Goal: Task Accomplishment & Management: Complete application form

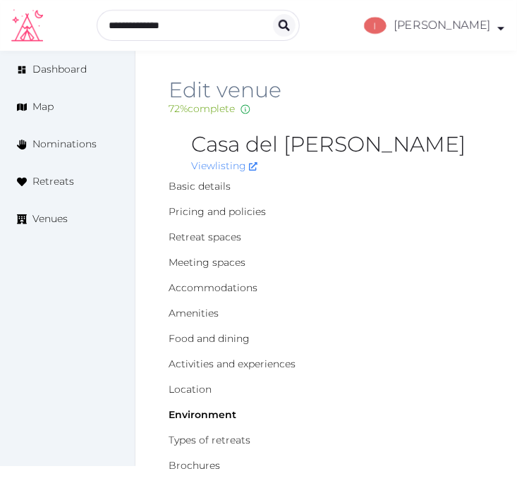
click at [426, 106] on div "72 % complete Fill out all the fields in your listing to increase its completio…" at bounding box center [327, 109] width 316 height 15
drag, startPoint x: 222, startPoint y: 186, endPoint x: 504, endPoint y: 191, distance: 282.4
click at [222, 186] on link "Basic details" at bounding box center [200, 186] width 62 height 13
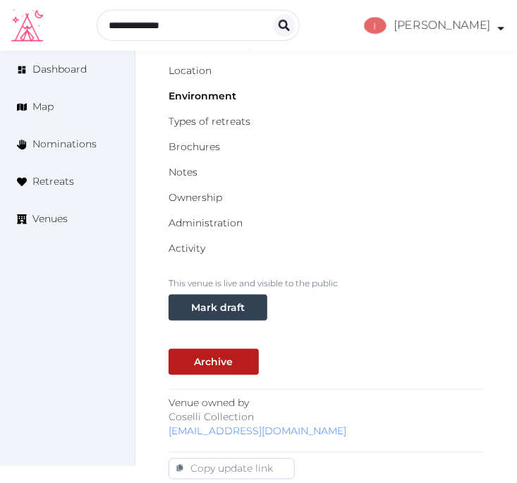
scroll to position [313, 0]
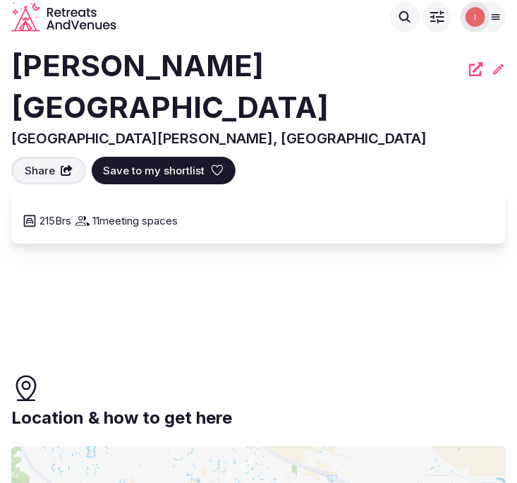
click at [145, 104] on h2 "Tommy Bahama Miramonte Resort & Spa" at bounding box center [236, 86] width 450 height 83
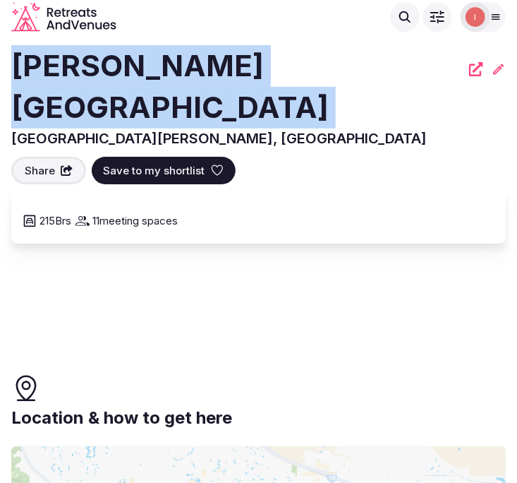
click at [145, 104] on h2 "Tommy Bahama Miramonte Resort & Spa" at bounding box center [236, 86] width 450 height 83
click at [145, 104] on h2 "[PERSON_NAME] [GEOGRAPHIC_DATA]" at bounding box center [236, 86] width 450 height 83
copy div "[PERSON_NAME] [GEOGRAPHIC_DATA]"
click at [474, 71] on icon at bounding box center [476, 69] width 14 height 14
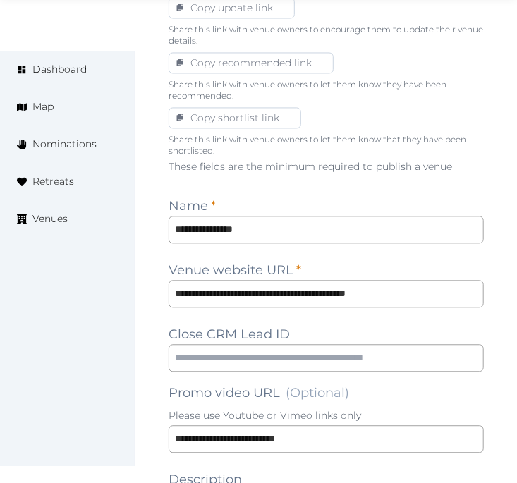
scroll to position [1019, 0]
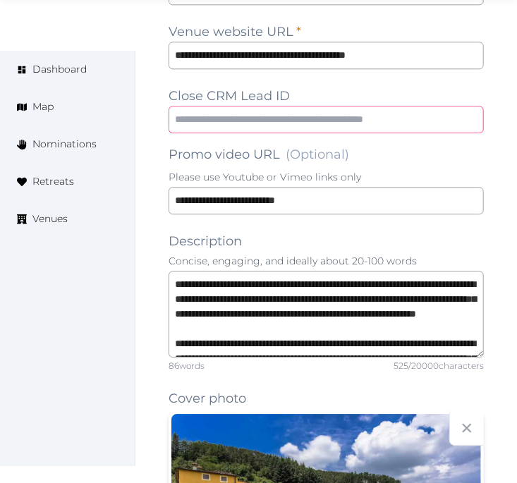
click at [319, 117] on input "text" at bounding box center [327, 120] width 316 height 28
paste input "**********"
type input "**********"
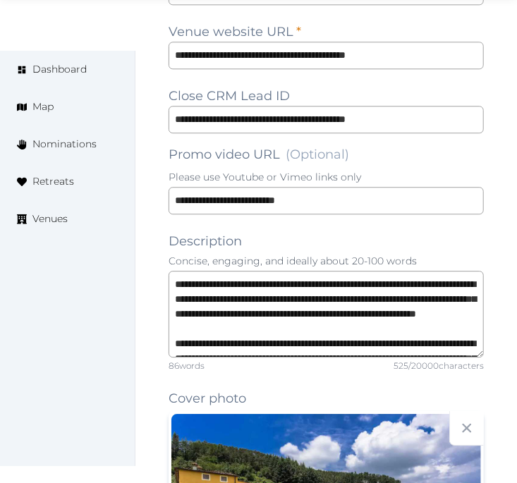
click at [153, 258] on div "**********" at bounding box center [327, 482] width 382 height 2901
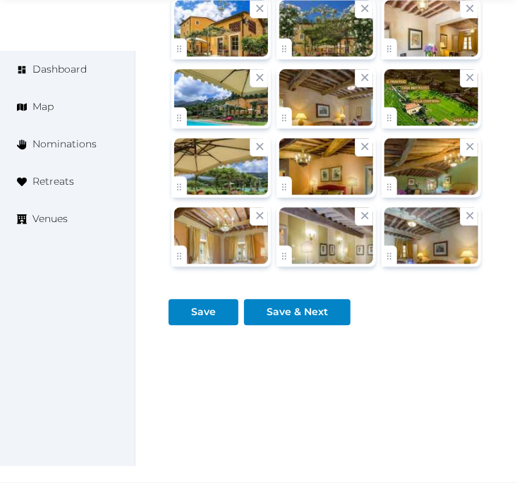
scroll to position [2471, 0]
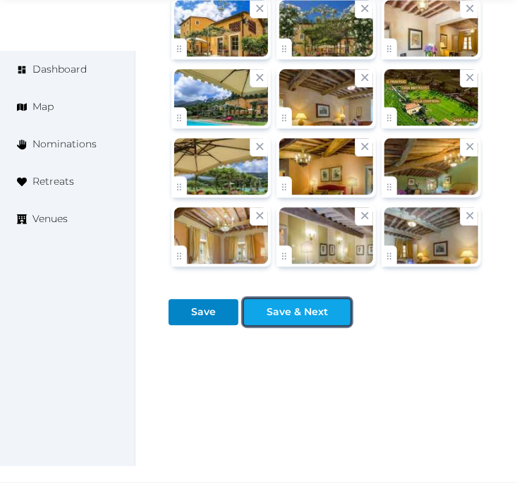
click at [331, 306] on div at bounding box center [339, 312] width 17 height 15
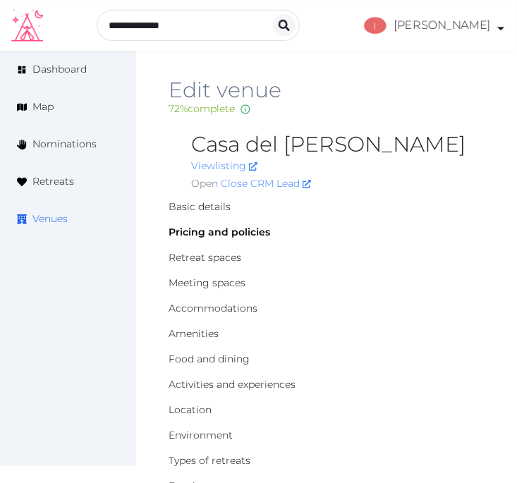
click at [61, 214] on span "Venues" at bounding box center [49, 219] width 35 height 15
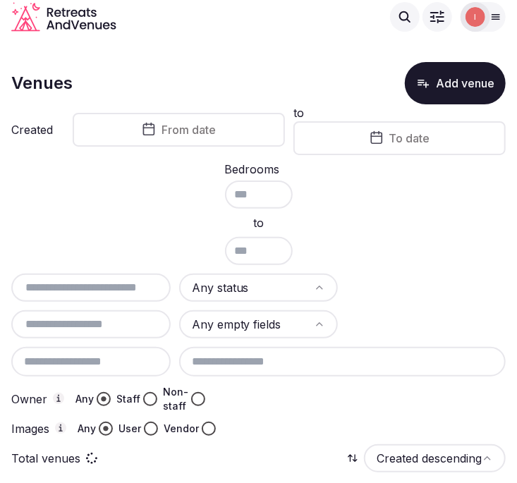
click at [115, 284] on input "text" at bounding box center [91, 288] width 148 height 17
drag, startPoint x: 124, startPoint y: 281, endPoint x: 175, endPoint y: 224, distance: 76.4
paste input "**********"
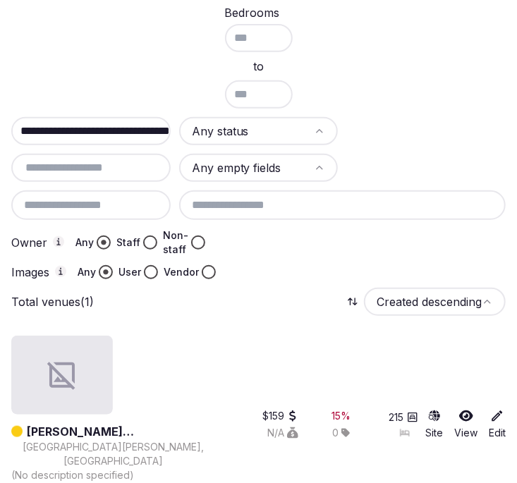
scroll to position [186, 0]
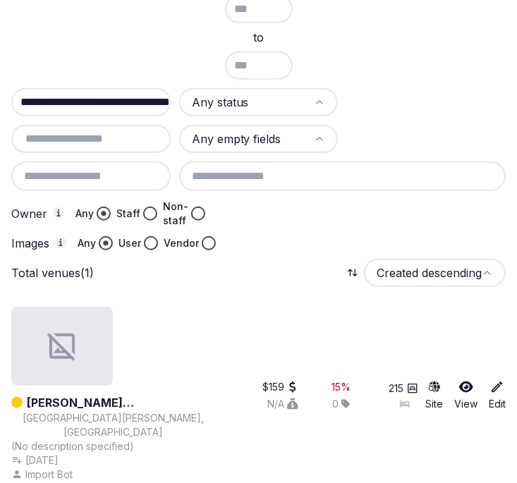
type input "**********"
click at [173, 401] on link "[PERSON_NAME] [GEOGRAPHIC_DATA]" at bounding box center [121, 403] width 189 height 17
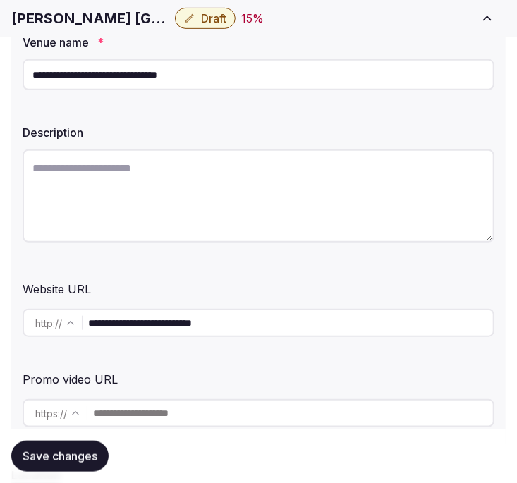
scroll to position [235, 0]
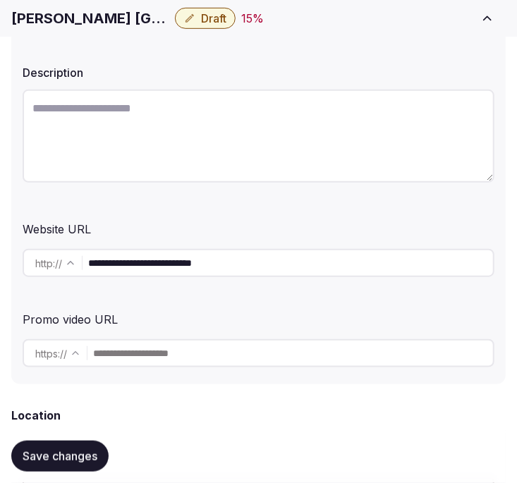
click at [179, 137] on textarea at bounding box center [259, 136] width 472 height 93
paste textarea "**********"
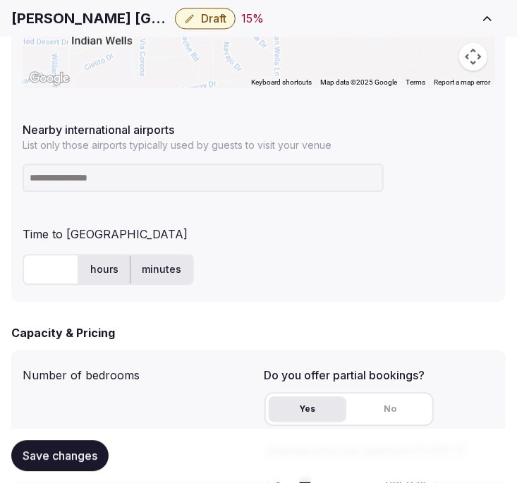
scroll to position [784, 0]
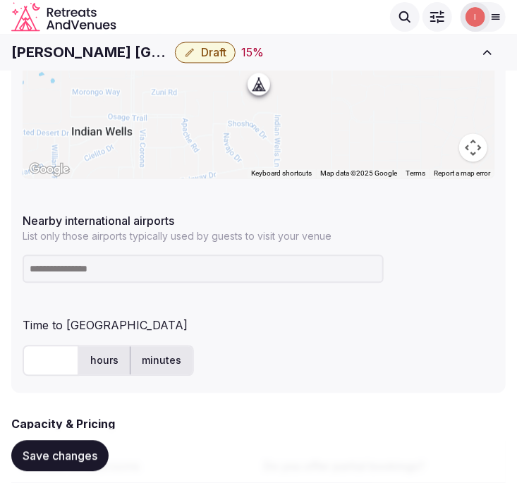
type textarea "**********"
click at [62, 269] on input at bounding box center [203, 269] width 361 height 28
paste input "**********"
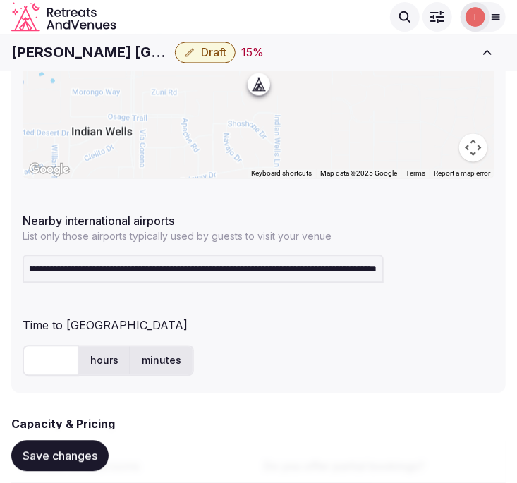
scroll to position [0, 0]
click at [203, 268] on input "**********" at bounding box center [203, 269] width 361 height 28
paste input
type input "**********"
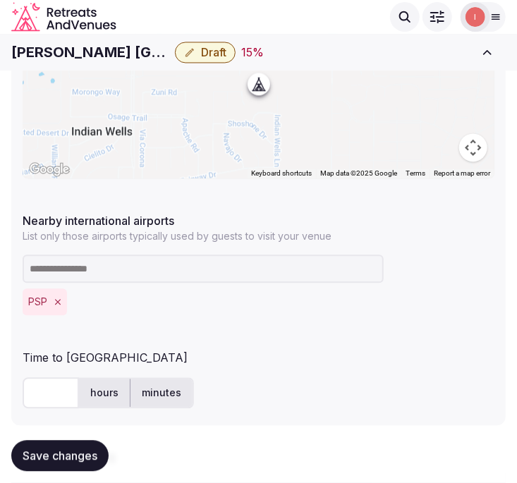
click at [47, 406] on input "text" at bounding box center [51, 393] width 56 height 31
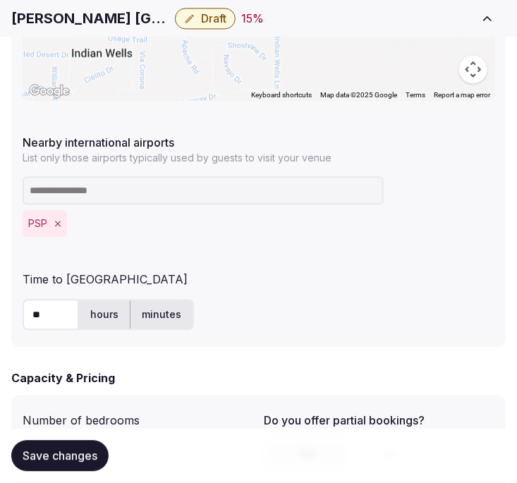
type input "**"
click at [85, 459] on span "Save changes" at bounding box center [60, 457] width 75 height 14
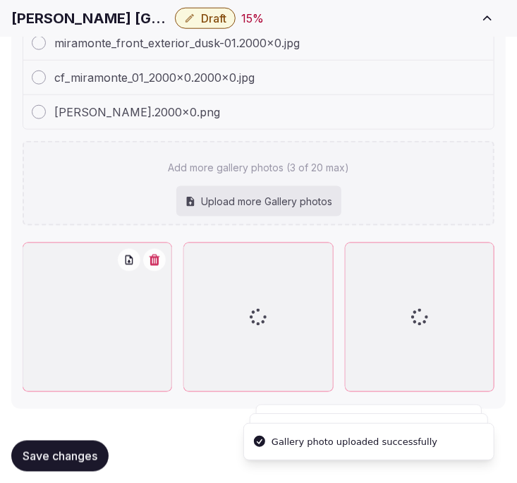
scroll to position [1995, 0]
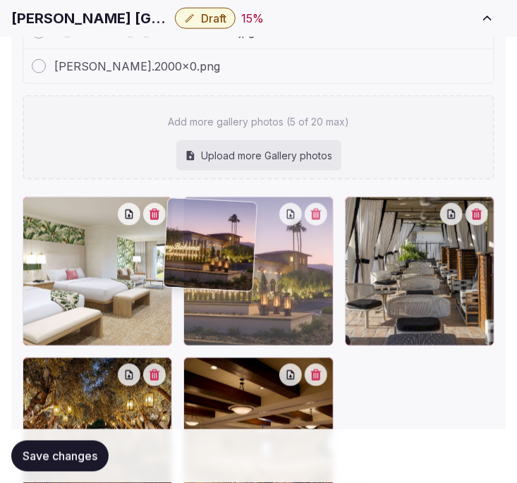
drag, startPoint x: 198, startPoint y: 206, endPoint x: 141, endPoint y: 226, distance: 60.5
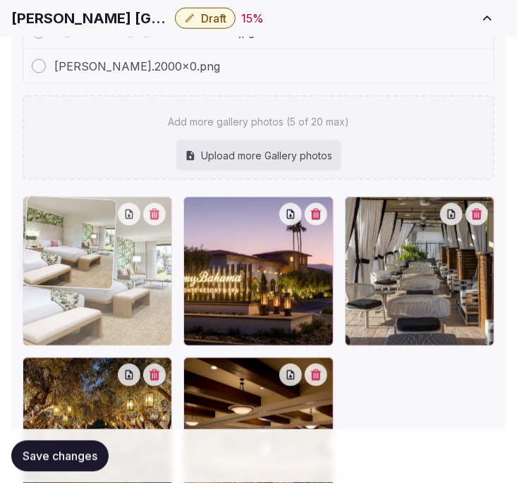
drag, startPoint x: 124, startPoint y: 226, endPoint x: 97, endPoint y: 223, distance: 27.0
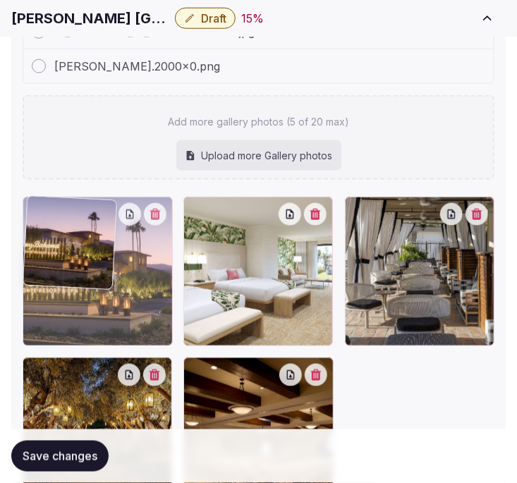
drag, startPoint x: 189, startPoint y: 213, endPoint x: 92, endPoint y: 236, distance: 99.5
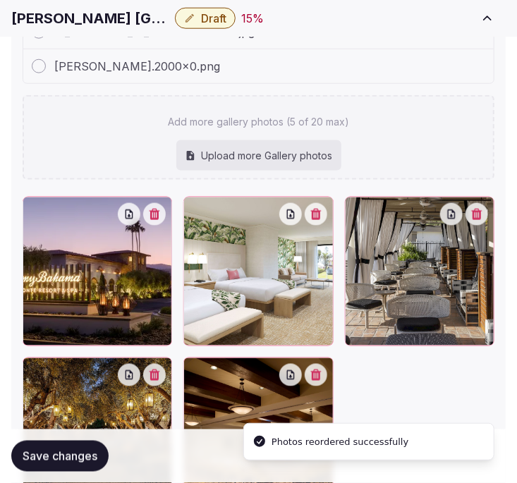
scroll to position [2074, 0]
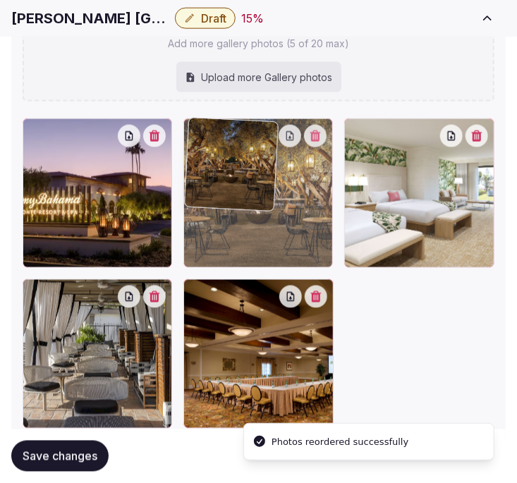
drag, startPoint x: 33, startPoint y: 292, endPoint x: 196, endPoint y: 193, distance: 191.0
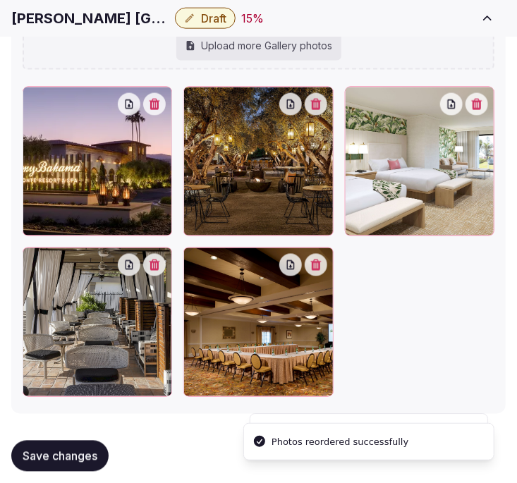
scroll to position [2122, 0]
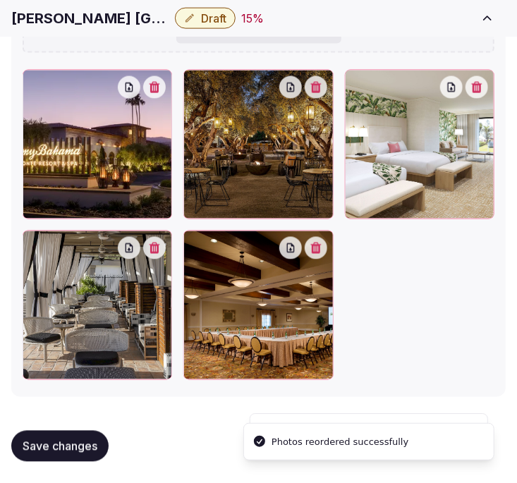
click at [65, 446] on span "Save changes" at bounding box center [60, 447] width 75 height 14
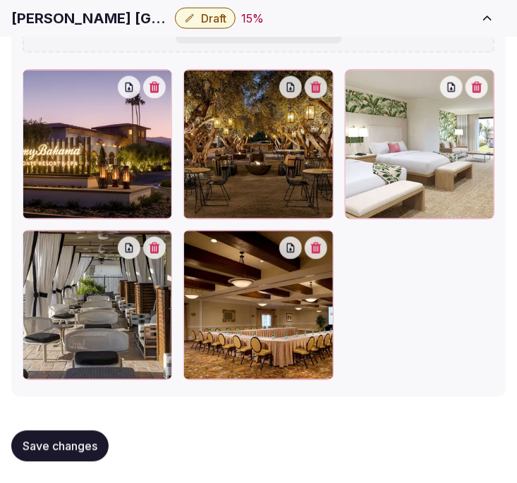
drag, startPoint x: 431, startPoint y: 19, endPoint x: 517, endPoint y: 184, distance: 185.3
click at [431, 19] on div "Tommy Bahama Miramonte Resort & Spa Draft 15 %" at bounding box center [240, 18] width 458 height 21
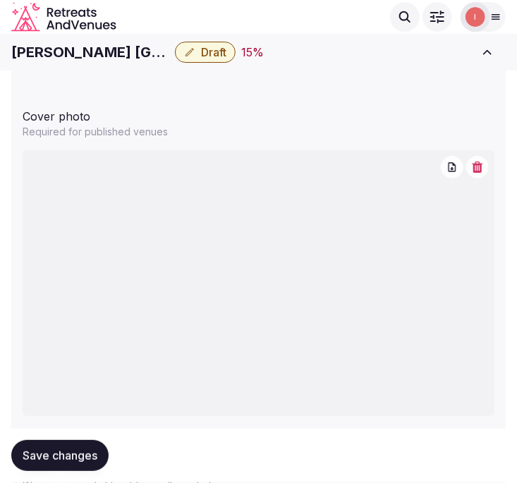
scroll to position [1417, 0]
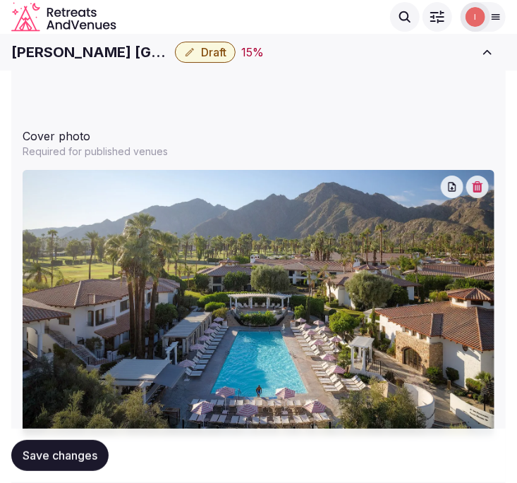
click at [118, 51] on h1 "Tommy Bahama Miramonte Resort & Spa" at bounding box center [90, 52] width 158 height 20
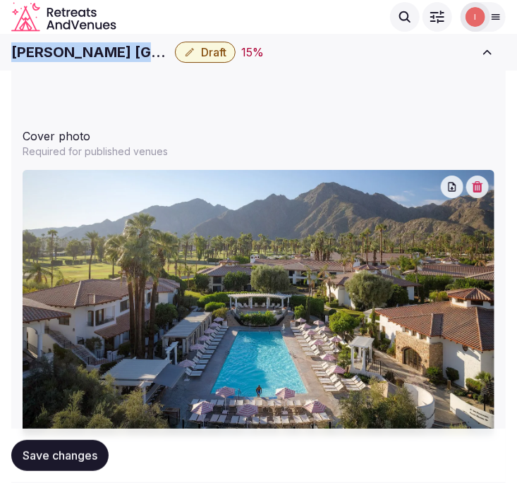
click at [118, 51] on h1 "Tommy Bahama Miramonte Resort & Spa" at bounding box center [90, 52] width 158 height 20
copy div "Tommy Bahama Miramonte Resort & Spa"
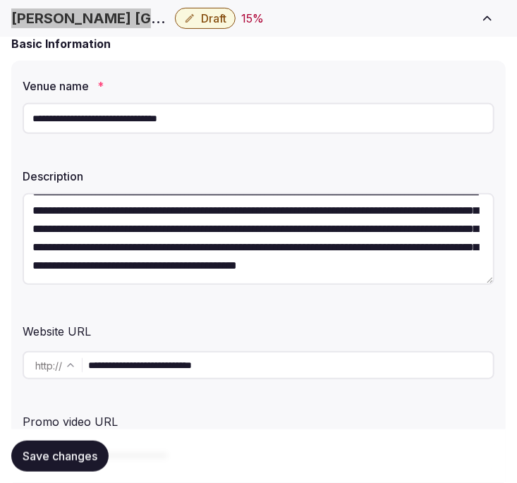
scroll to position [235, 0]
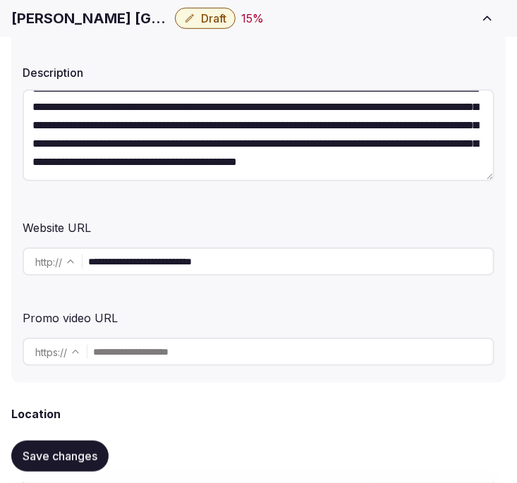
click at [184, 260] on input "**********" at bounding box center [290, 262] width 405 height 28
click at [392, 198] on div "**********" at bounding box center [258, 170] width 495 height 426
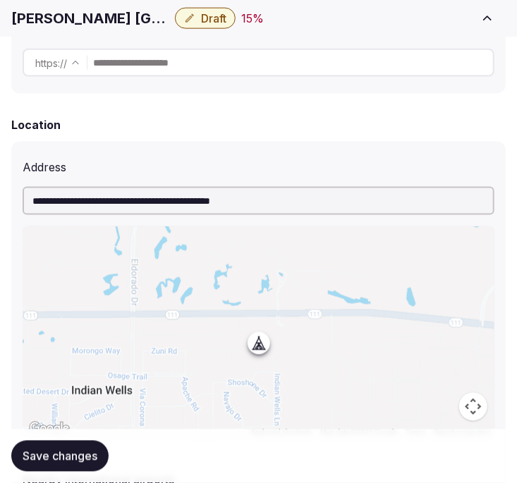
scroll to position [627, 0]
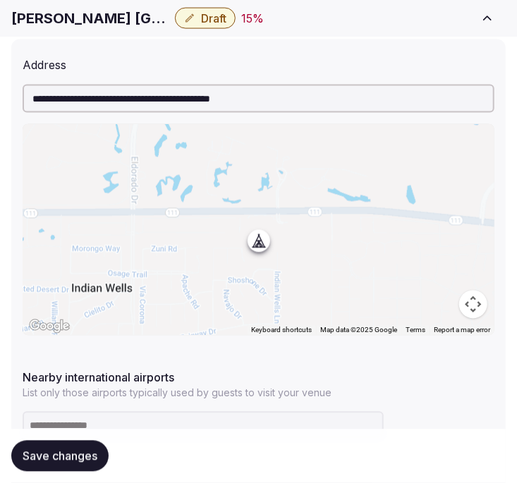
click at [41, 460] on span "Save changes" at bounding box center [60, 457] width 75 height 14
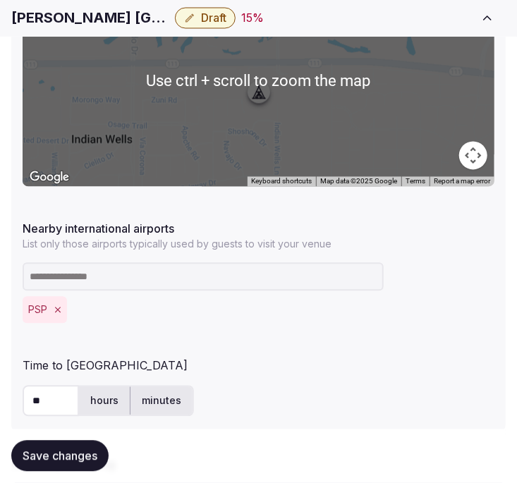
scroll to position [863, 0]
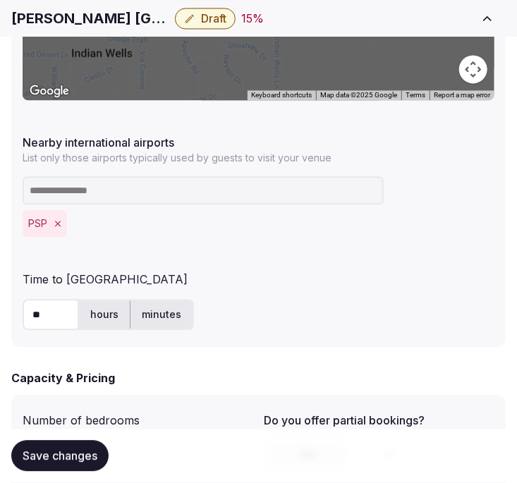
click at [96, 452] on span "Save changes" at bounding box center [60, 457] width 75 height 14
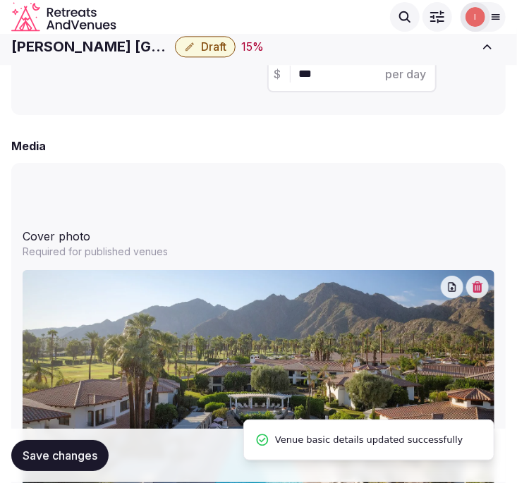
scroll to position [1098, 0]
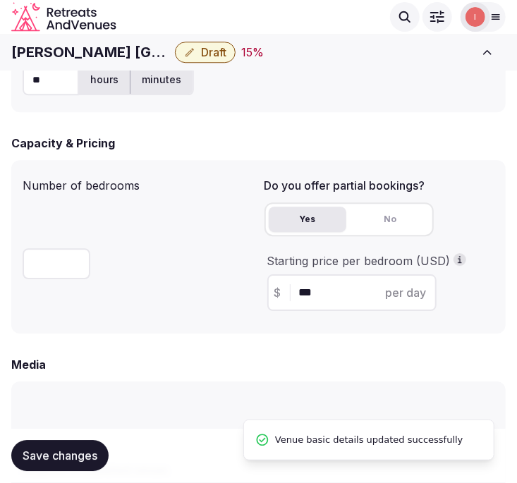
click at [200, 60] on button "Draft" at bounding box center [205, 52] width 61 height 21
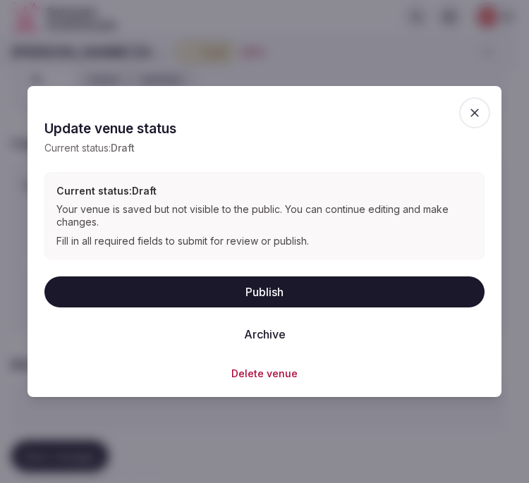
click at [259, 299] on button "Publish" at bounding box center [264, 292] width 440 height 31
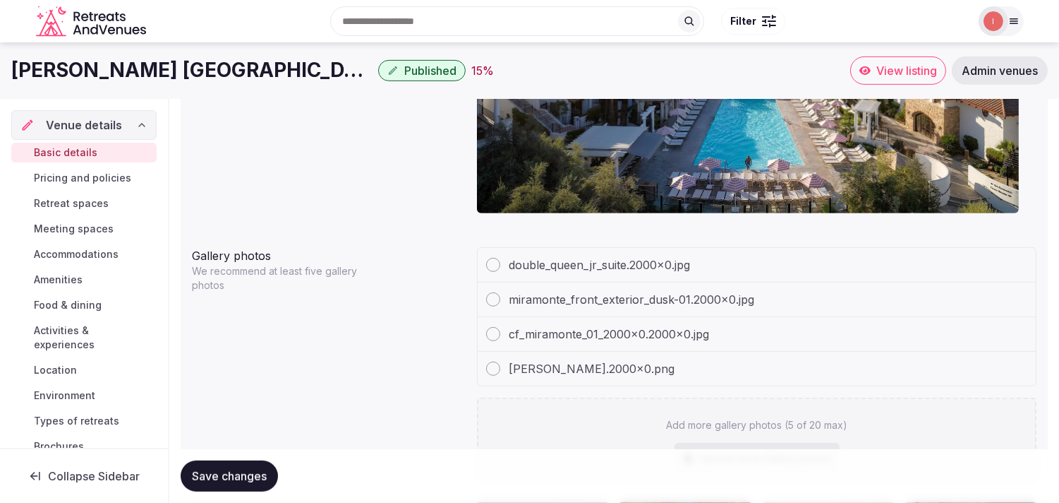
scroll to position [1095, 0]
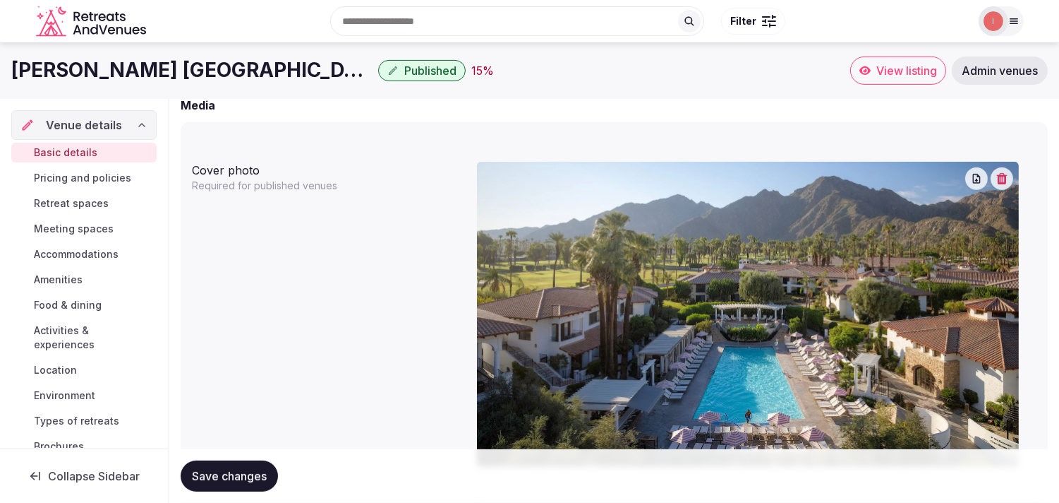
click at [107, 184] on span "Pricing and policies" at bounding box center [82, 178] width 97 height 14
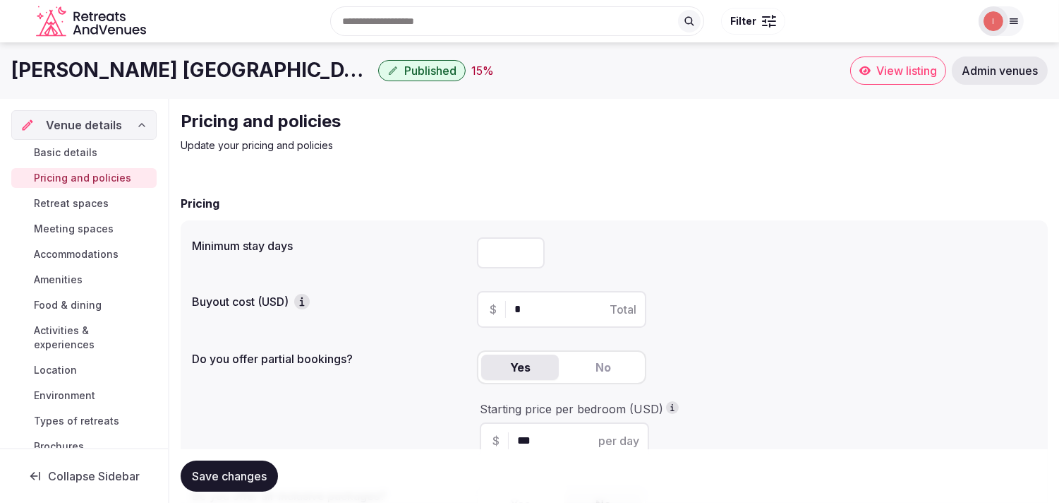
click at [88, 203] on span "Retreat spaces" at bounding box center [71, 203] width 75 height 14
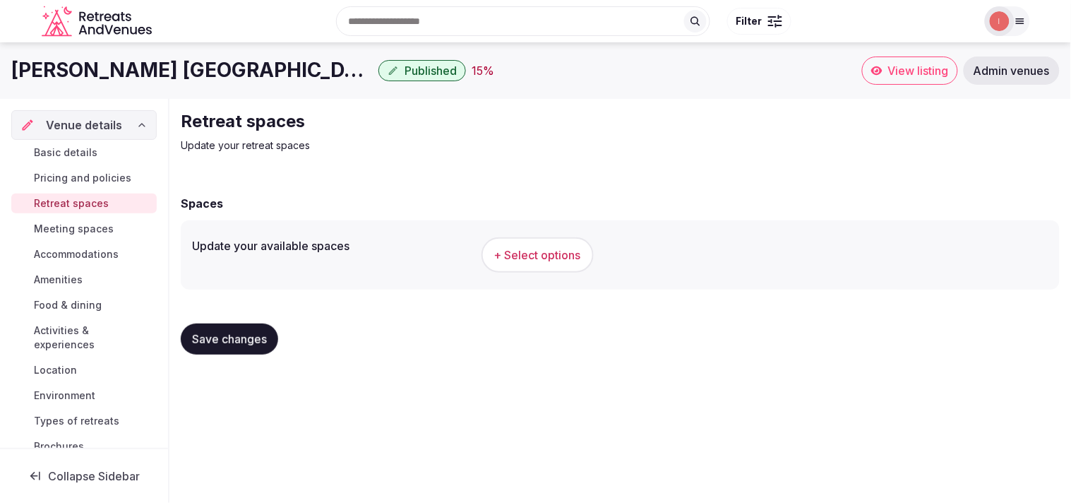
click at [100, 175] on span "Pricing and policies" at bounding box center [82, 178] width 97 height 14
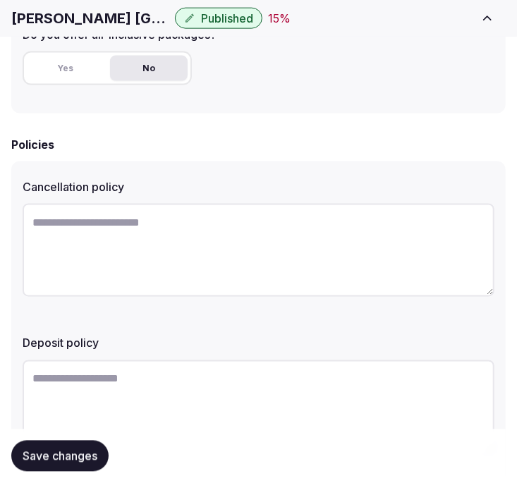
scroll to position [621, 0]
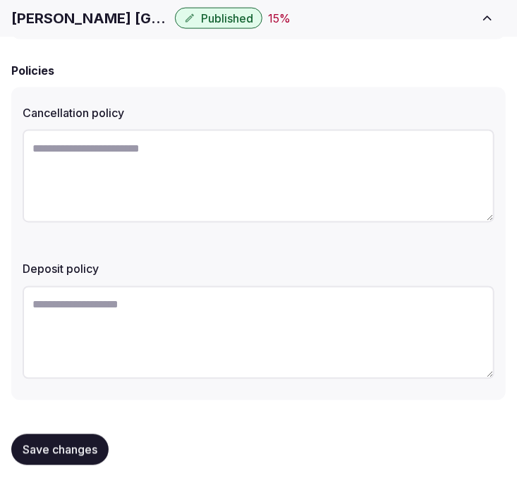
drag, startPoint x: 78, startPoint y: 445, endPoint x: 116, endPoint y: 414, distance: 48.7
click at [78, 443] on span "Save changes" at bounding box center [60, 450] width 75 height 14
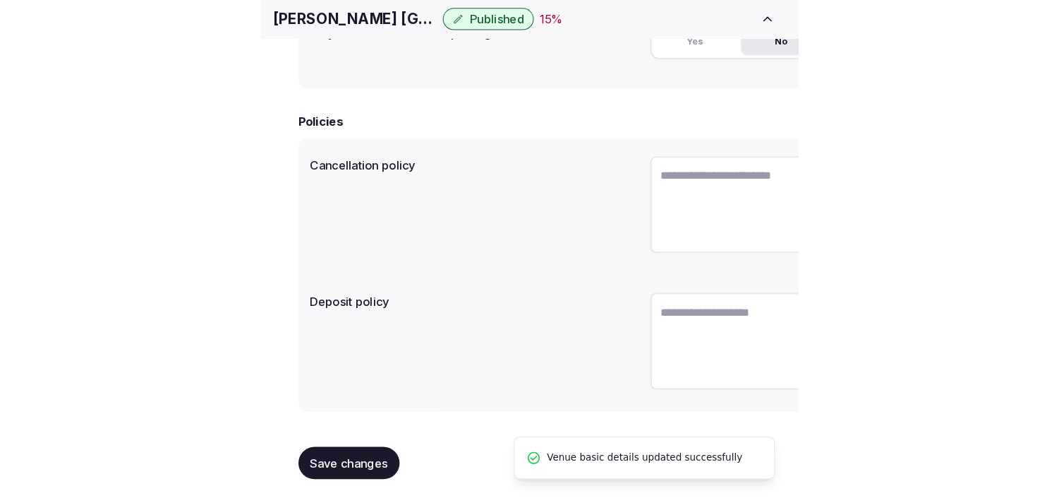
scroll to position [428, 0]
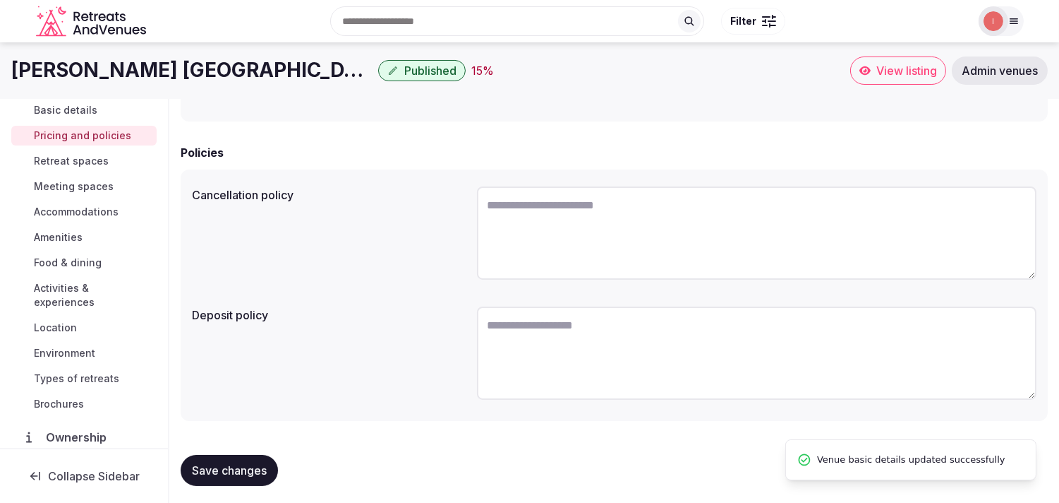
click at [104, 164] on span "Retreat spaces" at bounding box center [71, 161] width 75 height 14
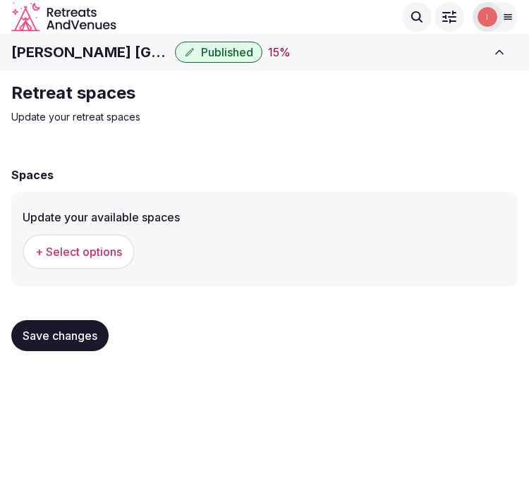
click at [103, 244] on span "+ Select options" at bounding box center [78, 252] width 87 height 16
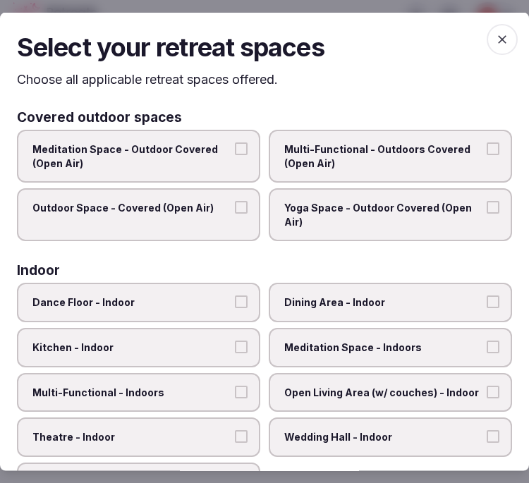
click at [344, 155] on span "Multi-Functional - Outdoors Covered (Open Air)" at bounding box center [383, 157] width 198 height 28
click at [487, 155] on button "Multi-Functional - Outdoors Covered (Open Air)" at bounding box center [493, 149] width 13 height 13
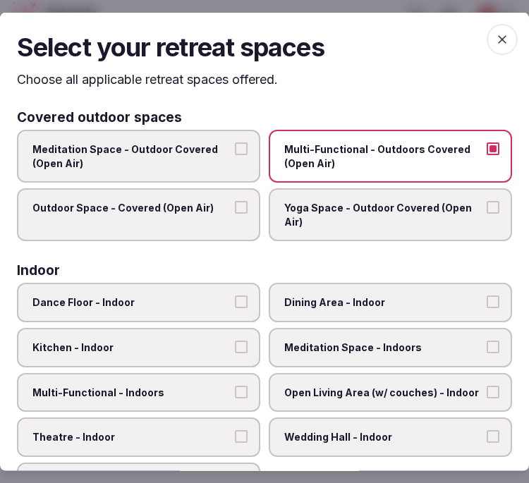
click at [229, 219] on label "Outdoor Space - Covered (Open Air)" at bounding box center [139, 214] width 244 height 53
click at [235, 214] on button "Outdoor Space - Covered (Open Air)" at bounding box center [241, 207] width 13 height 13
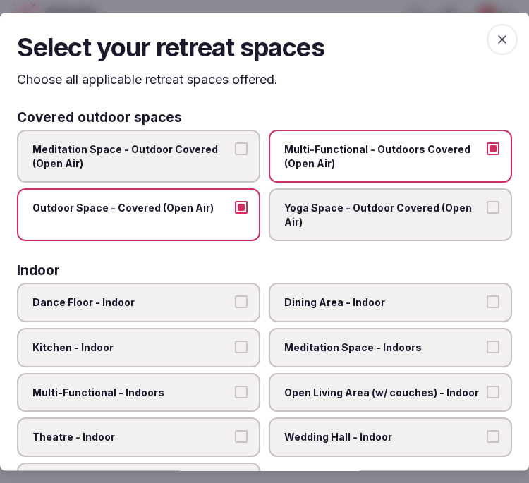
scroll to position [157, 0]
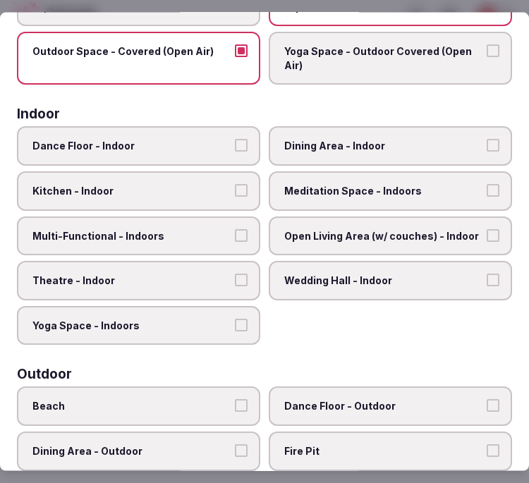
click at [320, 145] on span "Dining Area - Indoor" at bounding box center [383, 146] width 198 height 14
click at [487, 145] on button "Dining Area - Indoor" at bounding box center [493, 145] width 13 height 13
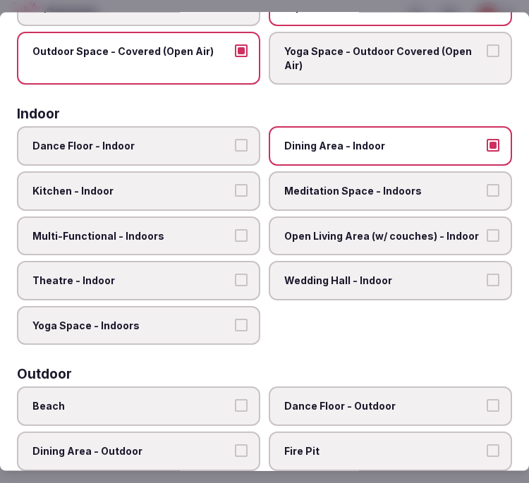
click at [332, 184] on span "Meditation Space - Indoors" at bounding box center [383, 191] width 198 height 14
click at [487, 184] on button "Meditation Space - Indoors" at bounding box center [493, 190] width 13 height 13
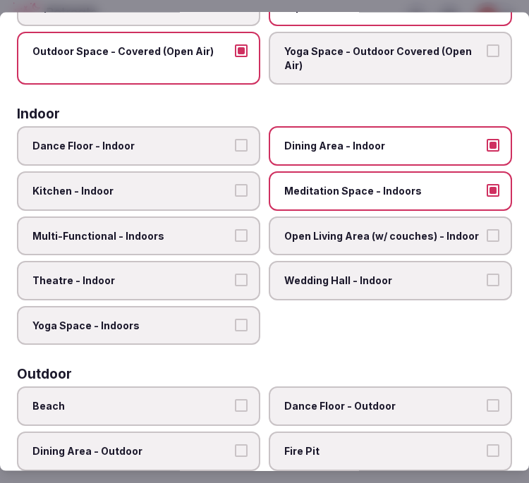
click at [332, 184] on span "Meditation Space - Indoors" at bounding box center [383, 191] width 198 height 14
click at [487, 184] on button "Meditation Space - Indoors" at bounding box center [493, 190] width 13 height 13
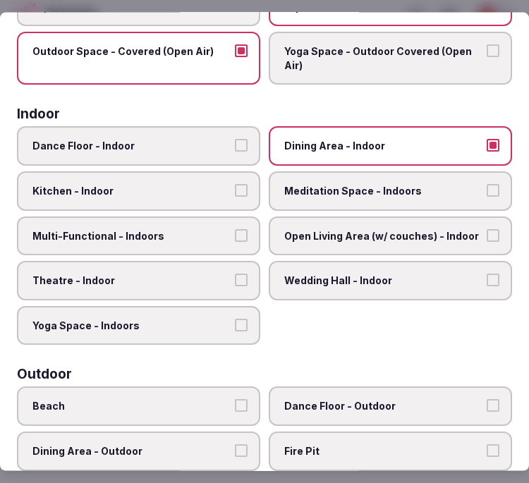
click at [228, 227] on label "Multi-Functional - Indoors" at bounding box center [139, 236] width 244 height 40
click at [235, 229] on button "Multi-Functional - Indoors" at bounding box center [241, 235] width 13 height 13
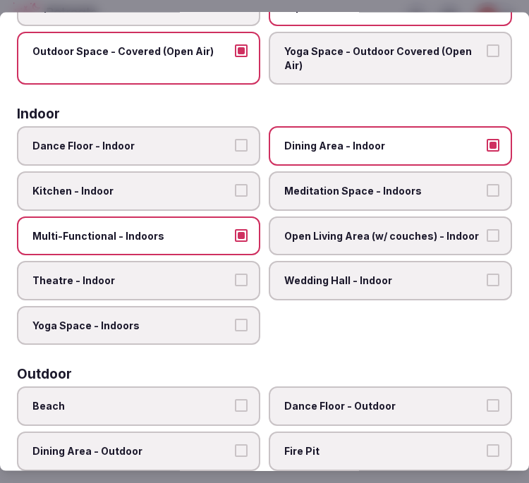
click at [205, 274] on span "Theatre - Indoor" at bounding box center [131, 281] width 198 height 14
click at [235, 274] on button "Theatre - Indoor" at bounding box center [241, 280] width 13 height 13
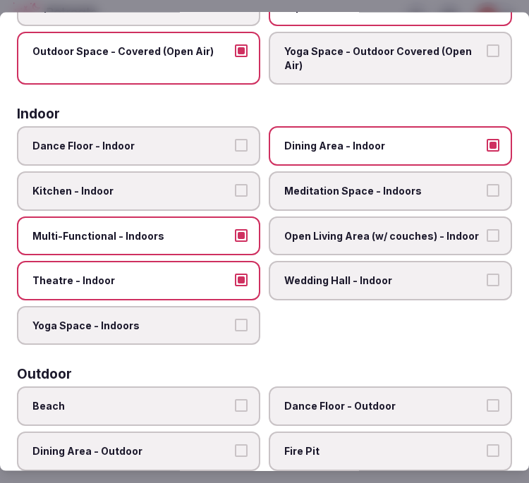
click at [235, 277] on button "Theatre - Indoor" at bounding box center [241, 280] width 13 height 13
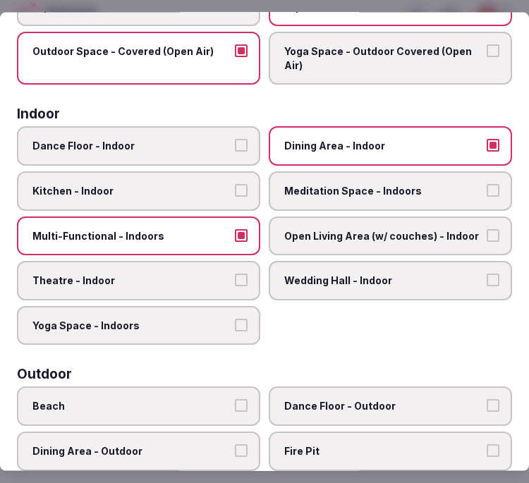
click at [326, 184] on span "Meditation Space - Indoors" at bounding box center [383, 191] width 198 height 14
click at [487, 184] on button "Meditation Space - Indoors" at bounding box center [493, 190] width 13 height 13
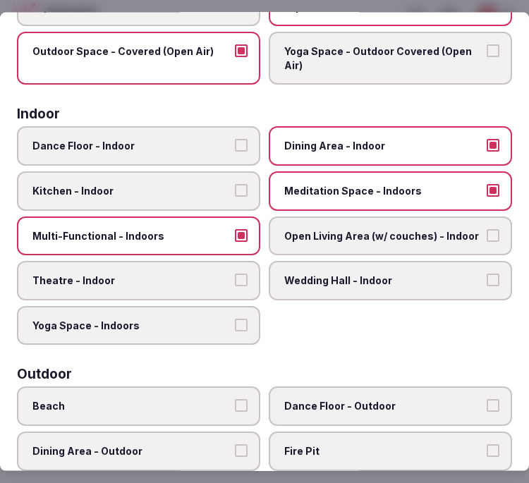
click at [226, 278] on label "Theatre - Indoor" at bounding box center [139, 281] width 244 height 40
click at [235, 278] on button "Theatre - Indoor" at bounding box center [241, 280] width 13 height 13
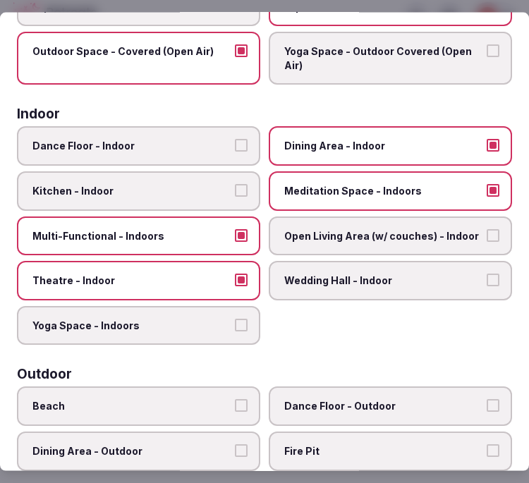
scroll to position [392, 0]
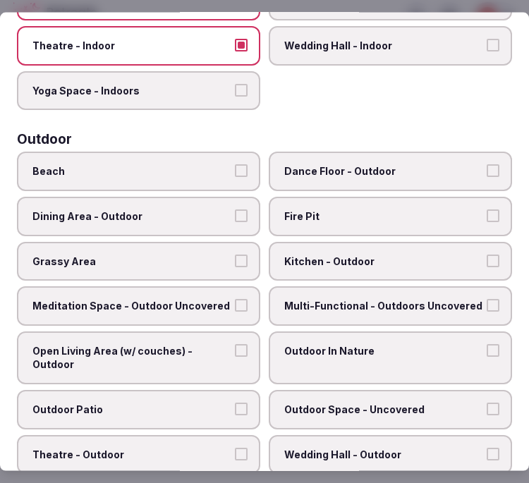
click at [213, 210] on span "Dining Area - Outdoor" at bounding box center [131, 217] width 198 height 14
click at [235, 210] on button "Dining Area - Outdoor" at bounding box center [241, 216] width 13 height 13
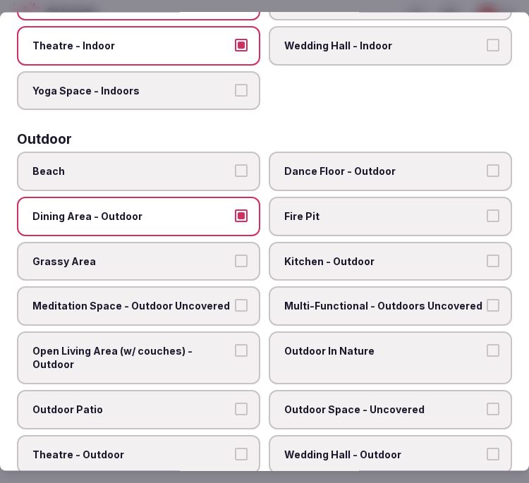
click at [257, 238] on div "Beach Dance Floor - Outdoor Dining Area - Outdoor Fire Pit Grassy Area Kitchen …" at bounding box center [264, 335] width 495 height 367
click at [239, 254] on button "Grassy Area" at bounding box center [241, 260] width 13 height 13
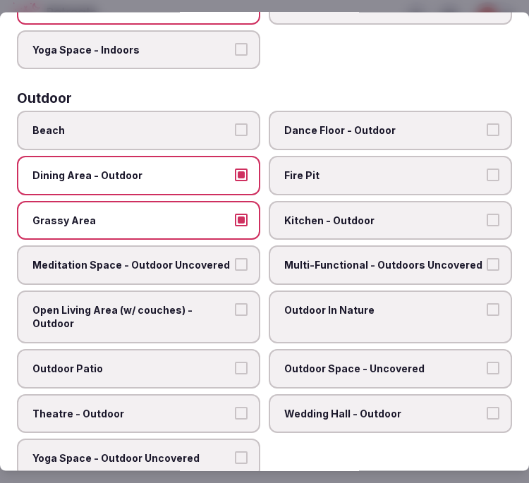
scroll to position [470, 0]
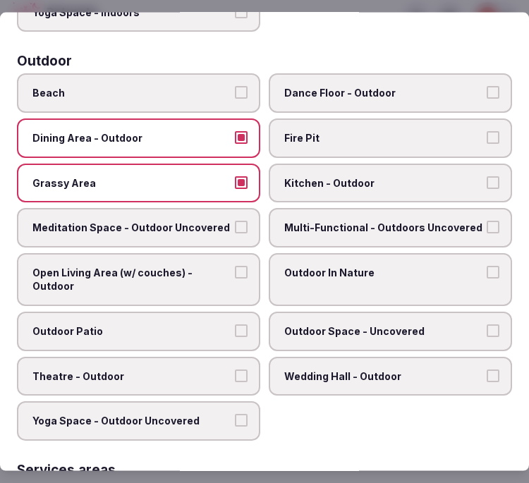
click at [352, 221] on span "Multi-Functional - Outdoors Uncovered" at bounding box center [383, 228] width 198 height 14
click at [487, 221] on button "Multi-Functional - Outdoors Uncovered" at bounding box center [493, 227] width 13 height 13
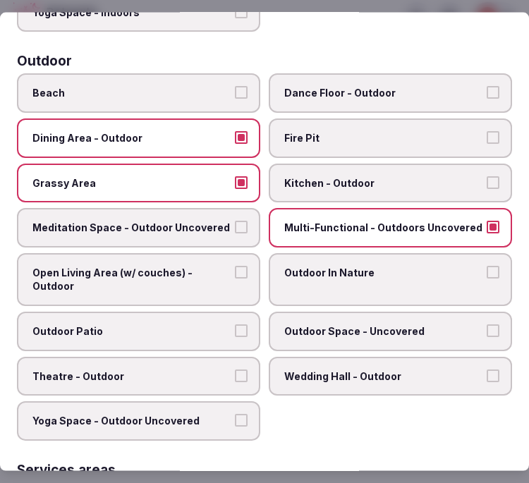
drag, startPoint x: 320, startPoint y: 264, endPoint x: 307, endPoint y: 275, distance: 17.0
click at [320, 265] on label "Outdoor In Nature" at bounding box center [391, 279] width 244 height 53
click at [487, 265] on button "Outdoor In Nature" at bounding box center [493, 271] width 13 height 13
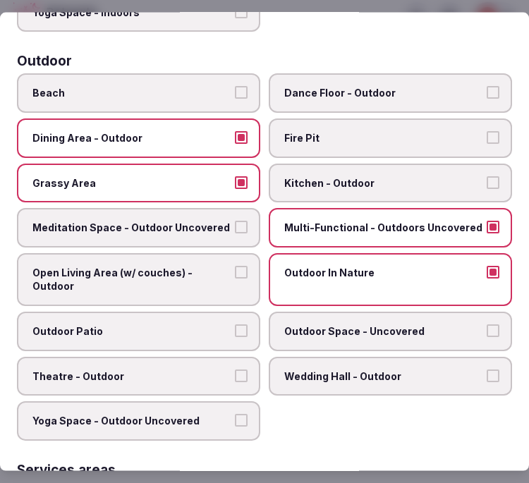
click at [223, 268] on span "Open Living Area (w/ couches) - Outdoor" at bounding box center [131, 279] width 198 height 28
click at [235, 268] on button "Open Living Area (w/ couches) - Outdoor" at bounding box center [241, 271] width 13 height 13
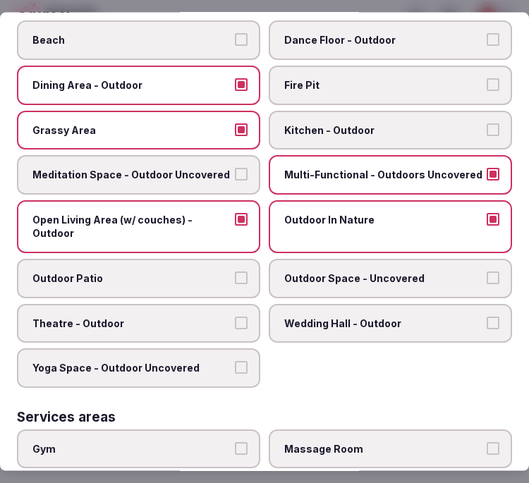
scroll to position [548, 0]
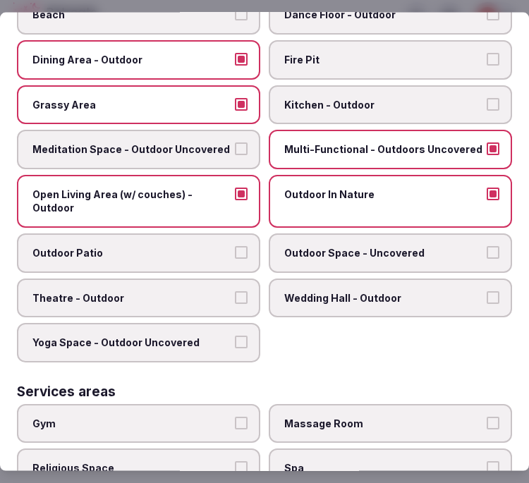
click at [196, 246] on span "Outdoor Patio" at bounding box center [131, 253] width 198 height 14
click at [235, 246] on button "Outdoor Patio" at bounding box center [241, 252] width 13 height 13
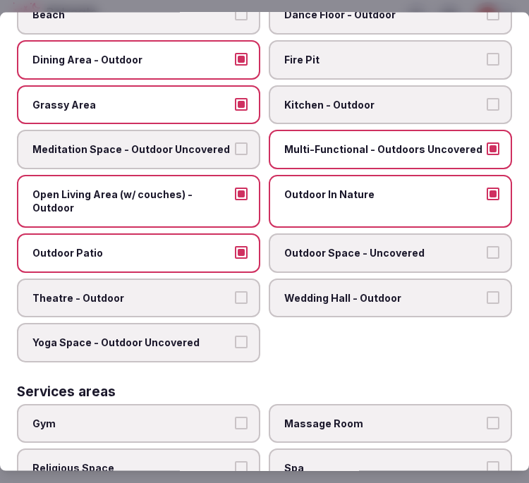
click at [200, 291] on span "Theatre - Outdoor" at bounding box center [131, 298] width 198 height 14
click at [235, 291] on button "Theatre - Outdoor" at bounding box center [241, 297] width 13 height 13
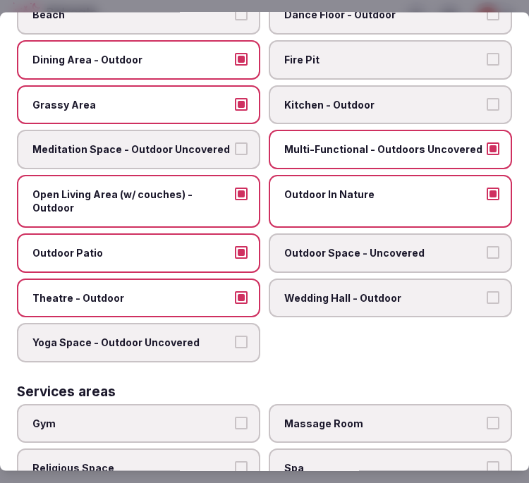
click at [316, 248] on label "Outdoor Space - Uncovered" at bounding box center [391, 254] width 244 height 40
click at [487, 248] on button "Outdoor Space - Uncovered" at bounding box center [493, 252] width 13 height 13
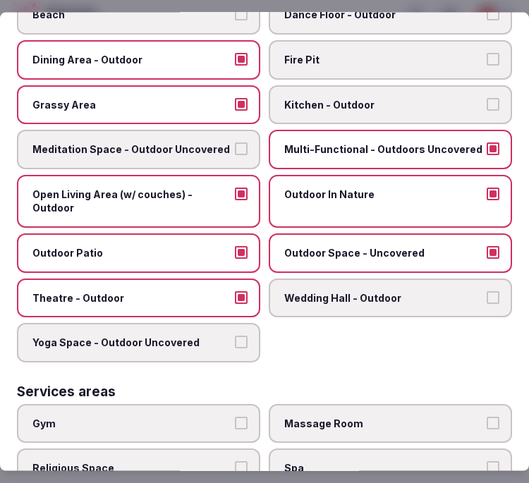
scroll to position [706, 0]
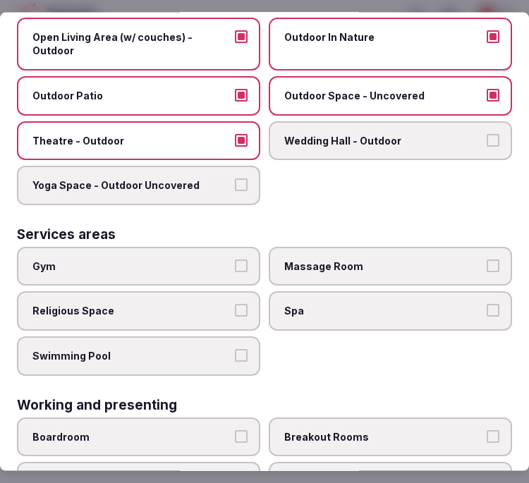
click at [229, 168] on label "Yoga Space - Outdoor Uncovered" at bounding box center [139, 186] width 244 height 40
click at [235, 179] on button "Yoga Space - Outdoor Uncovered" at bounding box center [241, 185] width 13 height 13
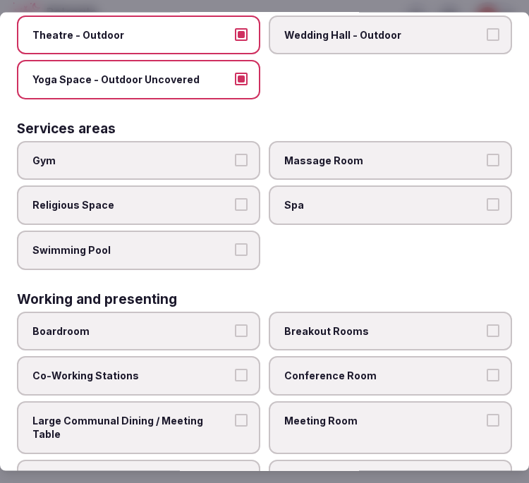
scroll to position [813, 0]
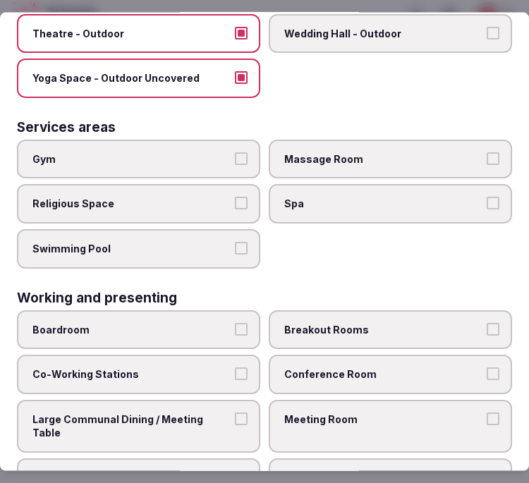
click at [209, 152] on span "Gym" at bounding box center [131, 159] width 198 height 14
click at [235, 152] on button "Gym" at bounding box center [241, 158] width 13 height 13
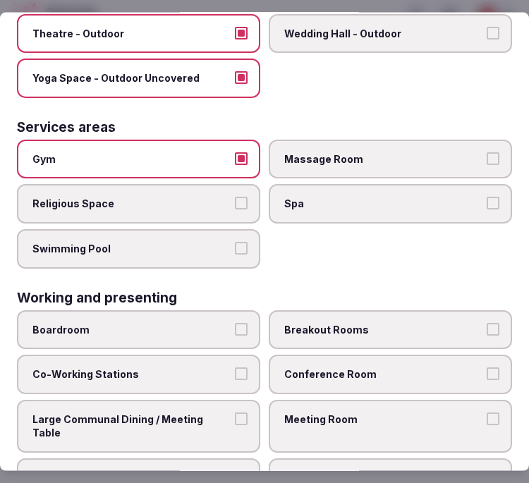
click at [241, 242] on button "Swimming Pool" at bounding box center [241, 248] width 13 height 13
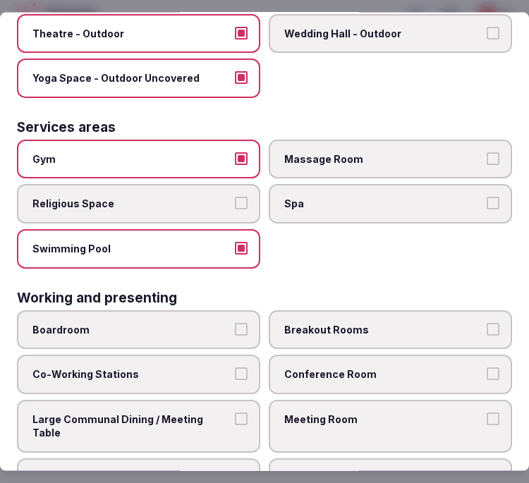
click at [186, 152] on span "Gym" at bounding box center [131, 159] width 198 height 14
click at [235, 152] on button "Gym" at bounding box center [241, 158] width 13 height 13
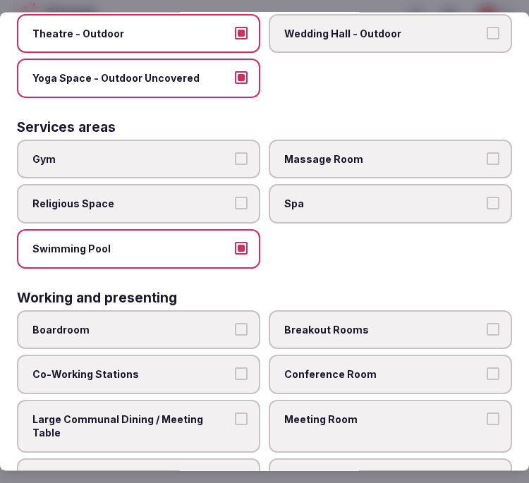
click at [426, 197] on span "Spa" at bounding box center [383, 204] width 198 height 14
click at [487, 197] on button "Spa" at bounding box center [493, 203] width 13 height 13
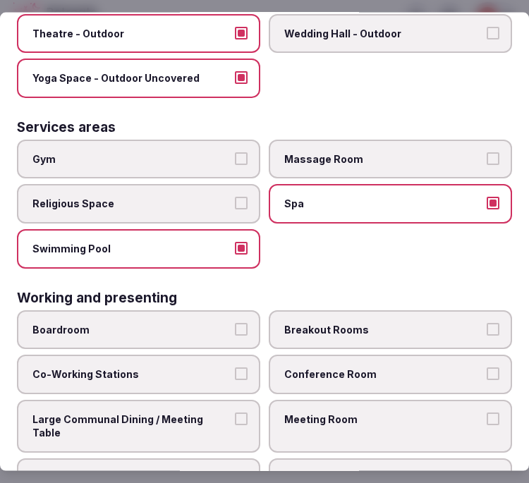
click at [433, 152] on span "Massage Room" at bounding box center [383, 159] width 198 height 14
click at [487, 152] on button "Massage Room" at bounding box center [493, 158] width 13 height 13
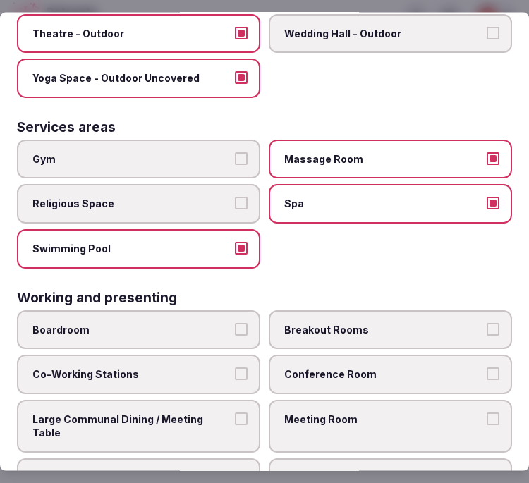
click at [217, 323] on span "Boardroom" at bounding box center [131, 330] width 198 height 14
click at [235, 323] on button "Boardroom" at bounding box center [241, 329] width 13 height 13
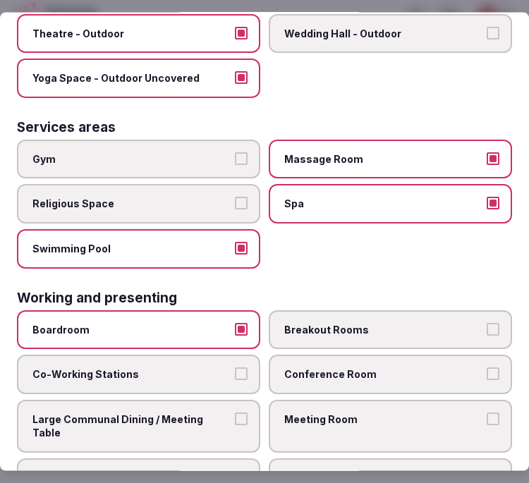
click at [308, 368] on span "Conference Room" at bounding box center [383, 375] width 198 height 14
click at [487, 368] on button "Conference Room" at bounding box center [493, 374] width 13 height 13
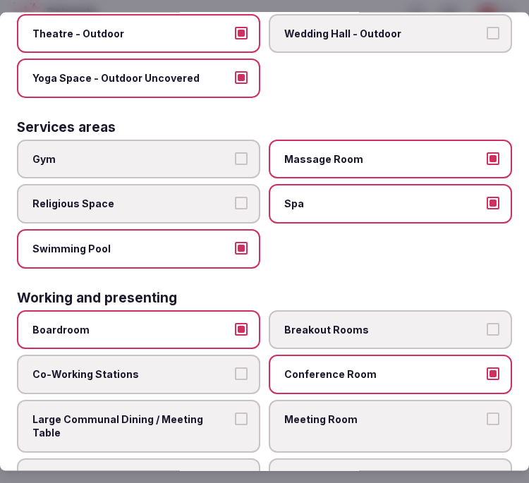
click at [328, 310] on label "Breakout Rooms" at bounding box center [391, 330] width 244 height 40
click at [487, 323] on button "Breakout Rooms" at bounding box center [493, 329] width 13 height 13
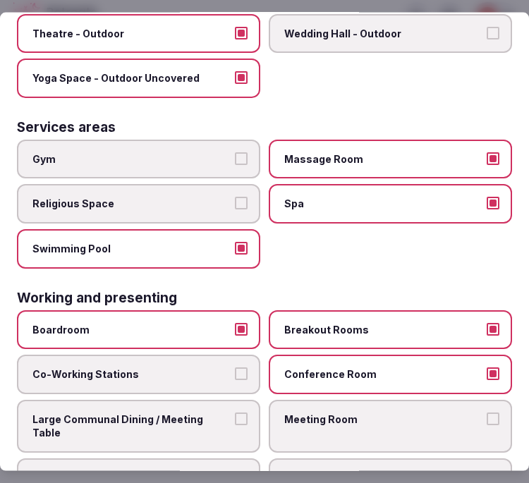
drag, startPoint x: 347, startPoint y: 304, endPoint x: 340, endPoint y: 323, distance: 20.1
click at [347, 323] on span "Breakout Rooms" at bounding box center [383, 330] width 198 height 14
click at [330, 412] on span "Meeting Room" at bounding box center [383, 419] width 198 height 14
click at [487, 412] on button "Meeting Room" at bounding box center [493, 418] width 13 height 13
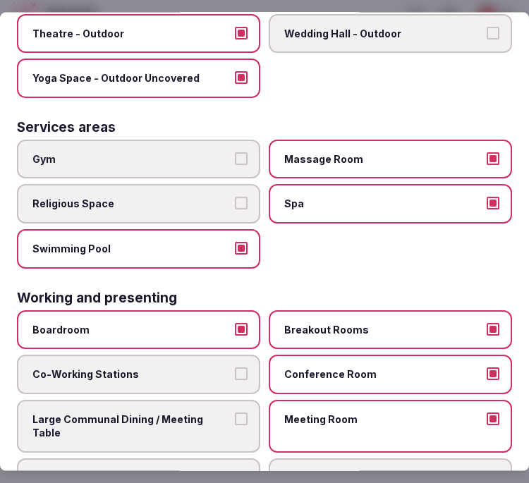
click at [395, 323] on span "Breakout Rooms" at bounding box center [383, 330] width 198 height 14
click at [487, 323] on button "Breakout Rooms" at bounding box center [493, 329] width 13 height 13
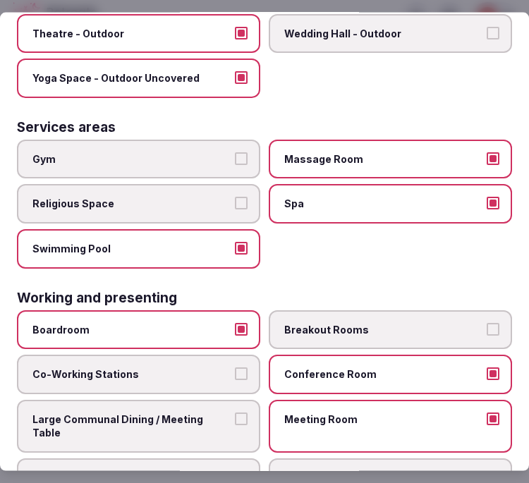
click at [235, 471] on button "Stage" at bounding box center [241, 477] width 13 height 13
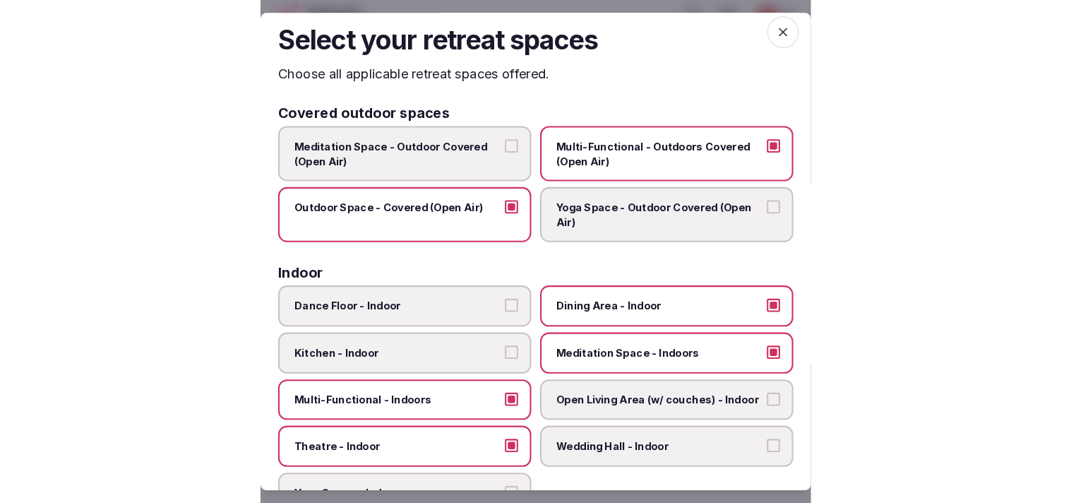
scroll to position [0, 0]
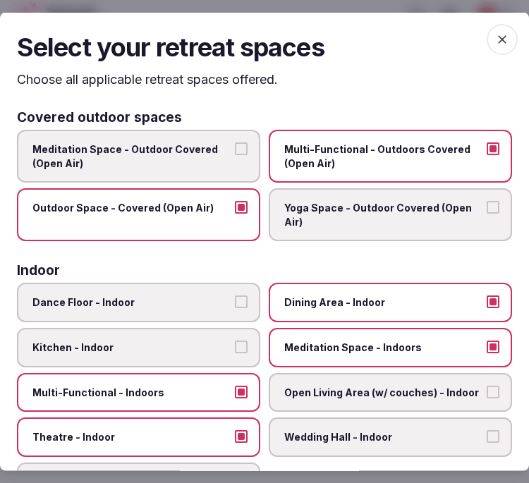
click at [495, 40] on icon "button" at bounding box center [502, 39] width 14 height 14
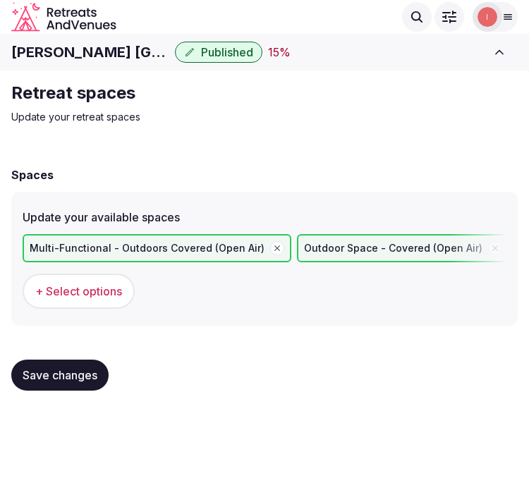
click at [49, 372] on span "Save changes" at bounding box center [60, 375] width 75 height 14
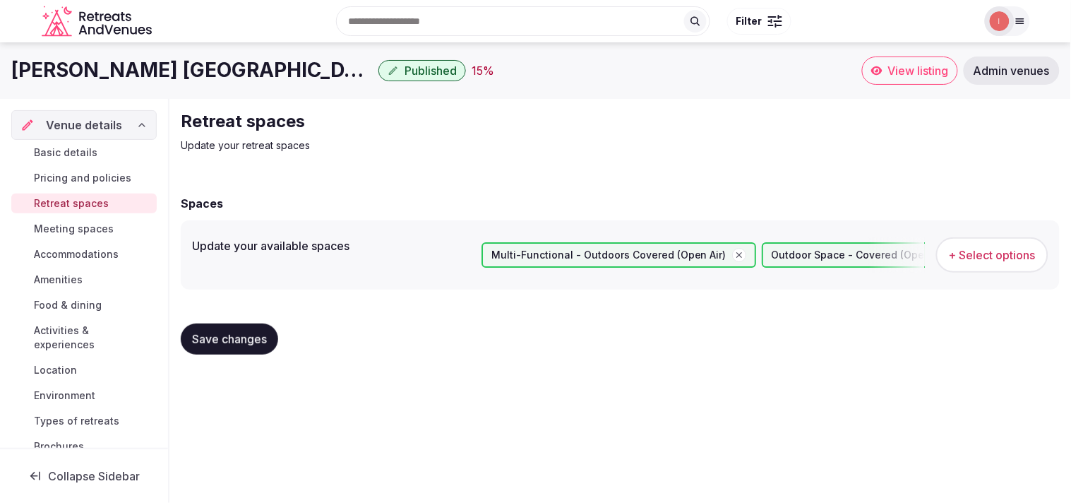
click at [217, 353] on button "Save changes" at bounding box center [229, 338] width 97 height 31
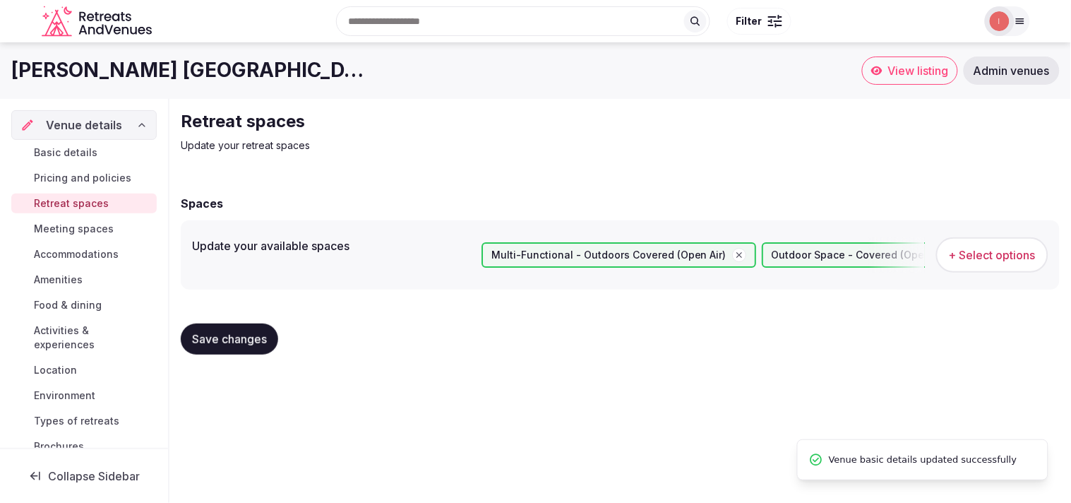
click at [96, 226] on span "Meeting spaces" at bounding box center [74, 229] width 80 height 14
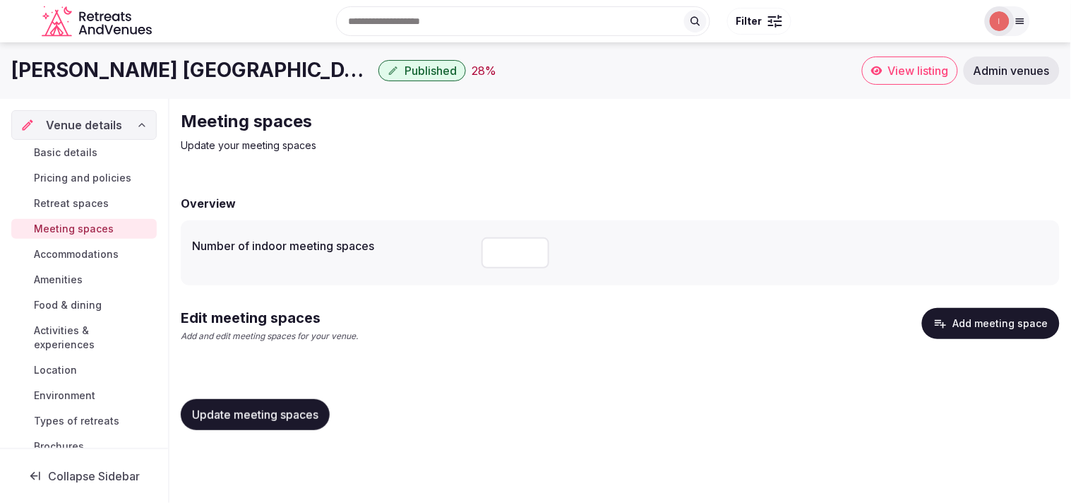
click at [517, 323] on button "Add meeting space" at bounding box center [991, 323] width 138 height 31
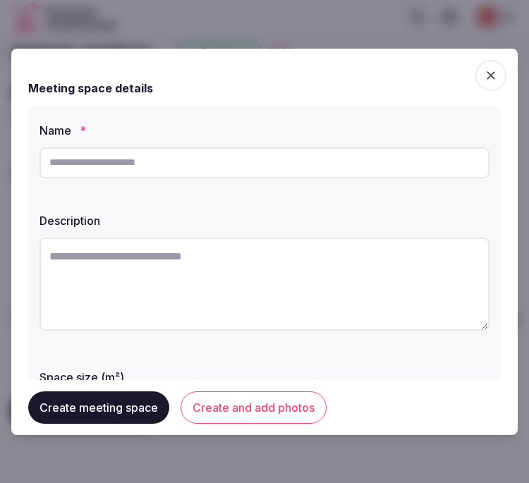
click at [292, 156] on input "text" at bounding box center [265, 163] width 450 height 31
paste input "**********"
type input "**********"
click at [114, 253] on textarea at bounding box center [265, 284] width 450 height 93
paste textarea "**********"
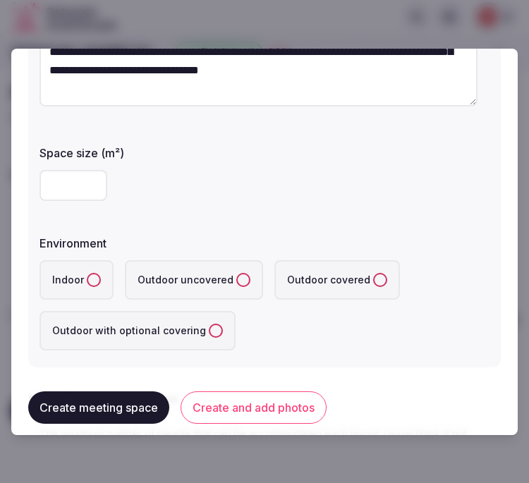
scroll to position [235, 0]
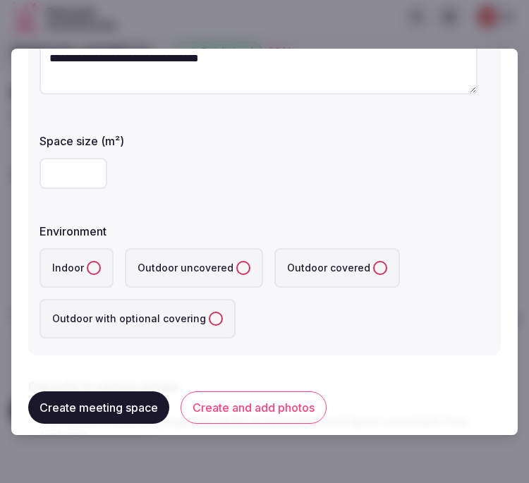
type textarea "**********"
click at [66, 177] on input "number" at bounding box center [74, 173] width 68 height 31
type input "***"
click at [94, 265] on button "Indoor" at bounding box center [94, 268] width 14 height 14
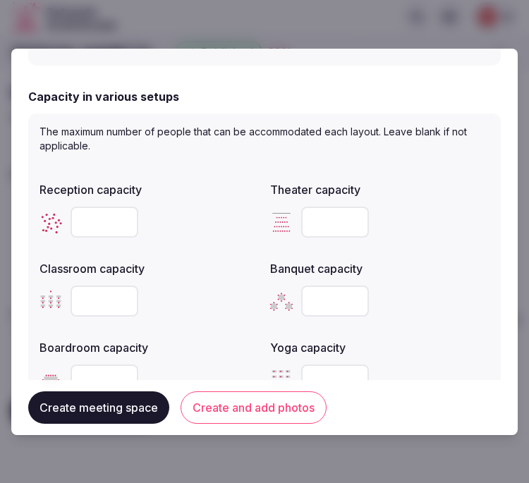
scroll to position [548, 0]
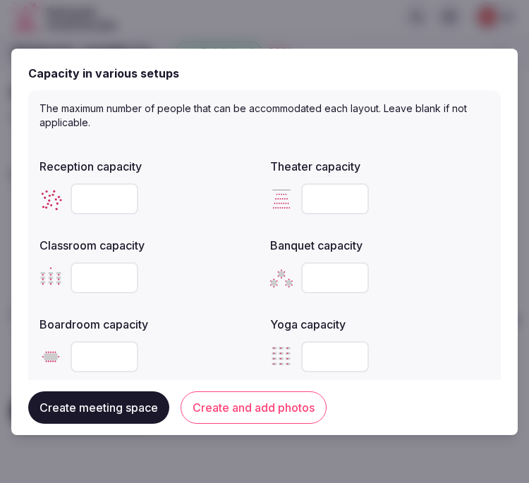
click at [94, 356] on input "number" at bounding box center [105, 357] width 68 height 31
type input "**"
click at [325, 194] on input "number" at bounding box center [335, 199] width 68 height 31
click at [323, 196] on input "number" at bounding box center [335, 199] width 68 height 31
type input "***"
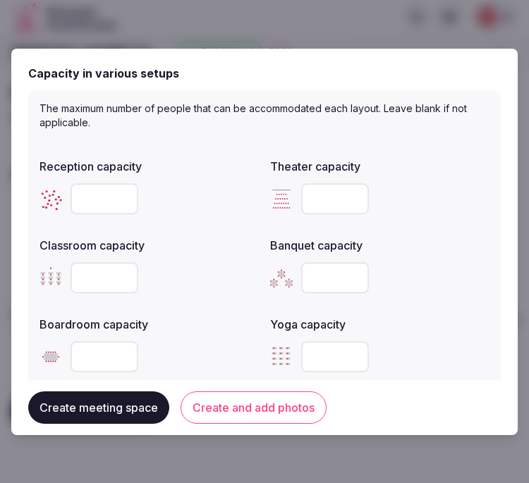
click at [88, 284] on input "number" at bounding box center [105, 278] width 68 height 31
click at [92, 279] on input "number" at bounding box center [105, 278] width 68 height 31
type input "***"
click at [112, 191] on input "number" at bounding box center [105, 199] width 68 height 31
type input "***"
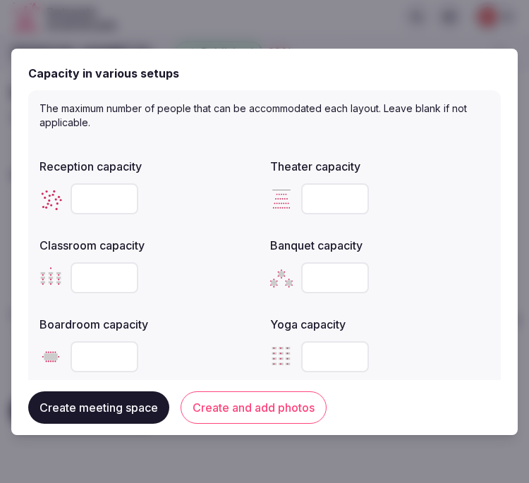
click at [308, 278] on input "number" at bounding box center [335, 278] width 68 height 31
type input "***"
click at [96, 407] on button "Create meeting space" at bounding box center [98, 408] width 141 height 32
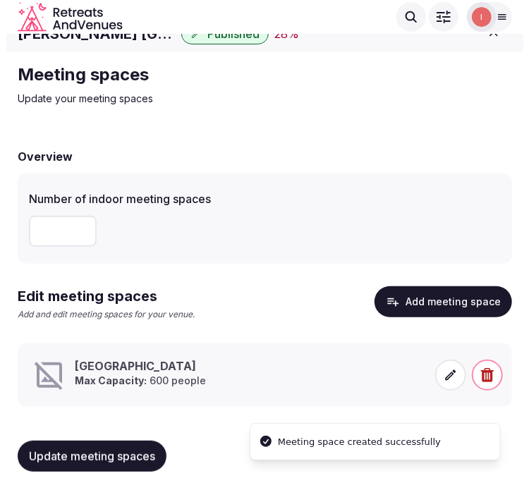
scroll to position [29, 0]
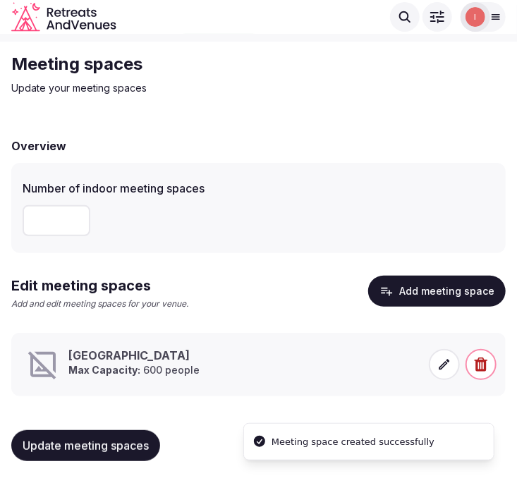
click at [161, 347] on div "Grand Ballroom Max Capacity: 600 people" at bounding box center [259, 365] width 482 height 40
click at [117, 374] on strong "Max Capacity:" at bounding box center [104, 370] width 72 height 12
click at [39, 362] on icon at bounding box center [42, 366] width 28 height 28
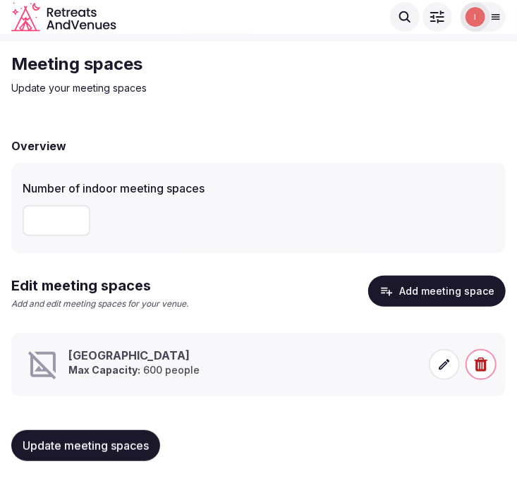
click at [436, 369] on span at bounding box center [444, 364] width 31 height 31
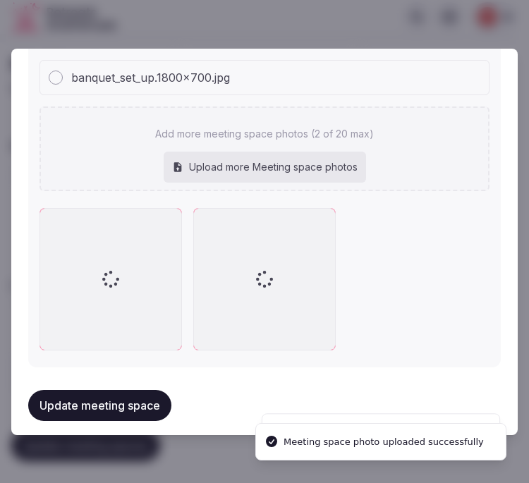
scroll to position [1179, 0]
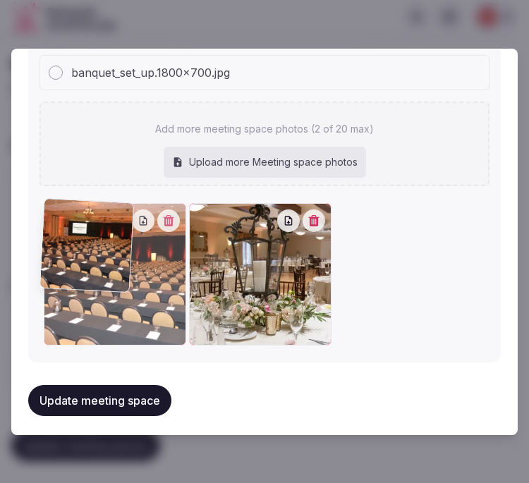
drag, startPoint x: 173, startPoint y: 210, endPoint x: 95, endPoint y: 265, distance: 94.8
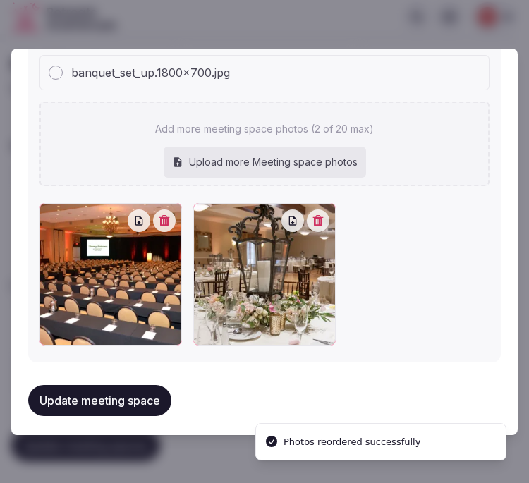
click at [92, 387] on button "Update meeting space" at bounding box center [99, 400] width 143 height 31
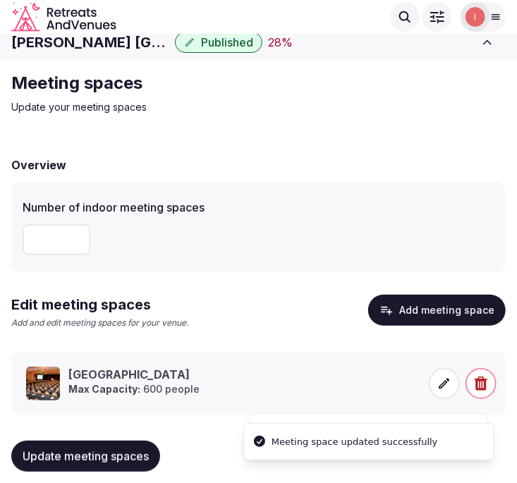
scroll to position [0, 0]
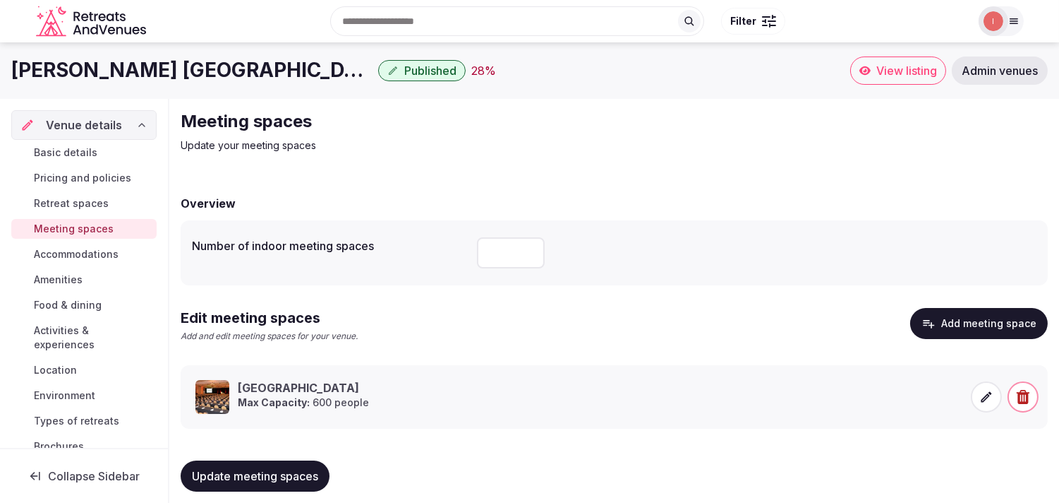
click at [76, 256] on span "Accommodations" at bounding box center [76, 254] width 85 height 14
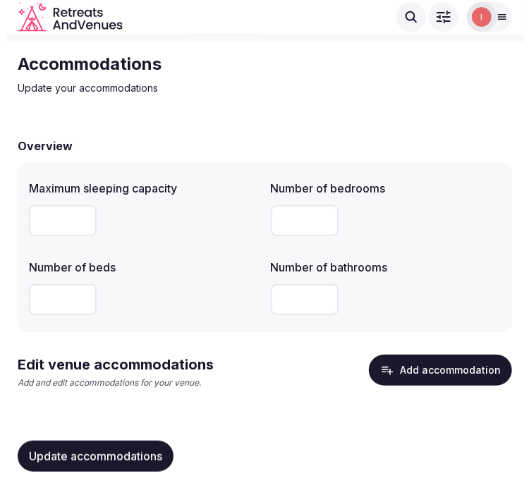
scroll to position [44, 0]
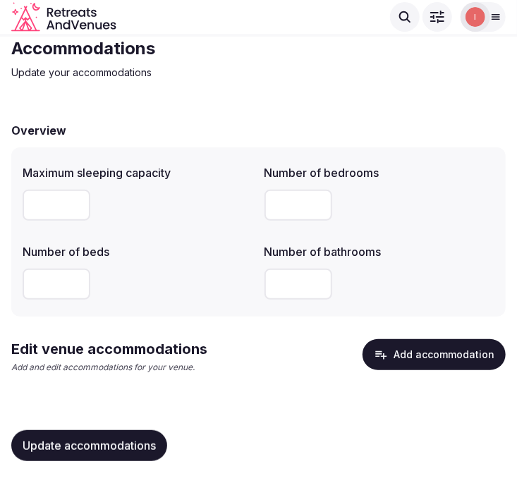
click at [421, 361] on button "Add accommodation" at bounding box center [434, 355] width 143 height 31
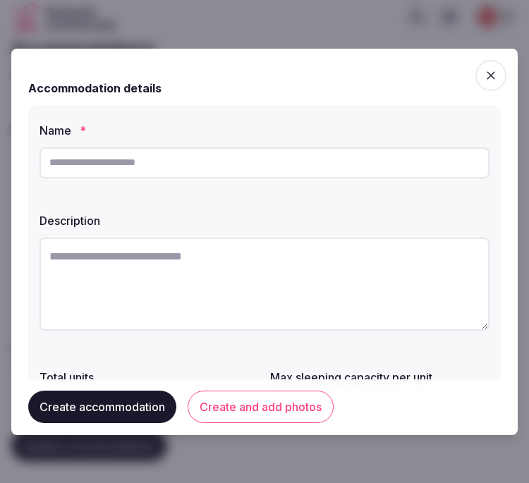
click at [131, 170] on input "text" at bounding box center [265, 163] width 450 height 31
paste input "**********"
type input "**********"
click at [264, 280] on textarea at bounding box center [265, 284] width 450 height 93
paste textarea "**********"
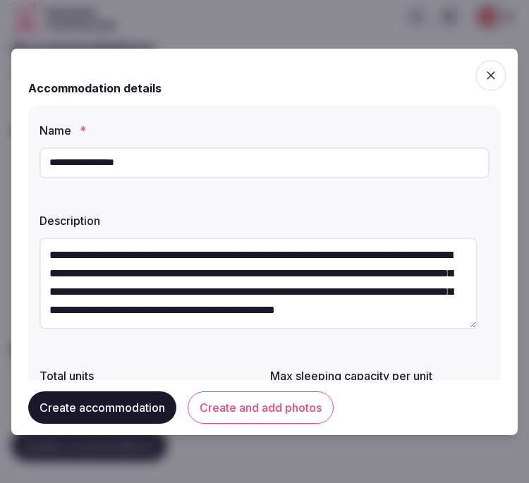
type textarea "**********"
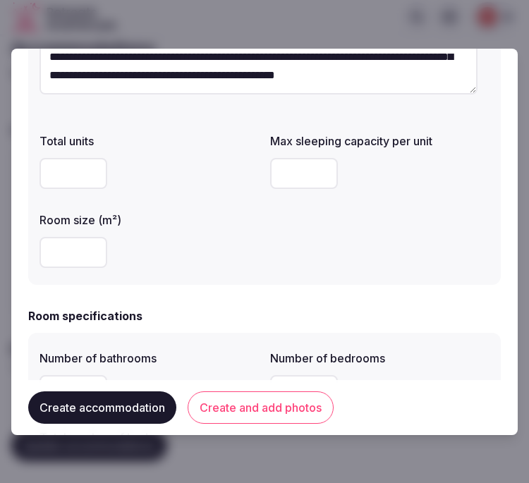
scroll to position [313, 0]
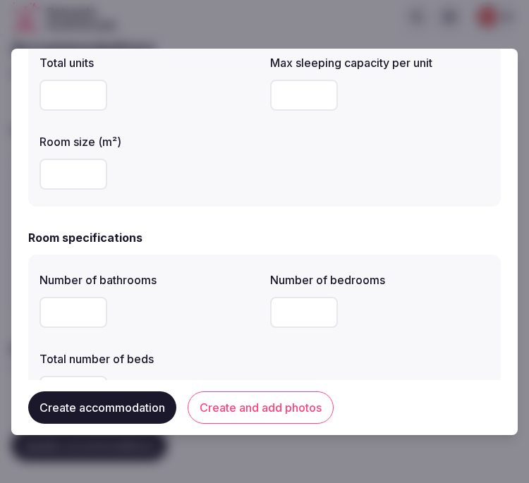
click at [64, 177] on input "number" at bounding box center [74, 174] width 68 height 31
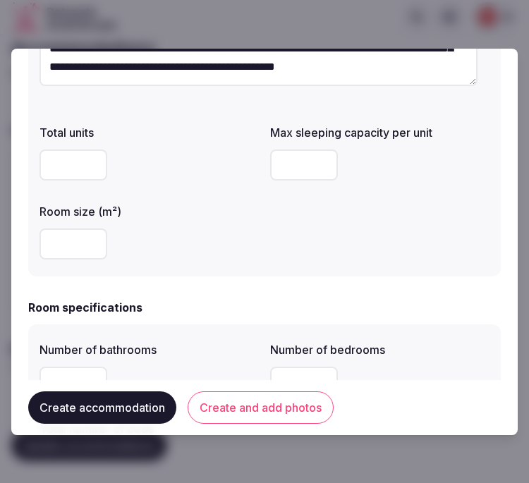
scroll to position [235, 0]
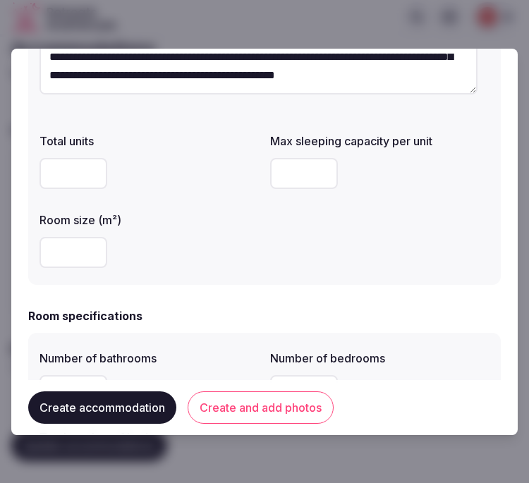
click at [301, 171] on input "number" at bounding box center [304, 173] width 68 height 31
type input "*"
click at [243, 256] on div at bounding box center [150, 252] width 220 height 31
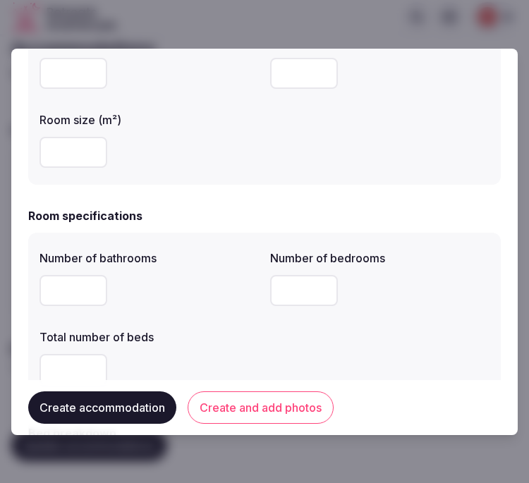
scroll to position [470, 0]
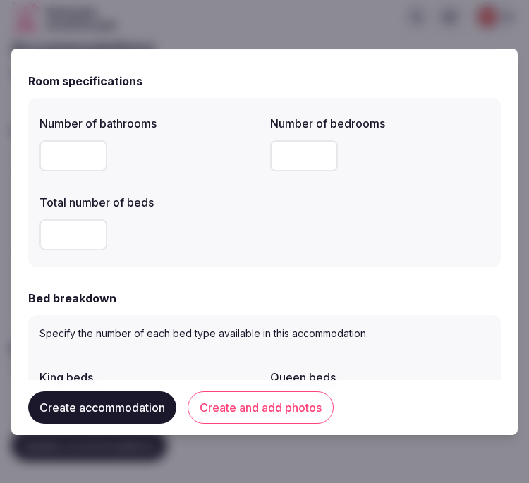
click at [75, 160] on input "number" at bounding box center [74, 155] width 68 height 31
type input "*"
click at [294, 167] on input "number" at bounding box center [304, 155] width 68 height 31
type input "*"
click at [57, 241] on input "number" at bounding box center [74, 235] width 68 height 31
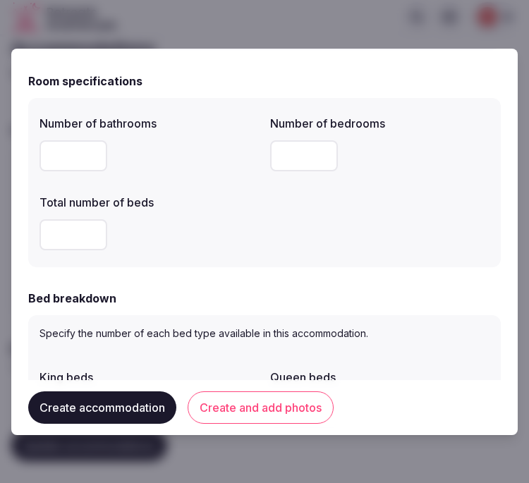
type input "*"
click at [173, 265] on div "Number of bathrooms * Number of bedrooms * Total number of beds *" at bounding box center [264, 182] width 473 height 169
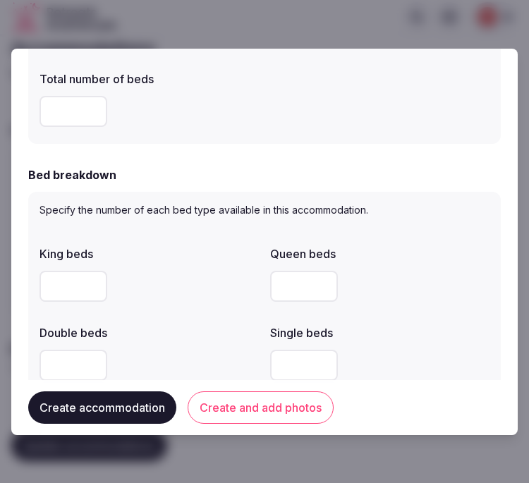
scroll to position [706, 0]
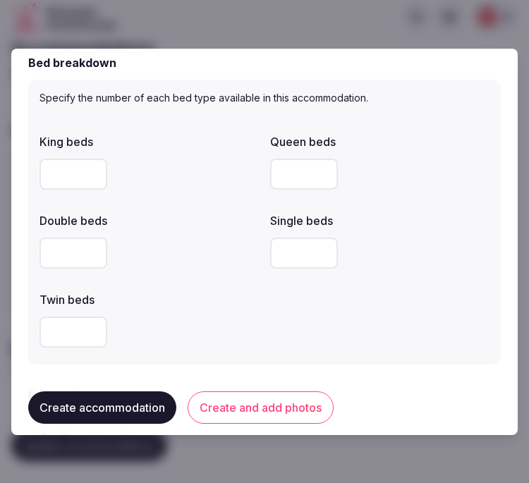
click at [65, 253] on input "number" at bounding box center [74, 253] width 68 height 31
type input "*"
click at [187, 268] on div "*" at bounding box center [150, 253] width 220 height 31
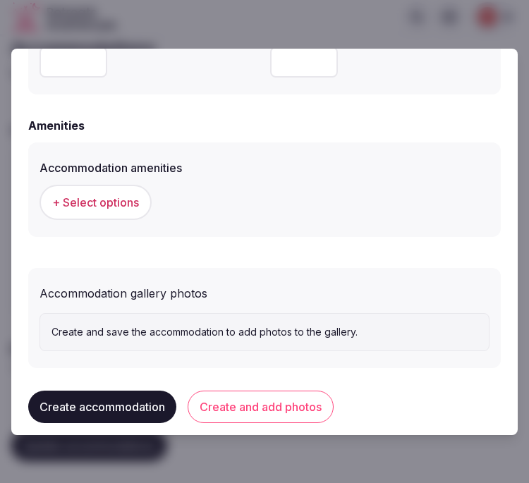
scroll to position [1363, 0]
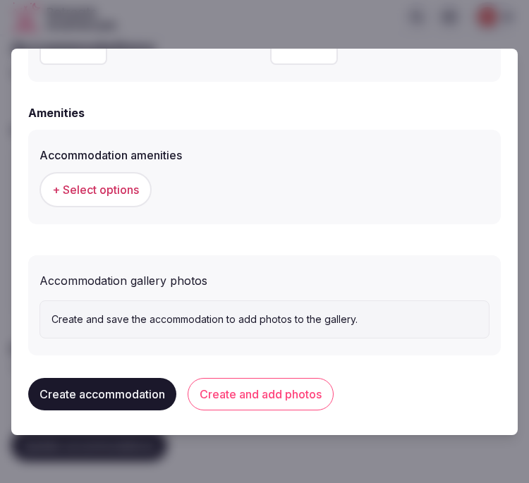
click at [92, 192] on span "+ Select options" at bounding box center [95, 190] width 87 height 16
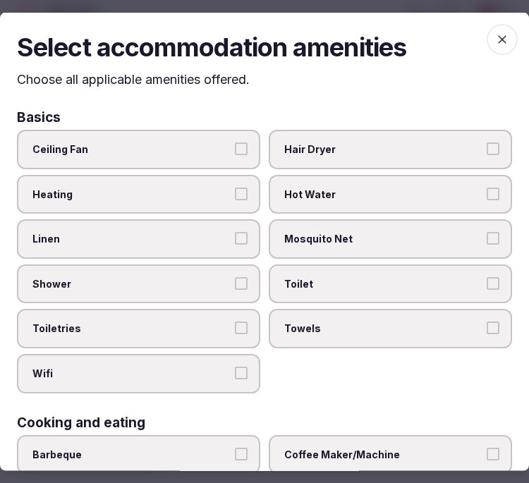
click at [198, 258] on div "Ceiling Fan Hair Dryer Heating Hot Water Linen Mosquito Net Shower Toilet Toile…" at bounding box center [264, 262] width 495 height 264
click at [241, 239] on button "Linen" at bounding box center [241, 238] width 13 height 13
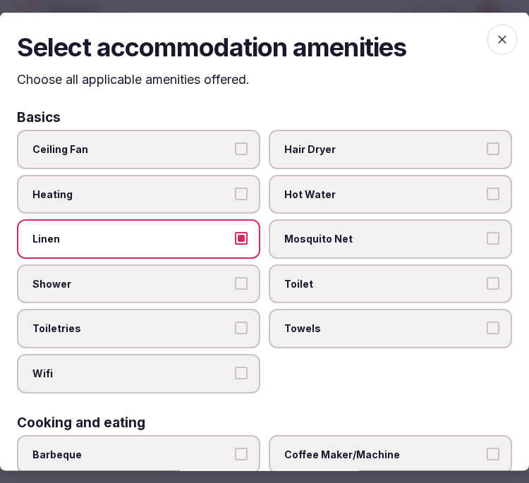
click at [215, 279] on span "Shower" at bounding box center [131, 284] width 198 height 14
click at [235, 279] on button "Shower" at bounding box center [241, 283] width 13 height 13
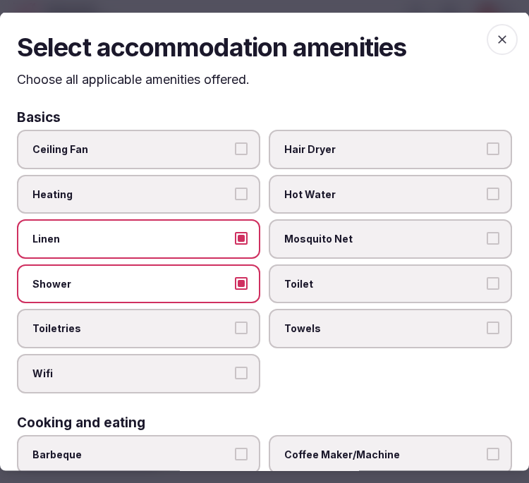
click at [227, 330] on label "Toiletries" at bounding box center [139, 329] width 244 height 40
click at [235, 330] on button "Toiletries" at bounding box center [241, 328] width 13 height 13
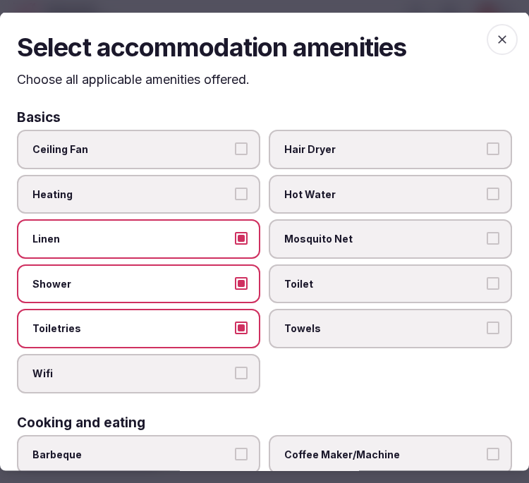
drag, startPoint x: 217, startPoint y: 369, endPoint x: 260, endPoint y: 385, distance: 45.8
click at [219, 369] on span "Wifi" at bounding box center [131, 374] width 198 height 14
click at [235, 369] on button "Wifi" at bounding box center [241, 373] width 13 height 13
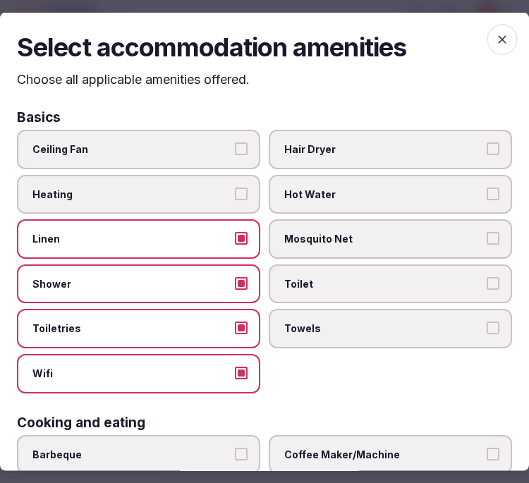
click at [349, 309] on label "Towels" at bounding box center [391, 329] width 244 height 40
click at [487, 322] on button "Towels" at bounding box center [493, 328] width 13 height 13
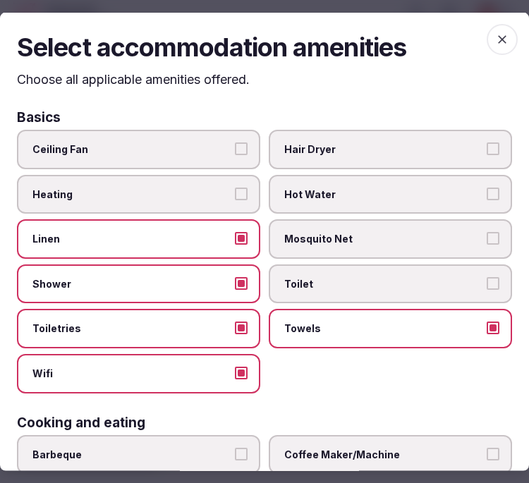
click at [361, 283] on span "Toilet" at bounding box center [383, 284] width 198 height 14
click at [487, 283] on button "Toilet" at bounding box center [493, 283] width 13 height 13
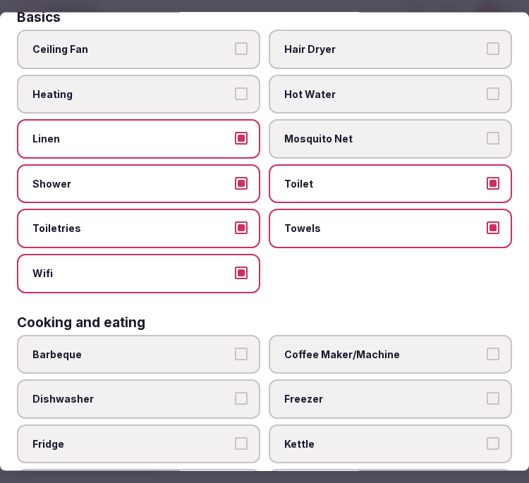
scroll to position [235, 0]
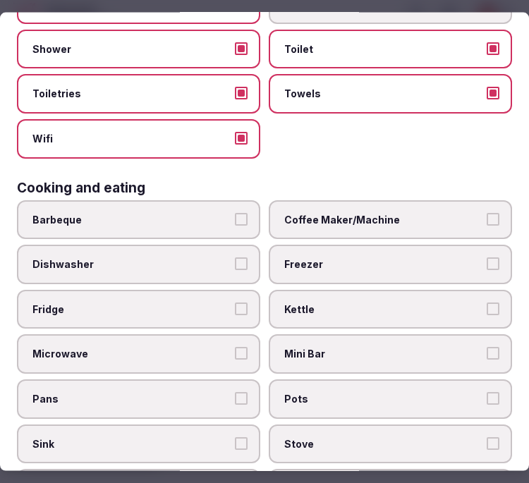
click at [384, 200] on label "Coffee Maker/Machine" at bounding box center [391, 220] width 244 height 40
click at [487, 212] on button "Coffee Maker/Machine" at bounding box center [493, 218] width 13 height 13
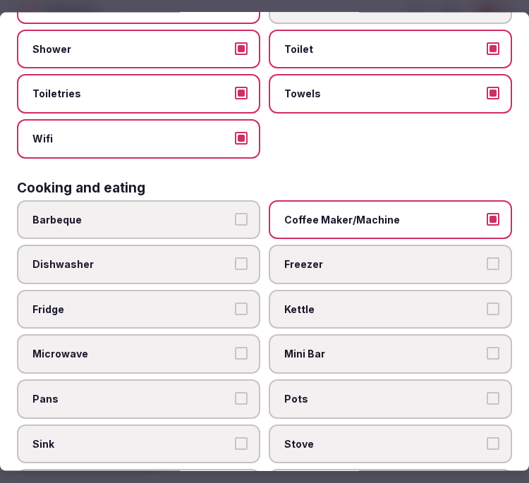
click at [386, 215] on span "Coffee Maker/Machine" at bounding box center [383, 219] width 198 height 14
click at [487, 215] on button "Coffee Maker/Machine" at bounding box center [493, 218] width 13 height 13
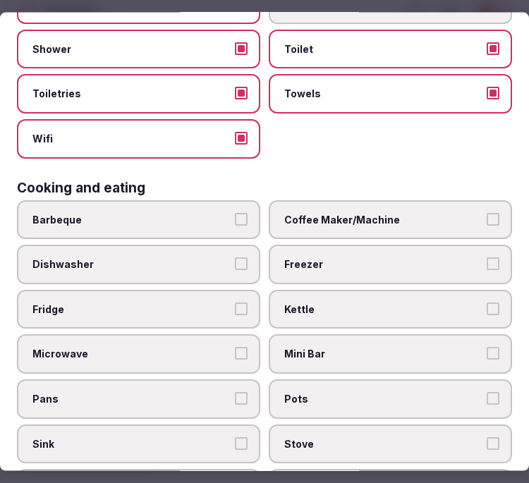
scroll to position [470, 0]
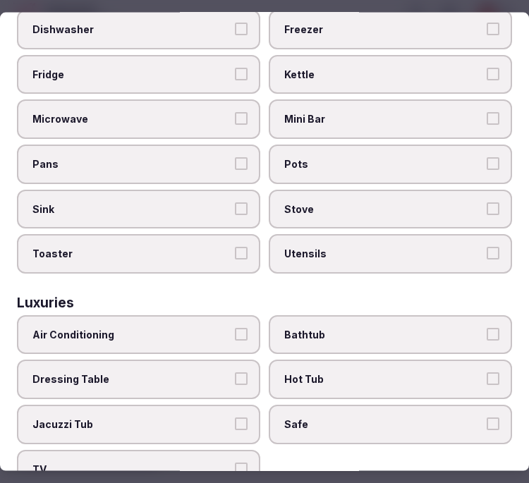
click at [224, 315] on label "Air Conditioning" at bounding box center [139, 335] width 244 height 40
click at [235, 328] on button "Air Conditioning" at bounding box center [241, 334] width 13 height 13
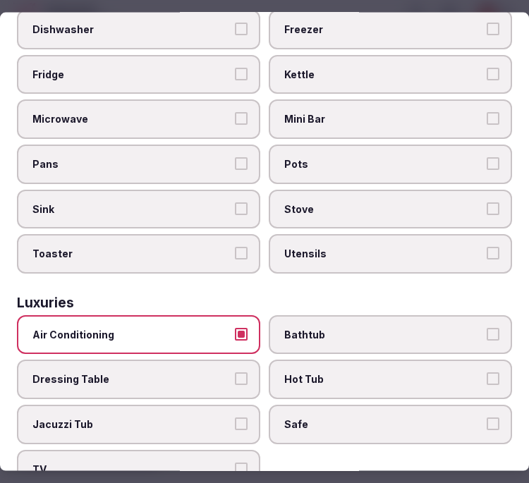
click at [294, 328] on span "Bathtub" at bounding box center [383, 335] width 198 height 14
click at [487, 328] on button "Bathtub" at bounding box center [493, 334] width 13 height 13
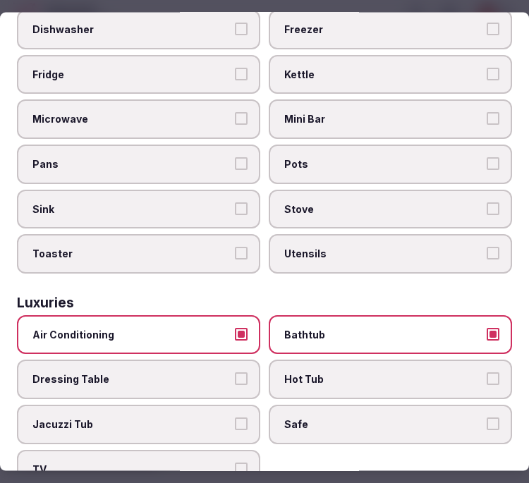
click at [328, 418] on span "Safe" at bounding box center [383, 425] width 198 height 14
click at [487, 418] on button "Safe" at bounding box center [493, 424] width 13 height 13
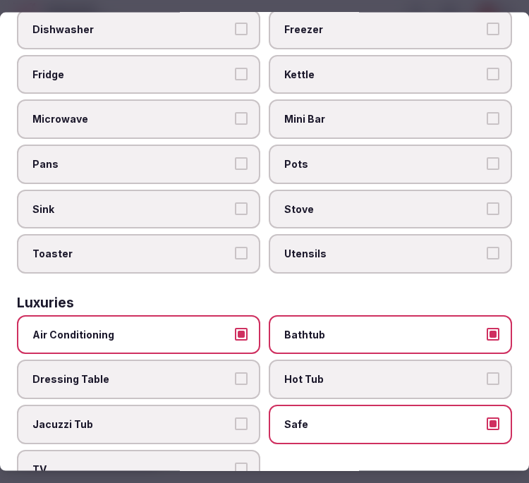
click at [156, 455] on label "TV" at bounding box center [139, 470] width 244 height 40
click at [235, 462] on button "TV" at bounding box center [241, 468] width 13 height 13
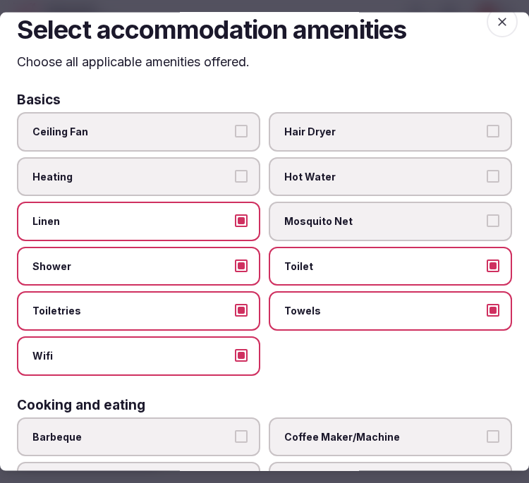
scroll to position [0, 0]
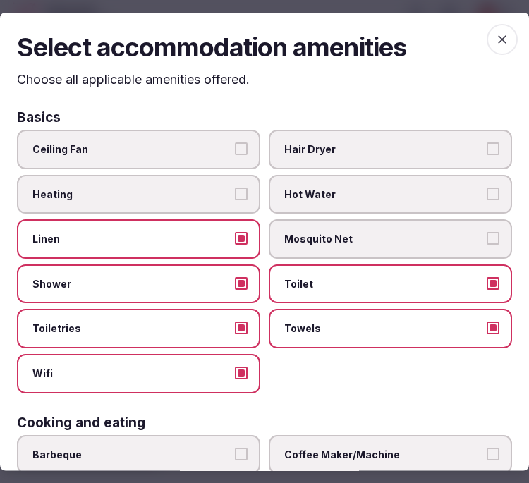
click at [362, 145] on span "Hair Dryer" at bounding box center [383, 150] width 198 height 14
click at [487, 145] on button "Hair Dryer" at bounding box center [493, 149] width 13 height 13
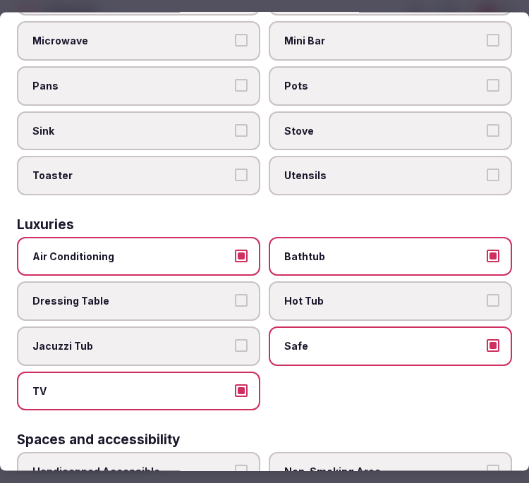
scroll to position [863, 0]
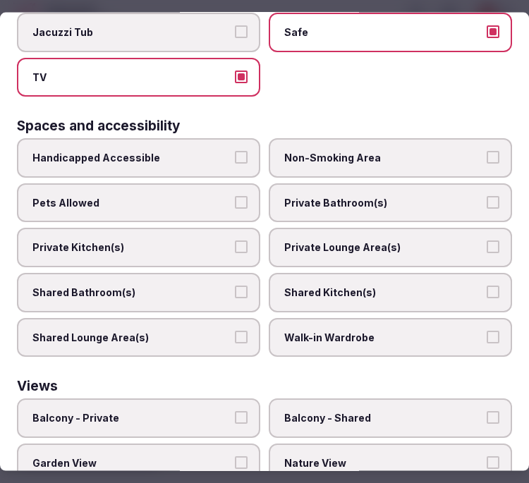
click at [363, 186] on label "Private Bathroom(s)" at bounding box center [391, 203] width 244 height 40
click at [487, 196] on button "Private Bathroom(s)" at bounding box center [493, 202] width 13 height 13
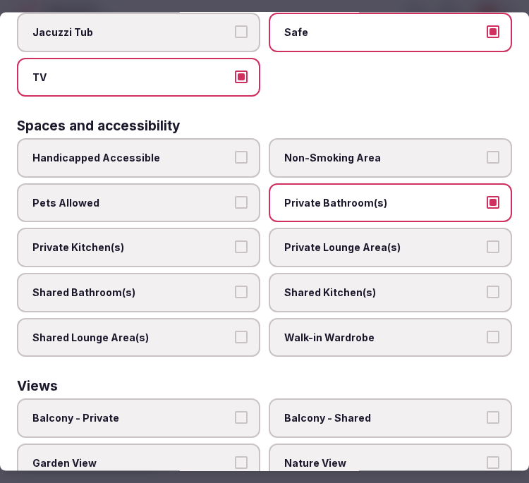
click at [355, 228] on label "Private Lounge Area(s)" at bounding box center [391, 248] width 244 height 40
click at [487, 241] on button "Private Lounge Area(s)" at bounding box center [493, 247] width 13 height 13
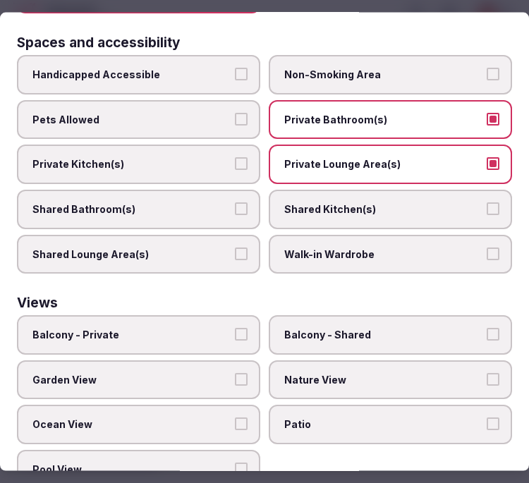
scroll to position [947, 0]
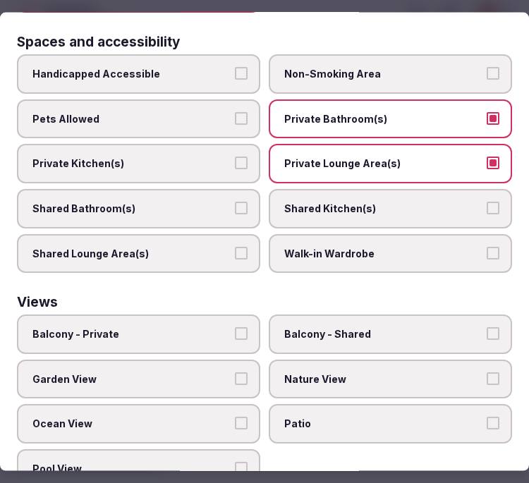
drag, startPoint x: 428, startPoint y: 346, endPoint x: 403, endPoint y: 342, distance: 25.8
click at [428, 372] on span "Nature View" at bounding box center [383, 379] width 198 height 14
click at [487, 372] on button "Nature View" at bounding box center [493, 378] width 13 height 13
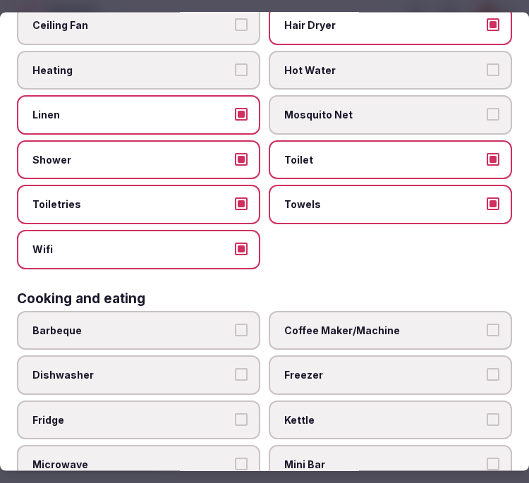
scroll to position [0, 0]
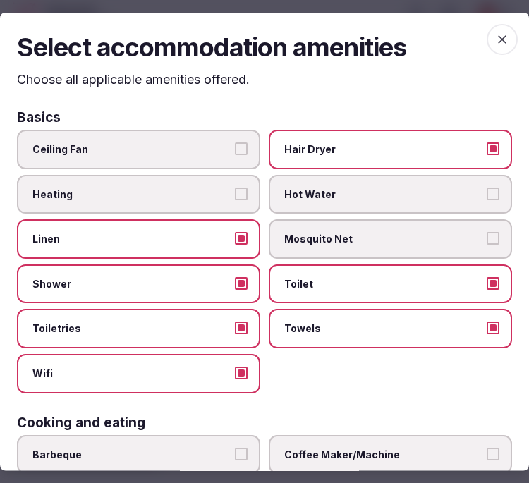
click at [495, 32] on icon "button" at bounding box center [502, 39] width 14 height 14
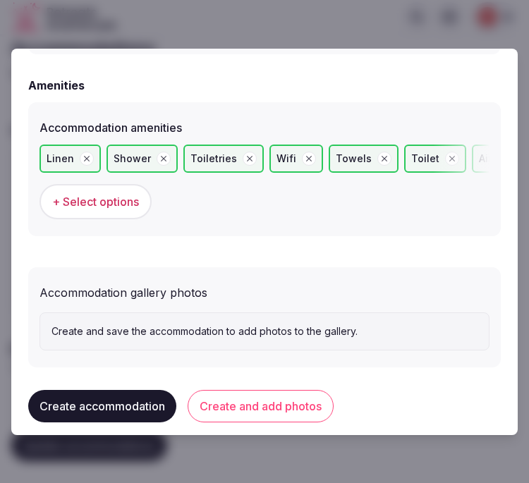
scroll to position [1401, 0]
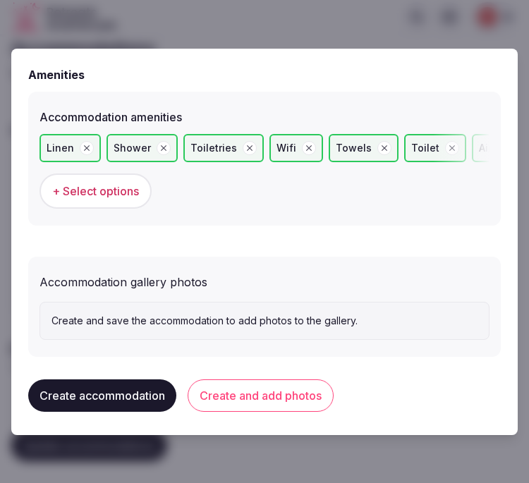
click at [305, 385] on button "Create and add photos" at bounding box center [261, 396] width 146 height 32
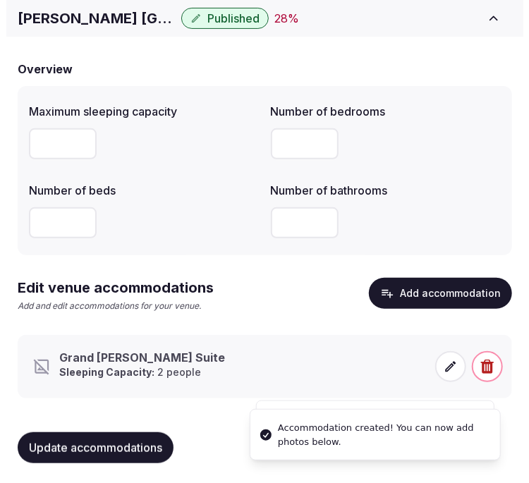
scroll to position [108, 0]
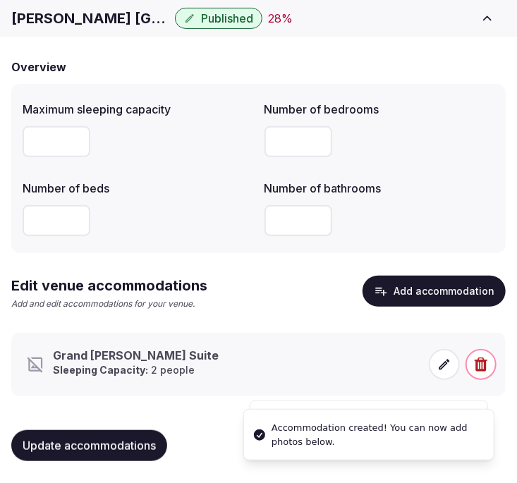
click at [149, 364] on strong "Sleeping Capacity:" at bounding box center [101, 370] width 95 height 12
click at [442, 368] on icon at bounding box center [445, 364] width 11 height 11
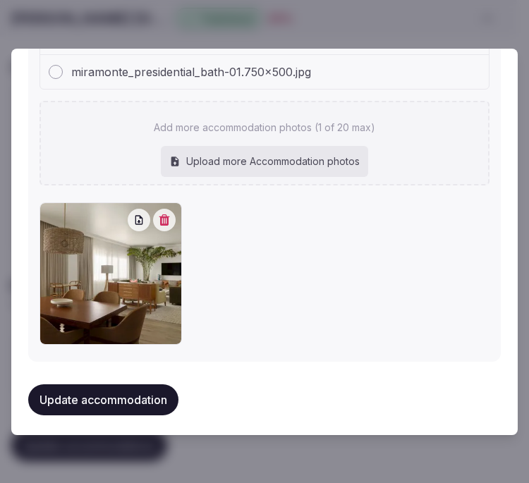
scroll to position [1683, 0]
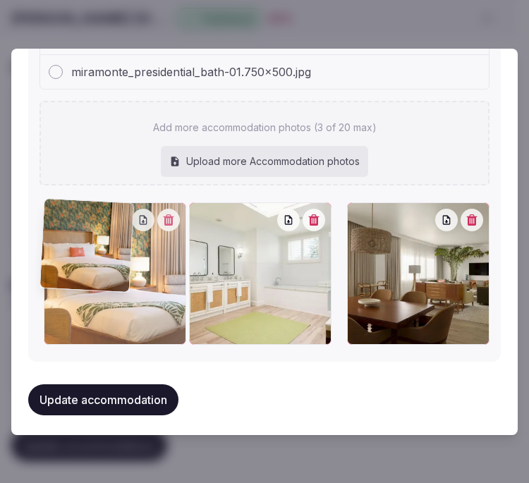
drag, startPoint x: 212, startPoint y: 210, endPoint x: 95, endPoint y: 215, distance: 117.2
click at [95, 215] on div at bounding box center [115, 274] width 143 height 143
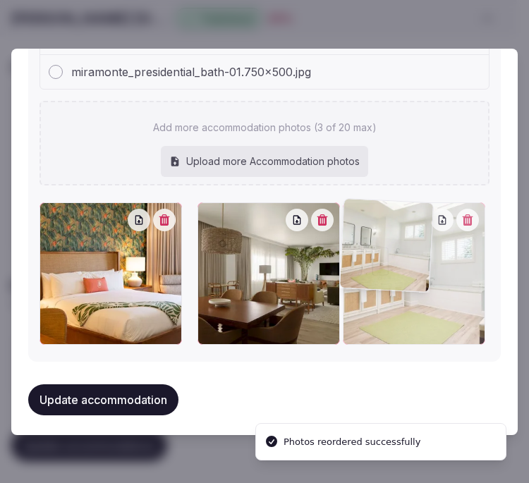
drag, startPoint x: 205, startPoint y: 210, endPoint x: 436, endPoint y: 227, distance: 232.1
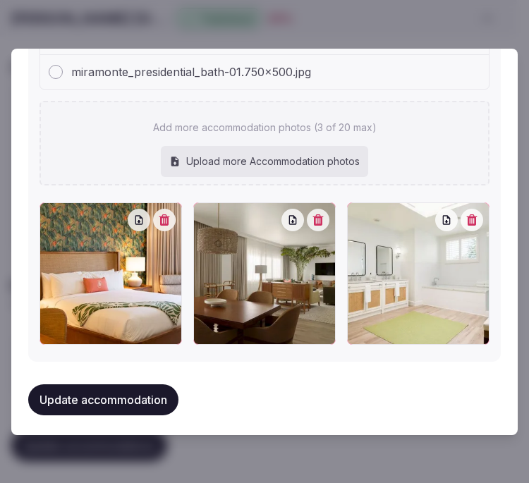
click at [113, 385] on button "Update accommodation" at bounding box center [103, 400] width 150 height 31
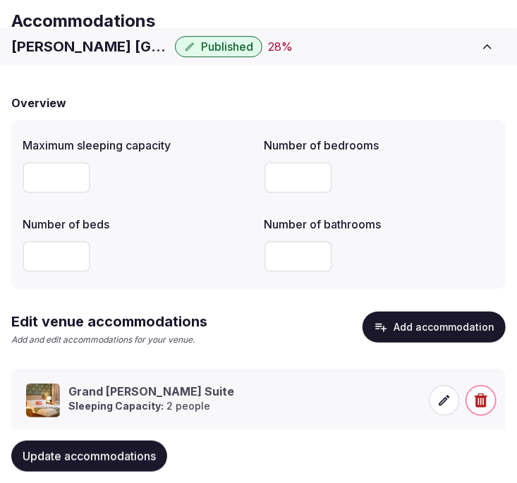
scroll to position [108, 0]
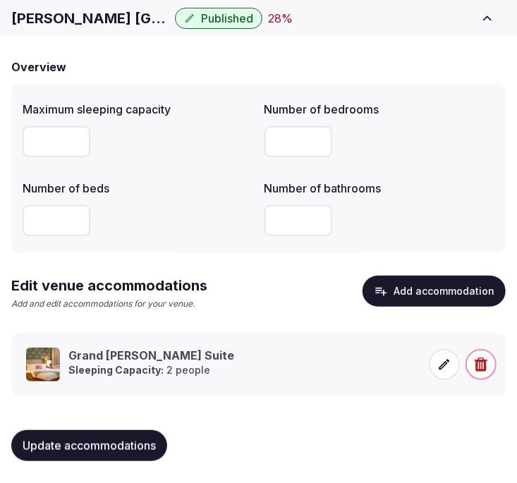
click at [57, 436] on button "Update accommodations" at bounding box center [89, 446] width 156 height 31
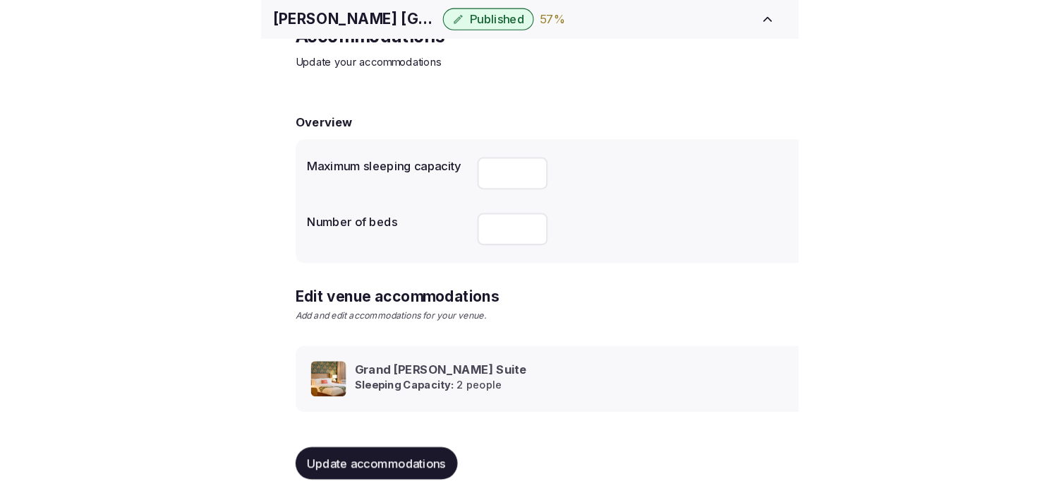
scroll to position [66, 0]
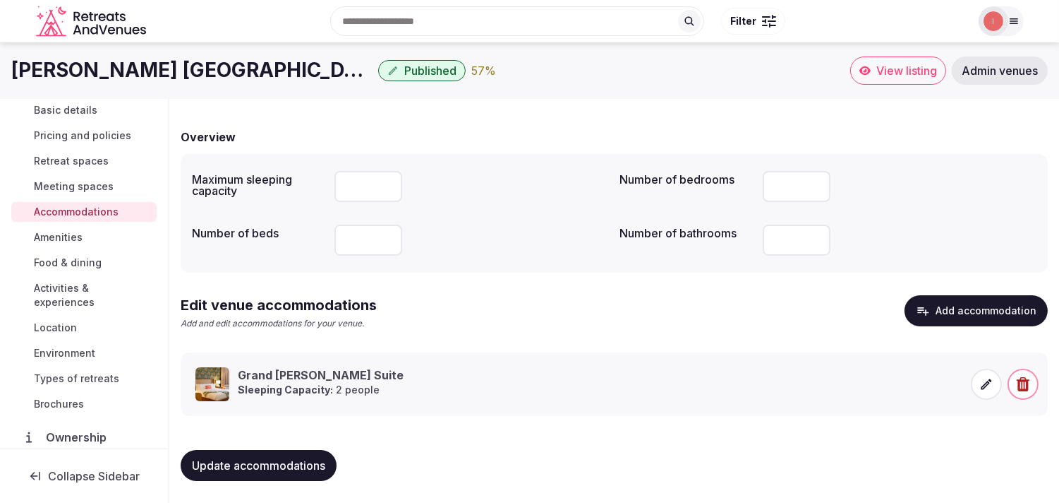
click at [66, 233] on span "Amenities" at bounding box center [58, 237] width 49 height 14
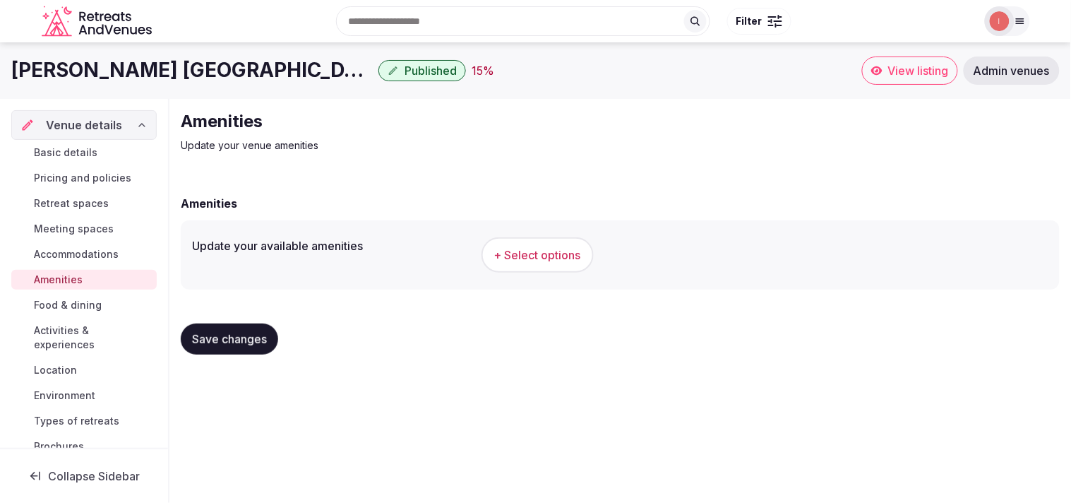
click at [517, 257] on span "+ Select options" at bounding box center [537, 255] width 87 height 16
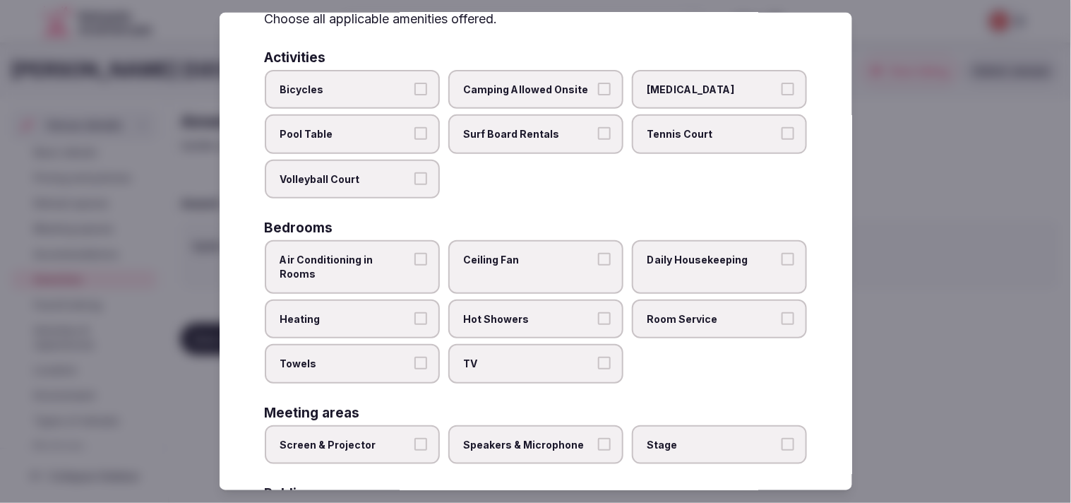
scroll to position [157, 0]
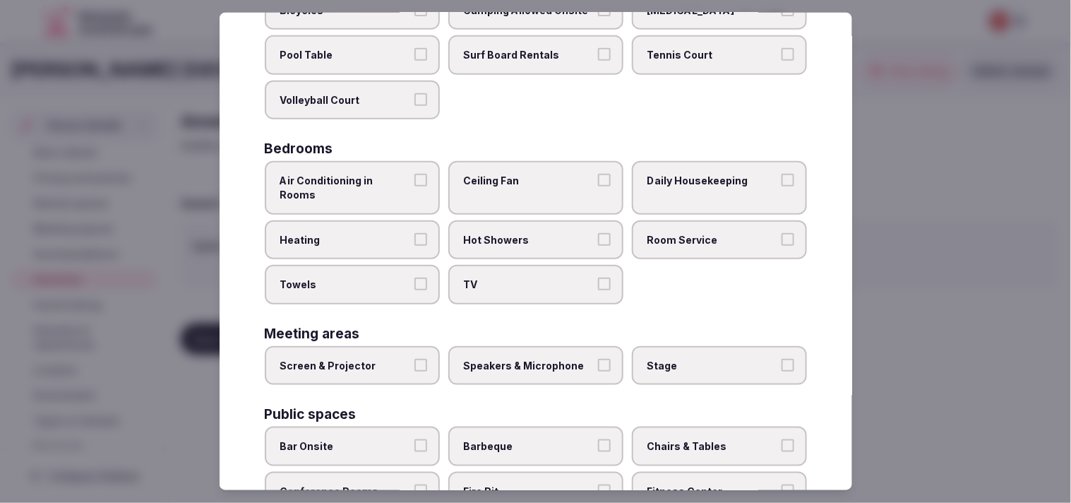
click at [434, 173] on label "Air Conditioning in Rooms" at bounding box center [352, 187] width 175 height 53
click at [427, 174] on button "Air Conditioning in Rooms" at bounding box center [420, 180] width 13 height 13
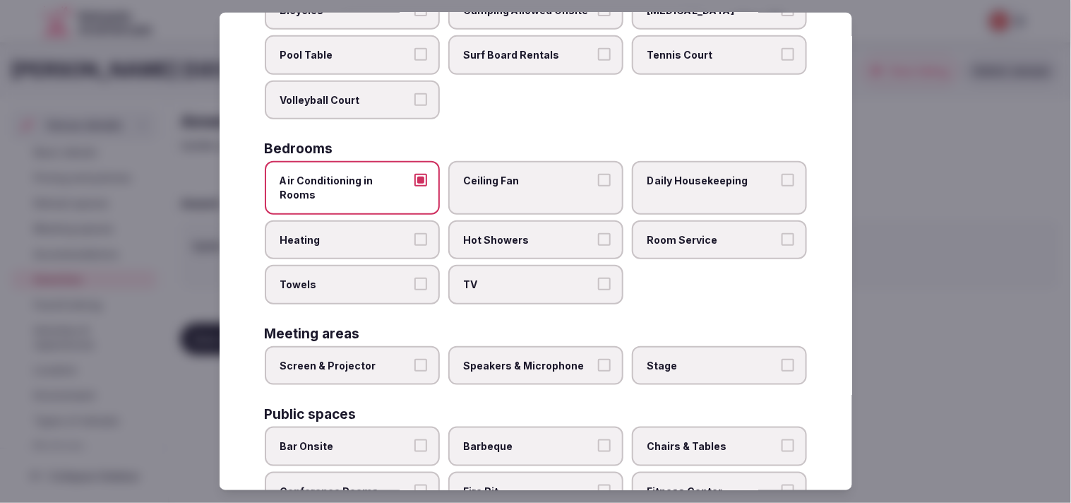
click at [414, 232] on button "Heating" at bounding box center [420, 238] width 13 height 13
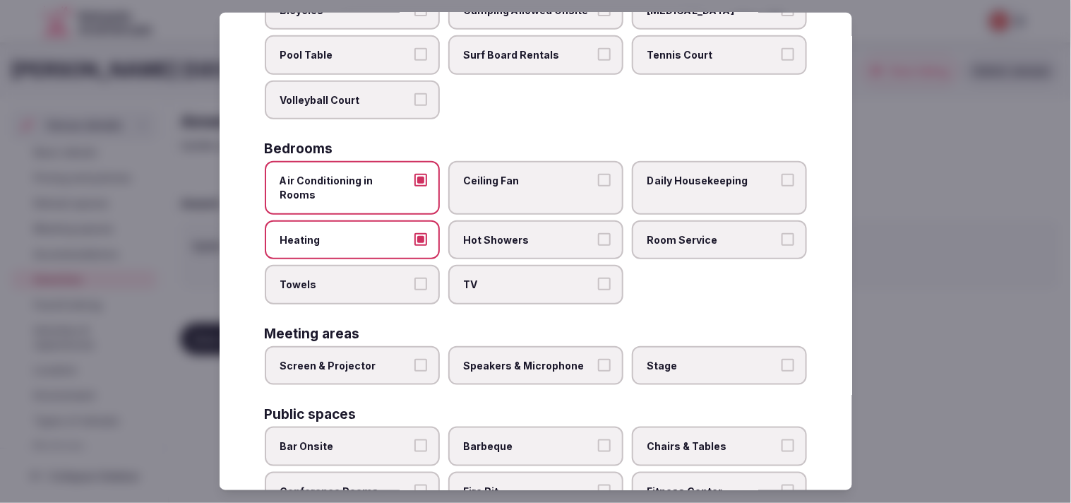
click at [407, 221] on label "Heating" at bounding box center [352, 240] width 175 height 40
click at [414, 232] on button "Heating" at bounding box center [420, 238] width 13 height 13
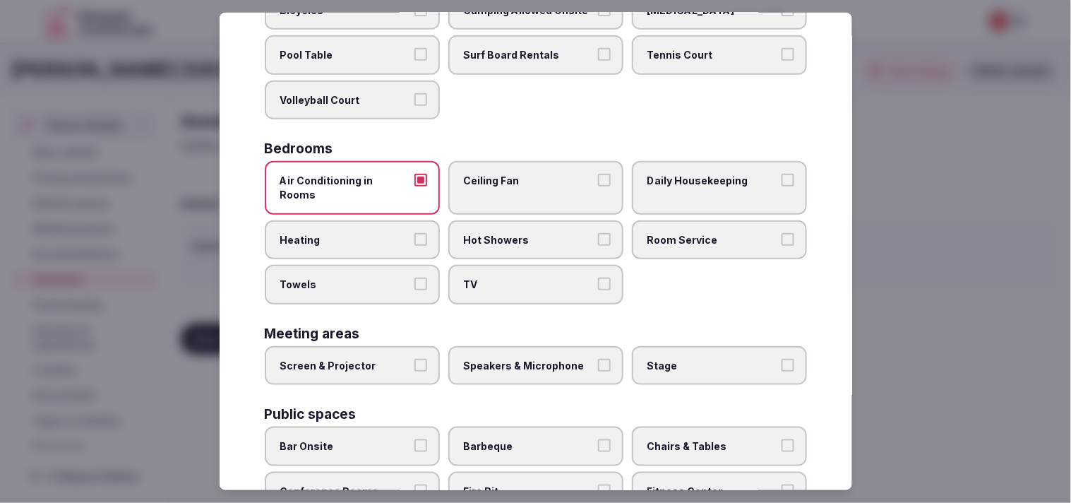
click at [417, 277] on button "Towels" at bounding box center [420, 283] width 13 height 13
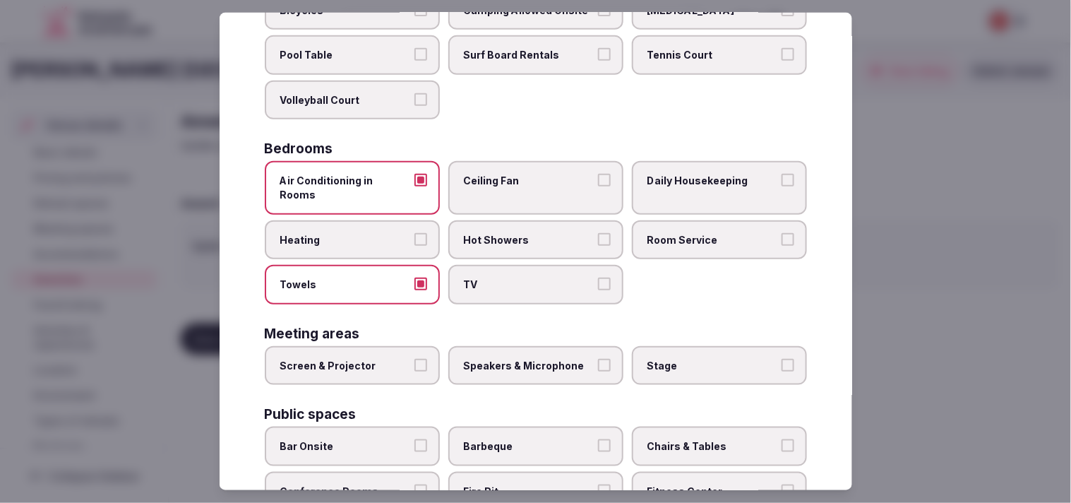
click at [517, 277] on span "TV" at bounding box center [529, 284] width 130 height 14
click at [517, 277] on button "TV" at bounding box center [604, 283] width 13 height 13
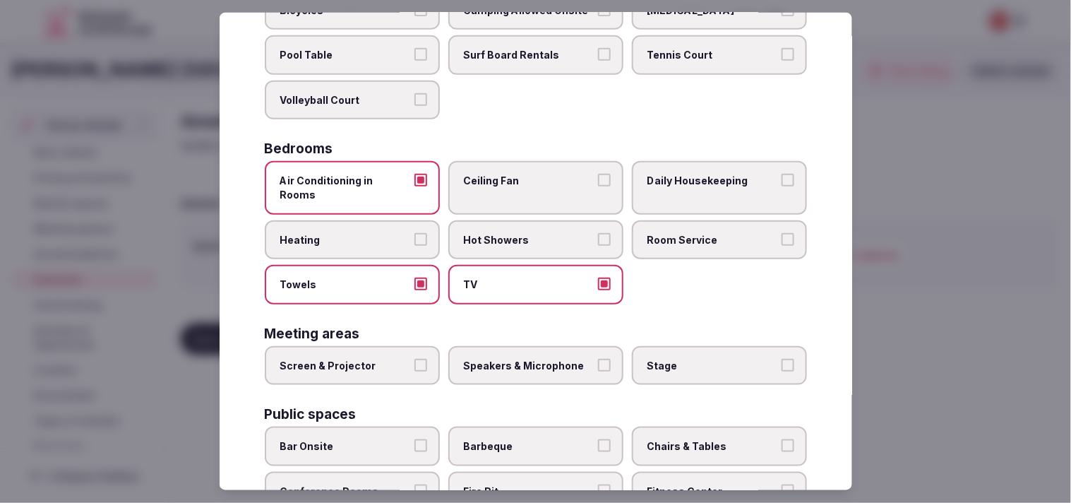
click at [517, 227] on label "Hot Showers" at bounding box center [535, 240] width 175 height 40
click at [517, 232] on button "Hot Showers" at bounding box center [604, 238] width 13 height 13
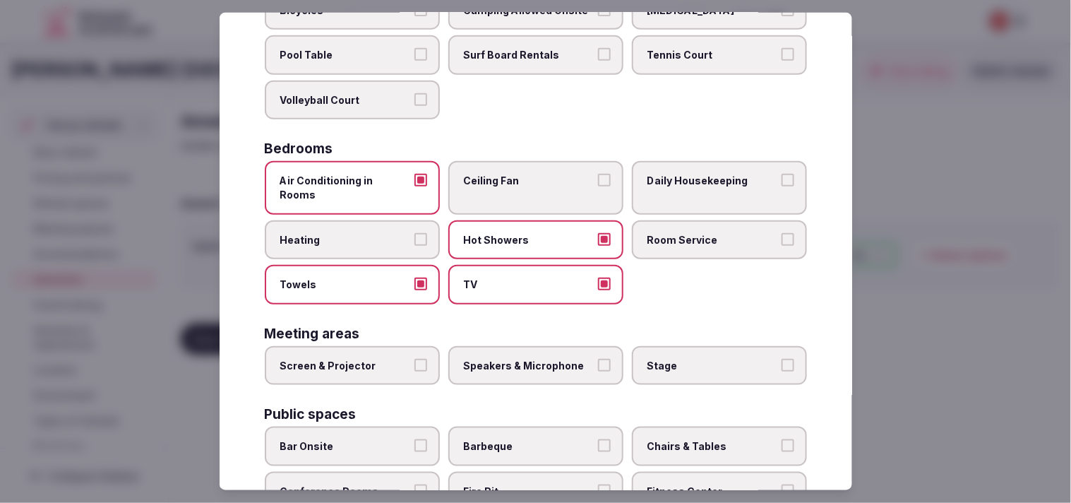
click at [517, 180] on span "Daily Housekeeping" at bounding box center [712, 181] width 130 height 14
click at [517, 180] on button "Daily Housekeeping" at bounding box center [787, 180] width 13 height 13
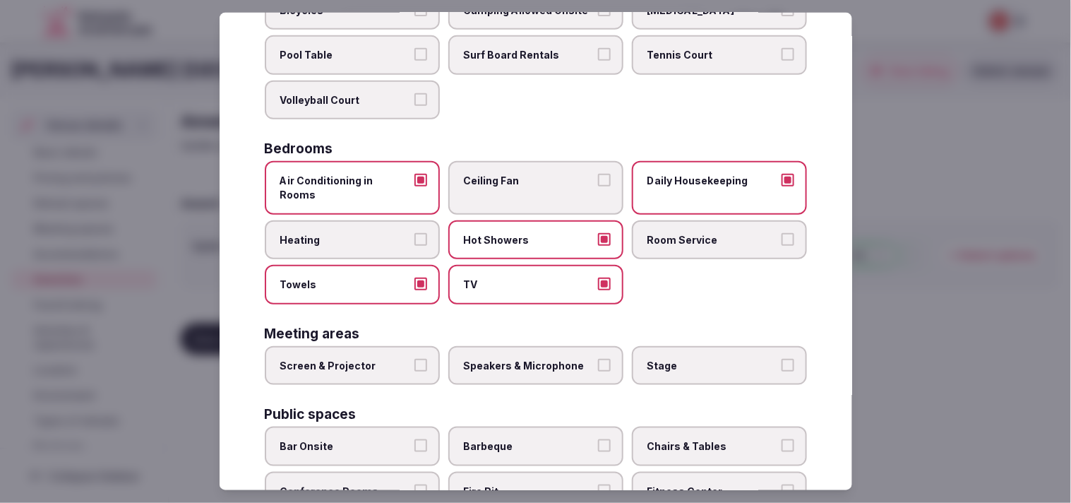
click at [517, 232] on span "Room Service" at bounding box center [712, 239] width 130 height 14
click at [517, 232] on button "Room Service" at bounding box center [787, 238] width 13 height 13
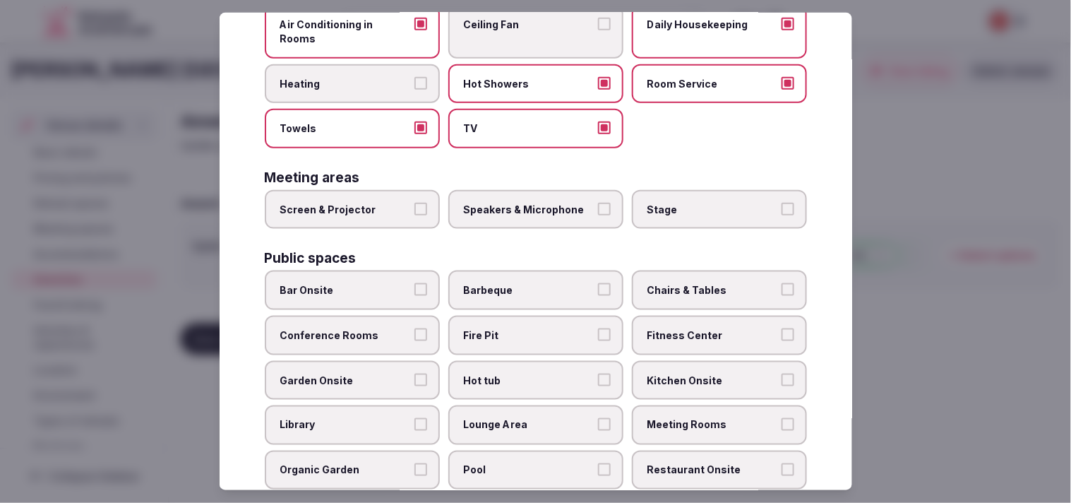
scroll to position [313, 0]
click at [392, 196] on label "Screen & Projector" at bounding box center [352, 209] width 175 height 40
click at [414, 202] on button "Screen & Projector" at bounding box center [420, 208] width 13 height 13
click at [488, 202] on span "Speakers & Microphone" at bounding box center [529, 209] width 130 height 14
click at [517, 202] on button "Speakers & Microphone" at bounding box center [604, 208] width 13 height 13
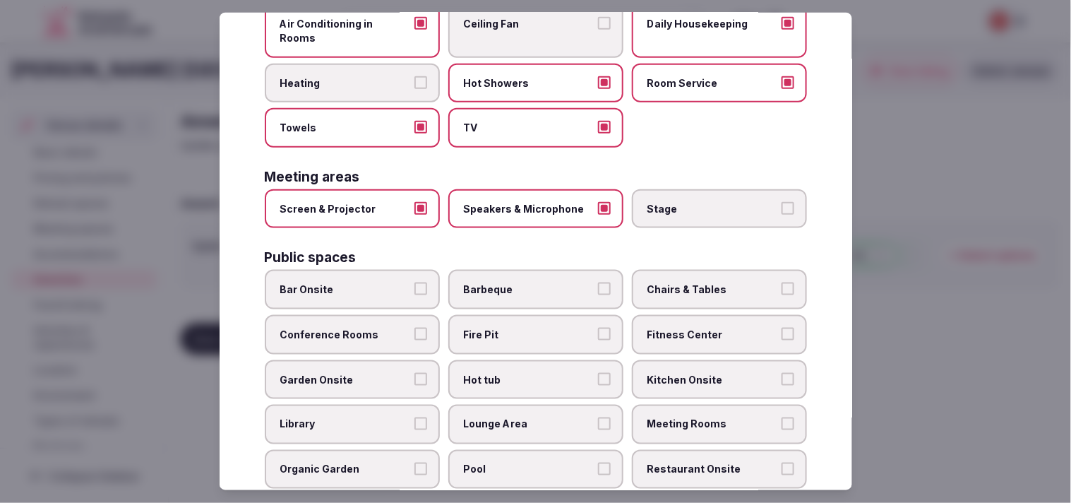
click at [517, 202] on span "Stage" at bounding box center [712, 209] width 130 height 14
click at [517, 202] on button "Stage" at bounding box center [787, 208] width 13 height 13
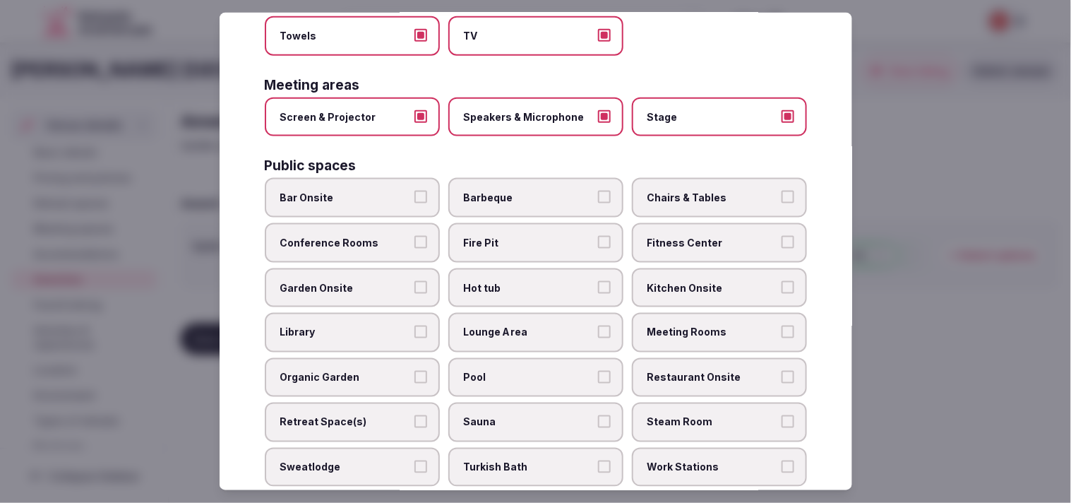
scroll to position [470, 0]
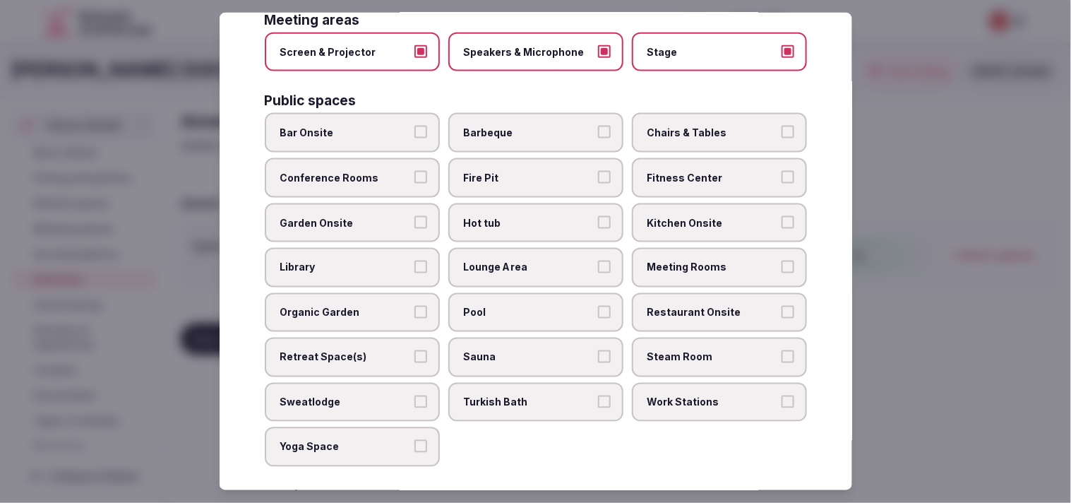
click at [375, 126] on span "Bar Onsite" at bounding box center [345, 133] width 130 height 14
click at [414, 126] on button "Bar Onsite" at bounding box center [420, 132] width 13 height 13
click at [517, 126] on span "Chairs & Tables" at bounding box center [712, 133] width 130 height 14
click at [517, 126] on button "Chairs & Tables" at bounding box center [787, 132] width 13 height 13
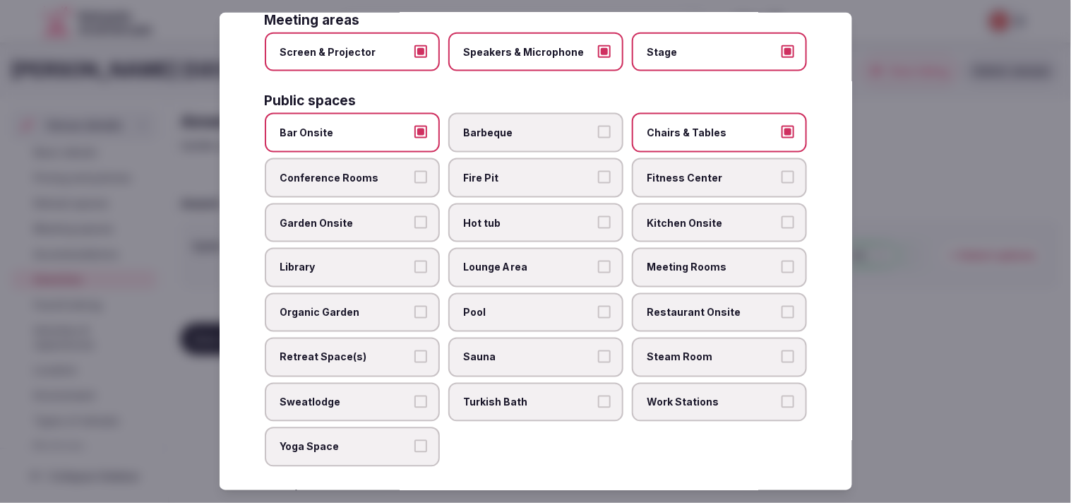
click at [517, 160] on label "Fitness Center" at bounding box center [719, 178] width 175 height 40
click at [517, 171] on button "Fitness Center" at bounding box center [787, 177] width 13 height 13
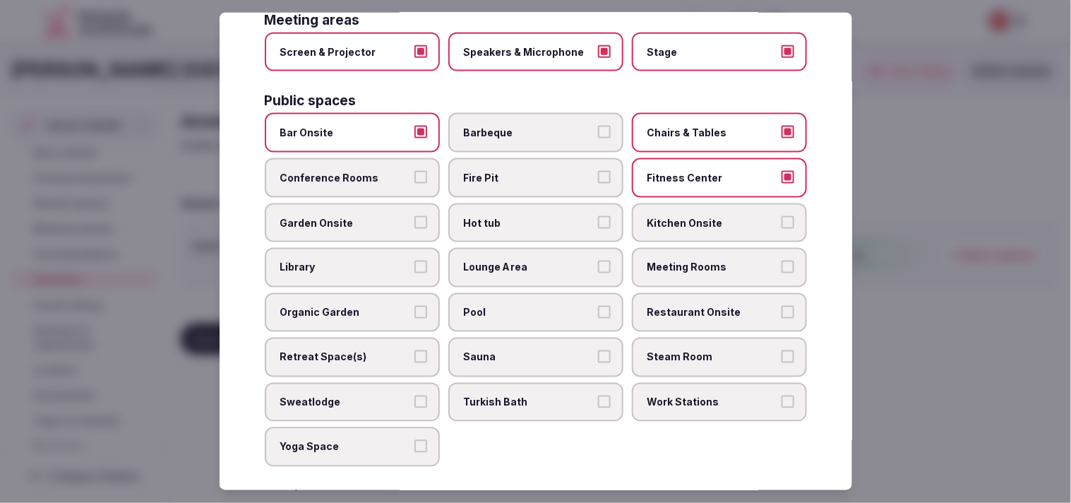
click at [517, 160] on label "Fitness Center" at bounding box center [719, 178] width 175 height 40
click at [517, 171] on button "Fitness Center" at bounding box center [787, 177] width 13 height 13
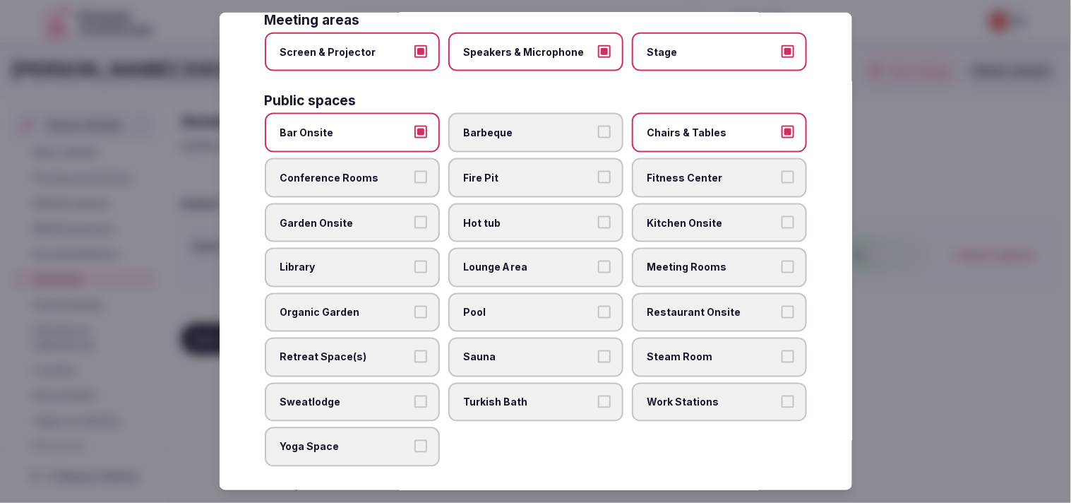
click at [344, 171] on span "Conference Rooms" at bounding box center [345, 178] width 130 height 14
click at [414, 171] on button "Conference Rooms" at bounding box center [420, 177] width 13 height 13
click at [354, 215] on span "Garden Onsite" at bounding box center [345, 222] width 130 height 14
click at [414, 215] on button "Garden Onsite" at bounding box center [420, 221] width 13 height 13
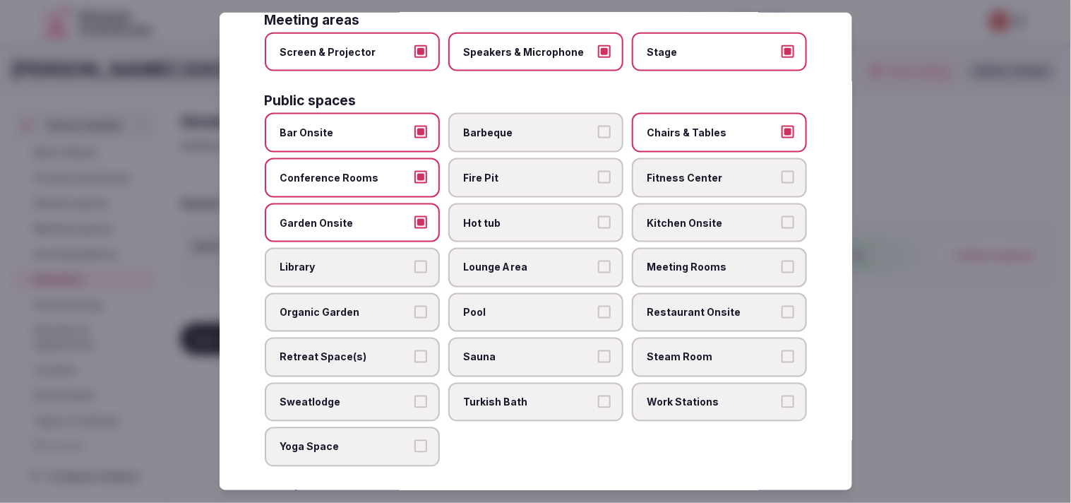
click at [517, 215] on span "Kitchen Onsite" at bounding box center [712, 222] width 130 height 14
click at [517, 215] on button "Kitchen Onsite" at bounding box center [787, 221] width 13 height 13
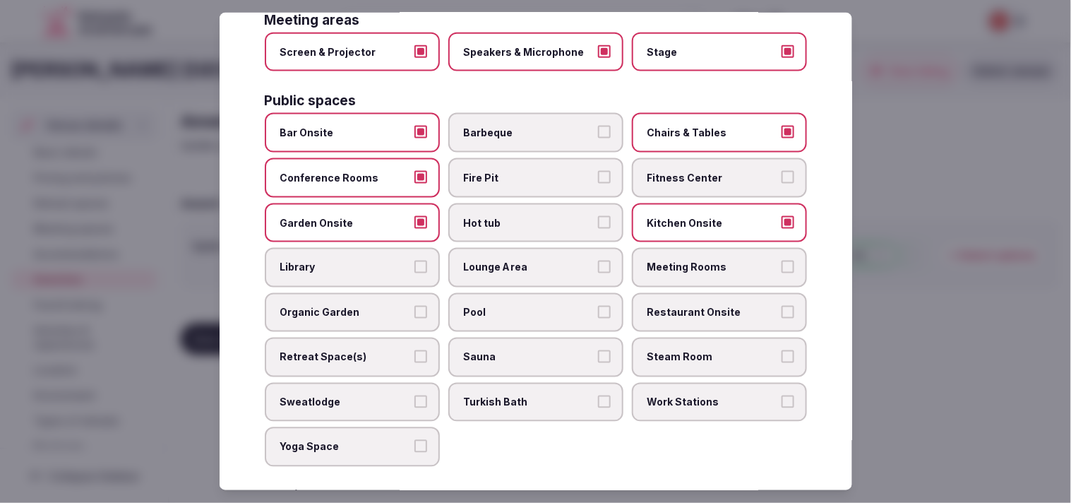
click at [517, 260] on button "Lounge Area" at bounding box center [604, 266] width 13 height 13
click at [497, 295] on label "Pool" at bounding box center [535, 313] width 175 height 40
click at [517, 306] on button "Pool" at bounding box center [604, 312] width 13 height 13
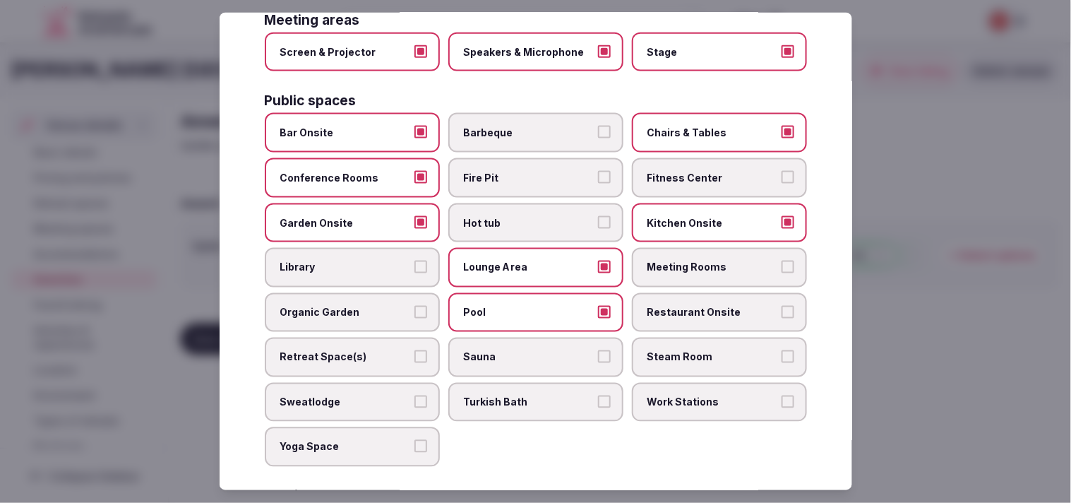
click at [517, 293] on label "Restaurant Onsite" at bounding box center [719, 313] width 175 height 40
click at [517, 306] on button "Restaurant Onsite" at bounding box center [787, 312] width 13 height 13
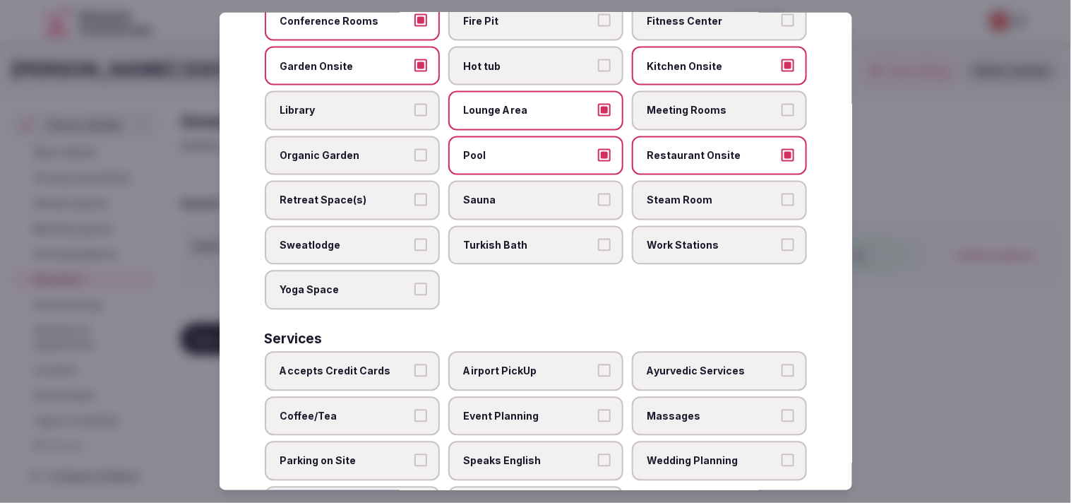
scroll to position [657, 0]
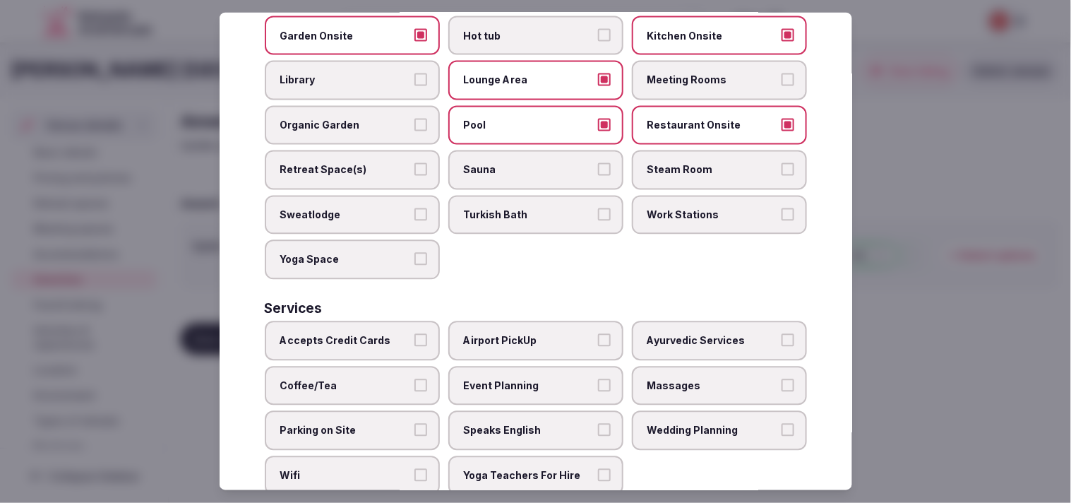
click at [407, 321] on label "Accepts Credit Cards" at bounding box center [352, 341] width 175 height 40
click at [414, 334] on button "Accepts Credit Cards" at bounding box center [420, 340] width 13 height 13
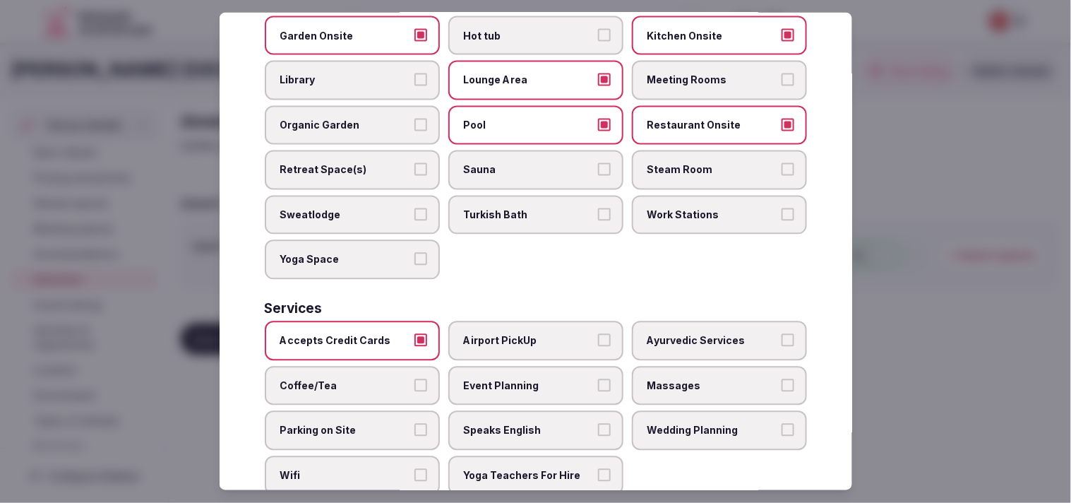
click at [517, 378] on span "Massages" at bounding box center [712, 385] width 130 height 14
click at [517, 378] on button "Massages" at bounding box center [787, 384] width 13 height 13
drag, startPoint x: 495, startPoint y: 353, endPoint x: 438, endPoint y: 363, distance: 58.0
click at [495, 378] on span "Event Planning" at bounding box center [529, 385] width 130 height 14
click at [517, 378] on button "Event Planning" at bounding box center [604, 384] width 13 height 13
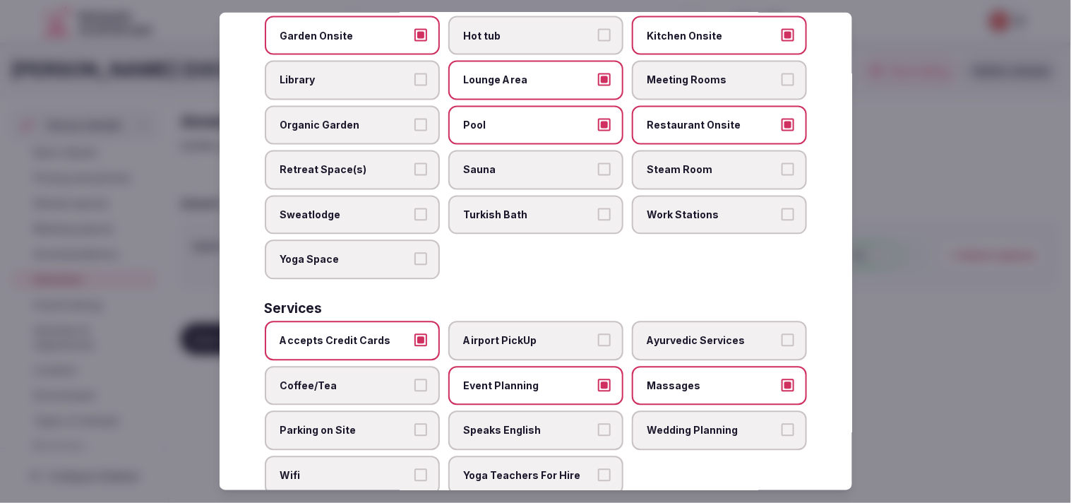
click at [361, 366] on label "Coffee/Tea" at bounding box center [352, 386] width 175 height 40
click at [414, 378] on button "Coffee/Tea" at bounding box center [420, 384] width 13 height 13
click at [405, 424] on span "Parking on Site" at bounding box center [345, 431] width 130 height 14
click at [414, 424] on button "Parking on Site" at bounding box center [420, 430] width 13 height 13
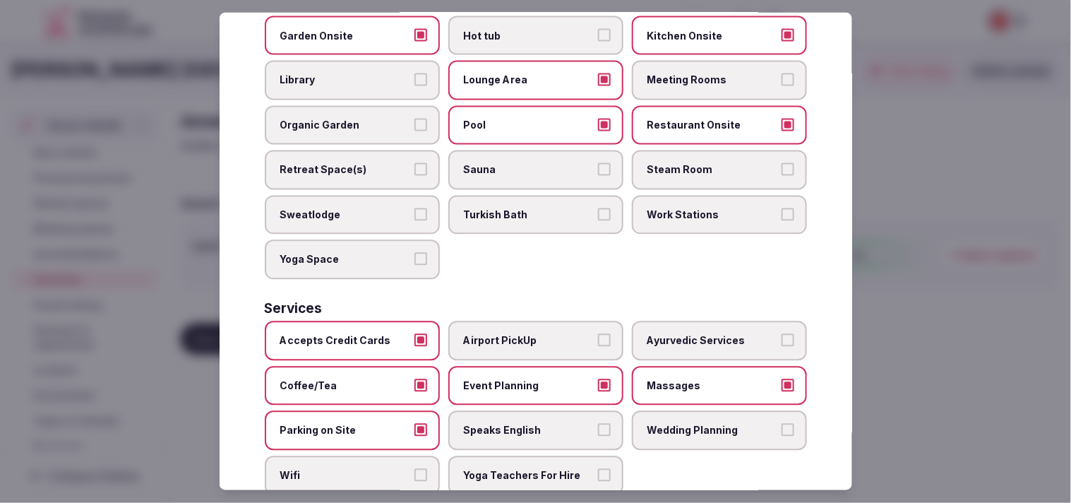
click at [517, 424] on span "Speaks English" at bounding box center [529, 431] width 130 height 14
click at [517, 424] on button "Speaks English" at bounding box center [604, 430] width 13 height 13
click at [400, 456] on label "Wifi" at bounding box center [352, 476] width 175 height 40
click at [414, 469] on button "Wifi" at bounding box center [420, 475] width 13 height 13
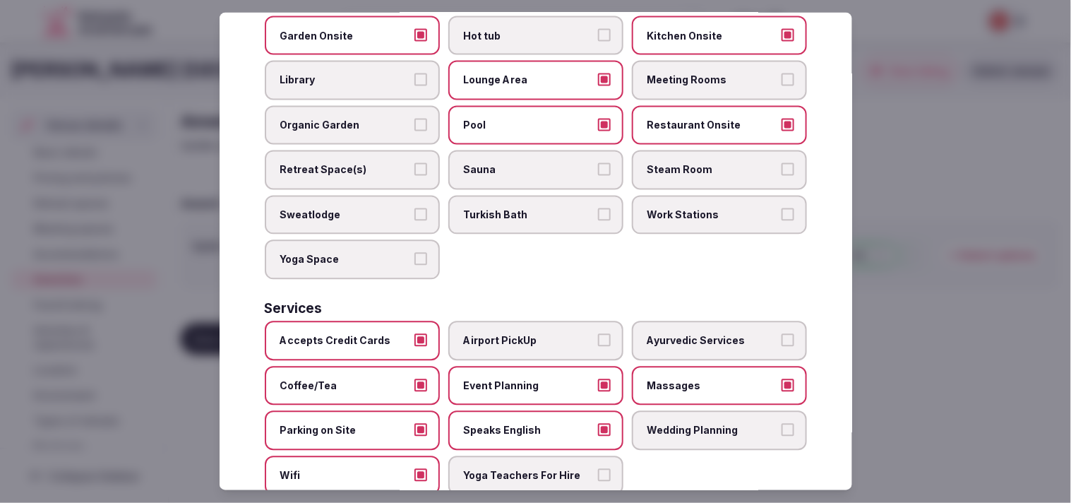
click at [517, 378] on span "Event Planning" at bounding box center [529, 385] width 130 height 14
click at [517, 378] on button "Event Planning" at bounding box center [604, 384] width 13 height 13
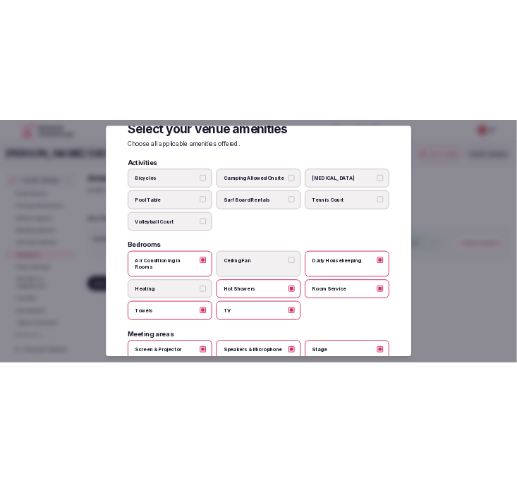
scroll to position [0, 0]
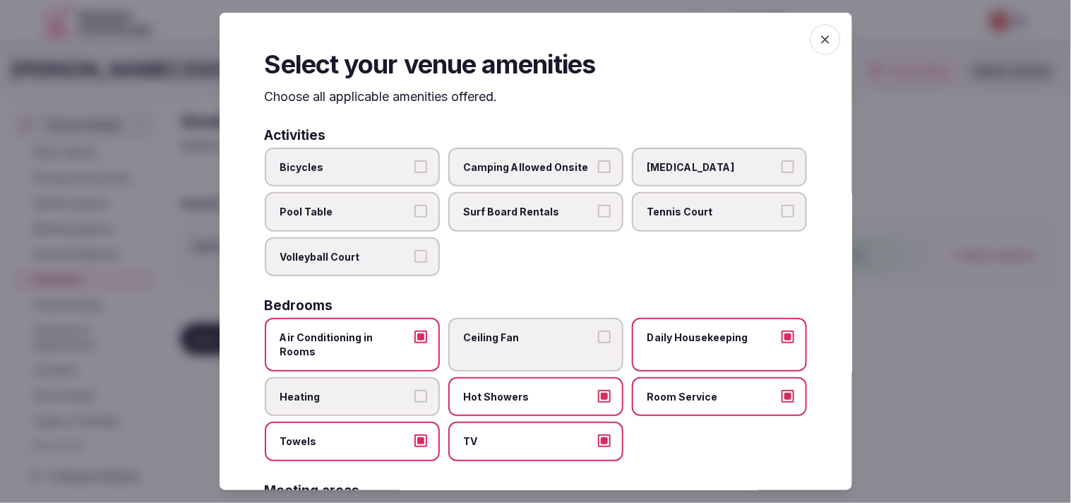
click at [517, 38] on span "button" at bounding box center [825, 39] width 31 height 31
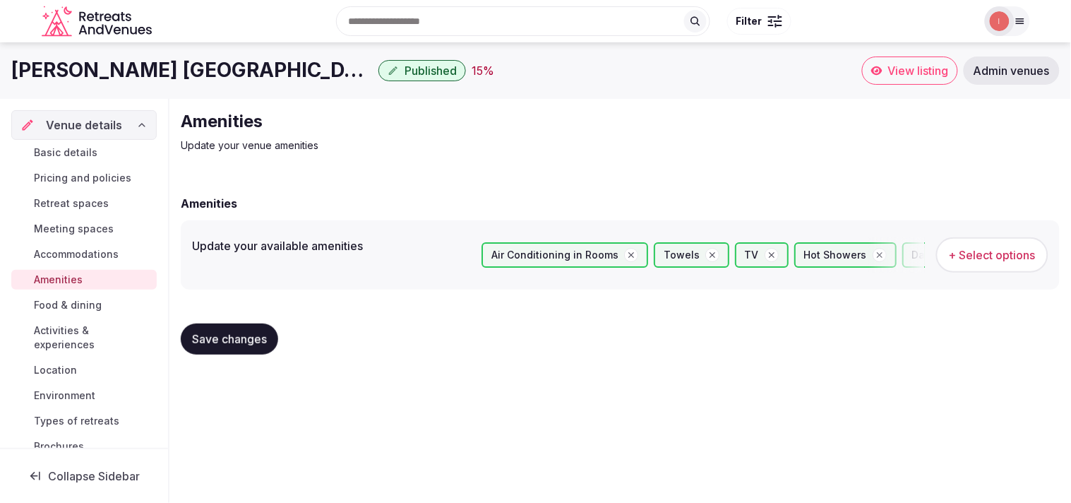
click at [202, 334] on span "Save changes" at bounding box center [229, 339] width 75 height 14
click at [76, 306] on span "Food & dining" at bounding box center [68, 305] width 68 height 14
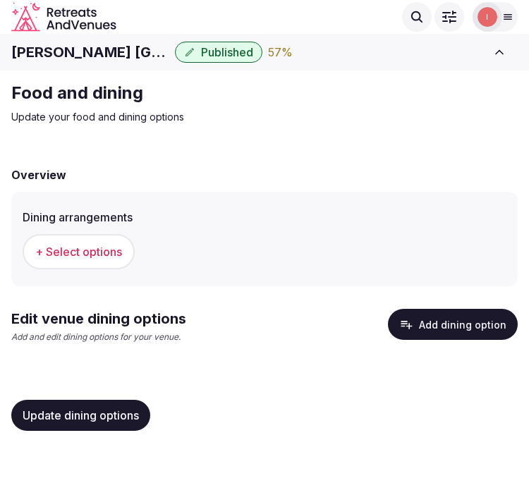
click at [97, 247] on span "+ Select options" at bounding box center [78, 252] width 87 height 16
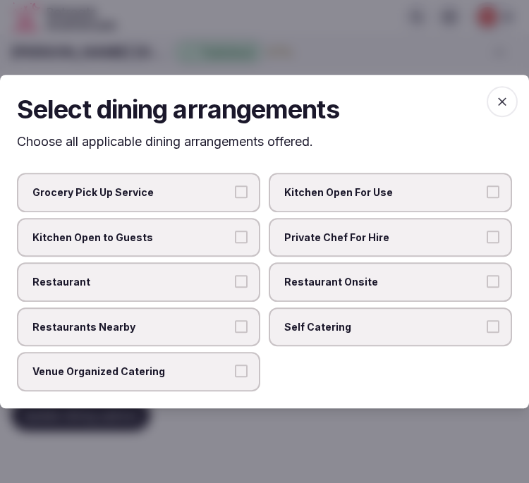
click at [291, 270] on label "Restaurant Onsite" at bounding box center [391, 283] width 244 height 40
click at [487, 275] on button "Restaurant Onsite" at bounding box center [493, 281] width 13 height 13
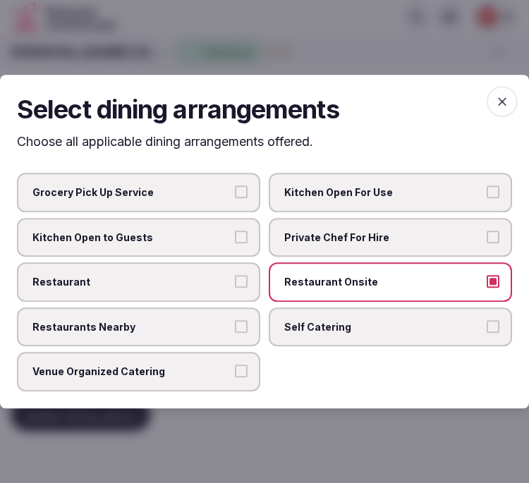
click at [186, 265] on label "Restaurant" at bounding box center [139, 283] width 244 height 40
click at [235, 275] on button "Restaurant" at bounding box center [241, 281] width 13 height 13
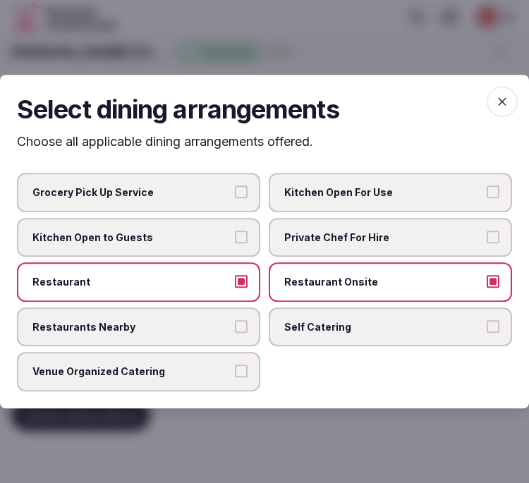
click at [196, 326] on span "Restaurants Nearby" at bounding box center [131, 327] width 198 height 14
click at [235, 326] on button "Restaurants Nearby" at bounding box center [241, 326] width 13 height 13
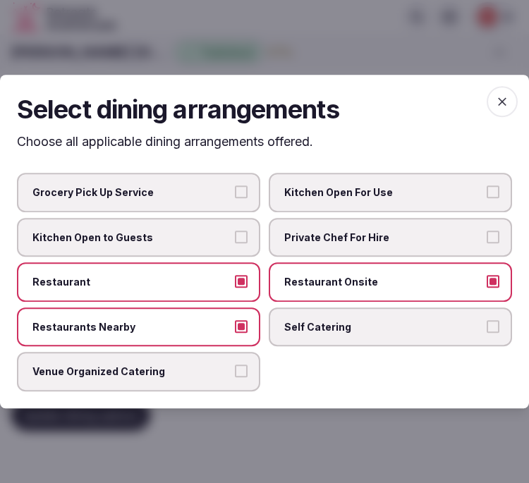
click at [182, 367] on span "Venue Organized Catering" at bounding box center [131, 373] width 198 height 14
click at [235, 367] on button "Venue Organized Catering" at bounding box center [241, 372] width 13 height 13
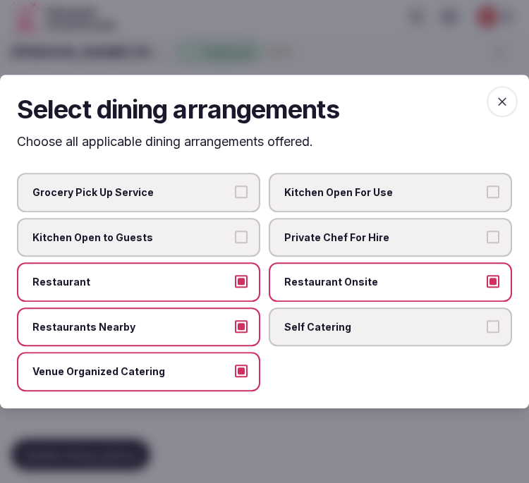
click at [512, 97] on span "button" at bounding box center [502, 101] width 31 height 31
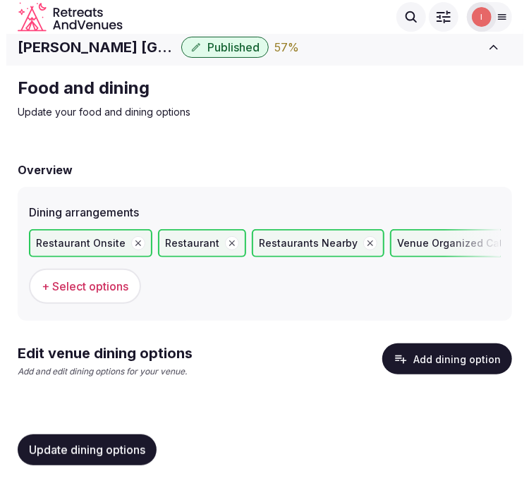
scroll to position [7, 0]
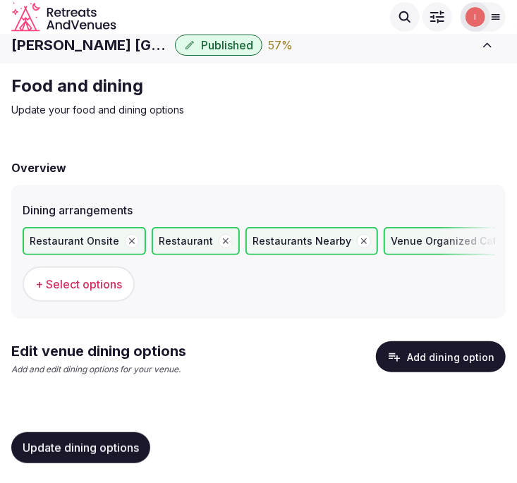
click at [83, 453] on button "Update dining options" at bounding box center [80, 448] width 139 height 31
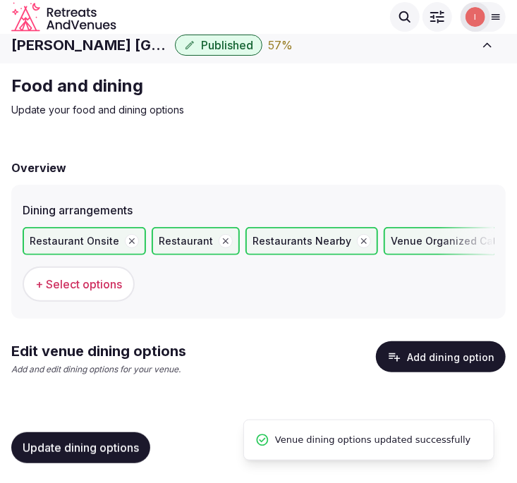
click at [436, 359] on button "Add dining option" at bounding box center [441, 357] width 130 height 31
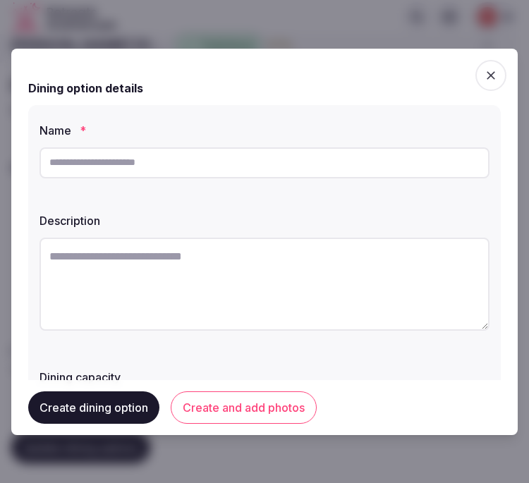
click at [167, 174] on input "text" at bounding box center [265, 163] width 450 height 31
paste input "**********"
type input "**********"
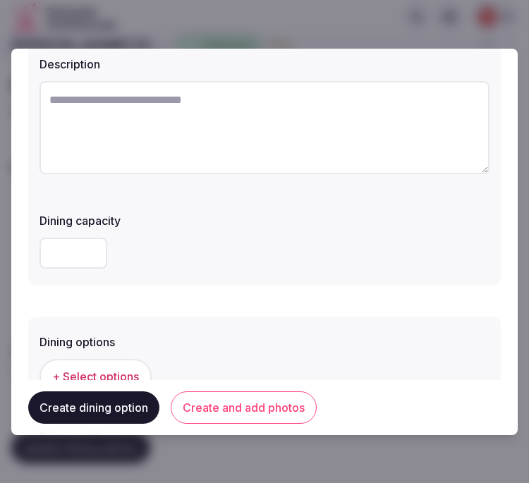
click at [219, 129] on textarea at bounding box center [265, 127] width 450 height 93
paste textarea "**********"
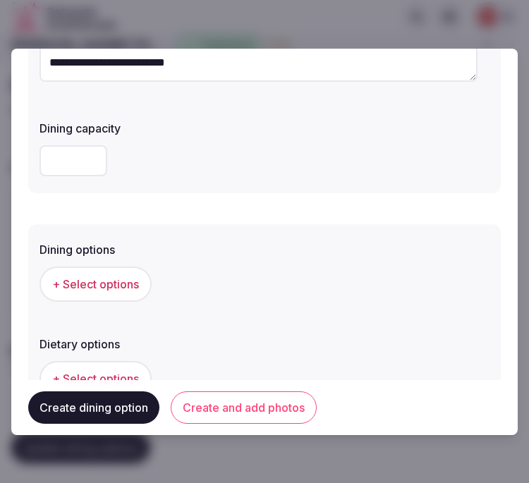
scroll to position [313, 0]
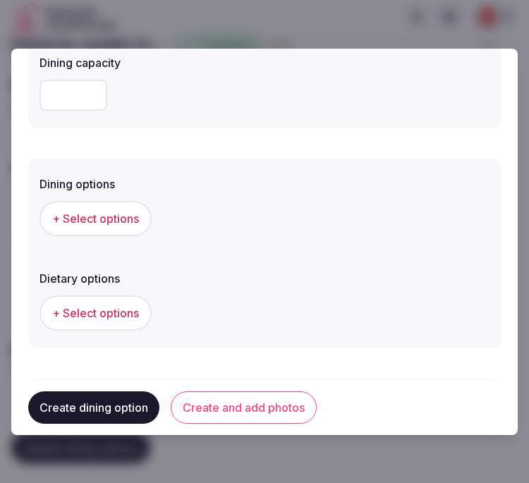
type textarea "**********"
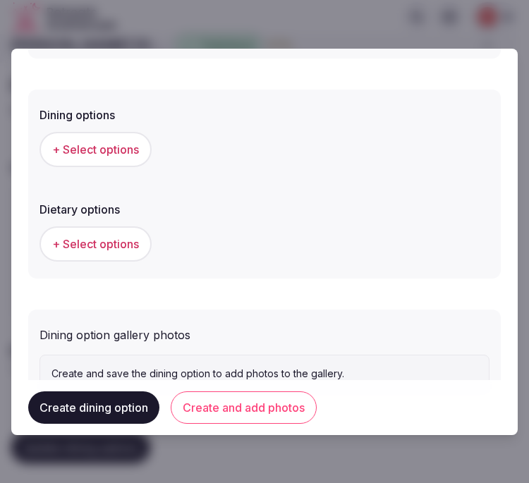
scroll to position [438, 0]
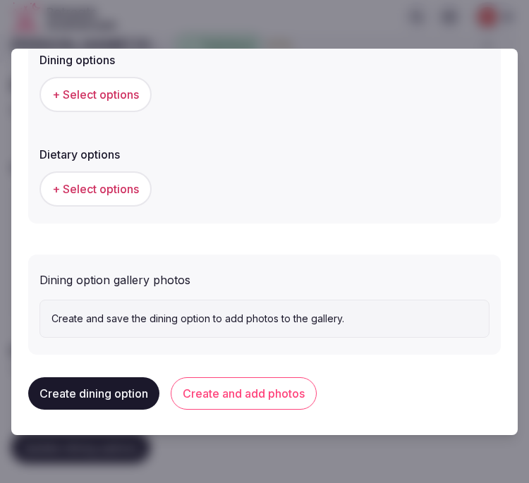
click at [86, 97] on span "+ Select options" at bounding box center [95, 95] width 87 height 16
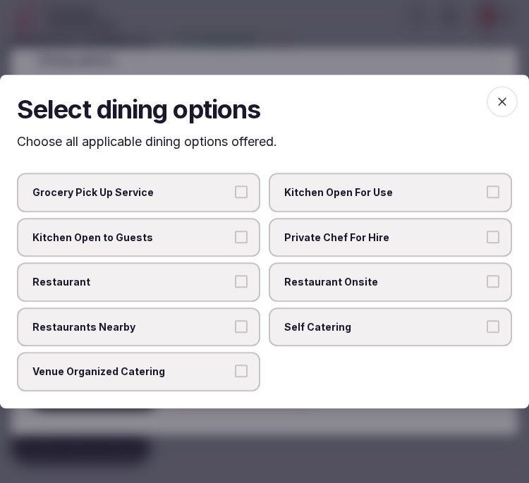
click at [399, 281] on span "Restaurant Onsite" at bounding box center [383, 282] width 198 height 14
click at [487, 281] on button "Restaurant Onsite" at bounding box center [493, 281] width 13 height 13
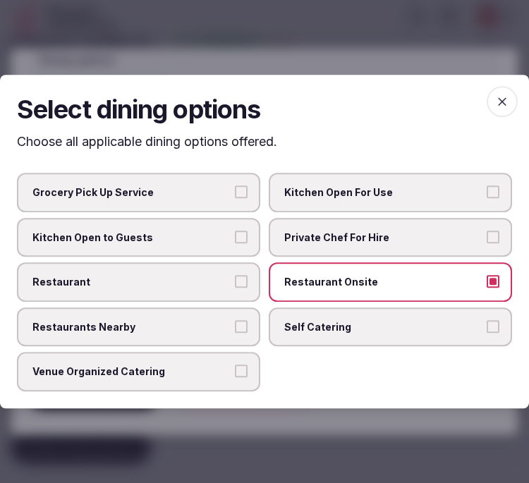
click at [200, 272] on label "Restaurant" at bounding box center [139, 283] width 244 height 40
click at [235, 275] on button "Restaurant" at bounding box center [241, 281] width 13 height 13
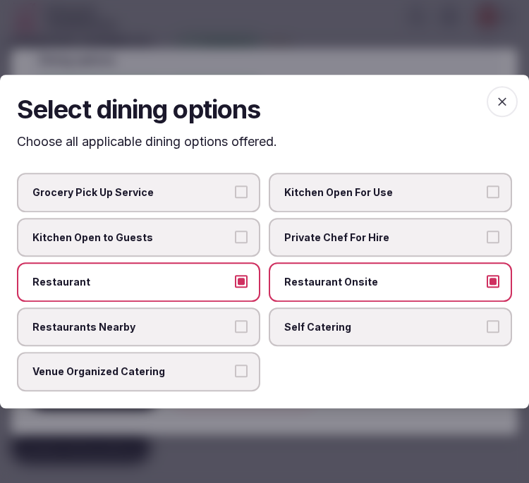
click at [220, 380] on label "Venue Organized Catering" at bounding box center [139, 373] width 244 height 40
click at [235, 378] on button "Venue Organized Catering" at bounding box center [241, 372] width 13 height 13
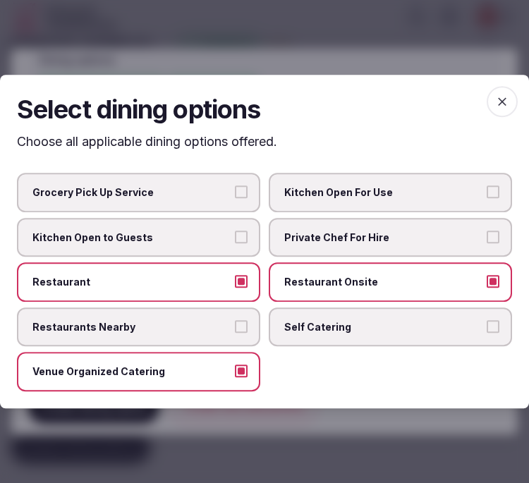
click at [251, 371] on label "Venue Organized Catering" at bounding box center [139, 373] width 244 height 40
click at [248, 371] on button "Venue Organized Catering" at bounding box center [241, 372] width 13 height 13
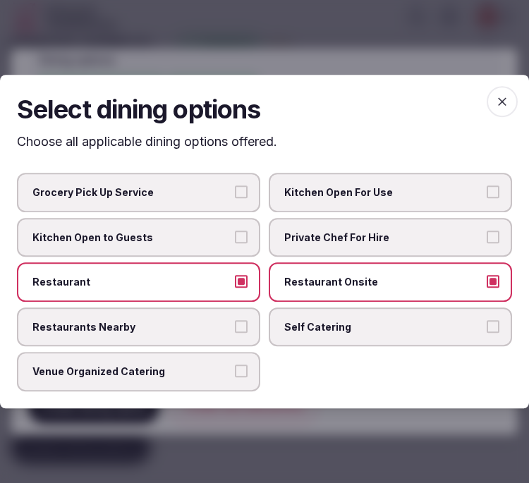
click at [254, 372] on label "Venue Organized Catering" at bounding box center [139, 373] width 244 height 40
click at [248, 372] on button "Venue Organized Catering" at bounding box center [241, 372] width 13 height 13
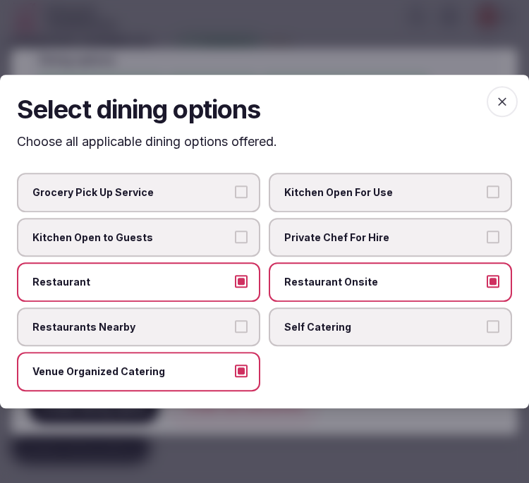
click at [510, 106] on icon "button" at bounding box center [502, 102] width 14 height 14
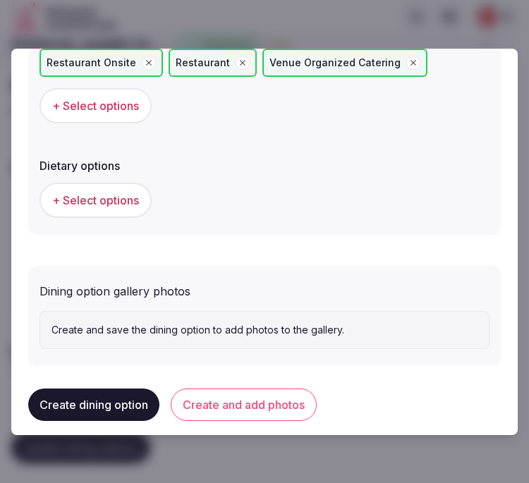
scroll to position [476, 0]
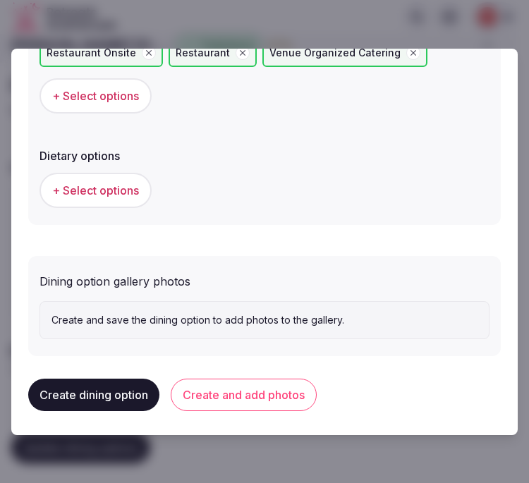
click at [277, 385] on button "Create and add photos" at bounding box center [244, 395] width 146 height 32
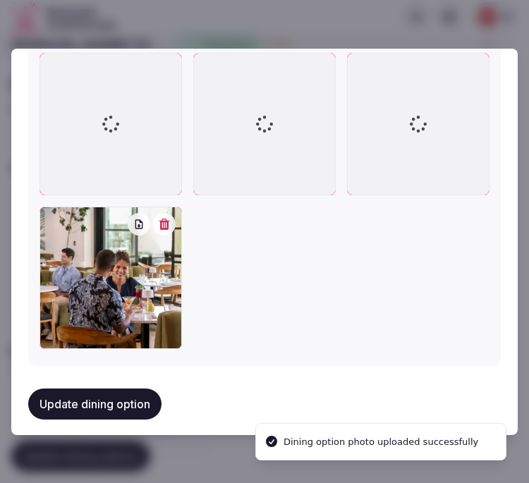
scroll to position [942, 0]
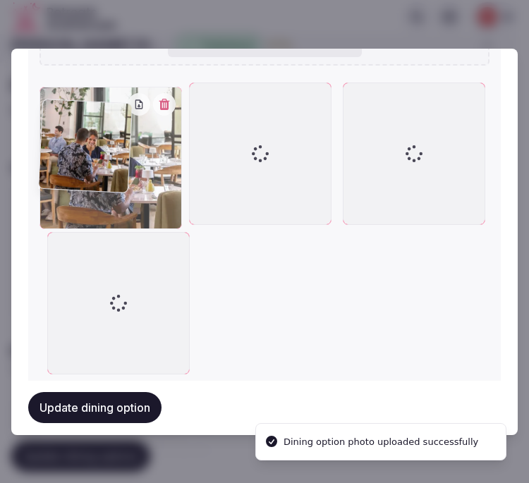
drag, startPoint x: 58, startPoint y: 215, endPoint x: 57, endPoint y: 109, distance: 105.2
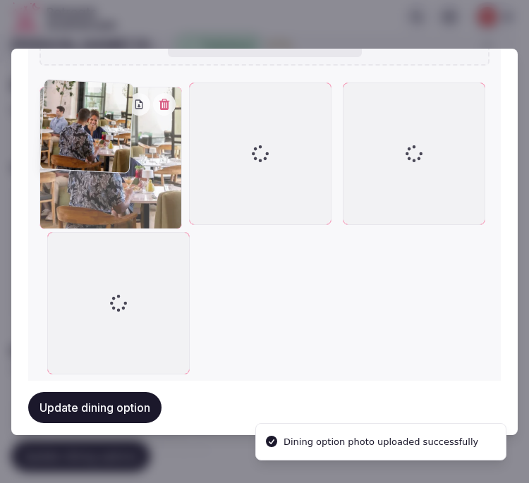
click at [57, 111] on div at bounding box center [111, 158] width 143 height 143
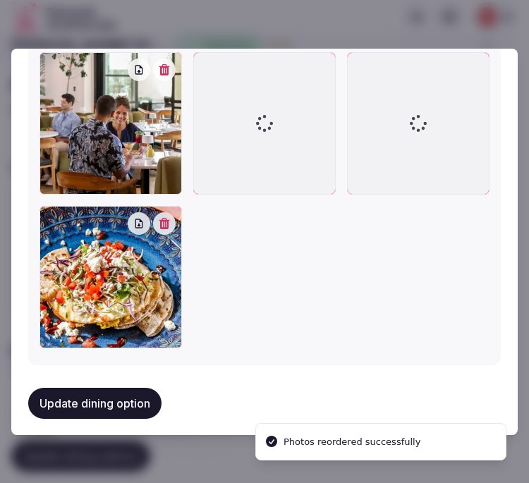
click at [123, 394] on button "Update dining option" at bounding box center [94, 403] width 133 height 31
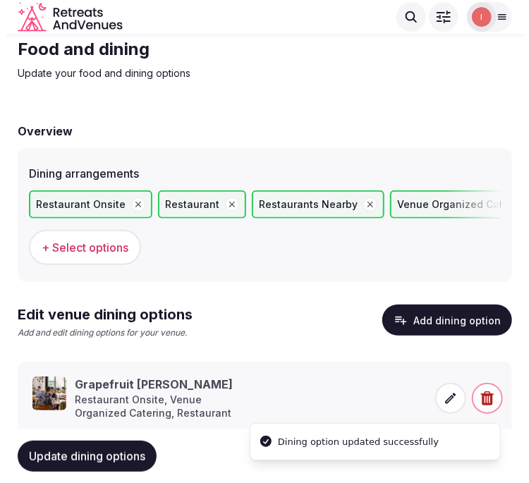
scroll to position [80, 0]
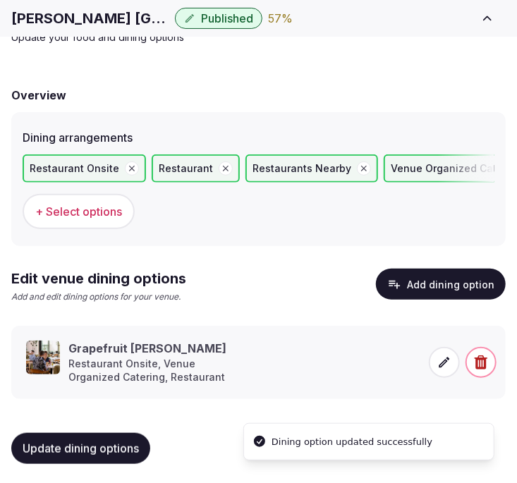
click at [141, 359] on p "Restaurant Onsite, Venue Organized Catering, Restaurant" at bounding box center [147, 371] width 158 height 28
click at [438, 360] on icon at bounding box center [445, 363] width 14 height 14
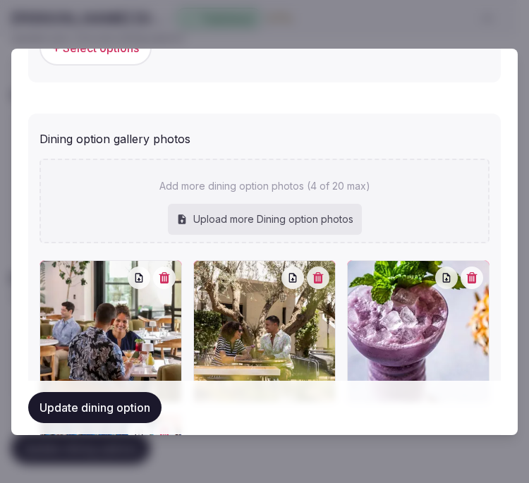
scroll to position [784, 0]
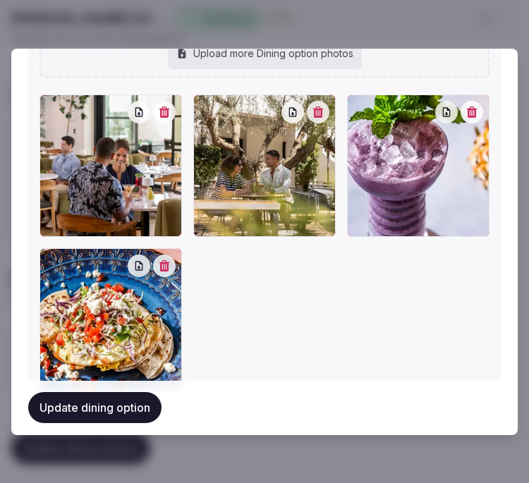
click at [95, 414] on button "Update dining option" at bounding box center [94, 408] width 133 height 31
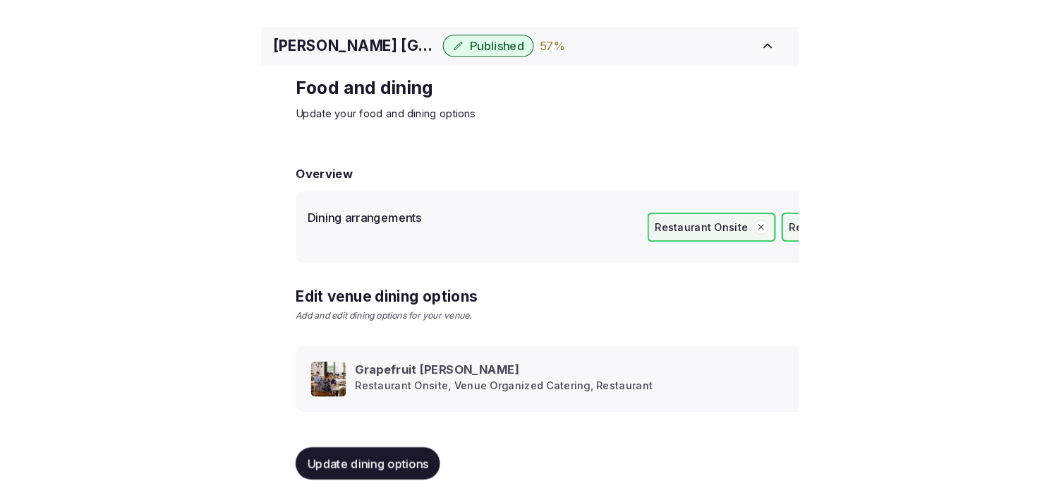
scroll to position [16, 0]
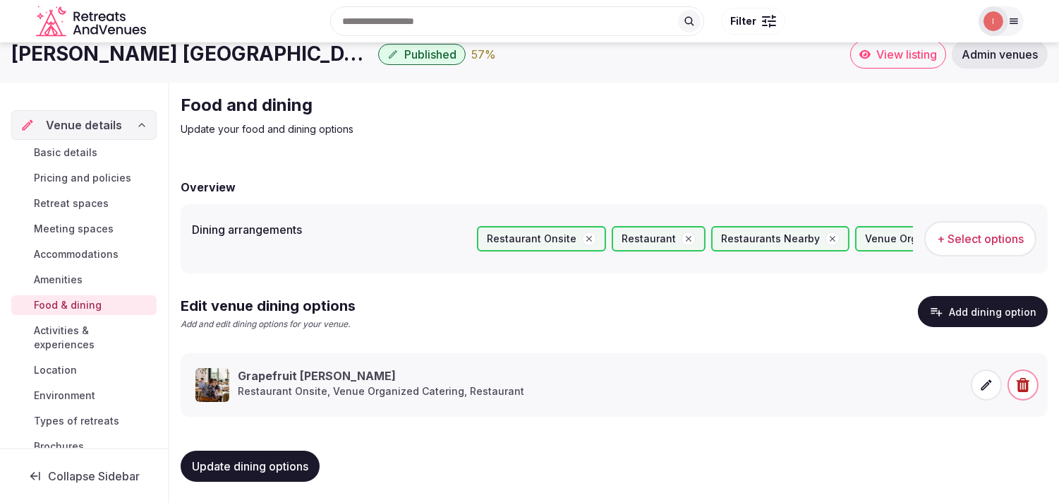
click at [75, 337] on span "Activities & experiences" at bounding box center [92, 337] width 117 height 28
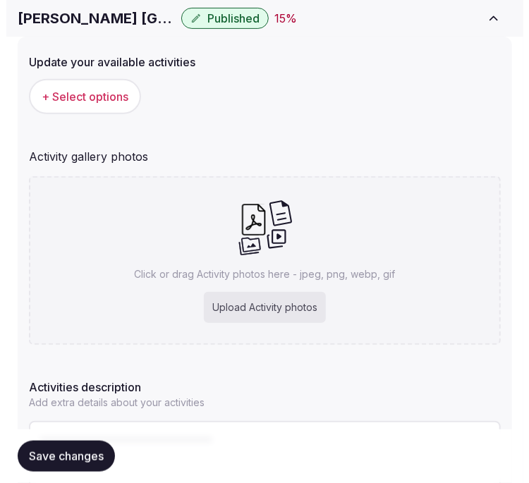
scroll to position [157, 0]
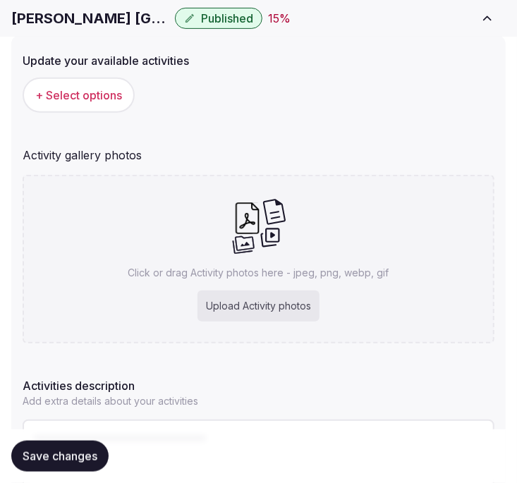
click at [81, 88] on span "+ Select options" at bounding box center [78, 96] width 87 height 16
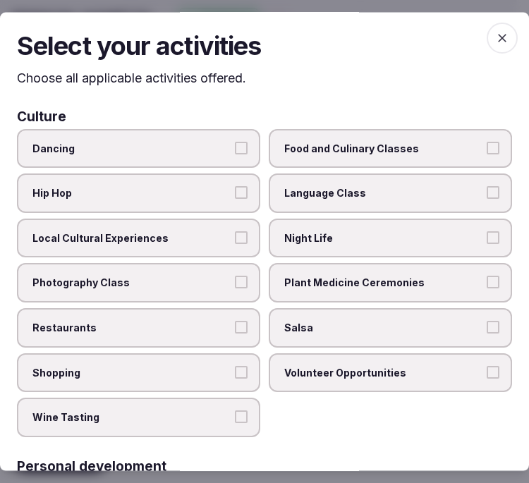
scroll to position [0, 0]
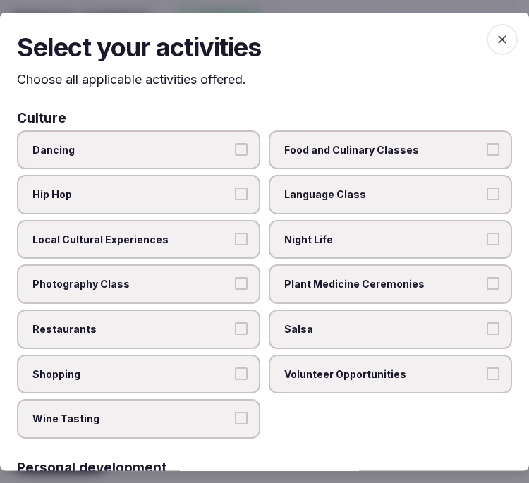
click at [241, 148] on button "Dancing" at bounding box center [241, 149] width 13 height 13
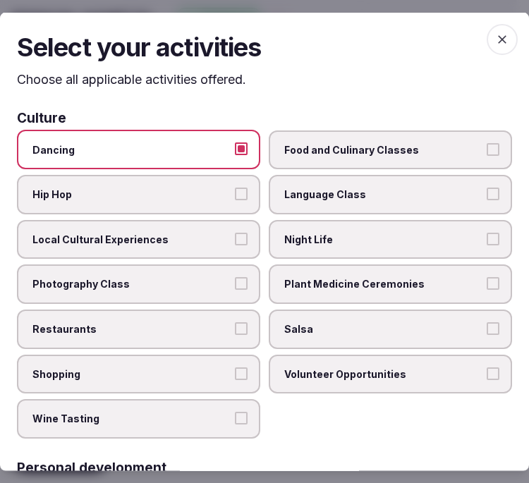
click at [292, 232] on span "Night Life" at bounding box center [383, 239] width 198 height 14
click at [487, 232] on button "Night Life" at bounding box center [493, 238] width 13 height 13
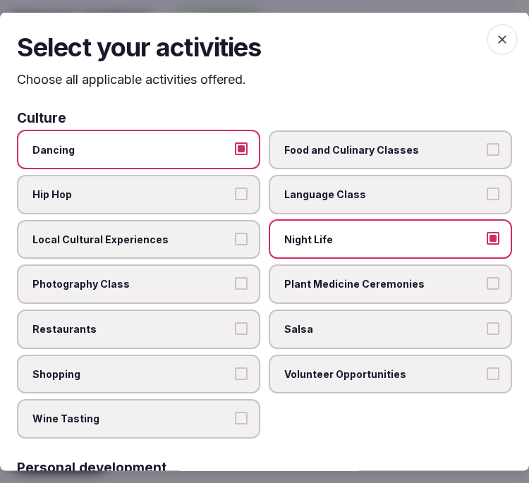
click at [193, 322] on span "Restaurants" at bounding box center [131, 329] width 198 height 14
click at [235, 322] on button "Restaurants" at bounding box center [241, 328] width 13 height 13
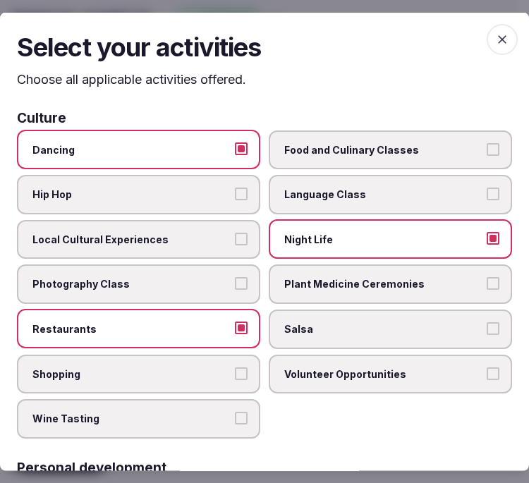
click at [217, 236] on span "Local Cultural Experiences" at bounding box center [131, 239] width 198 height 14
click at [235, 236] on button "Local Cultural Experiences" at bounding box center [241, 238] width 13 height 13
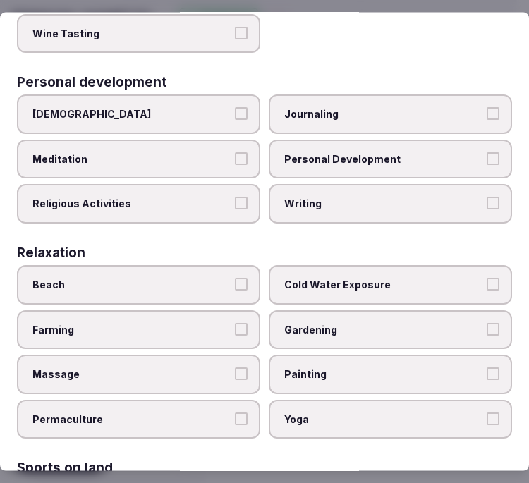
scroll to position [392, 0]
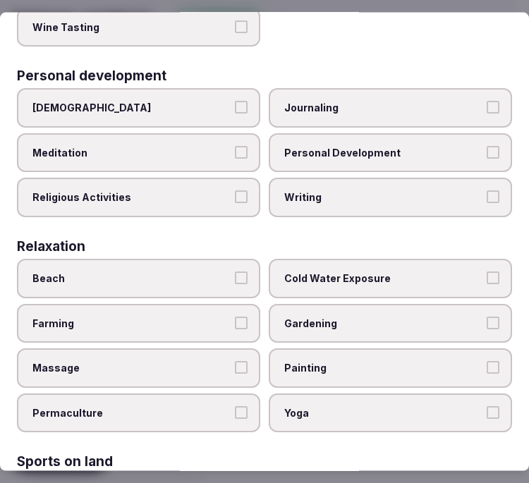
click at [323, 145] on span "Personal Development" at bounding box center [383, 152] width 198 height 14
click at [487, 145] on button "Personal Development" at bounding box center [493, 151] width 13 height 13
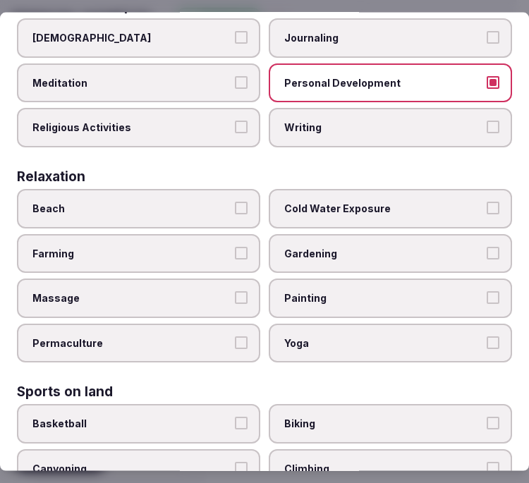
scroll to position [548, 0]
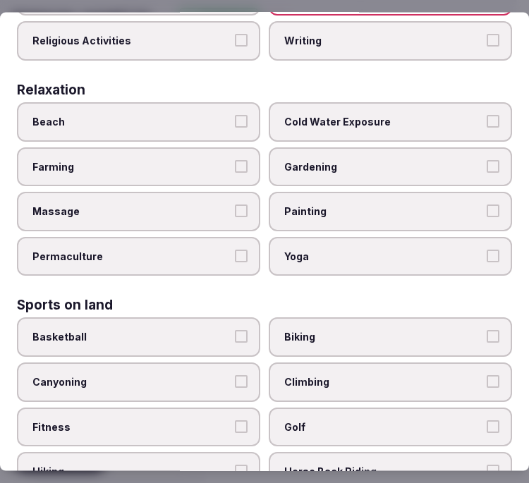
click at [200, 205] on label "Massage" at bounding box center [139, 212] width 244 height 40
click at [235, 205] on button "Massage" at bounding box center [241, 211] width 13 height 13
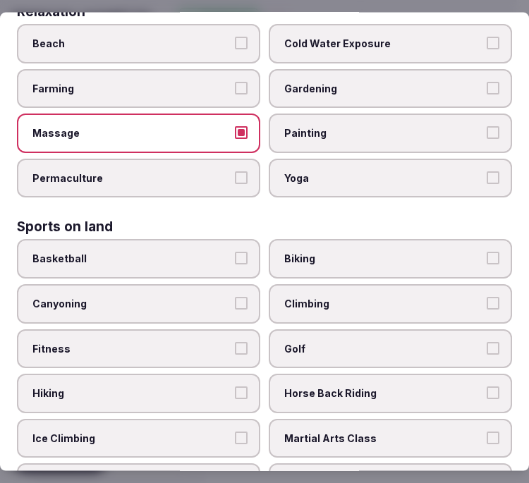
click at [359, 171] on span "Yoga" at bounding box center [383, 178] width 198 height 14
click at [487, 171] on button "Yoga" at bounding box center [493, 177] width 13 height 13
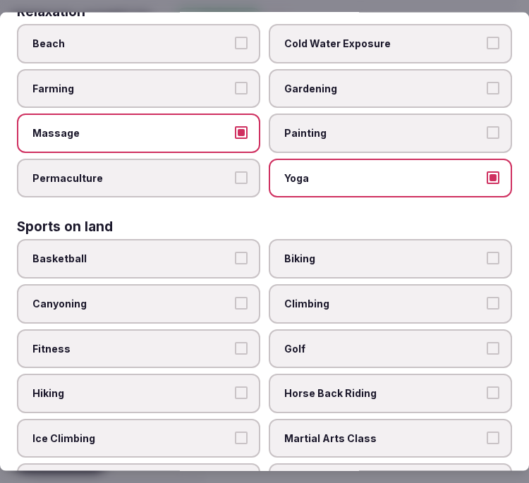
scroll to position [784, 0]
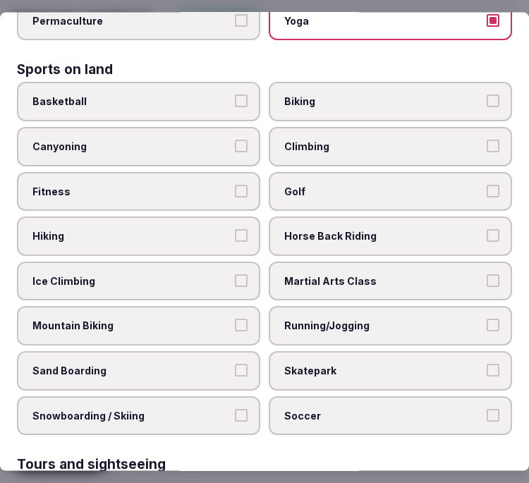
click at [191, 184] on span "Fitness" at bounding box center [131, 191] width 198 height 14
click at [235, 184] on button "Fitness" at bounding box center [241, 190] width 13 height 13
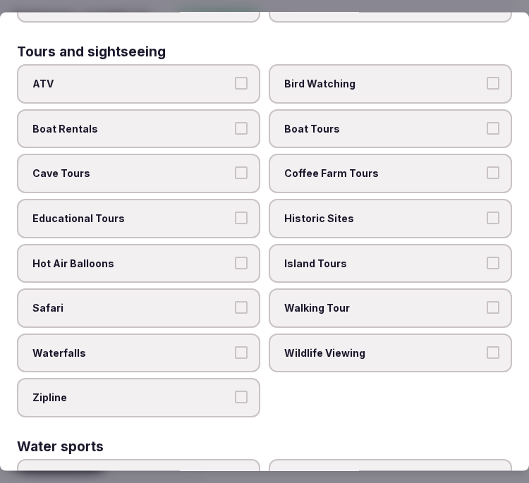
scroll to position [1254, 0]
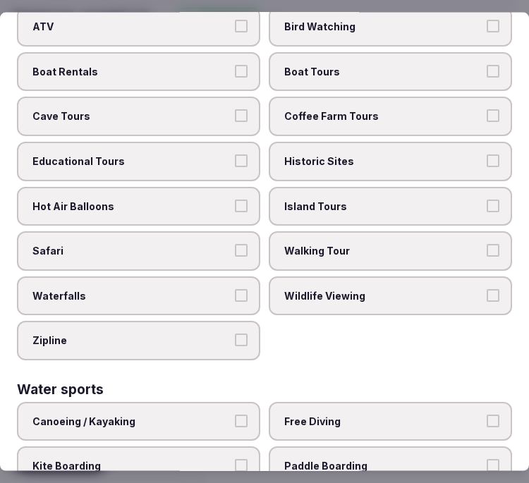
click at [323, 244] on span "Walking Tour" at bounding box center [383, 251] width 198 height 14
click at [487, 244] on button "Walking Tour" at bounding box center [493, 250] width 13 height 13
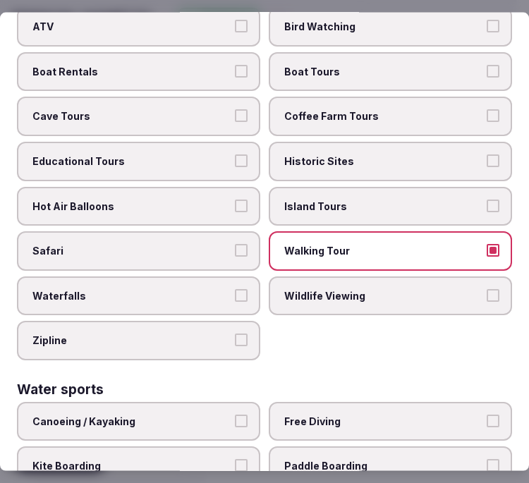
click at [335, 155] on span "Historic Sites" at bounding box center [383, 162] width 198 height 14
click at [487, 155] on button "Historic Sites" at bounding box center [493, 161] width 13 height 13
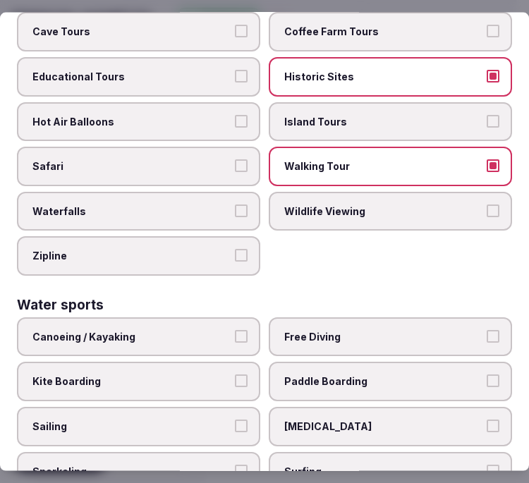
scroll to position [1412, 0]
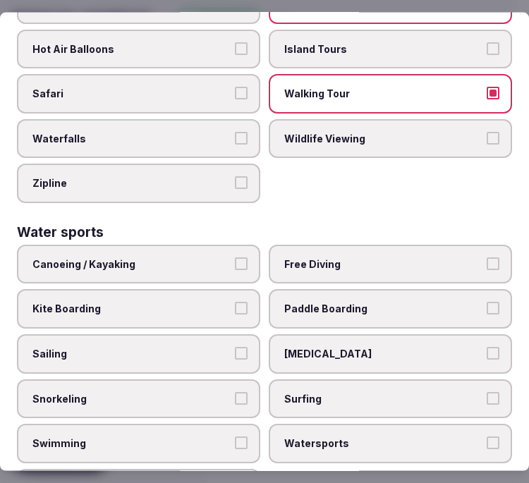
click at [213, 424] on label "Swimming" at bounding box center [139, 444] width 244 height 40
click at [235, 437] on button "Swimming" at bounding box center [241, 443] width 13 height 13
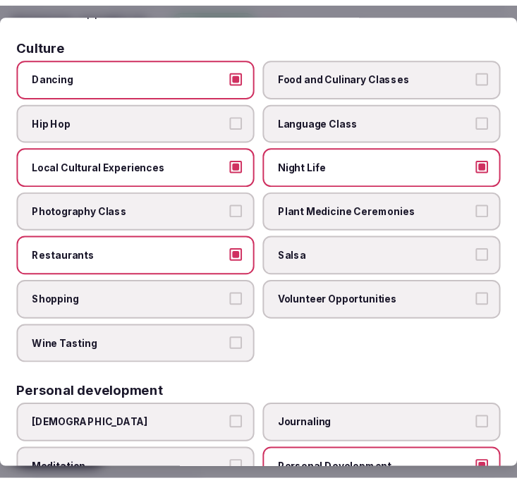
scroll to position [0, 0]
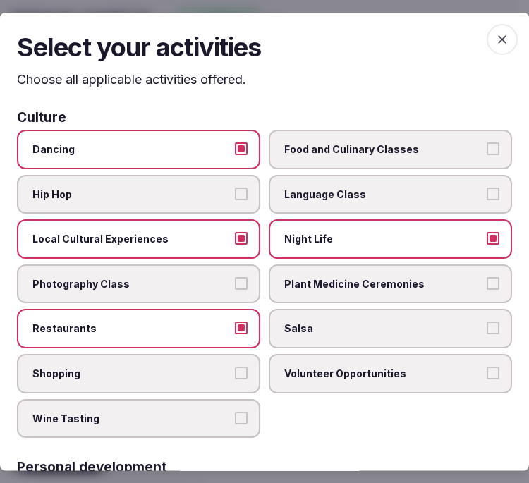
click at [495, 38] on icon "button" at bounding box center [502, 39] width 14 height 14
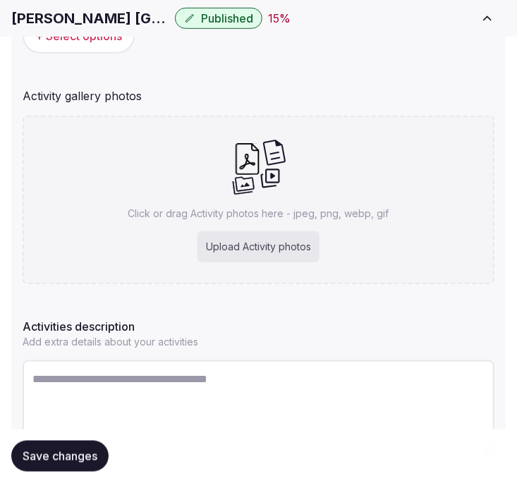
scroll to position [330, 0]
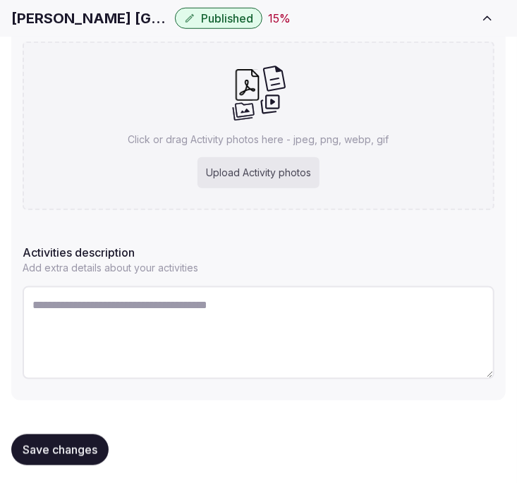
click at [208, 313] on textarea at bounding box center [259, 333] width 472 height 93
paste textarea "**********"
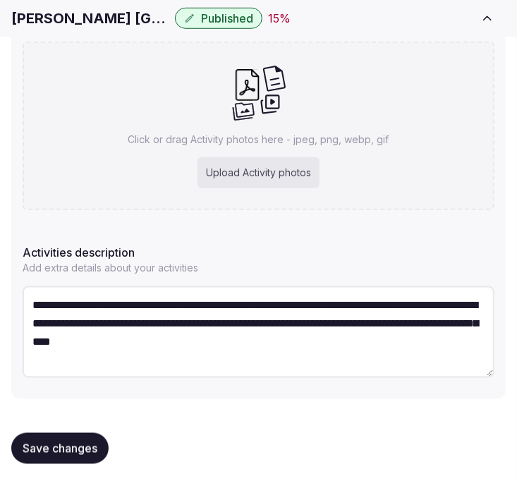
scroll to position [8, 0]
type textarea "**********"
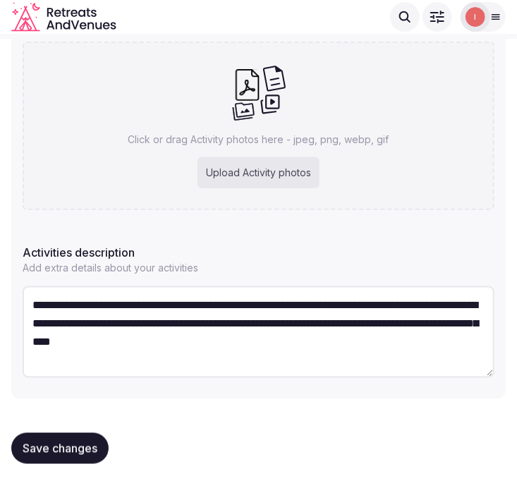
scroll to position [173, 0]
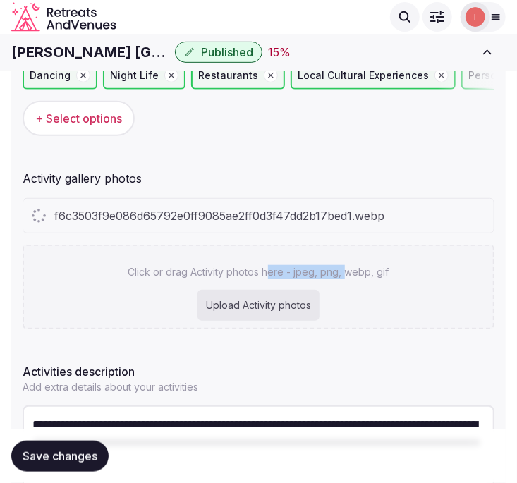
drag, startPoint x: 346, startPoint y: 284, endPoint x: 271, endPoint y: 271, distance: 76.0
click at [271, 271] on div "Click or drag Activity photos here - jpeg, png, webp, gif Upload Activity photos" at bounding box center [259, 287] width 472 height 85
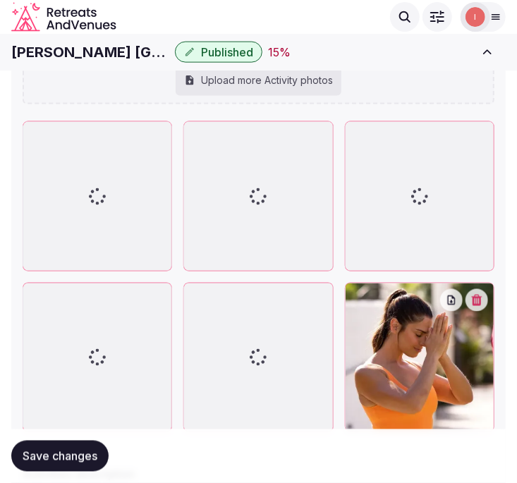
scroll to position [446, 0]
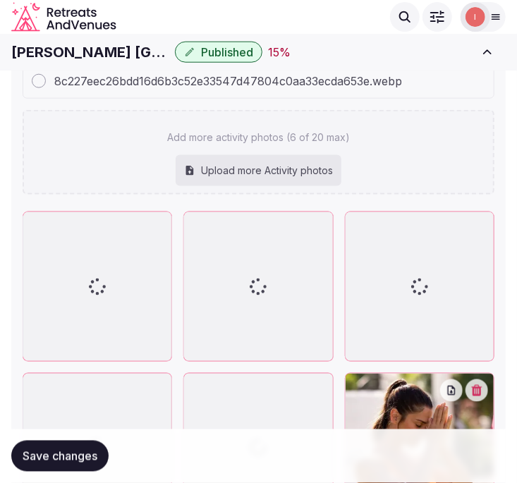
click at [359, 182] on div "Add more activity photos (6 of 20 max) Upload more Activity photos" at bounding box center [259, 152] width 472 height 85
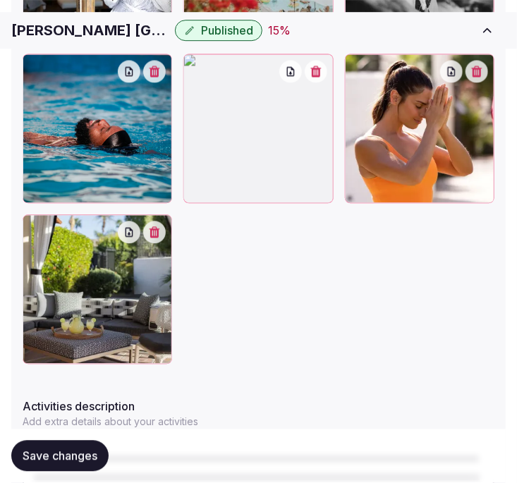
scroll to position [803, 0]
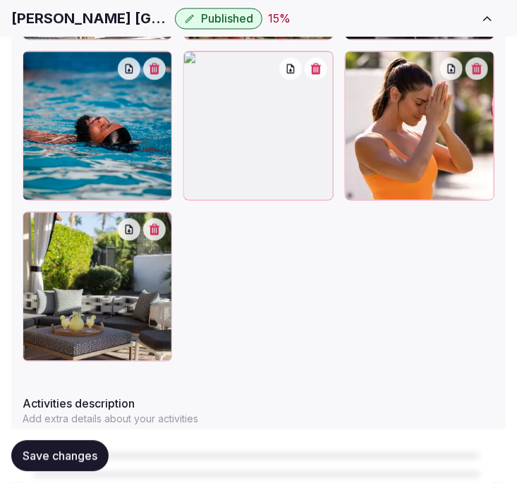
click at [151, 222] on button "button" at bounding box center [154, 229] width 23 height 23
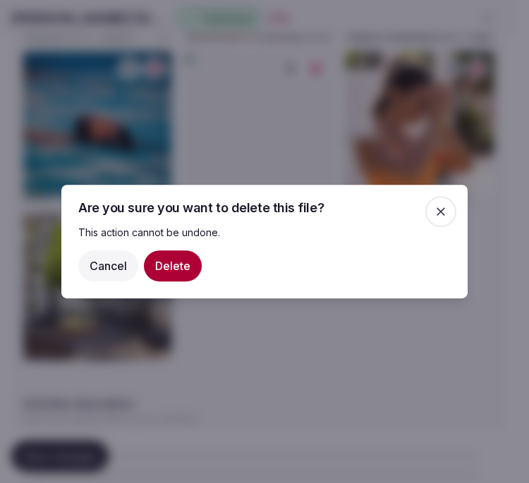
click at [447, 212] on icon "button" at bounding box center [441, 212] width 14 height 14
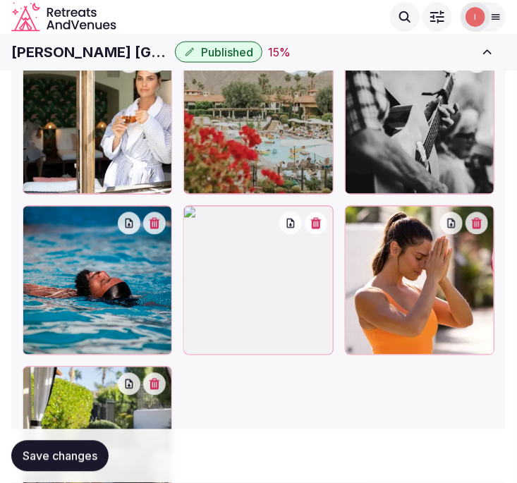
scroll to position [647, 0]
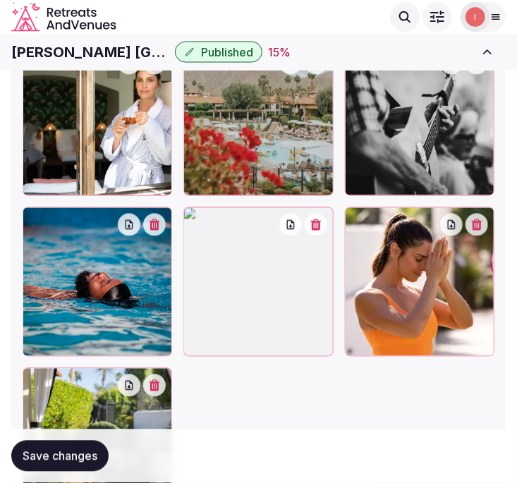
click at [319, 232] on div at bounding box center [259, 283] width 150 height 150
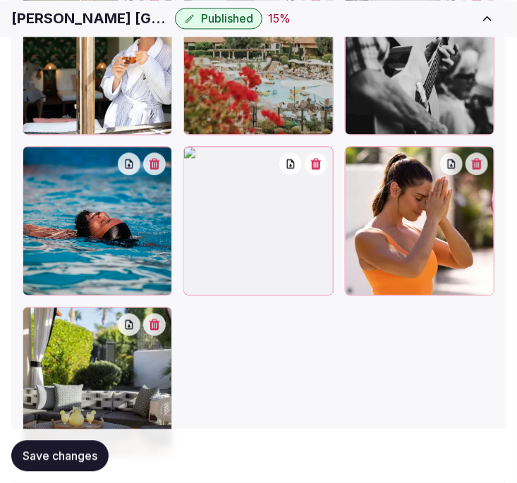
scroll to position [725, 0]
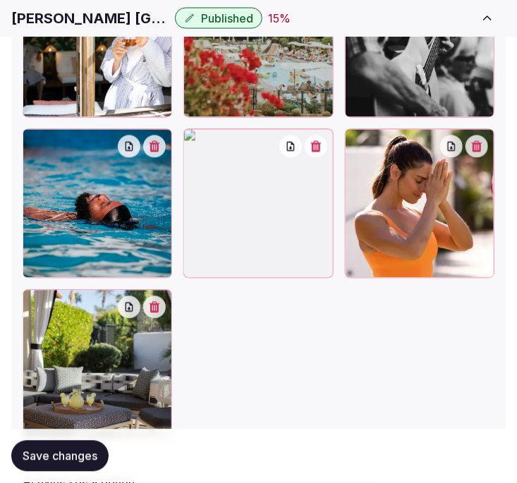
click at [319, 145] on icon "button" at bounding box center [316, 146] width 11 height 11
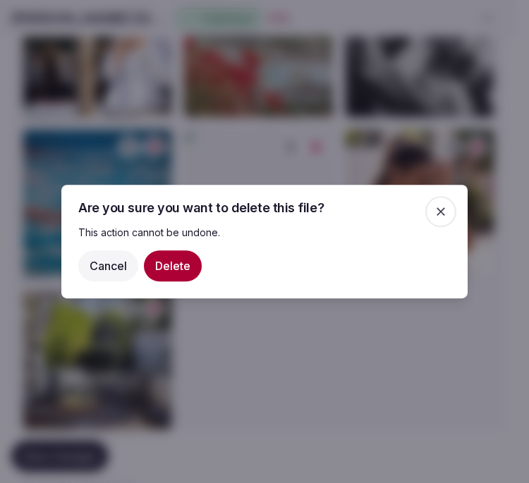
click at [176, 256] on button "Delete" at bounding box center [173, 266] width 58 height 31
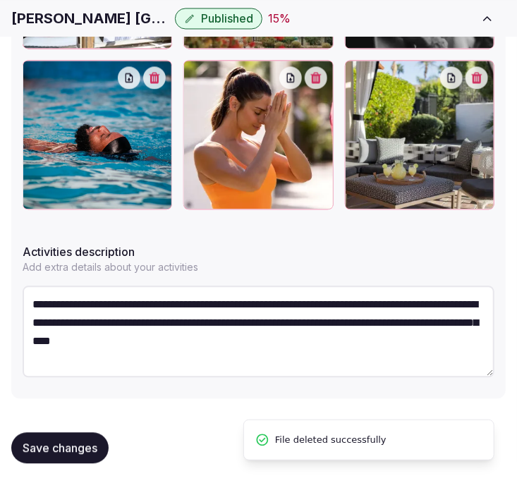
scroll to position [18, 0]
click at [68, 452] on span "Save changes" at bounding box center [60, 448] width 75 height 14
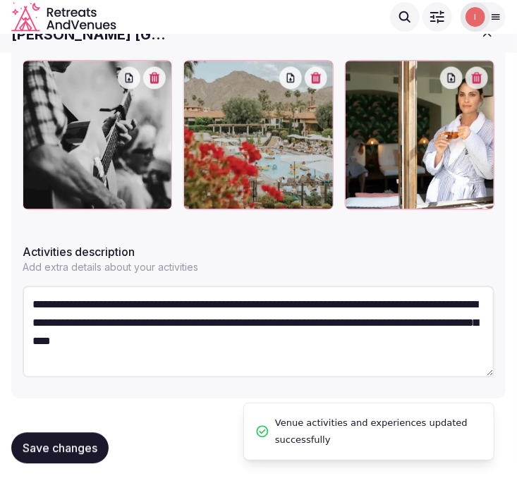
scroll to position [632, 0]
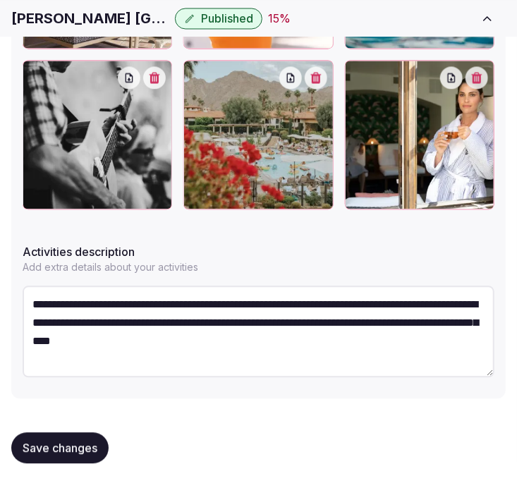
click at [74, 441] on span "Save changes" at bounding box center [60, 448] width 75 height 14
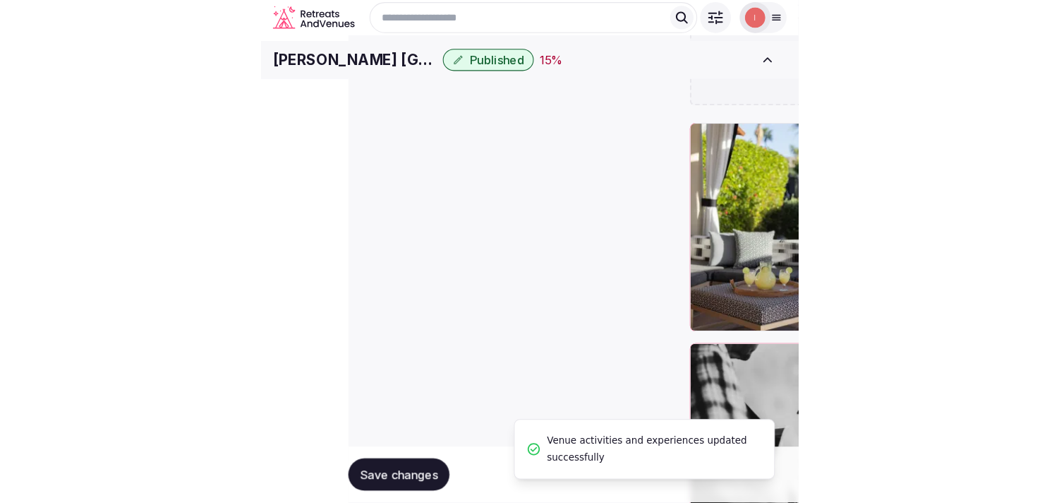
scroll to position [0, 0]
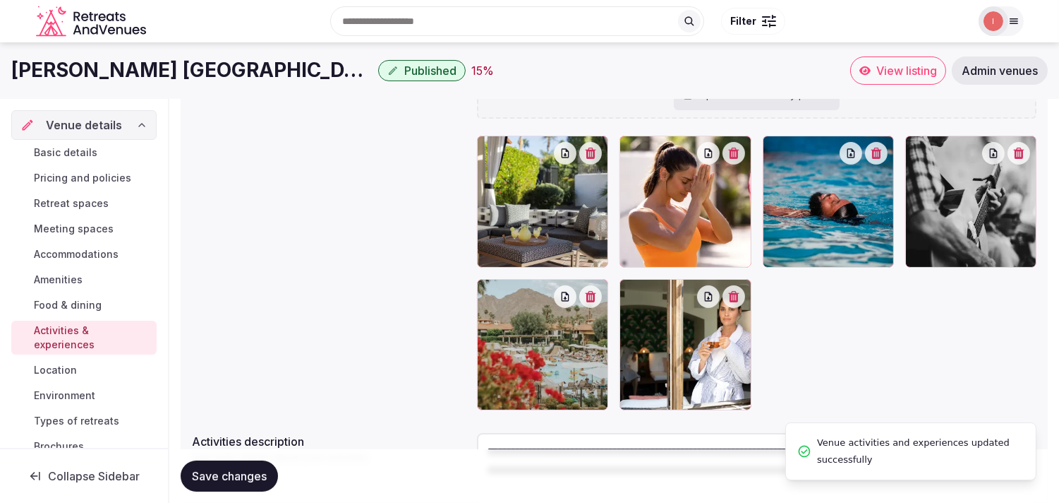
click at [52, 372] on span "Location" at bounding box center [55, 370] width 43 height 14
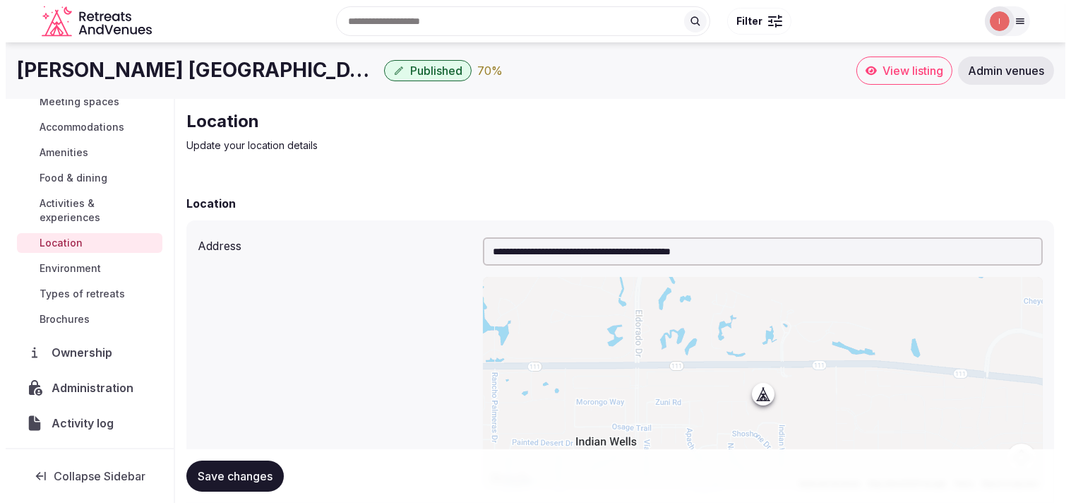
scroll to position [157, 0]
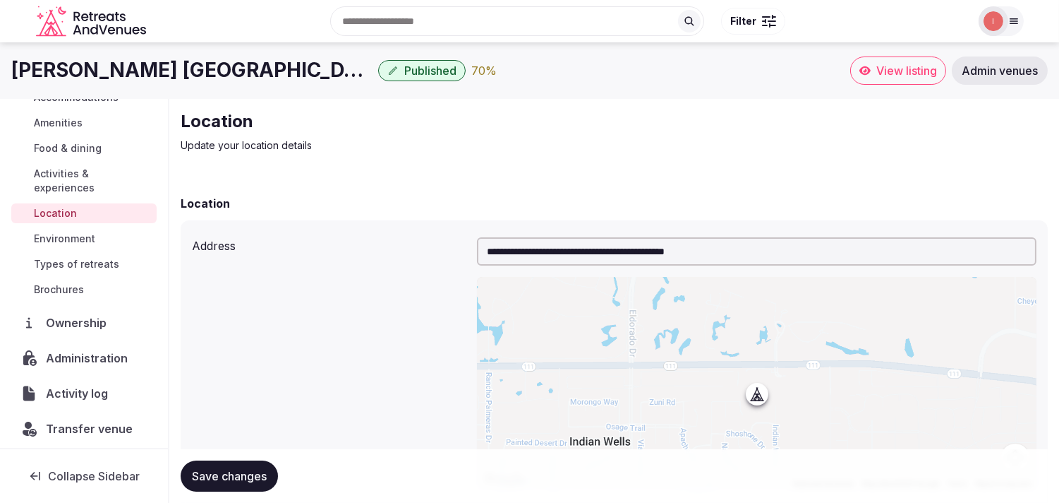
click at [86, 235] on span "Environment" at bounding box center [64, 239] width 61 height 14
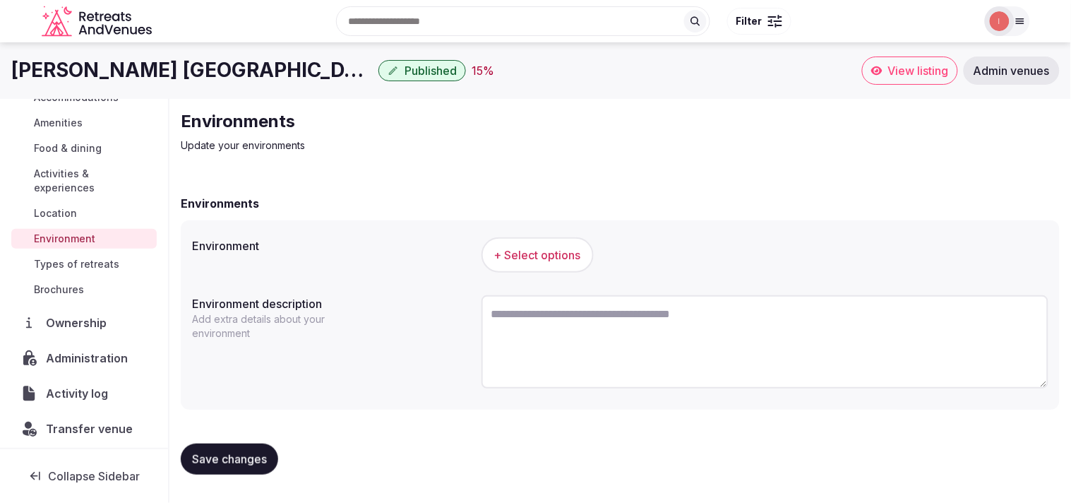
click at [517, 254] on span "+ Select options" at bounding box center [537, 255] width 87 height 16
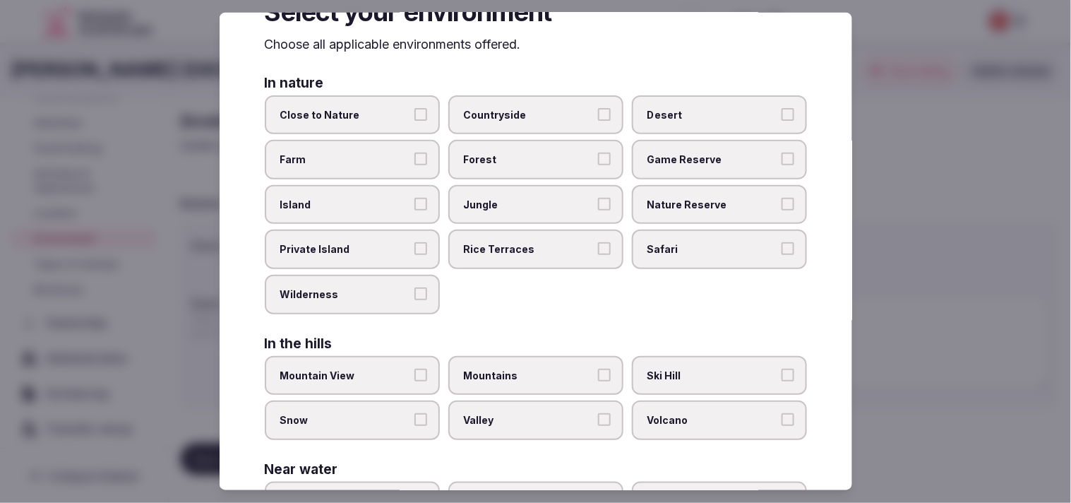
scroll to position [78, 0]
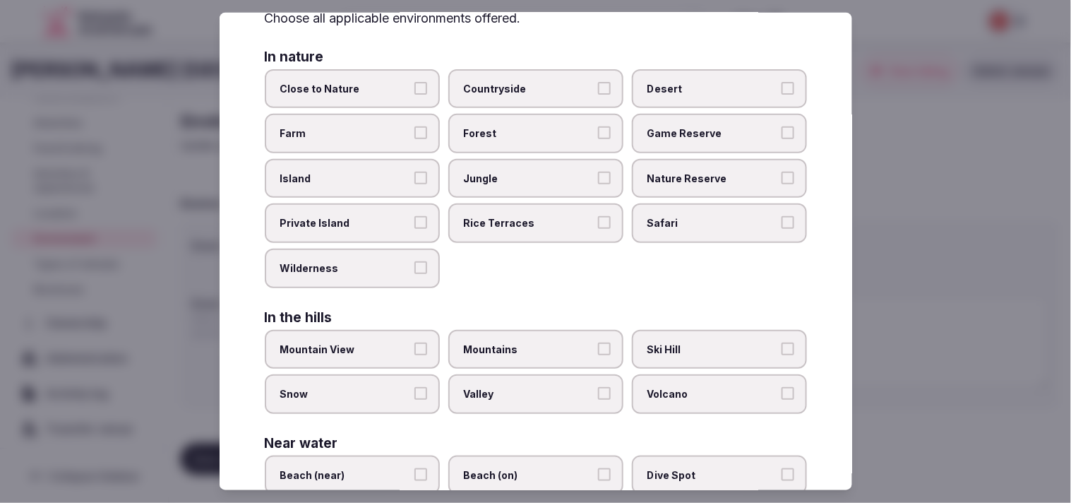
click at [517, 88] on span "Desert" at bounding box center [712, 88] width 130 height 14
click at [517, 88] on button "Desert" at bounding box center [787, 87] width 13 height 13
click at [350, 94] on span "Close to Nature" at bounding box center [345, 88] width 130 height 14
click at [414, 94] on button "Close to Nature" at bounding box center [420, 87] width 13 height 13
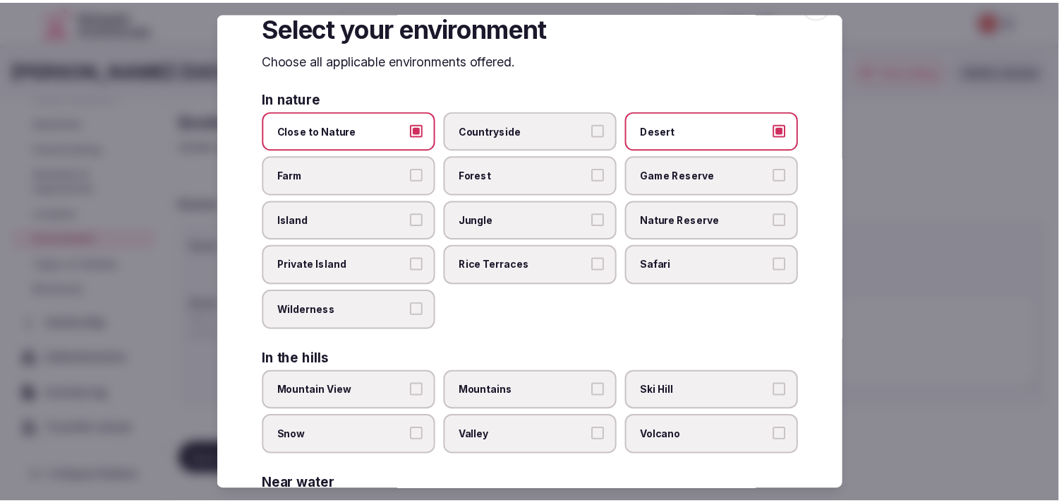
scroll to position [0, 0]
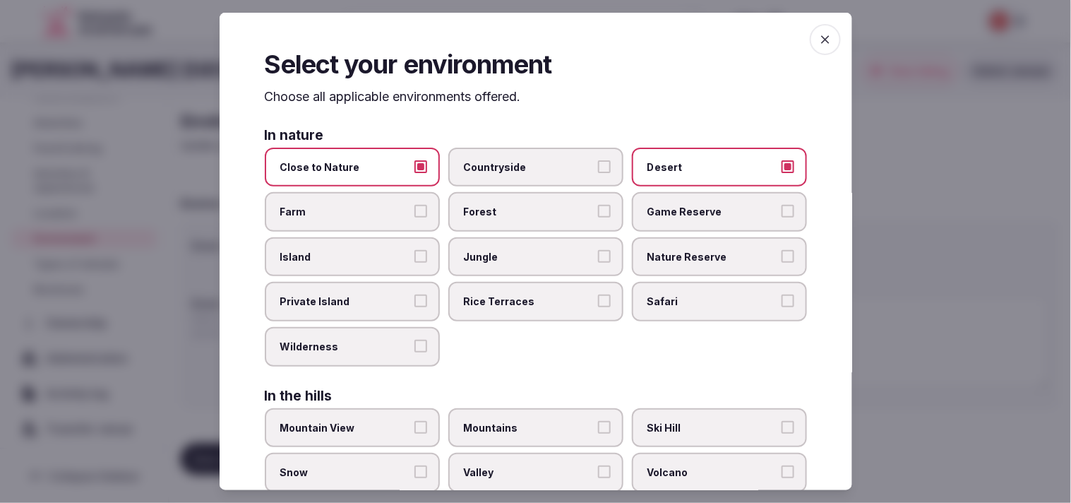
click at [517, 40] on icon "button" at bounding box center [825, 39] width 14 height 14
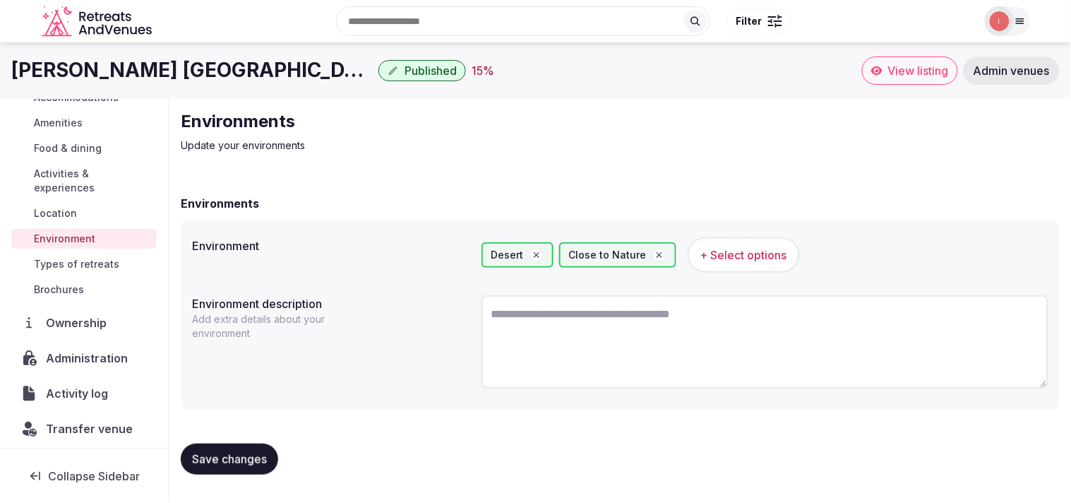
click at [229, 453] on span "Save changes" at bounding box center [229, 459] width 75 height 14
click at [68, 260] on span "Types of retreats" at bounding box center [76, 264] width 85 height 14
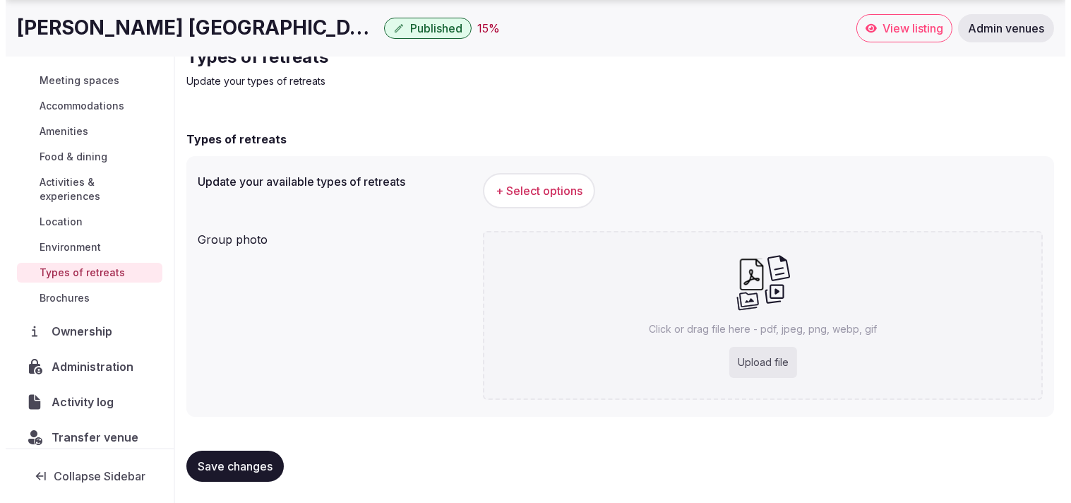
scroll to position [121, 0]
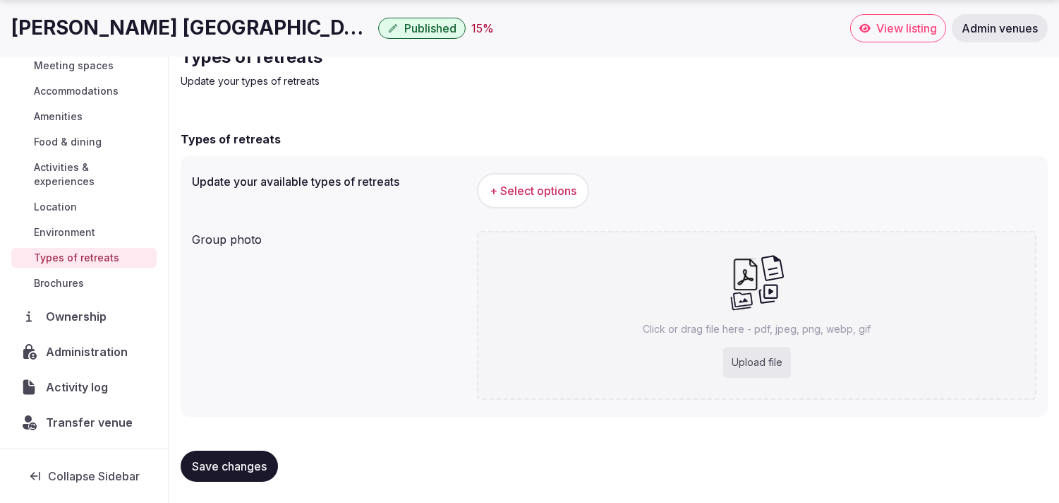
click at [517, 191] on span "+ Select options" at bounding box center [533, 191] width 87 height 16
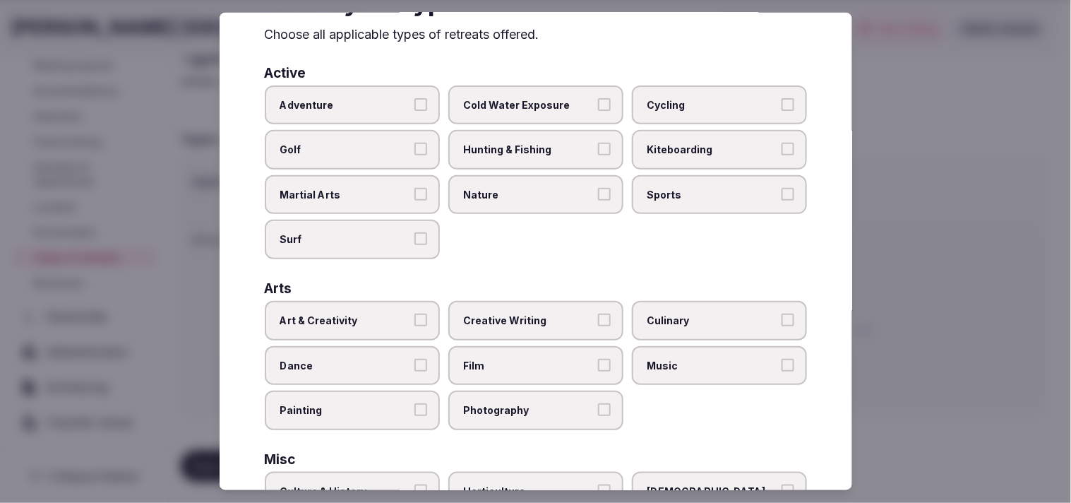
scroll to position [78, 0]
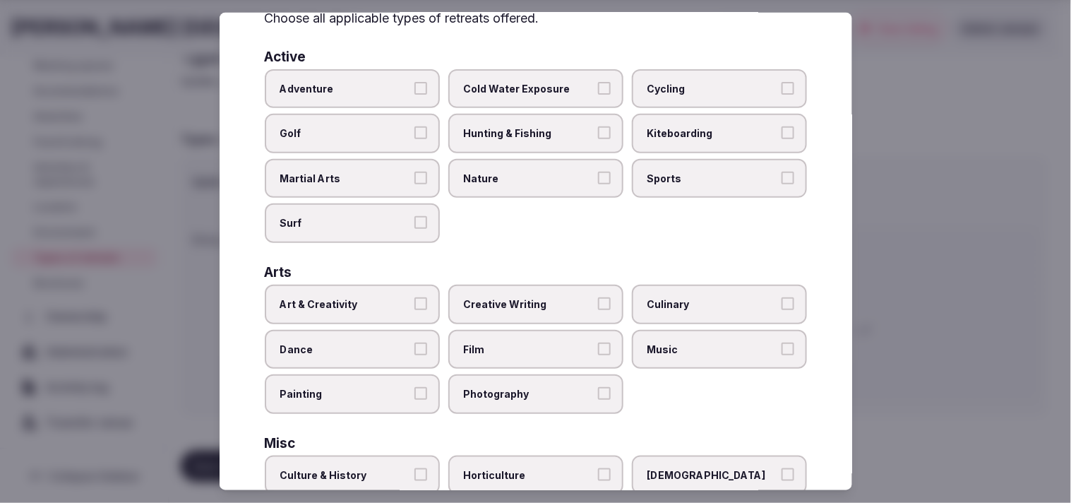
click at [390, 85] on span "Adventure" at bounding box center [345, 88] width 130 height 14
click at [414, 85] on button "Adventure" at bounding box center [420, 87] width 13 height 13
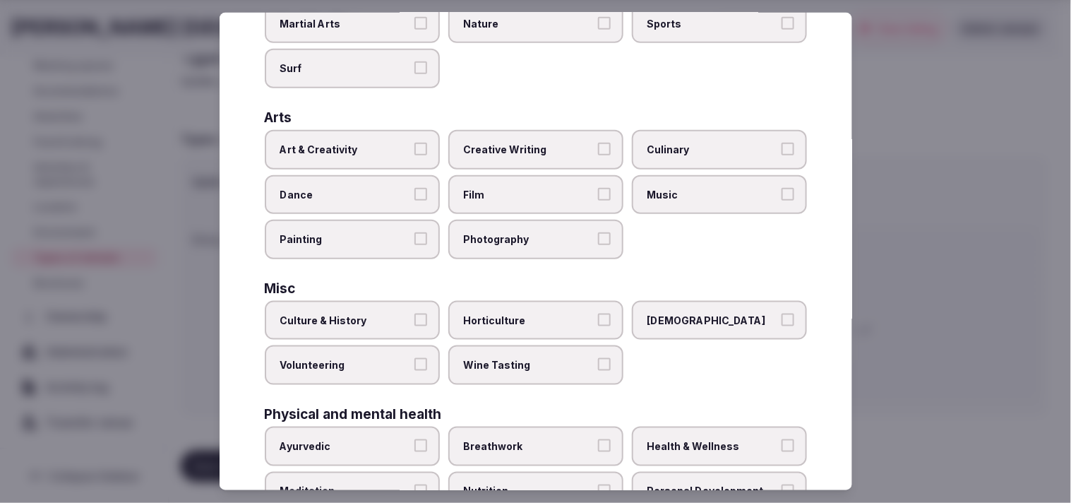
scroll to position [235, 0]
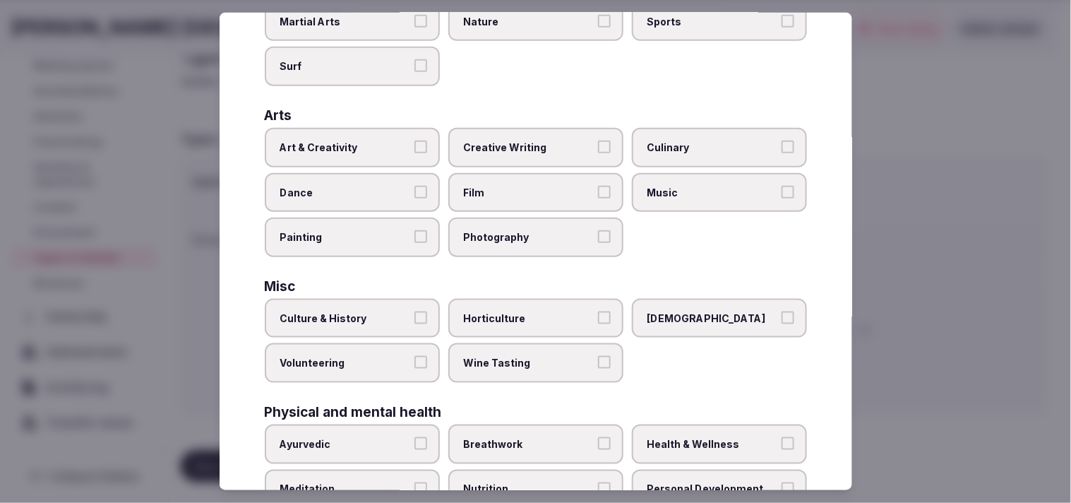
click at [394, 128] on label "Art & Creativity" at bounding box center [352, 148] width 175 height 40
click at [414, 140] on button "Art & Creativity" at bounding box center [420, 146] width 13 height 13
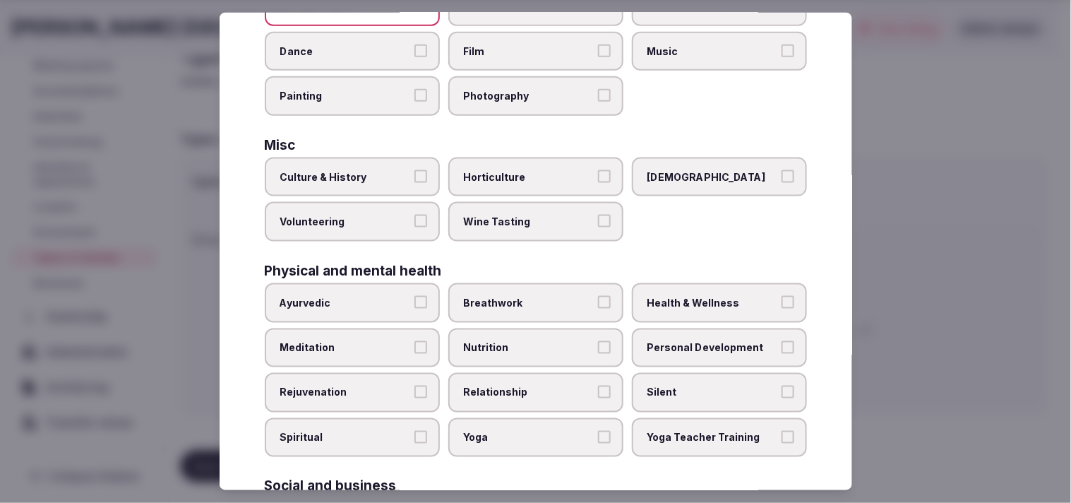
scroll to position [392, 0]
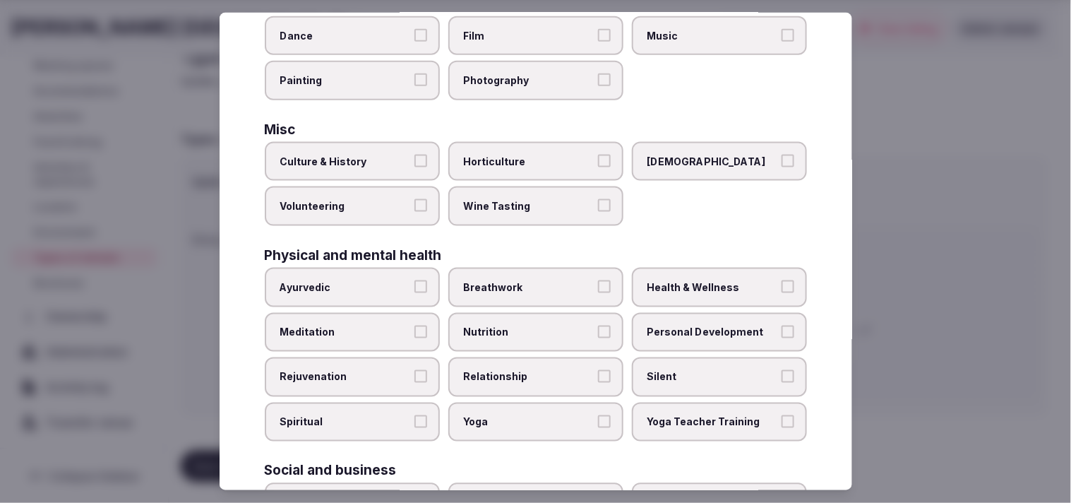
click at [379, 155] on span "Culture & History" at bounding box center [345, 162] width 130 height 14
click at [414, 155] on button "Culture & History" at bounding box center [420, 161] width 13 height 13
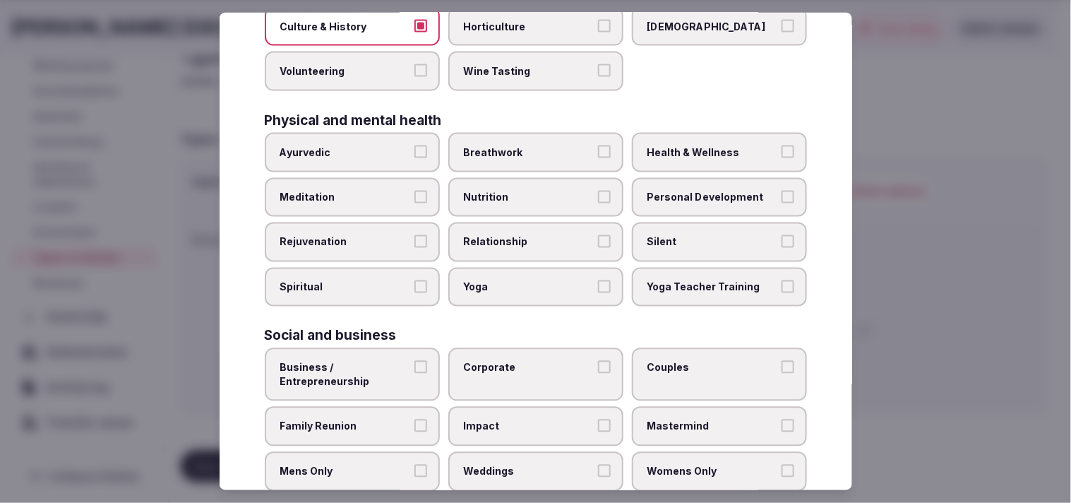
scroll to position [540, 0]
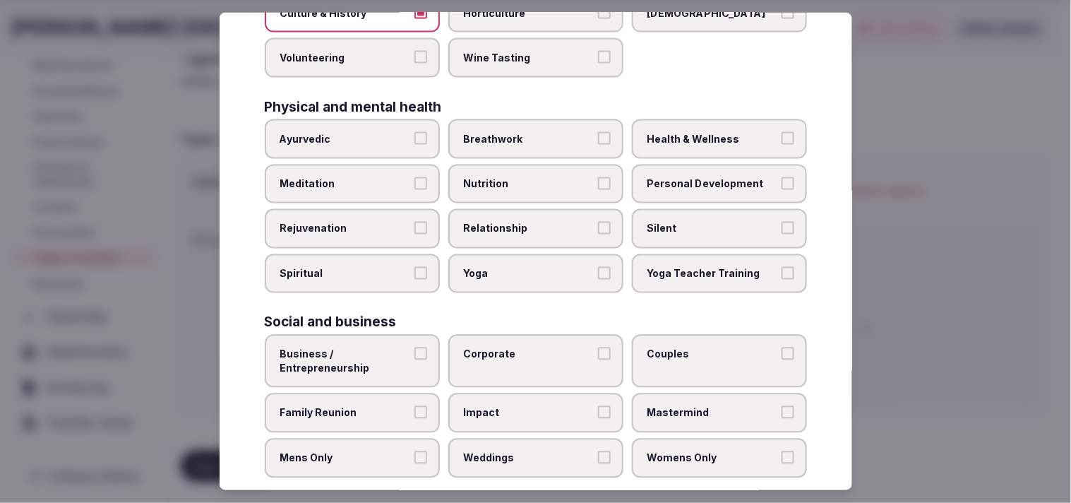
click at [517, 222] on span "Relationship" at bounding box center [529, 229] width 130 height 14
click at [517, 222] on button "Relationship" at bounding box center [604, 228] width 13 height 13
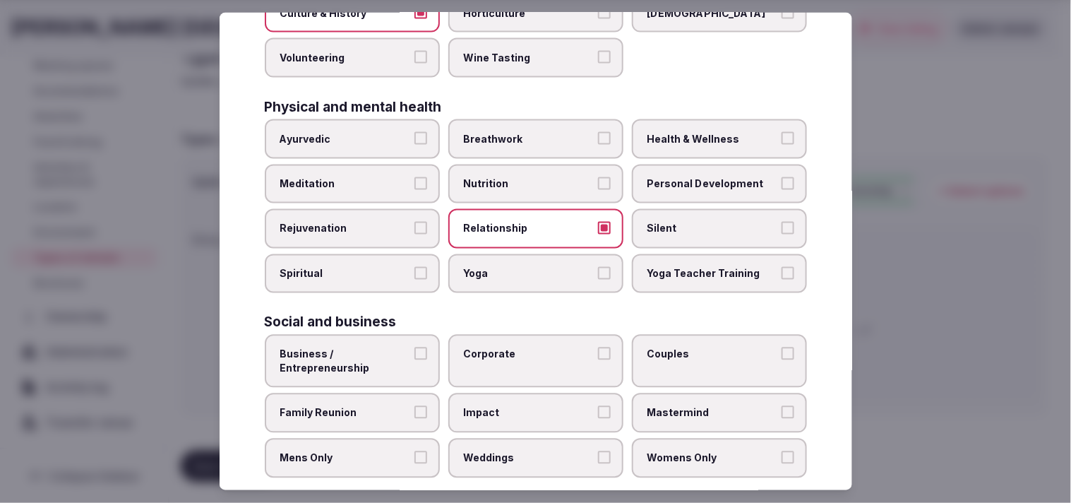
click at [517, 176] on span "Personal Development" at bounding box center [712, 183] width 130 height 14
click at [517, 176] on button "Personal Development" at bounding box center [787, 182] width 13 height 13
click at [517, 132] on span "Health & Wellness" at bounding box center [712, 139] width 130 height 14
click at [517, 132] on button "Health & Wellness" at bounding box center [787, 138] width 13 height 13
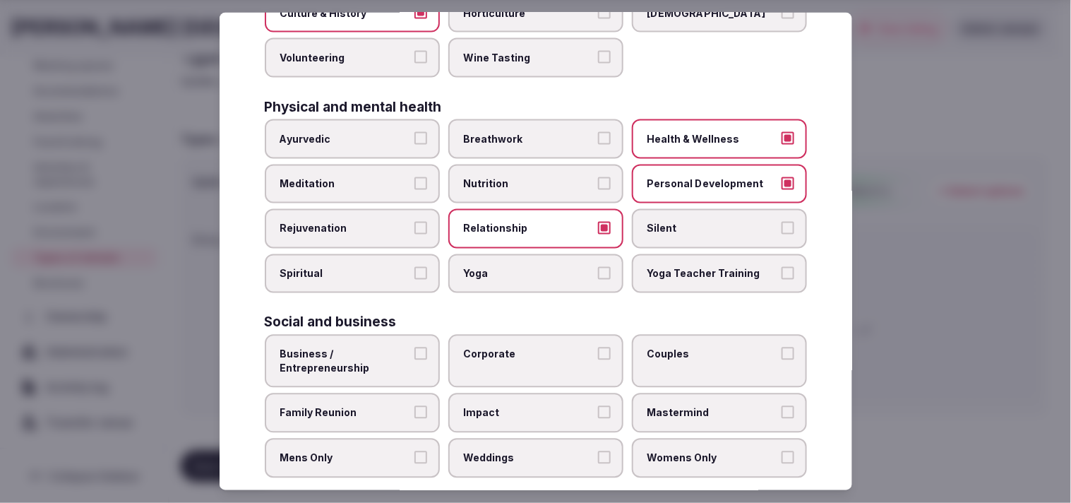
click at [400, 347] on span "Business / Entrepreneurship" at bounding box center [345, 361] width 130 height 28
click at [414, 347] on button "Business / Entrepreneurship" at bounding box center [420, 353] width 13 height 13
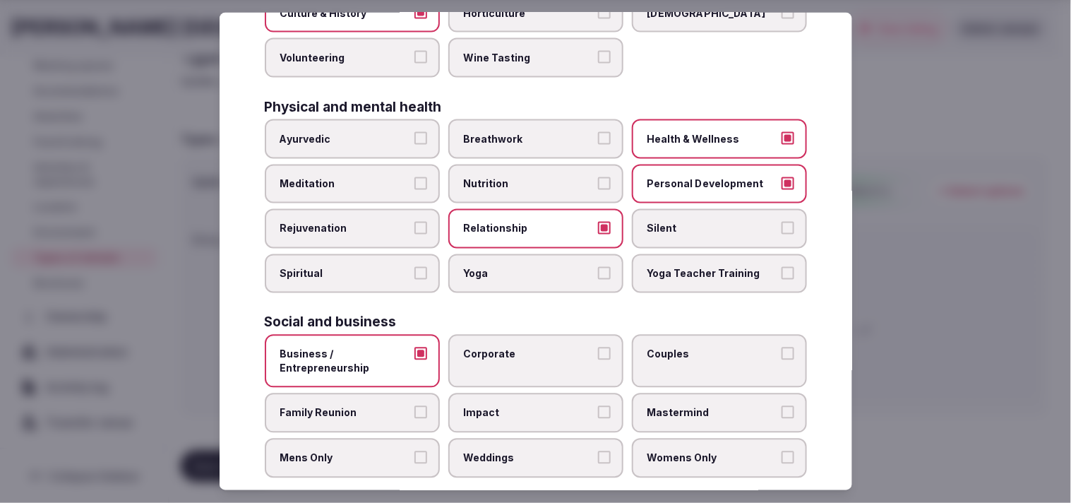
drag, startPoint x: 513, startPoint y: 344, endPoint x: 530, endPoint y: 340, distance: 17.3
click at [514, 343] on label "Corporate" at bounding box center [535, 361] width 175 height 53
click at [517, 347] on button "Corporate" at bounding box center [604, 353] width 13 height 13
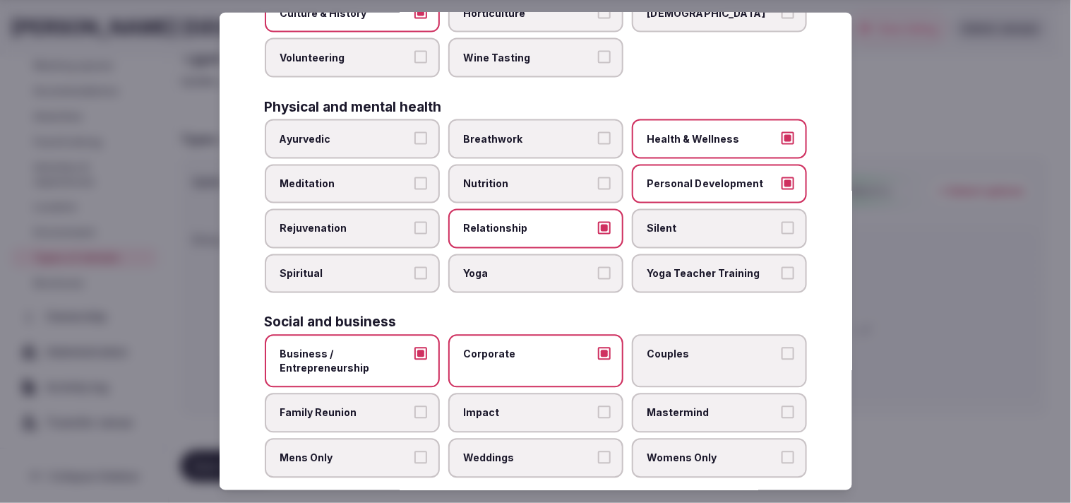
click at [517, 350] on label "Couples" at bounding box center [719, 361] width 175 height 53
click at [517, 350] on button "Couples" at bounding box center [787, 353] width 13 height 13
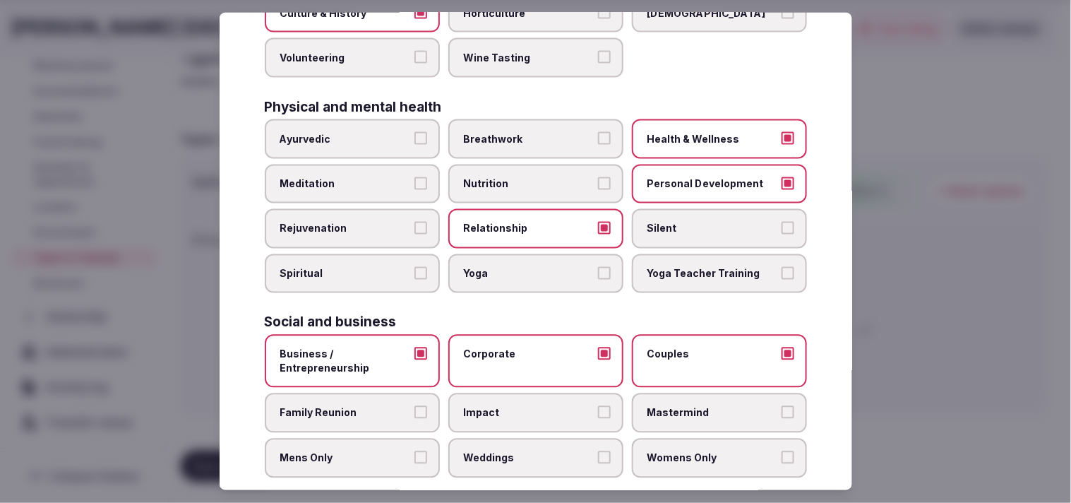
click at [394, 406] on span "Family Reunion" at bounding box center [345, 413] width 130 height 14
click at [414, 406] on button "Family Reunion" at bounding box center [420, 412] width 13 height 13
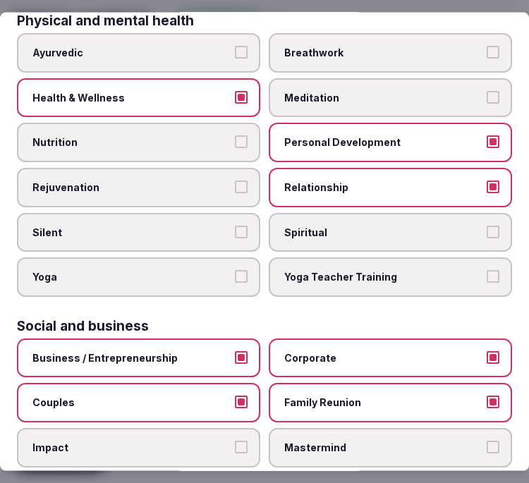
scroll to position [815, 0]
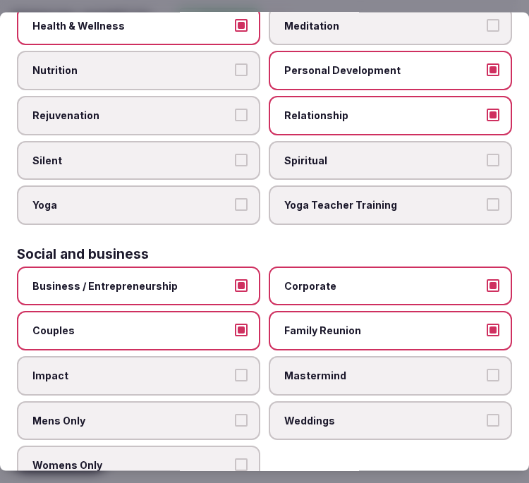
click at [323, 414] on span "Weddings" at bounding box center [383, 421] width 198 height 14
click at [487, 414] on button "Weddings" at bounding box center [493, 420] width 13 height 13
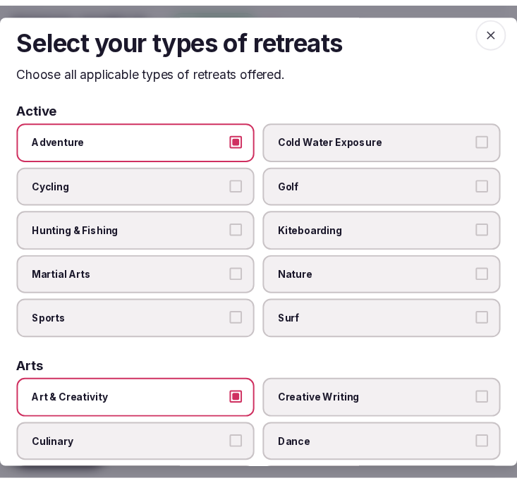
scroll to position [0, 0]
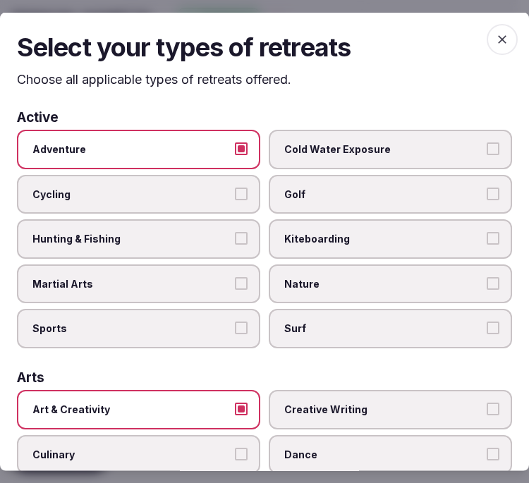
click at [495, 37] on icon "button" at bounding box center [502, 39] width 14 height 14
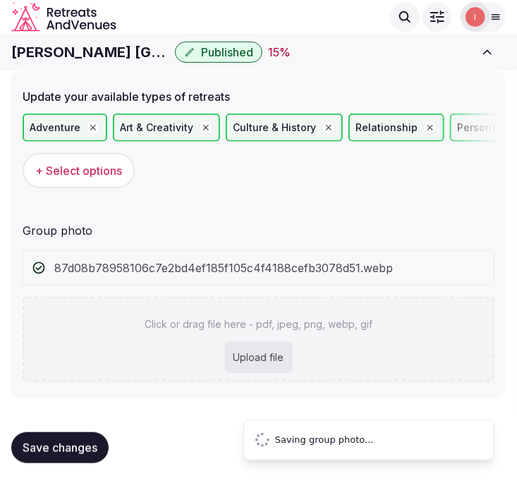
scroll to position [45, 0]
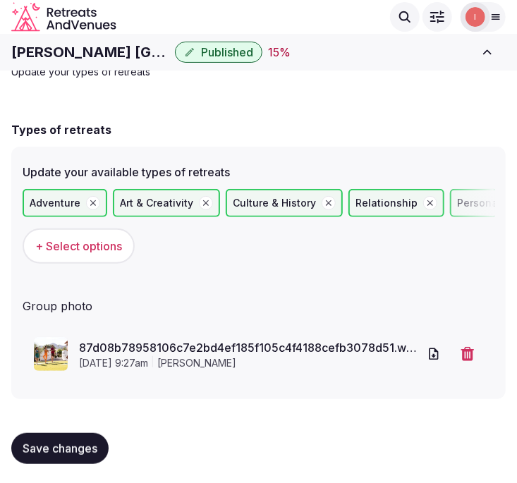
click at [47, 52] on h1 "Tommy Bahama Miramonte Resort & Spa" at bounding box center [90, 52] width 158 height 20
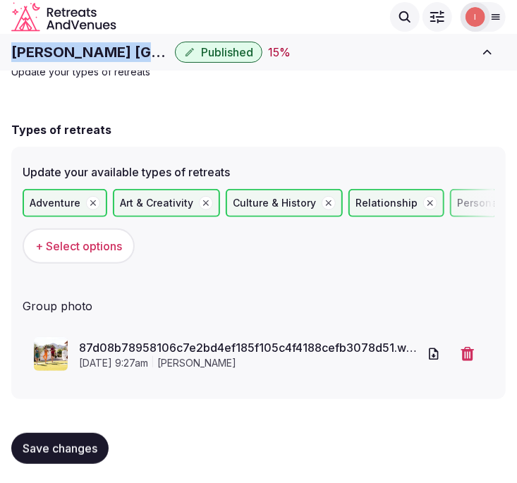
click at [47, 52] on h1 "Tommy Bahama Miramonte Resort & Spa" at bounding box center [90, 52] width 158 height 20
copy div "Tommy Bahama Miramonte Resort & Spa"
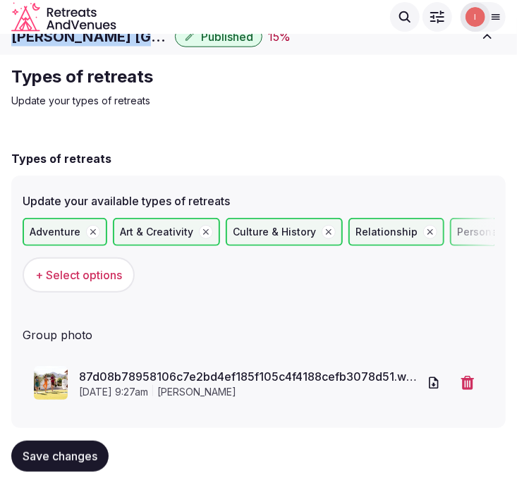
scroll to position [0, 0]
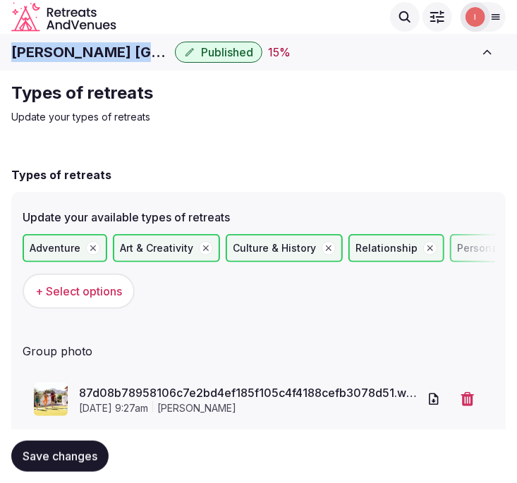
click at [103, 44] on h1 "Tommy Bahama Miramonte Resort & Spa" at bounding box center [90, 52] width 158 height 20
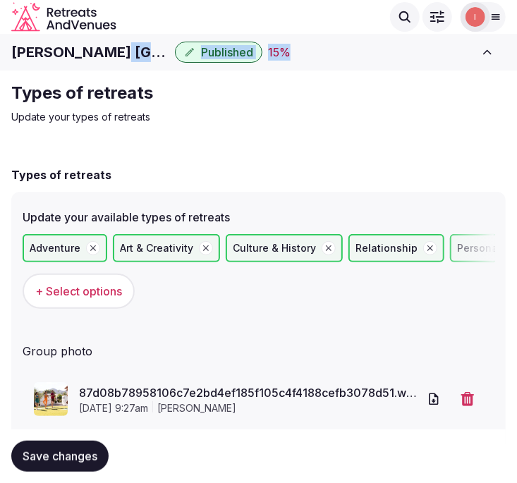
drag, startPoint x: 125, startPoint y: 53, endPoint x: 290, endPoint y: 66, distance: 165.7
click at [290, 66] on div "Tommy Bahama Miramonte Resort & Spa Published 15 % View listing Admin venues" at bounding box center [258, 52] width 517 height 31
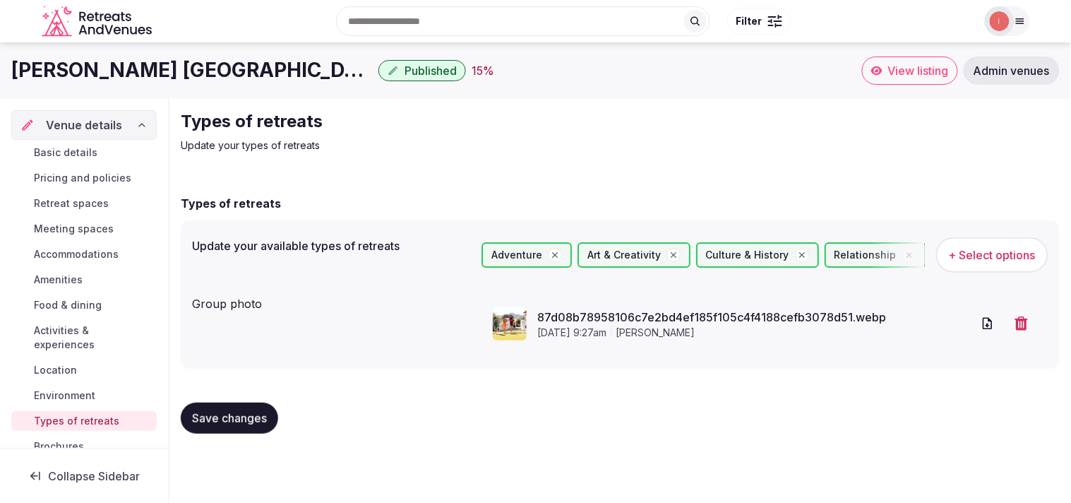
drag, startPoint x: 243, startPoint y: 67, endPoint x: 185, endPoint y: 109, distance: 71.3
click at [185, 108] on div "Types of retreats Update your types of retreats Types of retreats Update your a…" at bounding box center [619, 277] width 901 height 357
click at [85, 152] on span "Basic details" at bounding box center [66, 152] width 64 height 14
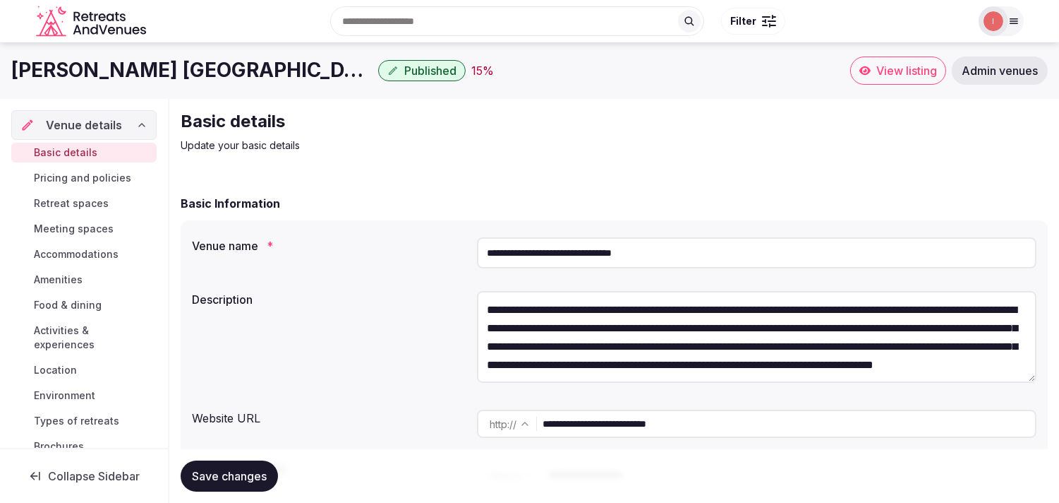
drag, startPoint x: 565, startPoint y: 257, endPoint x: 711, endPoint y: 254, distance: 145.4
click at [517, 254] on input "**********" at bounding box center [757, 252] width 560 height 31
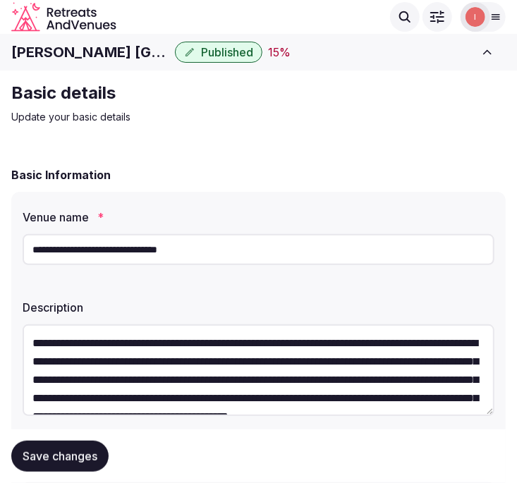
click at [221, 52] on span "Published" at bounding box center [227, 52] width 52 height 14
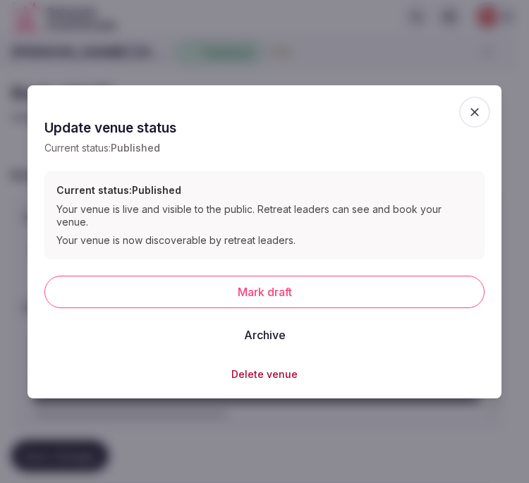
click at [265, 334] on button "Archive" at bounding box center [265, 335] width 64 height 31
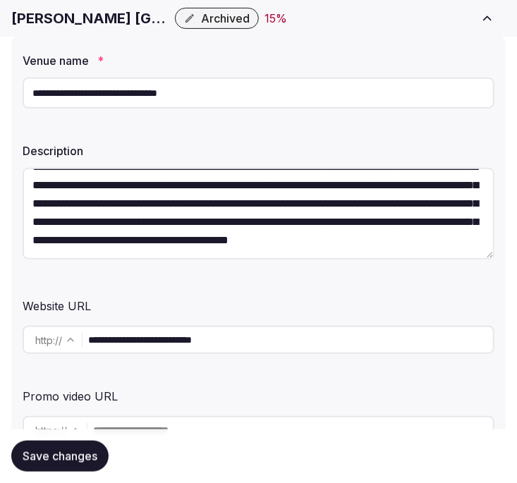
scroll to position [37, 0]
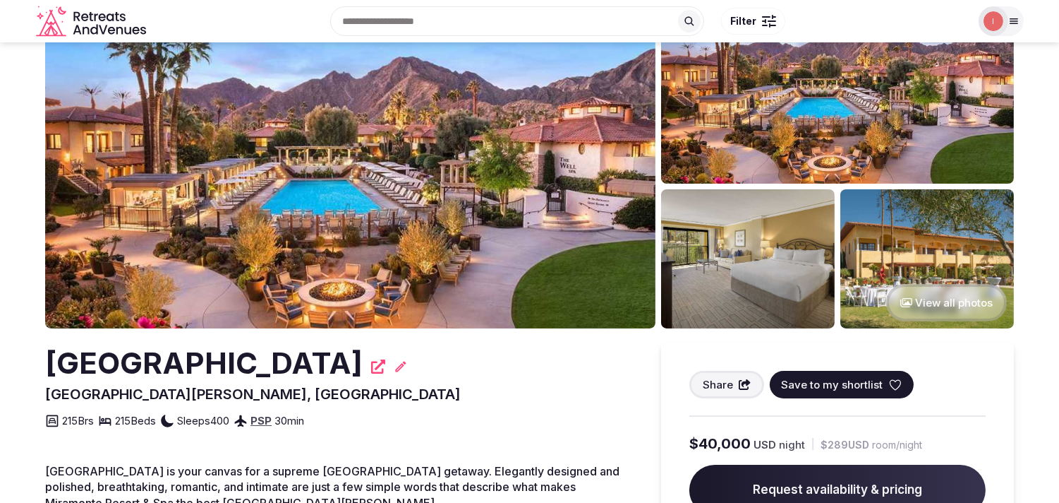
scroll to position [78, 0]
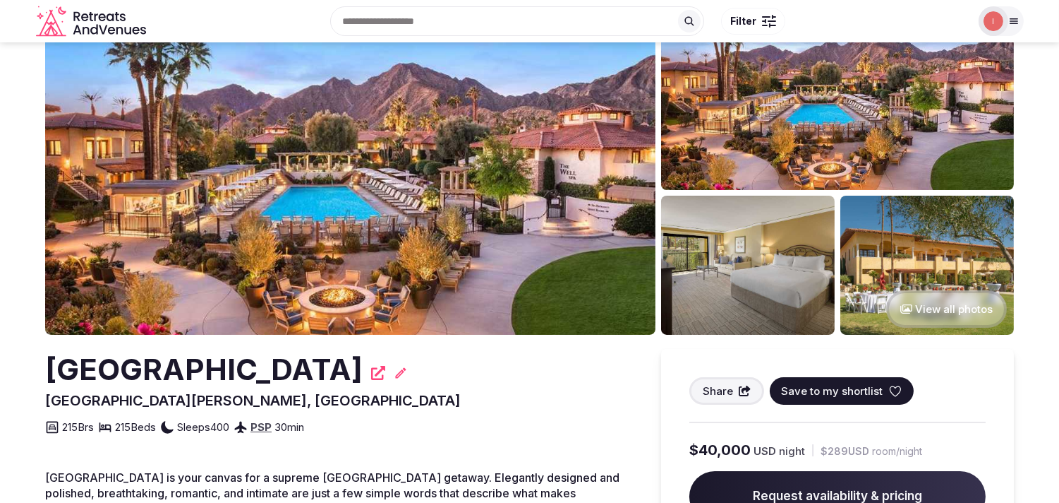
click at [289, 372] on h2 "Miramonte Resort & Spa" at bounding box center [204, 370] width 318 height 42
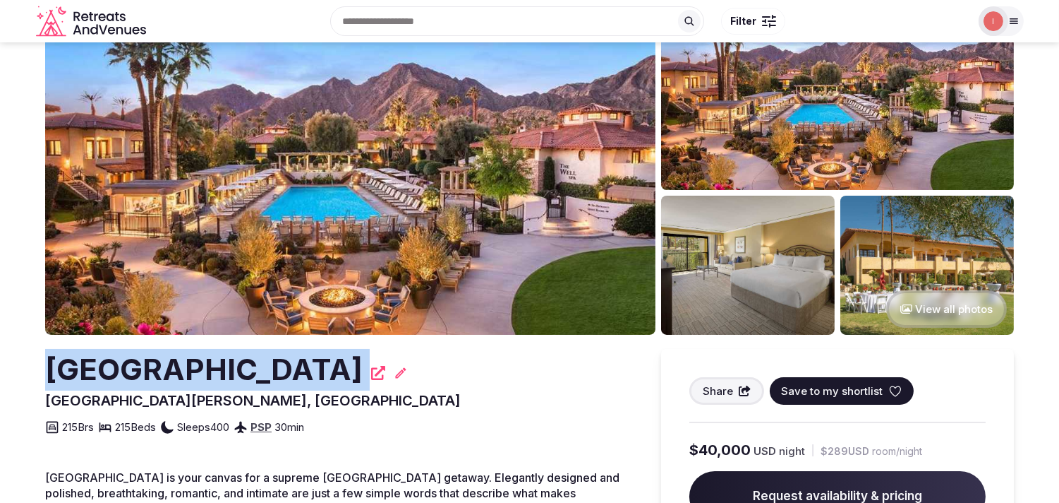
click at [291, 372] on h2 "Miramonte Resort & Spa" at bounding box center [204, 370] width 318 height 42
copy div "Miramonte Resort & Spa"
click at [385, 376] on icon at bounding box center [378, 373] width 14 height 14
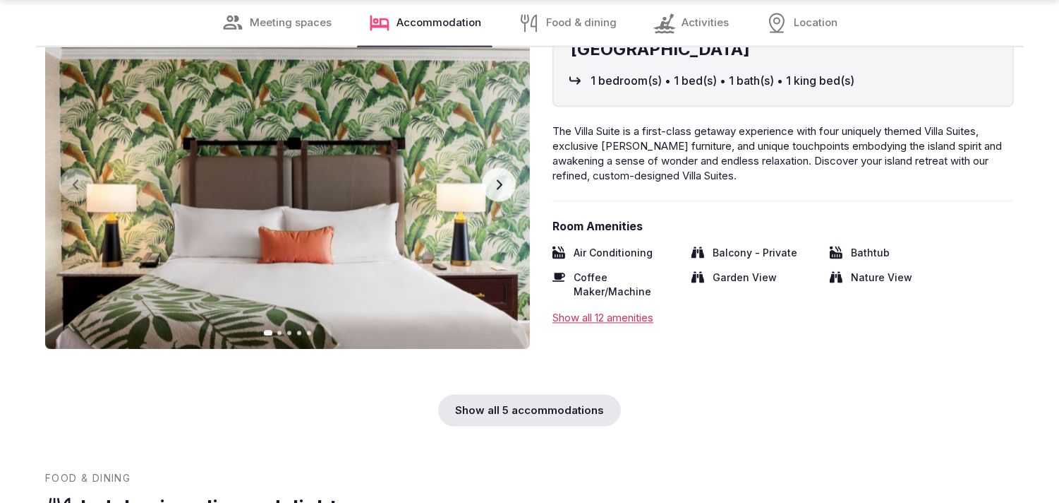
scroll to position [5176, 0]
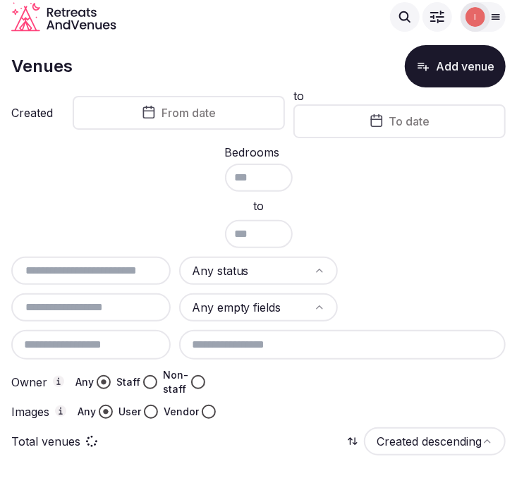
scroll to position [22, 0]
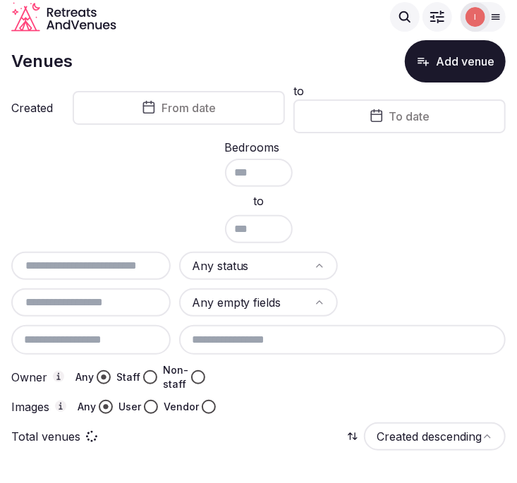
click at [124, 263] on input "text" at bounding box center [91, 266] width 148 height 17
paste input "**********"
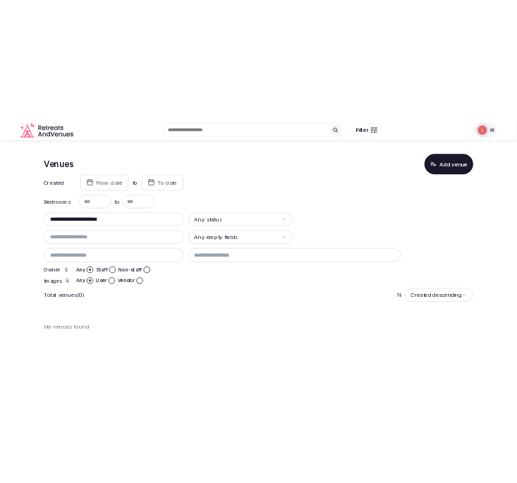
scroll to position [0, 0]
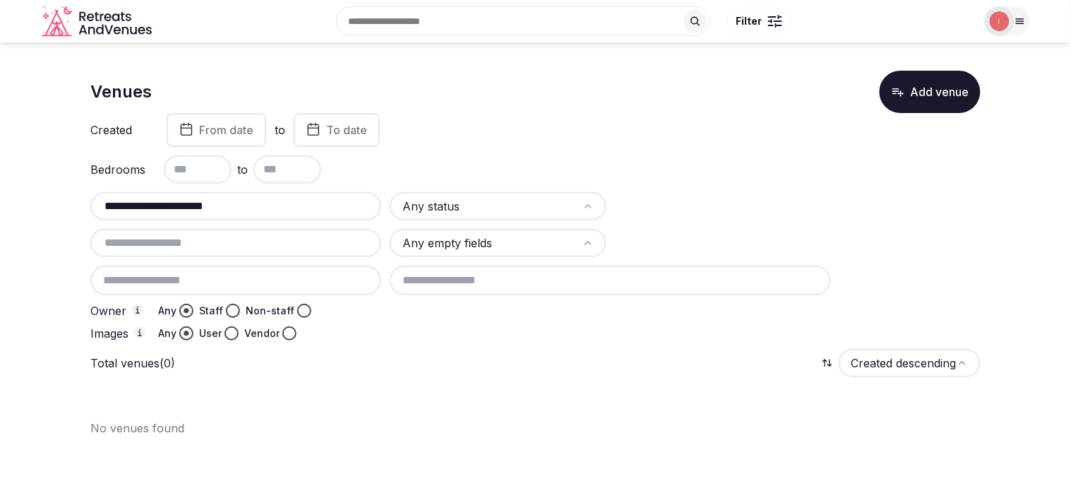
click at [152, 198] on input "**********" at bounding box center [236, 206] width 281 height 17
paste input "**********"
type input "**********"
drag, startPoint x: 369, startPoint y: 195, endPoint x: 31, endPoint y: 232, distance: 340.1
click at [34, 234] on section "**********" at bounding box center [535, 247] width 1071 height 411
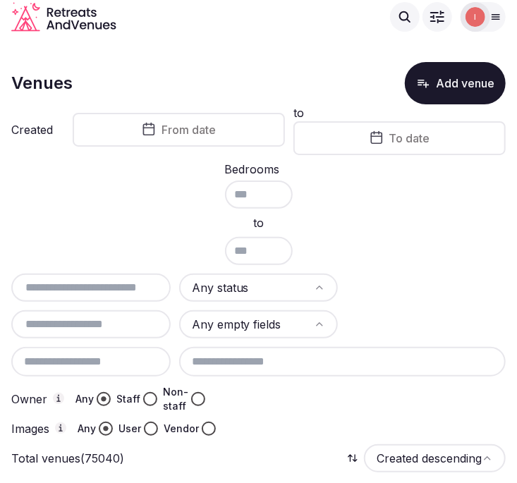
click at [93, 287] on input "text" at bounding box center [100, 288] width 167 height 17
paste input "**********"
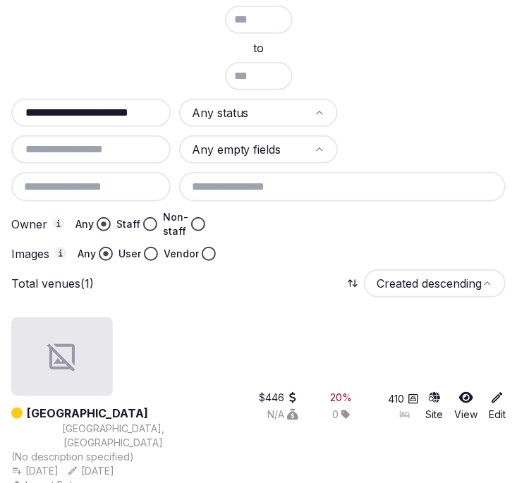
scroll to position [186, 0]
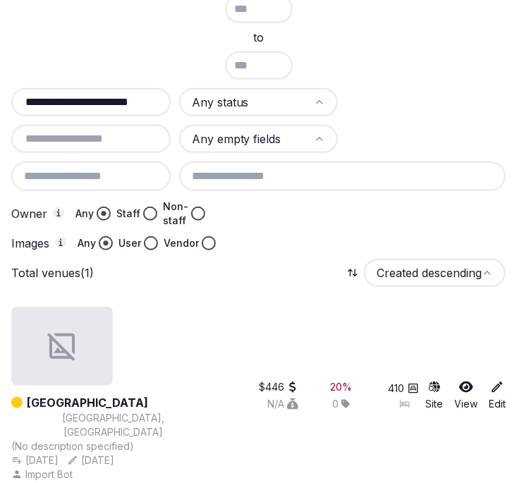
type input "**********"
click at [148, 395] on link "Renaissance Palm Springs Hotel" at bounding box center [87, 403] width 121 height 17
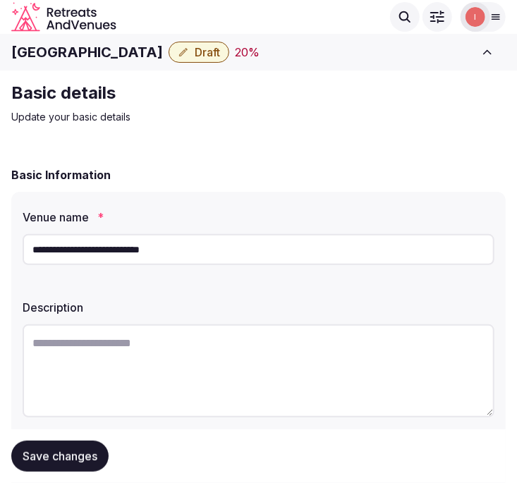
click at [104, 43] on h1 "Renaissance Palm Springs Hotel" at bounding box center [87, 52] width 152 height 20
click at [104, 47] on h1 "Renaissance Palm Springs Hotel" at bounding box center [87, 52] width 152 height 20
click at [114, 51] on h1 "Renaissance Palm Springs Hotel" at bounding box center [87, 52] width 152 height 20
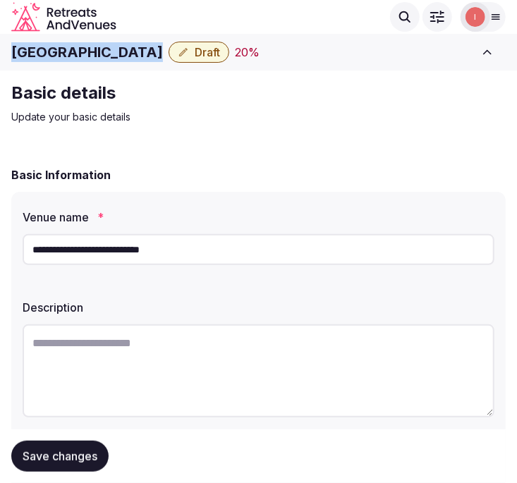
click at [114, 51] on h1 "Renaissance Palm Springs Hotel" at bounding box center [87, 52] width 152 height 20
copy div "Renaissance Palm Springs Hotel"
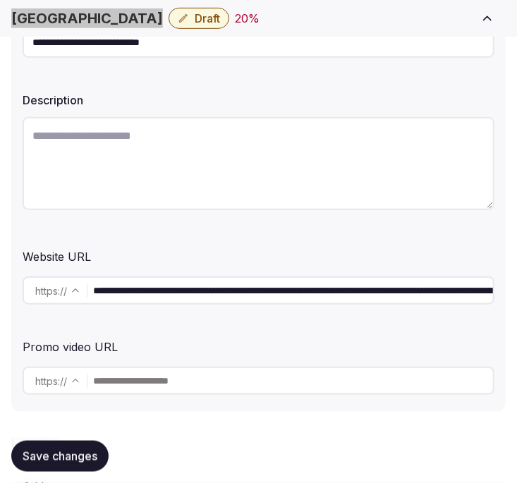
scroll to position [235, 0]
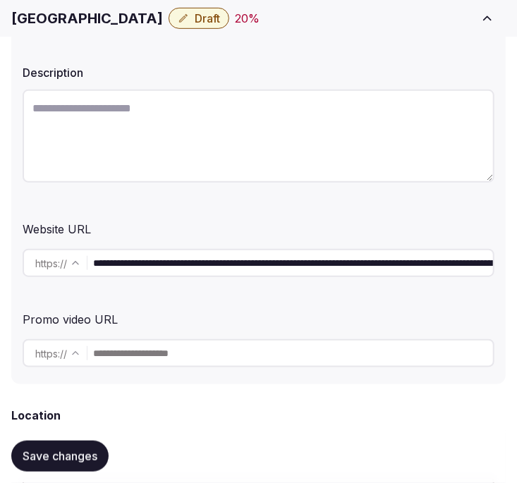
click at [314, 156] on textarea at bounding box center [259, 136] width 472 height 93
paste textarea "**********"
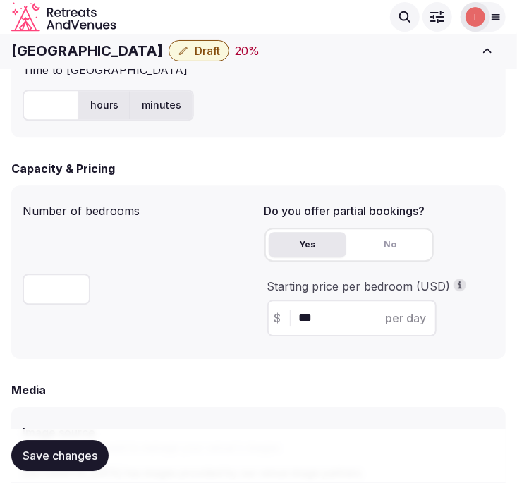
scroll to position [941, 0]
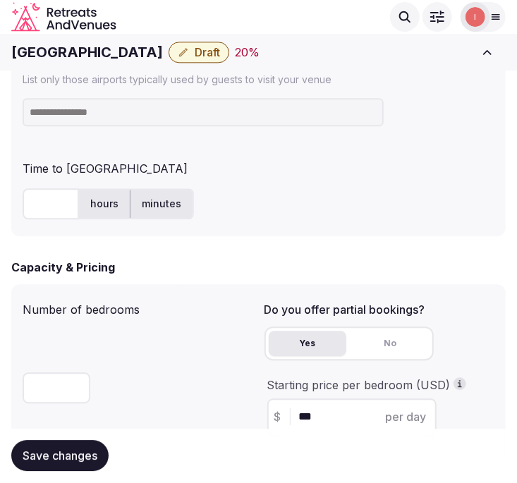
type textarea "**********"
click at [248, 107] on input at bounding box center [203, 112] width 361 height 28
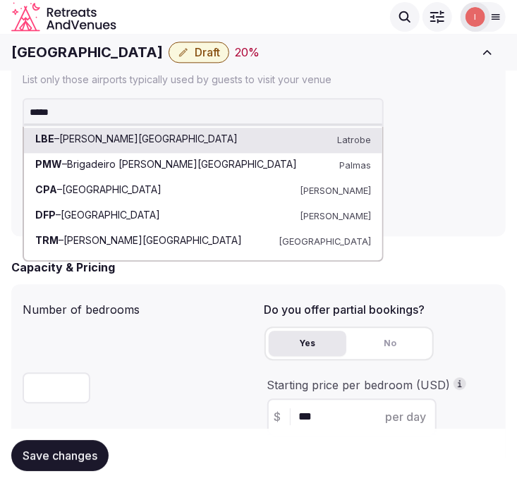
type input "******"
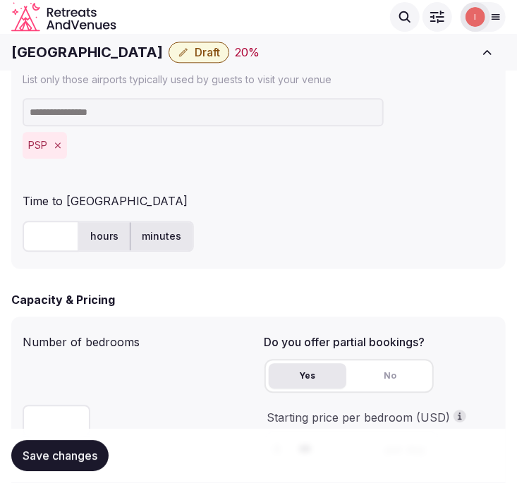
click at [46, 239] on input "text" at bounding box center [51, 236] width 56 height 31
type input "**"
click at [277, 241] on div "** hours minutes" at bounding box center [259, 236] width 472 height 31
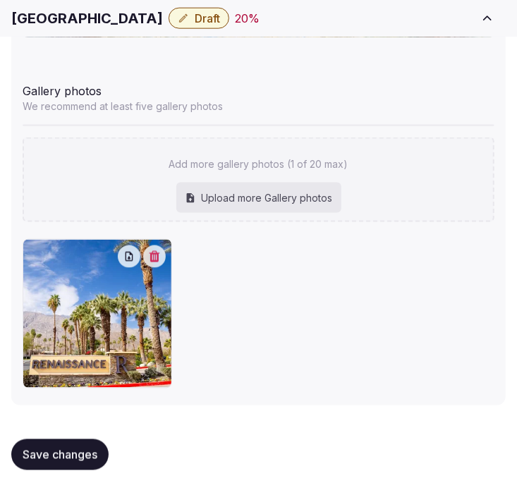
scroll to position [2050, 0]
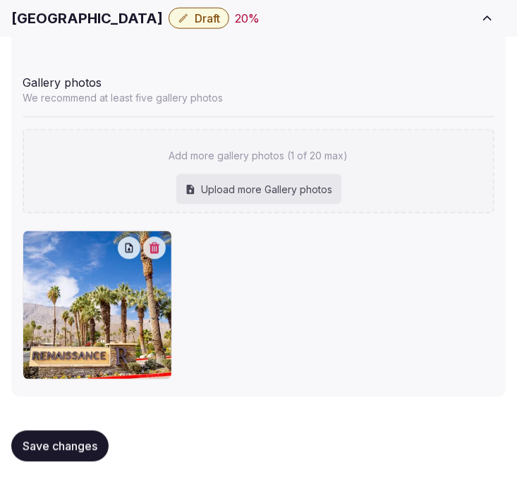
click at [82, 445] on span "Save changes" at bounding box center [60, 447] width 75 height 14
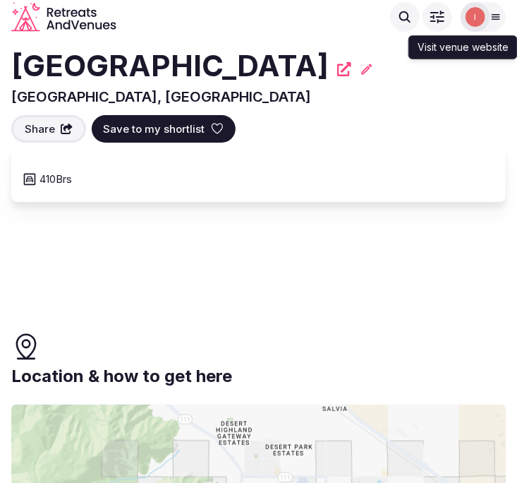
click at [352, 68] on icon at bounding box center [344, 69] width 14 height 14
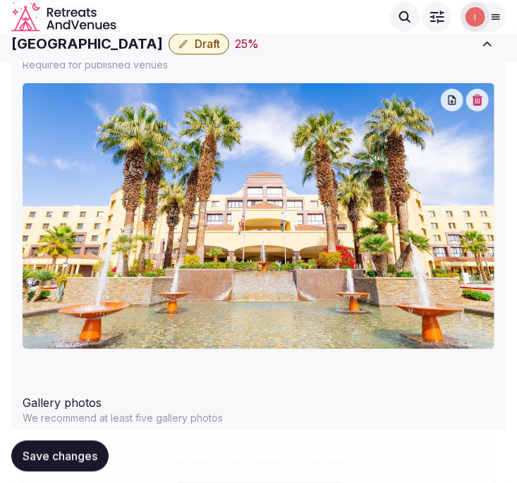
scroll to position [1724, 0]
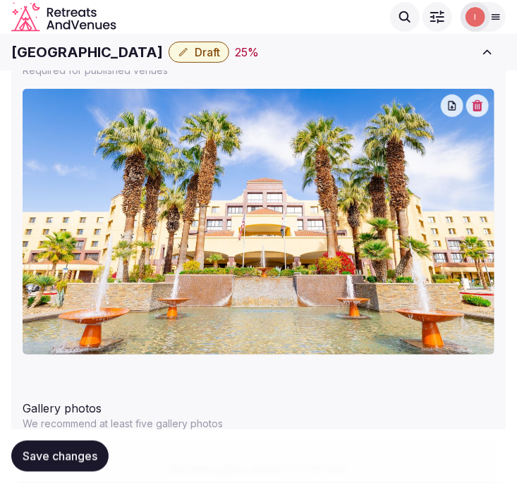
click at [108, 51] on h1 "[GEOGRAPHIC_DATA]" at bounding box center [87, 52] width 152 height 20
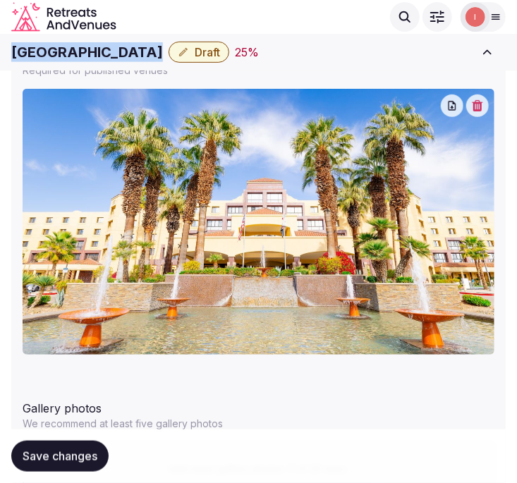
click at [108, 51] on h1 "[GEOGRAPHIC_DATA]" at bounding box center [87, 52] width 152 height 20
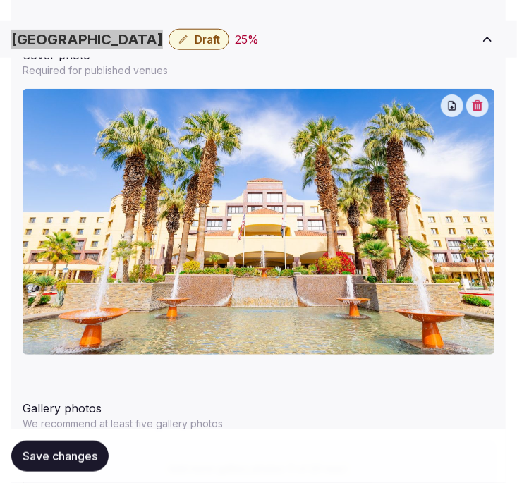
scroll to position [2038, 0]
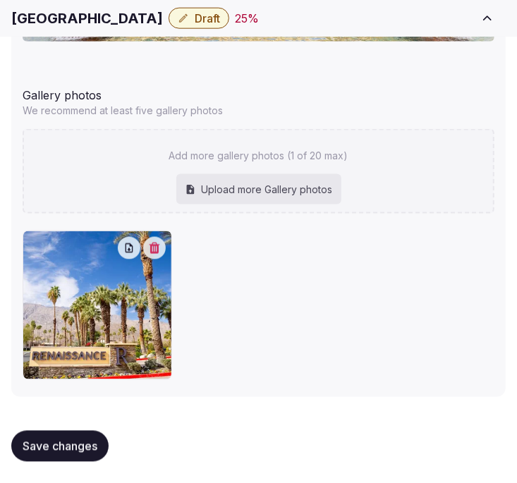
click at [241, 194] on div "Upload more Gallery photos" at bounding box center [258, 189] width 165 height 31
type input "**********"
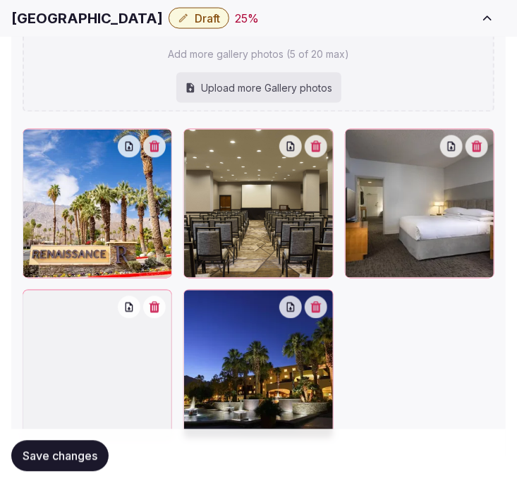
scroll to position [2281, 0]
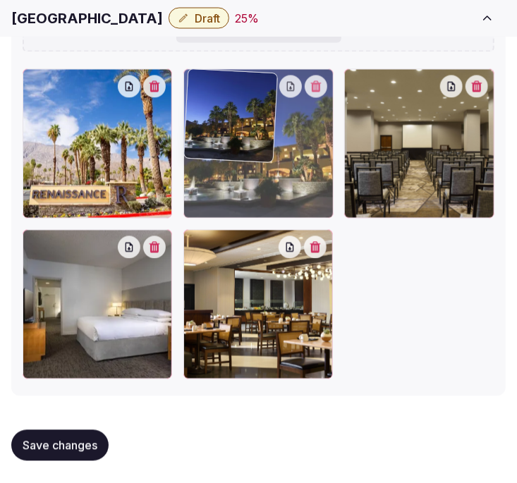
drag, startPoint x: 191, startPoint y: 241, endPoint x: 193, endPoint y: 115, distance: 125.6
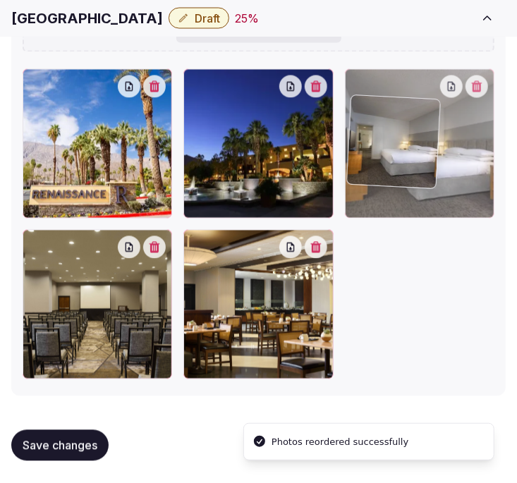
drag, startPoint x: 33, startPoint y: 245, endPoint x: 360, endPoint y: 113, distance: 352.5
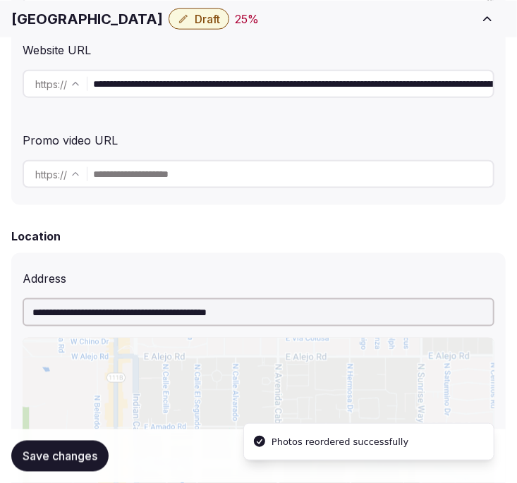
scroll to position [555, 0]
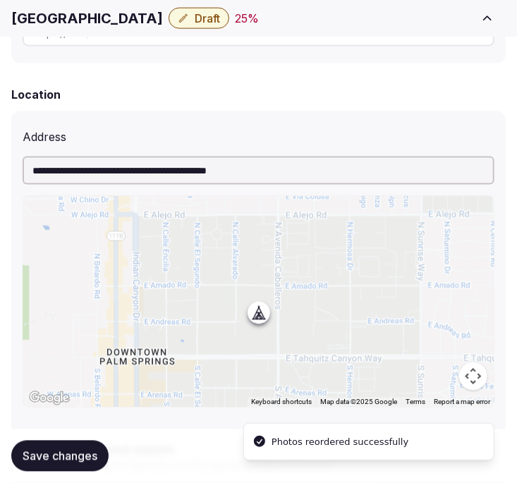
click at [50, 462] on span "Save changes" at bounding box center [60, 457] width 75 height 14
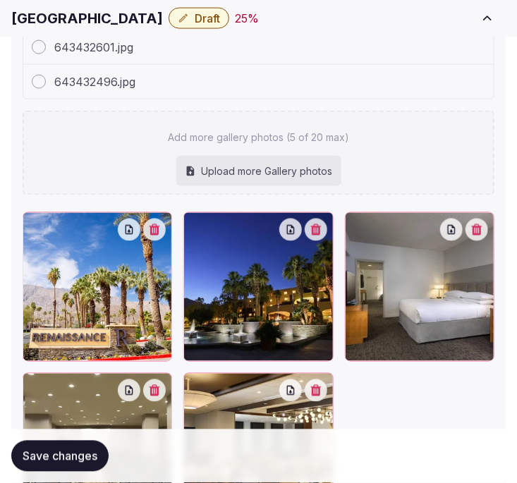
scroll to position [2281, 0]
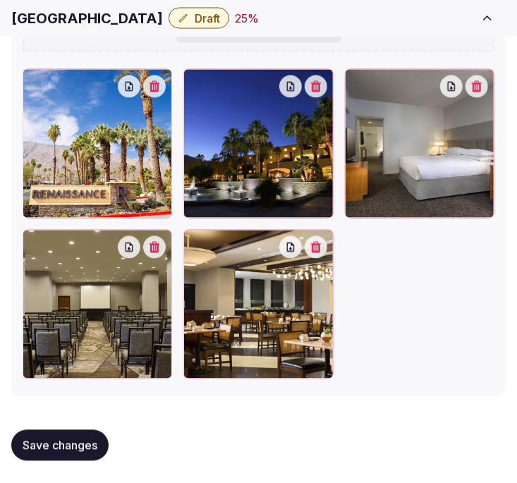
click at [65, 439] on span "Save changes" at bounding box center [60, 446] width 75 height 14
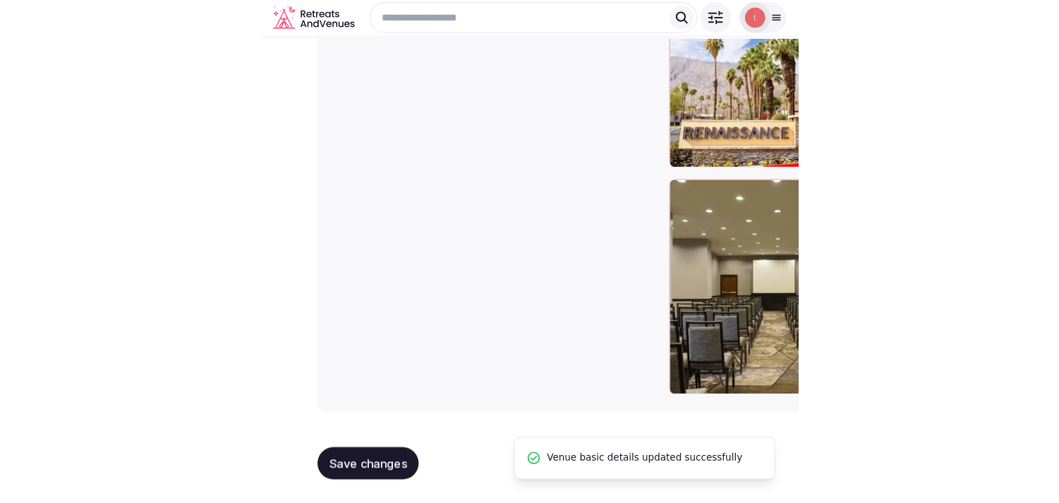
scroll to position [1823, 0]
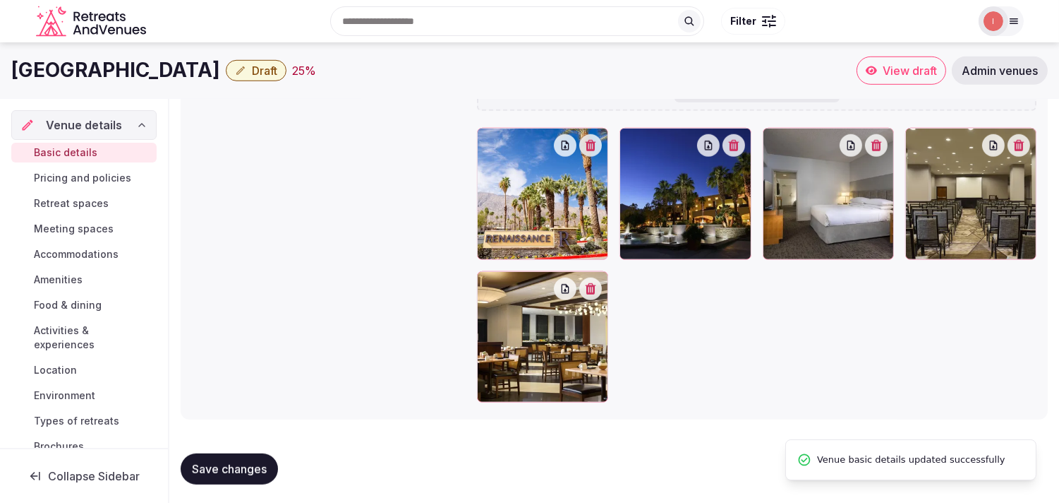
click at [73, 174] on span "Pricing and policies" at bounding box center [82, 178] width 97 height 14
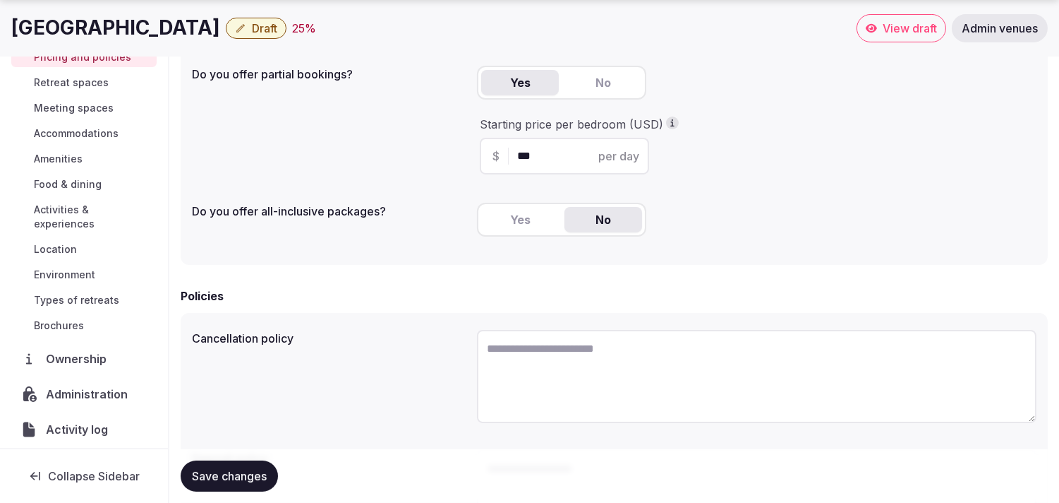
scroll to position [313, 0]
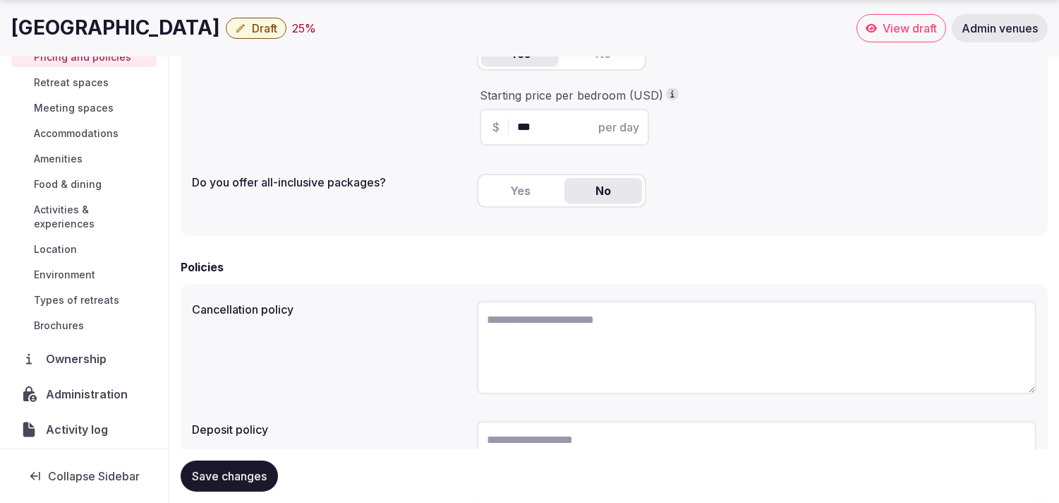
click at [239, 483] on button "Save changes" at bounding box center [229, 475] width 97 height 31
click at [97, 81] on span "Retreat spaces" at bounding box center [71, 83] width 75 height 14
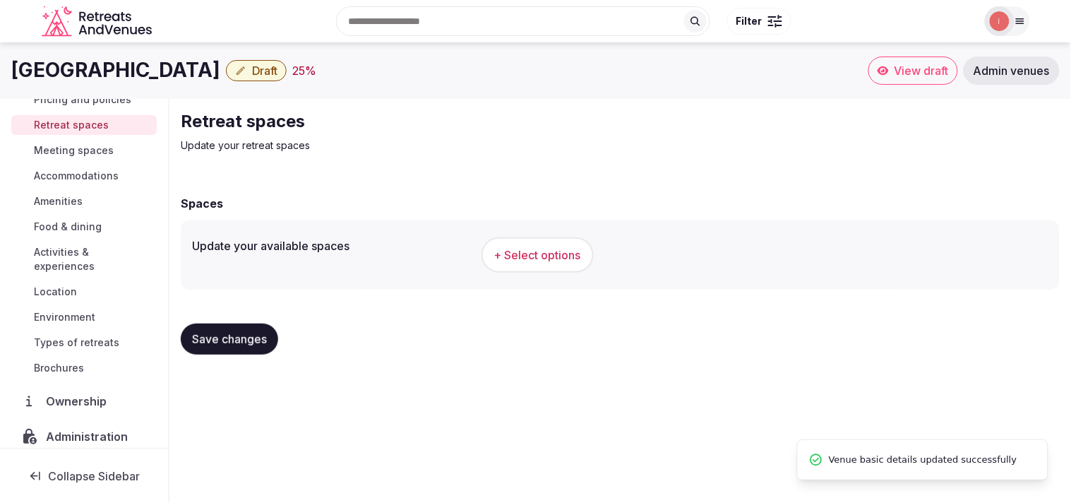
click at [529, 269] on button "+ Select options" at bounding box center [537, 254] width 112 height 35
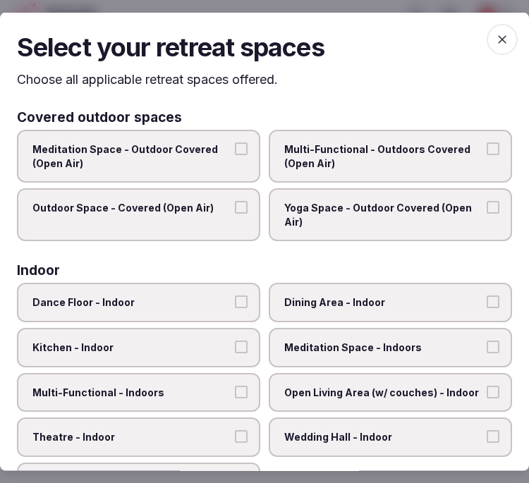
click at [364, 164] on span "Multi-Functional - Outdoors Covered (Open Air)" at bounding box center [383, 157] width 198 height 28
click at [487, 155] on button "Multi-Functional - Outdoors Covered (Open Air)" at bounding box center [493, 149] width 13 height 13
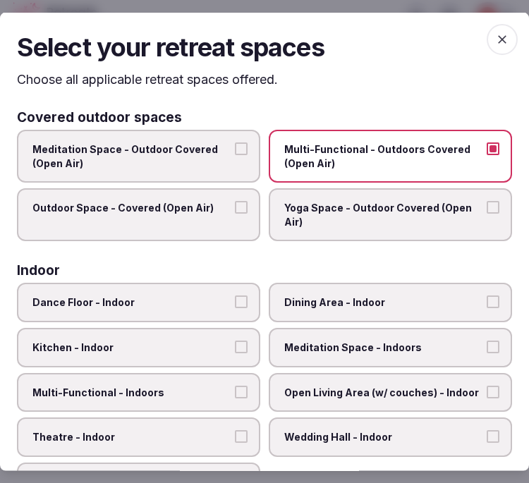
click at [214, 213] on label "Outdoor Space - Covered (Open Air)" at bounding box center [139, 214] width 244 height 53
click at [235, 213] on button "Outdoor Space - Covered (Open Air)" at bounding box center [241, 207] width 13 height 13
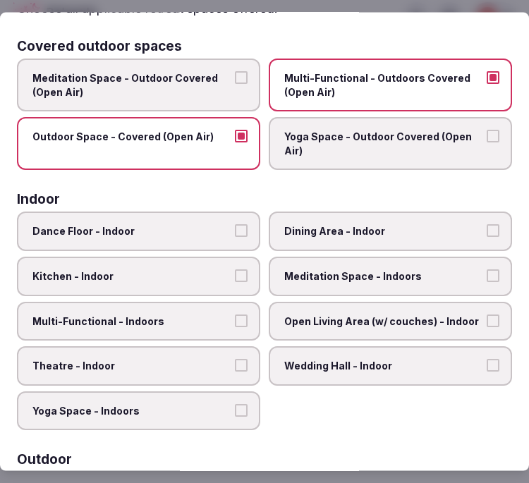
scroll to position [157, 0]
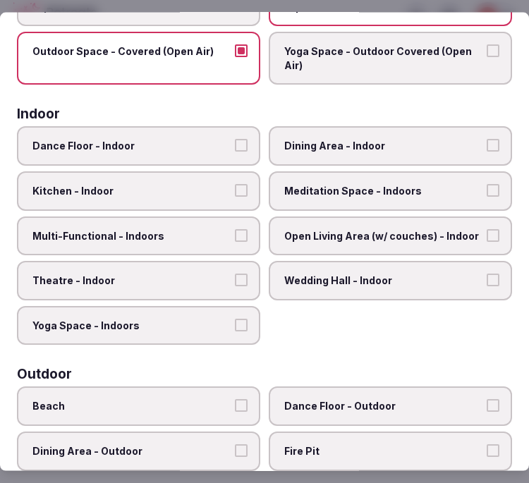
drag, startPoint x: 340, startPoint y: 136, endPoint x: 349, endPoint y: 157, distance: 22.8
click at [341, 139] on span "Dining Area - Indoor" at bounding box center [383, 146] width 198 height 14
click at [487, 139] on button "Dining Area - Indoor" at bounding box center [493, 145] width 13 height 13
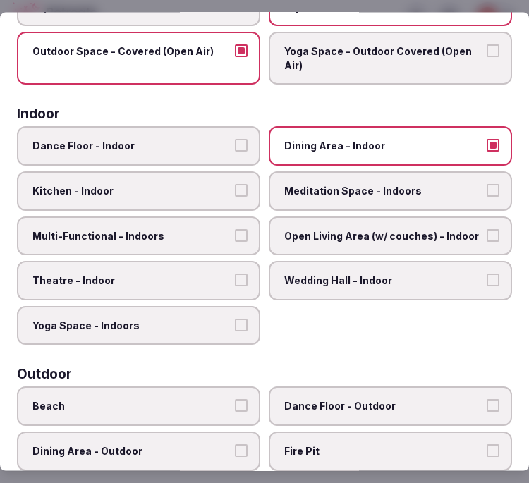
click at [179, 229] on span "Multi-Functional - Indoors" at bounding box center [131, 236] width 198 height 14
click at [235, 229] on button "Multi-Functional - Indoors" at bounding box center [241, 235] width 13 height 13
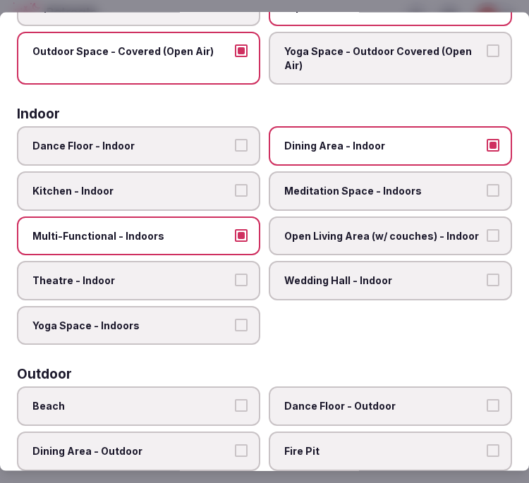
click at [242, 274] on button "Theatre - Indoor" at bounding box center [241, 280] width 13 height 13
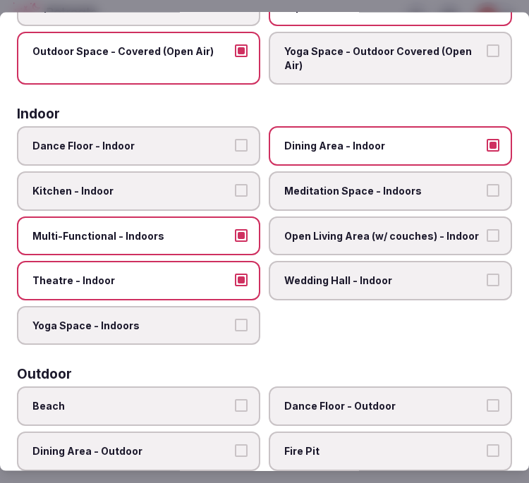
click at [301, 233] on span "Open Living Area (w/ couches) - Indoor" at bounding box center [383, 236] width 198 height 14
click at [487, 233] on button "Open Living Area (w/ couches) - Indoor" at bounding box center [493, 235] width 13 height 13
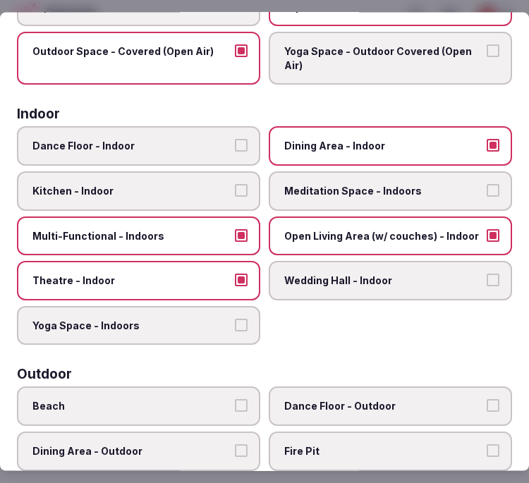
click at [301, 233] on span "Open Living Area (w/ couches) - Indoor" at bounding box center [383, 236] width 198 height 14
click at [487, 233] on button "Open Living Area (w/ couches) - Indoor" at bounding box center [493, 235] width 13 height 13
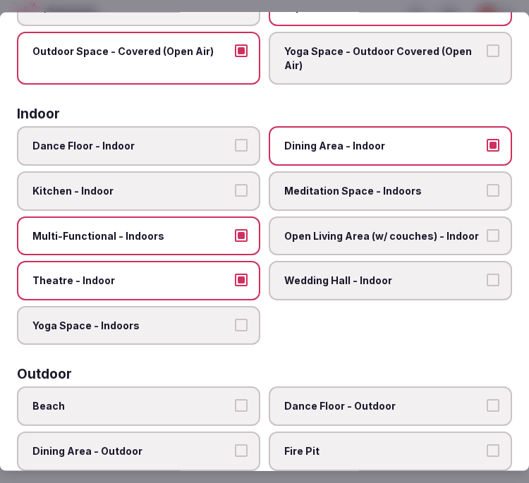
click at [306, 237] on label "Open Living Area (w/ couches) - Indoor" at bounding box center [391, 236] width 244 height 40
click at [487, 237] on button "Open Living Area (w/ couches) - Indoor" at bounding box center [493, 235] width 13 height 13
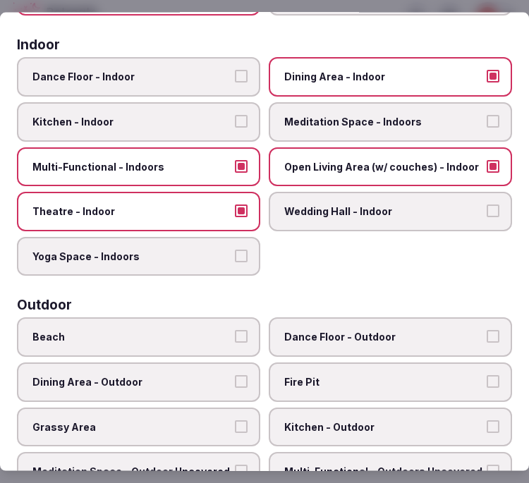
scroll to position [313, 0]
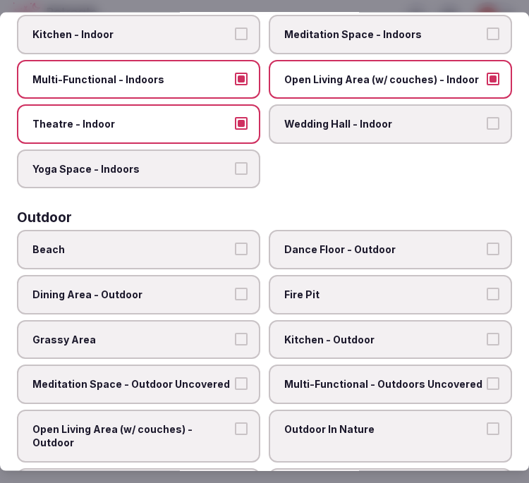
click at [209, 291] on label "Dining Area - Outdoor" at bounding box center [139, 295] width 244 height 40
click at [235, 291] on button "Dining Area - Outdoor" at bounding box center [241, 294] width 13 height 13
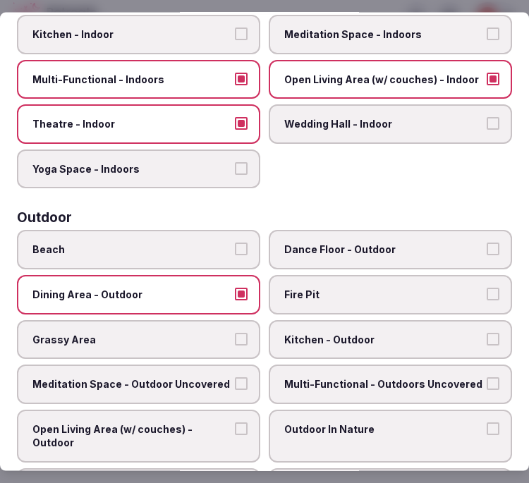
scroll to position [392, 0]
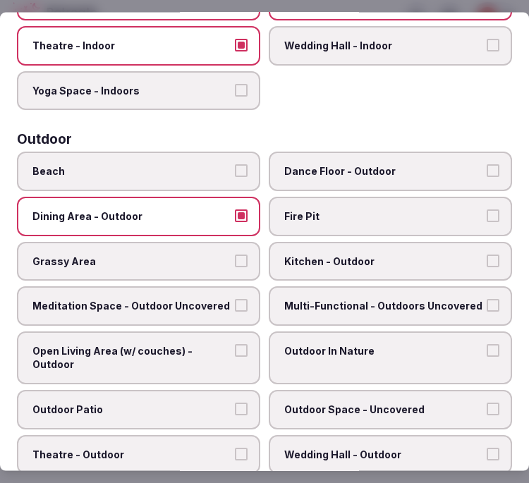
click at [356, 299] on span "Multi-Functional - Outdoors Uncovered" at bounding box center [383, 306] width 198 height 14
click at [487, 299] on button "Multi-Functional - Outdoors Uncovered" at bounding box center [493, 305] width 13 height 13
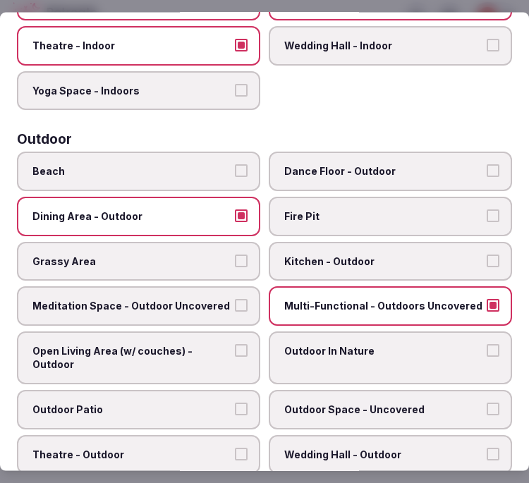
click at [206, 344] on span "Open Living Area (w/ couches) - Outdoor" at bounding box center [131, 358] width 198 height 28
click at [235, 344] on button "Open Living Area (w/ couches) - Outdoor" at bounding box center [241, 350] width 13 height 13
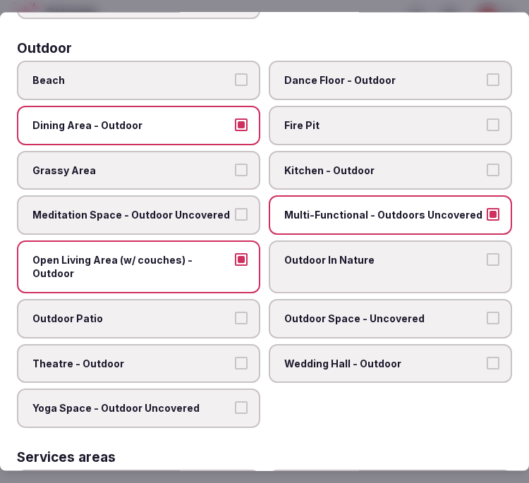
scroll to position [548, 0]
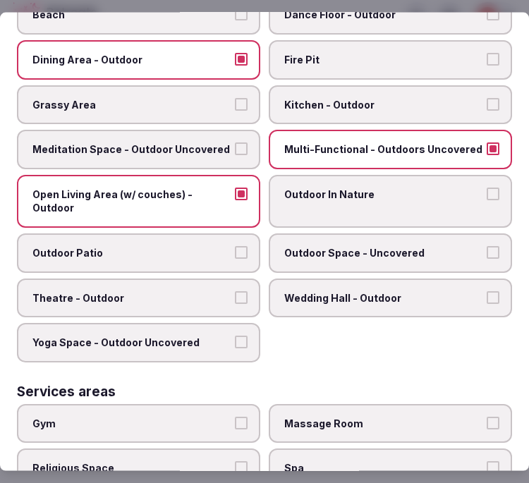
click at [234, 243] on label "Outdoor Patio" at bounding box center [139, 254] width 244 height 40
click at [235, 246] on button "Outdoor Patio" at bounding box center [241, 252] width 13 height 13
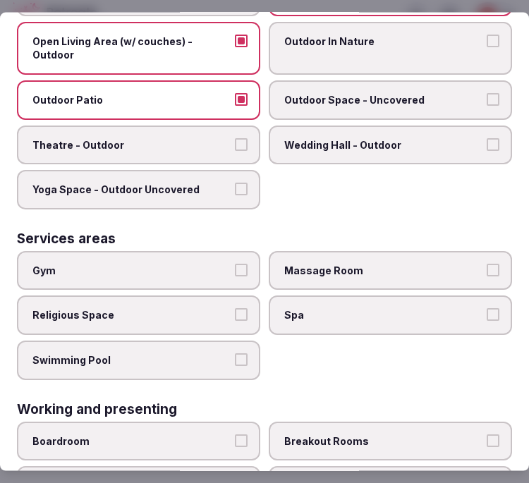
scroll to position [784, 0]
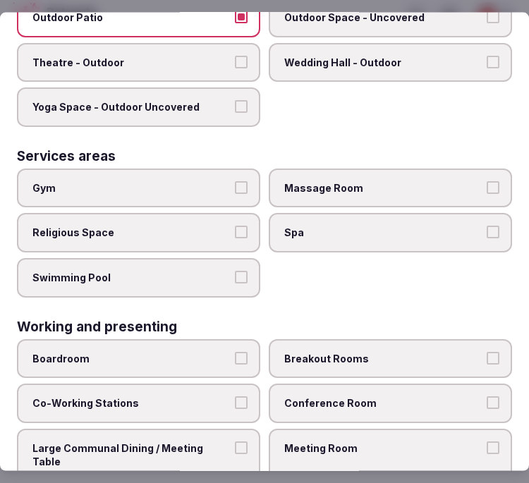
click at [220, 213] on label "Religious Space" at bounding box center [139, 233] width 244 height 40
click at [235, 226] on button "Religious Space" at bounding box center [241, 232] width 13 height 13
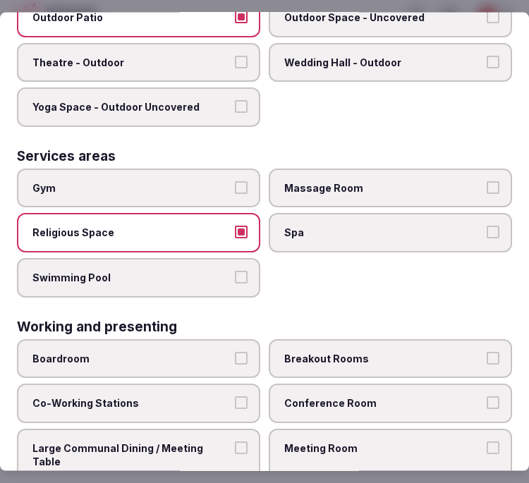
click at [217, 213] on label "Religious Space" at bounding box center [139, 233] width 244 height 40
click at [235, 226] on button "Religious Space" at bounding box center [241, 232] width 13 height 13
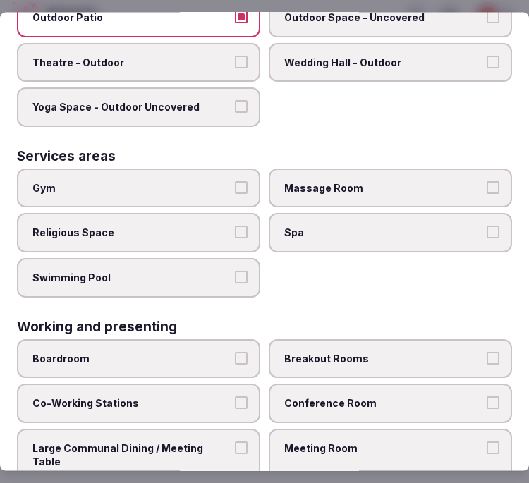
click at [239, 181] on button "Gym" at bounding box center [241, 187] width 13 height 13
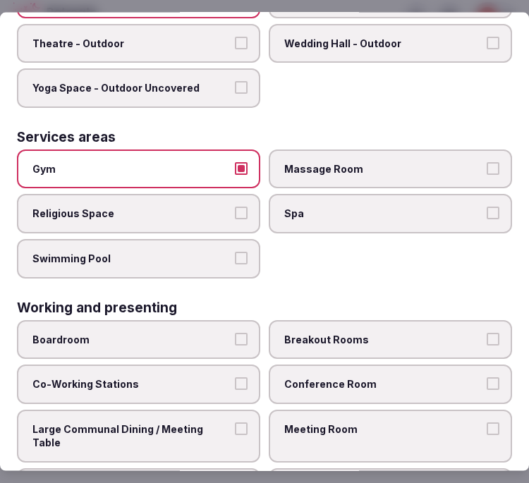
scroll to position [813, 0]
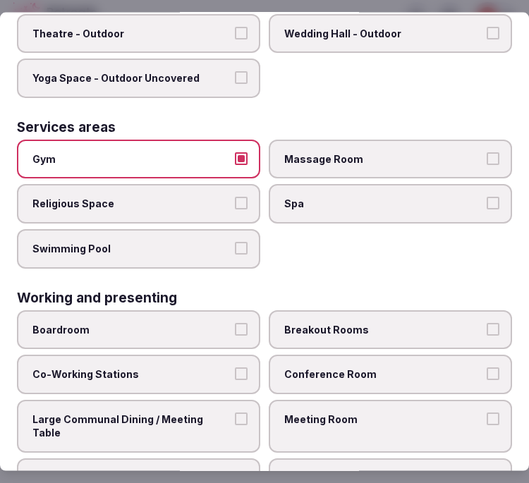
click at [213, 234] on label "Swimming Pool" at bounding box center [139, 249] width 244 height 40
click at [235, 242] on button "Swimming Pool" at bounding box center [241, 248] width 13 height 13
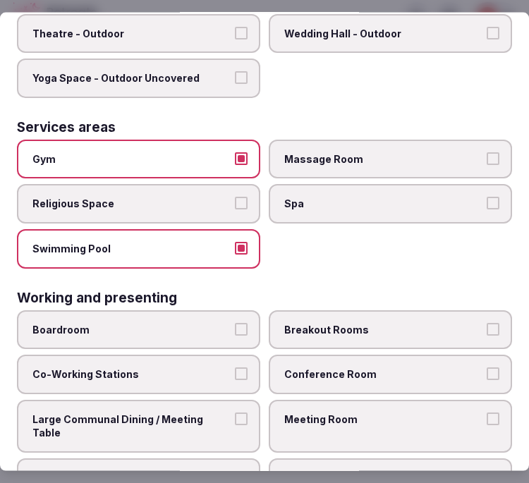
click at [348, 364] on label "Conference Room" at bounding box center [391, 375] width 244 height 40
click at [487, 368] on button "Conference Room" at bounding box center [493, 374] width 13 height 13
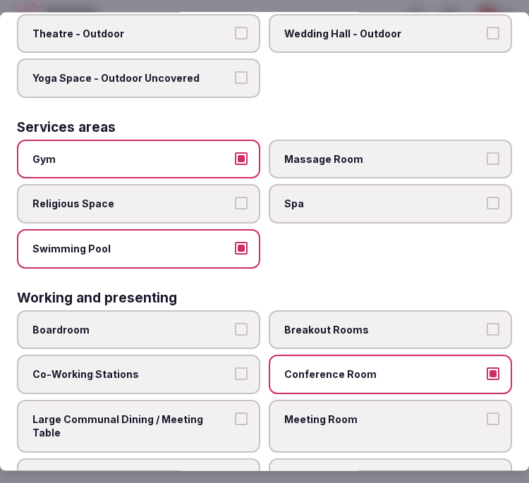
drag, startPoint x: 222, startPoint y: 392, endPoint x: 258, endPoint y: 381, distance: 38.4
click at [227, 400] on label "Large Communal Dining / Meeting Table" at bounding box center [139, 426] width 244 height 53
click at [235, 412] on button "Large Communal Dining / Meeting Table" at bounding box center [241, 418] width 13 height 13
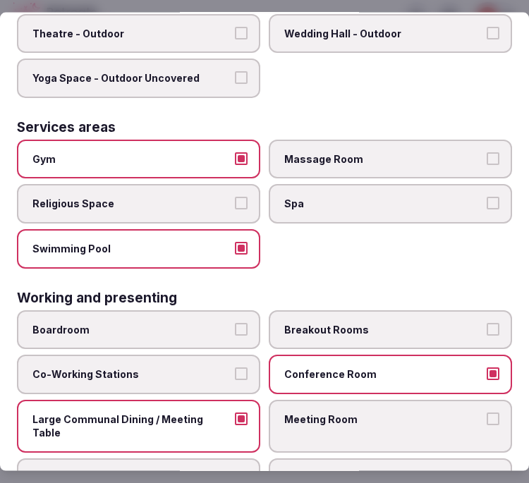
click at [311, 412] on span "Meeting Room" at bounding box center [383, 419] width 198 height 14
click at [487, 412] on button "Meeting Room" at bounding box center [493, 418] width 13 height 13
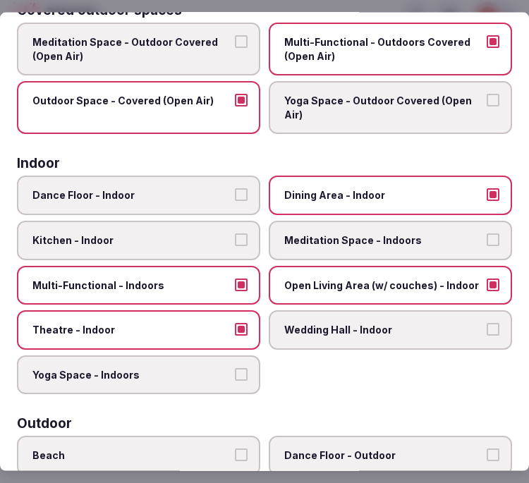
scroll to position [0, 0]
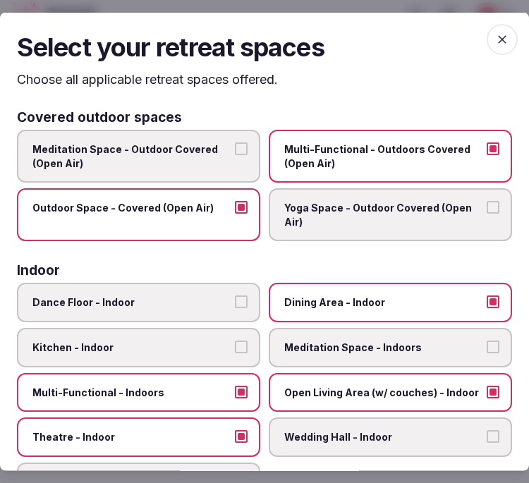
click at [492, 47] on span "button" at bounding box center [502, 38] width 31 height 31
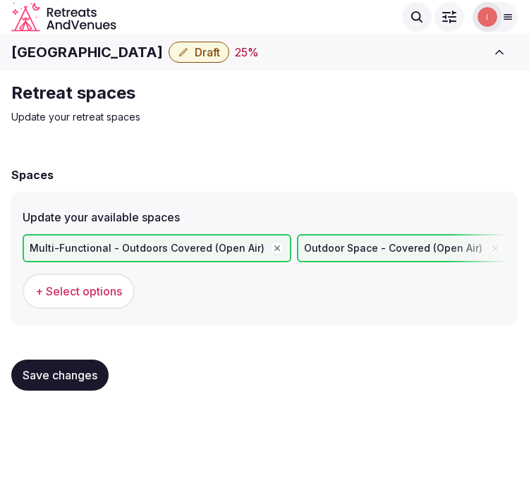
click at [59, 377] on span "Save changes" at bounding box center [60, 375] width 75 height 14
click at [68, 372] on span "Save changes" at bounding box center [60, 375] width 75 height 14
drag, startPoint x: 65, startPoint y: 366, endPoint x: 145, endPoint y: 294, distance: 107.4
click at [65, 368] on span "Save changes" at bounding box center [60, 375] width 75 height 14
click at [417, 97] on h2 "Retreat spaces" at bounding box center [248, 93] width 474 height 23
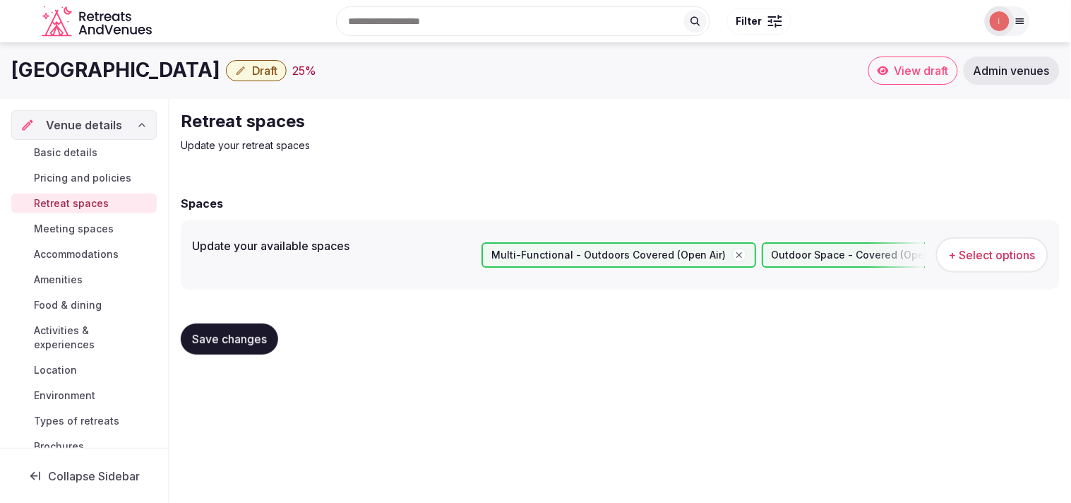
click at [59, 230] on span "Meeting spaces" at bounding box center [74, 229] width 80 height 14
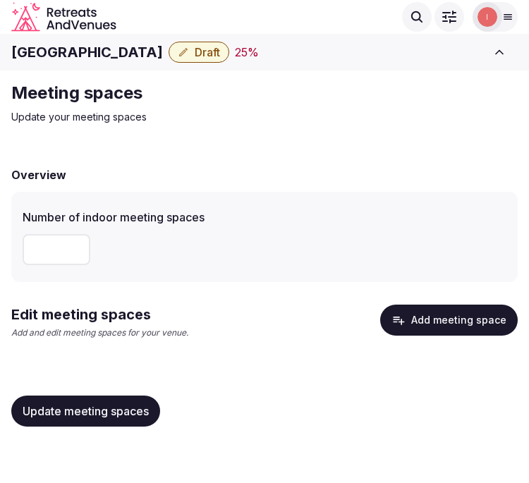
drag, startPoint x: 78, startPoint y: 266, endPoint x: 68, endPoint y: 267, distance: 9.9
click at [73, 267] on div at bounding box center [265, 250] width 484 height 42
click at [40, 253] on input "number" at bounding box center [57, 249] width 68 height 31
type input "**"
click at [68, 404] on span "Update meeting spaces" at bounding box center [86, 411] width 126 height 14
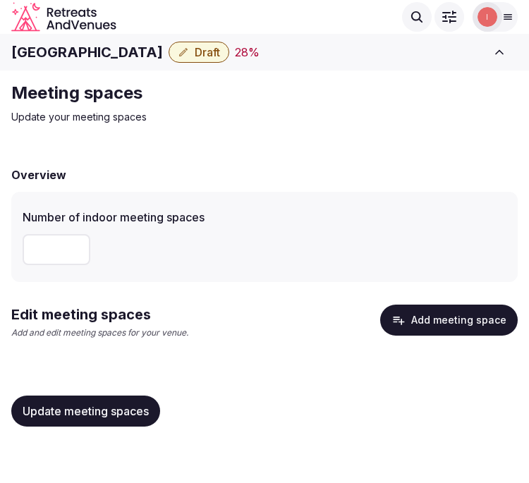
click at [438, 323] on button "Add meeting space" at bounding box center [449, 320] width 138 height 31
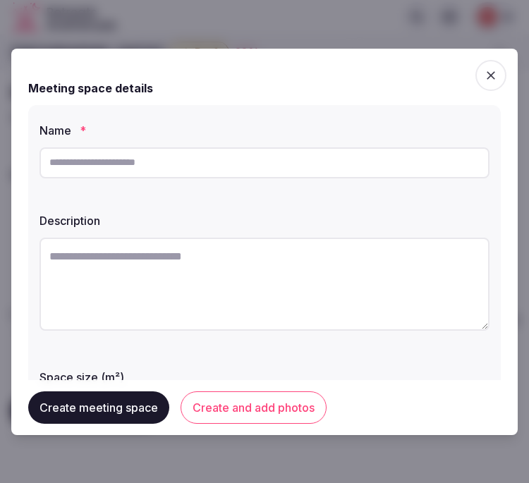
click at [193, 165] on input "text" at bounding box center [265, 163] width 450 height 31
paste input "**********"
type input "**********"
click at [212, 210] on div "Description" at bounding box center [265, 274] width 450 height 134
click at [180, 274] on textarea at bounding box center [265, 284] width 450 height 93
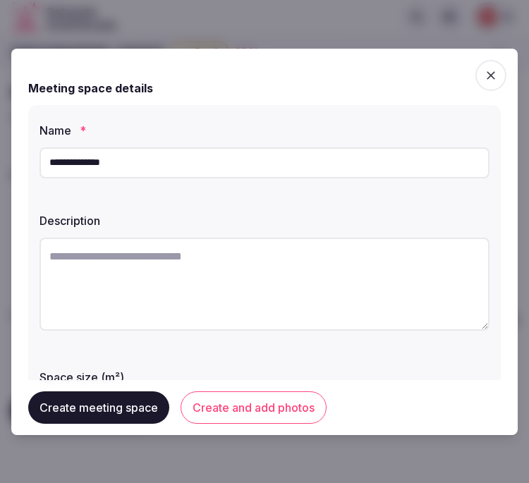
paste textarea "**********"
click at [181, 272] on textarea at bounding box center [265, 284] width 450 height 93
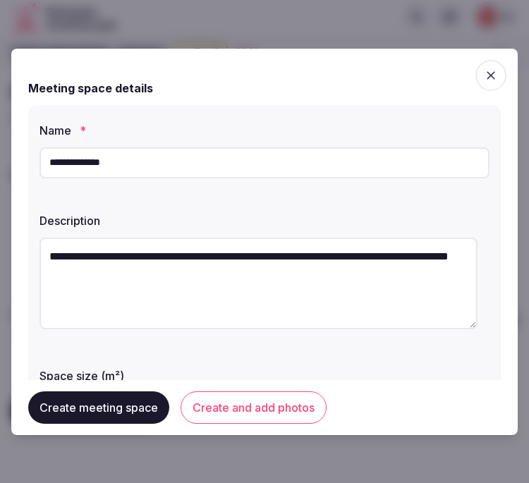
drag, startPoint x: 184, startPoint y: 255, endPoint x: 252, endPoint y: 259, distance: 68.6
click at [251, 259] on textarea "**********" at bounding box center [259, 284] width 438 height 92
click at [315, 253] on textarea "**********" at bounding box center [259, 284] width 438 height 92
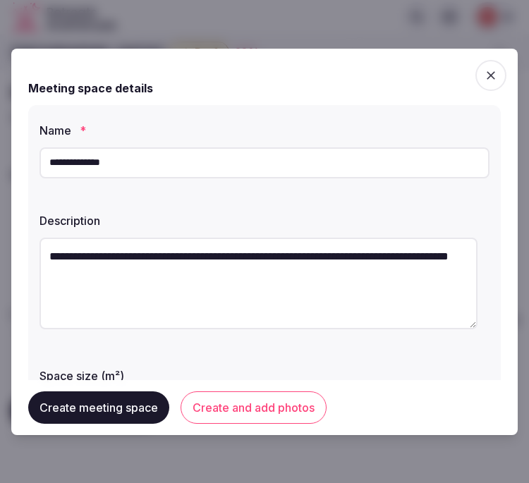
click at [315, 253] on textarea "**********" at bounding box center [259, 284] width 438 height 92
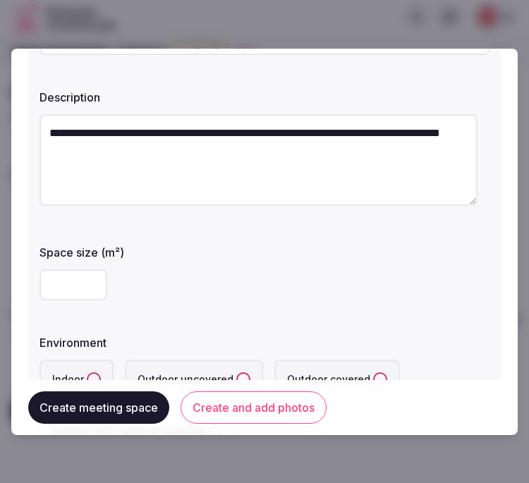
scroll to position [157, 0]
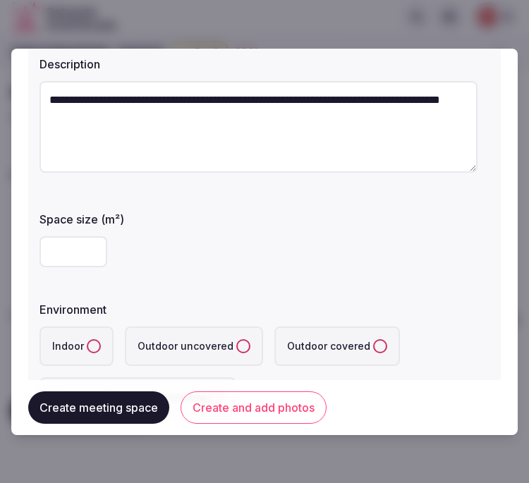
type textarea "**********"
click at [45, 258] on input "number" at bounding box center [74, 251] width 68 height 31
type input "****"
click at [97, 355] on label "Indoor" at bounding box center [77, 347] width 74 height 40
click at [97, 354] on button "Indoor" at bounding box center [94, 347] width 14 height 14
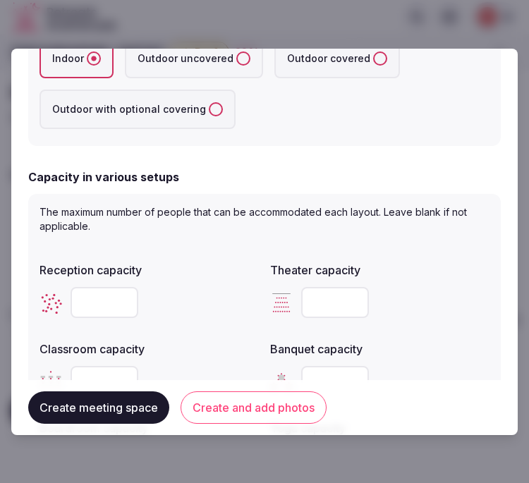
scroll to position [470, 0]
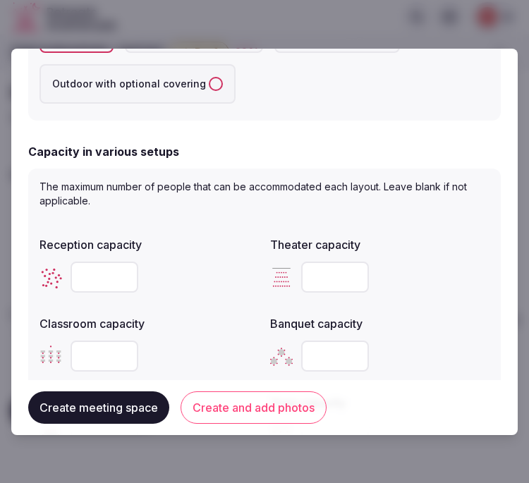
click at [119, 284] on input "number" at bounding box center [105, 277] width 68 height 31
type input "*"
type input "****"
click at [332, 281] on input "number" at bounding box center [335, 277] width 68 height 31
click at [335, 279] on input "number" at bounding box center [335, 277] width 68 height 31
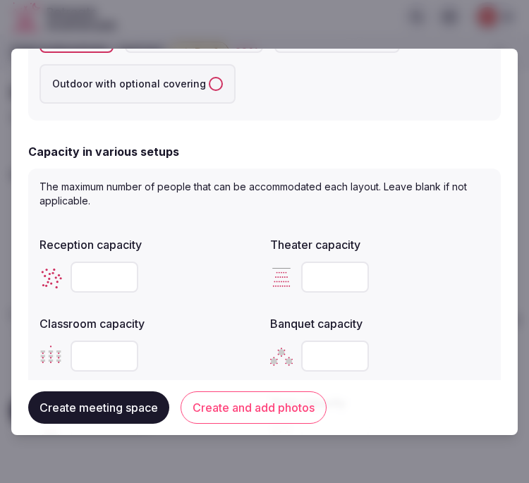
type input "****"
click at [90, 353] on input "number" at bounding box center [105, 356] width 68 height 31
type input "***"
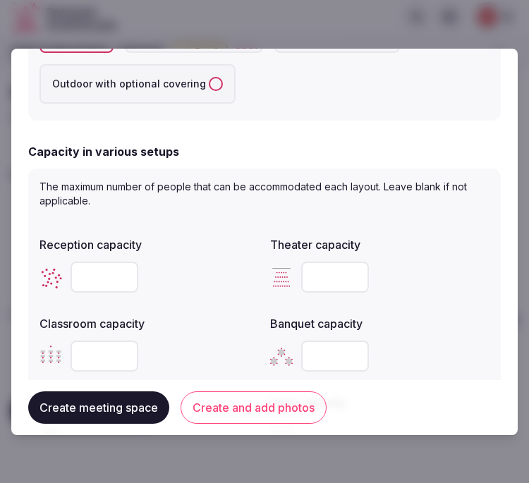
click at [304, 351] on input "number" at bounding box center [335, 356] width 68 height 31
type input "****"
click at [254, 342] on div "Reception capacity **** Theater capacity **** Classroom capacity *** Banquet ca…" at bounding box center [265, 344] width 450 height 226
click at [431, 341] on div "****" at bounding box center [380, 356] width 220 height 31
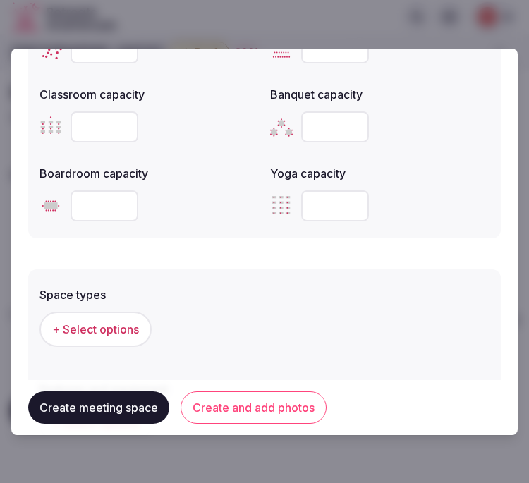
scroll to position [706, 0]
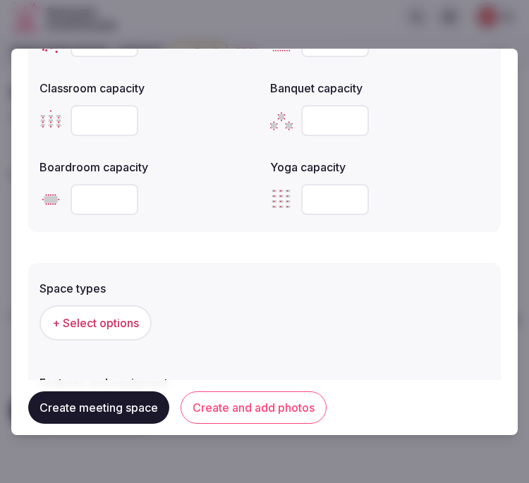
click at [99, 326] on span "+ Select options" at bounding box center [95, 324] width 87 height 16
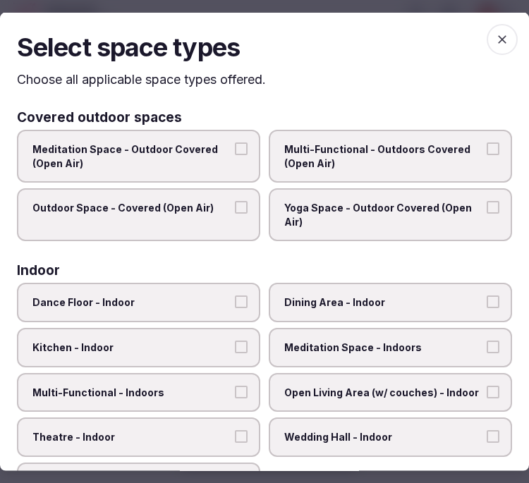
click at [344, 296] on span "Dining Area - Indoor" at bounding box center [383, 303] width 198 height 14
click at [487, 296] on button "Dining Area - Indoor" at bounding box center [493, 302] width 13 height 13
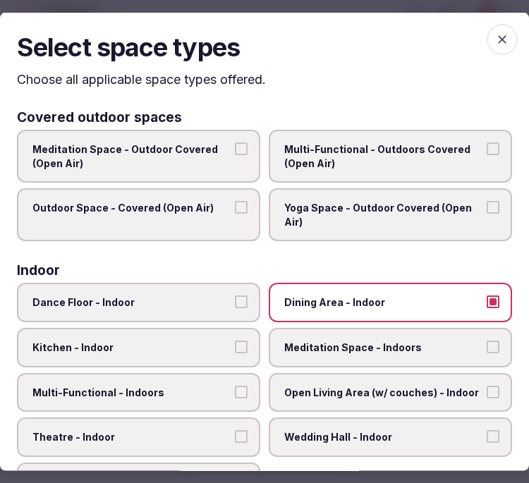
click at [452, 389] on span "Open Living Area (w/ couches) - Indoor" at bounding box center [383, 392] width 198 height 14
click at [487, 389] on button "Open Living Area (w/ couches) - Indoor" at bounding box center [493, 391] width 13 height 13
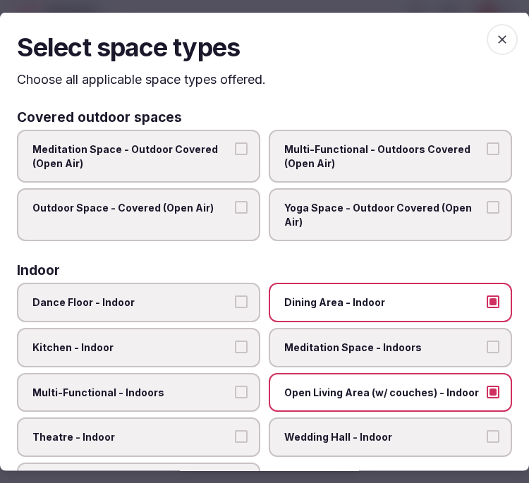
click at [400, 385] on span "Open Living Area (w/ couches) - Indoor" at bounding box center [383, 392] width 198 height 14
click at [487, 385] on button "Open Living Area (w/ couches) - Indoor" at bounding box center [493, 391] width 13 height 13
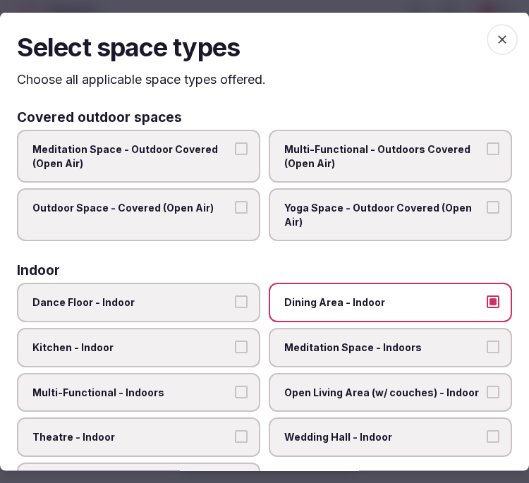
click at [174, 389] on span "Multi-Functional - Indoors" at bounding box center [131, 392] width 198 height 14
click at [235, 389] on button "Multi-Functional - Indoors" at bounding box center [241, 391] width 13 height 13
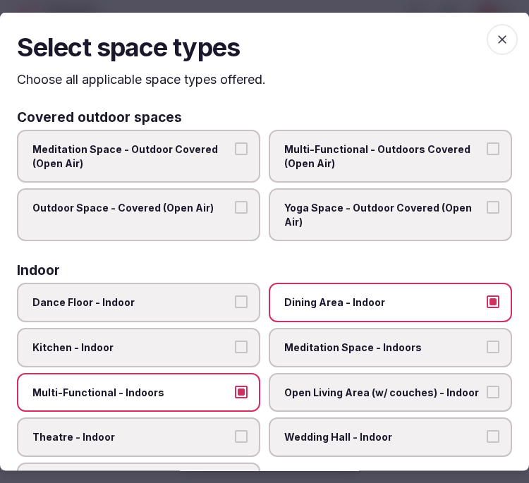
click at [187, 419] on label "Theatre - Indoor" at bounding box center [139, 438] width 244 height 40
click at [235, 431] on button "Theatre - Indoor" at bounding box center [241, 437] width 13 height 13
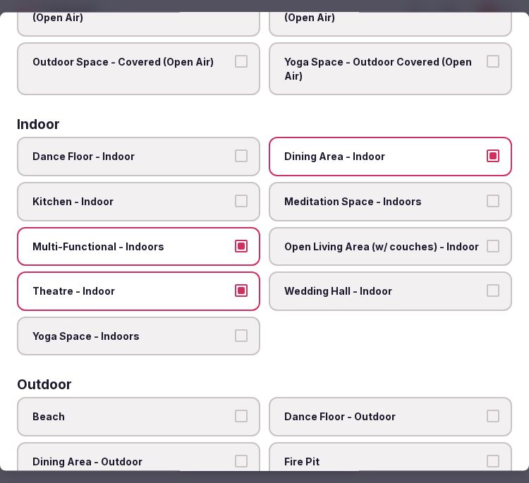
scroll to position [0, 0]
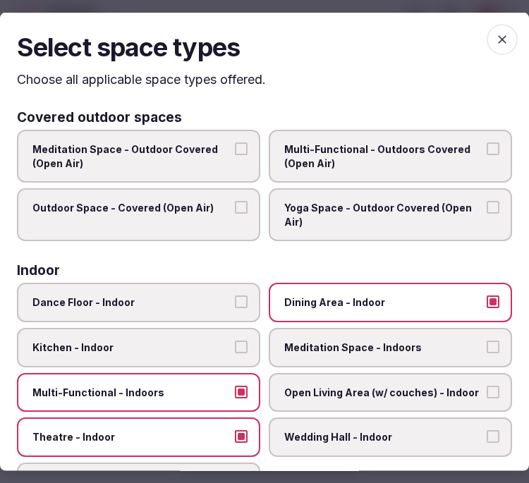
click at [495, 44] on icon "button" at bounding box center [502, 39] width 14 height 14
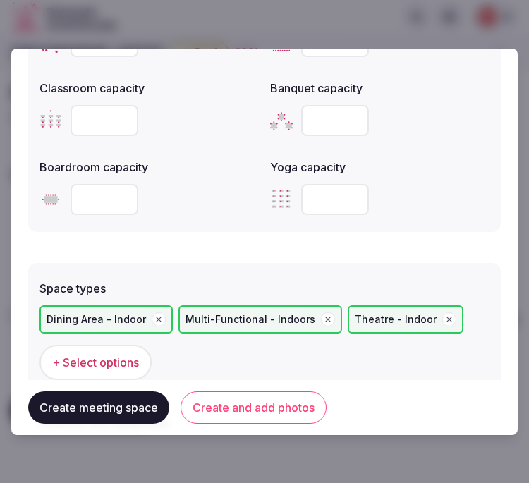
scroll to position [863, 0]
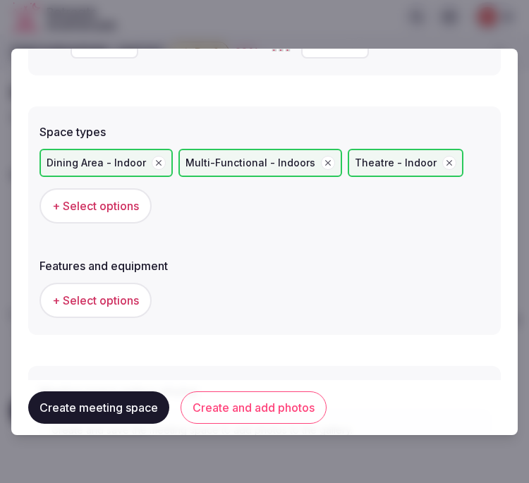
click at [142, 285] on button "+ Select options" at bounding box center [96, 300] width 112 height 35
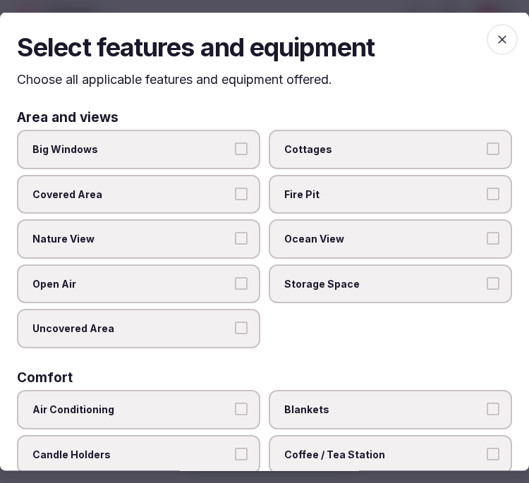
click at [196, 144] on span "Big Windows" at bounding box center [131, 150] width 198 height 14
click at [235, 144] on button "Big Windows" at bounding box center [241, 149] width 13 height 13
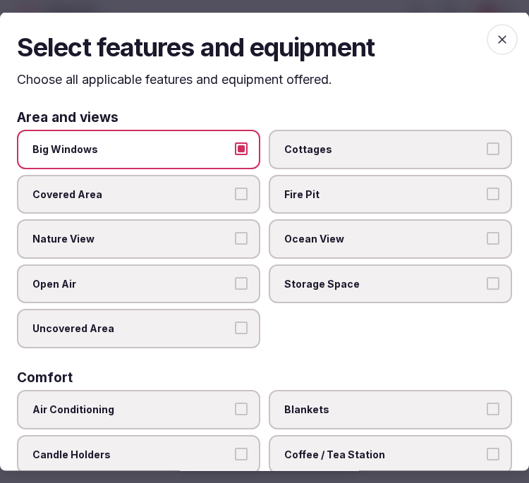
click at [223, 241] on span "Nature View" at bounding box center [131, 239] width 198 height 14
click at [235, 241] on button "Nature View" at bounding box center [241, 238] width 13 height 13
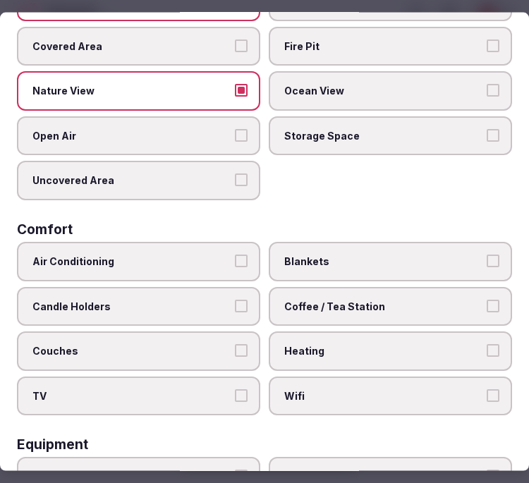
scroll to position [78, 0]
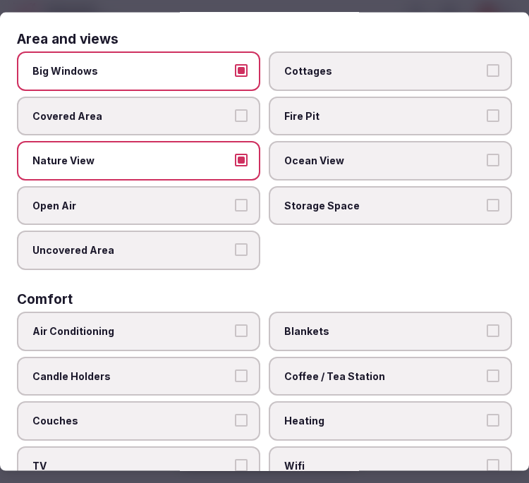
click at [241, 74] on label "Big Windows" at bounding box center [139, 72] width 244 height 40
click at [241, 67] on button "Big Windows" at bounding box center [241, 70] width 13 height 13
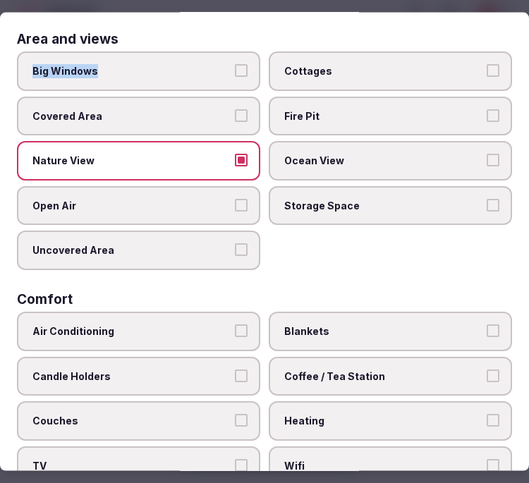
click at [242, 161] on button "Nature View" at bounding box center [241, 160] width 13 height 13
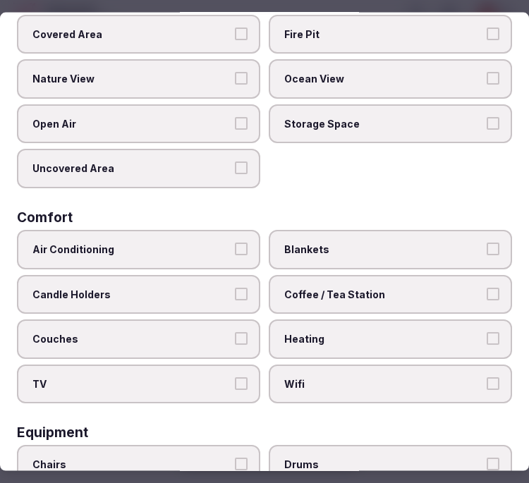
scroll to position [235, 0]
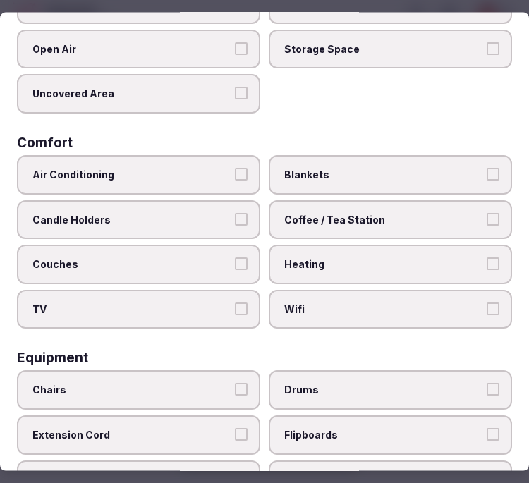
click at [214, 168] on span "Air Conditioning" at bounding box center [131, 175] width 198 height 14
click at [235, 168] on button "Air Conditioning" at bounding box center [241, 174] width 13 height 13
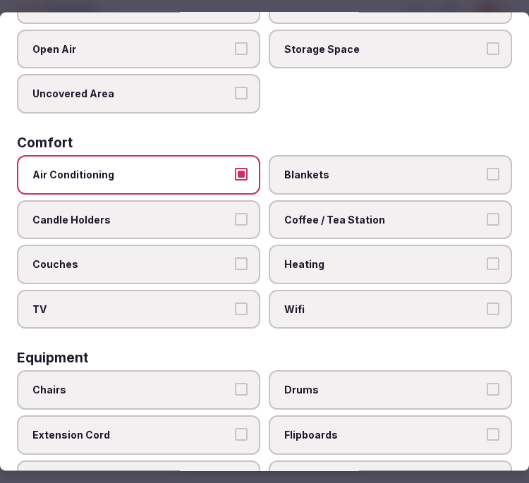
click at [335, 302] on span "Wifi" at bounding box center [383, 309] width 198 height 14
click at [487, 302] on button "Wifi" at bounding box center [493, 308] width 13 height 13
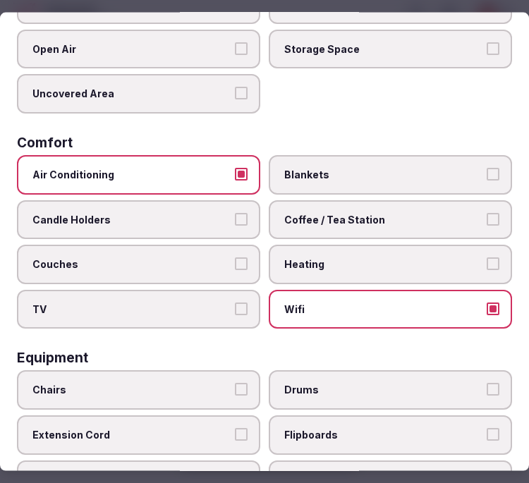
click at [350, 216] on span "Coffee / Tea Station" at bounding box center [383, 219] width 198 height 14
click at [487, 216] on button "Coffee / Tea Station" at bounding box center [493, 218] width 13 height 13
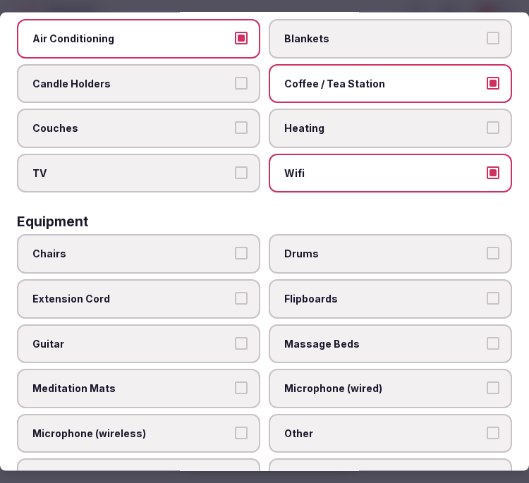
scroll to position [470, 0]
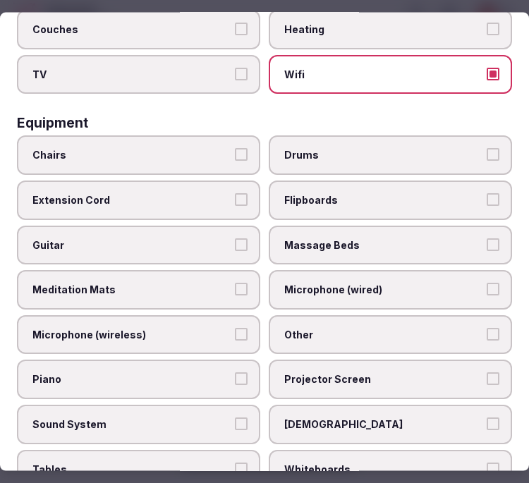
click at [189, 151] on label "Chairs" at bounding box center [139, 156] width 244 height 40
click at [235, 151] on button "Chairs" at bounding box center [241, 154] width 13 height 13
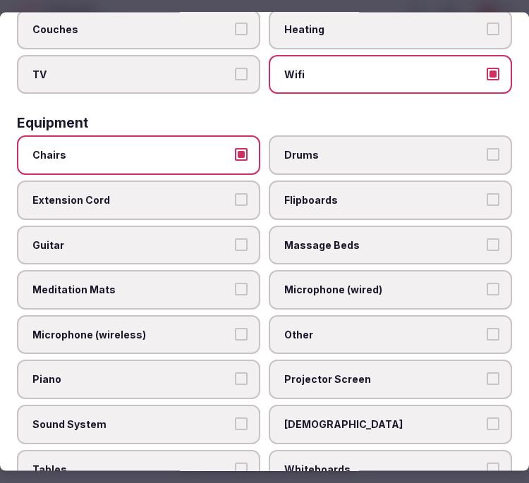
drag, startPoint x: 277, startPoint y: 311, endPoint x: 280, endPoint y: 328, distance: 17.8
click at [275, 316] on label "Other" at bounding box center [391, 335] width 244 height 40
click at [487, 328] on button "Other" at bounding box center [493, 334] width 13 height 13
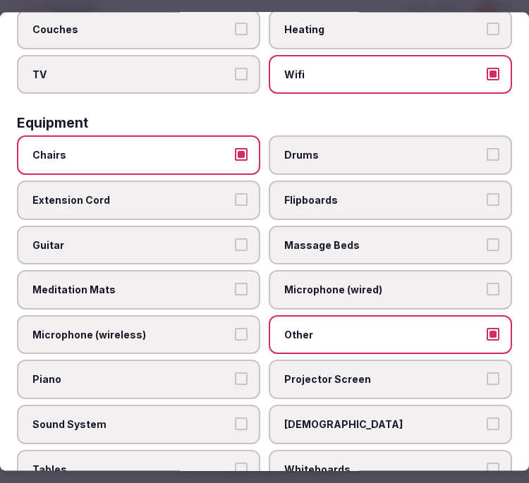
click at [292, 373] on span "Projector Screen" at bounding box center [383, 380] width 198 height 14
click at [487, 373] on button "Projector Screen" at bounding box center [493, 379] width 13 height 13
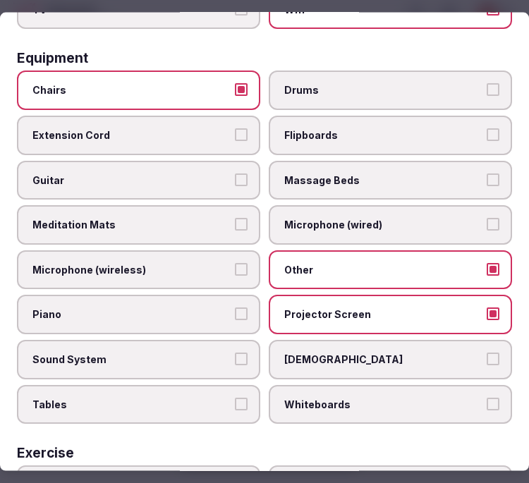
scroll to position [627, 0]
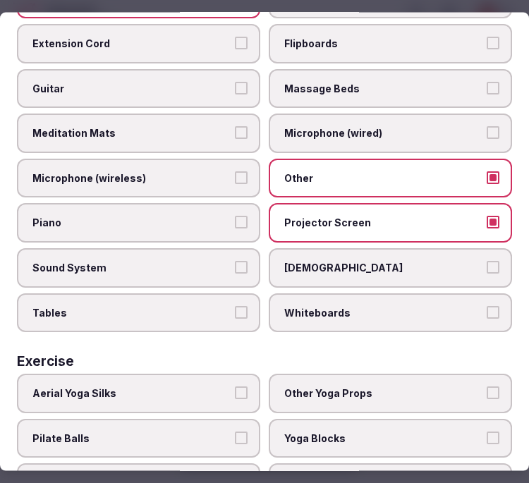
click at [186, 216] on span "Piano" at bounding box center [131, 223] width 198 height 14
click at [235, 216] on button "Piano" at bounding box center [241, 222] width 13 height 13
click at [186, 216] on span "Piano" at bounding box center [131, 223] width 198 height 14
click at [235, 216] on button "Piano" at bounding box center [241, 222] width 13 height 13
click at [229, 254] on label "Sound System" at bounding box center [139, 268] width 244 height 40
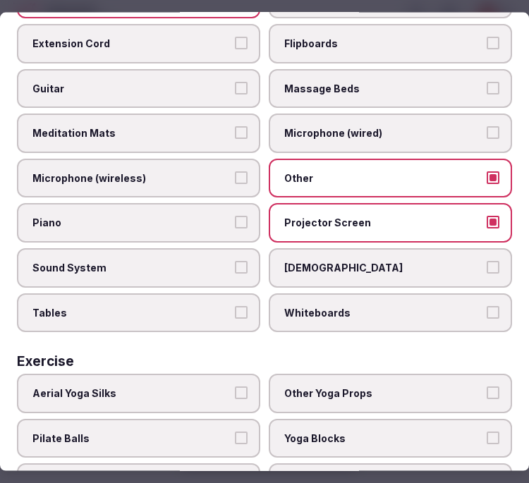
click at [235, 261] on button "Sound System" at bounding box center [241, 267] width 13 height 13
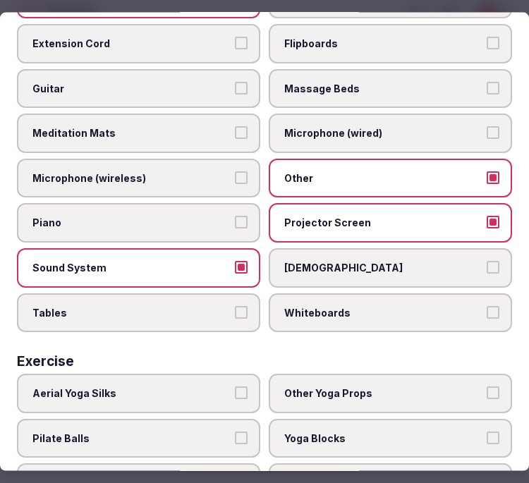
click at [319, 298] on label "Whiteboards" at bounding box center [391, 313] width 244 height 40
click at [487, 306] on button "Whiteboards" at bounding box center [493, 312] width 13 height 13
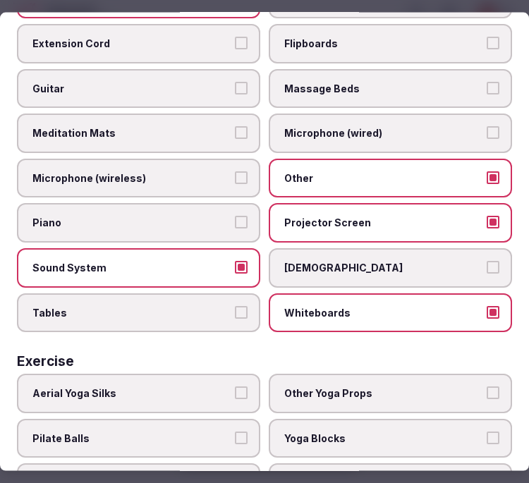
click at [296, 301] on label "Whiteboards" at bounding box center [391, 313] width 244 height 40
click at [487, 306] on button "Whiteboards" at bounding box center [493, 312] width 13 height 13
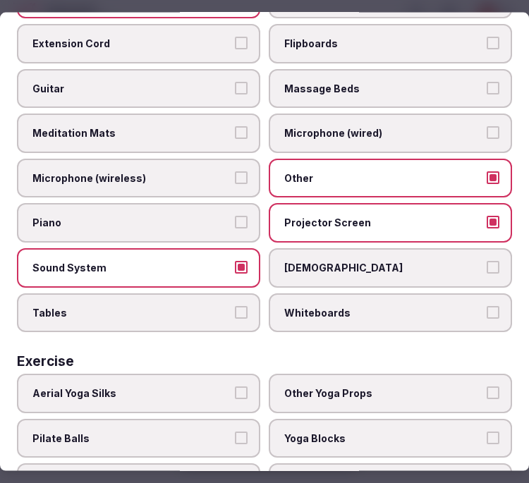
click at [238, 306] on button "Tables" at bounding box center [241, 312] width 13 height 13
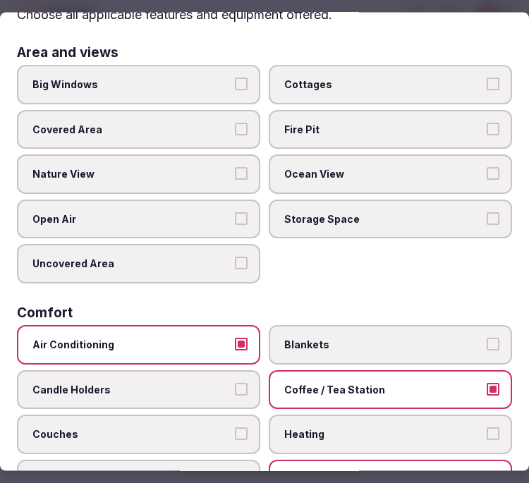
scroll to position [0, 0]
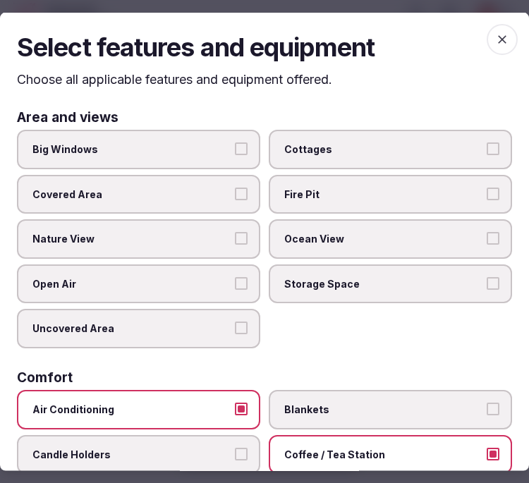
click at [495, 32] on icon "button" at bounding box center [502, 39] width 14 height 14
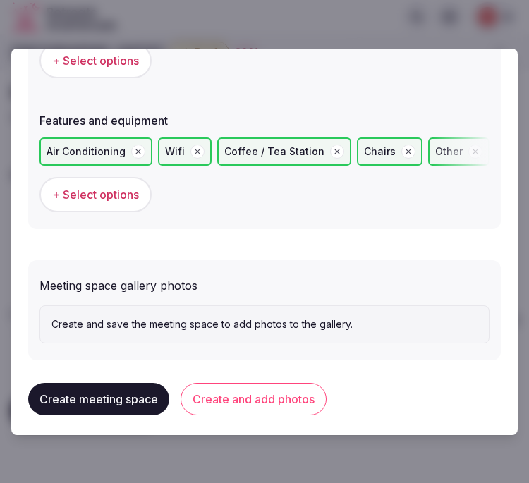
click at [283, 389] on button "Create and add photos" at bounding box center [254, 399] width 146 height 32
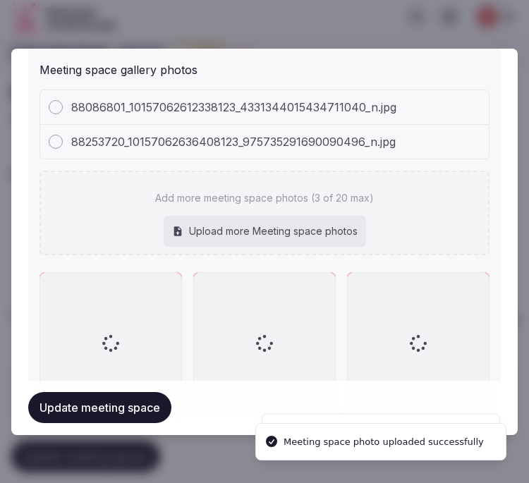
scroll to position [1290, 0]
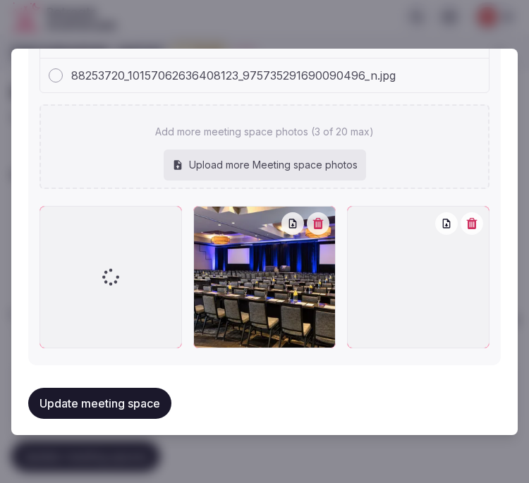
click at [117, 400] on button "Update meeting space" at bounding box center [99, 403] width 143 height 31
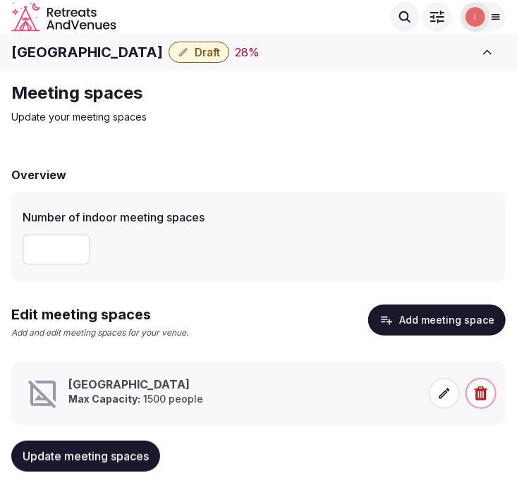
click at [449, 391] on icon at bounding box center [445, 394] width 14 height 14
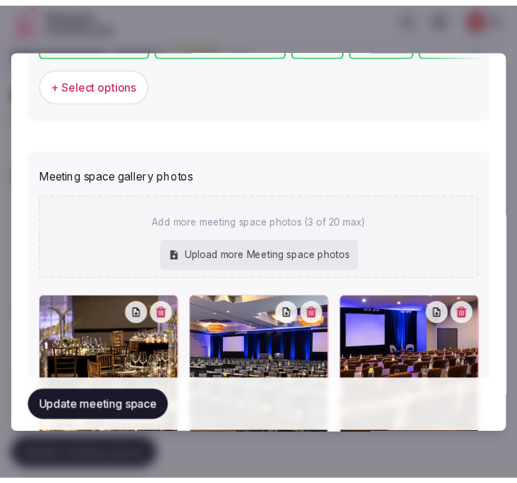
scroll to position [1209, 0]
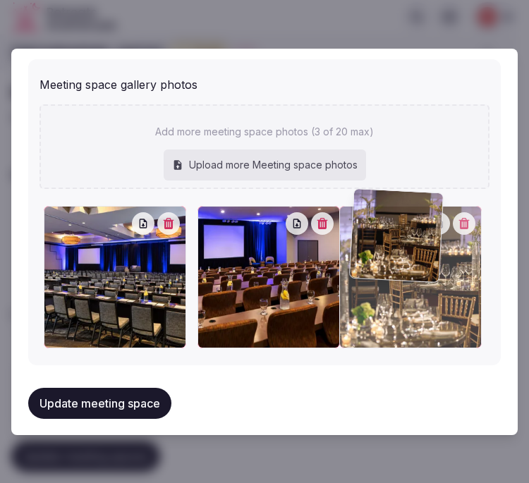
drag, startPoint x: 47, startPoint y: 221, endPoint x: 360, endPoint y: 213, distance: 312.8
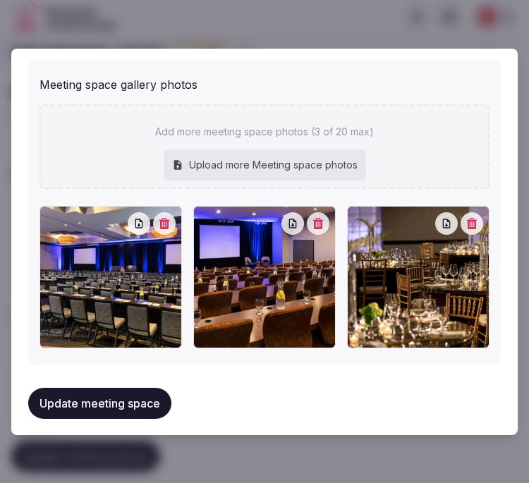
click at [40, 390] on button "Update meeting space" at bounding box center [99, 403] width 143 height 31
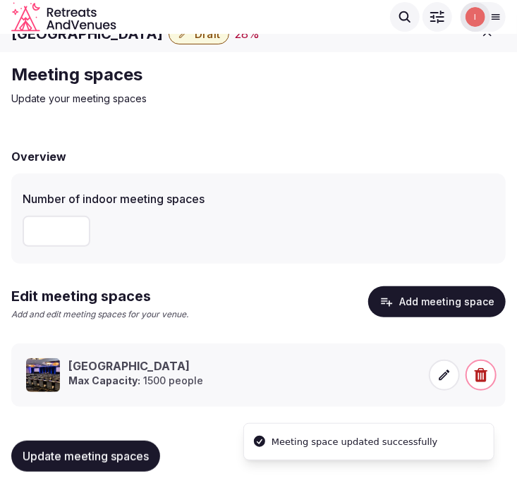
scroll to position [29, 0]
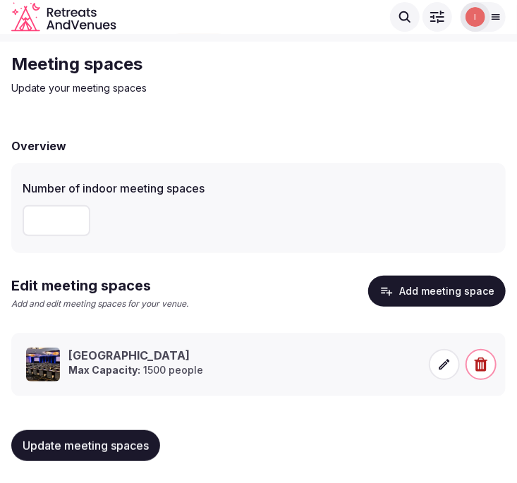
click at [122, 455] on button "Update meeting spaces" at bounding box center [85, 446] width 149 height 31
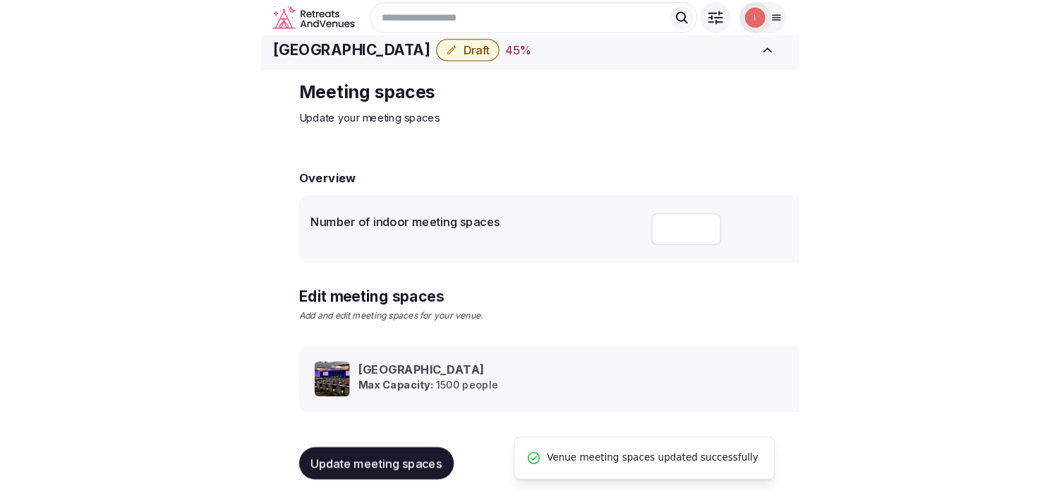
scroll to position [13, 0]
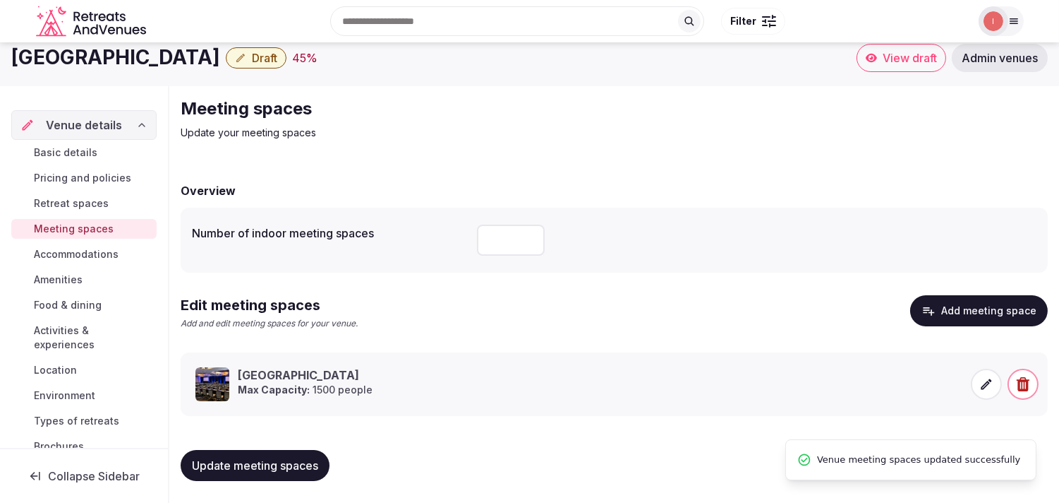
click at [95, 255] on span "Accommodations" at bounding box center [76, 254] width 85 height 14
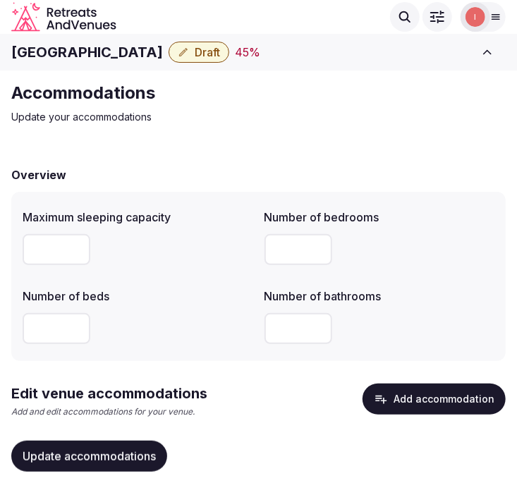
click at [478, 131] on div "Accommodations Update your accommodations Overview Maximum sleeping capacity Nu…" at bounding box center [258, 300] width 517 height 458
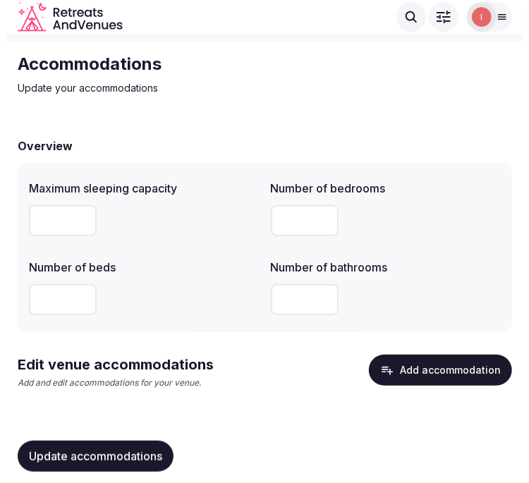
scroll to position [44, 0]
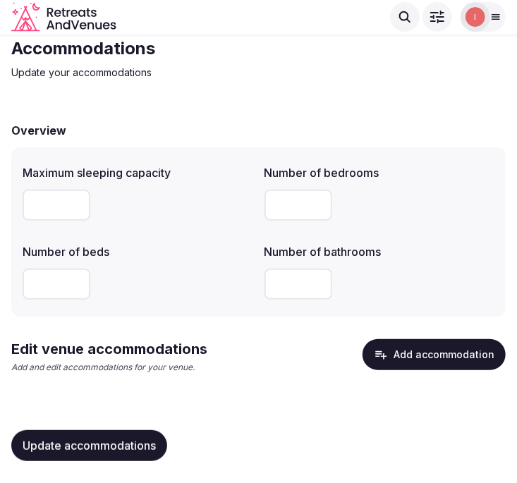
click at [378, 346] on button "Add accommodation" at bounding box center [434, 355] width 143 height 31
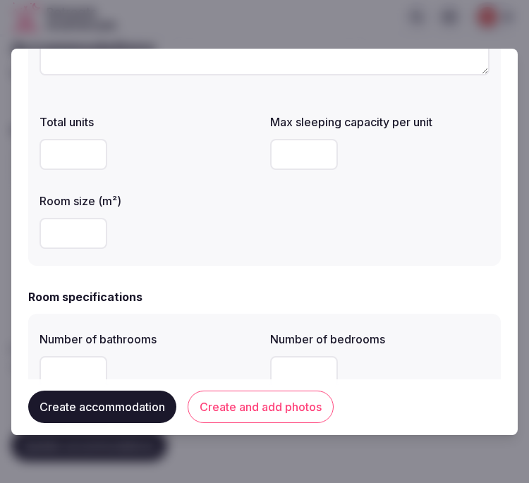
scroll to position [78, 0]
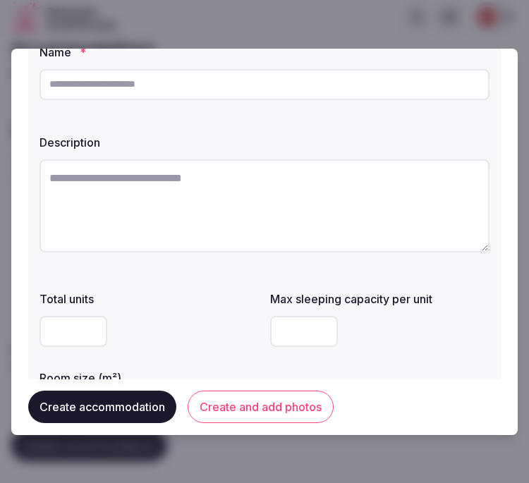
click at [179, 81] on input "text" at bounding box center [265, 84] width 450 height 31
paste input "*********"
type input "*********"
paste textarea "**********"
click at [265, 205] on textarea at bounding box center [265, 206] width 450 height 93
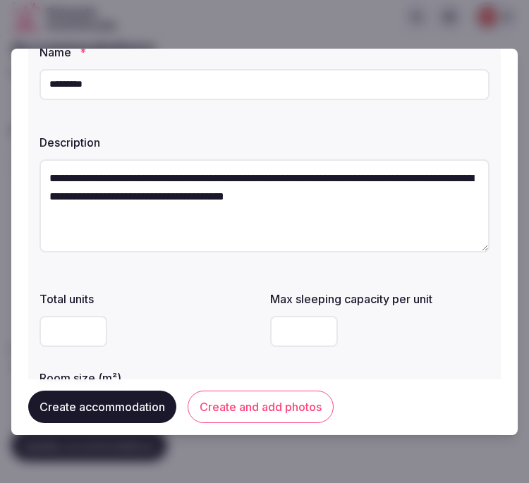
scroll to position [8, 0]
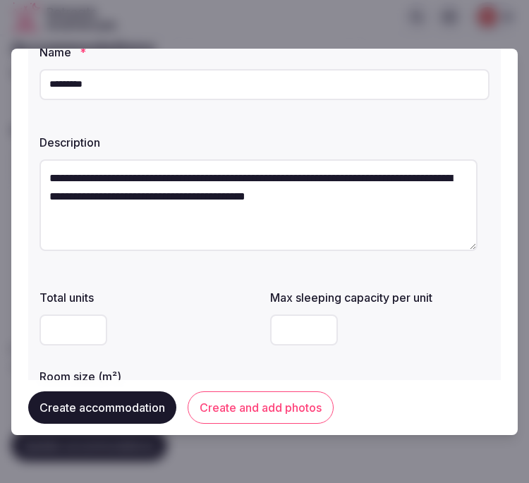
type textarea "**********"
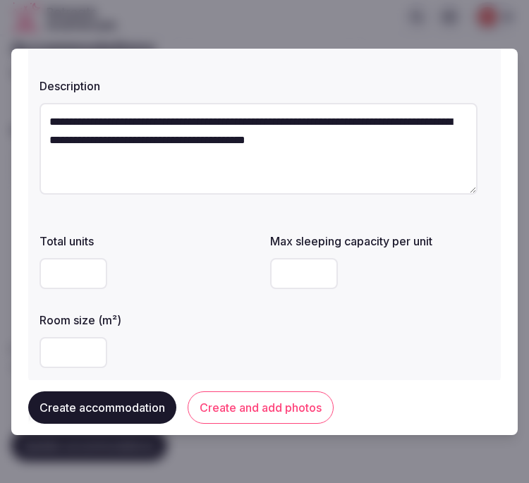
scroll to position [157, 0]
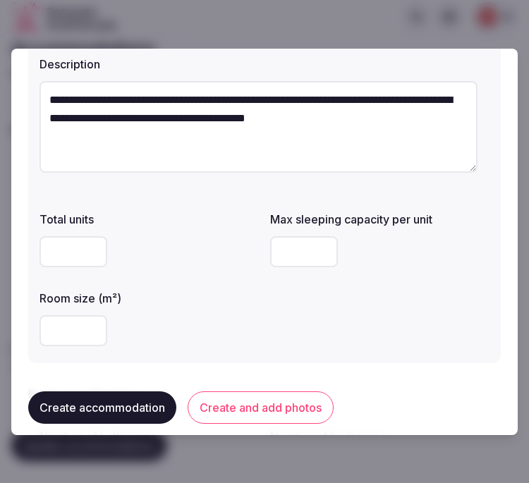
click at [67, 261] on input "number" at bounding box center [74, 251] width 68 height 31
click at [305, 243] on input "number" at bounding box center [304, 251] width 68 height 31
type input "*"
click at [72, 328] on input "*" at bounding box center [74, 331] width 68 height 31
type input "*"
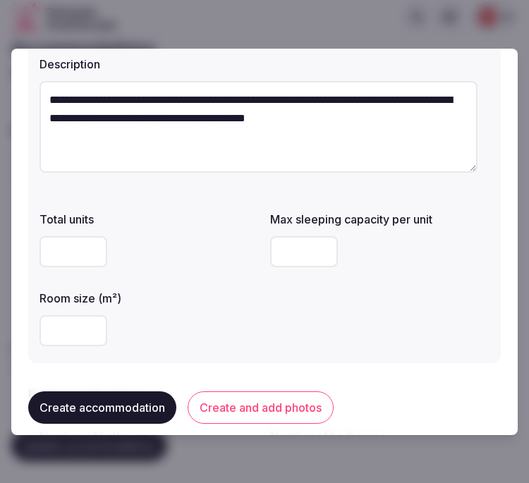
drag, startPoint x: 281, startPoint y: 245, endPoint x: 244, endPoint y: 251, distance: 37.9
click at [244, 251] on div "Total units Max sleeping capacity per unit * Room size (m²) *" at bounding box center [265, 278] width 450 height 147
drag, startPoint x: 291, startPoint y: 251, endPoint x: 222, endPoint y: 249, distance: 69.2
click at [222, 249] on div "Total units Max sleeping capacity per unit * Room size (m²) *" at bounding box center [265, 278] width 450 height 147
type input "*"
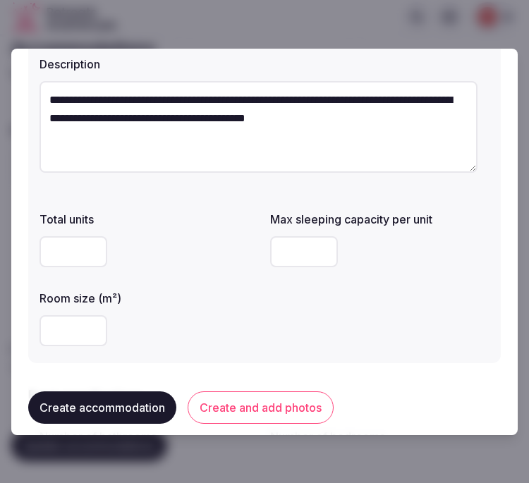
drag, startPoint x: 73, startPoint y: 327, endPoint x: 54, endPoint y: 328, distance: 19.1
click at [54, 328] on input "*" at bounding box center [74, 331] width 68 height 31
drag, startPoint x: 72, startPoint y: 335, endPoint x: 14, endPoint y: 334, distance: 57.9
click at [14, 334] on div "**********" at bounding box center [264, 242] width 507 height 387
type input "**"
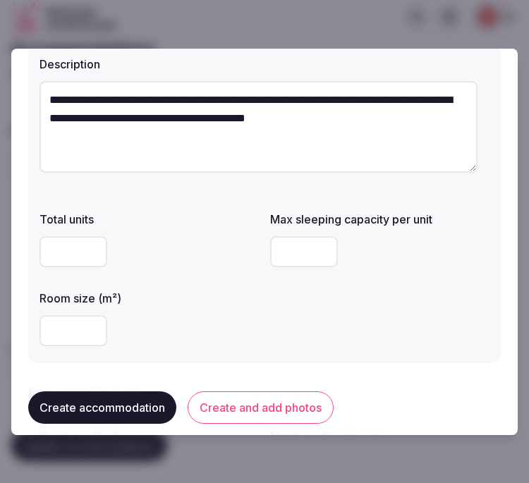
drag, startPoint x: 199, startPoint y: 311, endPoint x: 233, endPoint y: 280, distance: 46.0
click at [200, 310] on div "**" at bounding box center [150, 331] width 220 height 42
click at [249, 294] on label "Room size (m²)" at bounding box center [150, 298] width 220 height 11
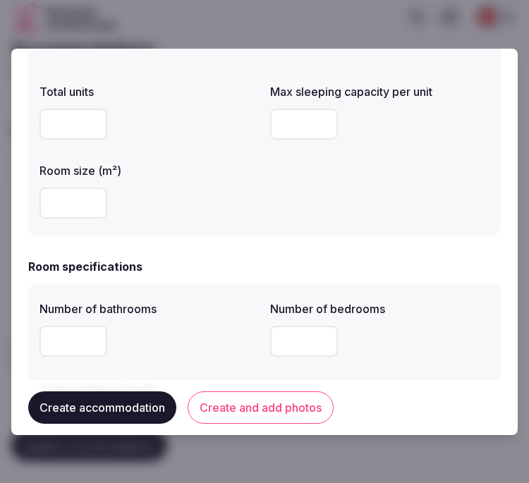
scroll to position [392, 0]
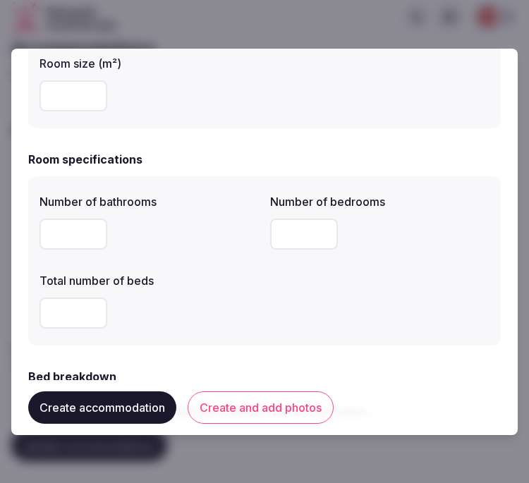
click at [59, 250] on div at bounding box center [150, 234] width 220 height 42
click at [64, 227] on input "number" at bounding box center [74, 234] width 68 height 31
type input "*"
click at [272, 247] on input "*" at bounding box center [304, 234] width 68 height 31
type input "*"
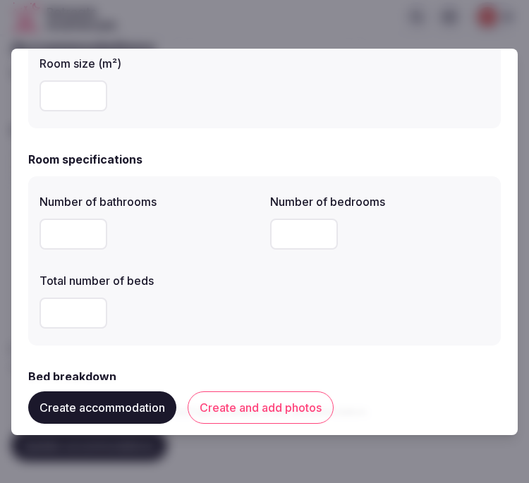
click at [75, 318] on input "number" at bounding box center [74, 313] width 68 height 31
type input "*"
click at [191, 320] on div "*" at bounding box center [150, 313] width 220 height 31
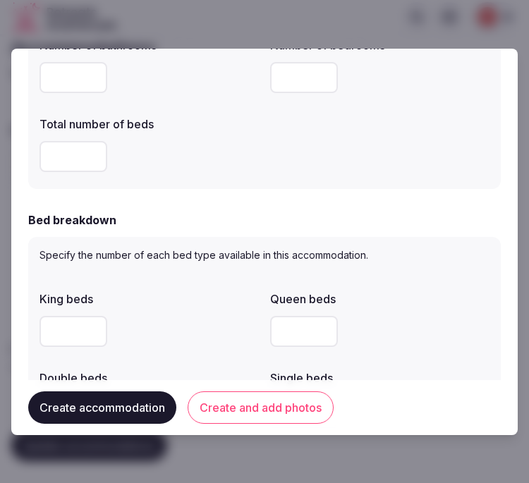
click at [59, 327] on input "number" at bounding box center [74, 331] width 68 height 31
type input "*"
click at [179, 346] on div "*" at bounding box center [150, 331] width 220 height 31
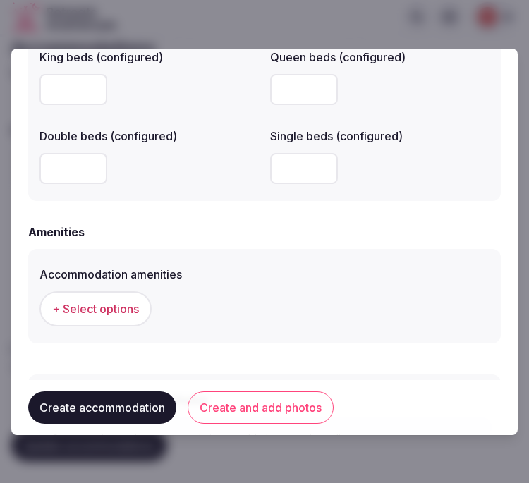
scroll to position [1333, 0]
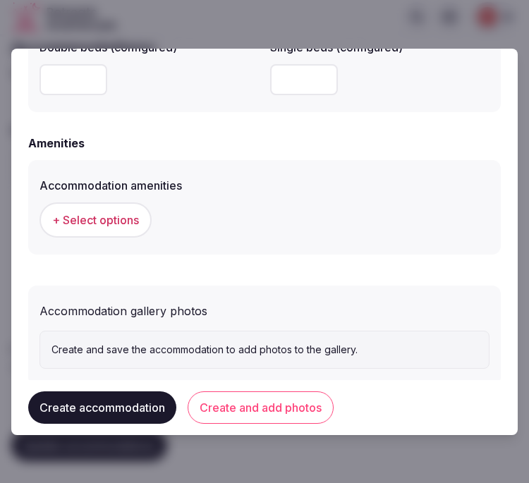
click at [124, 215] on span "+ Select options" at bounding box center [95, 220] width 87 height 16
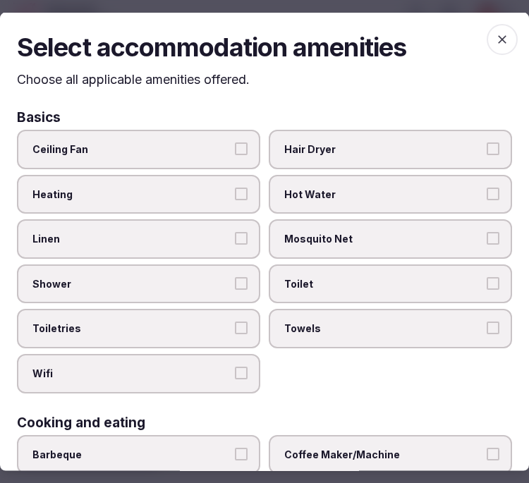
click at [193, 222] on label "Linen" at bounding box center [139, 240] width 244 height 40
click at [235, 232] on button "Linen" at bounding box center [241, 238] width 13 height 13
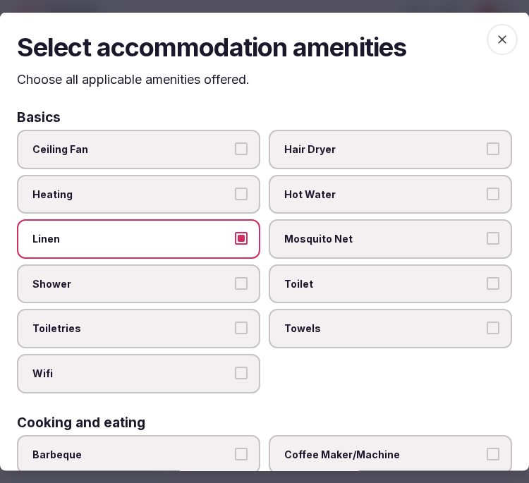
drag, startPoint x: 233, startPoint y: 263, endPoint x: 247, endPoint y: 275, distance: 18.5
click at [237, 265] on label "Shower" at bounding box center [139, 284] width 244 height 40
click at [237, 277] on button "Shower" at bounding box center [241, 283] width 13 height 13
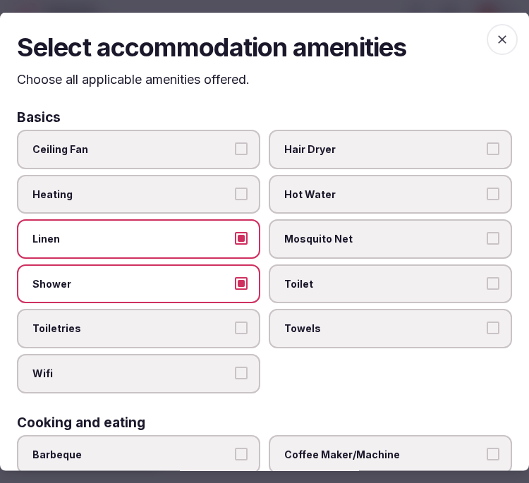
click at [235, 322] on button "Toiletries" at bounding box center [241, 328] width 13 height 13
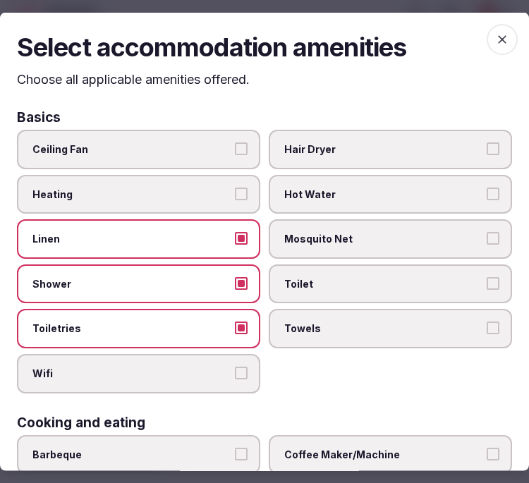
drag, startPoint x: 227, startPoint y: 373, endPoint x: 242, endPoint y: 364, distance: 17.7
click at [233, 369] on label "Wifi" at bounding box center [139, 374] width 244 height 40
click at [335, 325] on span "Towels" at bounding box center [383, 329] width 198 height 14
click at [487, 325] on button "Towels" at bounding box center [493, 328] width 13 height 13
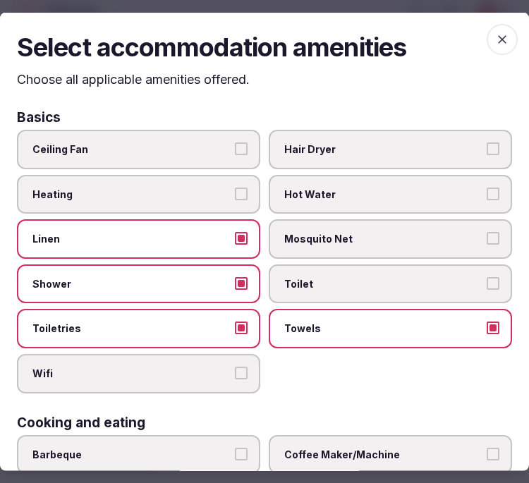
click at [339, 284] on span "Toilet" at bounding box center [383, 284] width 198 height 14
click at [487, 284] on button "Toilet" at bounding box center [493, 283] width 13 height 13
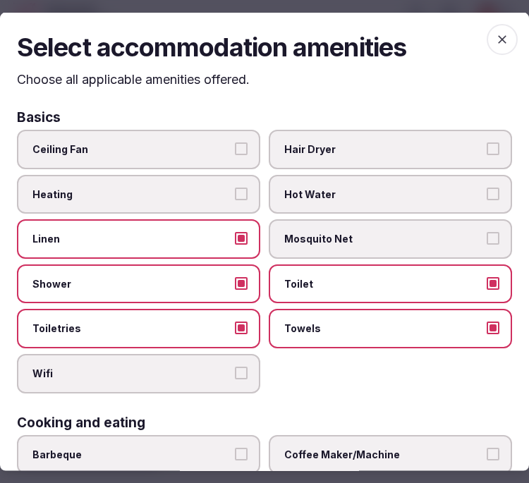
click at [236, 367] on button "Wifi" at bounding box center [241, 373] width 13 height 13
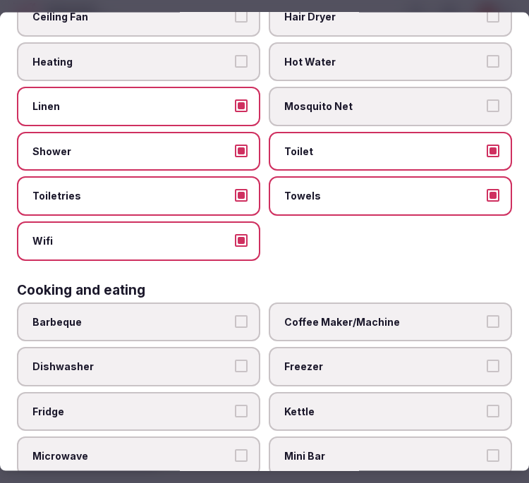
scroll to position [235, 0]
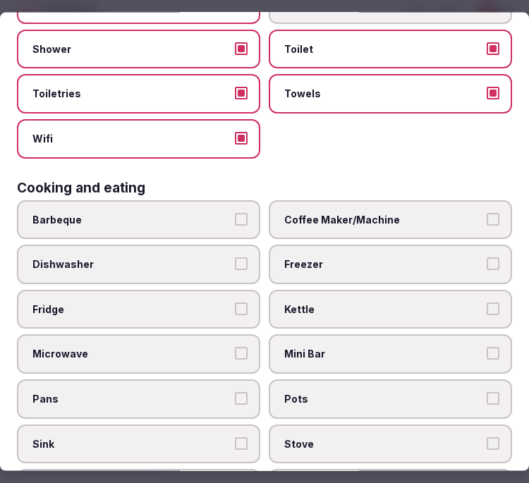
click at [385, 215] on span "Coffee Maker/Machine" at bounding box center [383, 219] width 198 height 14
click at [487, 215] on button "Coffee Maker/Machine" at bounding box center [493, 218] width 13 height 13
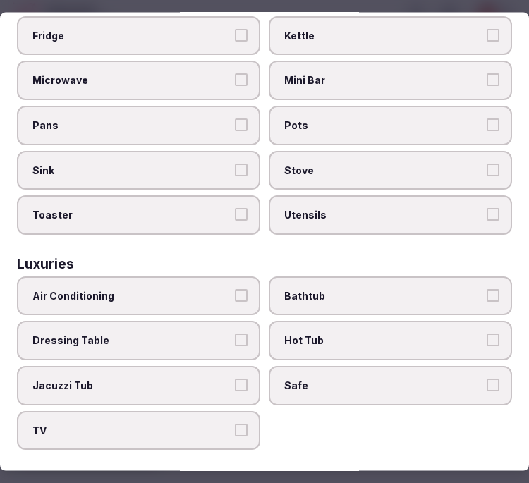
scroll to position [627, 0]
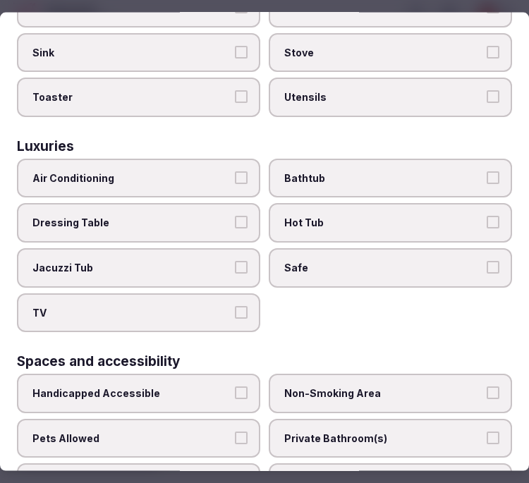
click at [208, 171] on span "Air Conditioning" at bounding box center [131, 178] width 198 height 14
click at [235, 171] on button "Air Conditioning" at bounding box center [241, 177] width 13 height 13
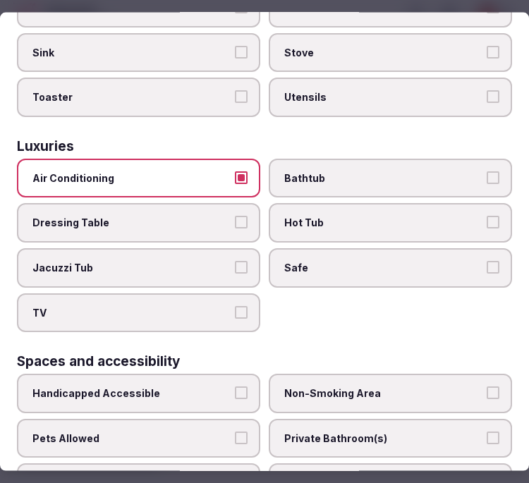
click at [350, 261] on span "Safe" at bounding box center [383, 268] width 198 height 14
click at [487, 261] on button "Safe" at bounding box center [493, 267] width 13 height 13
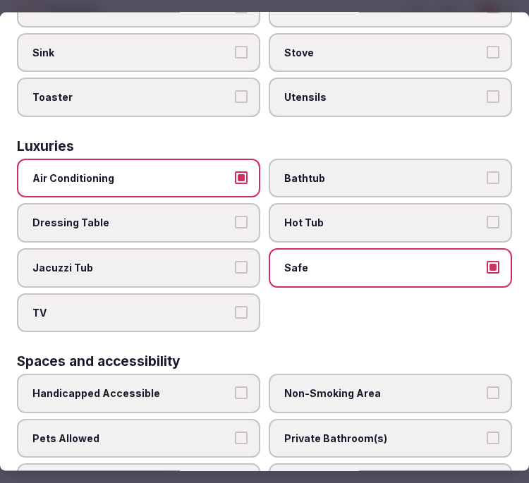
click at [220, 306] on span "TV" at bounding box center [131, 313] width 198 height 14
click at [235, 306] on button "TV" at bounding box center [241, 312] width 13 height 13
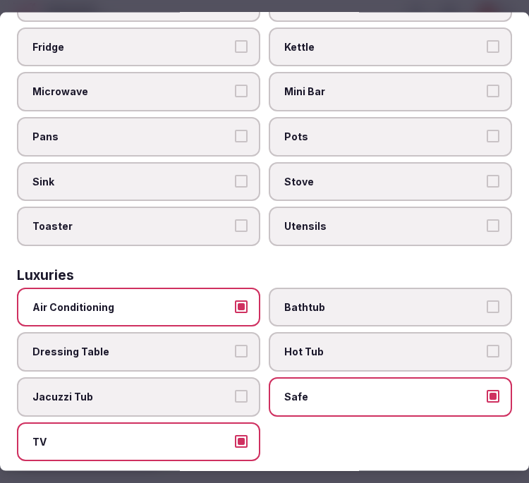
scroll to position [392, 0]
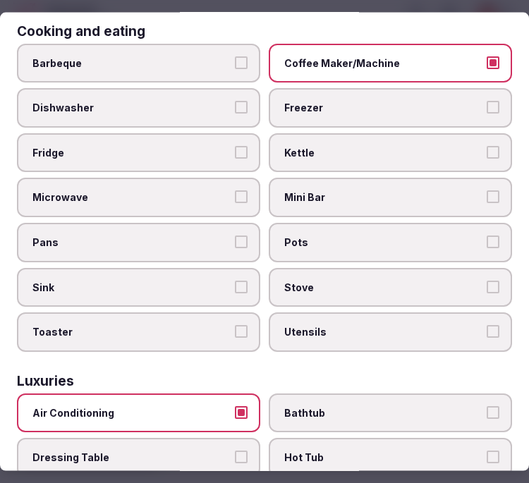
click at [227, 152] on label "Fridge" at bounding box center [139, 153] width 244 height 40
click at [235, 152] on button "Fridge" at bounding box center [241, 151] width 13 height 13
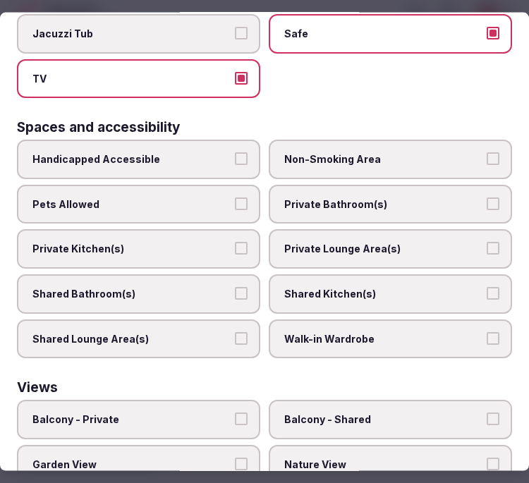
scroll to position [947, 0]
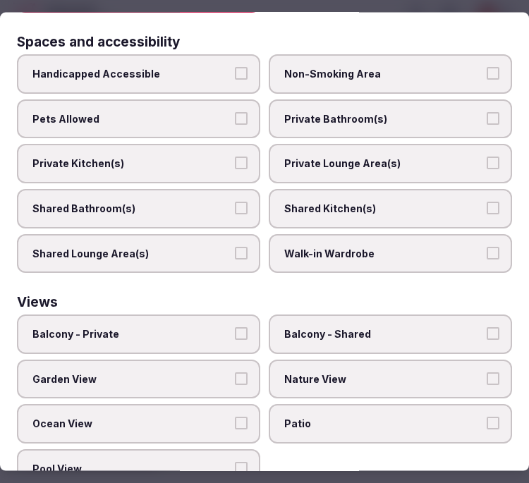
click at [397, 102] on label "Private Bathroom(s)" at bounding box center [391, 119] width 244 height 40
click at [487, 112] on button "Private Bathroom(s)" at bounding box center [493, 118] width 13 height 13
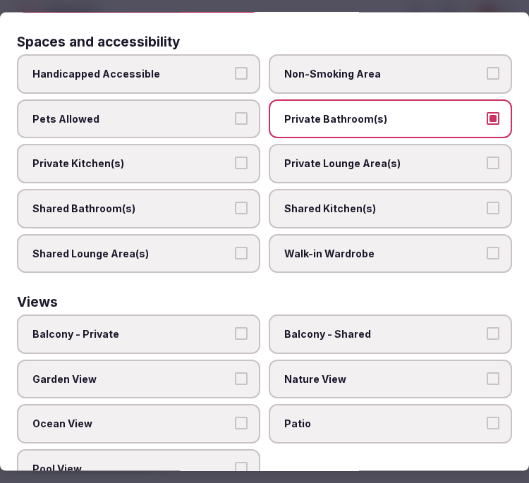
click at [392, 157] on span "Private Lounge Area(s)" at bounding box center [383, 164] width 198 height 14
click at [487, 157] on button "Private Lounge Area(s)" at bounding box center [493, 163] width 13 height 13
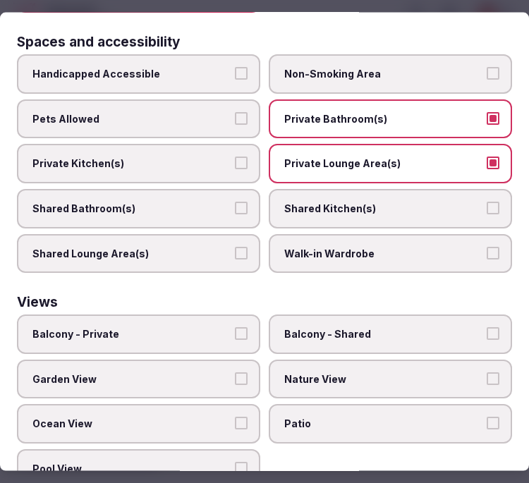
click at [323, 372] on span "Nature View" at bounding box center [383, 379] width 198 height 14
click at [487, 372] on button "Nature View" at bounding box center [493, 378] width 13 height 13
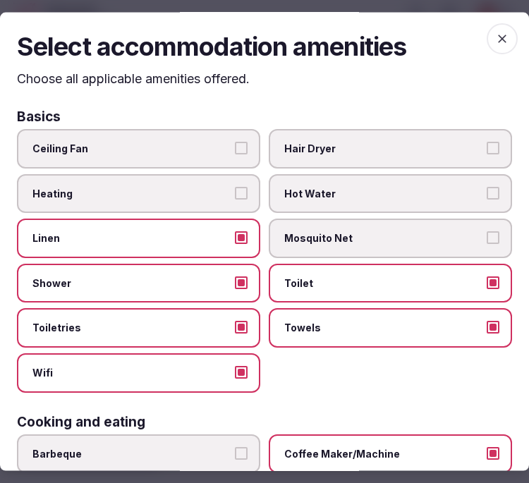
scroll to position [0, 0]
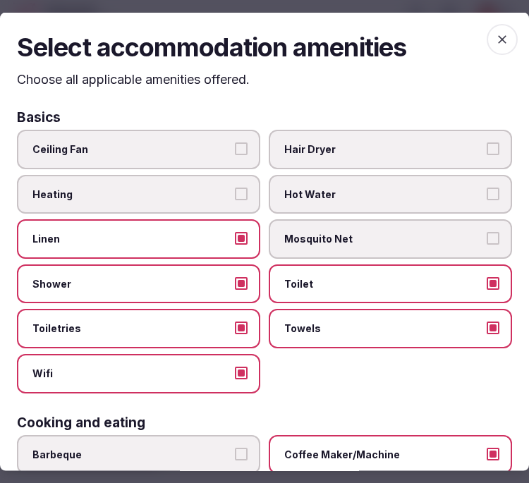
click at [495, 33] on icon "button" at bounding box center [502, 39] width 14 height 14
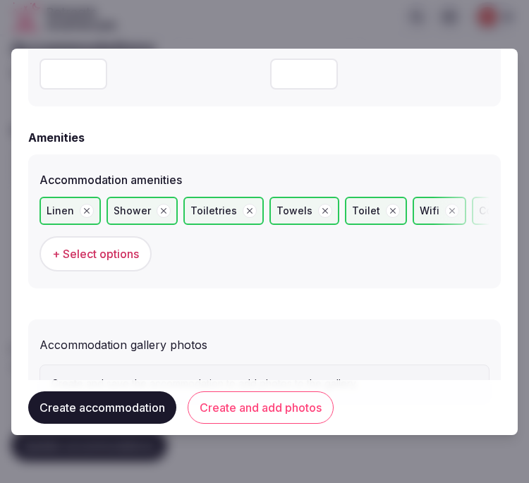
scroll to position [1323, 0]
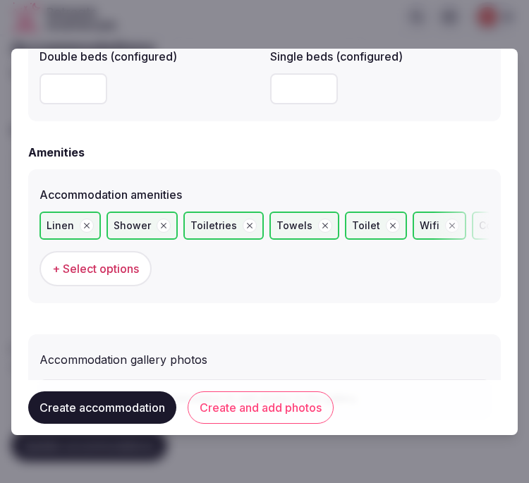
click at [248, 409] on button "Create and add photos" at bounding box center [261, 408] width 146 height 32
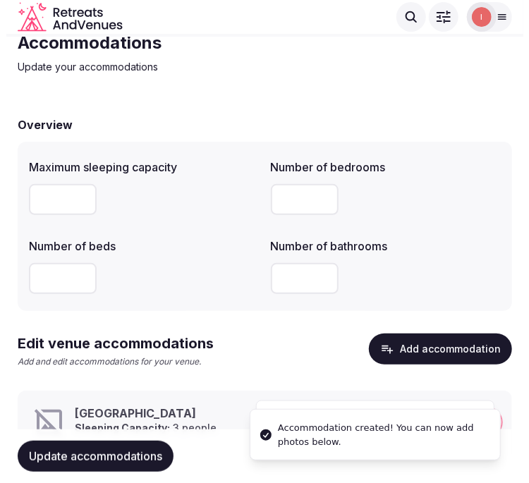
scroll to position [108, 0]
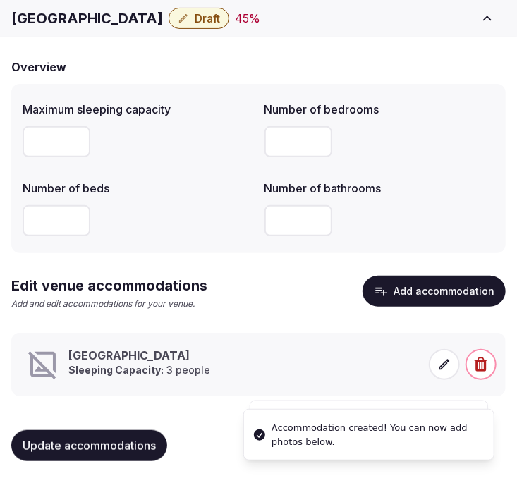
click at [442, 366] on icon at bounding box center [445, 364] width 11 height 11
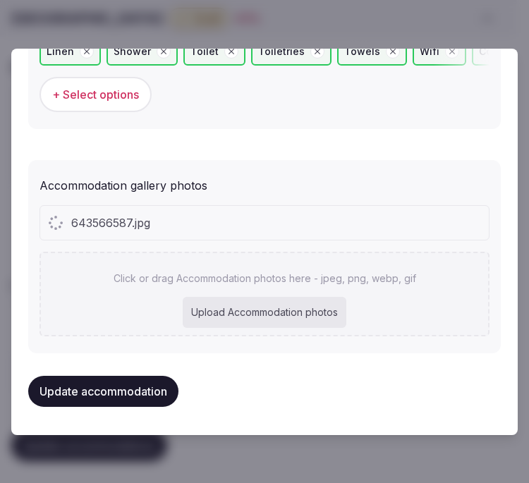
scroll to position [1493, 0]
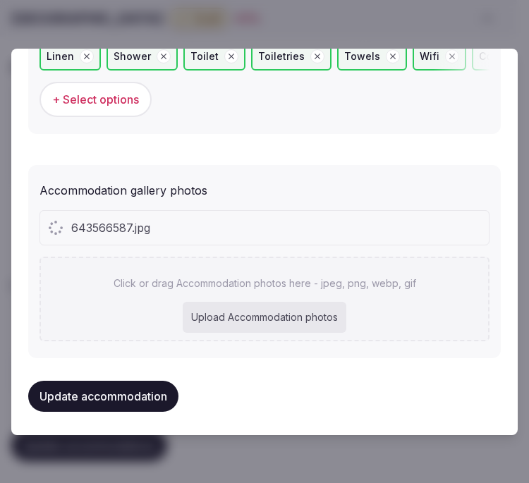
click at [405, 234] on div "643566587.jpg" at bounding box center [264, 228] width 449 height 34
click at [400, 234] on div "643566587.jpg" at bounding box center [264, 228] width 449 height 34
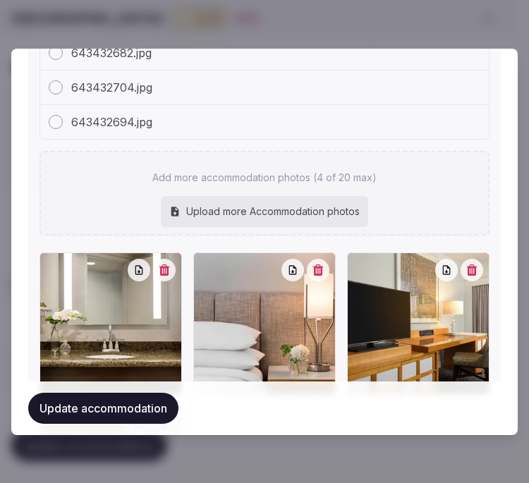
scroll to position [1807, 0]
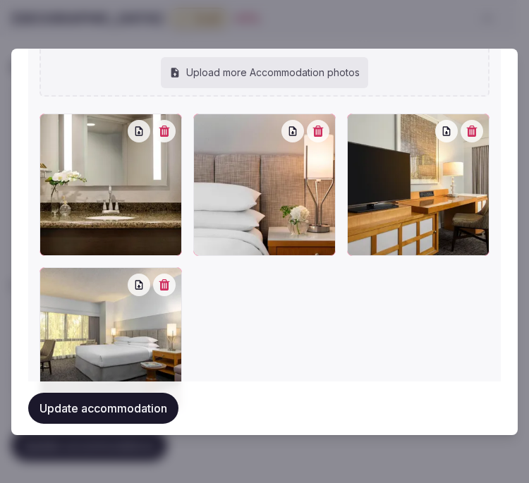
click at [144, 406] on button "Update accommodation" at bounding box center [103, 408] width 150 height 31
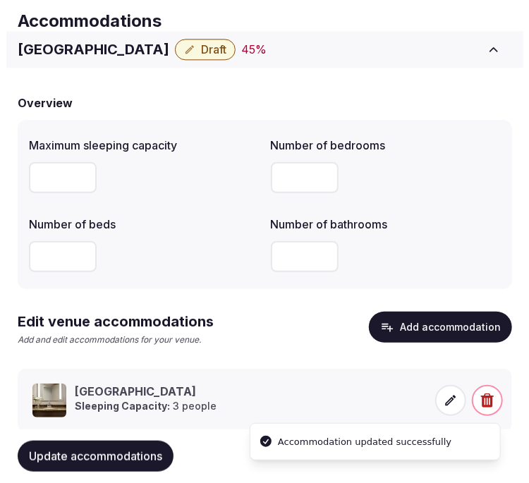
scroll to position [108, 0]
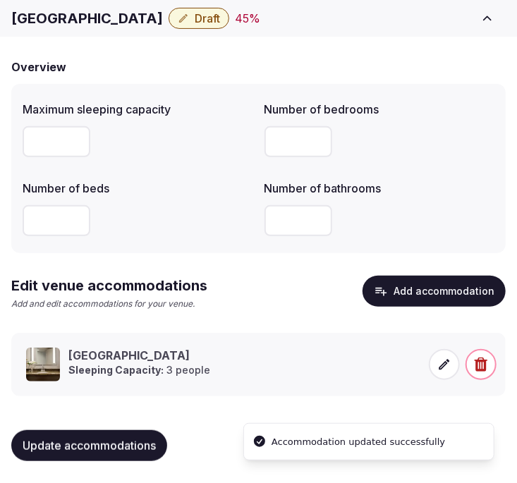
click at [441, 358] on icon at bounding box center [445, 365] width 14 height 14
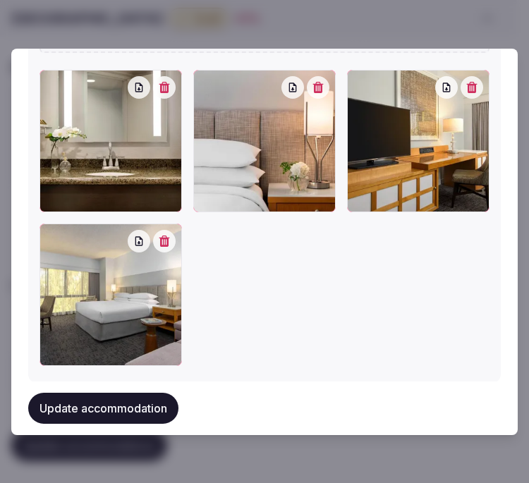
scroll to position [1752, 0]
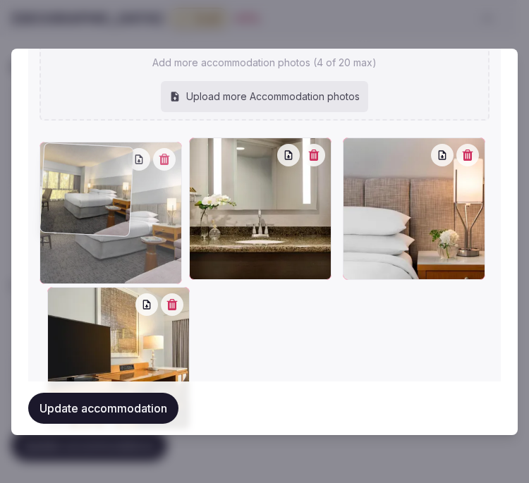
drag, startPoint x: 48, startPoint y: 200, endPoint x: 99, endPoint y: 76, distance: 134.9
click at [99, 76] on div "Add more accommodation photos (4 of 20 max) Upload more Accommodation photos To…" at bounding box center [265, 235] width 450 height 398
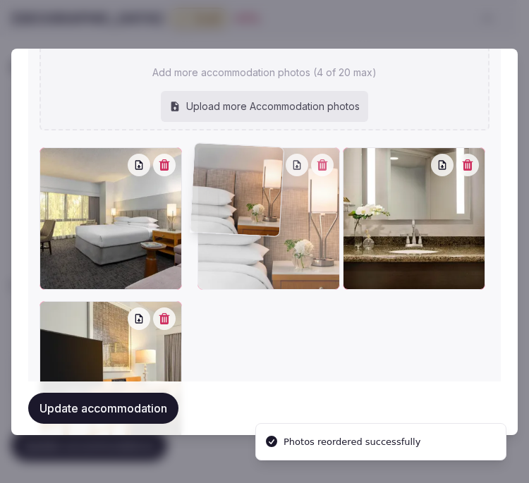
drag, startPoint x: 351, startPoint y: 159, endPoint x: 254, endPoint y: 173, distance: 97.7
click at [254, 173] on div at bounding box center [269, 219] width 143 height 143
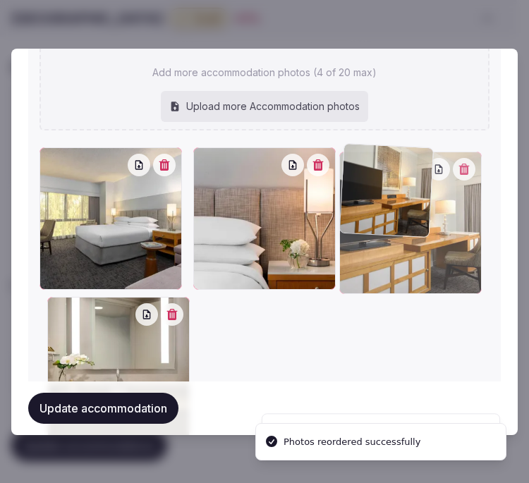
drag, startPoint x: 50, startPoint y: 311, endPoint x: 319, endPoint y: 191, distance: 294.5
click at [343, 191] on div at bounding box center [411, 223] width 143 height 143
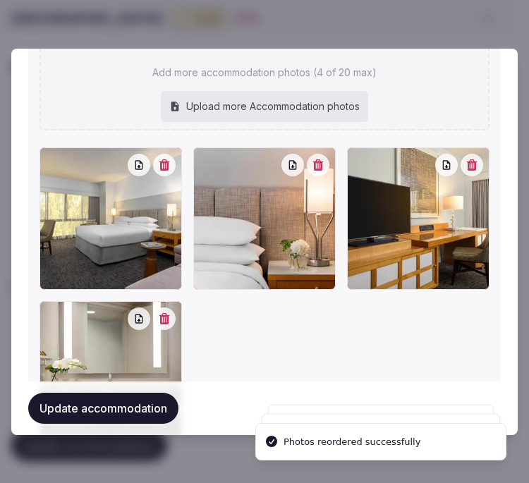
click at [95, 405] on button "Update accommodation" at bounding box center [103, 408] width 150 height 31
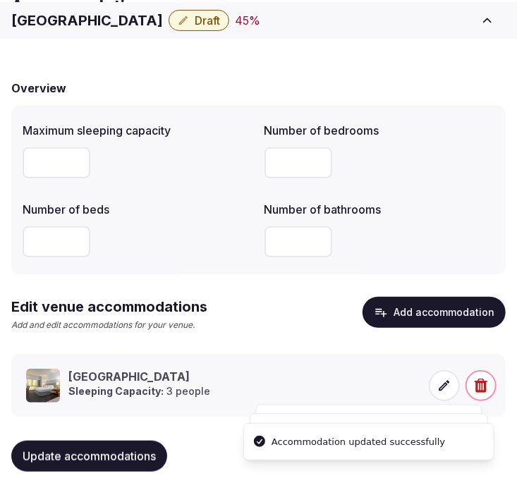
scroll to position [108, 0]
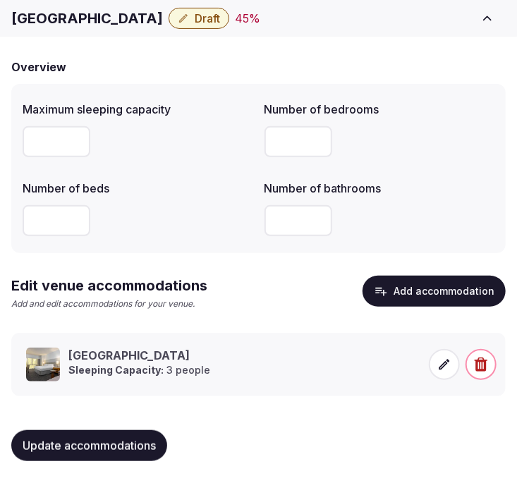
click at [127, 438] on button "Update accommodations" at bounding box center [89, 446] width 156 height 31
drag, startPoint x: 64, startPoint y: 452, endPoint x: 69, endPoint y: 446, distance: 8.0
click at [64, 452] on span "Update accommodations" at bounding box center [89, 446] width 133 height 14
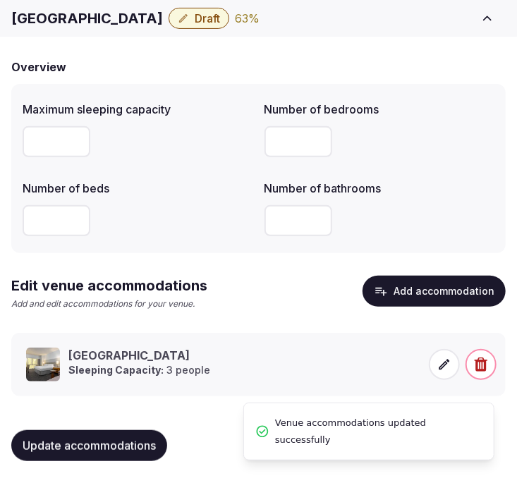
drag, startPoint x: 161, startPoint y: 29, endPoint x: 181, endPoint y: 19, distance: 22.1
click at [162, 29] on div "Renaissance Palm Springs Hotel Draft 63 % View draft Admin venues" at bounding box center [258, 18] width 517 height 31
click at [186, 18] on icon "button" at bounding box center [183, 18] width 11 height 11
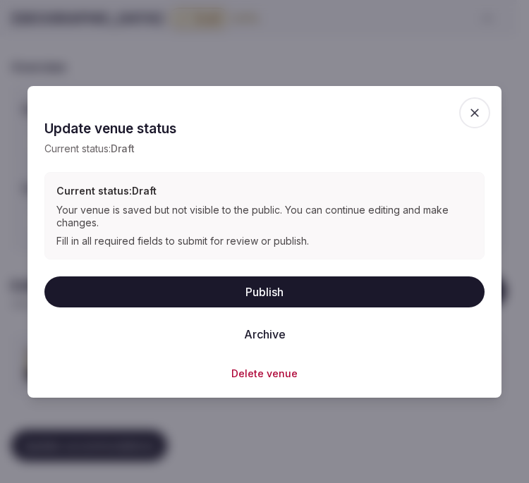
click at [276, 301] on button "Publish" at bounding box center [264, 292] width 440 height 31
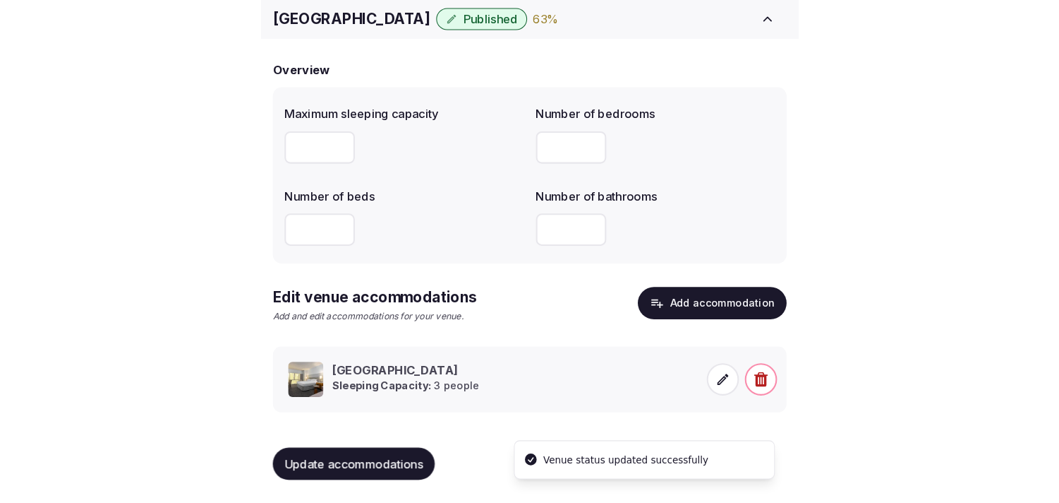
scroll to position [66, 0]
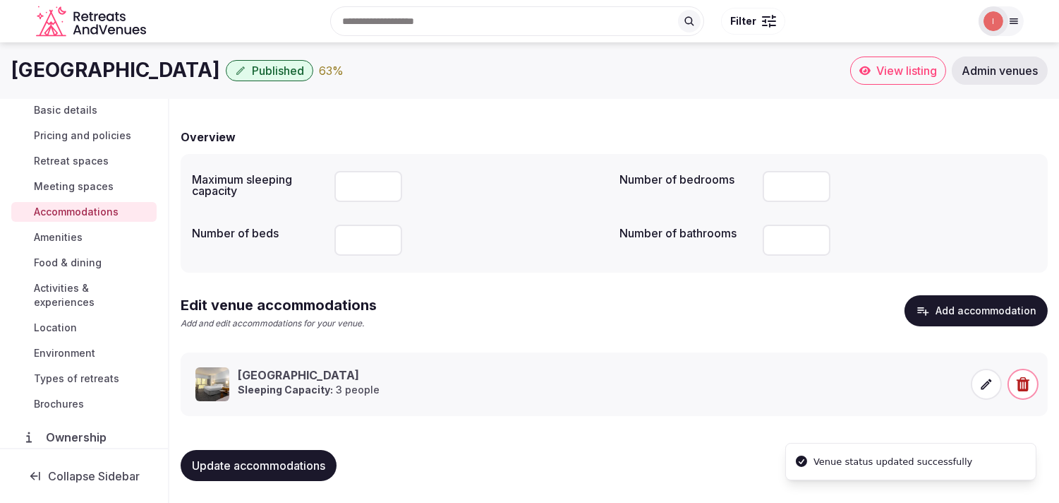
click at [76, 238] on span "Amenities" at bounding box center [58, 237] width 49 height 14
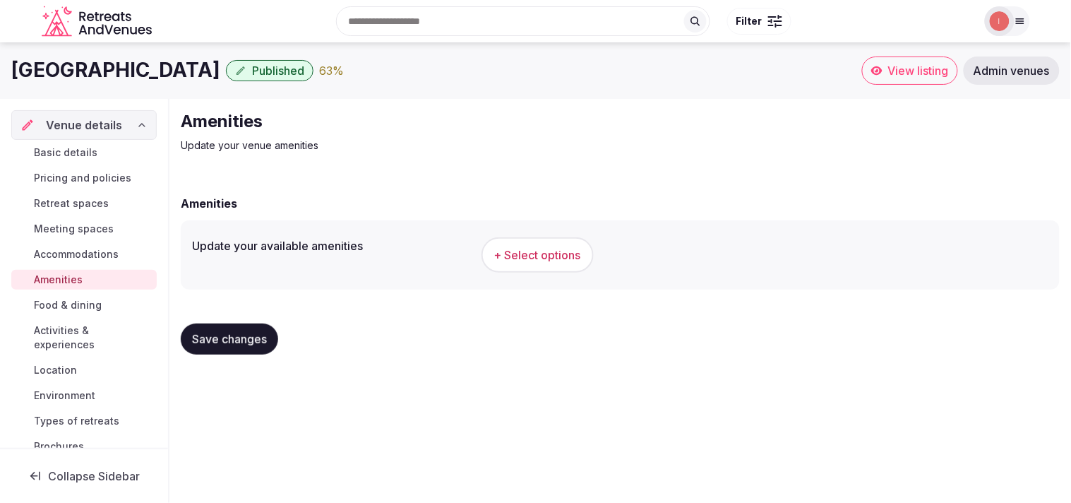
click at [529, 256] on span "+ Select options" at bounding box center [537, 255] width 87 height 16
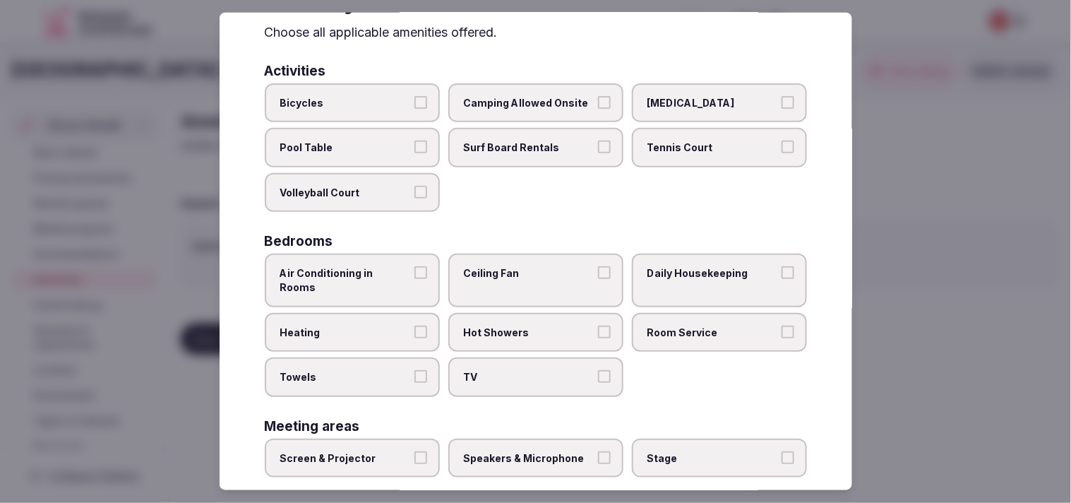
scroll to position [157, 0]
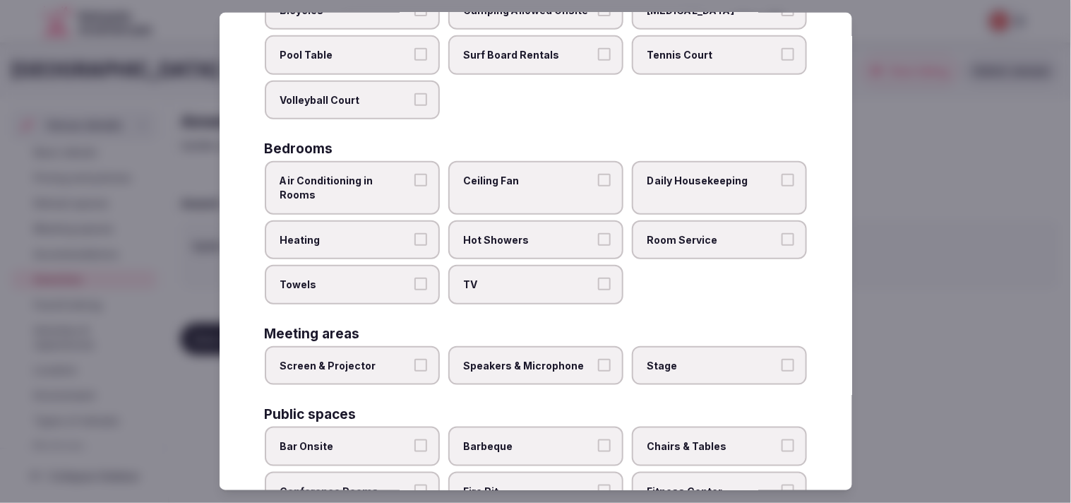
click at [431, 180] on label "Air Conditioning in Rooms" at bounding box center [352, 187] width 175 height 53
click at [427, 180] on button "Air Conditioning in Rooms" at bounding box center [420, 180] width 13 height 13
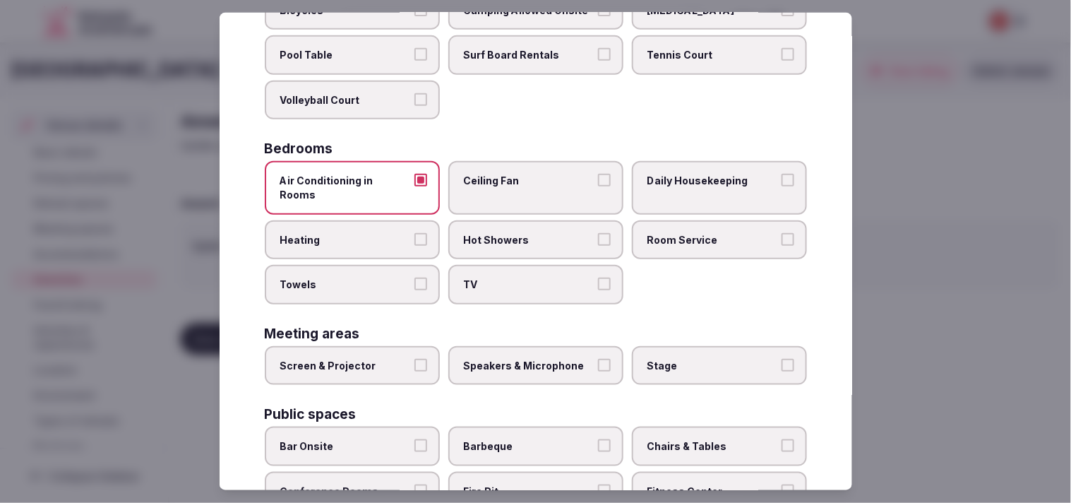
click at [501, 232] on span "Hot Showers" at bounding box center [529, 239] width 130 height 14
click at [529, 232] on button "Hot Showers" at bounding box center [604, 238] width 13 height 13
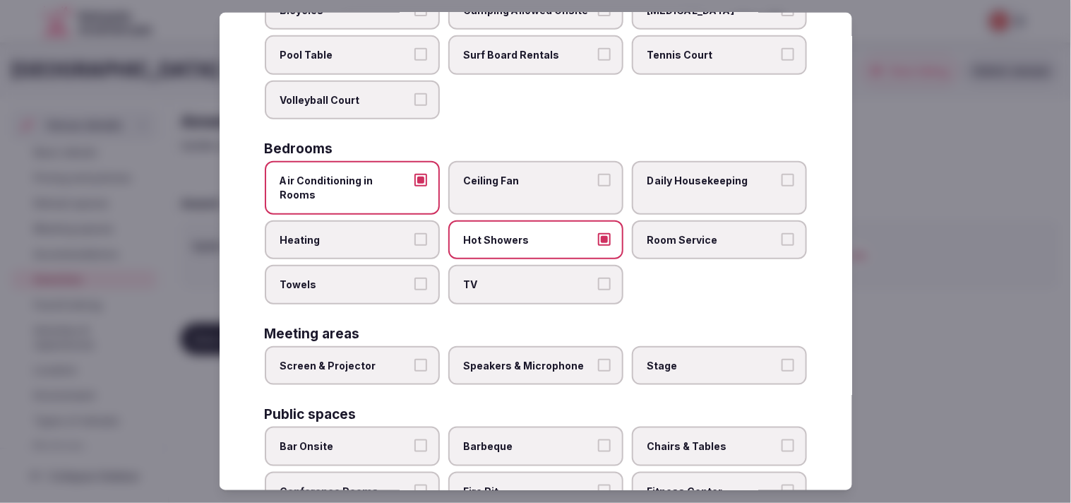
click at [529, 265] on label "TV" at bounding box center [535, 285] width 175 height 40
click at [529, 277] on button "TV" at bounding box center [604, 283] width 13 height 13
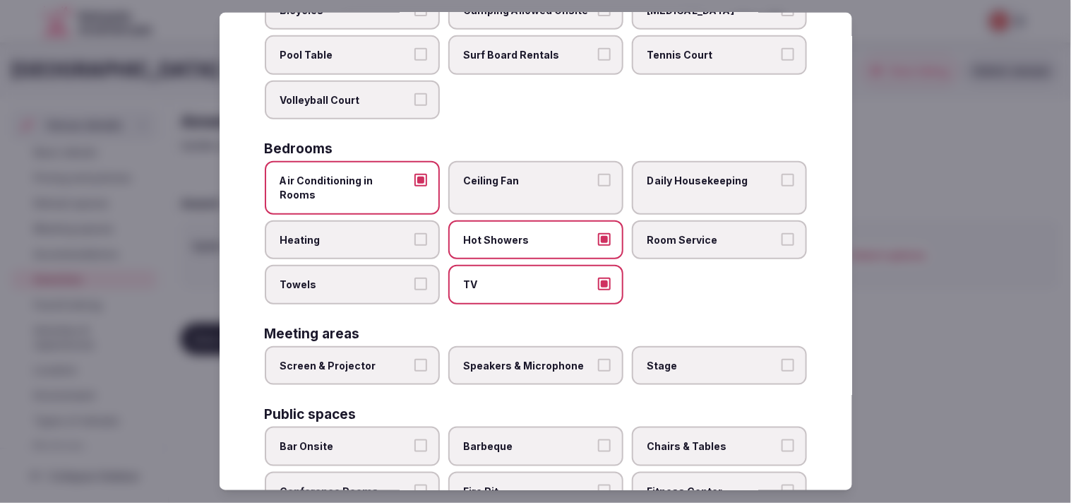
click at [400, 277] on span "Towels" at bounding box center [345, 284] width 130 height 14
click at [414, 277] on button "Towels" at bounding box center [420, 283] width 13 height 13
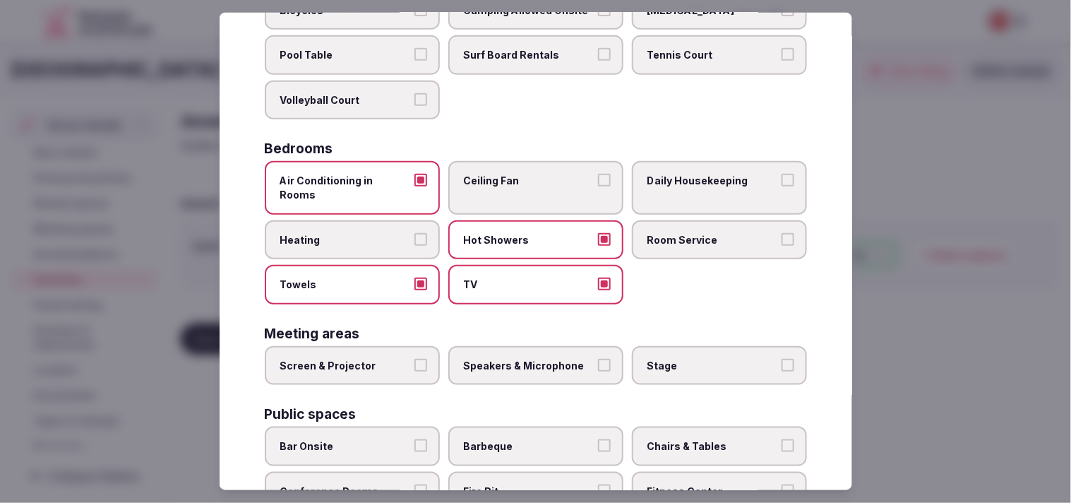
click at [406, 232] on span "Heating" at bounding box center [345, 239] width 130 height 14
click at [414, 232] on button "Heating" at bounding box center [420, 238] width 13 height 13
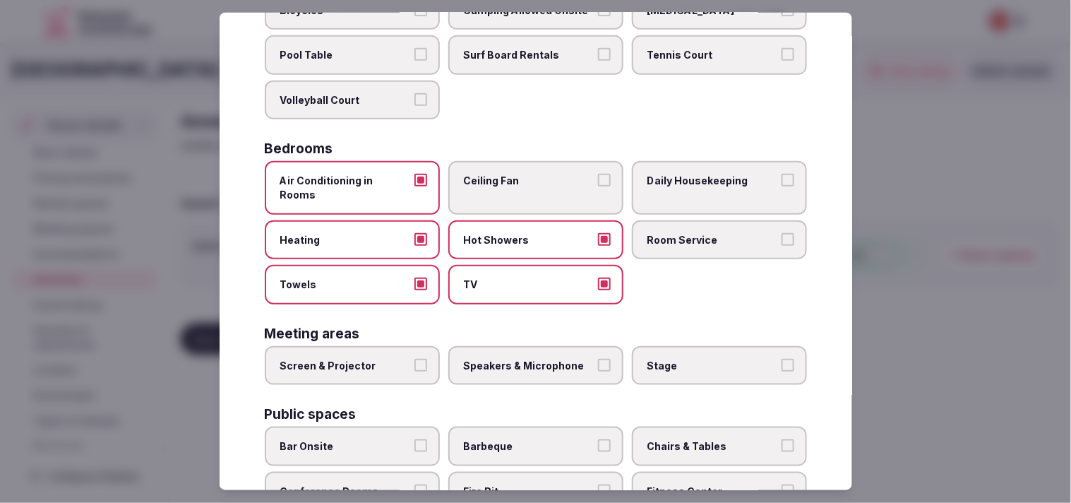
click at [364, 220] on label "Heating" at bounding box center [352, 240] width 175 height 40
click at [414, 232] on button "Heating" at bounding box center [420, 238] width 13 height 13
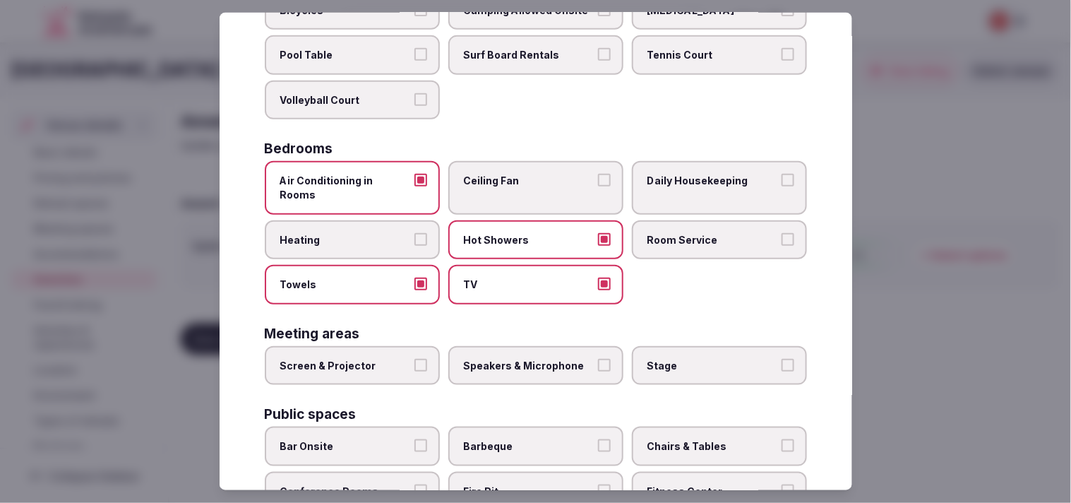
click at [529, 179] on span "Daily Housekeeping" at bounding box center [712, 181] width 130 height 14
click at [529, 179] on button "Daily Housekeeping" at bounding box center [787, 180] width 13 height 13
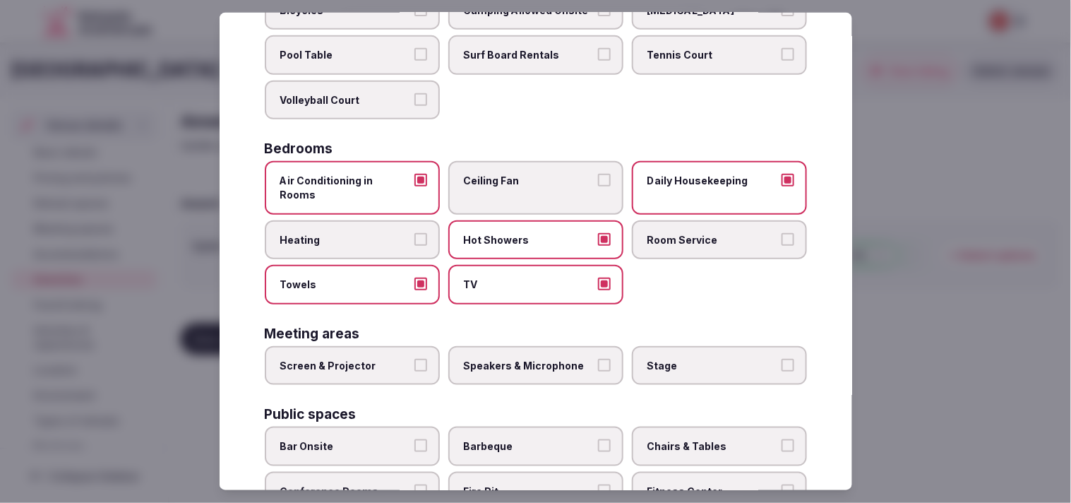
drag, startPoint x: 680, startPoint y: 212, endPoint x: 625, endPoint y: 246, distance: 64.6
click at [529, 220] on label "Room Service" at bounding box center [719, 240] width 175 height 40
click at [529, 232] on button "Room Service" at bounding box center [787, 238] width 13 height 13
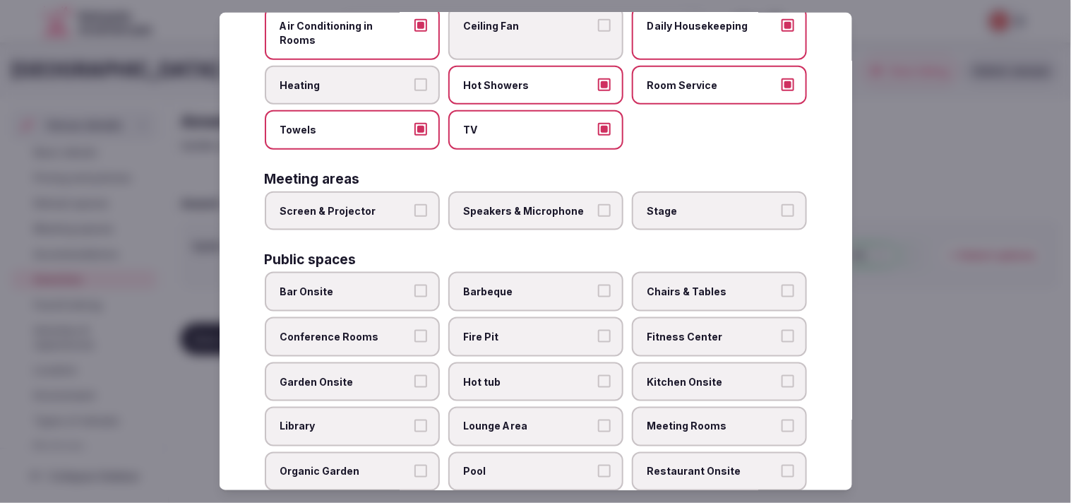
scroll to position [313, 0]
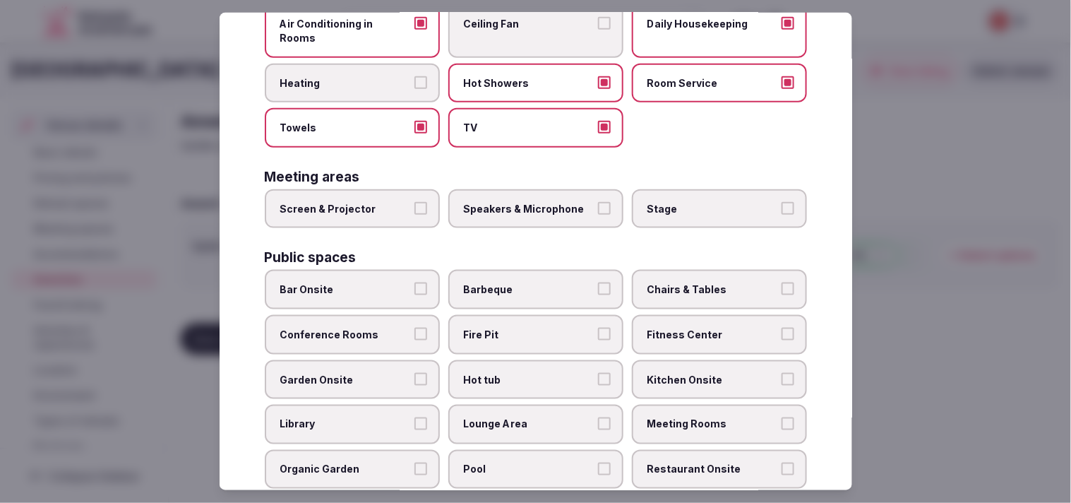
click at [388, 195] on label "Screen & Projector" at bounding box center [352, 209] width 175 height 40
click at [414, 202] on button "Screen & Projector" at bounding box center [420, 208] width 13 height 13
click at [498, 202] on span "Speakers & Microphone" at bounding box center [529, 209] width 130 height 14
click at [529, 202] on button "Speakers & Microphone" at bounding box center [604, 208] width 13 height 13
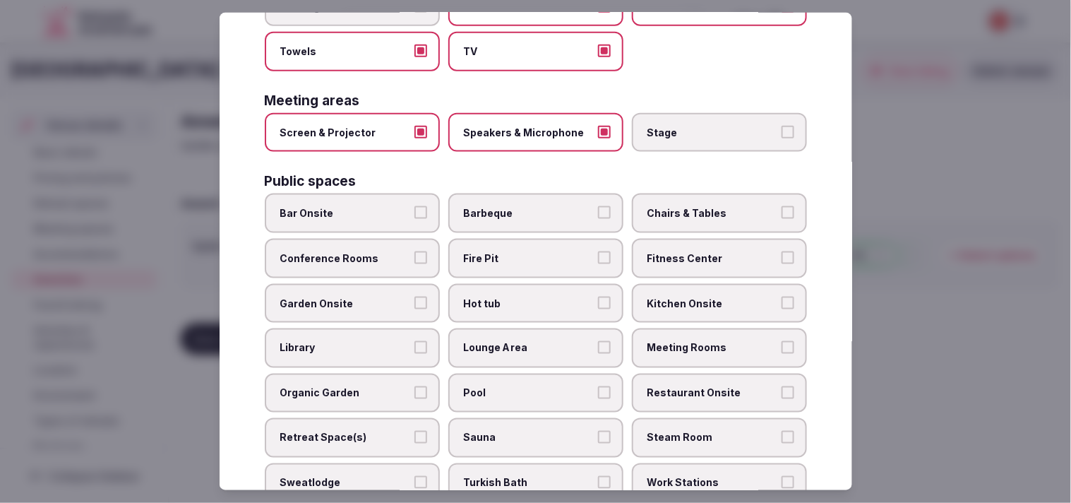
scroll to position [470, 0]
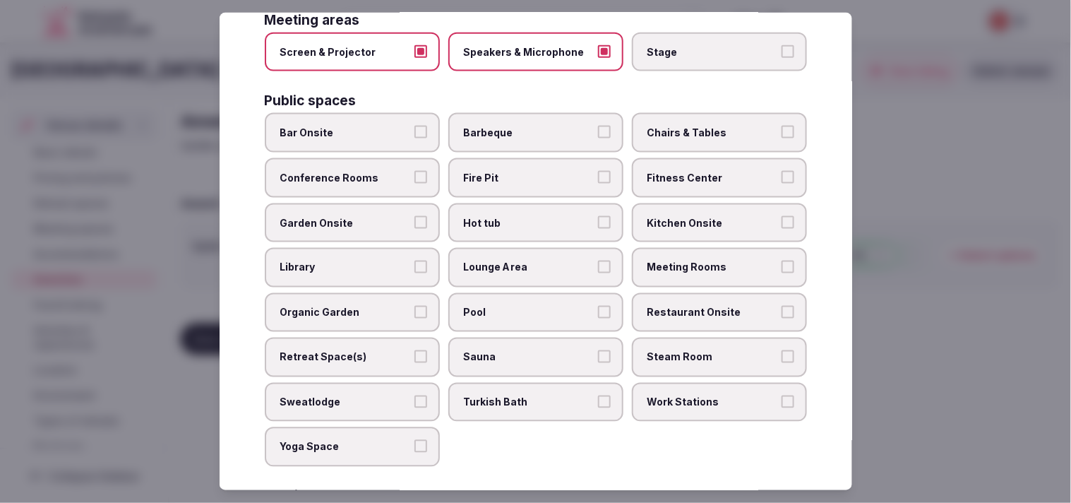
click at [365, 126] on span "Bar Onsite" at bounding box center [345, 133] width 130 height 14
click at [414, 126] on button "Bar Onsite" at bounding box center [420, 132] width 13 height 13
click at [529, 117] on label "Chairs & Tables" at bounding box center [719, 133] width 175 height 40
click at [529, 126] on button "Chairs & Tables" at bounding box center [787, 132] width 13 height 13
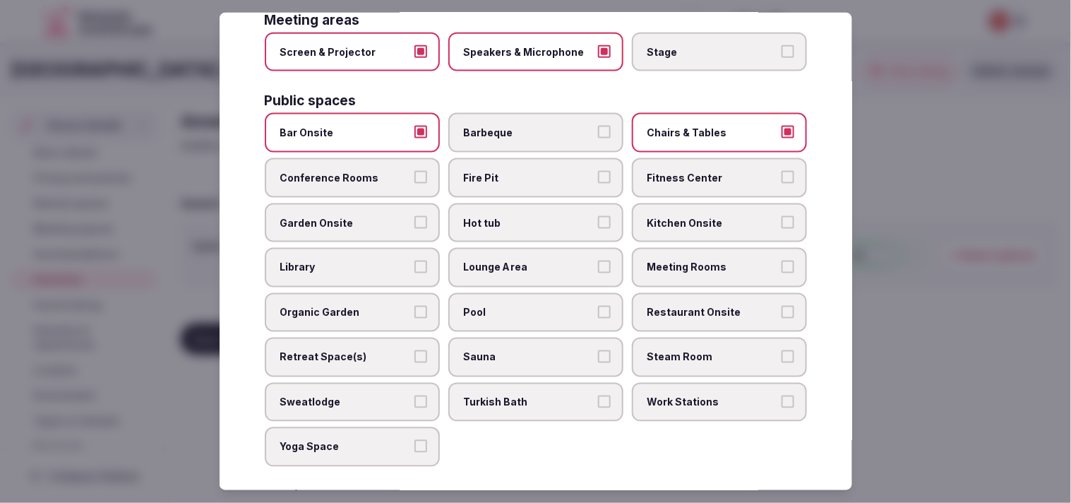
click at [529, 165] on label "Fitness Center" at bounding box center [719, 178] width 175 height 40
click at [529, 171] on button "Fitness Center" at bounding box center [787, 177] width 13 height 13
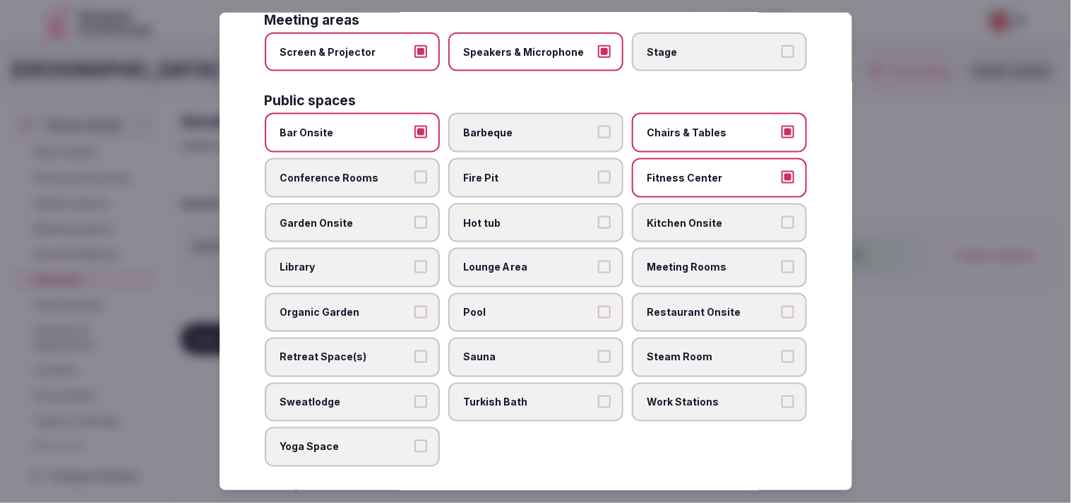
click at [329, 171] on span "Conference Rooms" at bounding box center [345, 178] width 130 height 14
click at [414, 171] on button "Conference Rooms" at bounding box center [420, 177] width 13 height 13
drag, startPoint x: 340, startPoint y: 193, endPoint x: 711, endPoint y: 220, distance: 371.6
click at [344, 215] on span "Garden Onsite" at bounding box center [345, 222] width 130 height 14
click at [529, 260] on span "Meeting Rooms" at bounding box center [712, 267] width 130 height 14
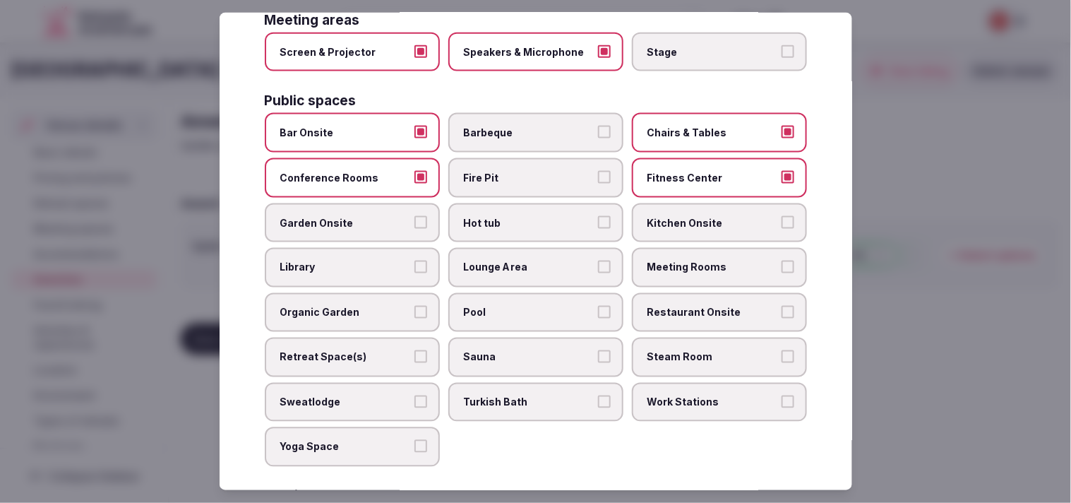
click at [529, 260] on button "Meeting Rooms" at bounding box center [787, 266] width 13 height 13
click at [529, 248] on label "Lounge Area" at bounding box center [535, 268] width 175 height 40
click at [529, 260] on button "Lounge Area" at bounding box center [604, 266] width 13 height 13
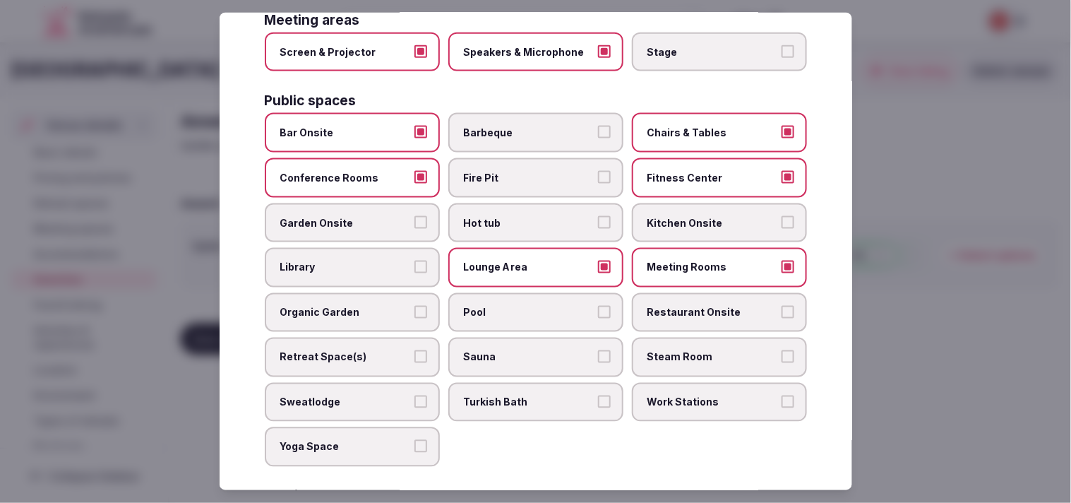
click at [498, 306] on span "Pool" at bounding box center [529, 313] width 130 height 14
click at [529, 306] on button "Pool" at bounding box center [604, 312] width 13 height 13
click at [529, 296] on label "Restaurant Onsite" at bounding box center [719, 313] width 175 height 40
click at [529, 306] on button "Restaurant Onsite" at bounding box center [787, 312] width 13 height 13
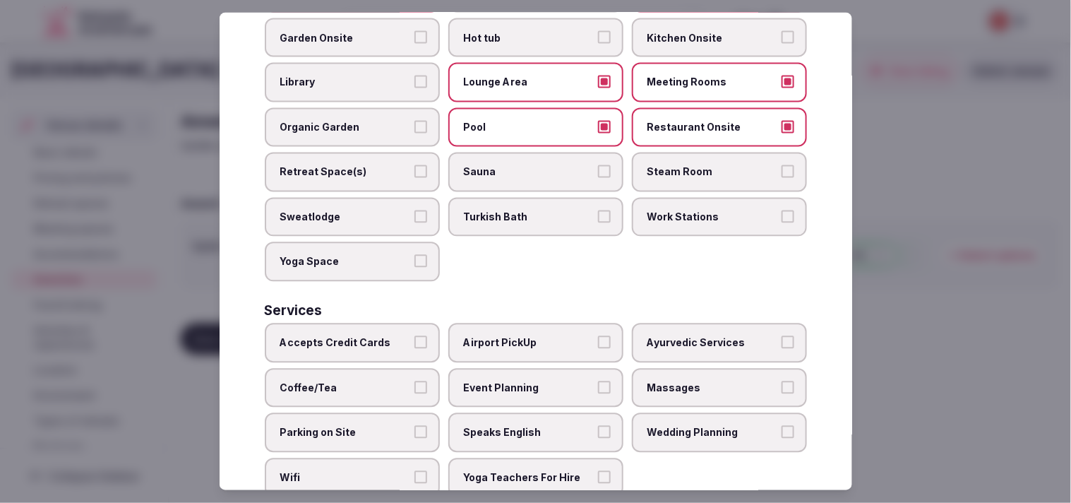
scroll to position [657, 0]
click at [397, 321] on label "Accepts Credit Cards" at bounding box center [352, 341] width 175 height 40
click at [414, 334] on button "Accepts Credit Cards" at bounding box center [420, 340] width 13 height 13
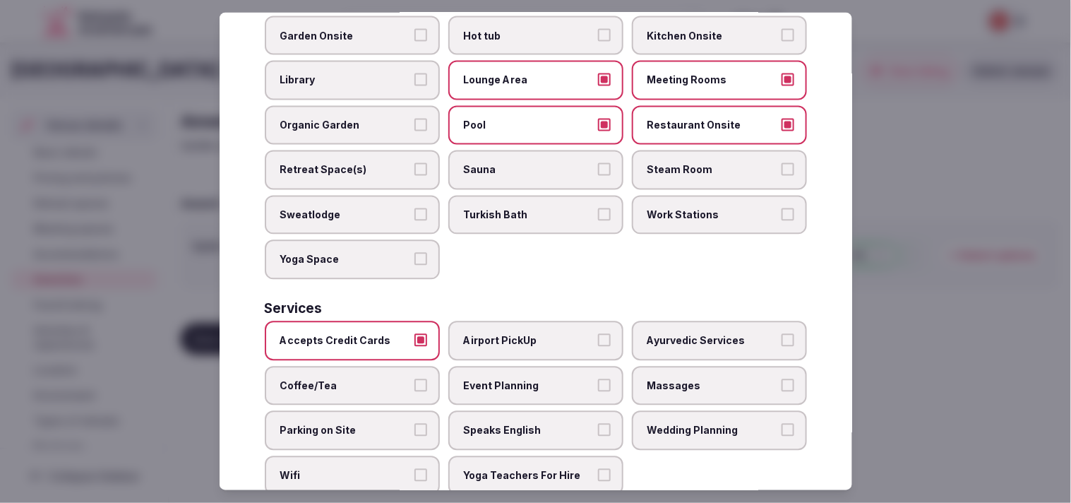
click at [337, 366] on label "Coffee/Tea" at bounding box center [352, 386] width 175 height 40
click at [414, 378] on button "Coffee/Tea" at bounding box center [420, 384] width 13 height 13
click at [529, 424] on span "Speaks English" at bounding box center [529, 431] width 130 height 14
click at [529, 424] on button "Speaks English" at bounding box center [604, 430] width 13 height 13
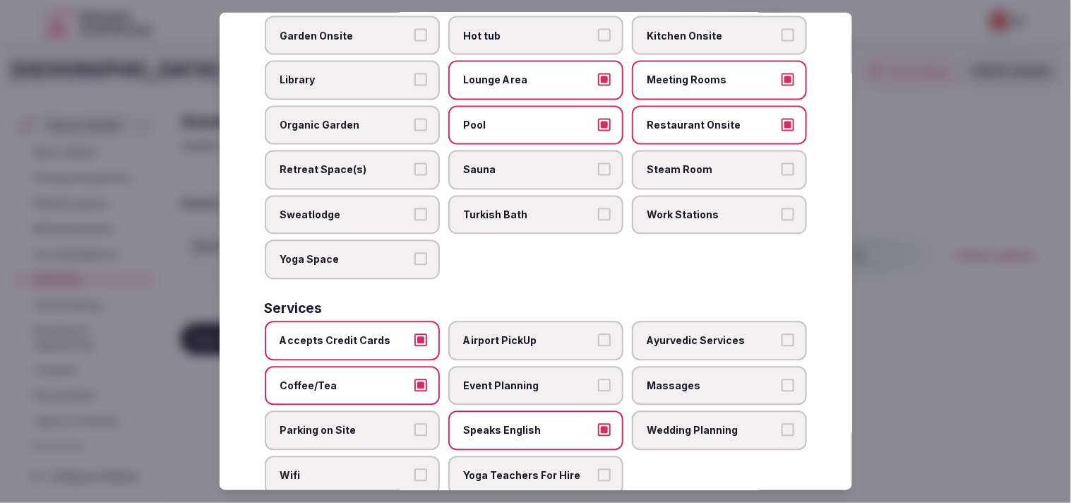
click at [354, 456] on label "Wifi" at bounding box center [352, 476] width 175 height 40
click at [414, 469] on button "Wifi" at bounding box center [420, 475] width 13 height 13
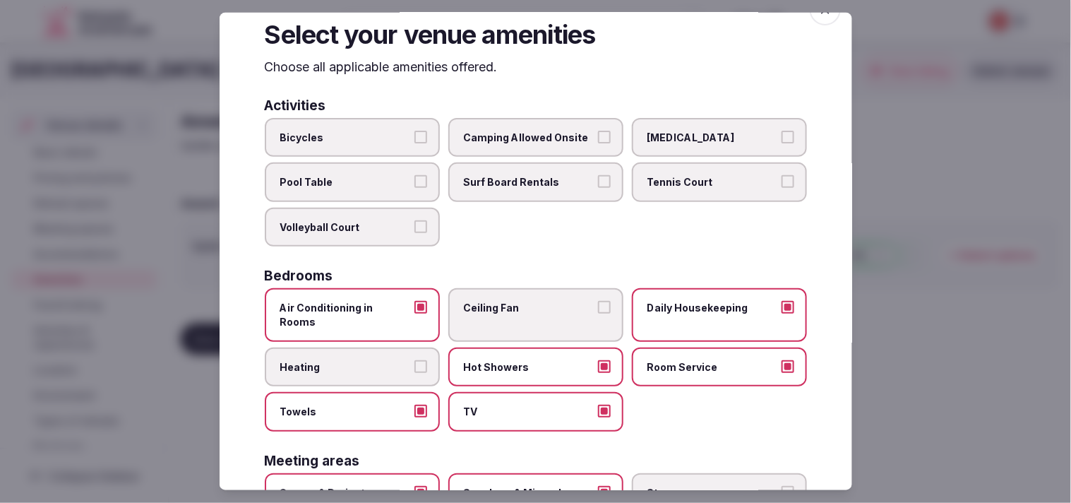
scroll to position [0, 0]
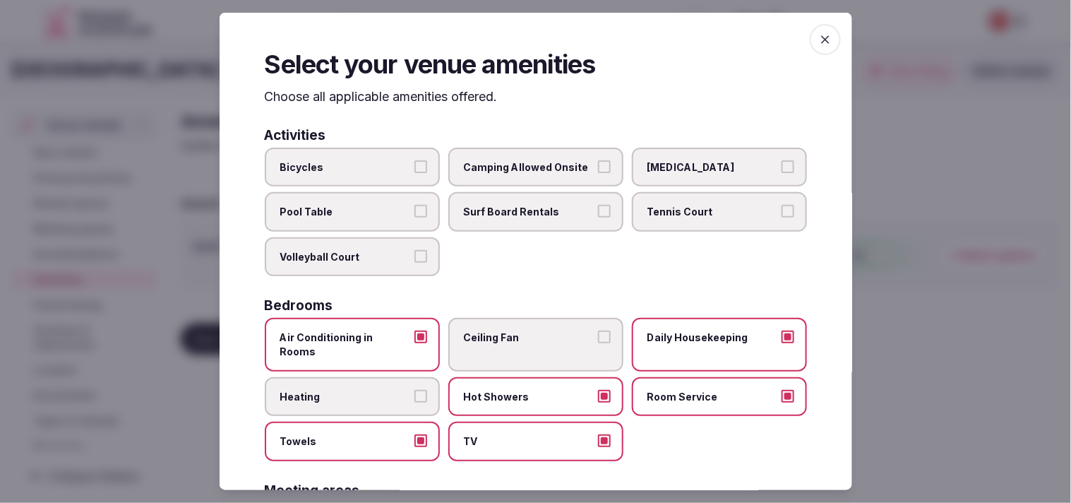
drag, startPoint x: 809, startPoint y: 40, endPoint x: 803, endPoint y: 47, distance: 9.0
click at [529, 40] on icon "button" at bounding box center [825, 39] width 14 height 14
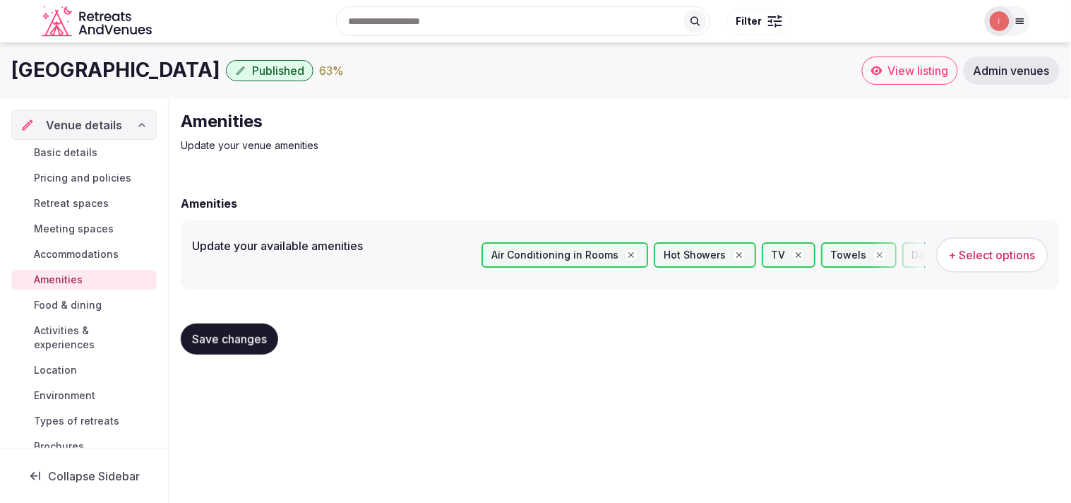
click at [242, 332] on span "Save changes" at bounding box center [229, 339] width 75 height 14
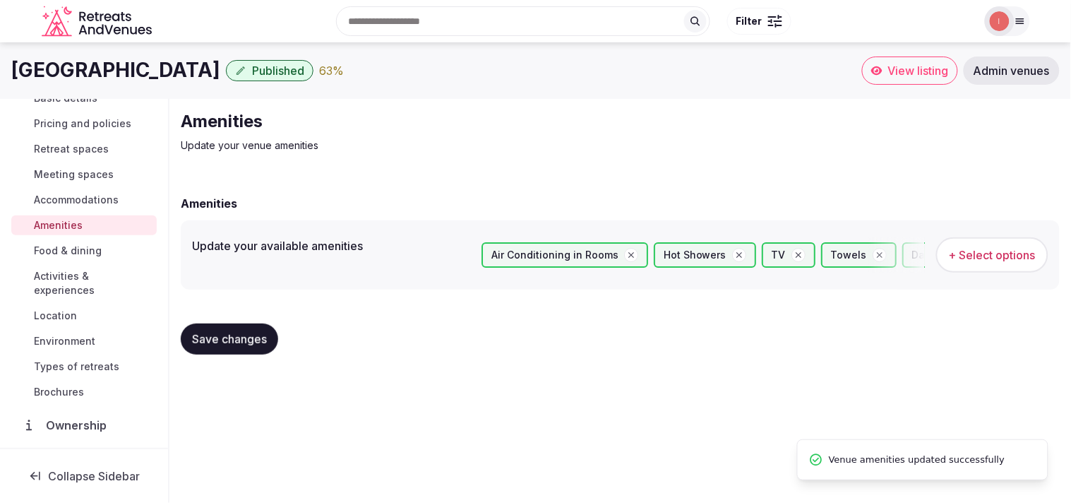
scroll to position [78, 0]
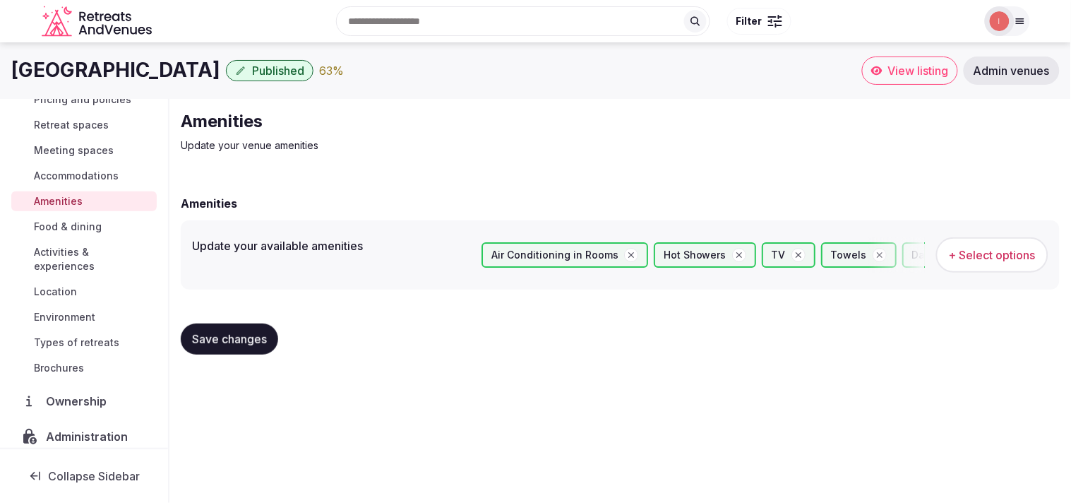
click at [64, 228] on span "Food & dining" at bounding box center [68, 227] width 68 height 14
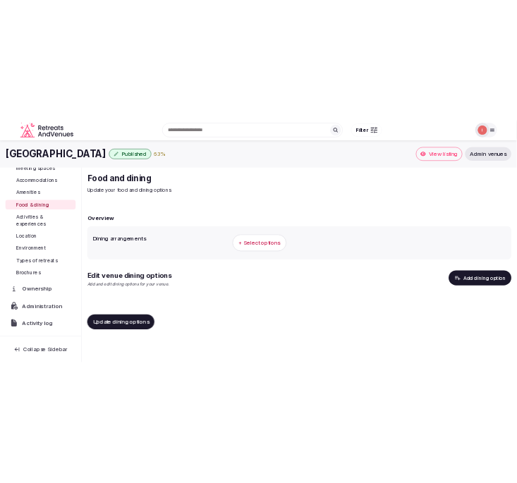
scroll to position [157, 0]
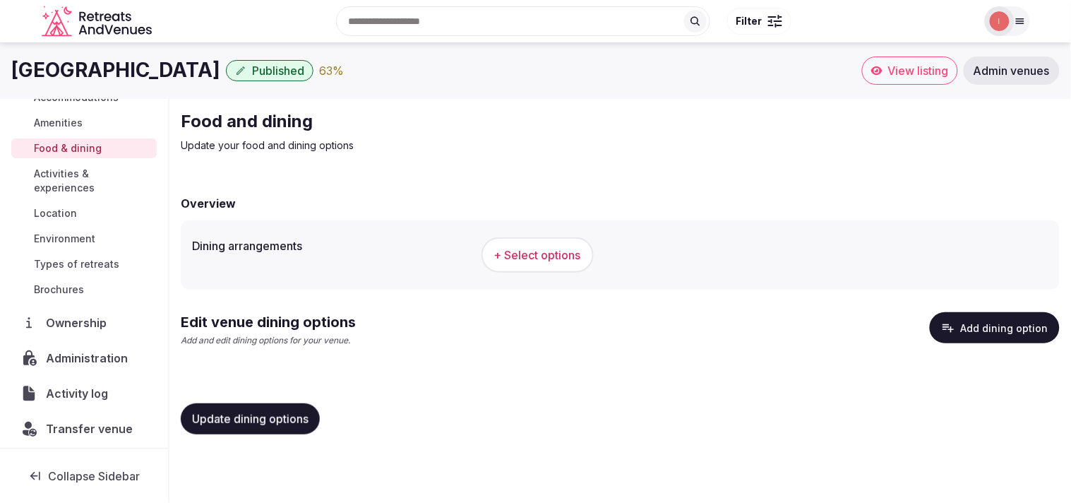
click at [529, 247] on span "+ Select options" at bounding box center [537, 255] width 87 height 16
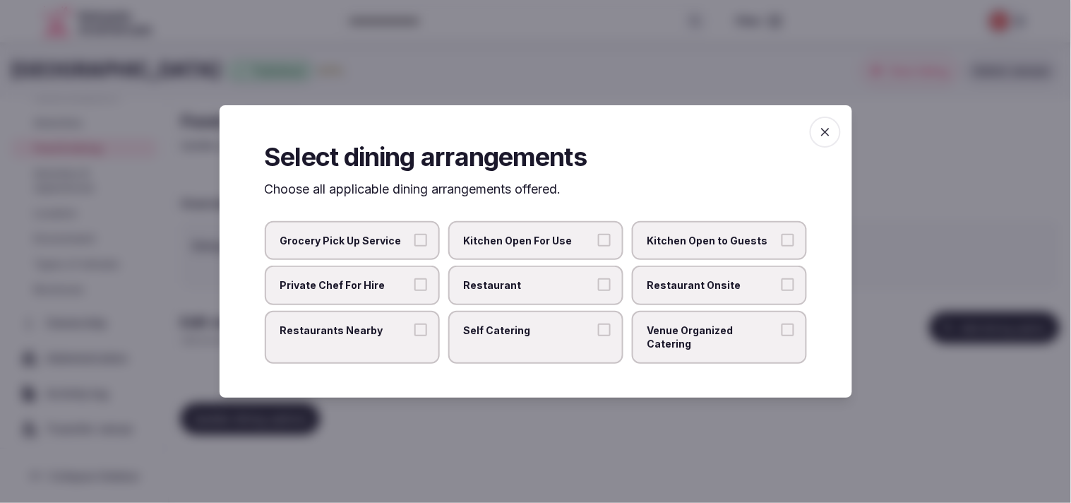
click at [518, 290] on span "Restaurant" at bounding box center [529, 285] width 130 height 14
click at [529, 290] on button "Restaurant" at bounding box center [604, 284] width 13 height 13
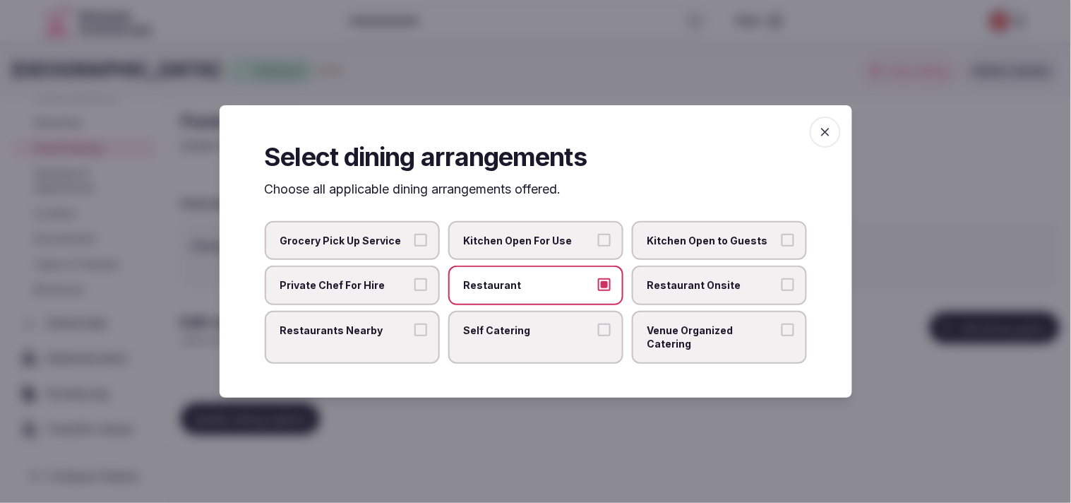
click at [529, 292] on span "Restaurant Onsite" at bounding box center [712, 285] width 130 height 14
click at [529, 291] on button "Restaurant Onsite" at bounding box center [787, 284] width 13 height 13
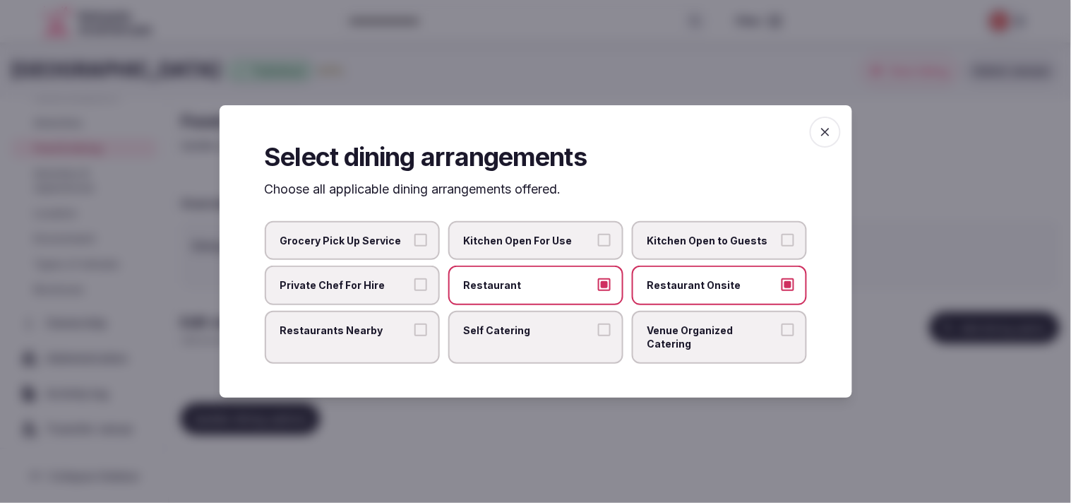
click at [419, 347] on label "Restaurants Nearby" at bounding box center [352, 337] width 175 height 53
click at [419, 336] on button "Restaurants Nearby" at bounding box center [420, 329] width 13 height 13
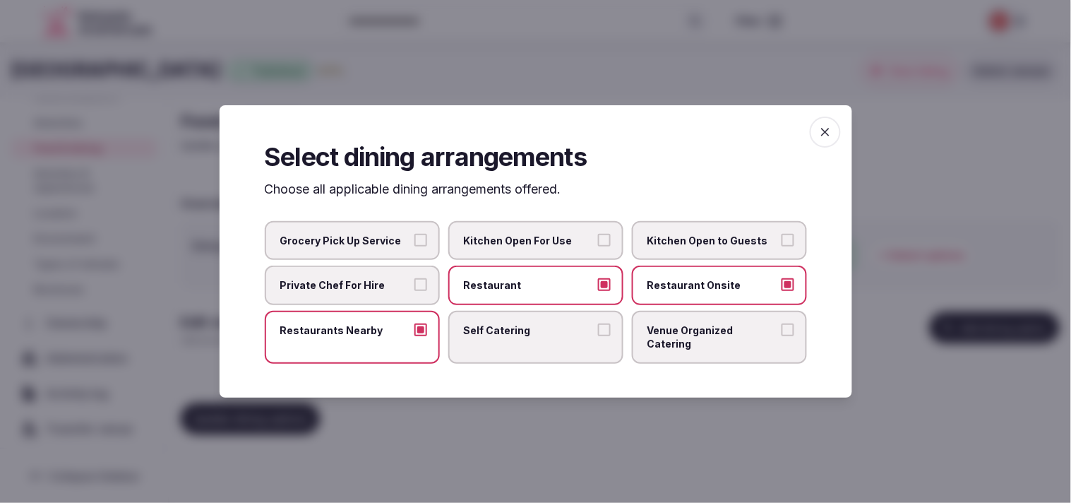
click at [529, 339] on span "Venue Organized Catering" at bounding box center [712, 337] width 130 height 28
click at [529, 336] on button "Venue Organized Catering" at bounding box center [787, 329] width 13 height 13
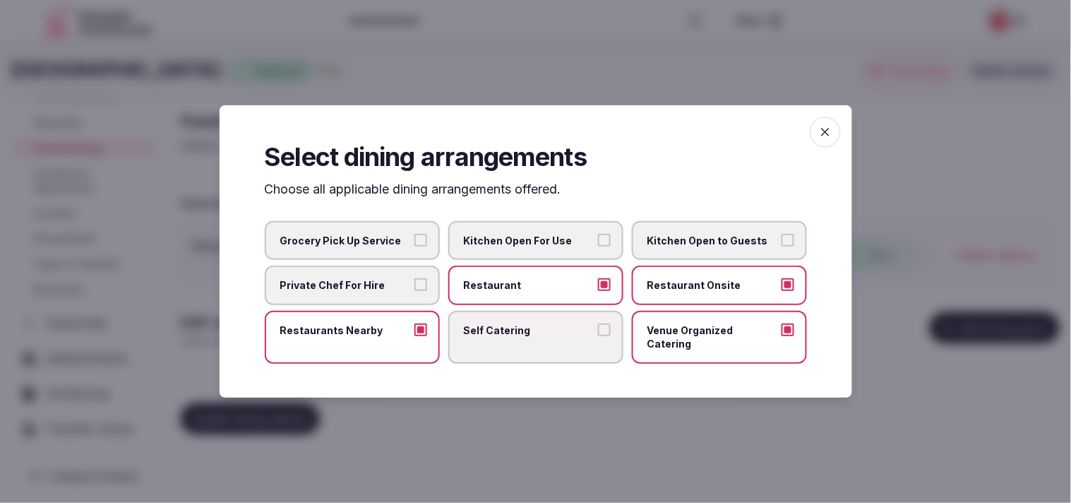
click at [529, 139] on icon "button" at bounding box center [825, 132] width 14 height 14
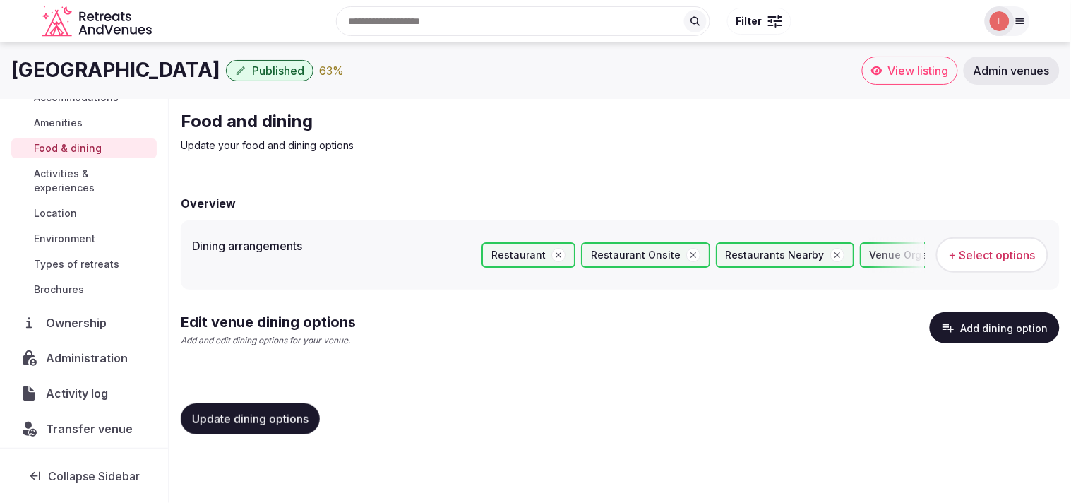
click at [220, 412] on span "Update dining options" at bounding box center [250, 419] width 116 height 14
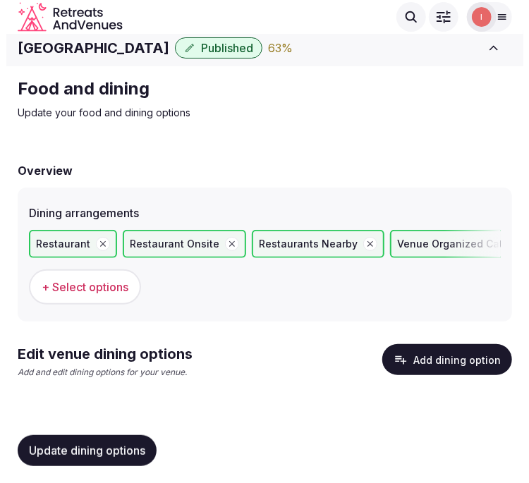
scroll to position [7, 0]
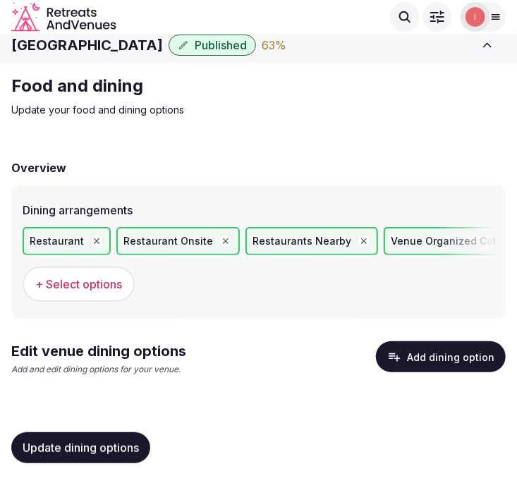
click at [435, 356] on button "Add dining option" at bounding box center [441, 357] width 130 height 31
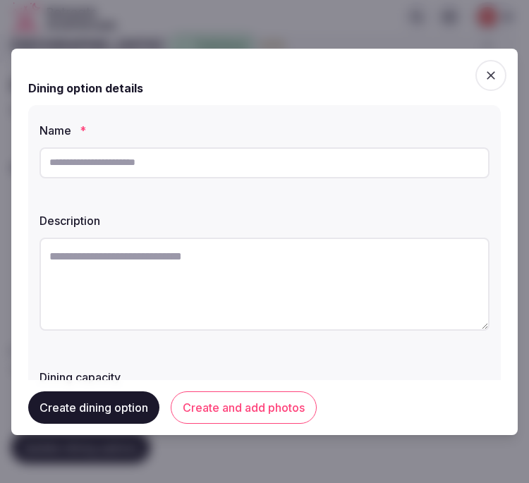
click at [318, 160] on input "text" at bounding box center [265, 163] width 450 height 31
paste input "****"
type input "****"
click at [203, 273] on textarea at bounding box center [265, 284] width 450 height 93
drag, startPoint x: 200, startPoint y: 274, endPoint x: 182, endPoint y: 283, distance: 20.5
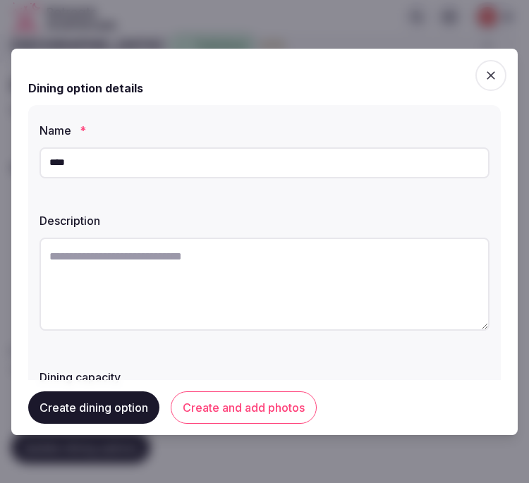
paste textarea "**********"
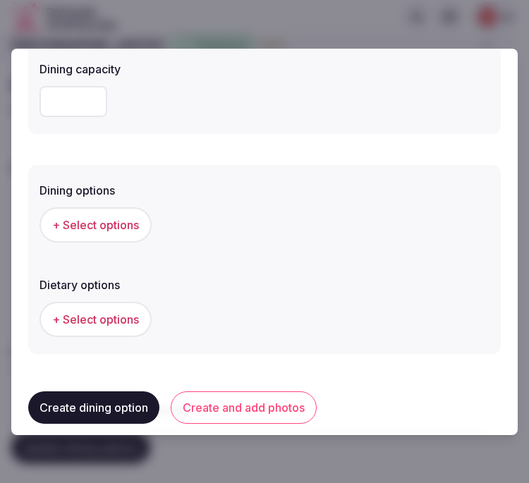
scroll to position [392, 0]
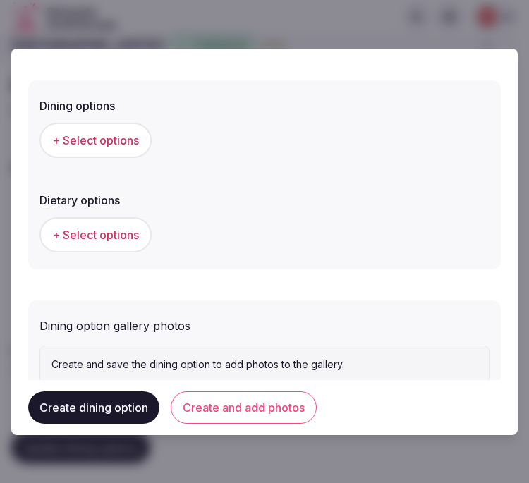
type textarea "**********"
click at [97, 126] on button "+ Select options" at bounding box center [96, 140] width 112 height 35
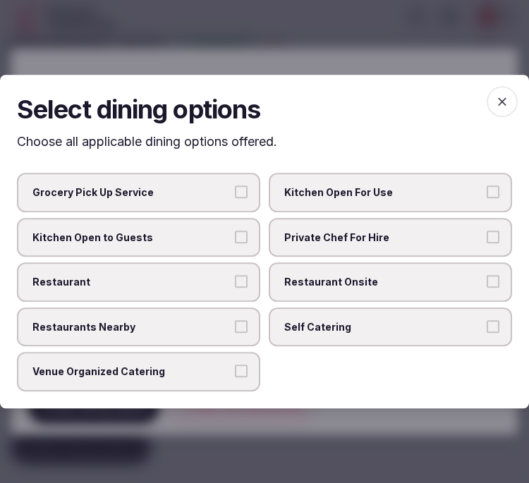
click at [326, 266] on label "Restaurant Onsite" at bounding box center [391, 283] width 244 height 40
click at [487, 275] on button "Restaurant Onsite" at bounding box center [493, 281] width 13 height 13
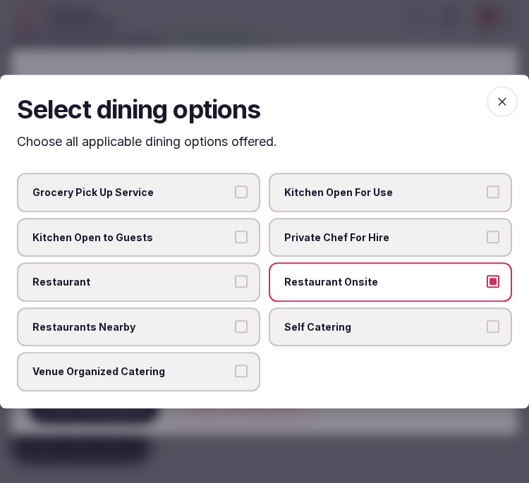
click at [173, 270] on label "Restaurant" at bounding box center [139, 283] width 244 height 40
click at [235, 275] on button "Restaurant" at bounding box center [241, 281] width 13 height 13
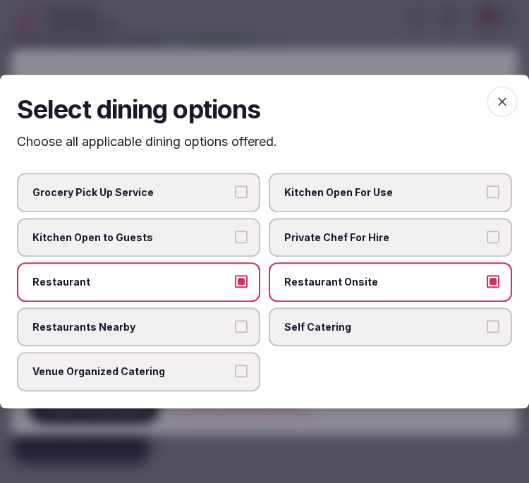
click at [501, 109] on icon "button" at bounding box center [502, 102] width 14 height 14
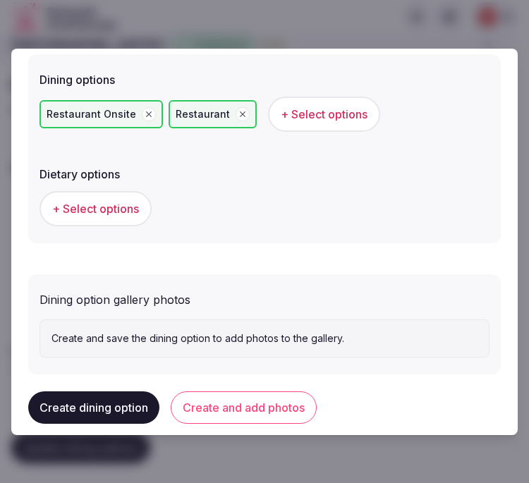
scroll to position [438, 0]
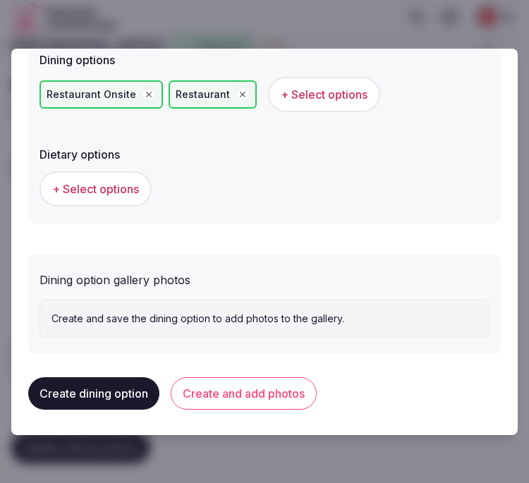
click at [224, 390] on button "Create and add photos" at bounding box center [244, 394] width 146 height 32
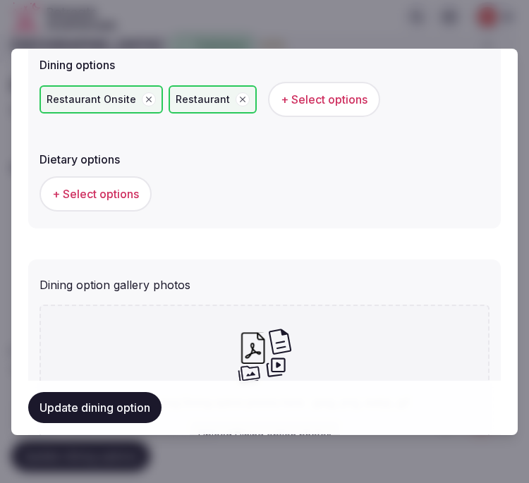
scroll to position [548, 0]
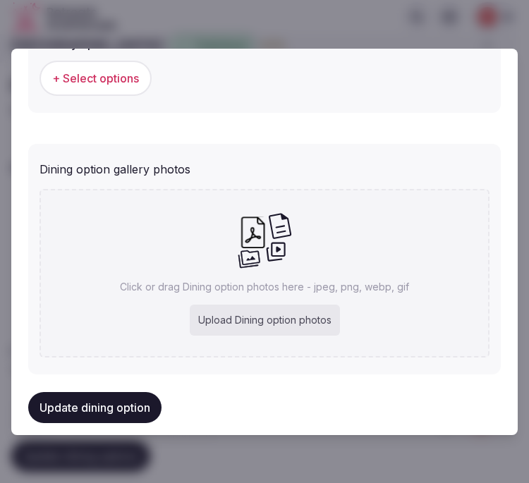
click at [287, 263] on div "Click or drag Dining option photos here - jpeg, png, webp, gif Upload Dining op…" at bounding box center [265, 273] width 450 height 169
type input "**********"
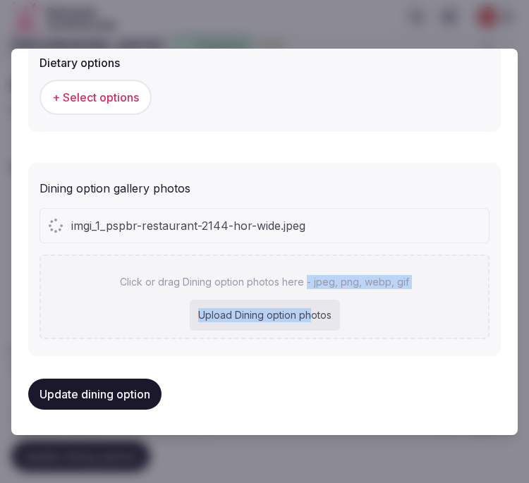
drag, startPoint x: 304, startPoint y: 291, endPoint x: 299, endPoint y: 286, distance: 7.5
click at [299, 286] on div "Click or drag Dining option photos here - jpeg, png, webp, gif Upload Dining op…" at bounding box center [265, 297] width 450 height 85
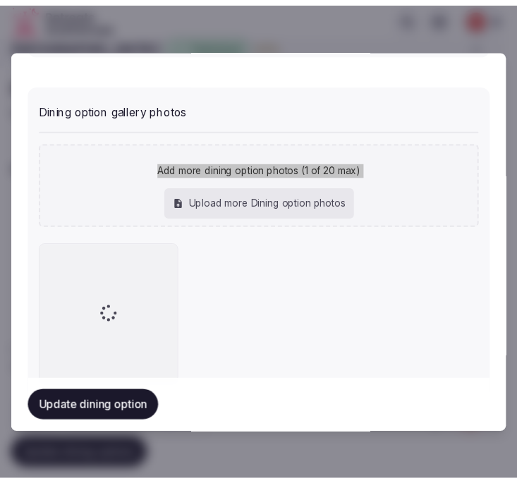
scroll to position [651, 0]
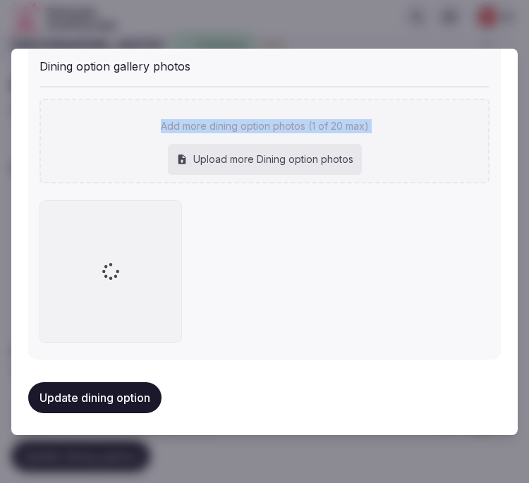
click at [118, 393] on button "Update dining option" at bounding box center [94, 398] width 133 height 31
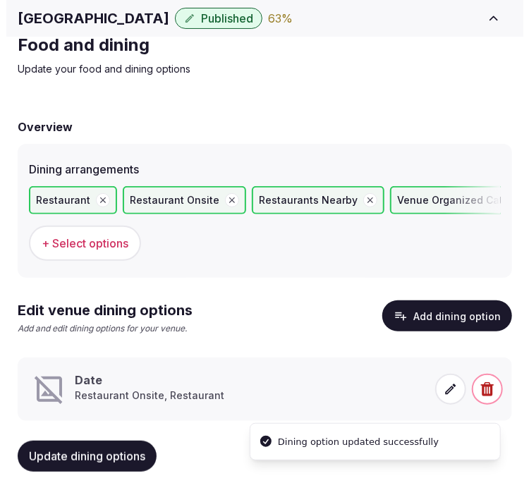
scroll to position [71, 0]
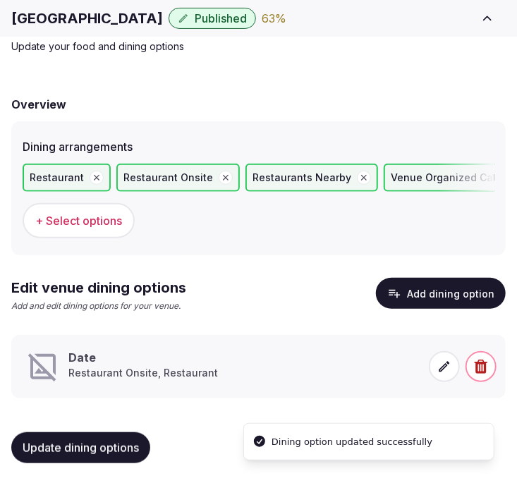
click at [222, 369] on div "Date Restaurant Onsite, Restaurant" at bounding box center [223, 367] width 395 height 34
click at [438, 368] on icon at bounding box center [445, 367] width 14 height 14
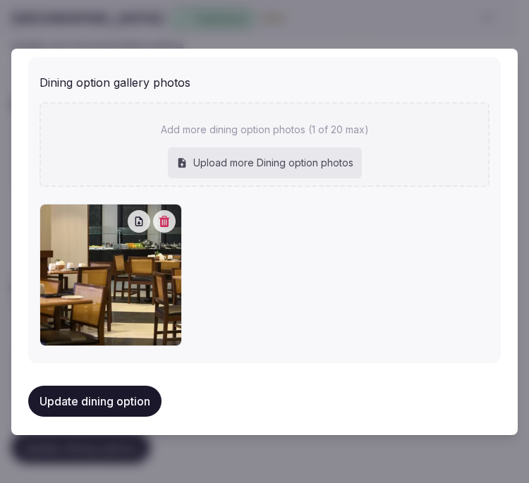
scroll to position [638, 0]
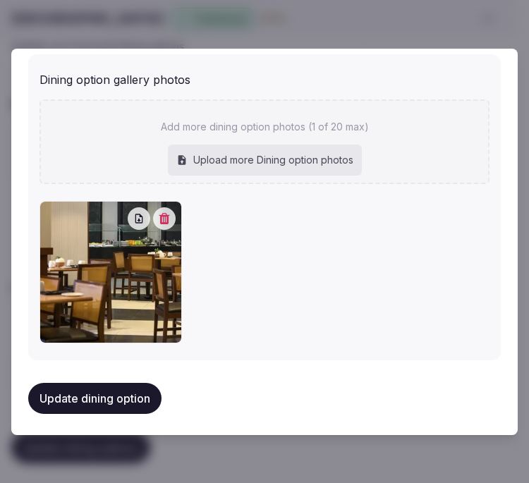
click at [95, 397] on button "Update dining option" at bounding box center [94, 398] width 133 height 31
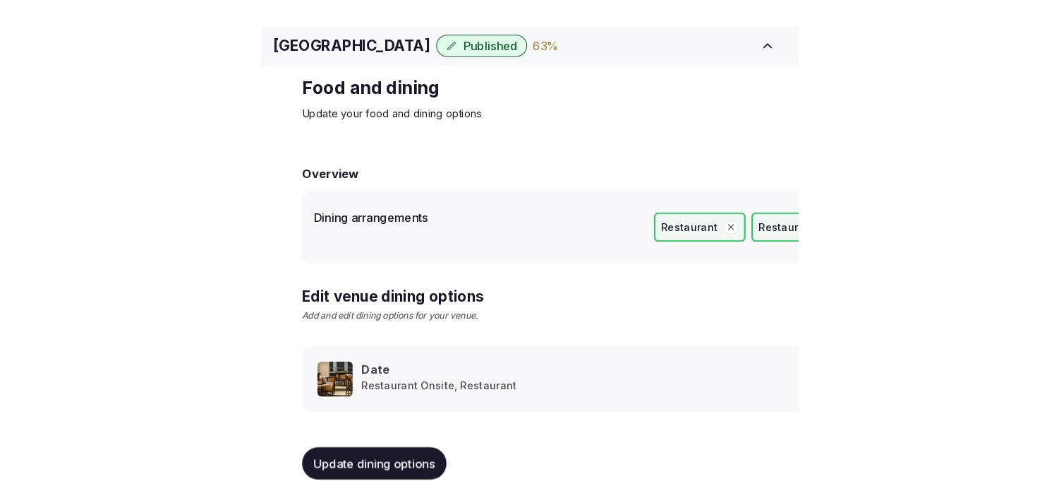
scroll to position [16, 0]
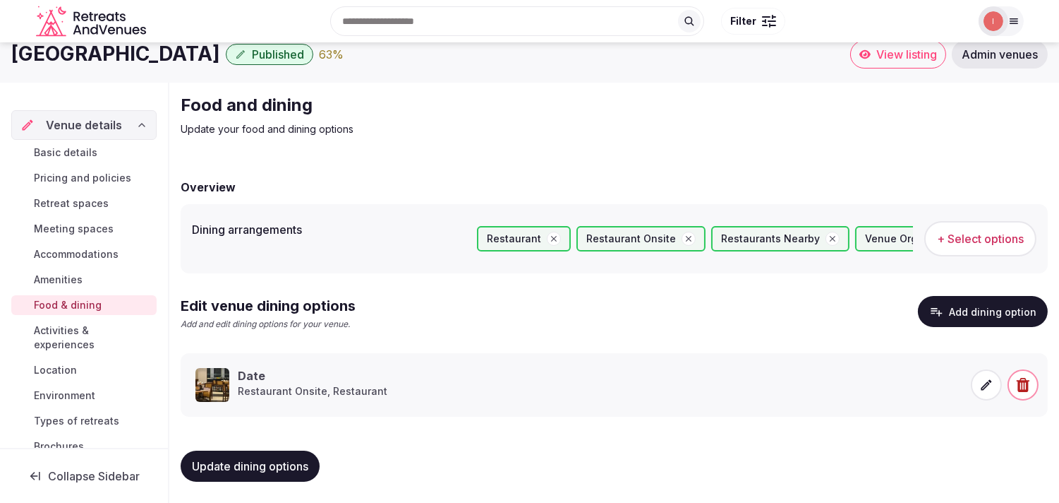
click at [53, 328] on span "Activities & experiences" at bounding box center [92, 337] width 117 height 28
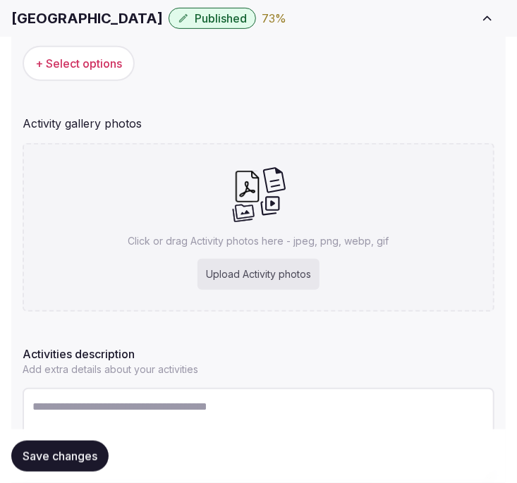
scroll to position [292, 0]
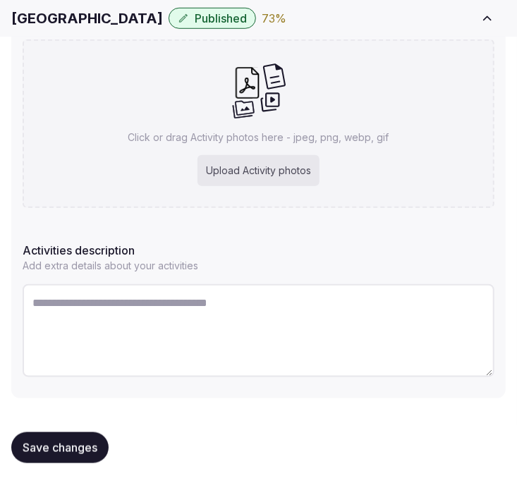
click at [279, 114] on icon at bounding box center [259, 90] width 55 height 57
click at [150, 341] on textarea at bounding box center [259, 330] width 472 height 93
paste textarea "**********"
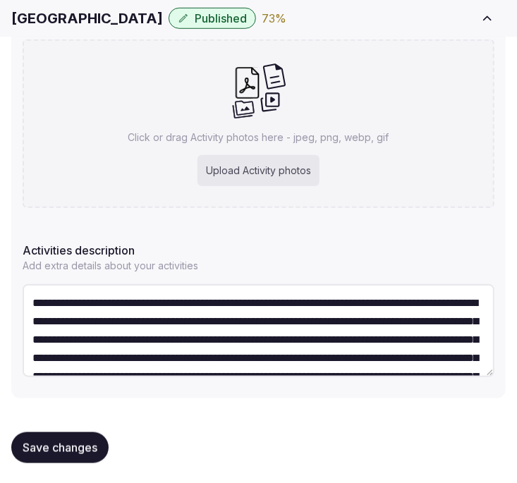
scroll to position [80, 0]
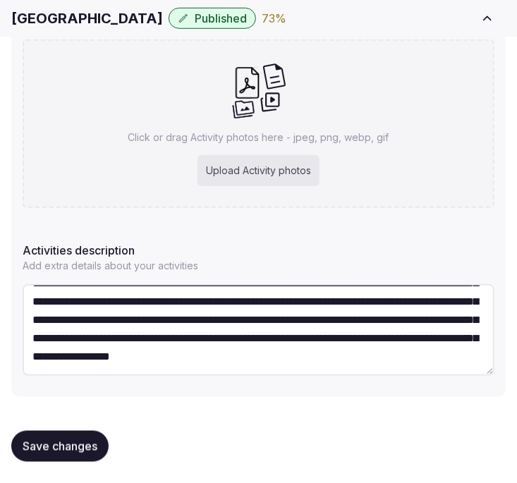
type textarea "**********"
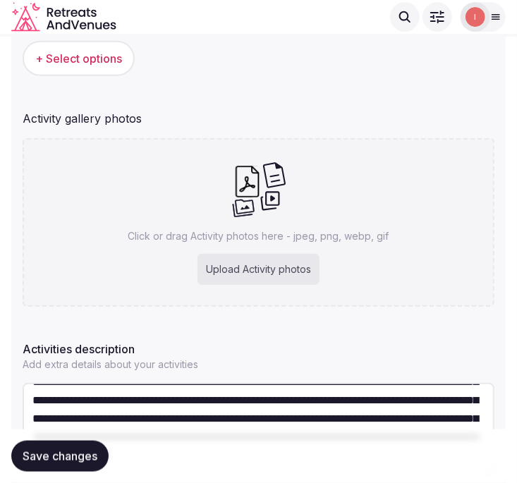
scroll to position [57, 0]
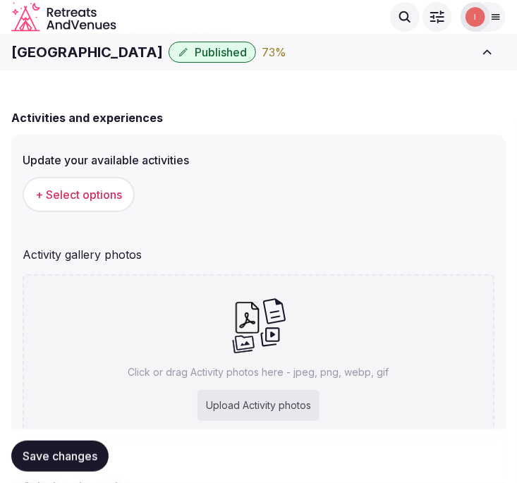
click at [54, 58] on h1 "Renaissance Palm Springs Hotel" at bounding box center [87, 52] width 152 height 20
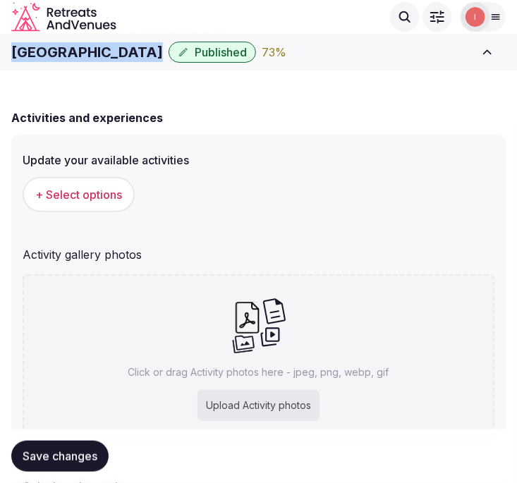
click at [54, 58] on h1 "Renaissance Palm Springs Hotel" at bounding box center [87, 52] width 152 height 20
copy div "Renaissance Palm Springs Hotel"
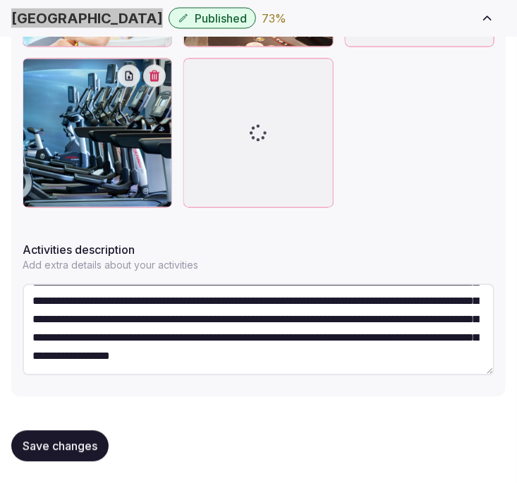
scroll to position [92, 0]
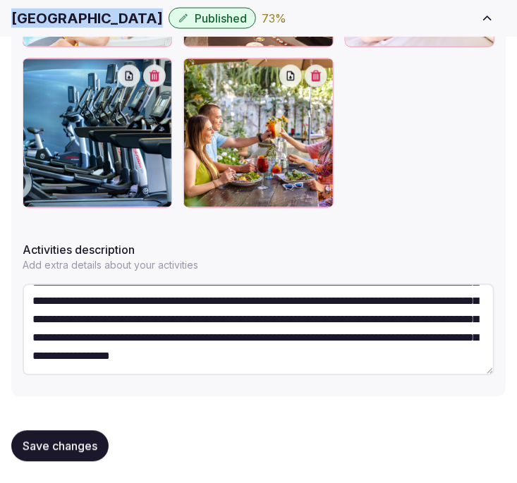
click at [76, 449] on span "Save changes" at bounding box center [60, 447] width 75 height 14
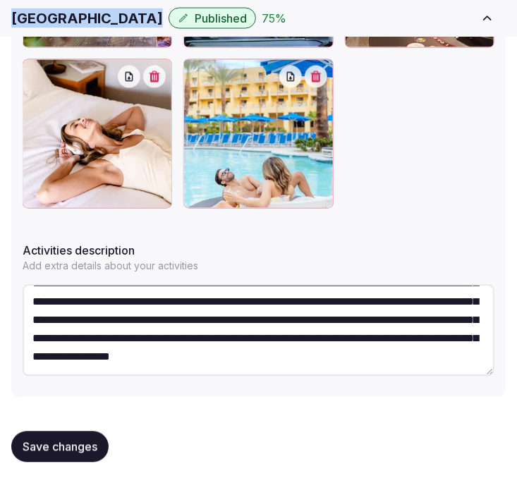
scroll to position [687, 0]
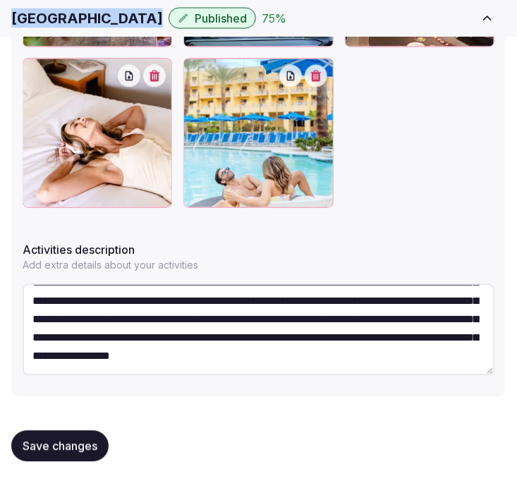
click at [61, 441] on span "Save changes" at bounding box center [60, 447] width 75 height 14
click at [88, 445] on span "Save changes" at bounding box center [60, 447] width 75 height 14
click at [66, 450] on span "Save changes" at bounding box center [60, 447] width 75 height 14
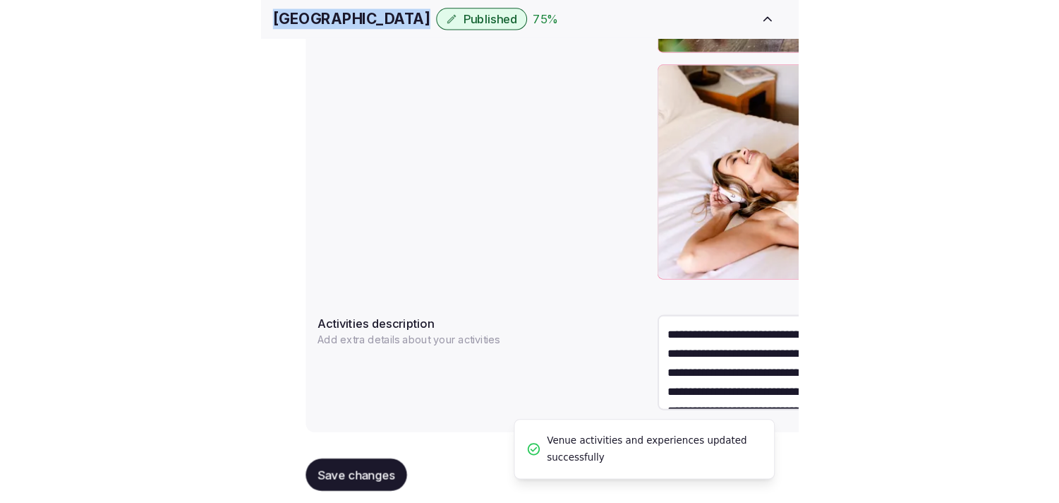
scroll to position [541, 0]
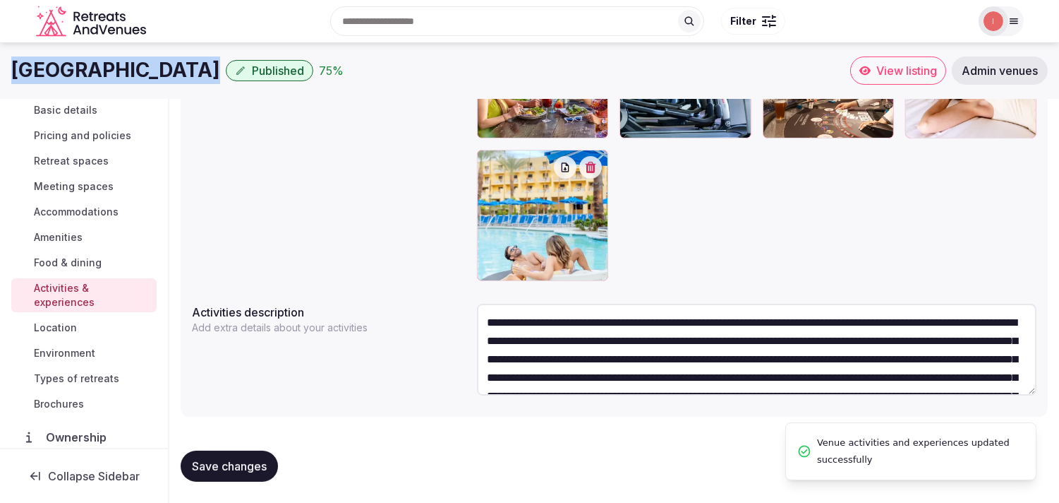
click at [60, 323] on span "Location" at bounding box center [55, 327] width 43 height 14
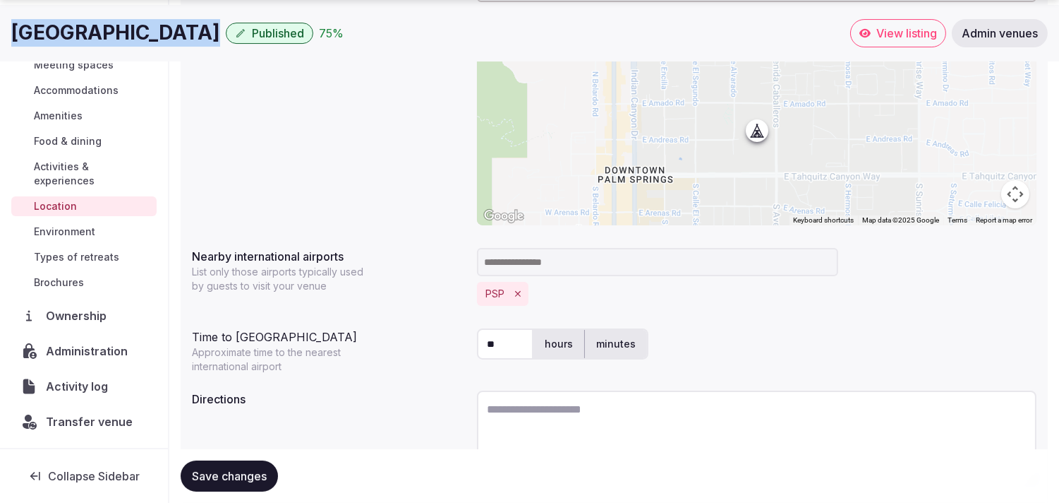
scroll to position [272, 0]
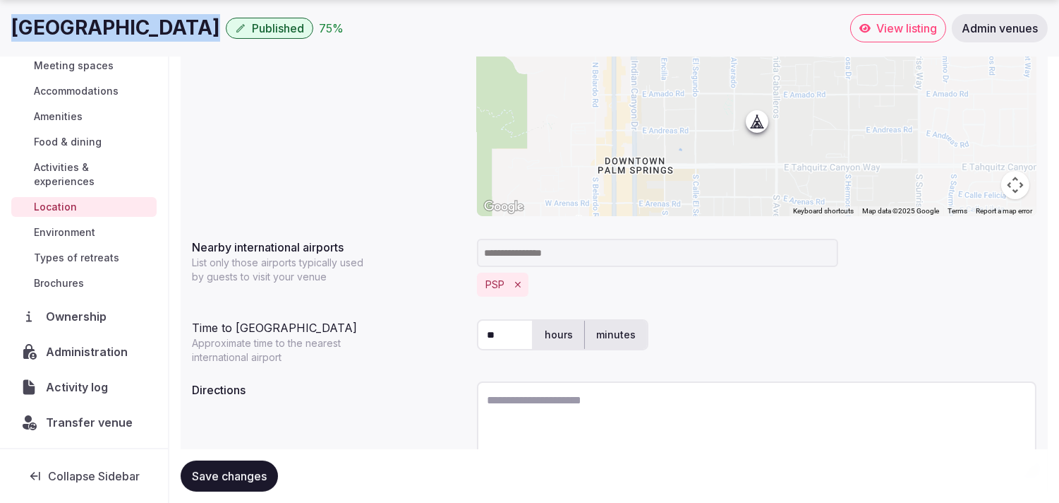
click at [267, 469] on span "Save changes" at bounding box center [229, 476] width 75 height 14
click at [64, 226] on span "Environment" at bounding box center [64, 232] width 61 height 14
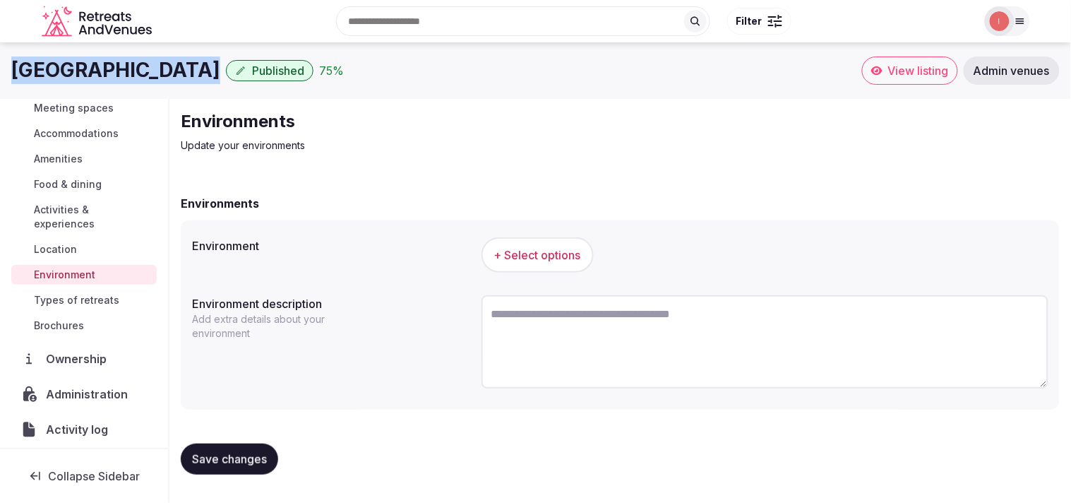
click at [529, 255] on span "+ Select options" at bounding box center [537, 255] width 87 height 16
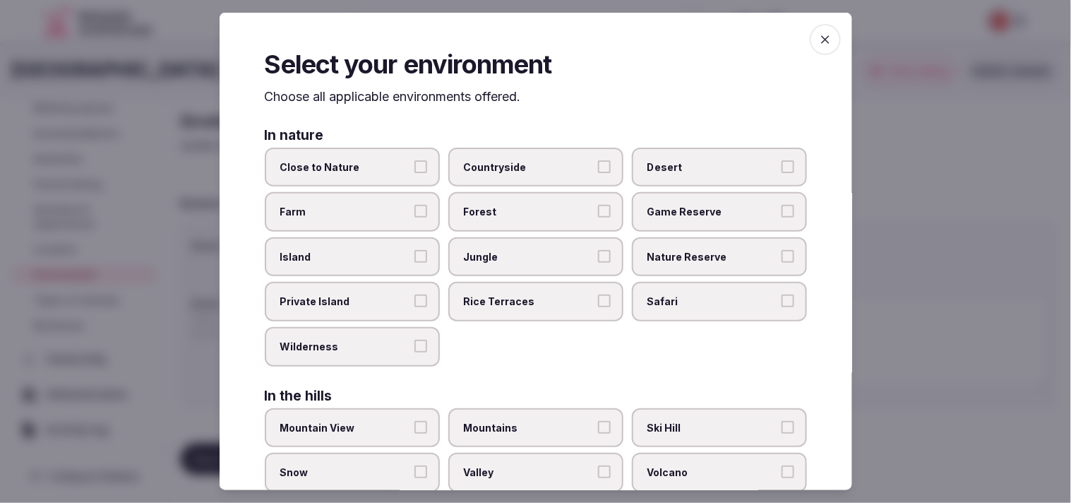
click at [529, 171] on span "Desert" at bounding box center [712, 167] width 130 height 14
click at [529, 171] on button "Desert" at bounding box center [787, 166] width 13 height 13
click at [403, 172] on span "Close to Nature" at bounding box center [345, 167] width 130 height 14
click at [414, 172] on button "Close to Nature" at bounding box center [420, 166] width 13 height 13
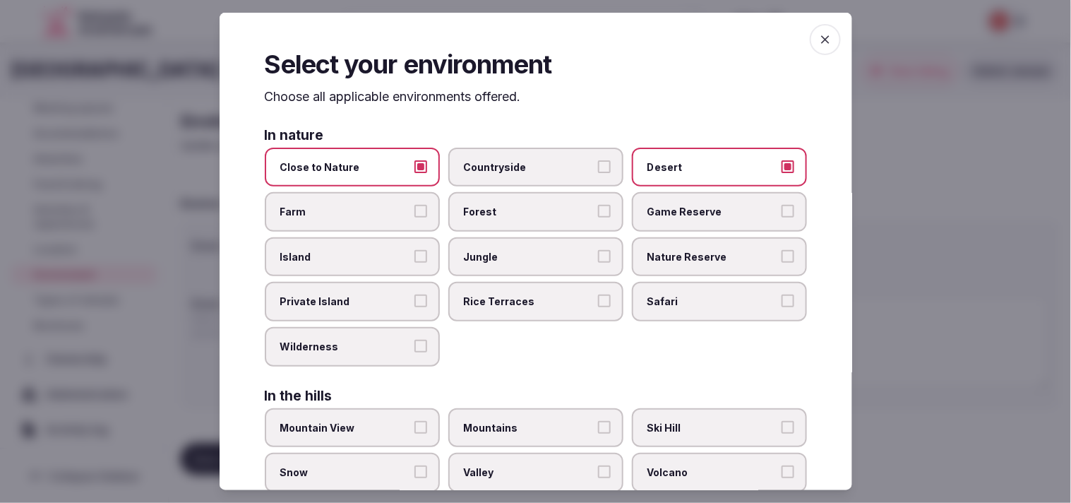
click at [529, 39] on icon "button" at bounding box center [825, 39] width 8 height 8
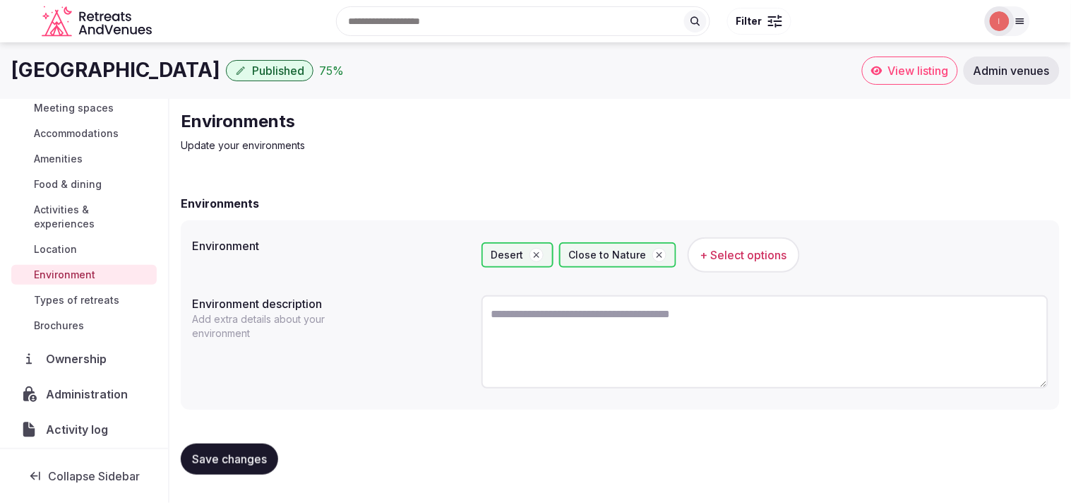
click at [261, 455] on span "Save changes" at bounding box center [229, 459] width 75 height 14
click at [76, 297] on span "Types of retreats" at bounding box center [76, 300] width 85 height 14
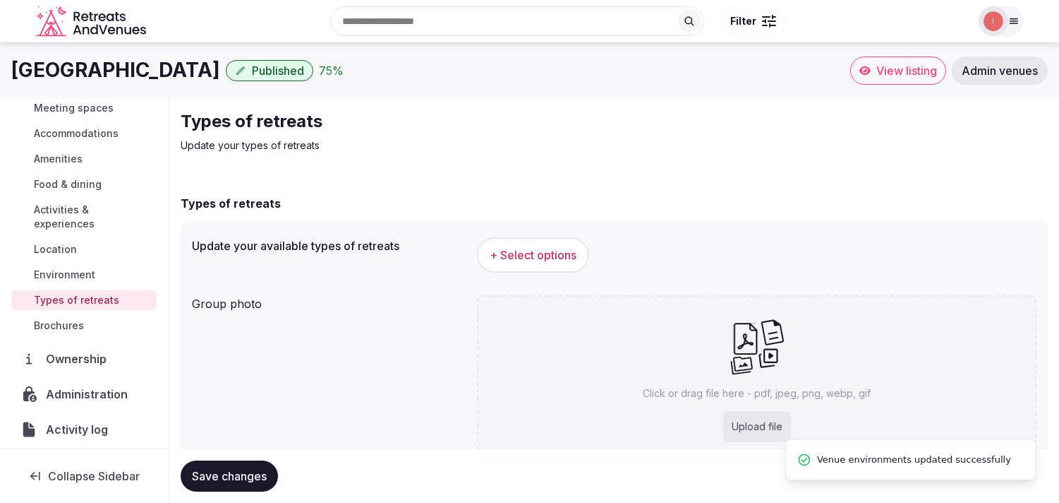
click at [529, 268] on button "+ Select options" at bounding box center [533, 254] width 112 height 35
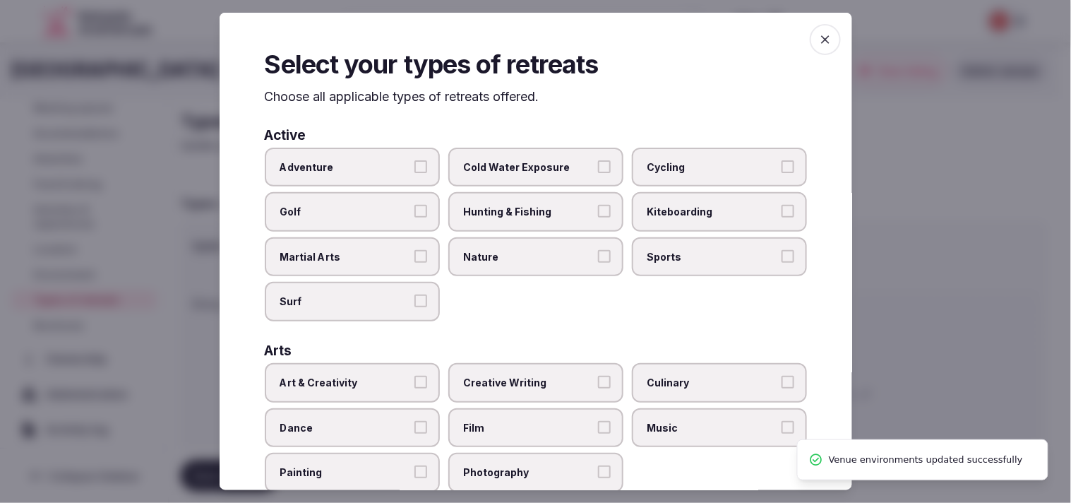
click at [403, 168] on span "Adventure" at bounding box center [345, 167] width 130 height 14
click at [414, 168] on button "Adventure" at bounding box center [420, 166] width 13 height 13
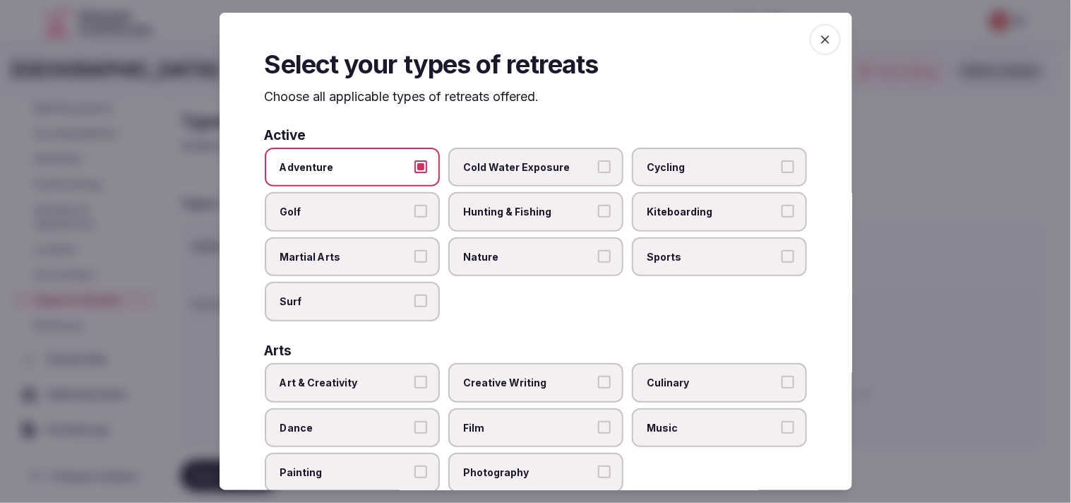
scroll to position [157, 0]
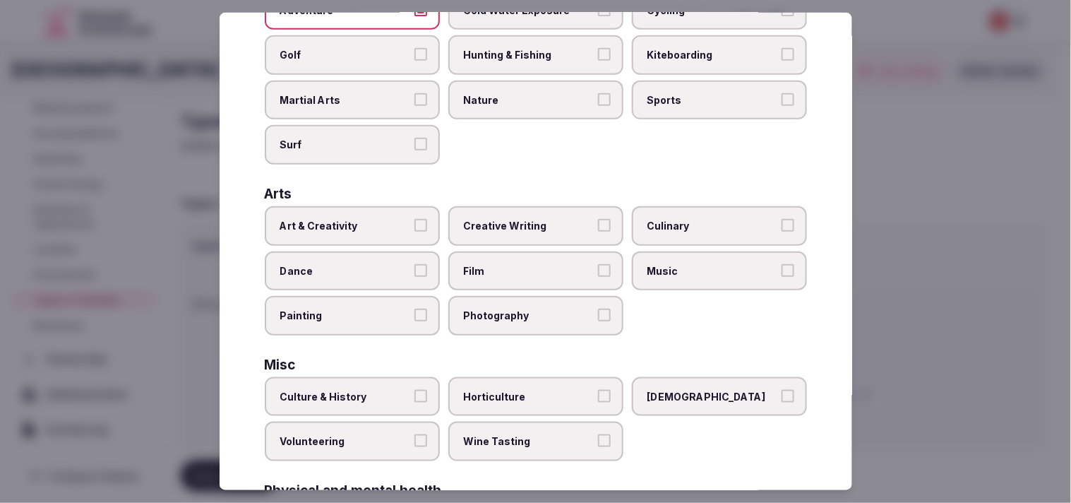
click at [404, 222] on span "Art & Creativity" at bounding box center [345, 226] width 130 height 14
click at [414, 222] on button "Art & Creativity" at bounding box center [420, 225] width 13 height 13
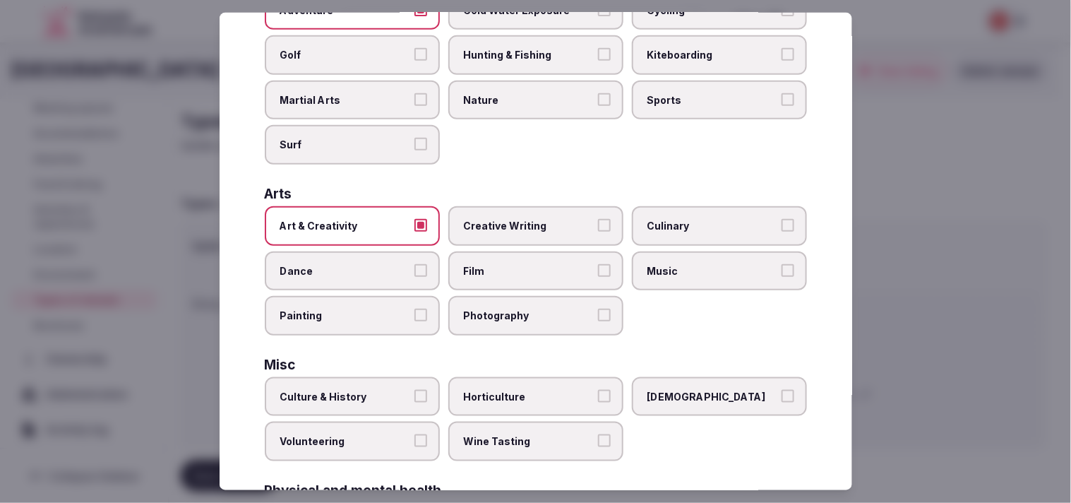
click at [529, 229] on label "Creative Writing" at bounding box center [535, 226] width 175 height 40
click at [529, 229] on button "Creative Writing" at bounding box center [604, 225] width 13 height 13
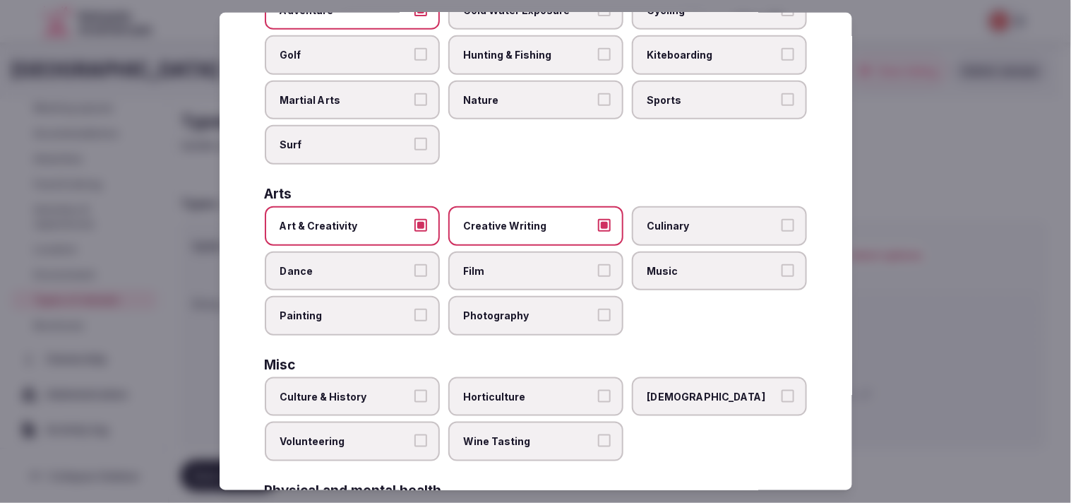
click at [529, 229] on label "Creative Writing" at bounding box center [535, 226] width 175 height 40
click at [529, 229] on button "Creative Writing" at bounding box center [604, 225] width 13 height 13
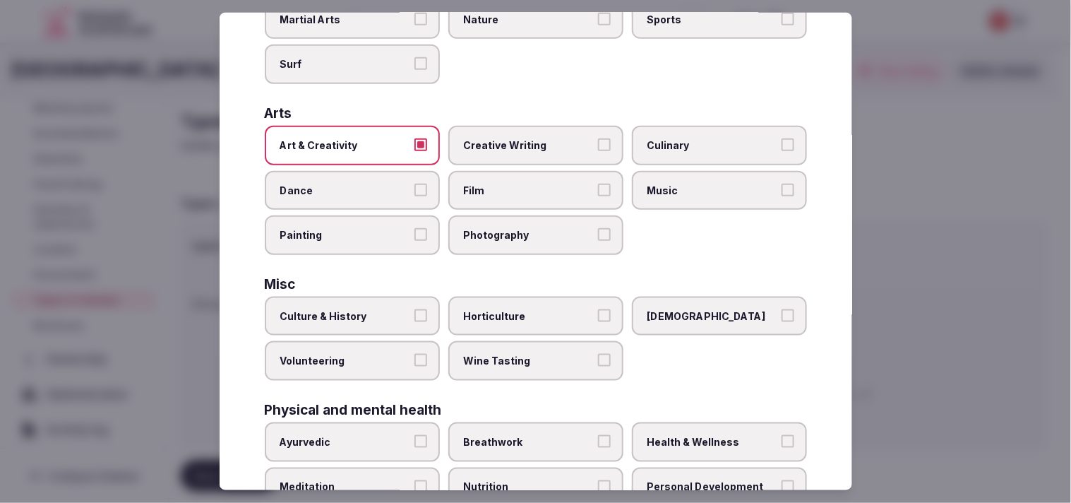
scroll to position [313, 0]
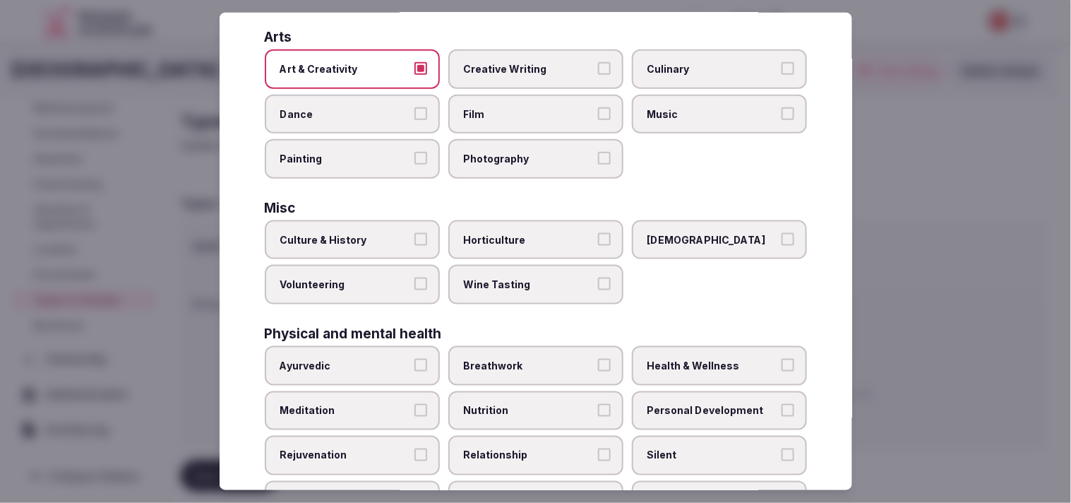
click at [379, 220] on label "Culture & History" at bounding box center [352, 240] width 175 height 40
click at [414, 233] on button "Culture & History" at bounding box center [420, 239] width 13 height 13
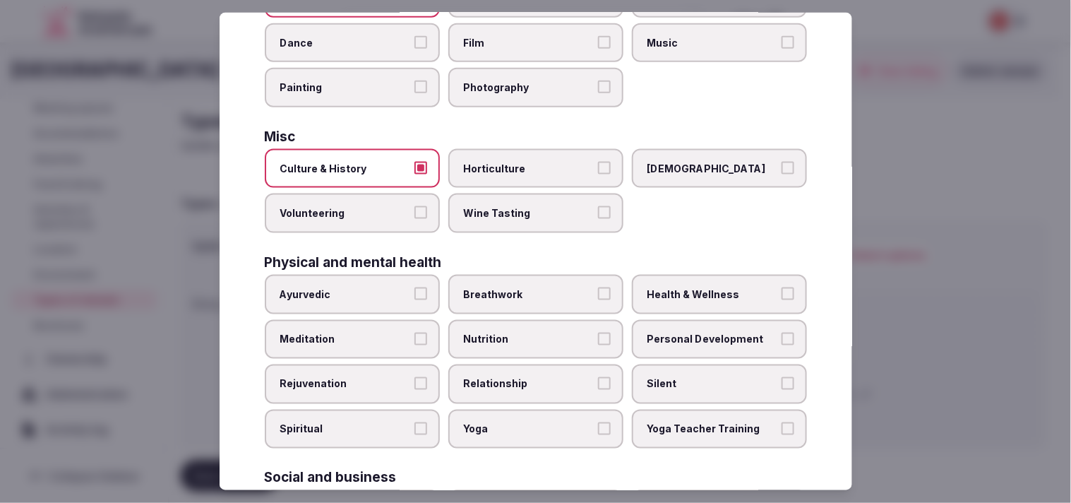
scroll to position [470, 0]
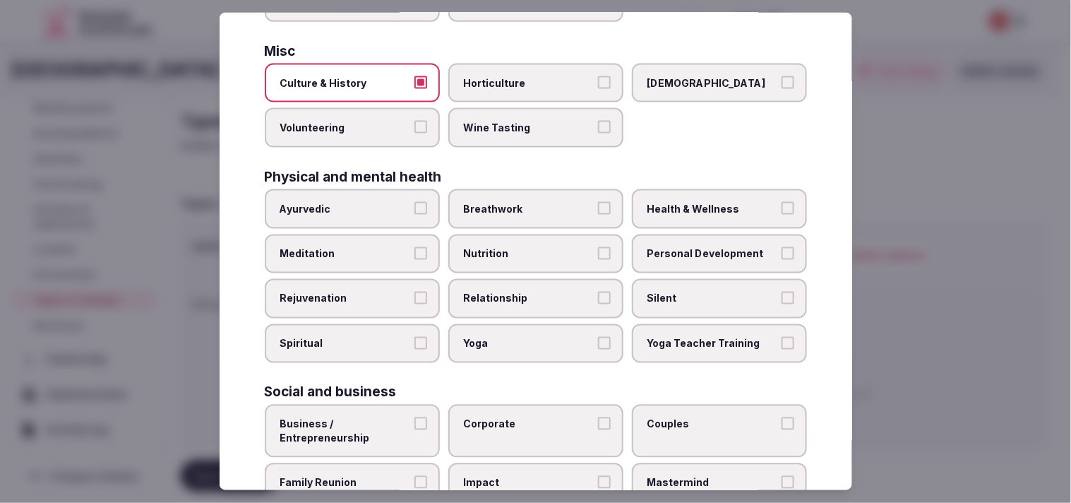
click at [529, 246] on span "Personal Development" at bounding box center [712, 253] width 130 height 14
click at [529, 246] on button "Personal Development" at bounding box center [787, 252] width 13 height 13
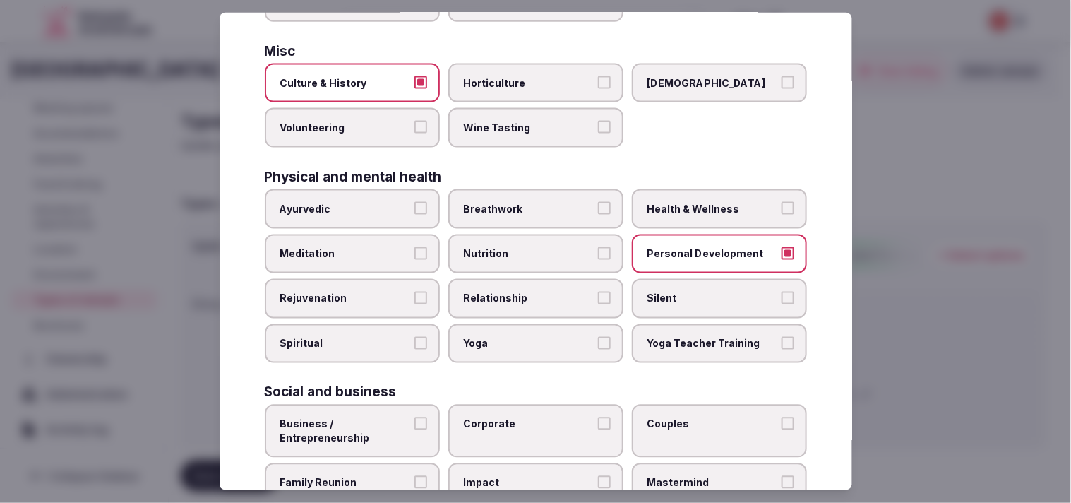
click at [529, 202] on span "Health & Wellness" at bounding box center [712, 209] width 130 height 14
click at [529, 202] on button "Health & Wellness" at bounding box center [787, 208] width 13 height 13
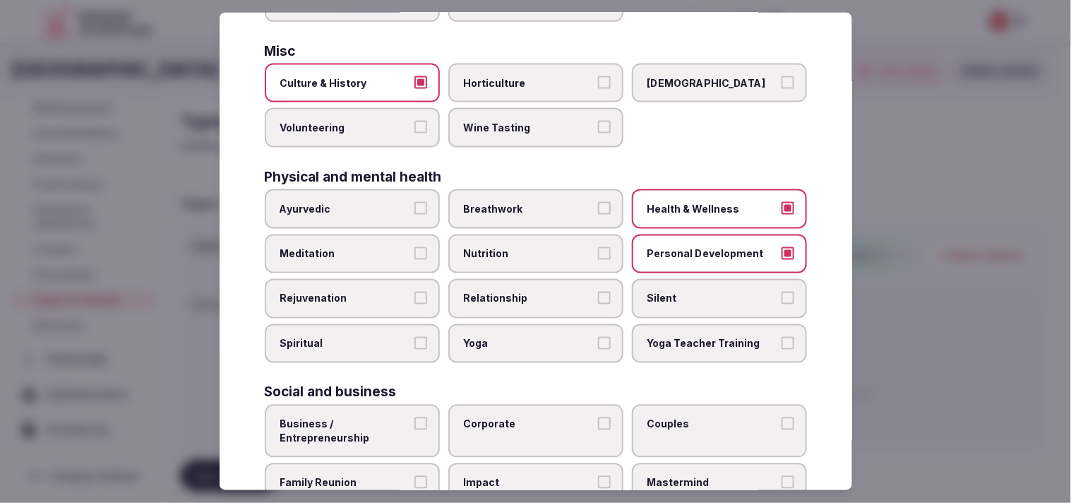
scroll to position [540, 0]
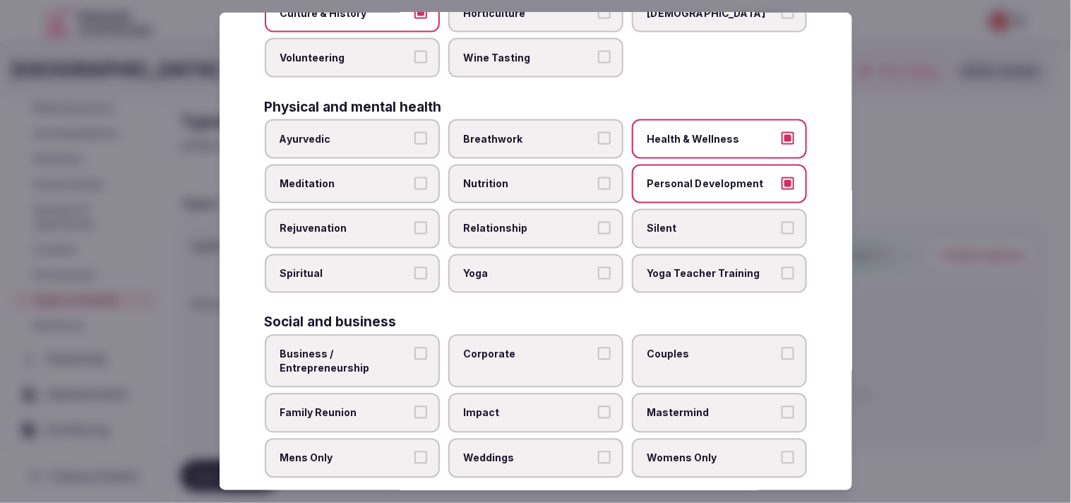
click at [529, 209] on label "Relationship" at bounding box center [535, 229] width 175 height 40
click at [529, 222] on button "Relationship" at bounding box center [604, 228] width 13 height 13
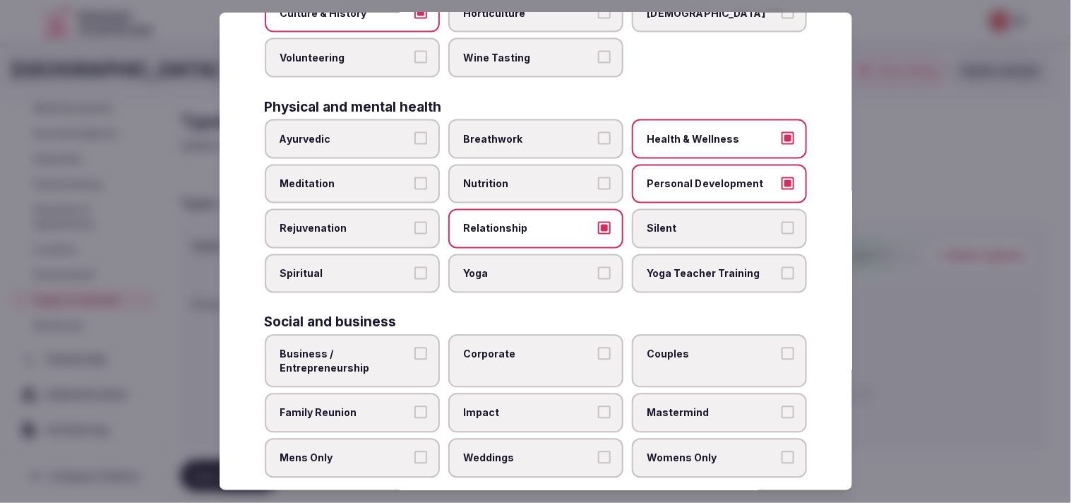
drag, startPoint x: 368, startPoint y: 328, endPoint x: 457, endPoint y: 344, distance: 90.4
click at [368, 335] on label "Business / Entrepreneurship" at bounding box center [352, 361] width 175 height 53
click at [414, 347] on button "Business / Entrepreneurship" at bounding box center [420, 353] width 13 height 13
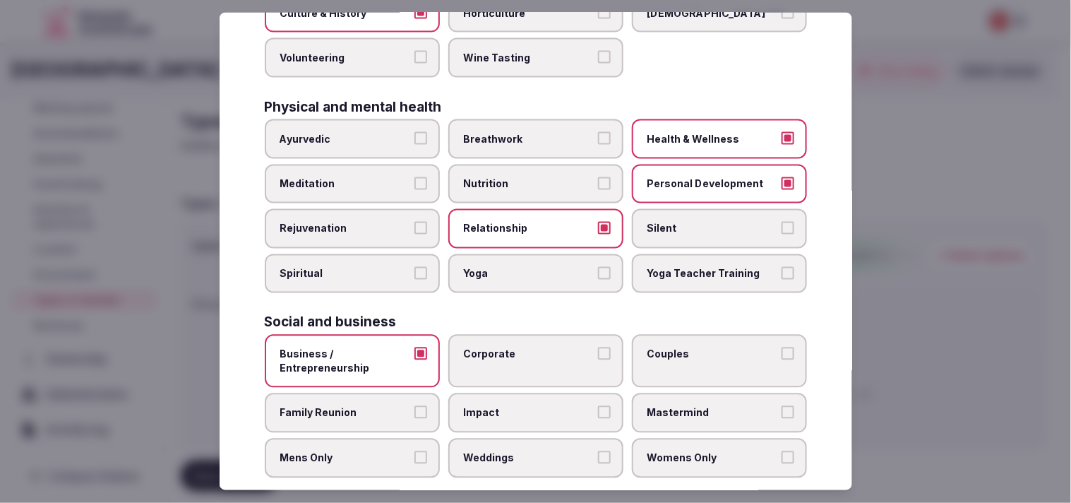
drag, startPoint x: 505, startPoint y: 351, endPoint x: 582, endPoint y: 334, distance: 79.5
click at [514, 347] on label "Corporate" at bounding box center [535, 361] width 175 height 53
click at [529, 347] on button "Corporate" at bounding box center [604, 353] width 13 height 13
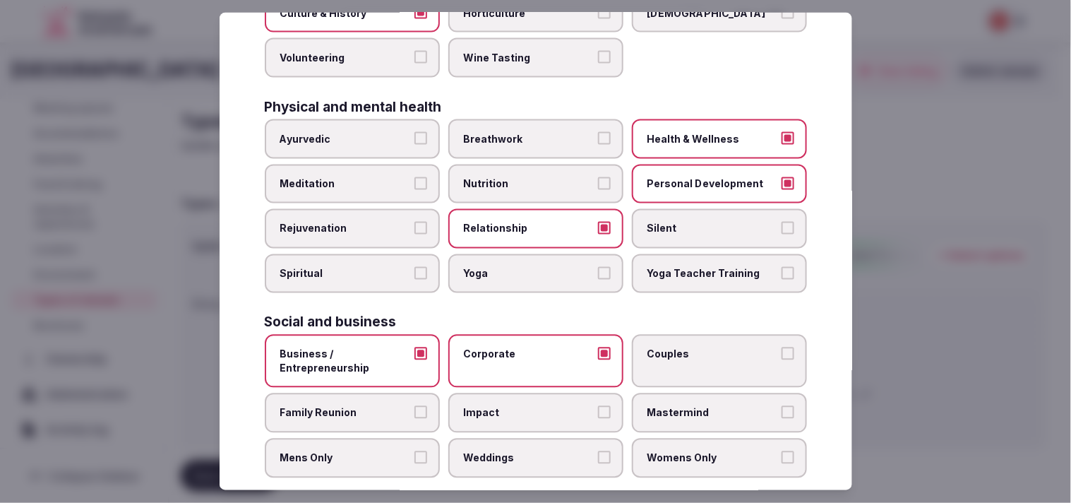
click at [358, 406] on span "Family Reunion" at bounding box center [345, 413] width 130 height 14
click at [414, 406] on button "Family Reunion" at bounding box center [420, 412] width 13 height 13
click at [529, 346] on label "Couples" at bounding box center [719, 361] width 175 height 53
click at [529, 347] on button "Couples" at bounding box center [787, 353] width 13 height 13
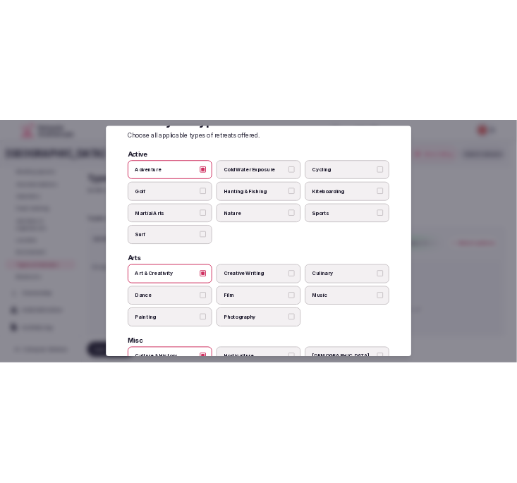
scroll to position [0, 0]
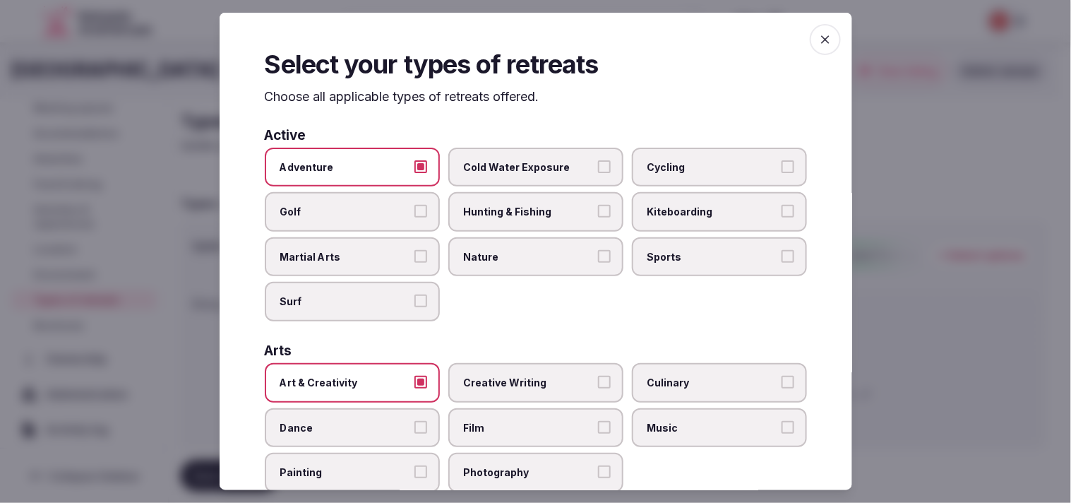
click at [529, 50] on div "Select your types of retreats Choose all applicable types of retreats offered. …" at bounding box center [536, 251] width 632 height 477
click at [529, 44] on icon "button" at bounding box center [825, 39] width 14 height 14
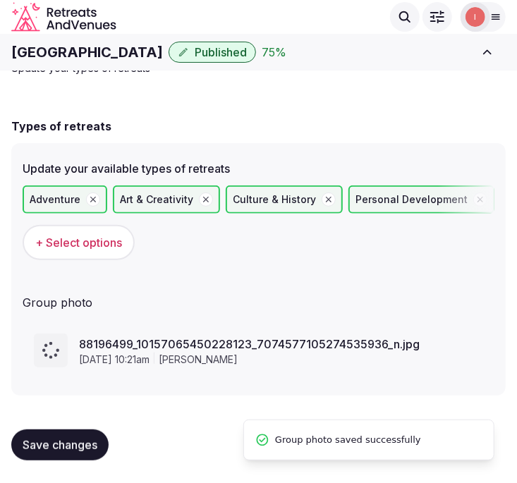
scroll to position [45, 0]
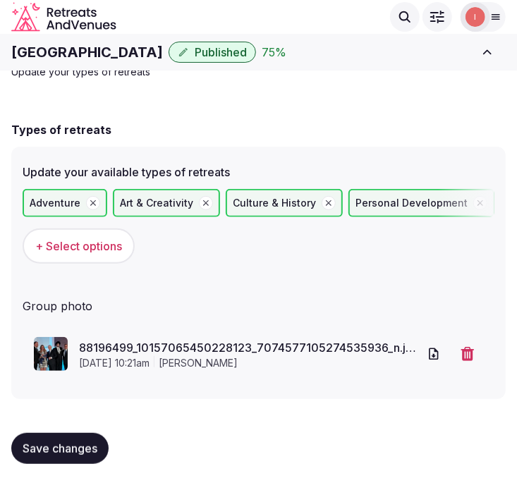
click at [50, 448] on span "Save changes" at bounding box center [60, 449] width 75 height 14
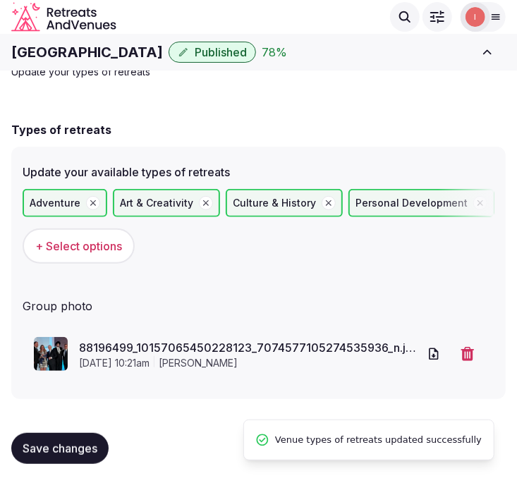
click at [57, 450] on span "Save changes" at bounding box center [60, 449] width 75 height 14
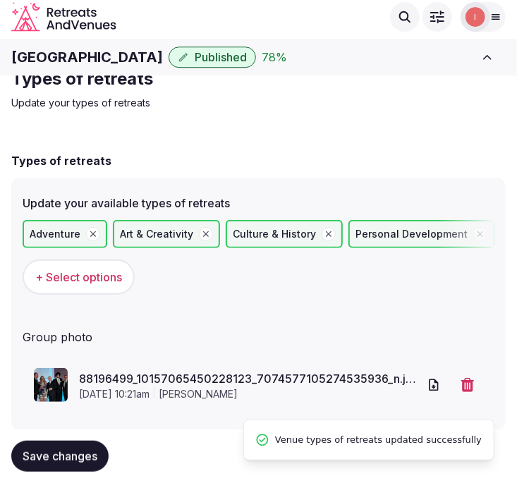
scroll to position [0, 0]
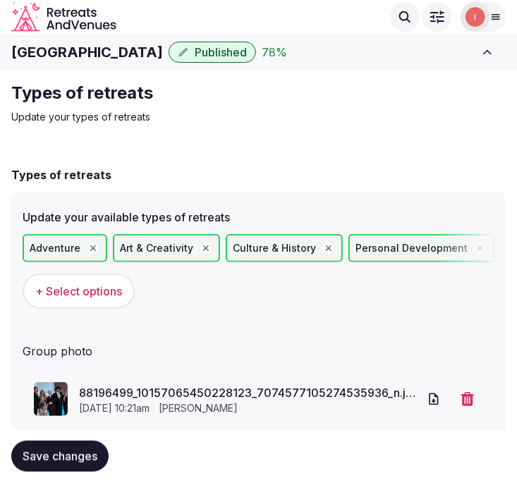
click at [89, 54] on h1 "Renaissance Palm Springs Hotel" at bounding box center [87, 52] width 152 height 20
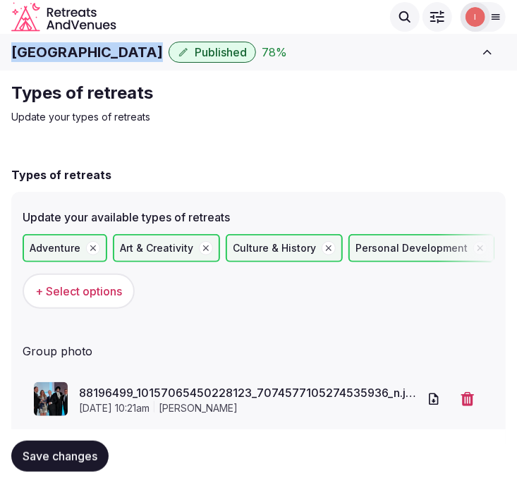
click at [89, 54] on h1 "Renaissance Palm Springs Hotel" at bounding box center [87, 52] width 152 height 20
copy div "Renaissance Palm Springs Hotel"
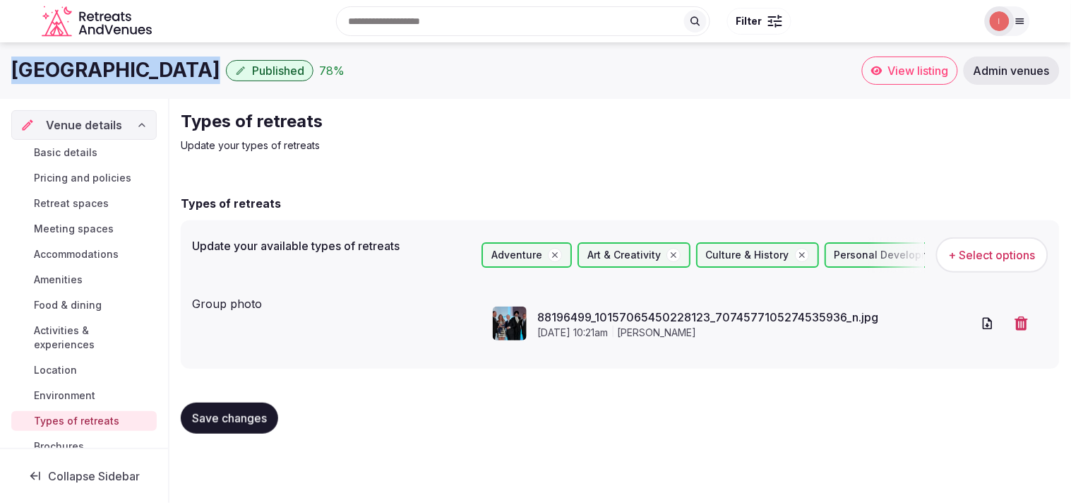
click at [529, 69] on span "View listing" at bounding box center [918, 71] width 61 height 14
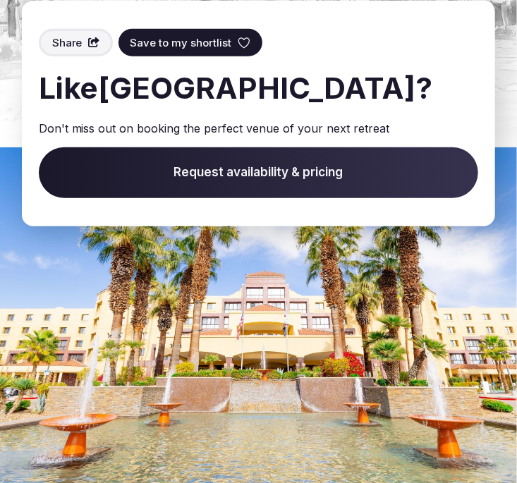
scroll to position [3529, 0]
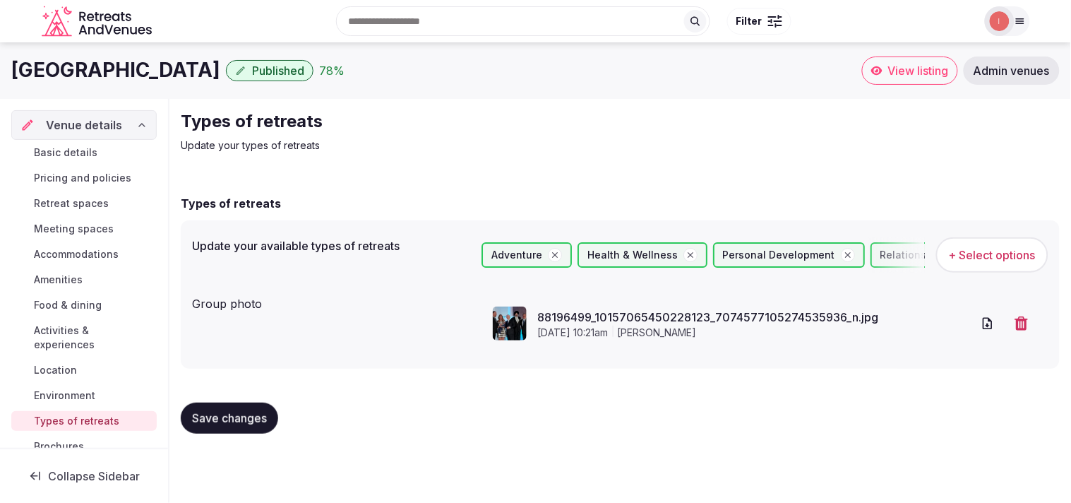
click at [71, 333] on span "Activities & experiences" at bounding box center [92, 337] width 117 height 28
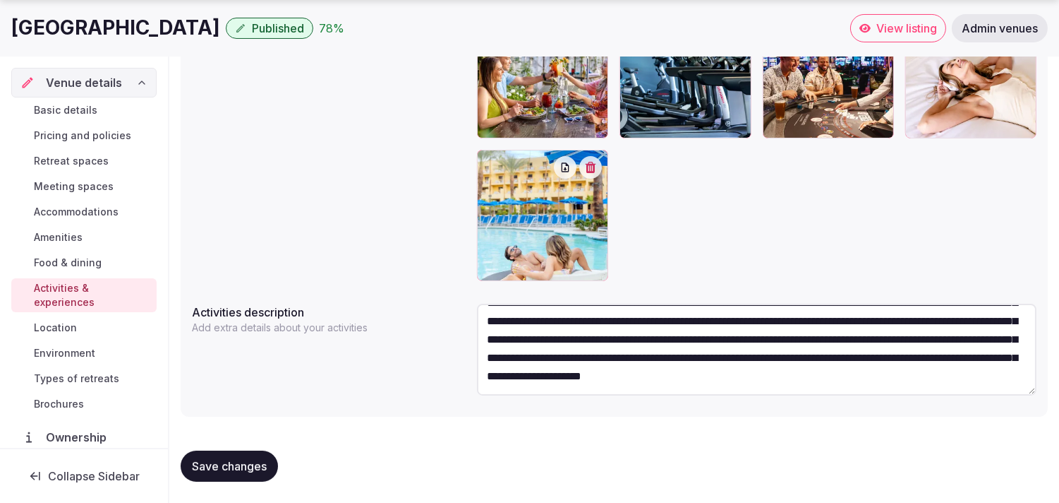
scroll to position [54, 0]
click at [242, 459] on span "Save changes" at bounding box center [229, 466] width 75 height 14
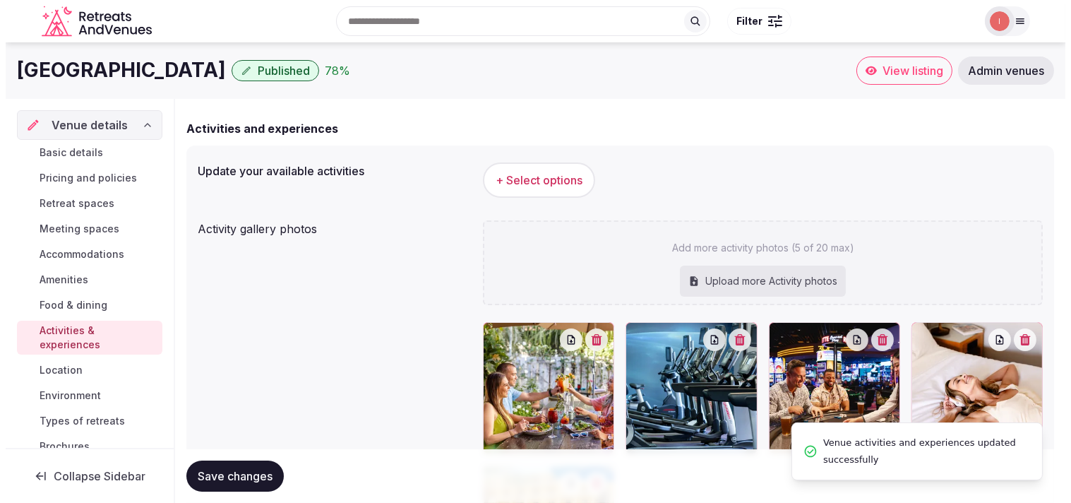
scroll to position [0, 0]
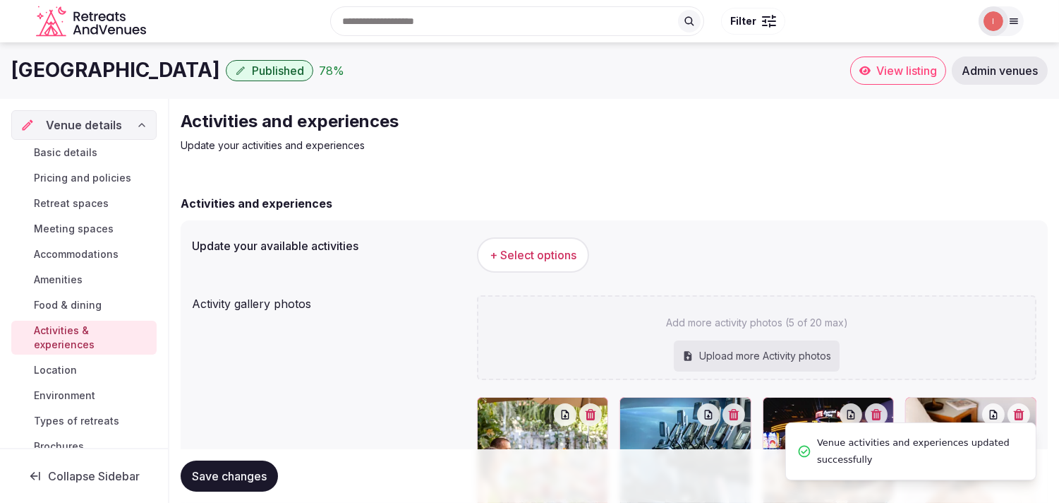
click at [529, 248] on span "+ Select options" at bounding box center [533, 255] width 87 height 16
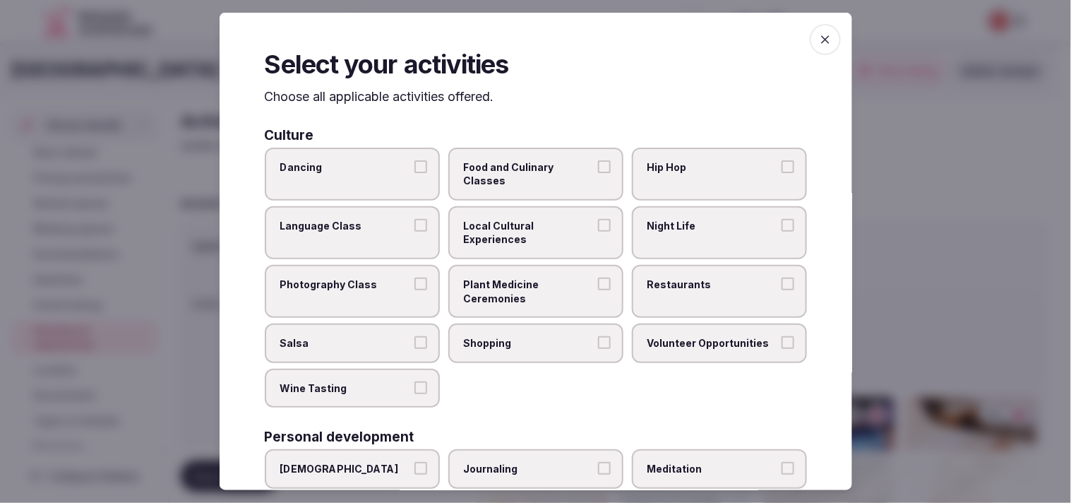
click at [517, 172] on span "Food and Culinary Classes" at bounding box center [529, 174] width 130 height 28
click at [529, 172] on button "Food and Culinary Classes" at bounding box center [604, 166] width 13 height 13
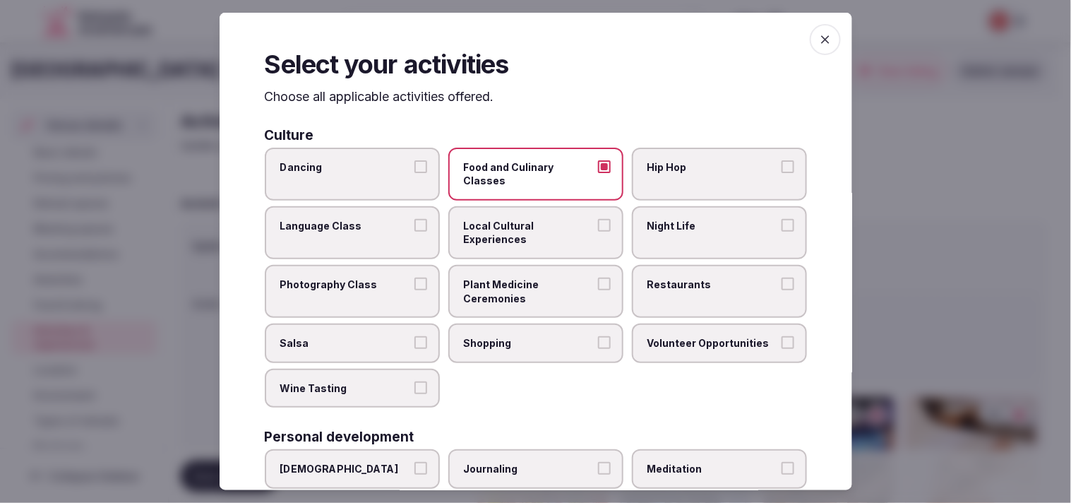
click at [529, 280] on span "Restaurants" at bounding box center [712, 284] width 130 height 14
click at [529, 280] on button "Restaurants" at bounding box center [787, 283] width 13 height 13
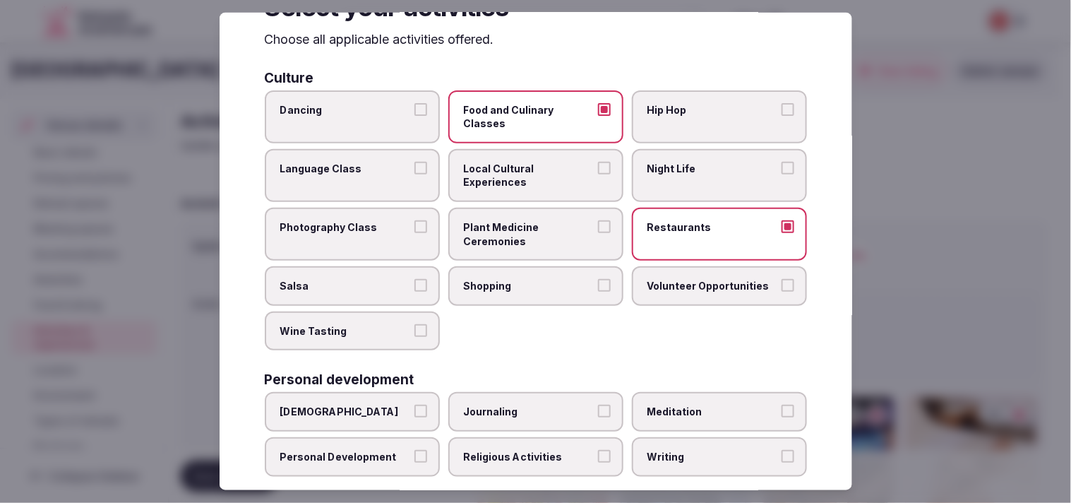
scroll to position [78, 0]
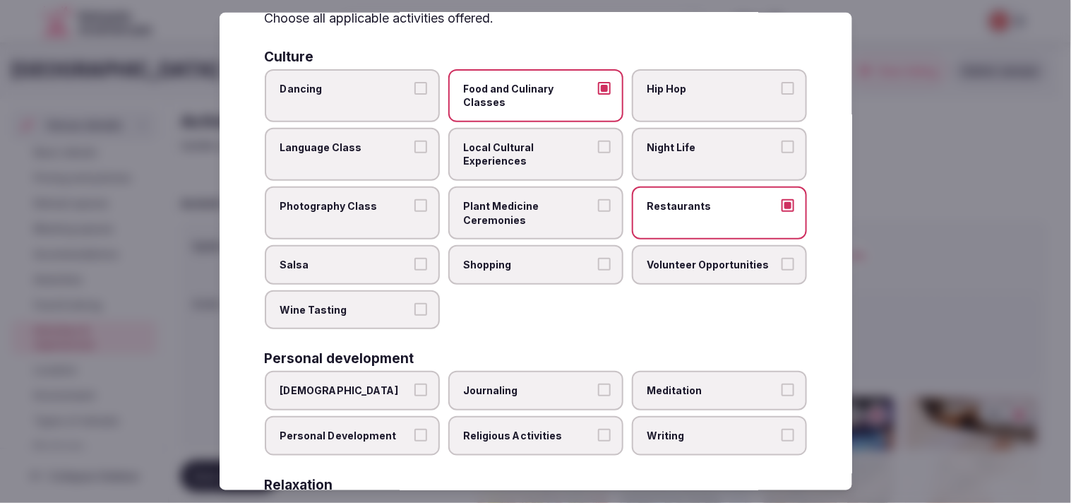
click at [529, 90] on span "Food and Culinary Classes" at bounding box center [529, 95] width 130 height 28
click at [529, 90] on button "Food and Culinary Classes" at bounding box center [604, 87] width 13 height 13
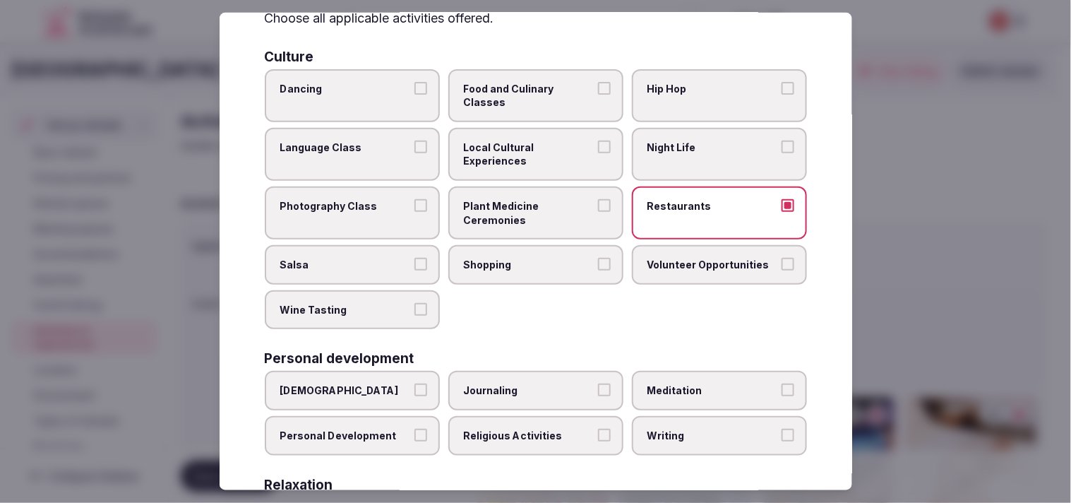
click at [504, 258] on span "Shopping" at bounding box center [529, 265] width 130 height 14
click at [529, 258] on button "Shopping" at bounding box center [604, 264] width 13 height 13
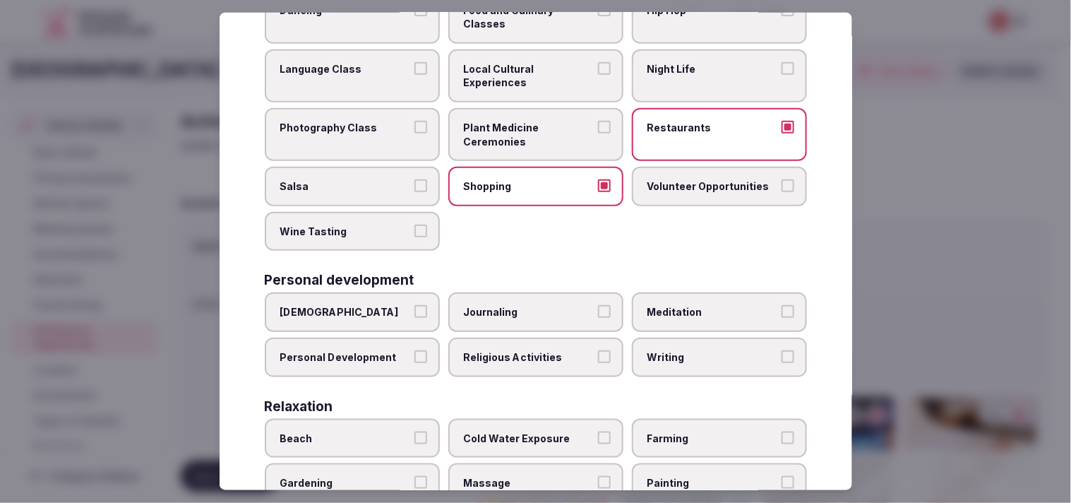
click at [529, 66] on span "Night Life" at bounding box center [712, 69] width 130 height 14
click at [529, 66] on button "Night Life" at bounding box center [787, 68] width 13 height 13
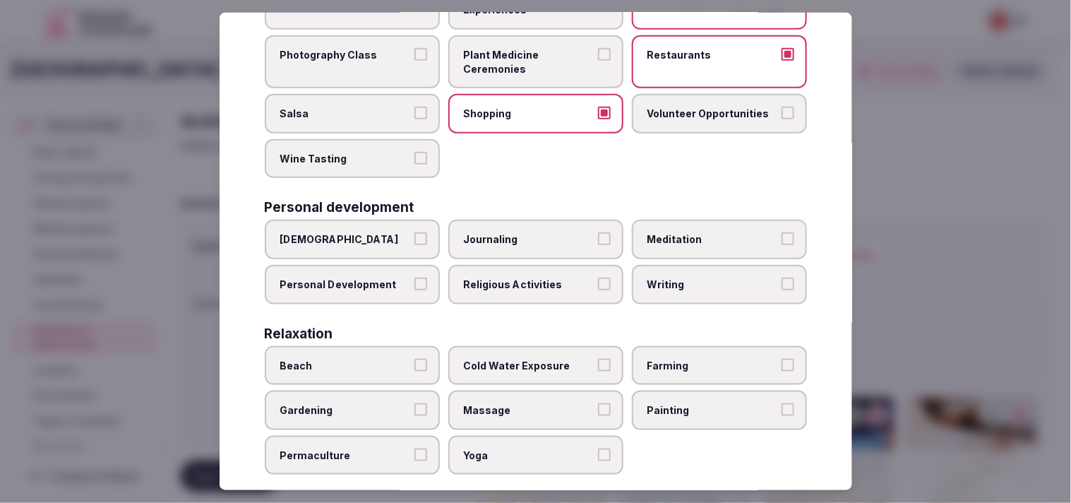
scroll to position [313, 0]
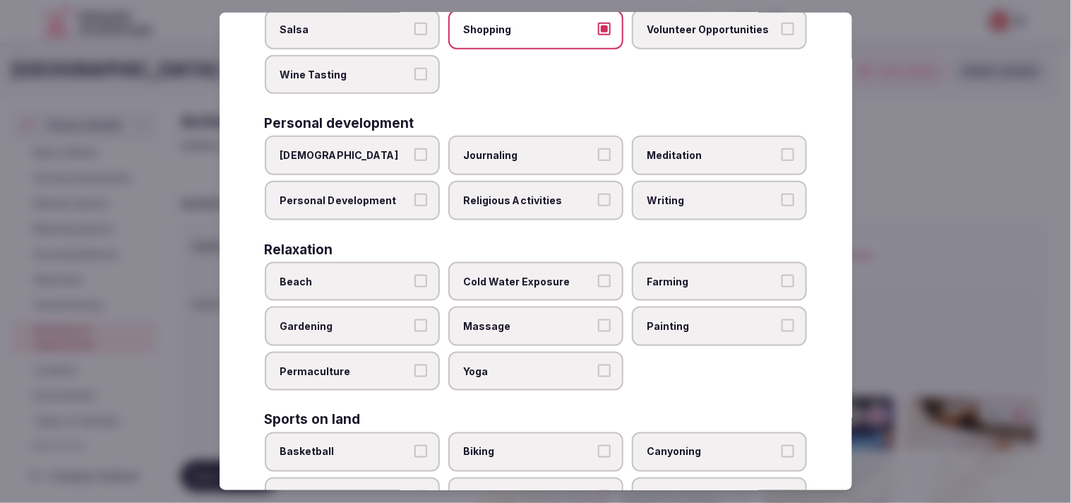
click at [413, 201] on label "Personal Development" at bounding box center [352, 201] width 175 height 40
click at [414, 201] on button "Personal Development" at bounding box center [420, 199] width 13 height 13
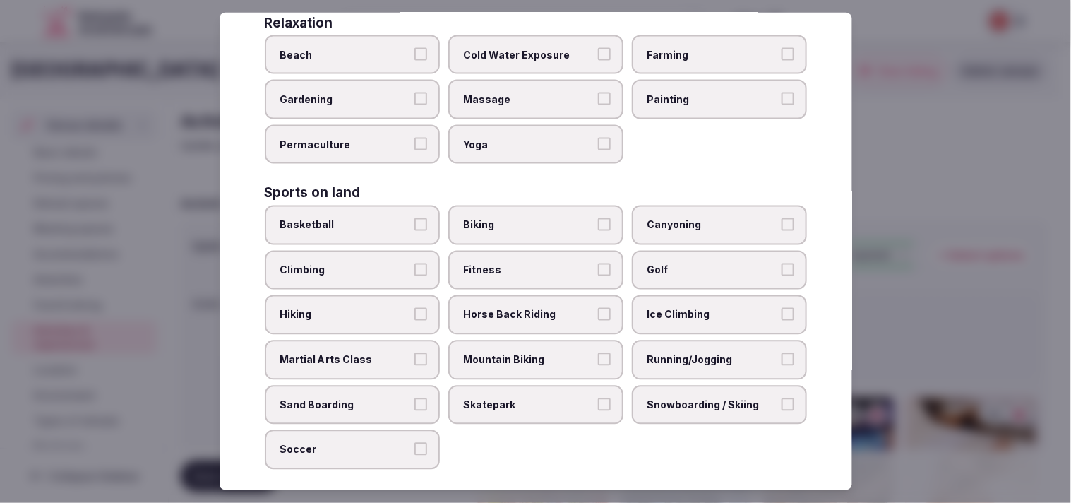
scroll to position [627, 0]
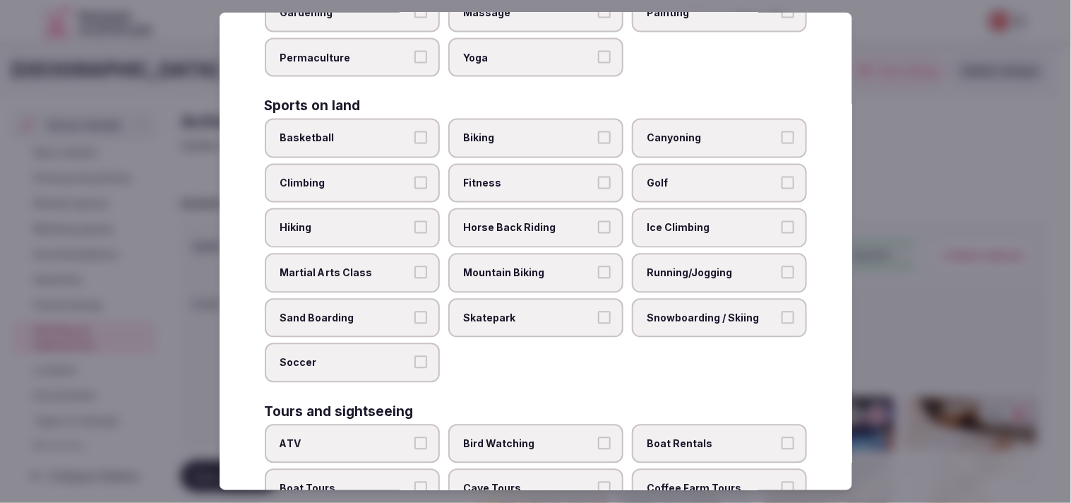
click at [505, 164] on label "Fitness" at bounding box center [535, 184] width 175 height 40
click at [529, 176] on button "Fitness" at bounding box center [604, 182] width 13 height 13
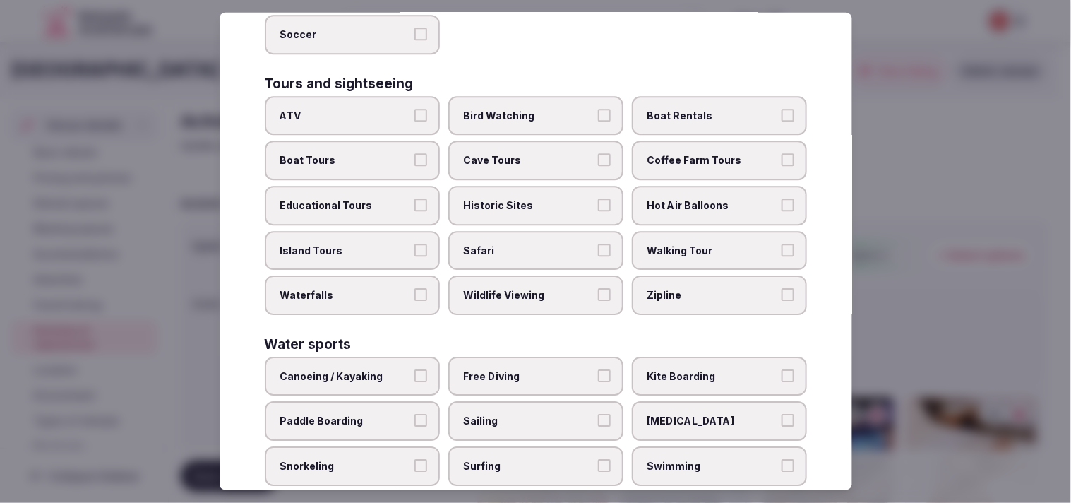
scroll to position [1010, 0]
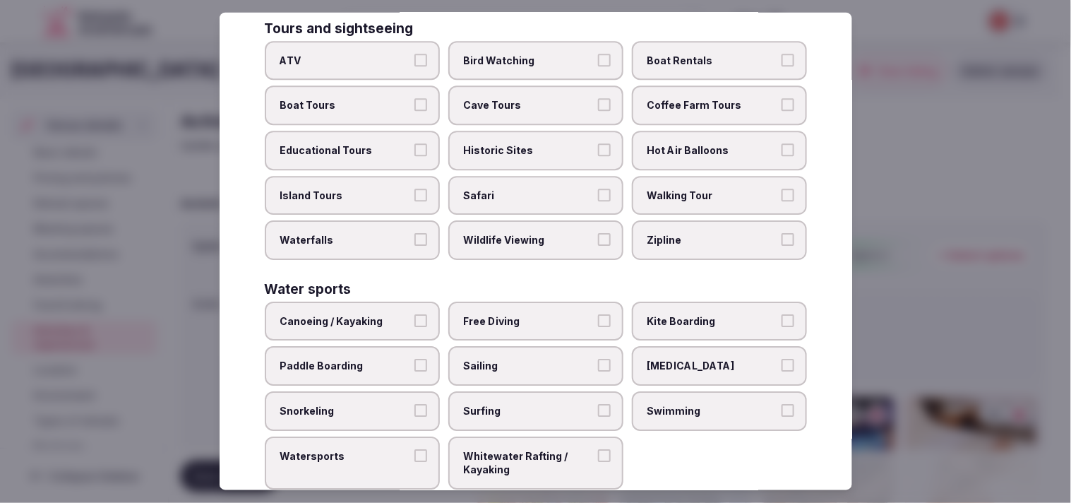
click at [529, 404] on span "Swimming" at bounding box center [712, 411] width 130 height 14
click at [529, 404] on button "Swimming" at bounding box center [787, 410] width 13 height 13
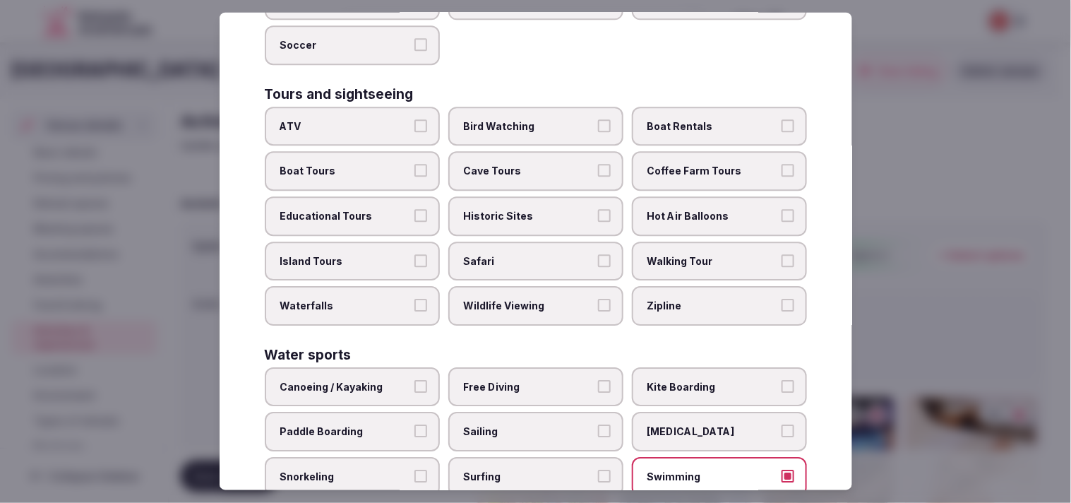
scroll to position [853, 0]
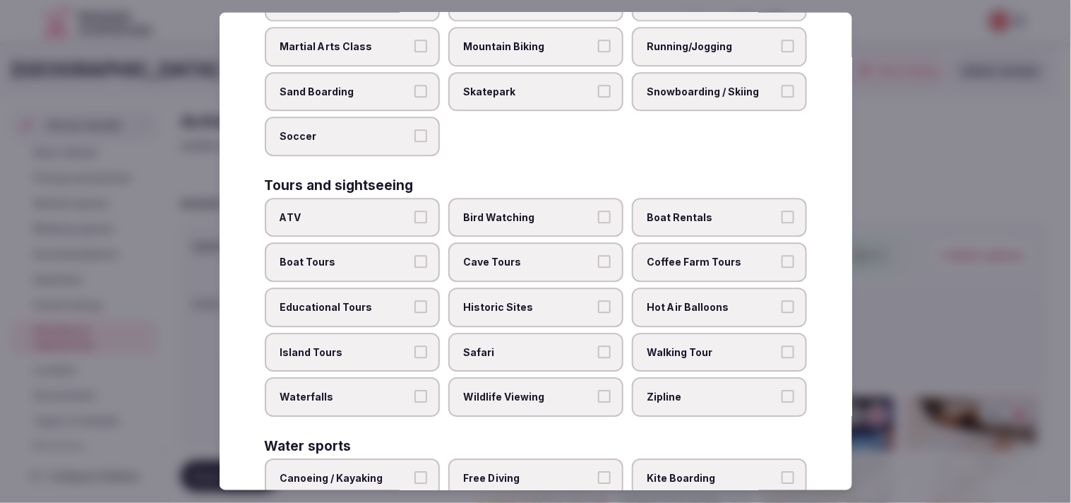
click at [529, 345] on span "Walking Tour" at bounding box center [712, 352] width 130 height 14
click at [529, 345] on button "Walking Tour" at bounding box center [787, 351] width 13 height 13
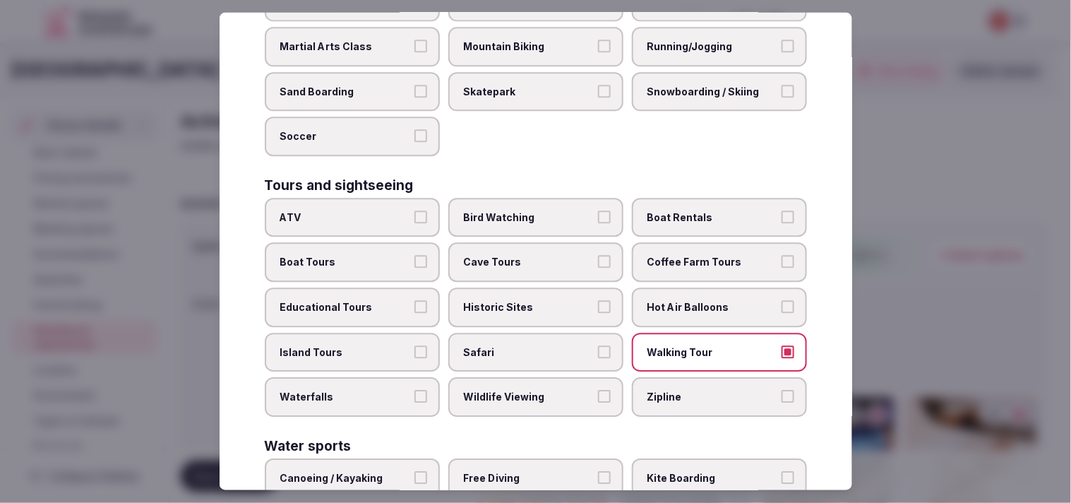
click at [407, 332] on label "Island Tours" at bounding box center [352, 352] width 175 height 40
click at [414, 345] on button "Island Tours" at bounding box center [420, 351] width 13 height 13
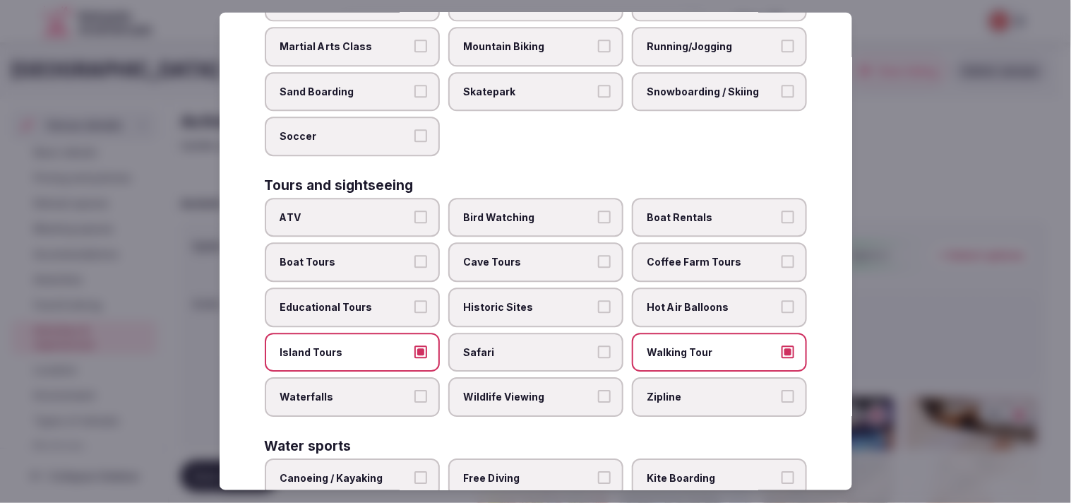
click at [414, 345] on button "Island Tours" at bounding box center [420, 351] width 13 height 13
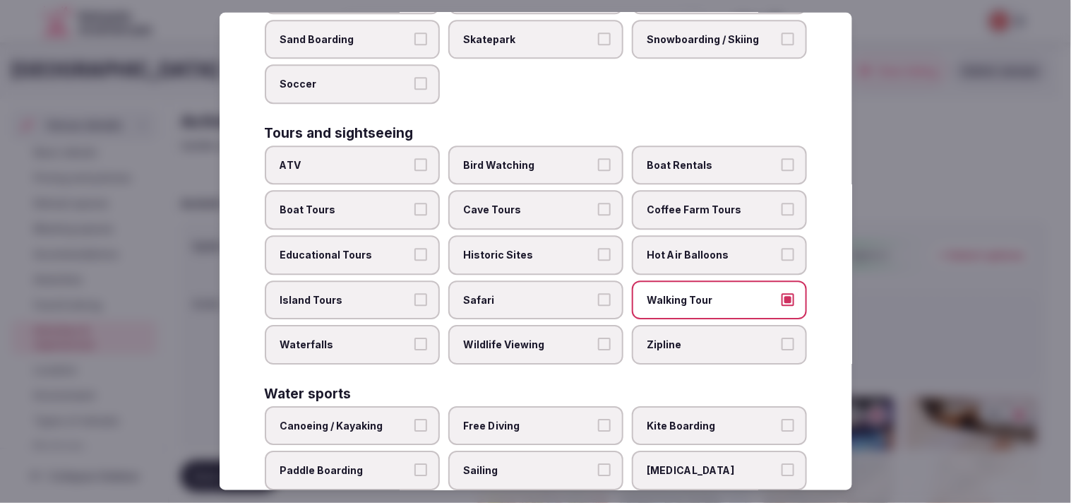
scroll to position [932, 0]
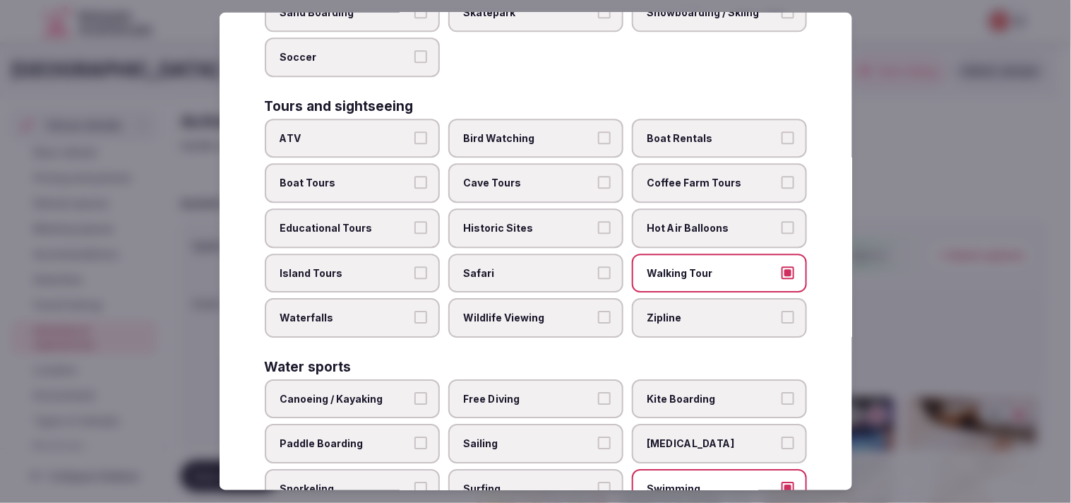
click at [529, 222] on span "Historic Sites" at bounding box center [529, 229] width 130 height 14
click at [529, 222] on button "Historic Sites" at bounding box center [604, 228] width 13 height 13
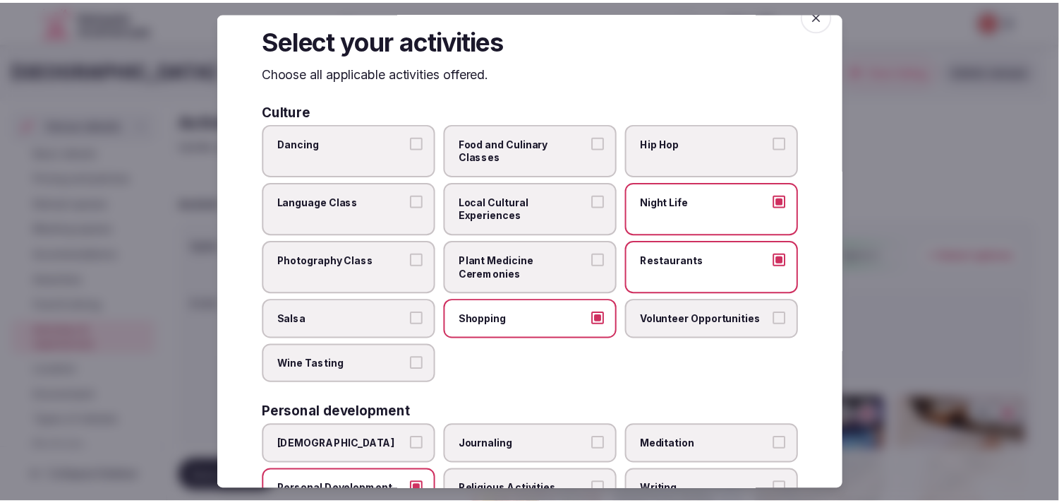
scroll to position [0, 0]
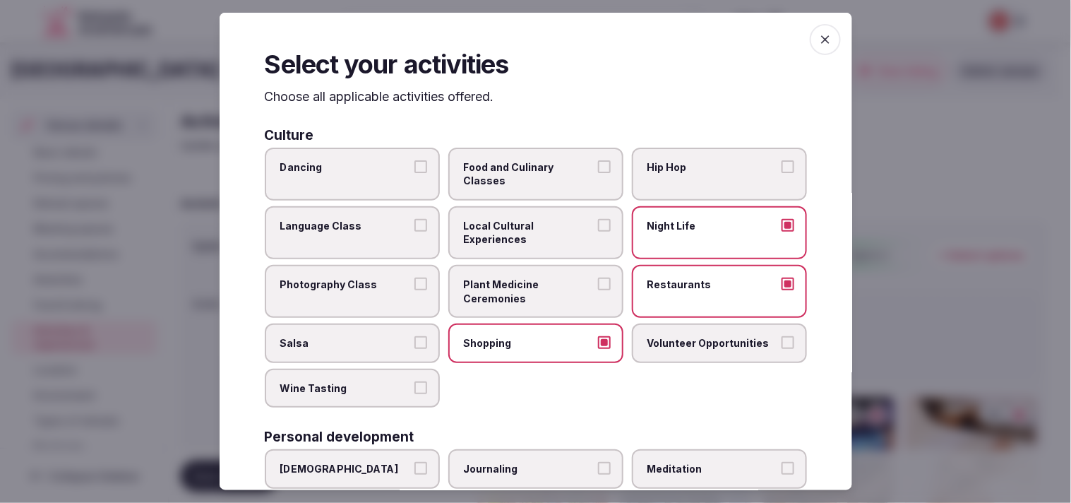
click at [529, 30] on span "button" at bounding box center [825, 39] width 31 height 31
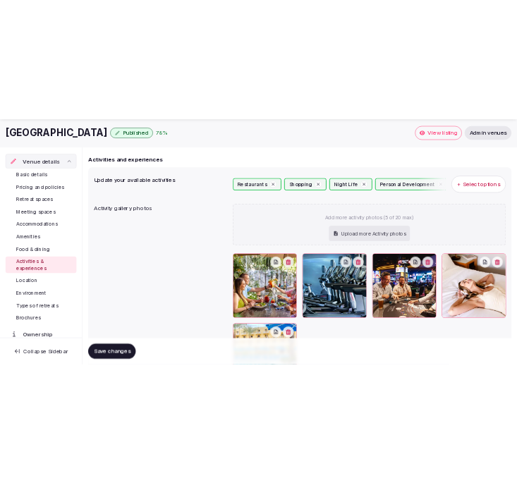
scroll to position [157, 0]
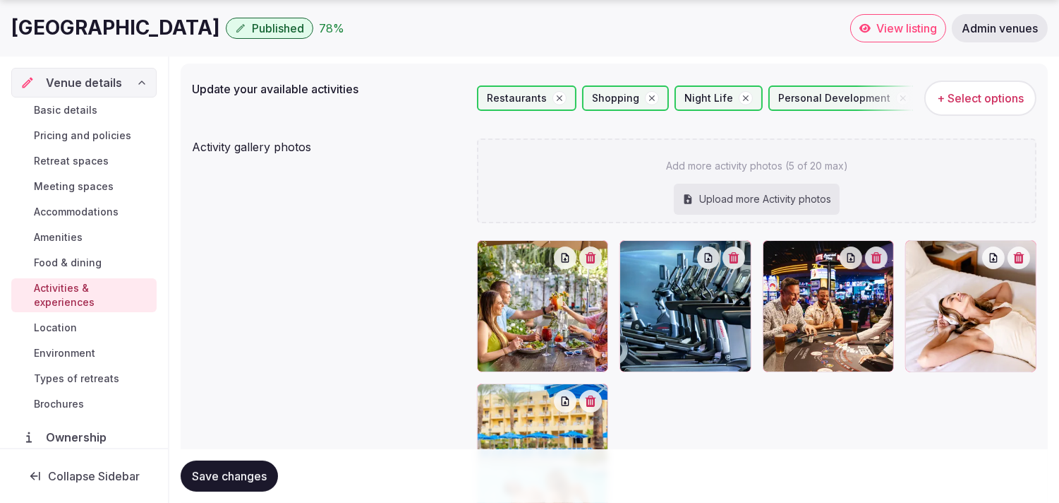
click at [229, 481] on span "Save changes" at bounding box center [229, 476] width 75 height 14
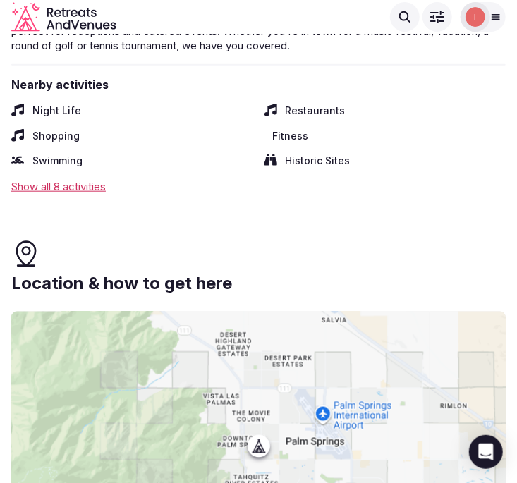
scroll to position [3422, 0]
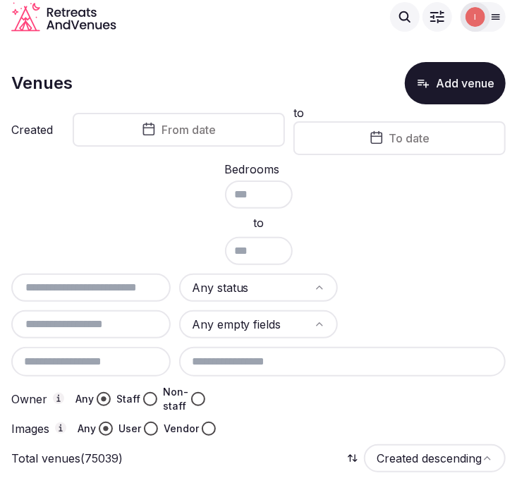
click at [92, 287] on input "text" at bounding box center [91, 288] width 148 height 17
paste input "**********"
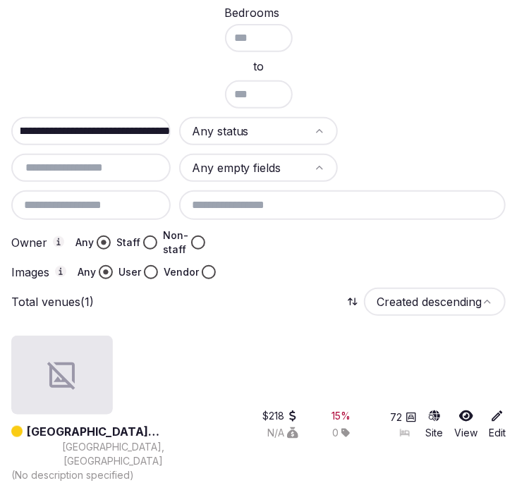
scroll to position [186, 0]
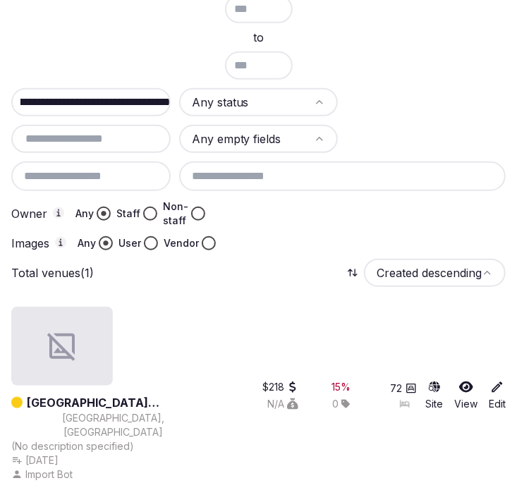
type input "**********"
click at [137, 400] on link "[GEOGRAPHIC_DATA] [GEOGRAPHIC_DATA]" at bounding box center [121, 403] width 189 height 17
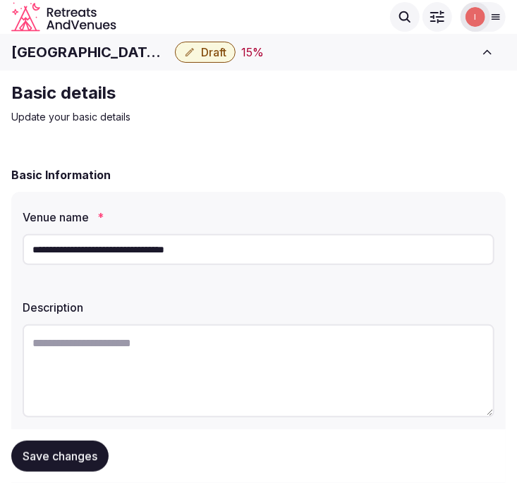
click at [114, 52] on h1 "[GEOGRAPHIC_DATA] [GEOGRAPHIC_DATA]" at bounding box center [90, 52] width 158 height 20
copy div "[GEOGRAPHIC_DATA] [GEOGRAPHIC_DATA]"
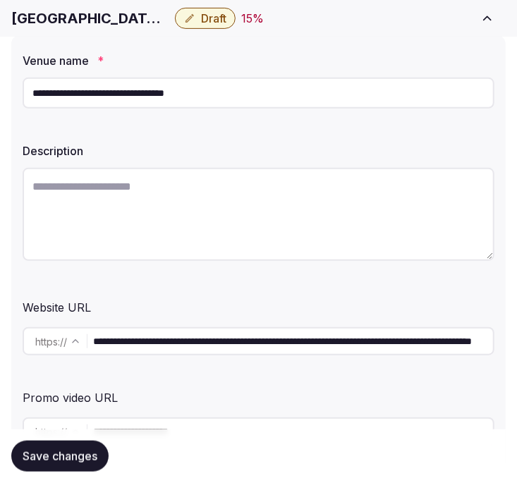
scroll to position [0, 150]
drag, startPoint x: 269, startPoint y: 340, endPoint x: 871, endPoint y: 346, distance: 602.1
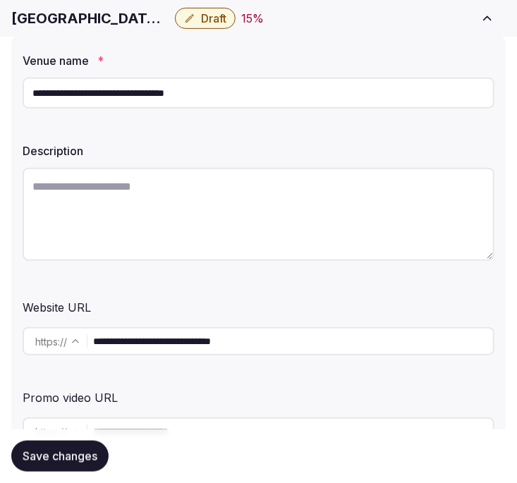
scroll to position [0, 0]
type input "**********"
click at [11, 441] on button "Save changes" at bounding box center [59, 456] width 97 height 31
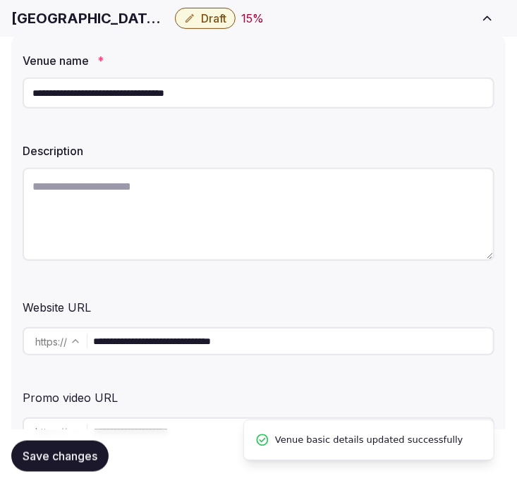
click at [205, 332] on input "**********" at bounding box center [293, 342] width 400 height 28
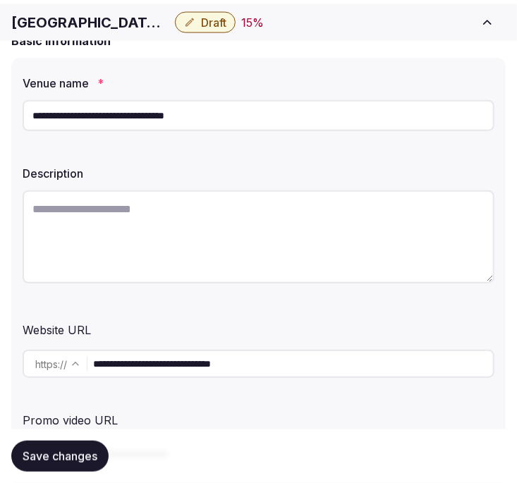
scroll to position [235, 0]
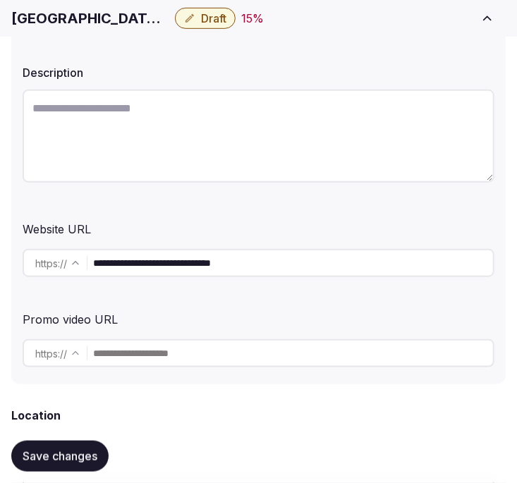
click at [203, 131] on textarea at bounding box center [259, 136] width 472 height 93
paste textarea "**********"
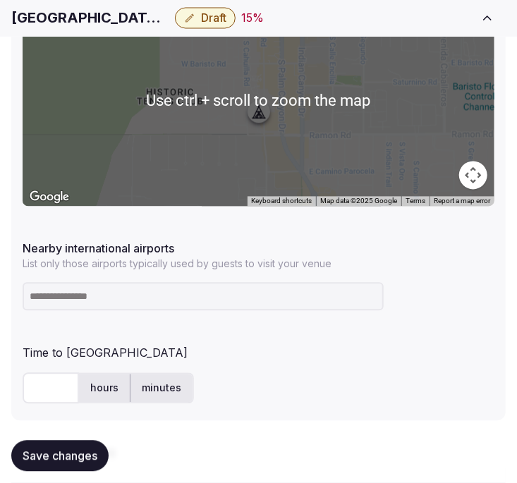
scroll to position [784, 0]
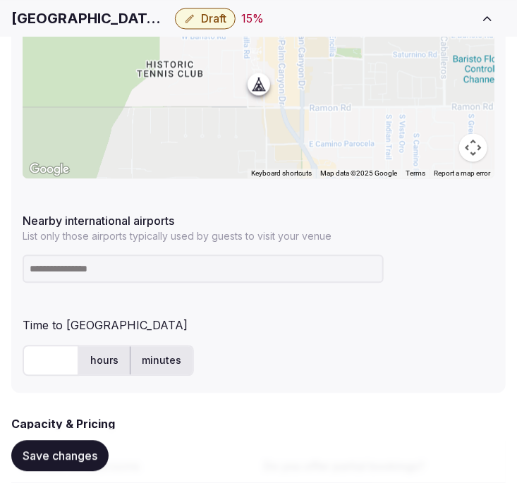
type textarea "**********"
click at [88, 278] on input at bounding box center [203, 269] width 361 height 28
click at [284, 265] on input at bounding box center [203, 269] width 361 height 28
paste input "**********"
type input "**********"
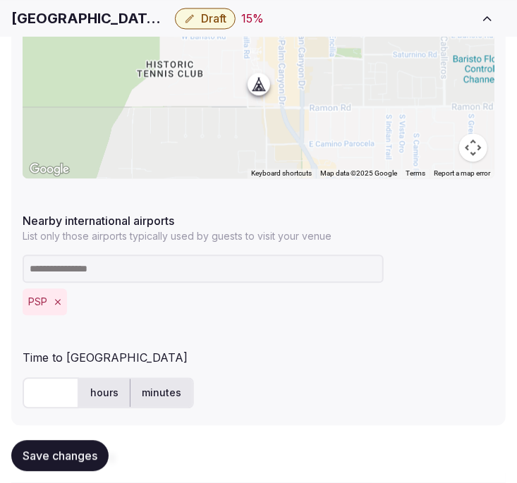
click at [38, 396] on input "text" at bounding box center [51, 393] width 56 height 31
type input "*"
click at [54, 454] on span "Save changes" at bounding box center [60, 457] width 75 height 14
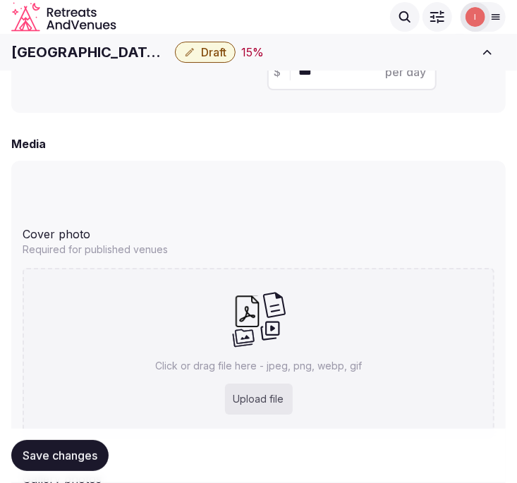
scroll to position [1176, 0]
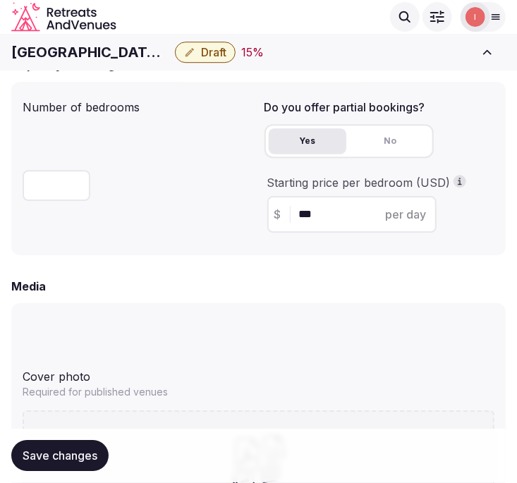
click at [76, 59] on h1 "[GEOGRAPHIC_DATA] [GEOGRAPHIC_DATA]" at bounding box center [90, 52] width 158 height 20
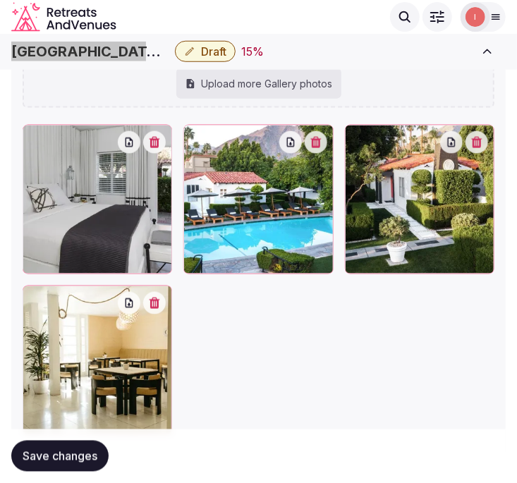
scroll to position [2005, 0]
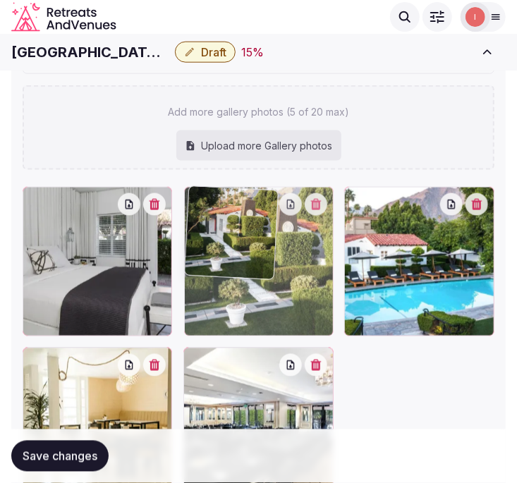
drag, startPoint x: 360, startPoint y: 200, endPoint x: 206, endPoint y: 180, distance: 155.2
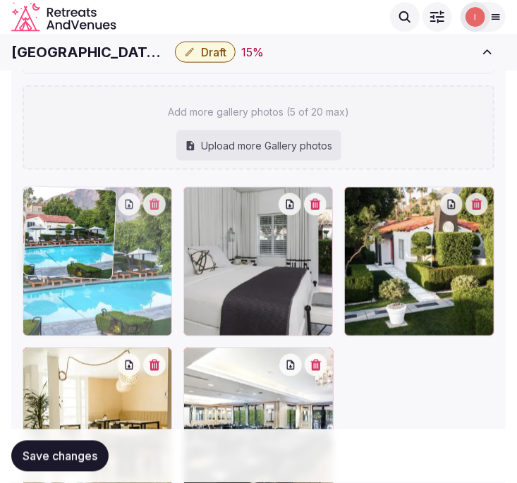
drag, startPoint x: 358, startPoint y: 208, endPoint x: 47, endPoint y: 210, distance: 310.6
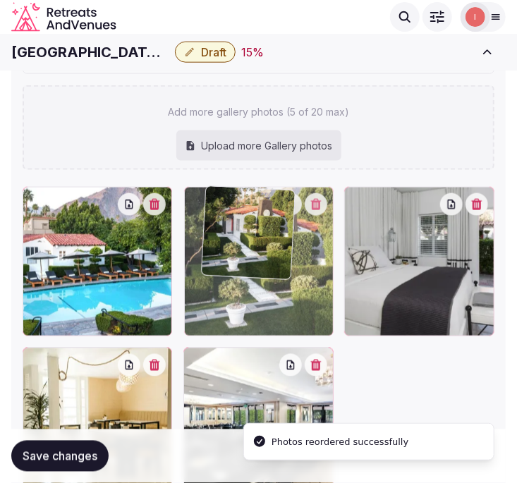
drag, startPoint x: 364, startPoint y: 206, endPoint x: 222, endPoint y: 208, distance: 142.6
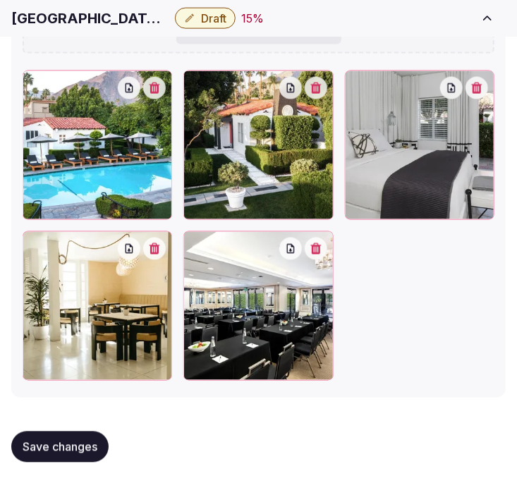
scroll to position [2122, 0]
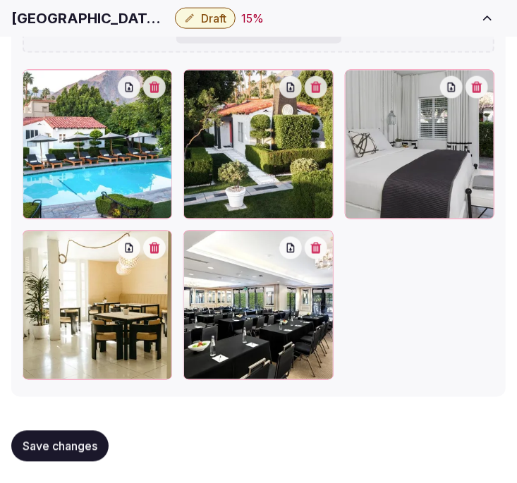
click at [67, 446] on span "Save changes" at bounding box center [60, 447] width 75 height 14
click at [73, 443] on span "Save changes" at bounding box center [60, 447] width 75 height 14
click at [85, 440] on span "Save changes" at bounding box center [60, 447] width 75 height 14
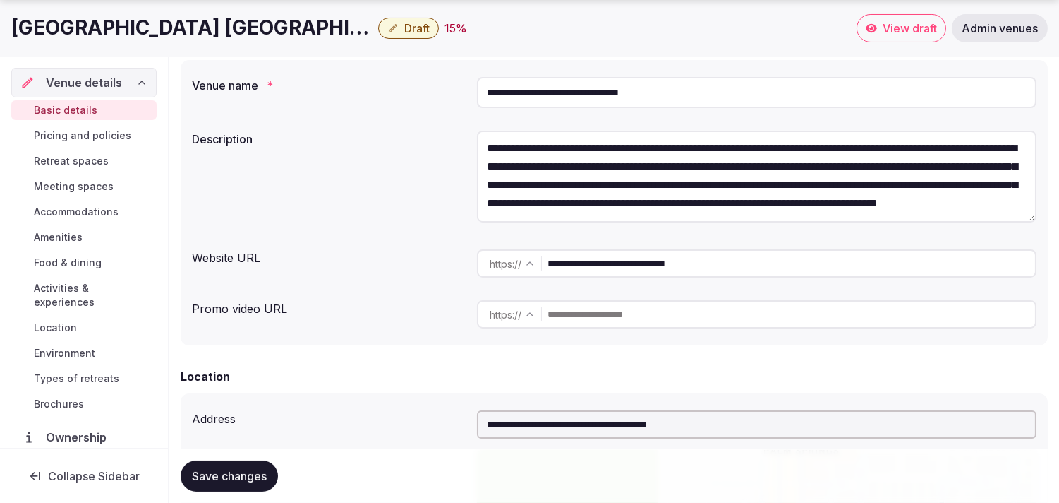
scroll to position [235, 0]
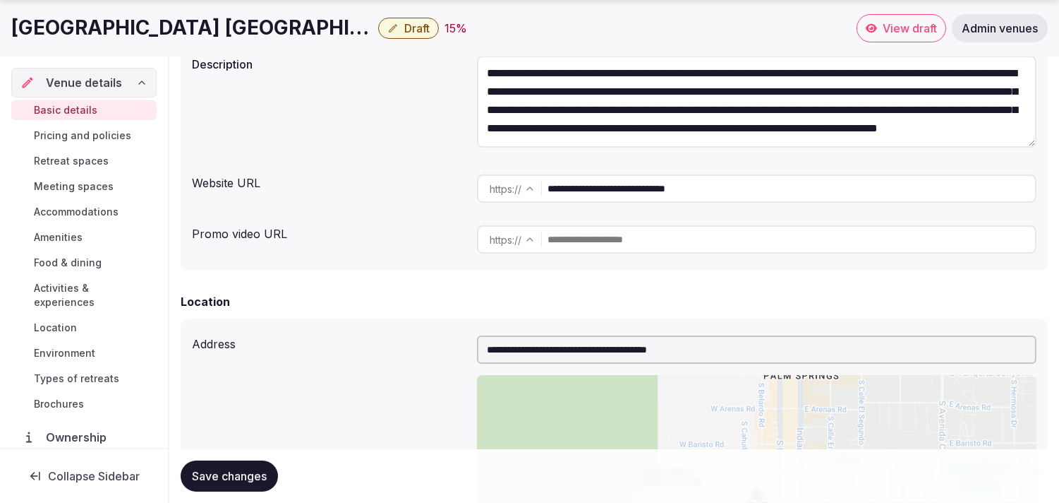
click at [229, 475] on span "Save changes" at bounding box center [229, 476] width 75 height 14
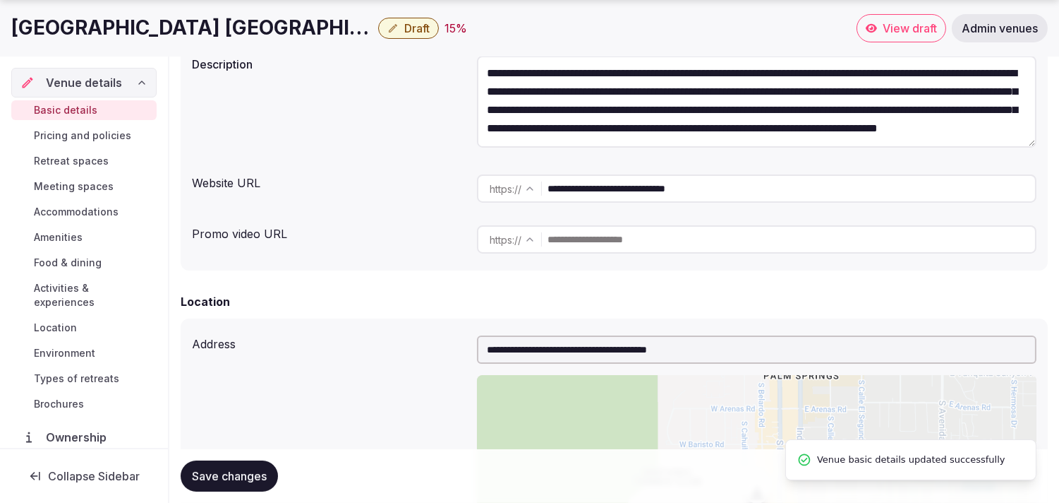
click at [118, 136] on span "Pricing and policies" at bounding box center [82, 135] width 97 height 14
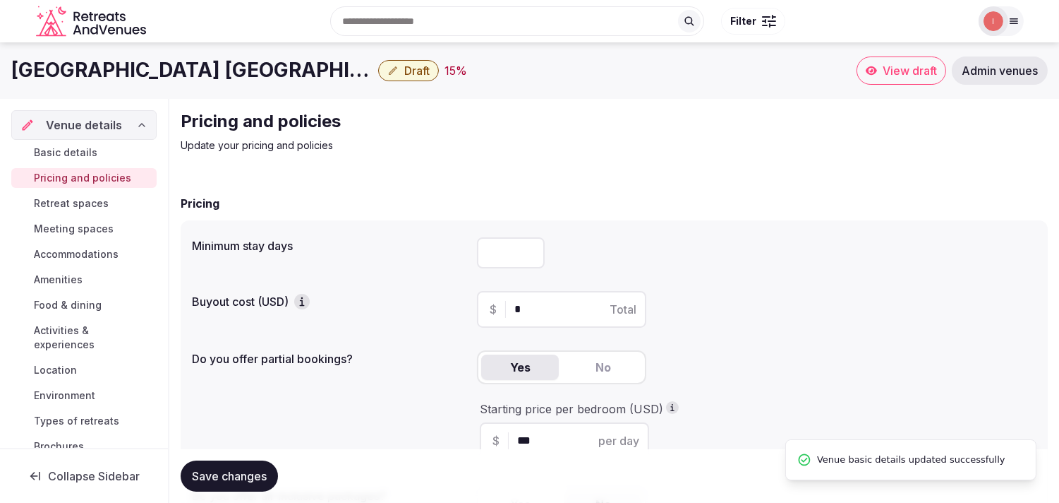
click at [73, 157] on span "Basic details" at bounding box center [66, 152] width 64 height 14
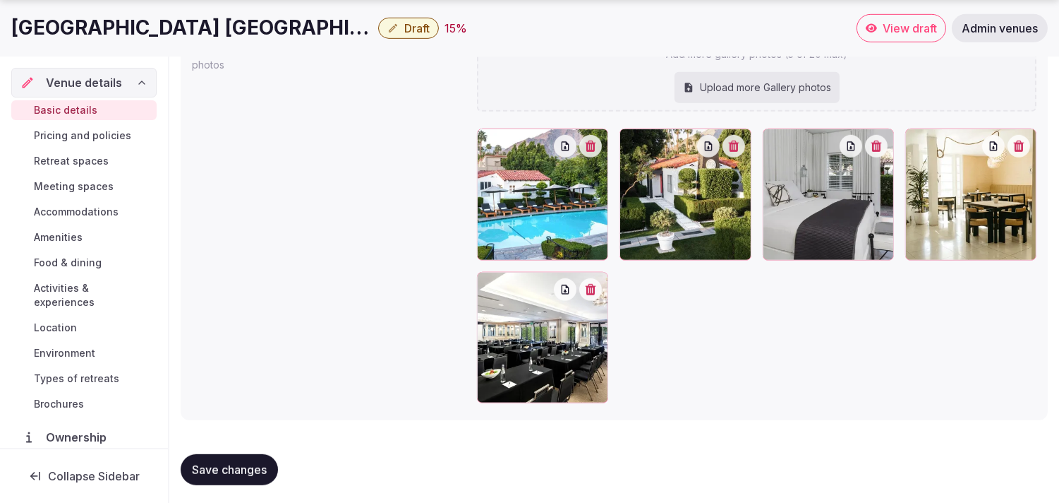
scroll to position [1571, 0]
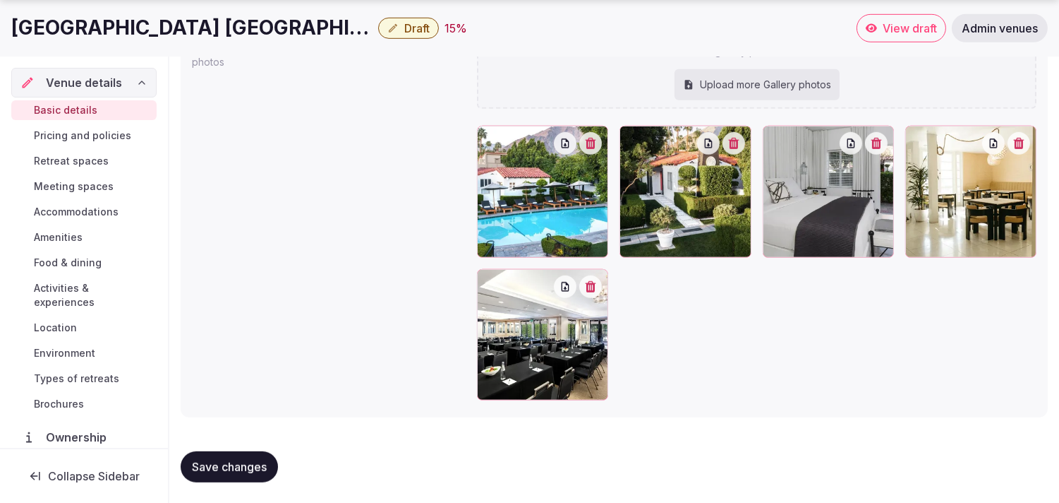
click at [59, 136] on span "Pricing and policies" at bounding box center [82, 135] width 97 height 14
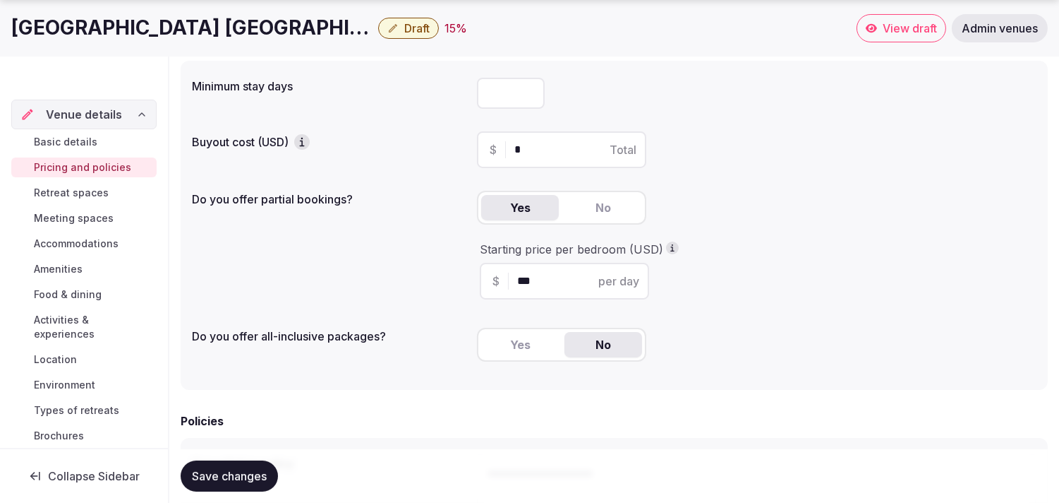
scroll to position [235, 0]
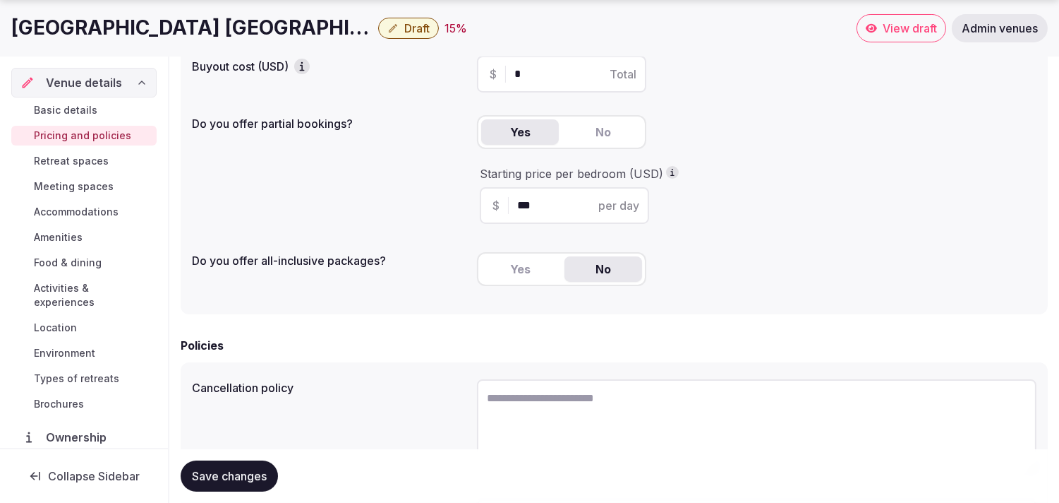
click at [43, 160] on span "Retreat spaces" at bounding box center [71, 161] width 75 height 14
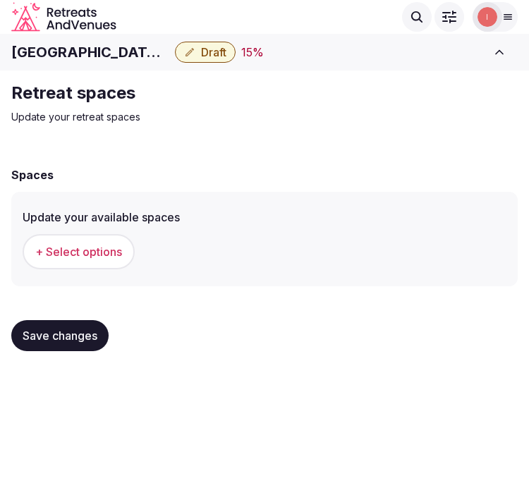
click at [88, 247] on span "+ Select options" at bounding box center [78, 252] width 87 height 16
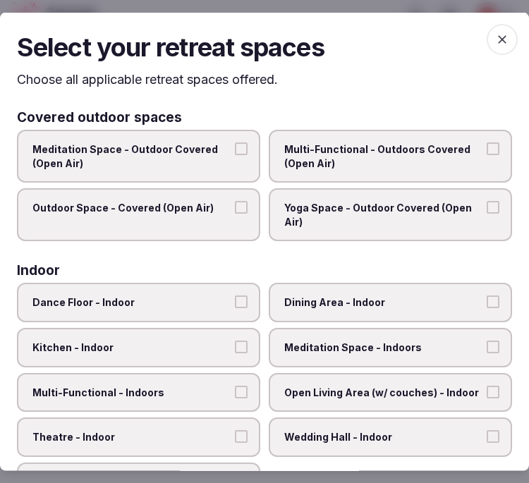
click at [436, 296] on span "Dining Area - Indoor" at bounding box center [383, 303] width 198 height 14
click at [487, 296] on button "Dining Area - Indoor" at bounding box center [493, 302] width 13 height 13
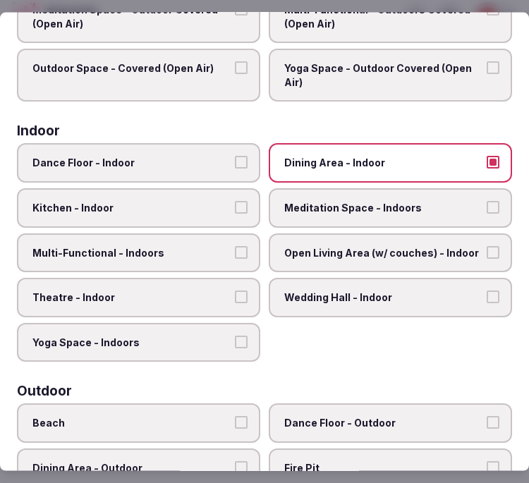
scroll to position [157, 0]
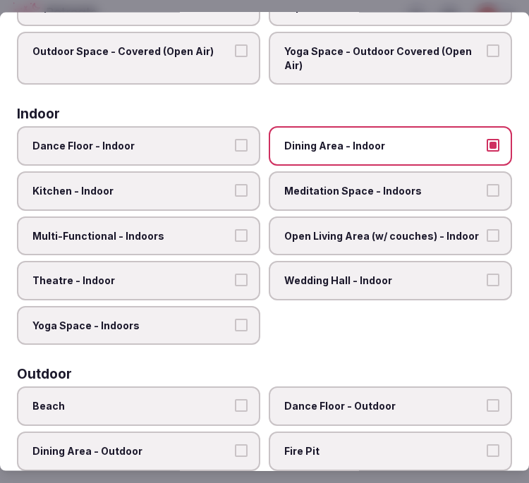
click at [181, 229] on span "Multi-Functional - Indoors" at bounding box center [131, 236] width 198 height 14
click at [235, 229] on button "Multi-Functional - Indoors" at bounding box center [241, 235] width 13 height 13
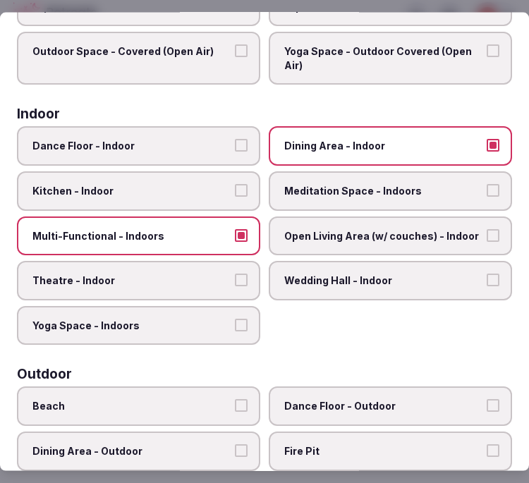
click at [208, 277] on span "Theatre - Indoor" at bounding box center [131, 281] width 198 height 14
click at [235, 277] on button "Theatre - Indoor" at bounding box center [241, 280] width 13 height 13
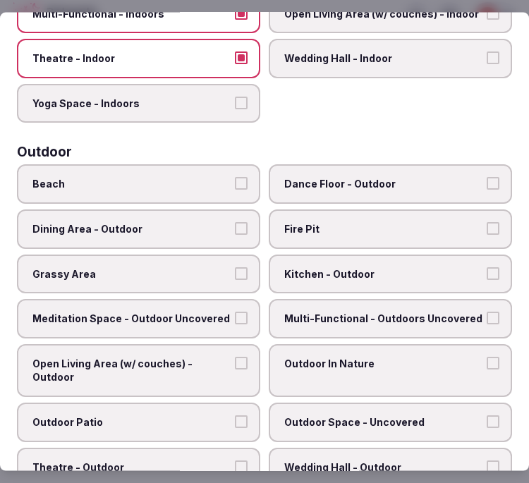
scroll to position [392, 0]
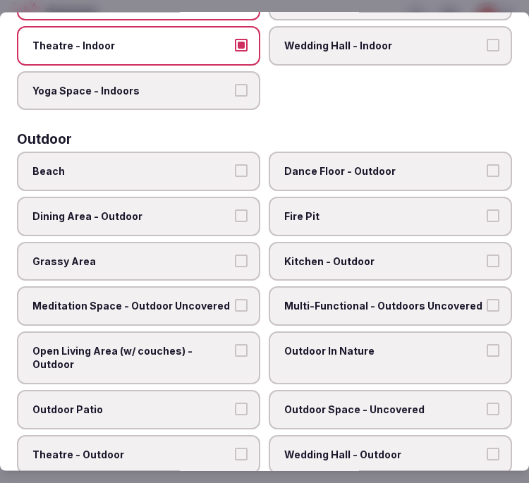
click at [196, 215] on label "Dining Area - Outdoor" at bounding box center [139, 217] width 244 height 40
click at [235, 215] on button "Dining Area - Outdoor" at bounding box center [241, 216] width 13 height 13
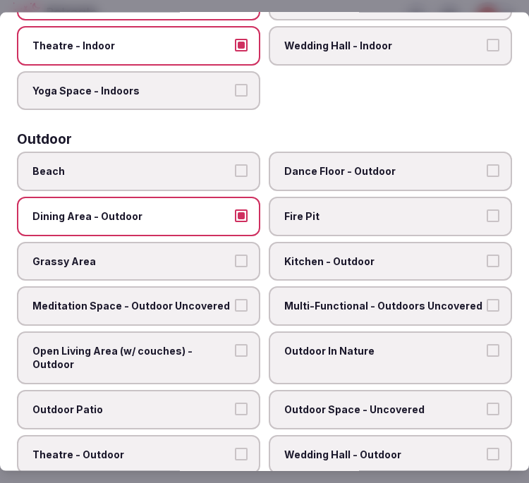
click at [184, 254] on span "Grassy Area" at bounding box center [131, 261] width 198 height 14
click at [235, 254] on button "Grassy Area" at bounding box center [241, 260] width 13 height 13
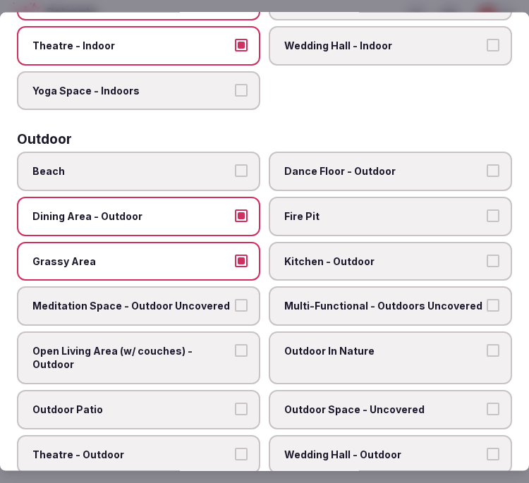
click at [366, 299] on span "Multi-Functional - Outdoors Uncovered" at bounding box center [383, 306] width 198 height 14
click at [487, 299] on button "Multi-Functional - Outdoors Uncovered" at bounding box center [493, 305] width 13 height 13
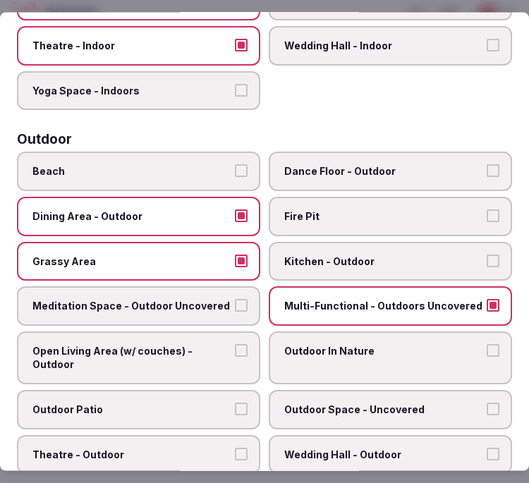
click at [200, 355] on span "Open Living Area (w/ couches) - Outdoor" at bounding box center [131, 358] width 198 height 28
click at [235, 355] on button "Open Living Area (w/ couches) - Outdoor" at bounding box center [241, 350] width 13 height 13
click at [200, 355] on span "Open Living Area (w/ couches) - Outdoor" at bounding box center [131, 358] width 198 height 28
click at [235, 355] on button "Open Living Area (w/ couches) - Outdoor" at bounding box center [241, 350] width 13 height 13
click at [181, 344] on span "Open Living Area (w/ couches) - Outdoor" at bounding box center [131, 358] width 198 height 28
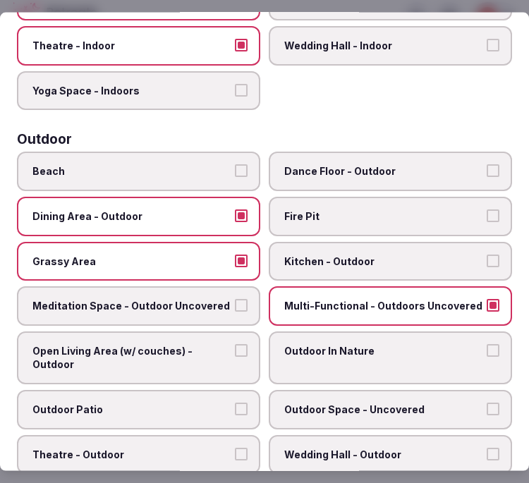
click at [235, 344] on button "Open Living Area (w/ couches) - Outdoor" at bounding box center [241, 350] width 13 height 13
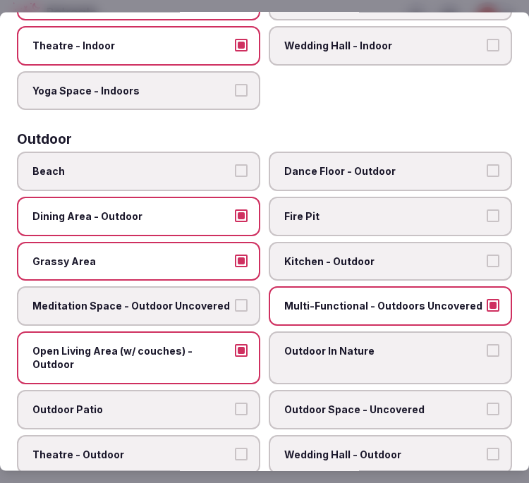
click at [315, 343] on label "Outdoor In Nature" at bounding box center [391, 357] width 244 height 53
click at [487, 344] on button "Outdoor In Nature" at bounding box center [493, 350] width 13 height 13
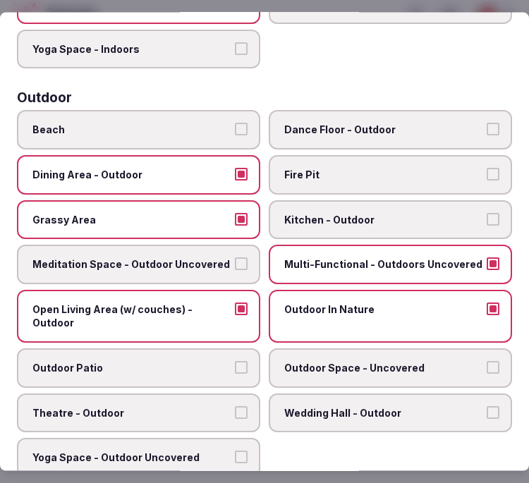
scroll to position [470, 0]
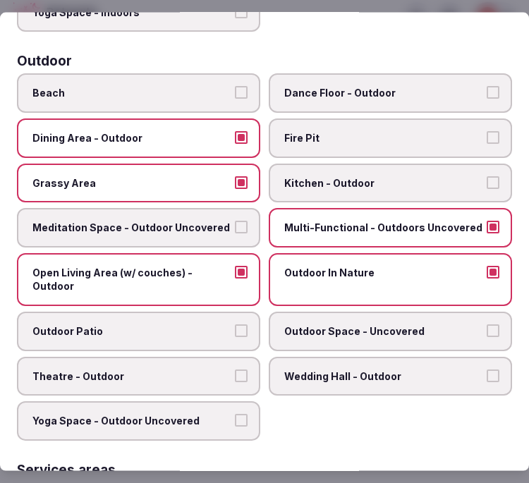
click at [315, 325] on span "Outdoor Space - Uncovered" at bounding box center [383, 332] width 198 height 14
click at [487, 325] on button "Outdoor Space - Uncovered" at bounding box center [493, 331] width 13 height 13
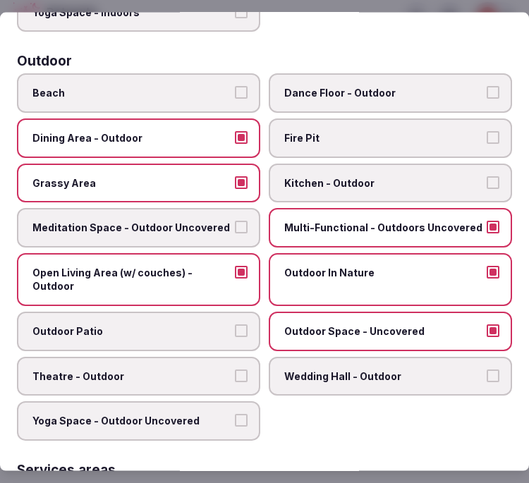
click at [193, 325] on span "Outdoor Patio" at bounding box center [131, 332] width 198 height 14
click at [235, 325] on button "Outdoor Patio" at bounding box center [241, 331] width 13 height 13
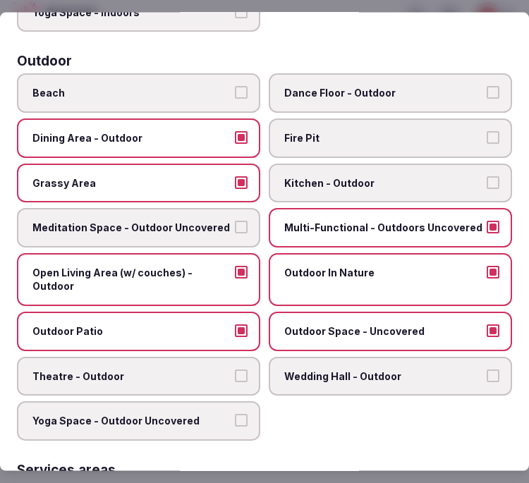
click at [202, 369] on span "Theatre - Outdoor" at bounding box center [131, 376] width 198 height 14
click at [235, 369] on button "Theatre - Outdoor" at bounding box center [241, 375] width 13 height 13
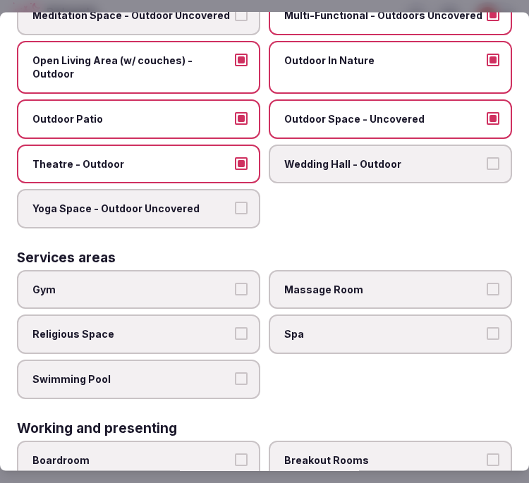
scroll to position [784, 0]
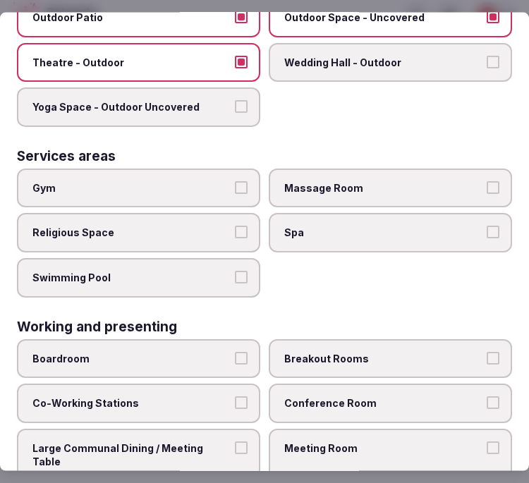
click at [208, 181] on span "Gym" at bounding box center [131, 188] width 198 height 14
click at [235, 181] on button "Gym" at bounding box center [241, 187] width 13 height 13
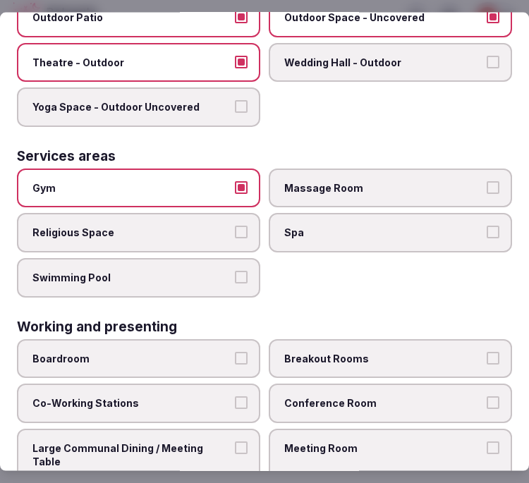
click at [238, 271] on button "Swimming Pool" at bounding box center [241, 277] width 13 height 13
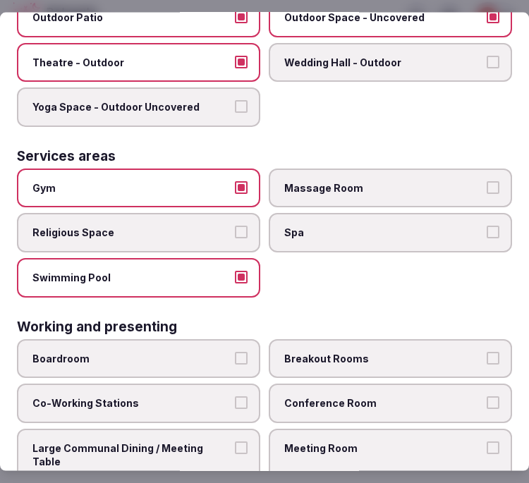
scroll to position [813, 0]
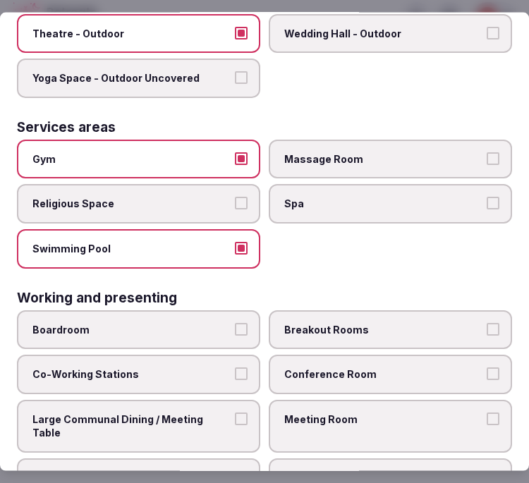
click at [356, 355] on label "Conference Room" at bounding box center [391, 375] width 244 height 40
click at [487, 368] on button "Conference Room" at bounding box center [493, 374] width 13 height 13
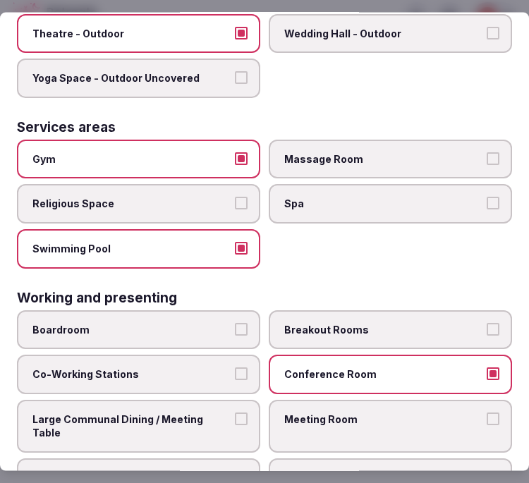
click at [222, 412] on span "Large Communal Dining / Meeting Table" at bounding box center [131, 426] width 198 height 28
click at [235, 412] on button "Large Communal Dining / Meeting Table" at bounding box center [241, 418] width 13 height 13
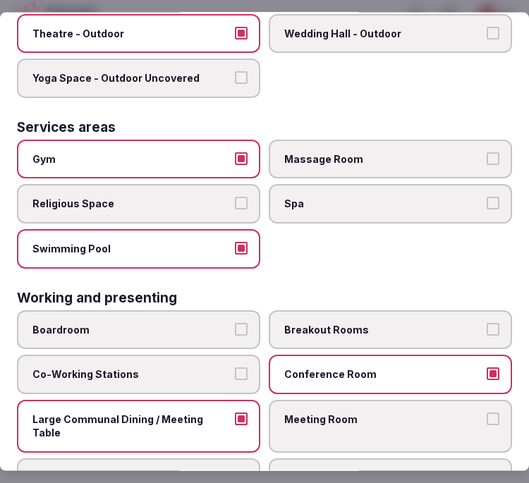
click at [337, 412] on span "Meeting Room" at bounding box center [383, 419] width 198 height 14
click at [487, 412] on button "Meeting Room" at bounding box center [493, 418] width 13 height 13
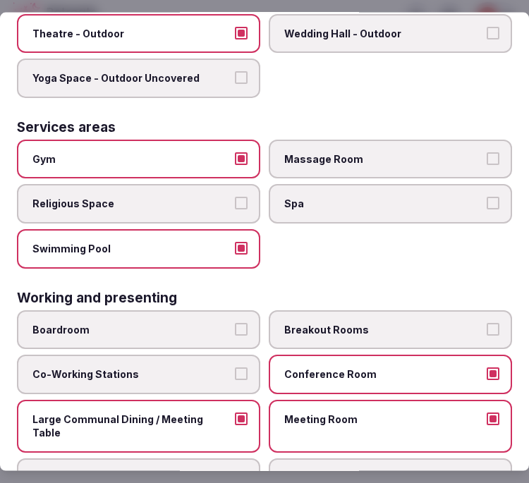
click at [235, 323] on button "Boardroom" at bounding box center [241, 329] width 13 height 13
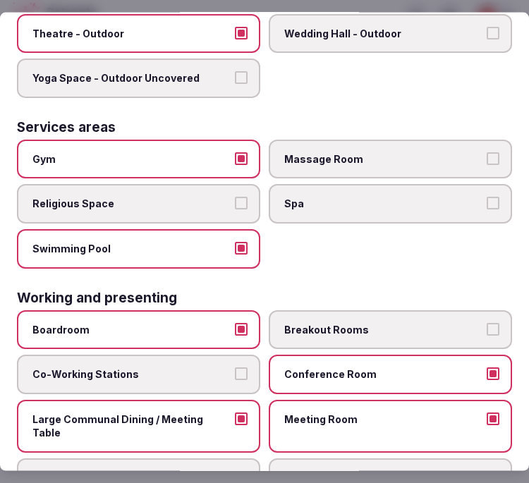
click at [235, 323] on button "Boardroom" at bounding box center [241, 329] width 13 height 13
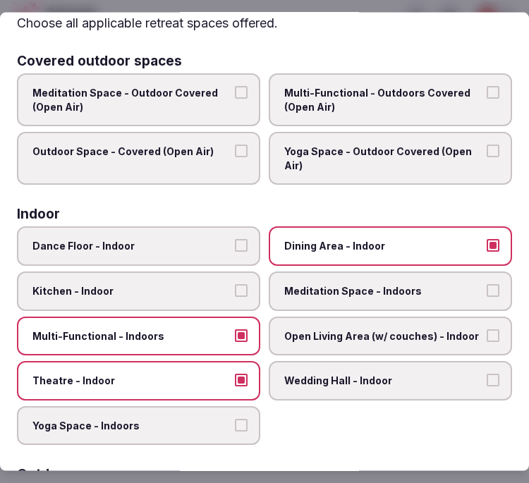
scroll to position [0, 0]
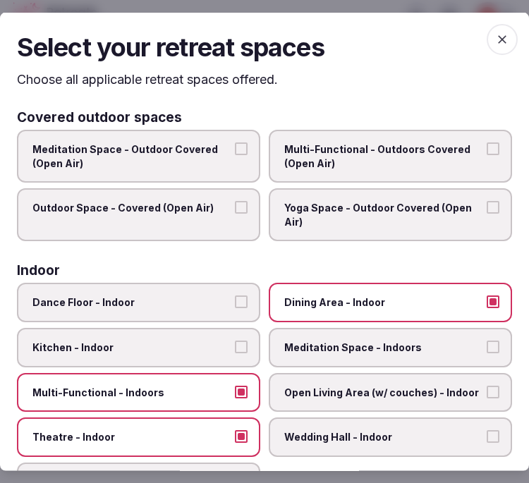
click at [439, 150] on span "Multi-Functional - Outdoors Covered (Open Air)" at bounding box center [383, 157] width 198 height 28
click at [487, 150] on button "Multi-Functional - Outdoors Covered (Open Air)" at bounding box center [493, 149] width 13 height 13
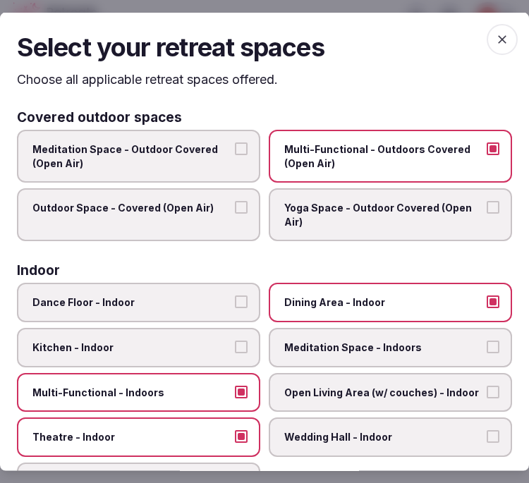
click at [217, 201] on span "Outdoor Space - Covered (Open Air)" at bounding box center [131, 208] width 198 height 14
click at [235, 201] on button "Outdoor Space - Covered (Open Air)" at bounding box center [241, 207] width 13 height 13
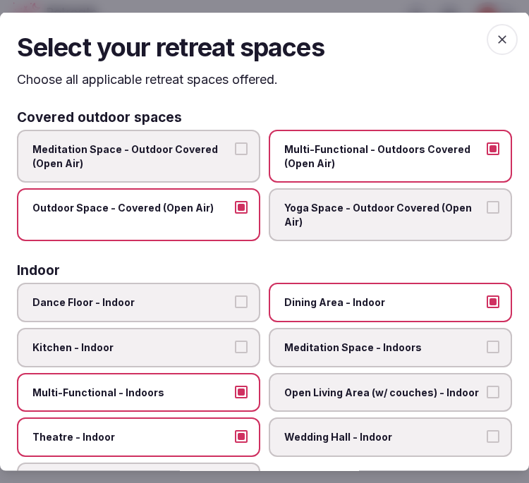
click at [229, 158] on label "Meditation Space - Outdoor Covered (Open Air)" at bounding box center [139, 156] width 244 height 53
click at [235, 155] on button "Meditation Space - Outdoor Covered (Open Air)" at bounding box center [241, 149] width 13 height 13
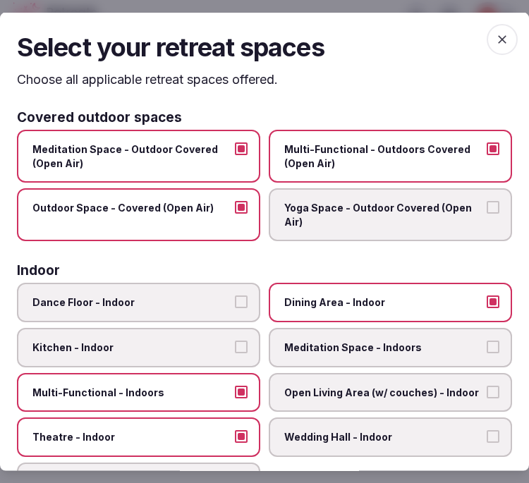
click at [368, 221] on span "Yoga Space - Outdoor Covered (Open Air)" at bounding box center [383, 215] width 198 height 28
click at [487, 214] on button "Yoga Space - Outdoor Covered (Open Air)" at bounding box center [493, 207] width 13 height 13
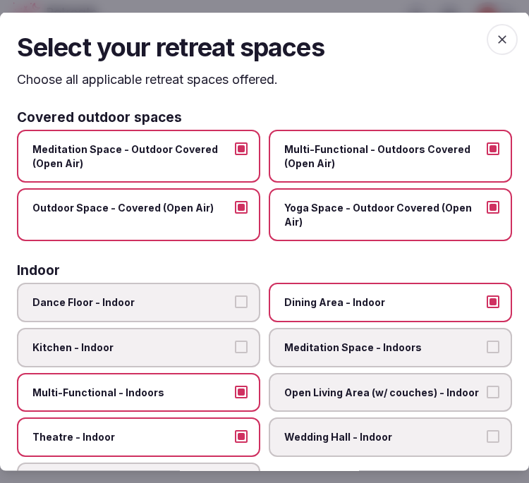
click at [487, 30] on span "button" at bounding box center [502, 38] width 31 height 31
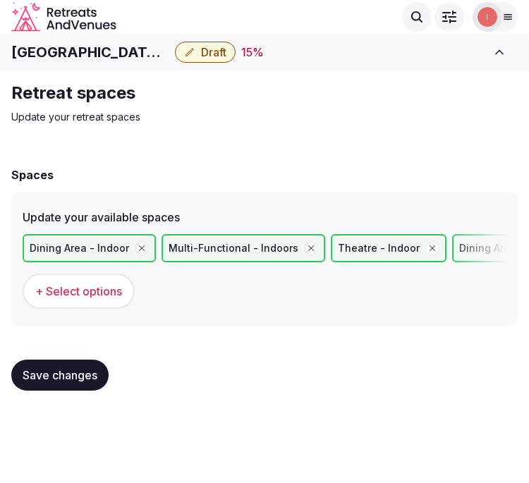
click at [47, 381] on button "Save changes" at bounding box center [59, 375] width 97 height 31
click at [71, 370] on span "Save changes" at bounding box center [60, 375] width 75 height 14
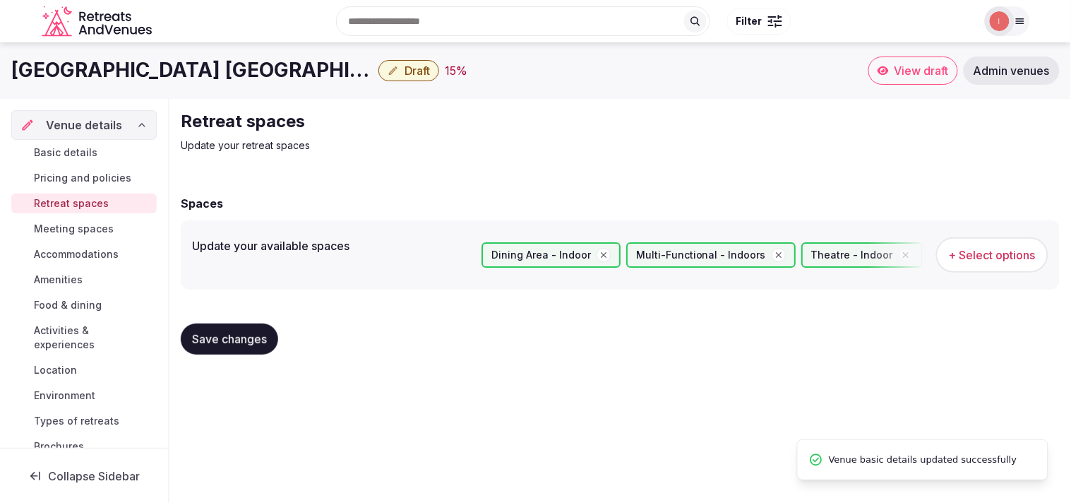
click at [94, 226] on span "Meeting spaces" at bounding box center [74, 229] width 80 height 14
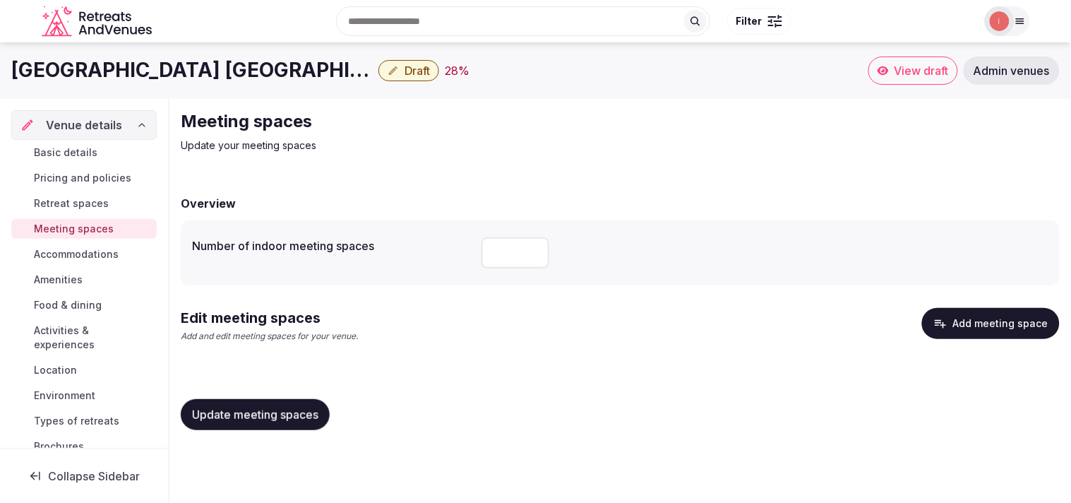
drag, startPoint x: 1008, startPoint y: 325, endPoint x: 1007, endPoint y: 289, distance: 35.3
click at [517, 304] on div "Overview Number of indoor meeting spaces * Edit meeting spaces Add and edit mee…" at bounding box center [620, 311] width 879 height 260
click at [517, 328] on button "Add meeting space" at bounding box center [991, 323] width 138 height 31
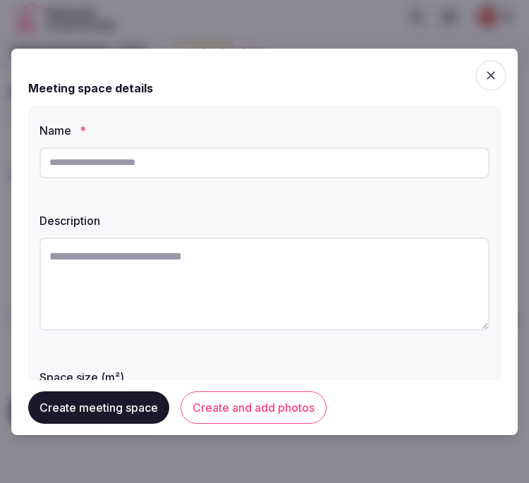
click at [301, 267] on textarea at bounding box center [265, 284] width 450 height 93
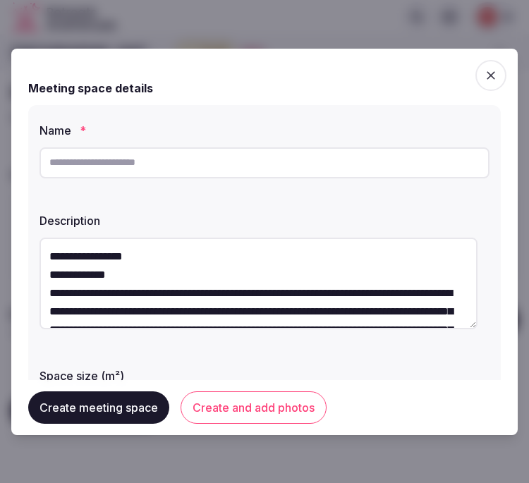
click at [126, 261] on textarea "**********" at bounding box center [259, 284] width 438 height 92
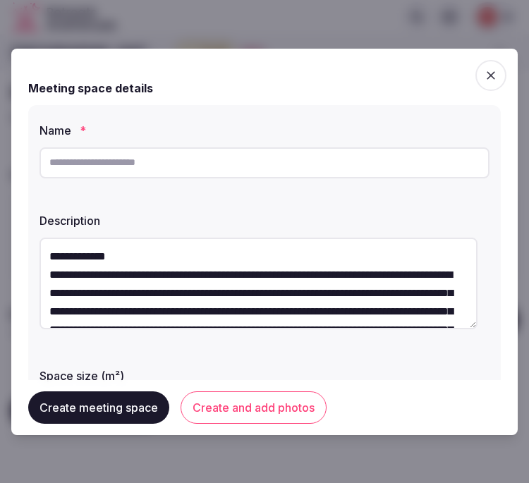
type textarea "**********"
click at [130, 154] on input "text" at bounding box center [265, 163] width 450 height 31
paste input "**********"
type input "**********"
drag, startPoint x: 48, startPoint y: 271, endPoint x: 39, endPoint y: 248, distance: 24.4
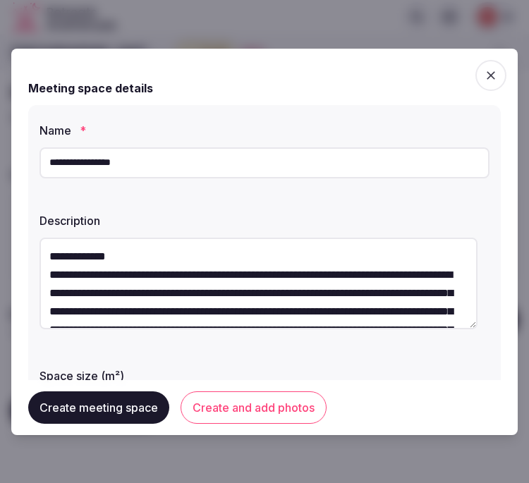
click at [40, 248] on textarea "**********" at bounding box center [259, 284] width 438 height 92
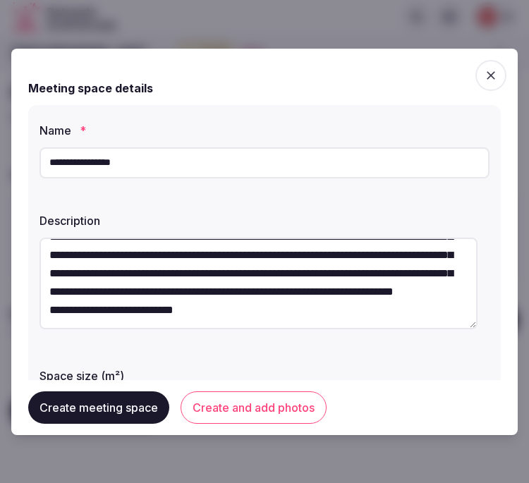
scroll to position [78, 0]
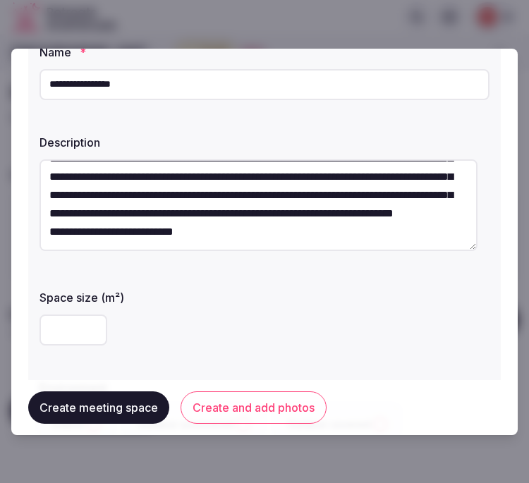
click at [205, 248] on textarea "**********" at bounding box center [259, 206] width 438 height 92
type textarea "**********"
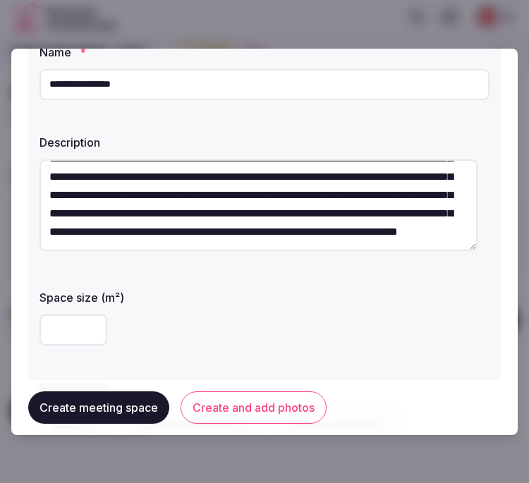
click at [73, 327] on input "number" at bounding box center [74, 330] width 68 height 31
type input "***"
click at [257, 305] on div "Space size (m²) ***" at bounding box center [265, 318] width 450 height 68
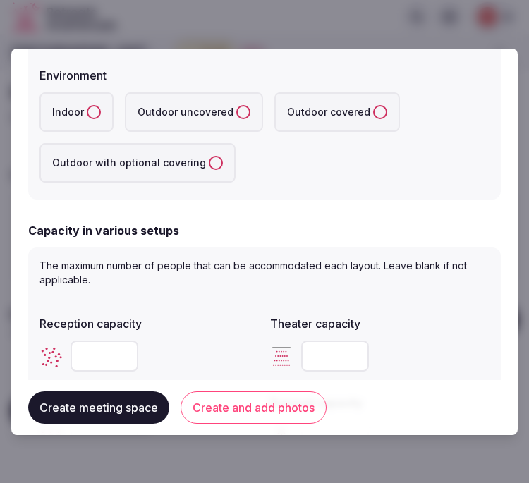
scroll to position [392, 0]
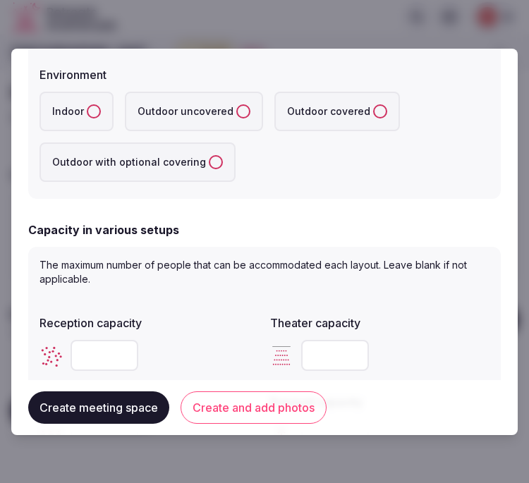
click at [90, 108] on button "Indoor" at bounding box center [94, 111] width 14 height 14
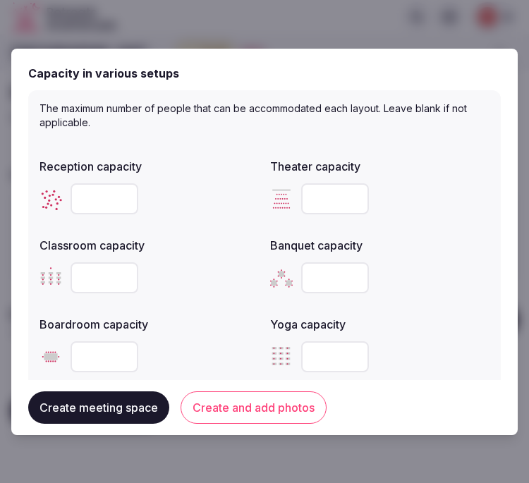
click at [311, 193] on input "number" at bounding box center [335, 199] width 68 height 31
type input "***"
click at [93, 196] on input "number" at bounding box center [105, 199] width 68 height 31
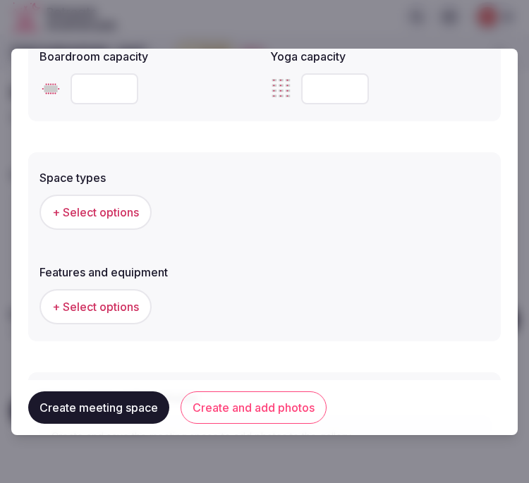
scroll to position [863, 0]
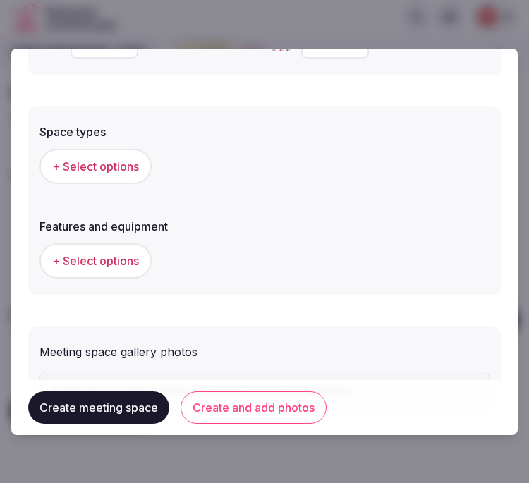
type input "***"
click at [108, 165] on span "+ Select options" at bounding box center [95, 167] width 87 height 16
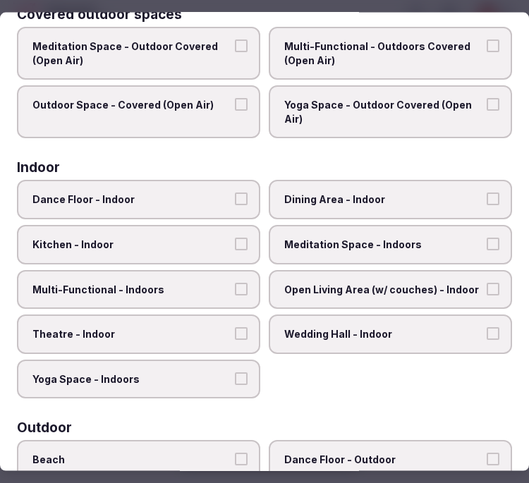
scroll to position [235, 0]
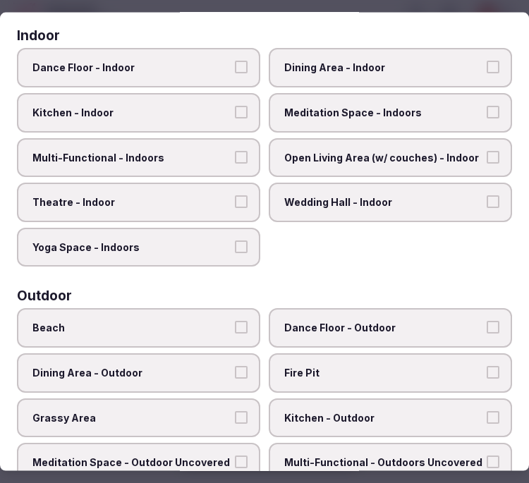
click at [407, 68] on span "Dining Area - Indoor" at bounding box center [383, 68] width 198 height 14
click at [487, 68] on button "Dining Area - Indoor" at bounding box center [493, 67] width 13 height 13
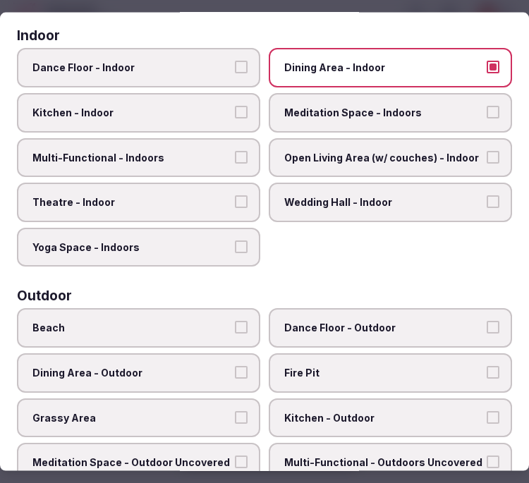
click at [161, 198] on span "Theatre - Indoor" at bounding box center [131, 203] width 198 height 14
click at [235, 198] on button "Theatre - Indoor" at bounding box center [241, 202] width 13 height 13
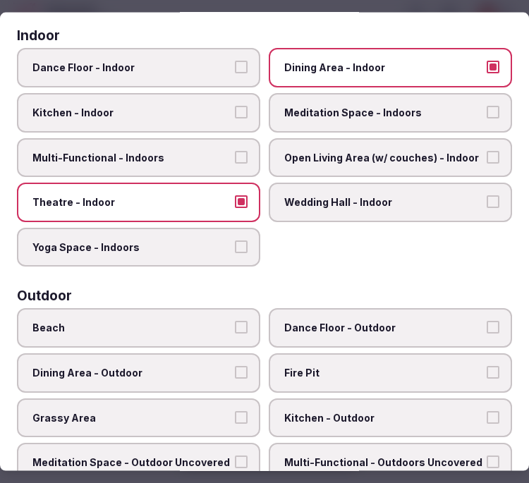
click at [164, 159] on label "Multi-Functional - Indoors" at bounding box center [139, 158] width 244 height 40
click at [235, 159] on button "Multi-Functional - Indoors" at bounding box center [241, 156] width 13 height 13
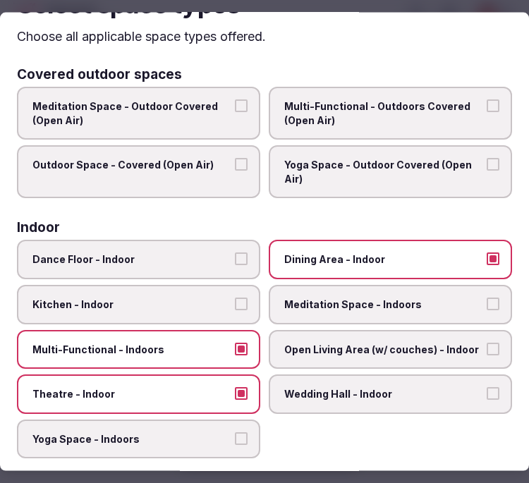
scroll to position [0, 0]
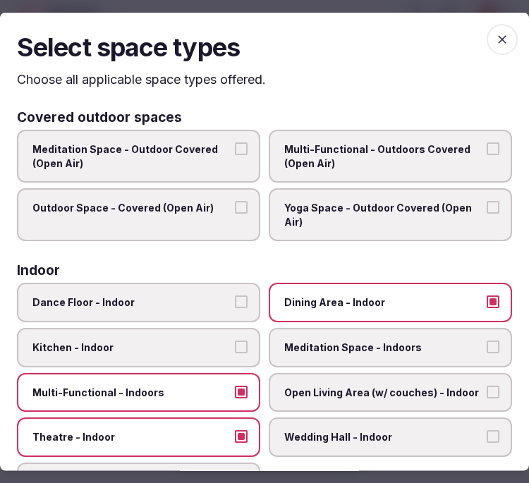
click at [492, 47] on span "button" at bounding box center [502, 38] width 31 height 31
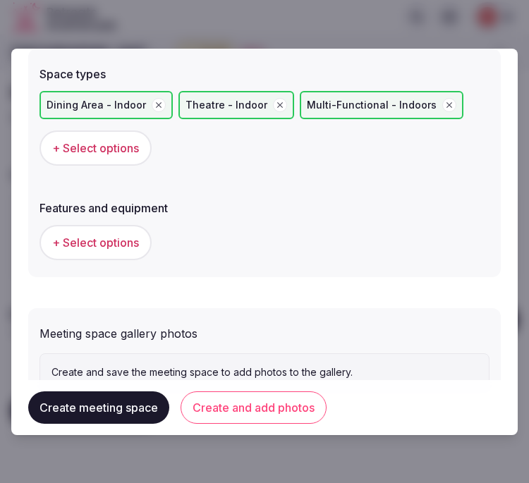
scroll to position [970, 0]
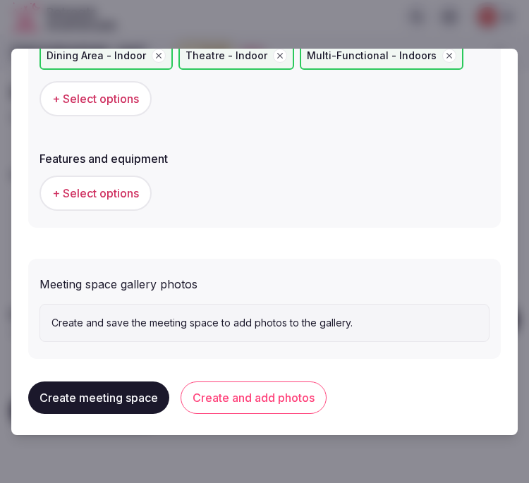
click at [64, 191] on span "+ Select options" at bounding box center [95, 194] width 87 height 16
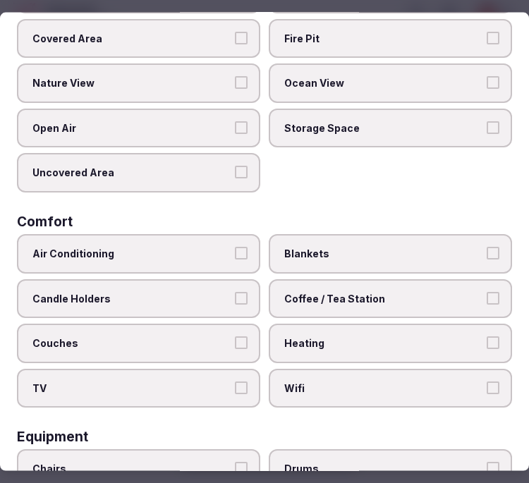
scroll to position [157, 0]
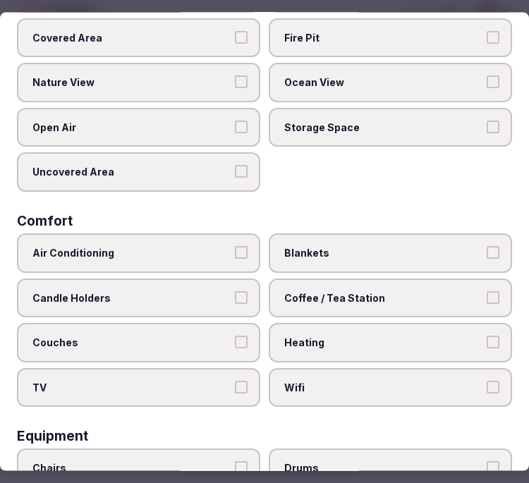
click at [240, 246] on button "Air Conditioning" at bounding box center [241, 252] width 13 height 13
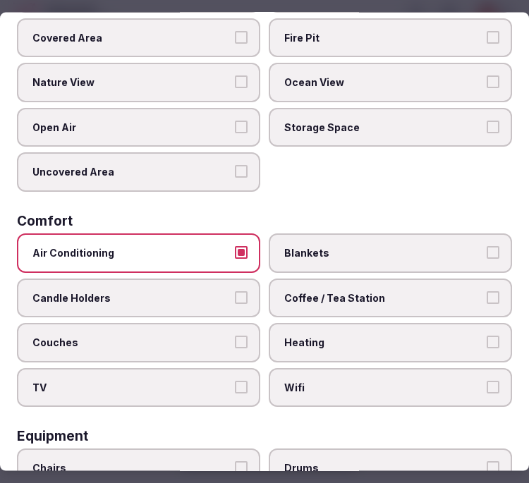
drag, startPoint x: 330, startPoint y: 384, endPoint x: 337, endPoint y: 347, distance: 38.2
click at [325, 382] on label "Wifi" at bounding box center [391, 388] width 244 height 40
click at [487, 382] on button "Wifi" at bounding box center [493, 386] width 13 height 13
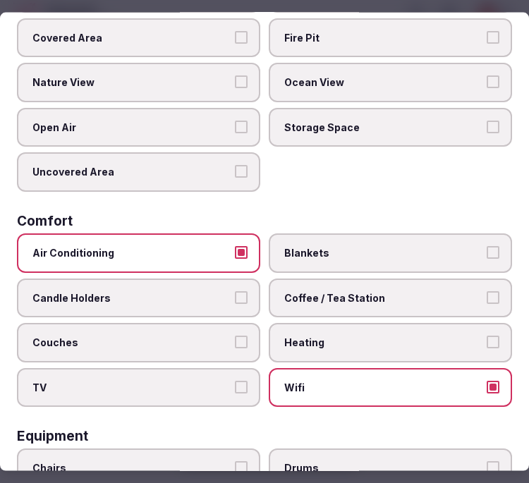
click at [402, 299] on label "Coffee / Tea Station" at bounding box center [391, 298] width 244 height 40
click at [487, 299] on button "Coffee / Tea Station" at bounding box center [493, 297] width 13 height 13
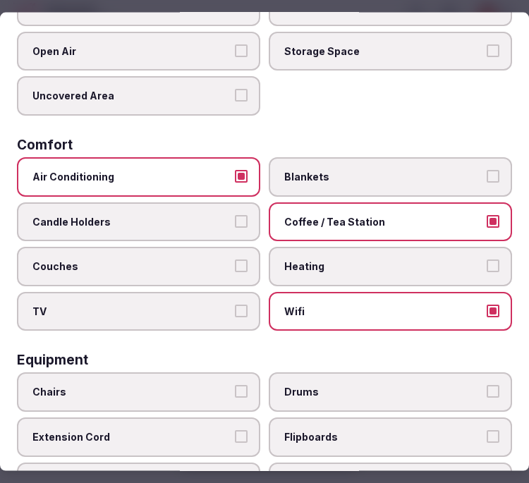
scroll to position [313, 0]
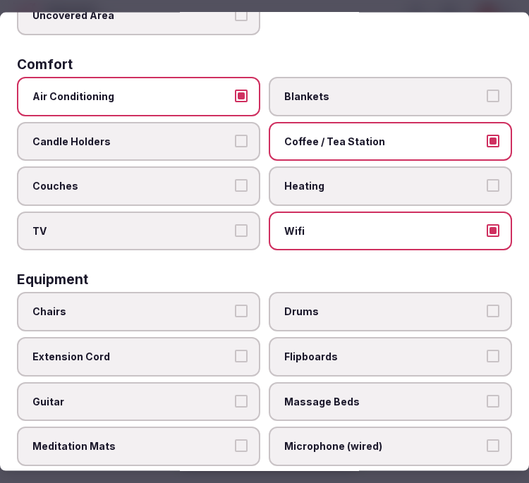
click at [145, 292] on label "Chairs" at bounding box center [139, 312] width 244 height 40
click at [235, 305] on button "Chairs" at bounding box center [241, 311] width 13 height 13
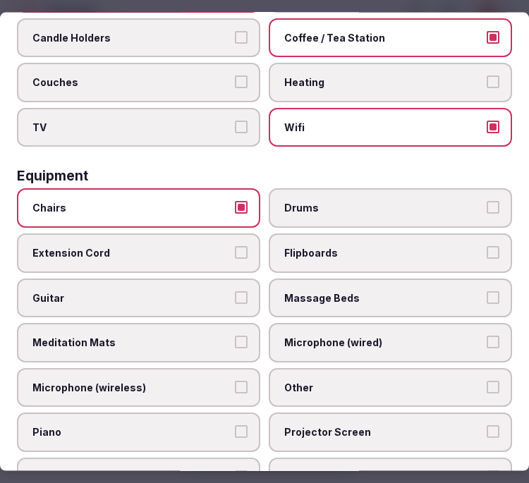
scroll to position [548, 0]
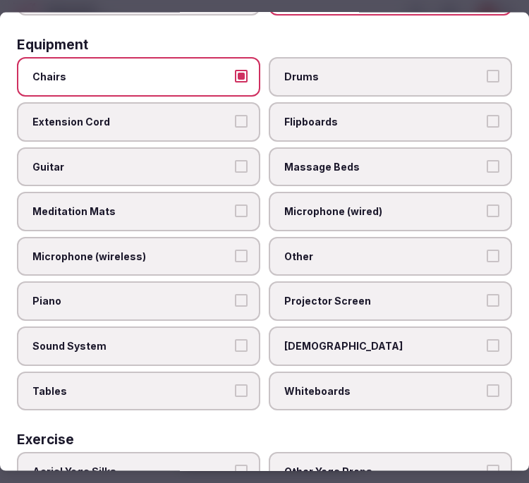
click at [349, 256] on label "Other" at bounding box center [391, 256] width 244 height 40
click at [487, 256] on button "Other" at bounding box center [493, 255] width 13 height 13
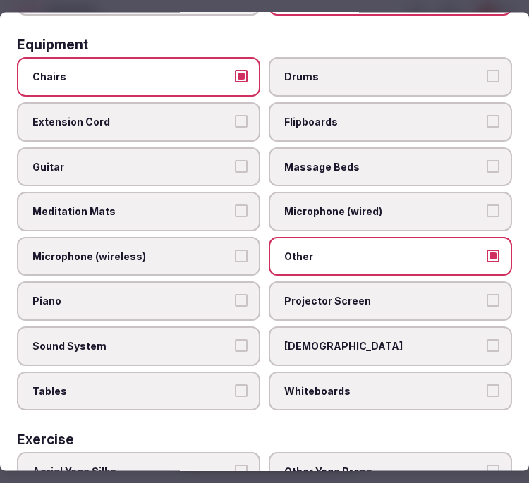
click at [168, 371] on label "Tables" at bounding box center [139, 391] width 244 height 40
click at [235, 384] on button "Tables" at bounding box center [241, 390] width 13 height 13
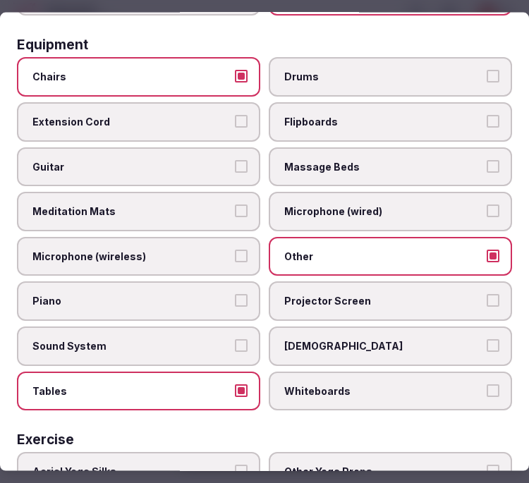
click at [351, 296] on label "Projector Screen" at bounding box center [391, 302] width 244 height 40
click at [487, 296] on button "Projector Screen" at bounding box center [493, 300] width 13 height 13
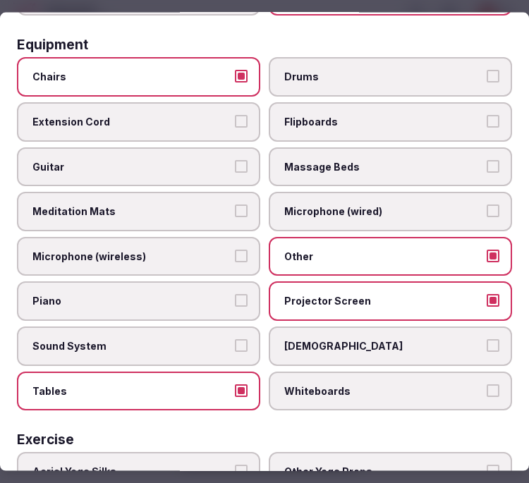
click at [133, 340] on span "Sound System" at bounding box center [131, 347] width 198 height 14
click at [235, 340] on button "Sound System" at bounding box center [241, 346] width 13 height 13
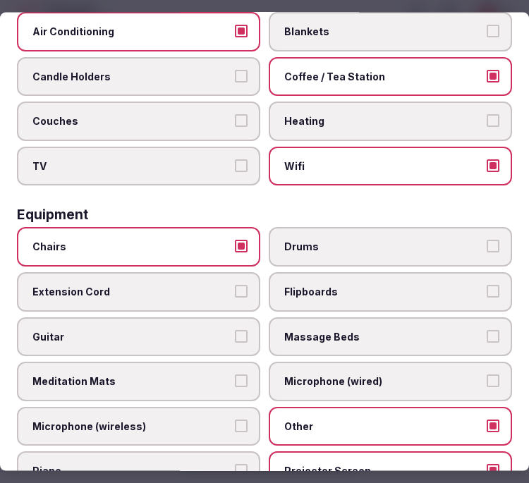
scroll to position [65, 0]
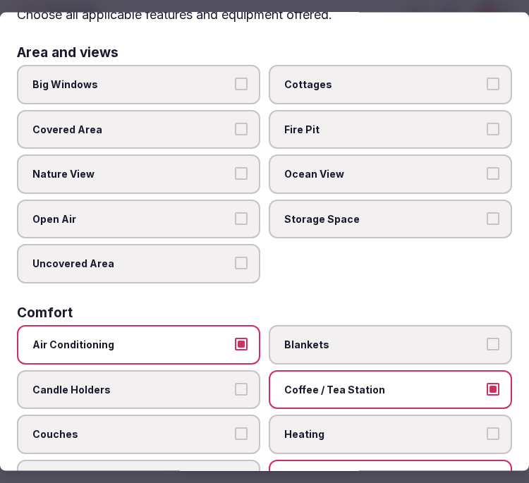
click at [110, 95] on label "Big Windows" at bounding box center [139, 85] width 244 height 40
click at [235, 90] on button "Big Windows" at bounding box center [241, 84] width 13 height 13
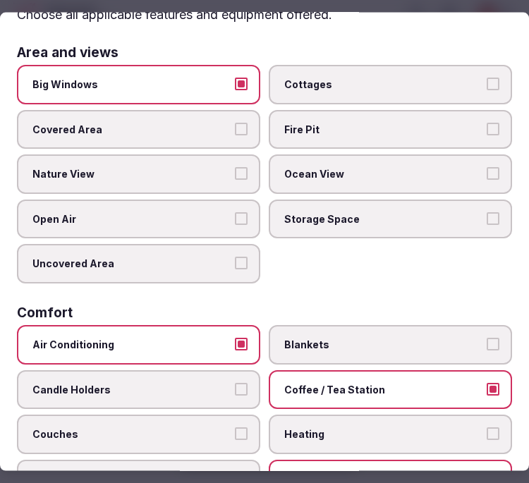
click at [112, 170] on span "Nature View" at bounding box center [131, 174] width 198 height 14
click at [235, 170] on button "Nature View" at bounding box center [241, 173] width 13 height 13
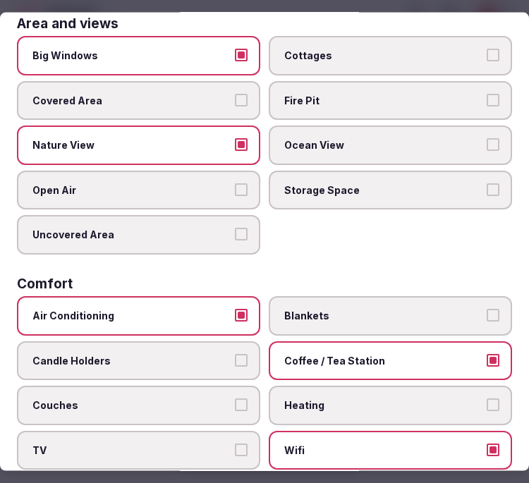
scroll to position [0, 0]
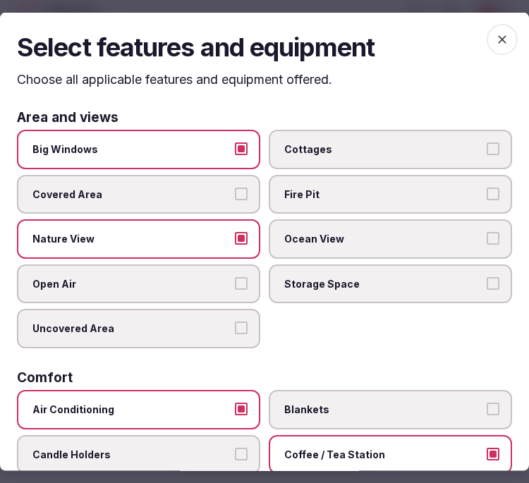
click at [493, 46] on span "button" at bounding box center [502, 38] width 31 height 31
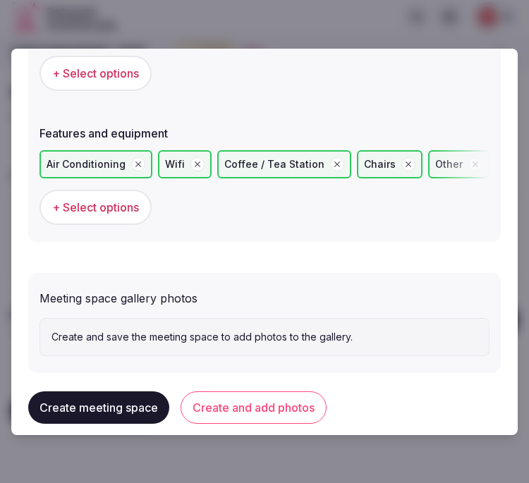
scroll to position [1008, 0]
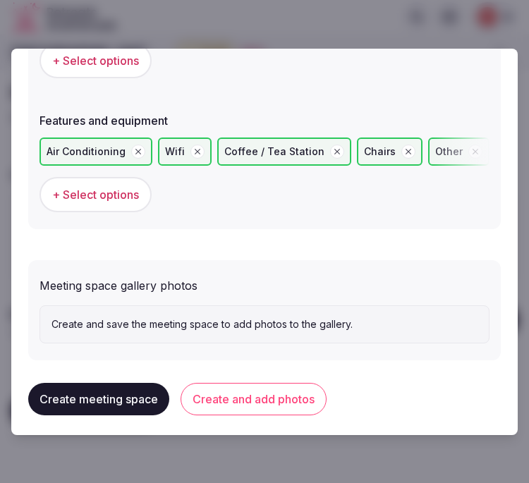
click at [275, 393] on button "Create and add photos" at bounding box center [254, 399] width 146 height 32
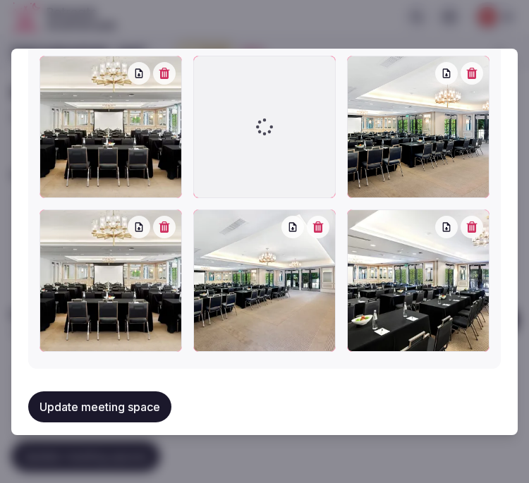
scroll to position [1396, 0]
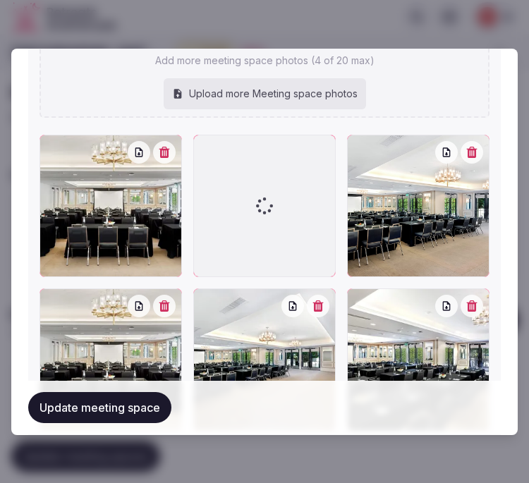
click at [162, 147] on icon "button" at bounding box center [164, 152] width 11 height 11
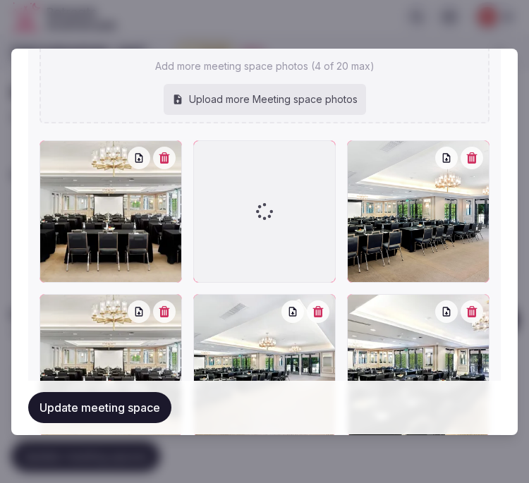
scroll to position [1475, 0]
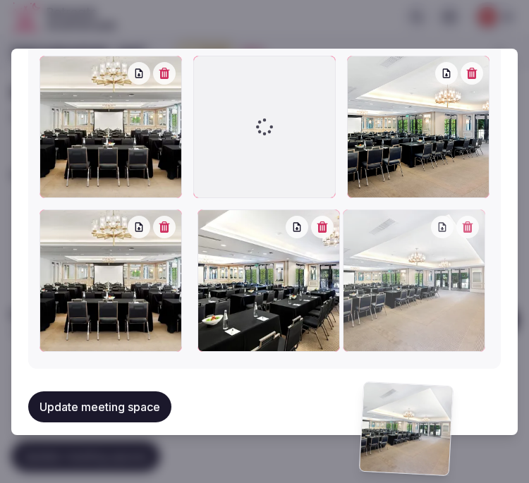
drag, startPoint x: 193, startPoint y: 59, endPoint x: 364, endPoint y: 243, distance: 250.7
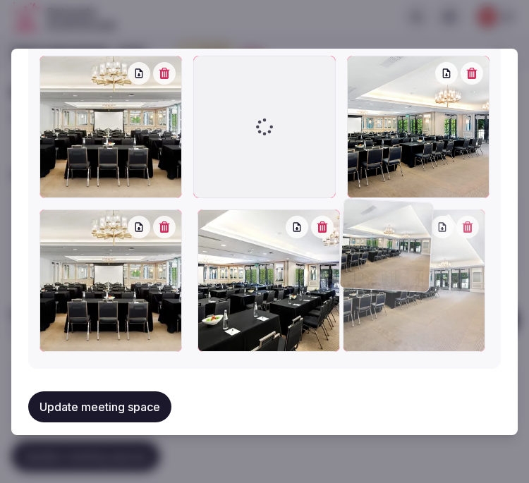
click at [364, 243] on div at bounding box center [265, 204] width 450 height 296
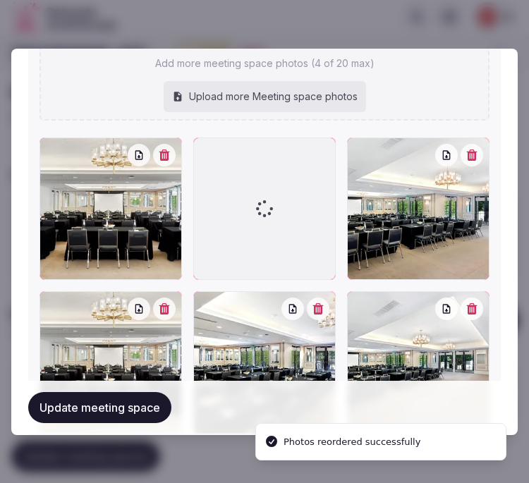
scroll to position [1396, 0]
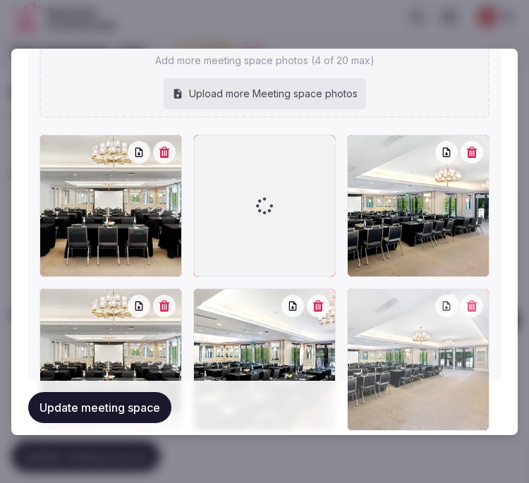
drag, startPoint x: 203, startPoint y: 136, endPoint x: 381, endPoint y: 290, distance: 235.7
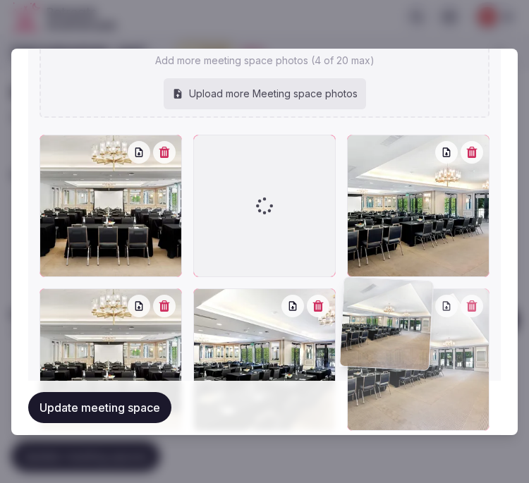
click at [385, 290] on div at bounding box center [265, 283] width 450 height 296
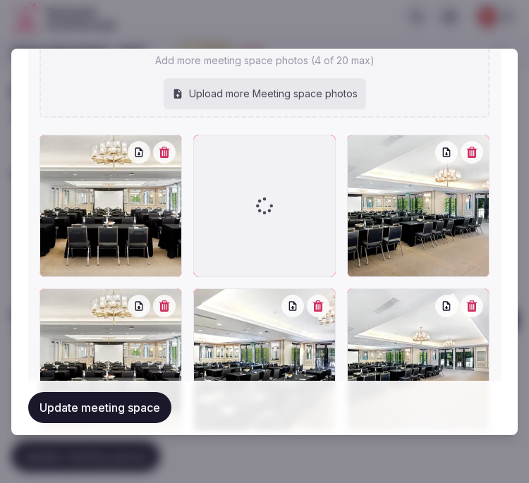
click at [165, 147] on icon "button" at bounding box center [165, 152] width 11 height 11
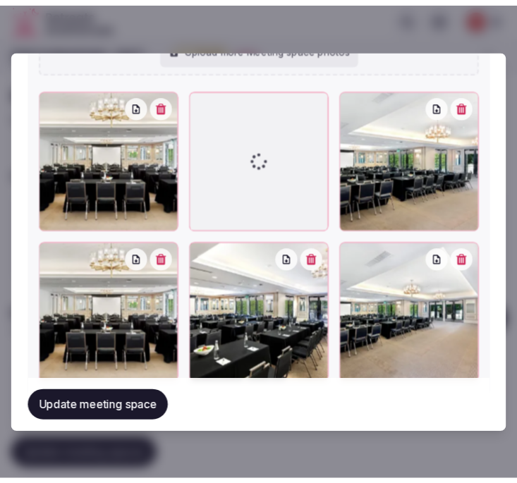
scroll to position [1475, 0]
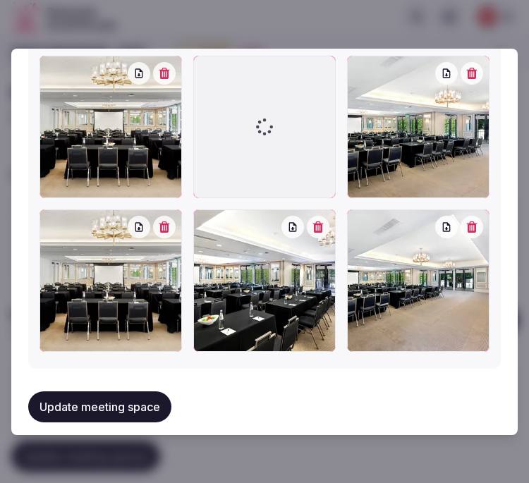
click at [127, 403] on button "Update meeting space" at bounding box center [99, 407] width 143 height 31
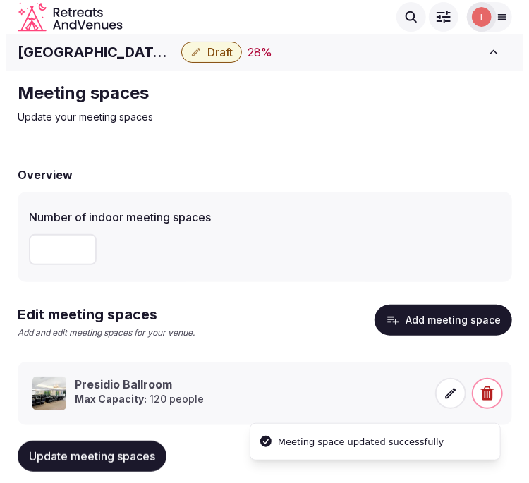
scroll to position [29, 0]
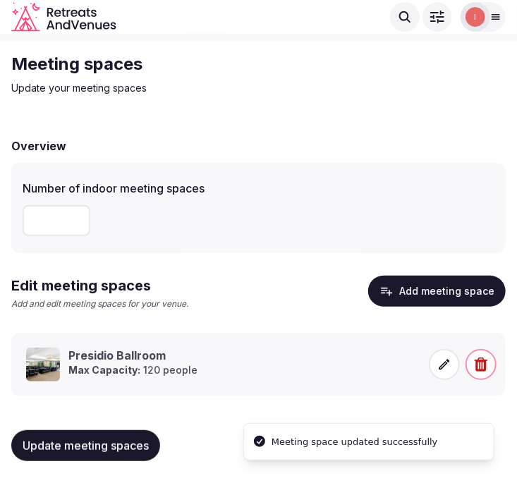
click at [448, 356] on span at bounding box center [444, 364] width 31 height 31
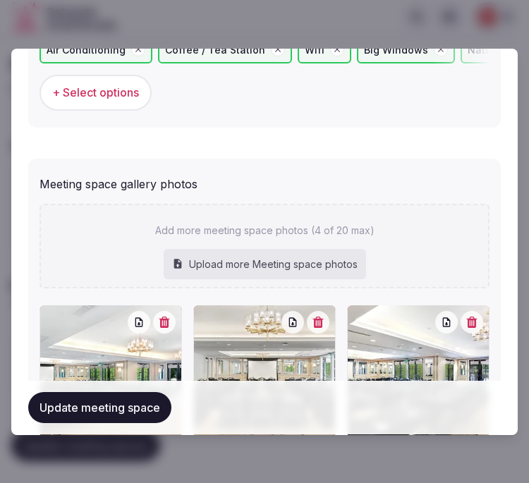
scroll to position [1359, 0]
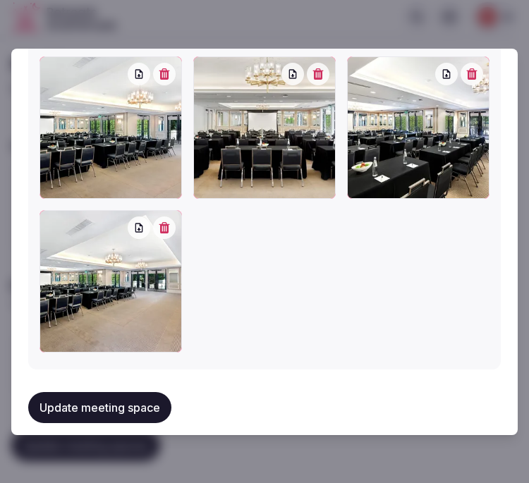
click at [162, 222] on icon "button" at bounding box center [165, 227] width 11 height 11
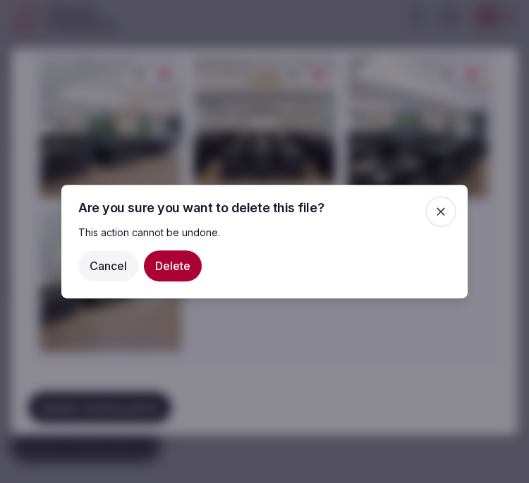
drag, startPoint x: 172, startPoint y: 259, endPoint x: 163, endPoint y: 262, distance: 9.6
click at [172, 258] on button "Delete" at bounding box center [173, 266] width 58 height 31
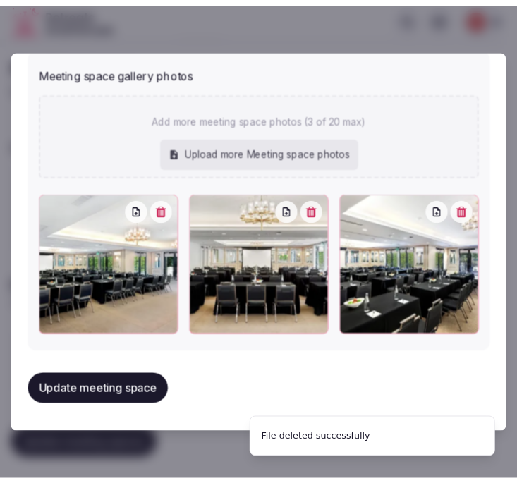
scroll to position [1209, 0]
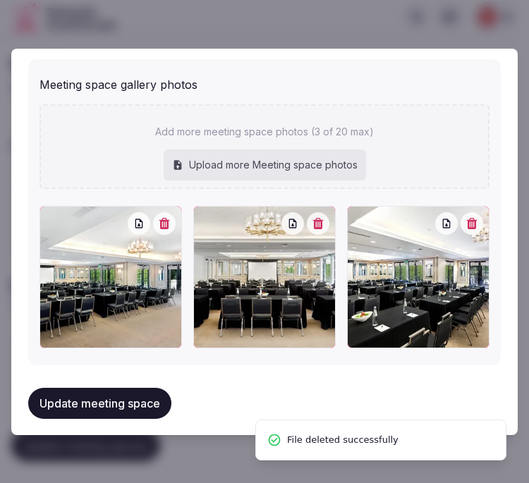
click at [116, 388] on button "Update meeting space" at bounding box center [99, 403] width 143 height 31
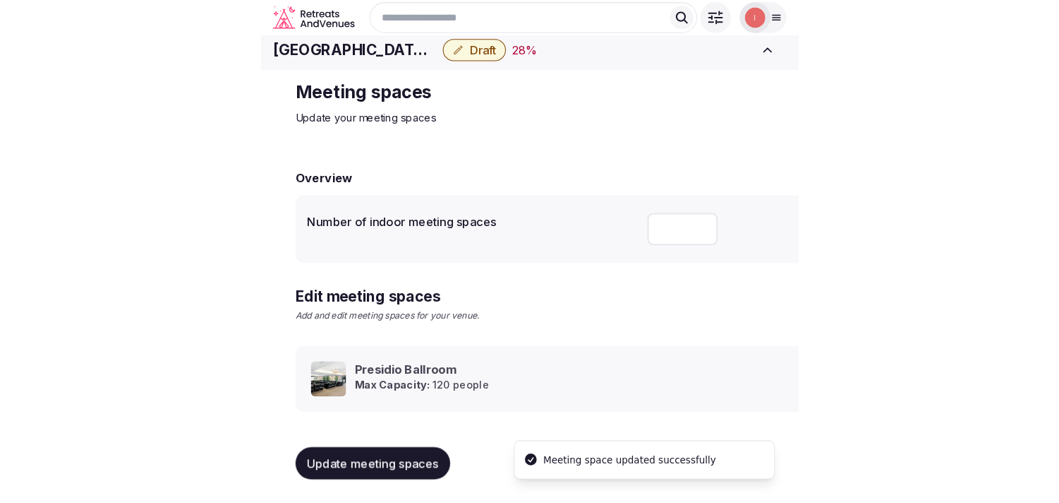
scroll to position [13, 0]
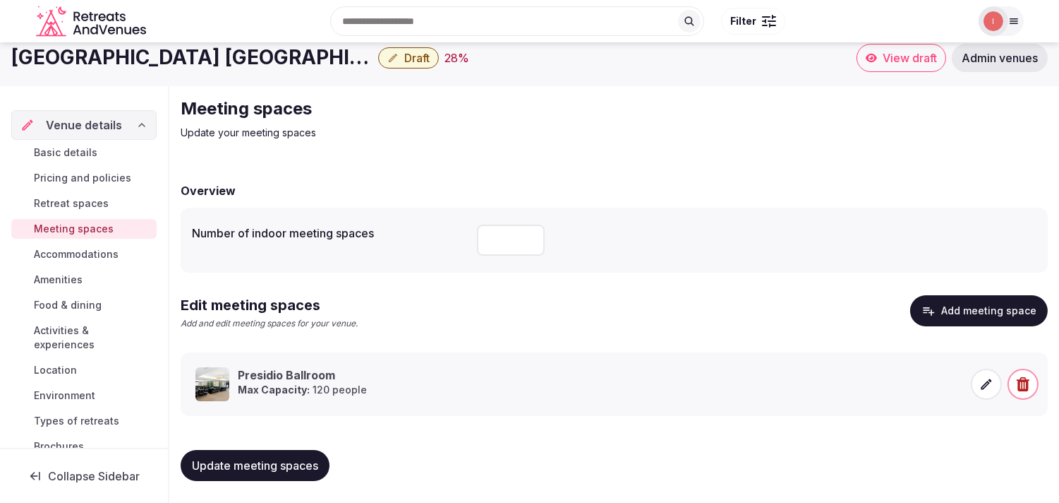
click at [103, 249] on span "Accommodations" at bounding box center [76, 254] width 85 height 14
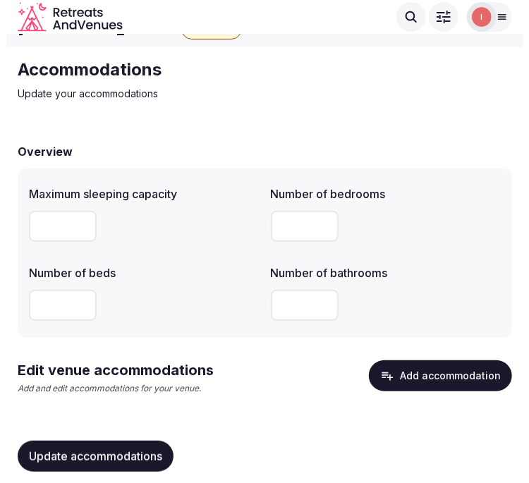
scroll to position [44, 0]
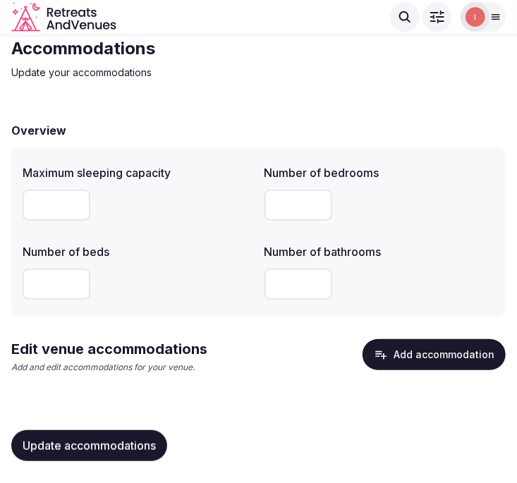
click at [66, 432] on button "Update accommodations" at bounding box center [89, 446] width 156 height 31
click at [419, 343] on button "Add accommodation" at bounding box center [434, 355] width 143 height 31
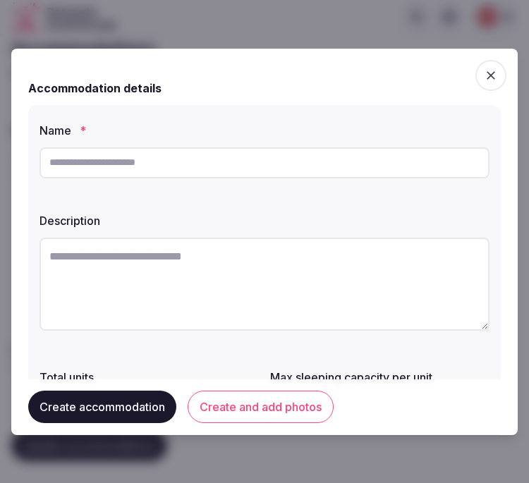
click at [144, 154] on input "text" at bounding box center [265, 163] width 450 height 31
paste input "**********"
type input "**********"
click at [263, 308] on textarea at bounding box center [265, 284] width 450 height 93
drag, startPoint x: 263, startPoint y: 308, endPoint x: 257, endPoint y: 313, distance: 8.5
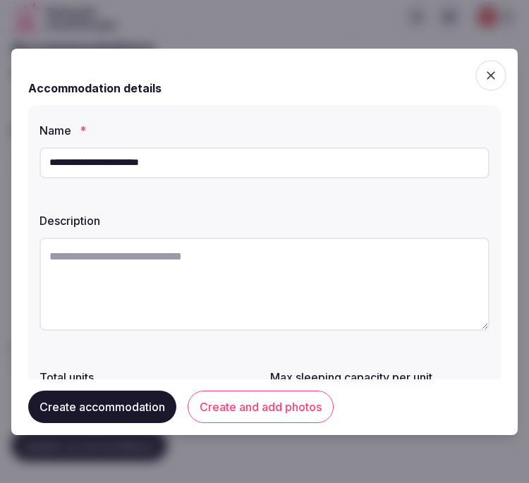
paste textarea "**********"
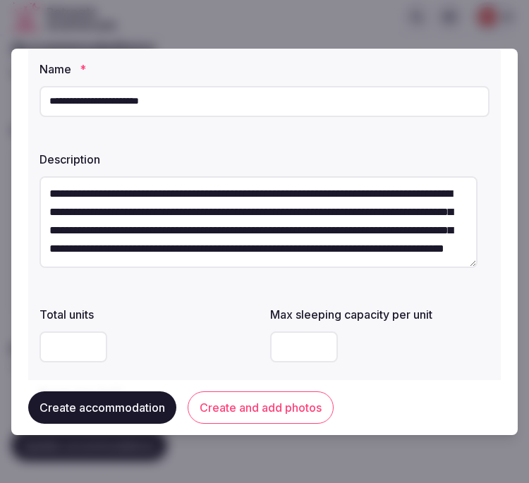
scroll to position [157, 0]
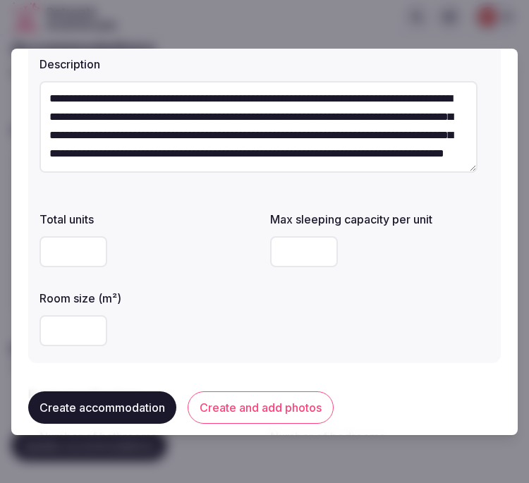
type textarea "**********"
click at [61, 250] on input "number" at bounding box center [74, 251] width 68 height 31
click at [61, 322] on input "number" at bounding box center [74, 331] width 68 height 31
type input "**"
click at [328, 240] on input "number" at bounding box center [304, 251] width 68 height 31
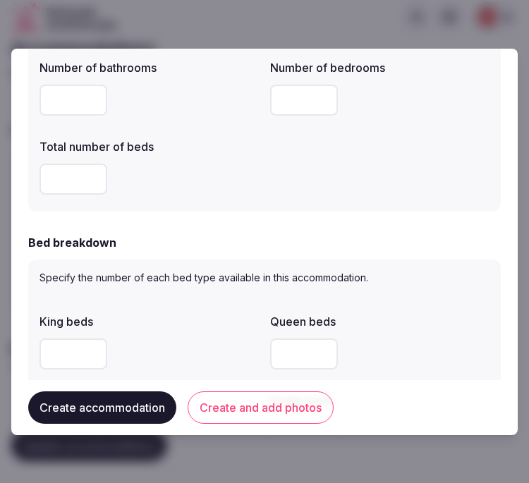
scroll to position [548, 0]
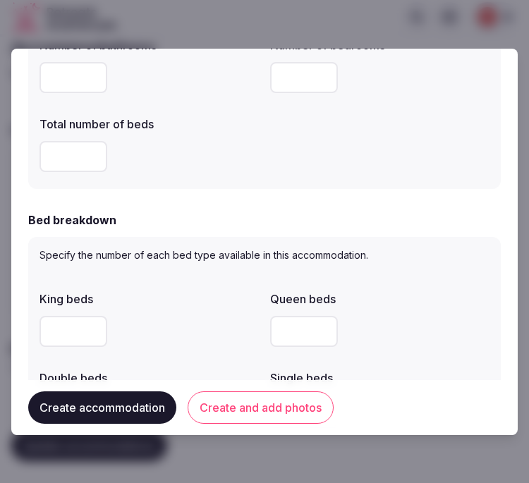
click at [289, 94] on div at bounding box center [380, 77] width 220 height 42
click at [293, 79] on input "number" at bounding box center [304, 77] width 68 height 31
type input "*"
click at [42, 157] on input "number" at bounding box center [74, 156] width 68 height 31
type input "*"
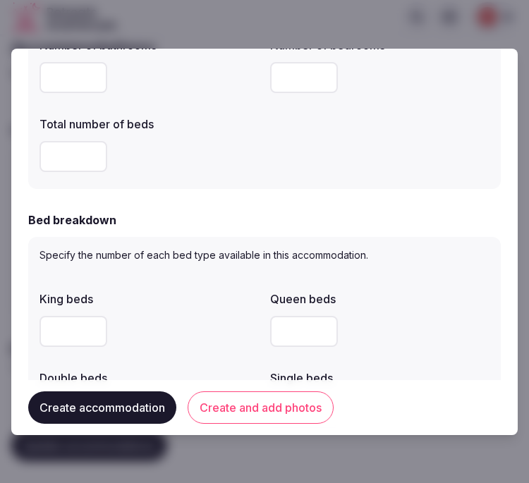
click at [287, 337] on input "number" at bounding box center [304, 331] width 68 height 31
type input "*"
click at [424, 297] on label "Queen beds" at bounding box center [380, 299] width 220 height 11
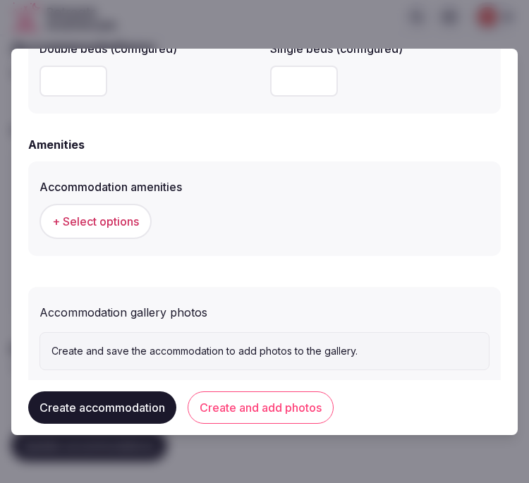
scroll to position [1333, 0]
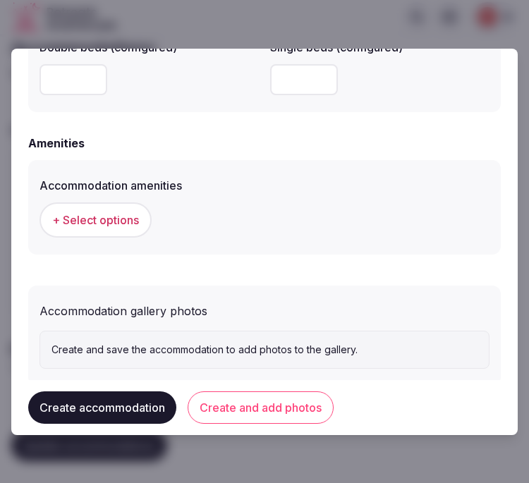
click at [114, 237] on div "+ Select options" at bounding box center [265, 220] width 450 height 47
click at [117, 222] on span "+ Select options" at bounding box center [95, 220] width 87 height 16
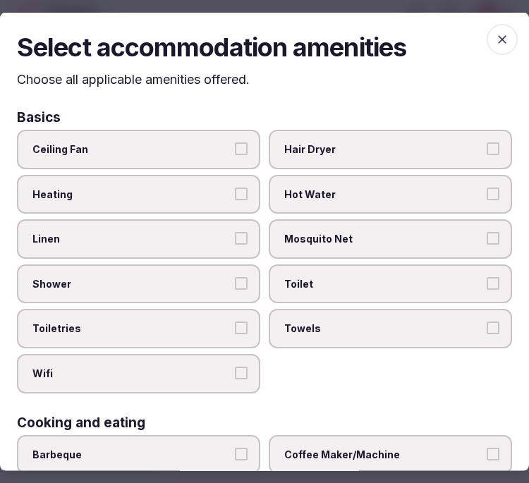
click at [206, 248] on label "Linen" at bounding box center [139, 240] width 244 height 40
click at [235, 245] on button "Linen" at bounding box center [241, 238] width 13 height 13
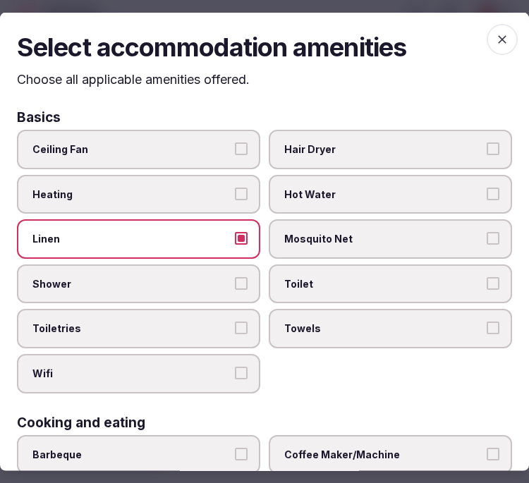
drag, startPoint x: 224, startPoint y: 279, endPoint x: 244, endPoint y: 296, distance: 26.5
click at [224, 280] on span "Shower" at bounding box center [131, 284] width 198 height 14
click at [235, 280] on button "Shower" at bounding box center [241, 283] width 13 height 13
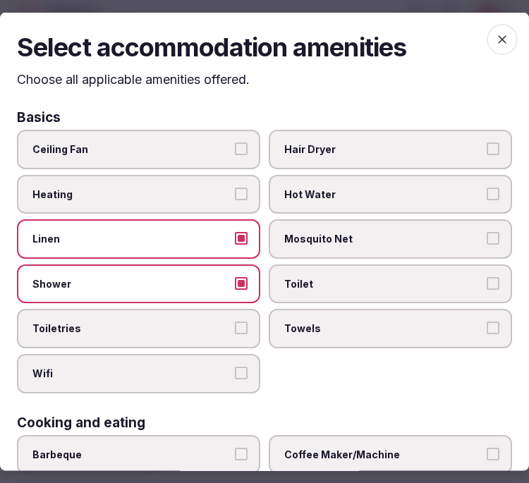
drag, startPoint x: 244, startPoint y: 316, endPoint x: 248, endPoint y: 333, distance: 17.6
click at [244, 318] on label "Toiletries" at bounding box center [139, 329] width 244 height 40
click at [244, 322] on button "Toiletries" at bounding box center [241, 328] width 13 height 13
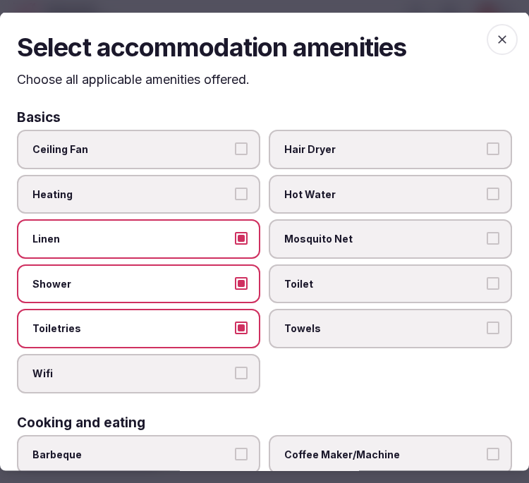
click at [242, 367] on button "Wifi" at bounding box center [241, 373] width 13 height 13
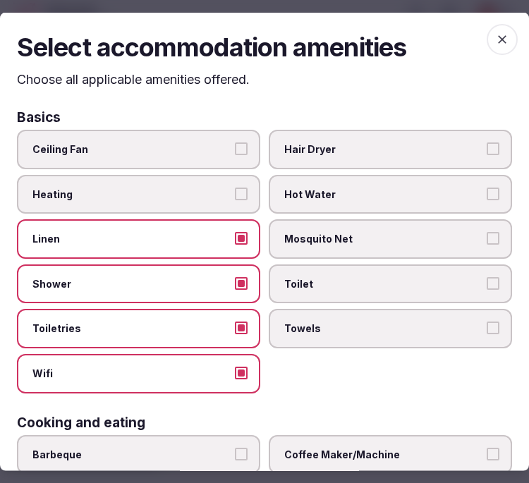
click at [383, 315] on label "Towels" at bounding box center [391, 329] width 244 height 40
click at [487, 322] on button "Towels" at bounding box center [493, 328] width 13 height 13
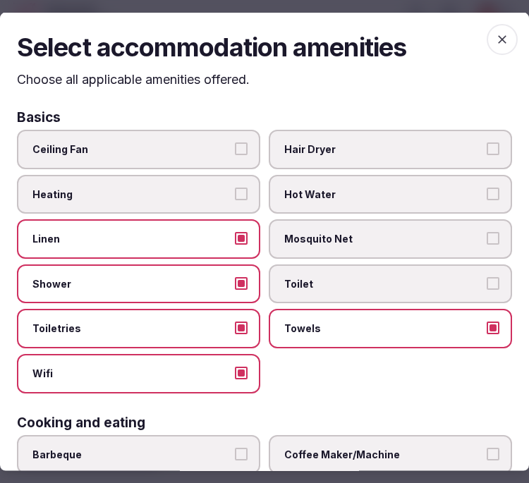
click at [385, 265] on label "Toilet" at bounding box center [391, 284] width 244 height 40
click at [487, 277] on button "Toilet" at bounding box center [493, 283] width 13 height 13
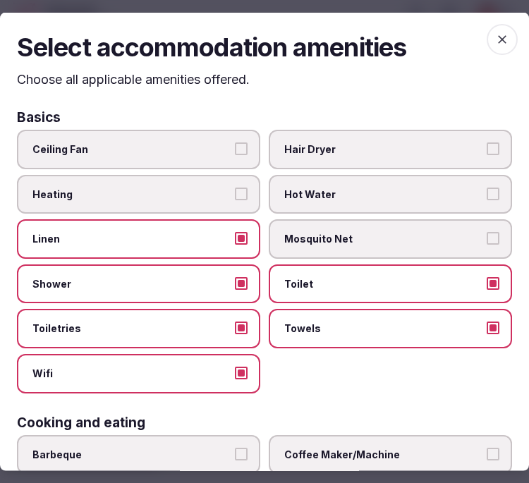
click at [400, 161] on label "Hair Dryer" at bounding box center [391, 150] width 244 height 40
click at [487, 155] on button "Hair Dryer" at bounding box center [493, 149] width 13 height 13
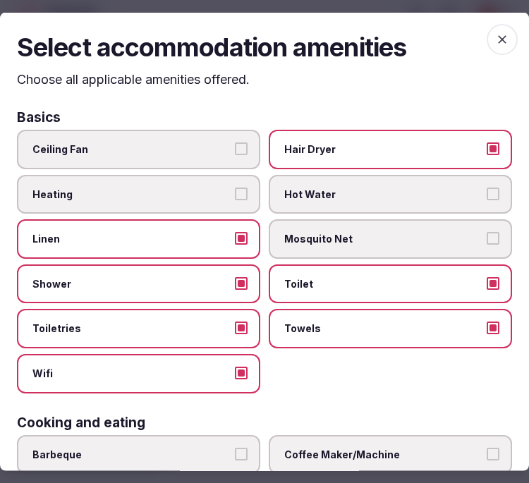
scroll to position [157, 0]
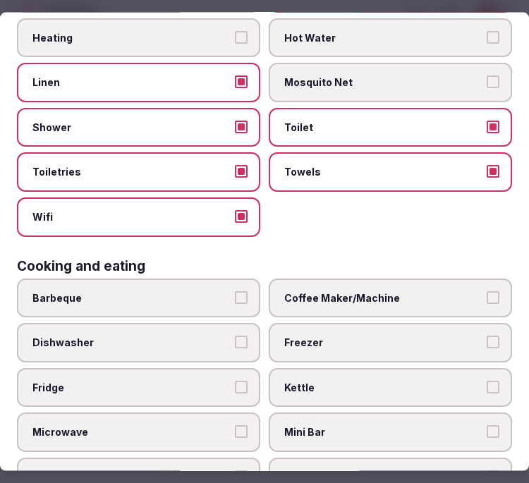
click at [396, 292] on span "Coffee Maker/Machine" at bounding box center [383, 298] width 198 height 14
click at [487, 292] on button "Coffee Maker/Machine" at bounding box center [493, 297] width 13 height 13
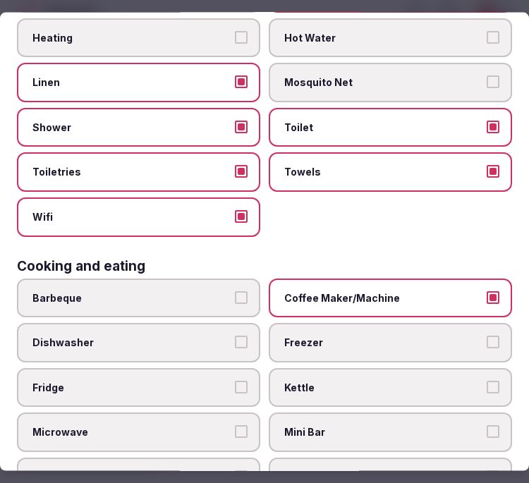
click at [438, 426] on span "Mini Bar" at bounding box center [383, 433] width 198 height 14
click at [487, 426] on button "Mini Bar" at bounding box center [493, 432] width 13 height 13
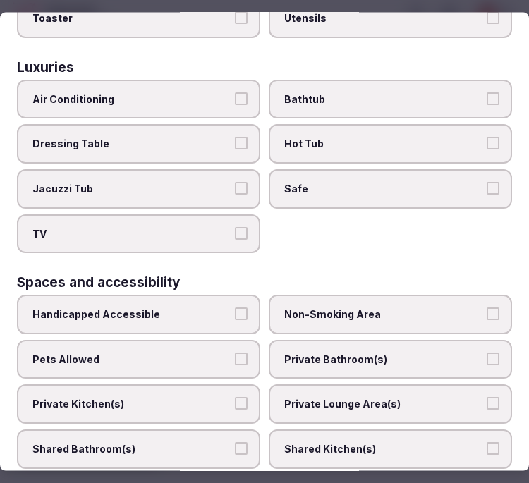
scroll to position [784, 0]
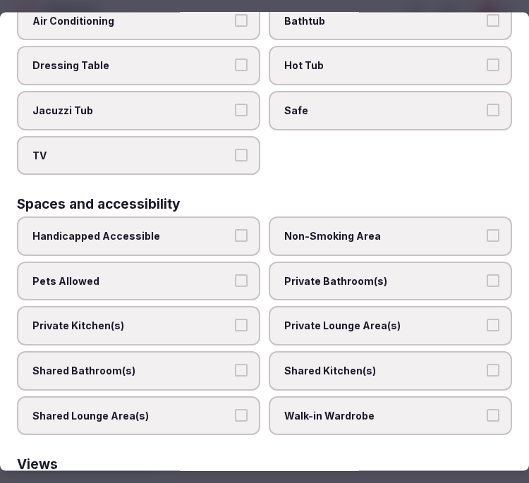
click at [307, 274] on span "Private Bathroom(s)" at bounding box center [383, 281] width 198 height 14
click at [487, 274] on button "Private Bathroom(s)" at bounding box center [493, 280] width 13 height 13
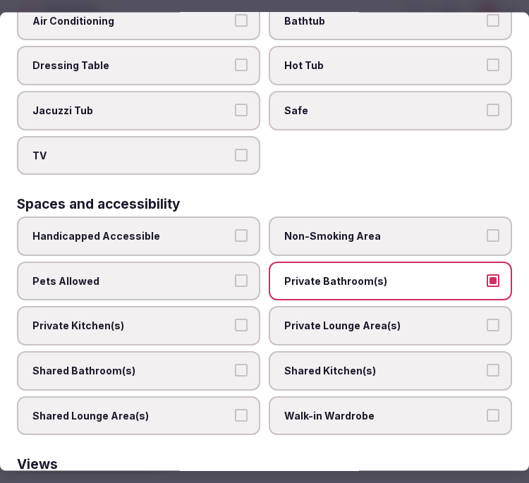
click at [318, 306] on label "Private Lounge Area(s)" at bounding box center [391, 326] width 244 height 40
click at [487, 319] on button "Private Lounge Area(s)" at bounding box center [493, 325] width 13 height 13
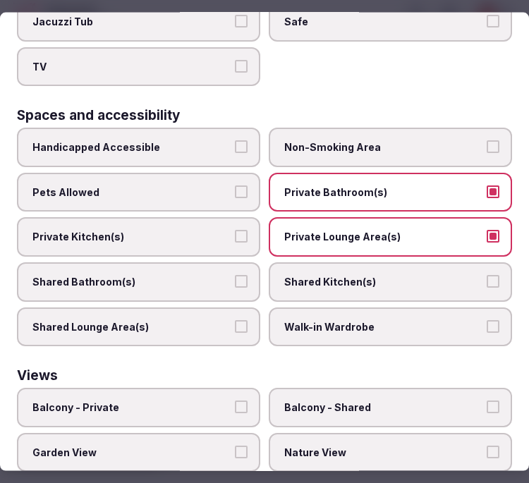
scroll to position [941, 0]
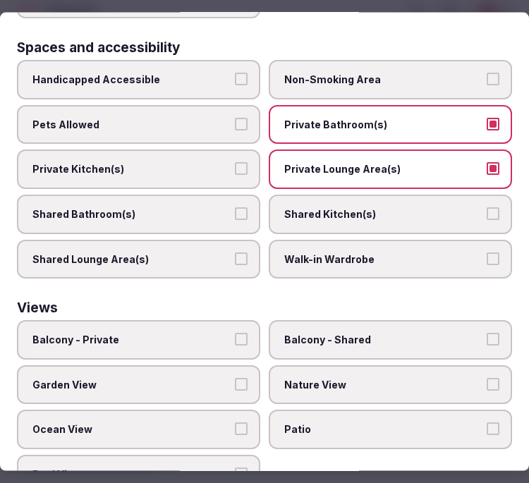
click at [201, 320] on label "Balcony - Private" at bounding box center [139, 340] width 244 height 40
click at [235, 333] on button "Balcony - Private" at bounding box center [241, 339] width 13 height 13
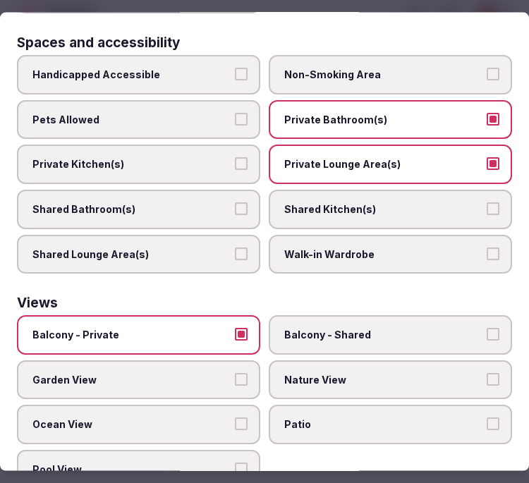
scroll to position [947, 0]
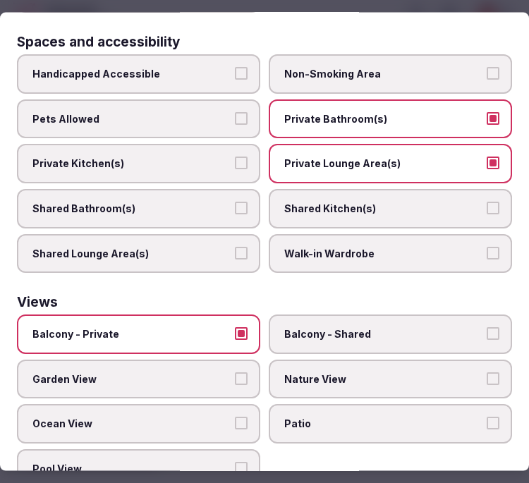
click at [411, 372] on span "Nature View" at bounding box center [383, 379] width 198 height 14
click at [487, 372] on button "Nature View" at bounding box center [493, 378] width 13 height 13
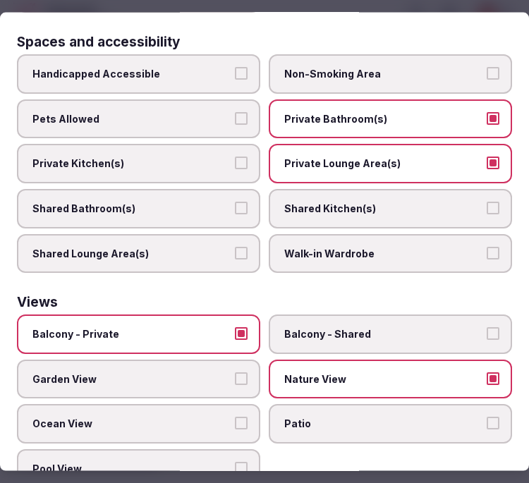
click at [195, 450] on label "Pool View" at bounding box center [139, 470] width 244 height 40
click at [235, 462] on button "Pool View" at bounding box center [241, 468] width 13 height 13
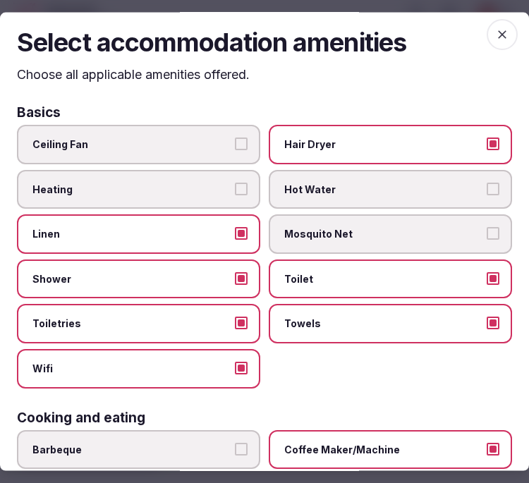
scroll to position [0, 0]
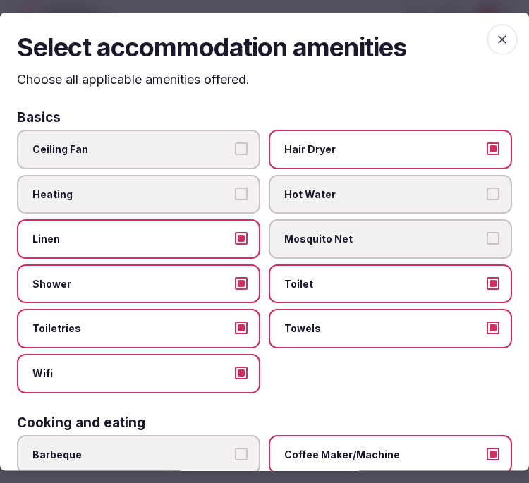
click at [495, 38] on icon "button" at bounding box center [502, 39] width 14 height 14
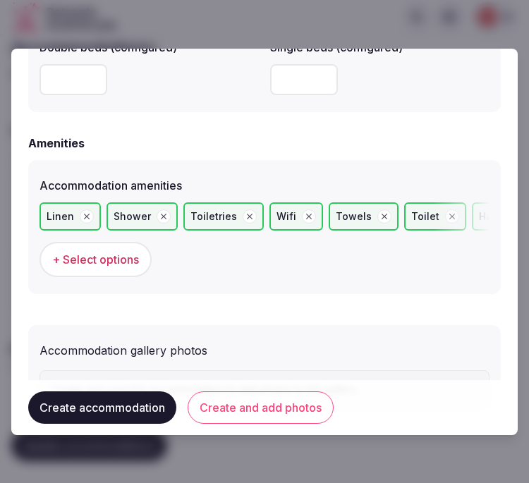
scroll to position [1254, 0]
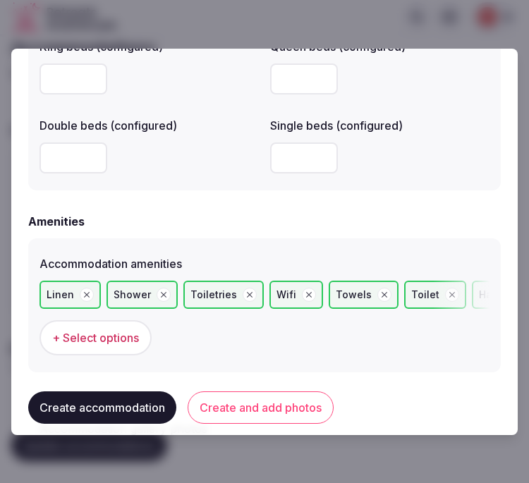
click at [136, 333] on span "+ Select options" at bounding box center [95, 338] width 87 height 16
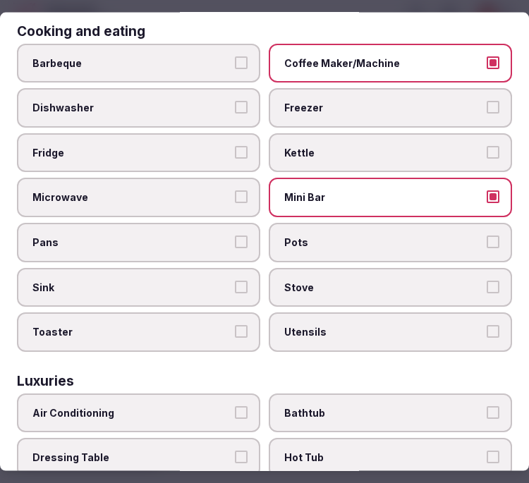
scroll to position [627, 0]
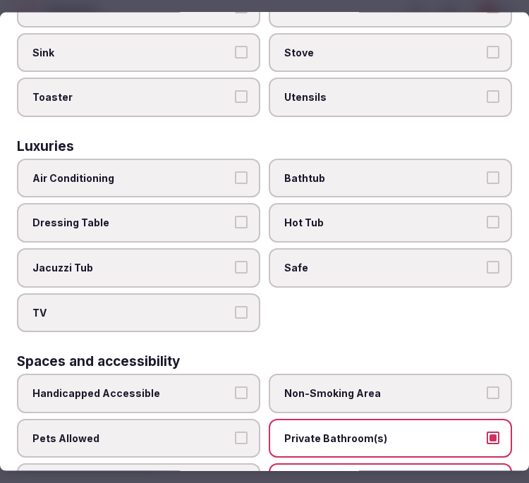
click at [208, 158] on label "Air Conditioning" at bounding box center [139, 178] width 244 height 40
click at [235, 171] on button "Air Conditioning" at bounding box center [241, 177] width 13 height 13
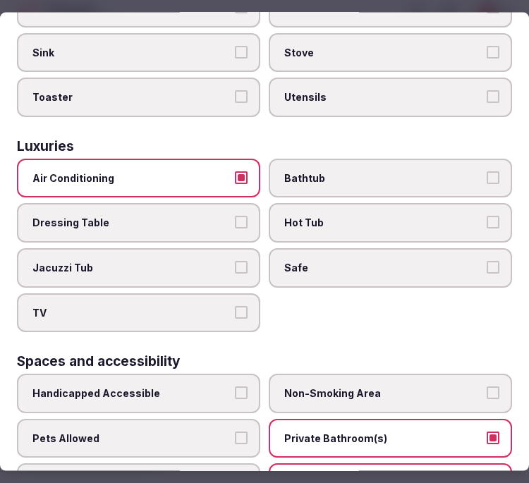
click at [207, 306] on span "TV" at bounding box center [131, 313] width 198 height 14
click at [235, 306] on button "TV" at bounding box center [241, 312] width 13 height 13
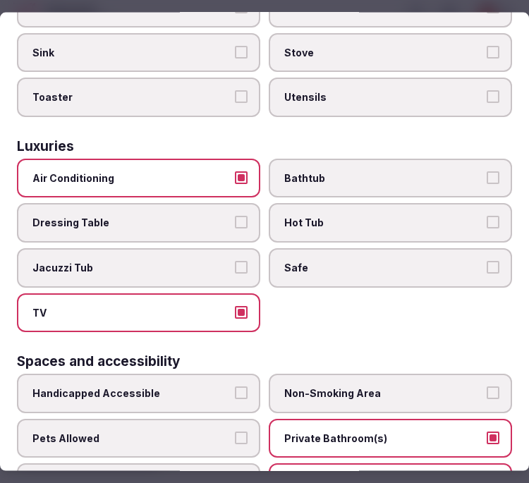
click at [332, 261] on span "Safe" at bounding box center [383, 268] width 198 height 14
click at [487, 261] on button "Safe" at bounding box center [493, 267] width 13 height 13
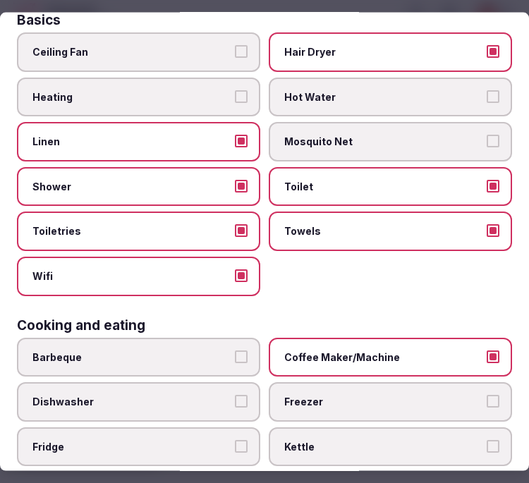
scroll to position [0, 0]
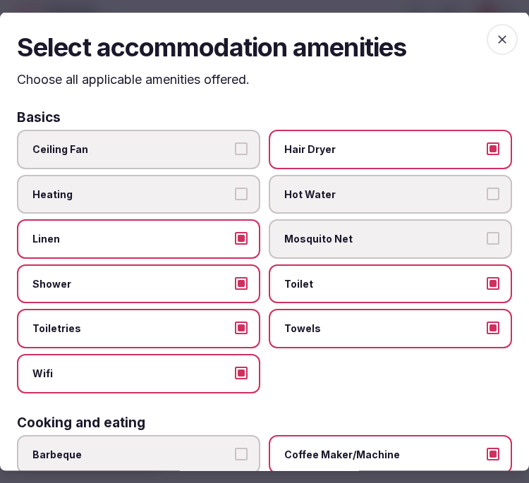
click at [505, 40] on span "button" at bounding box center [502, 38] width 31 height 31
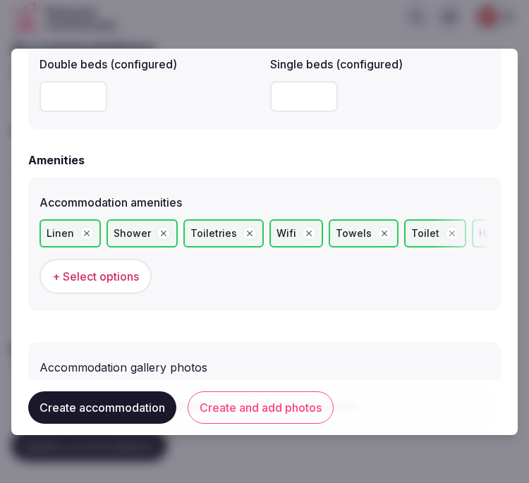
scroll to position [1401, 0]
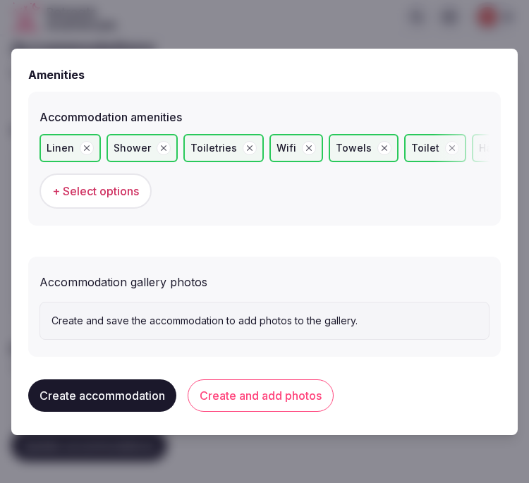
click at [263, 392] on button "Create and add photos" at bounding box center [261, 396] width 146 height 32
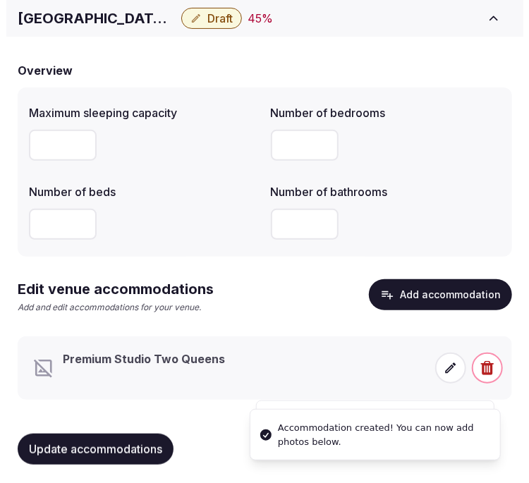
scroll to position [108, 0]
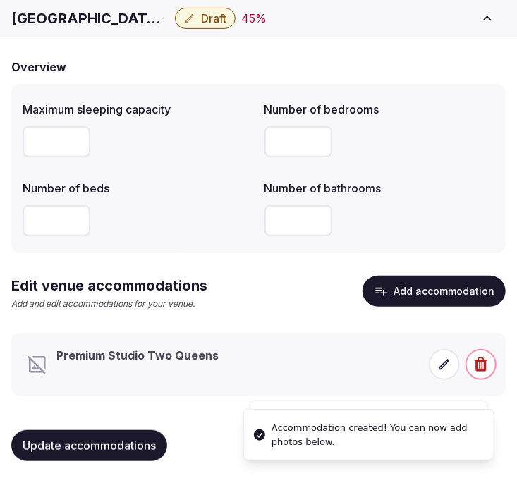
click at [449, 360] on icon at bounding box center [445, 365] width 14 height 14
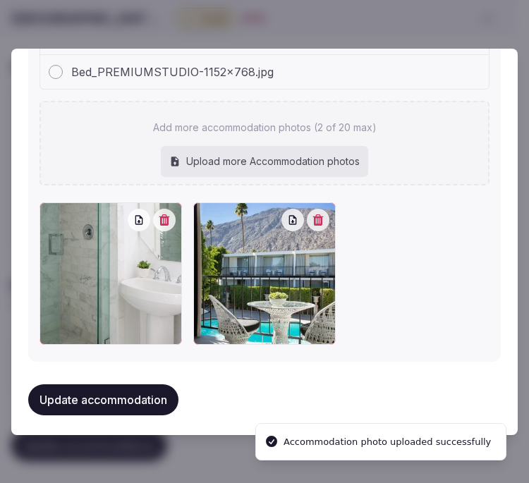
scroll to position [1683, 0]
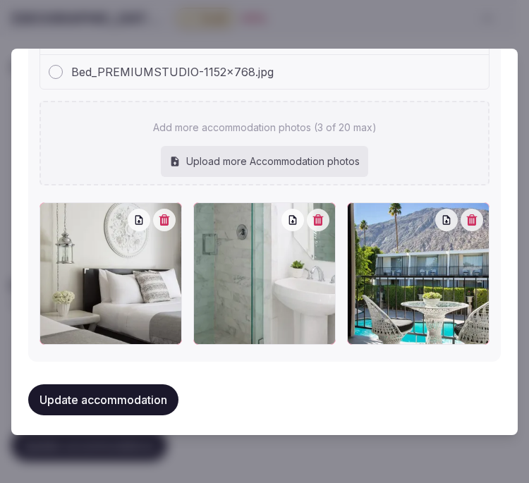
click at [138, 390] on button "Update accommodation" at bounding box center [103, 400] width 150 height 31
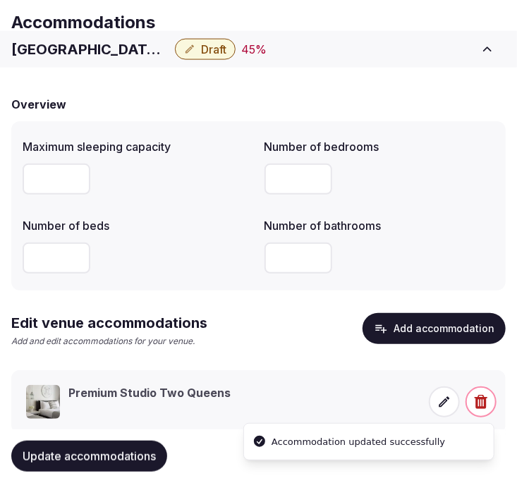
scroll to position [108, 0]
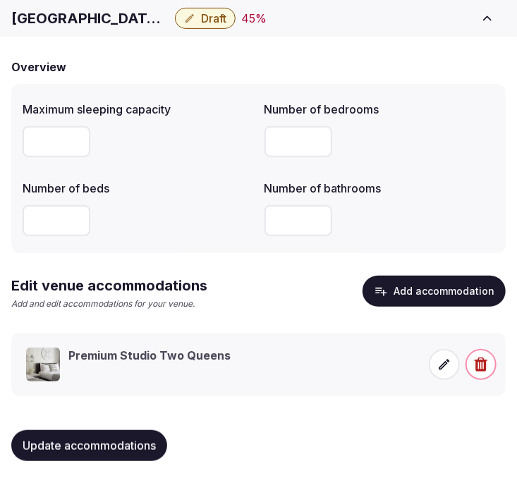
click at [120, 441] on span "Update accommodations" at bounding box center [89, 446] width 133 height 14
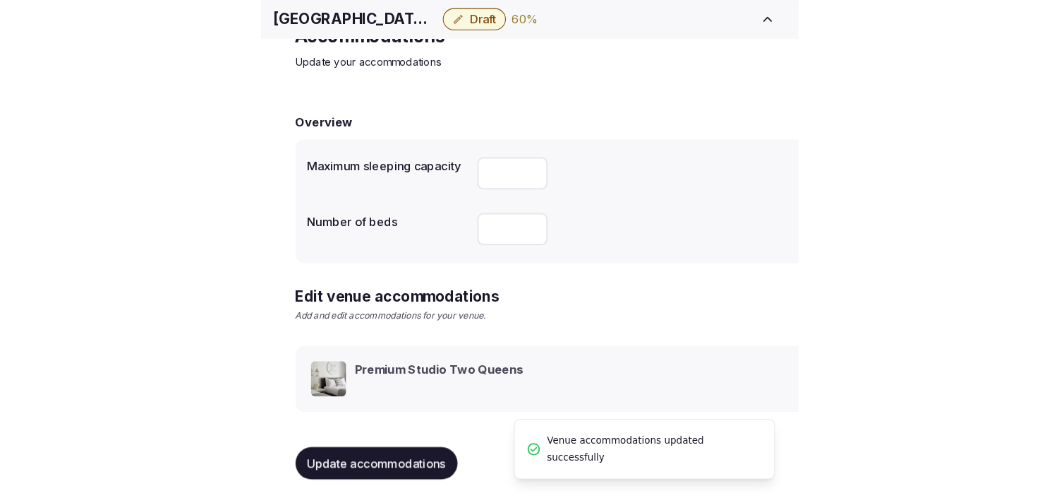
scroll to position [66, 0]
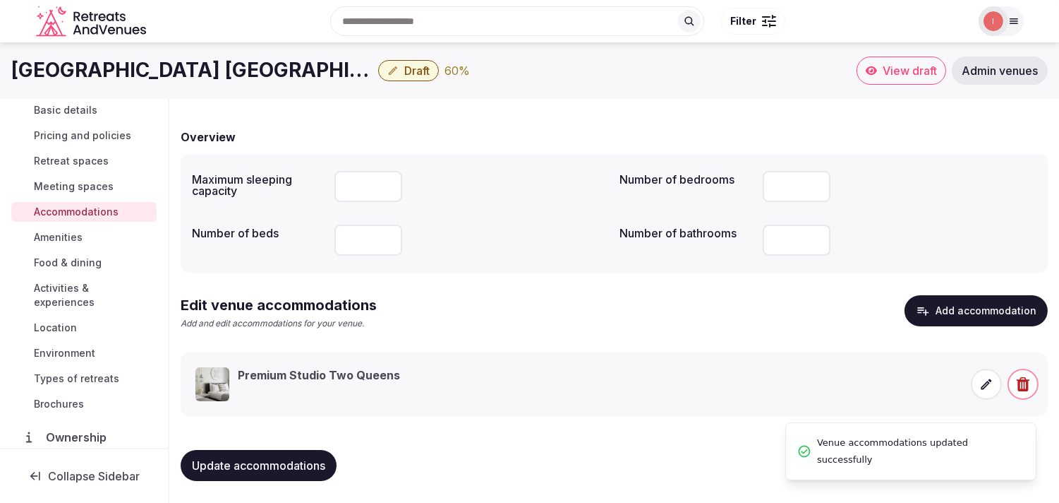
click at [76, 239] on span "Amenities" at bounding box center [58, 237] width 49 height 14
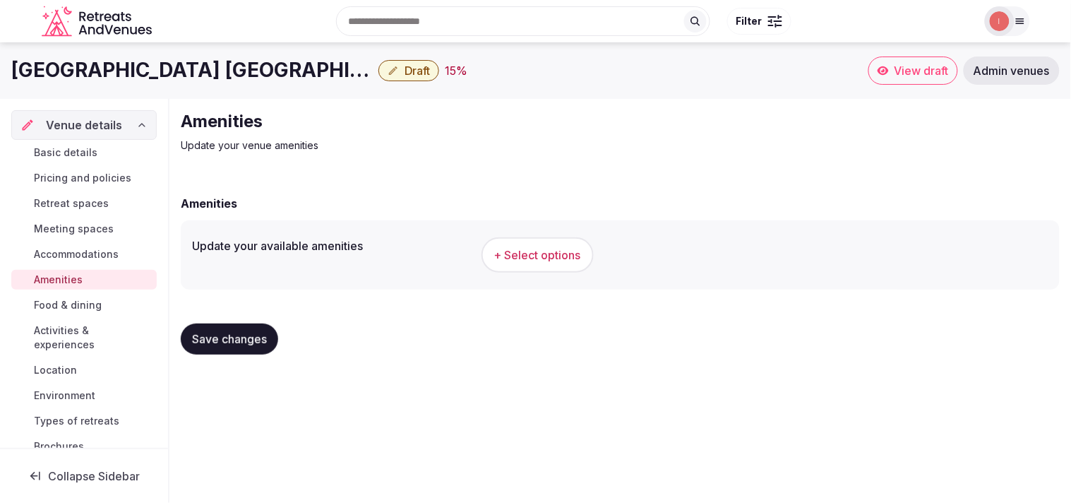
click at [506, 129] on h2 "Amenities" at bounding box center [418, 121] width 474 height 23
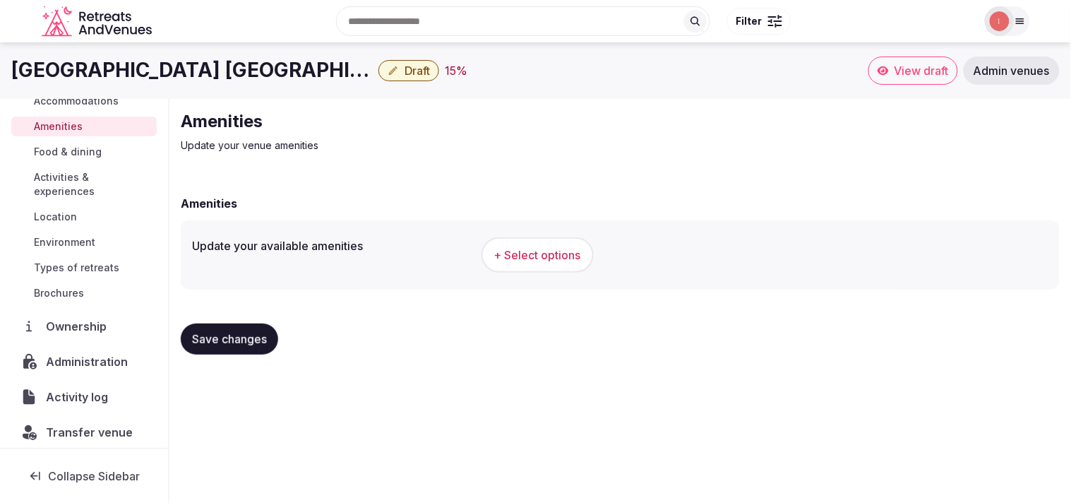
scroll to position [163, 0]
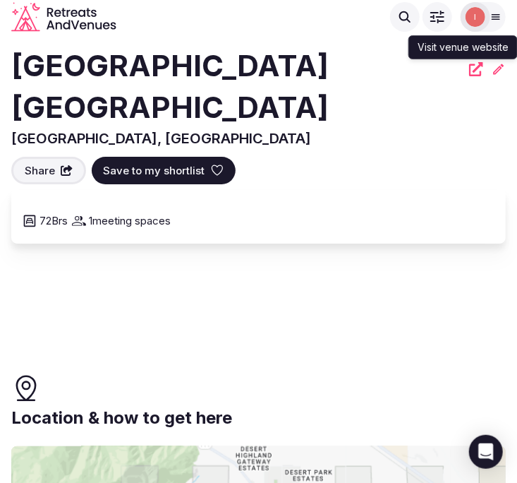
click at [476, 64] on icon at bounding box center [476, 69] width 14 height 14
click at [159, 87] on h2 "[GEOGRAPHIC_DATA] [GEOGRAPHIC_DATA]" at bounding box center [236, 86] width 450 height 83
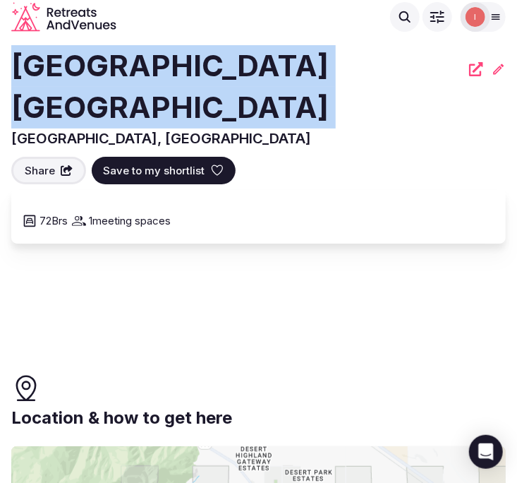
click at [159, 87] on h2 "[GEOGRAPHIC_DATA] [GEOGRAPHIC_DATA]" at bounding box center [236, 86] width 450 height 83
copy div "[GEOGRAPHIC_DATA] [GEOGRAPHIC_DATA]"
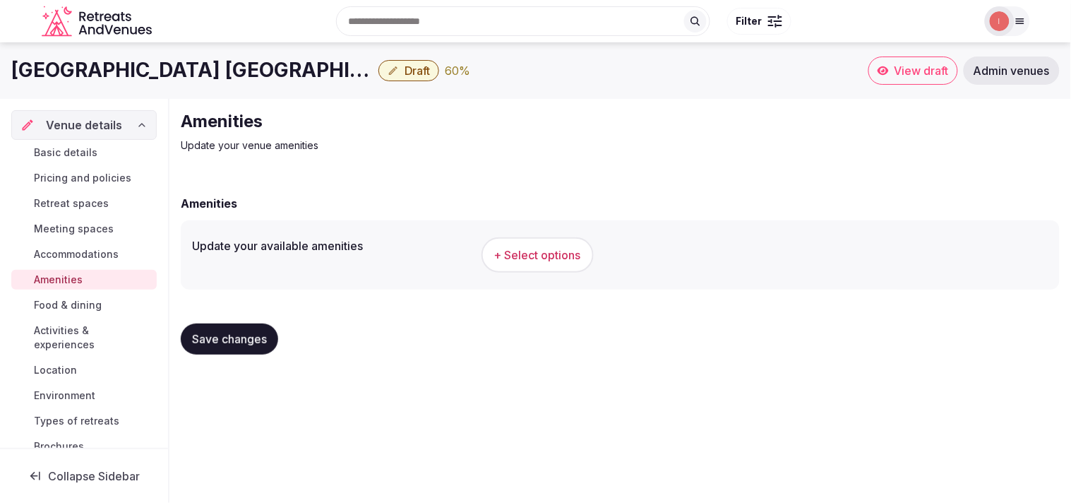
click at [76, 277] on span "Amenities" at bounding box center [58, 279] width 49 height 14
click at [508, 254] on span "+ Select options" at bounding box center [537, 255] width 87 height 16
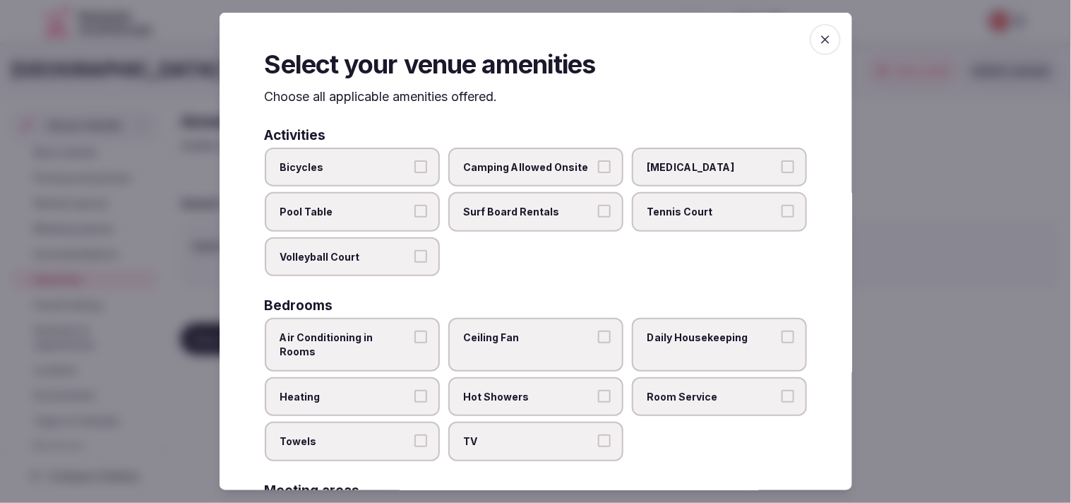
click at [414, 167] on button "Bicycles" at bounding box center [420, 166] width 13 height 13
click at [419, 162] on button "Bicycles" at bounding box center [420, 166] width 13 height 13
click at [824, 39] on span "button" at bounding box center [825, 39] width 31 height 31
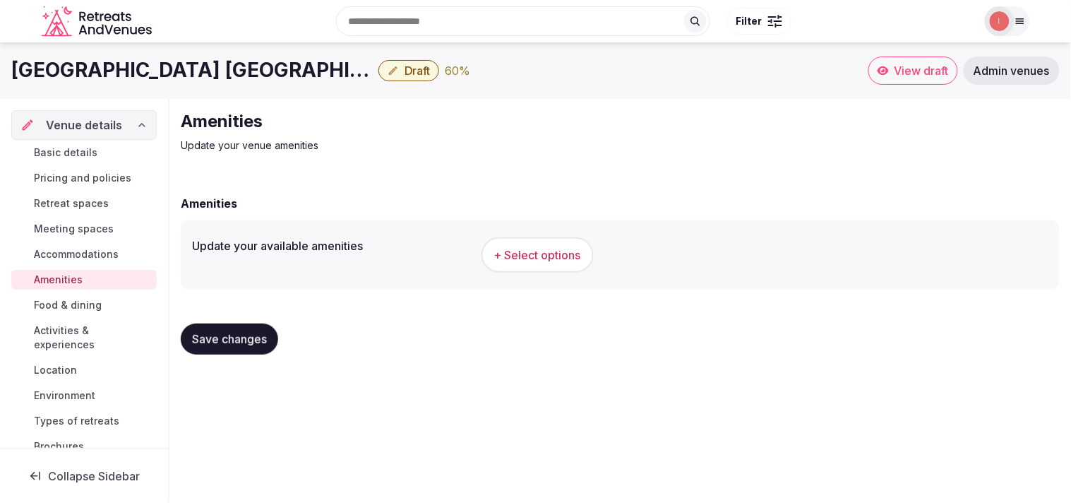
click at [534, 273] on div "+ Select options" at bounding box center [764, 255] width 567 height 47
click at [540, 249] on span "+ Select options" at bounding box center [537, 255] width 87 height 16
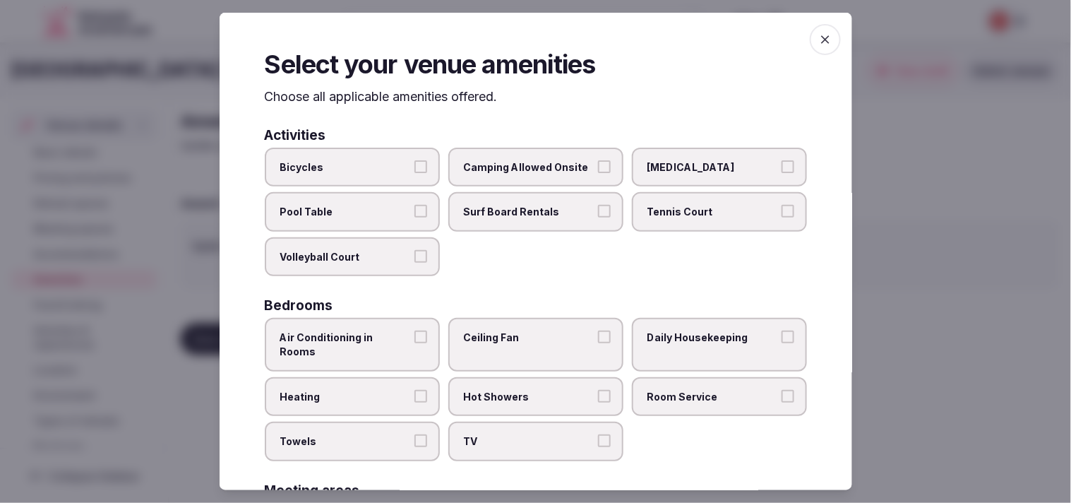
click at [826, 46] on span "button" at bounding box center [825, 39] width 31 height 31
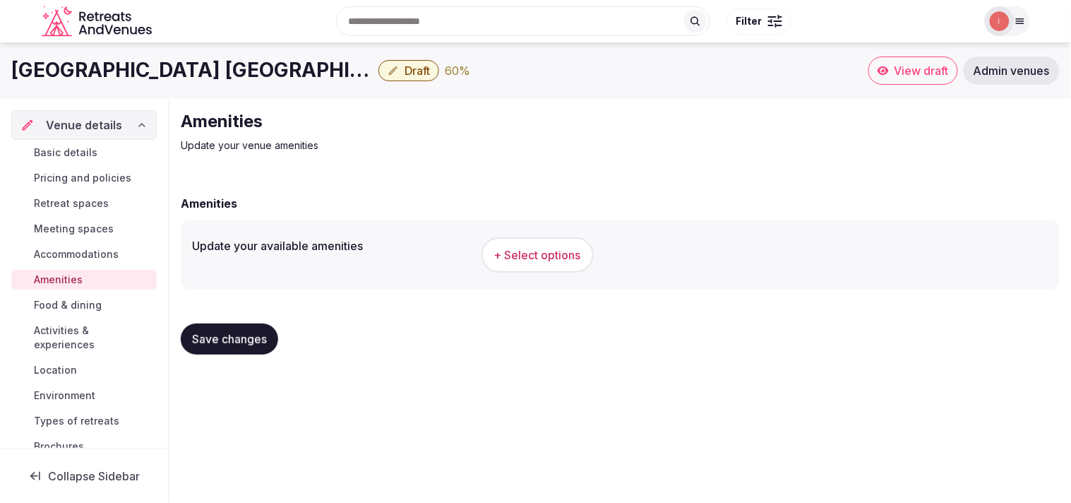
click at [385, 71] on button "Draft" at bounding box center [408, 70] width 61 height 21
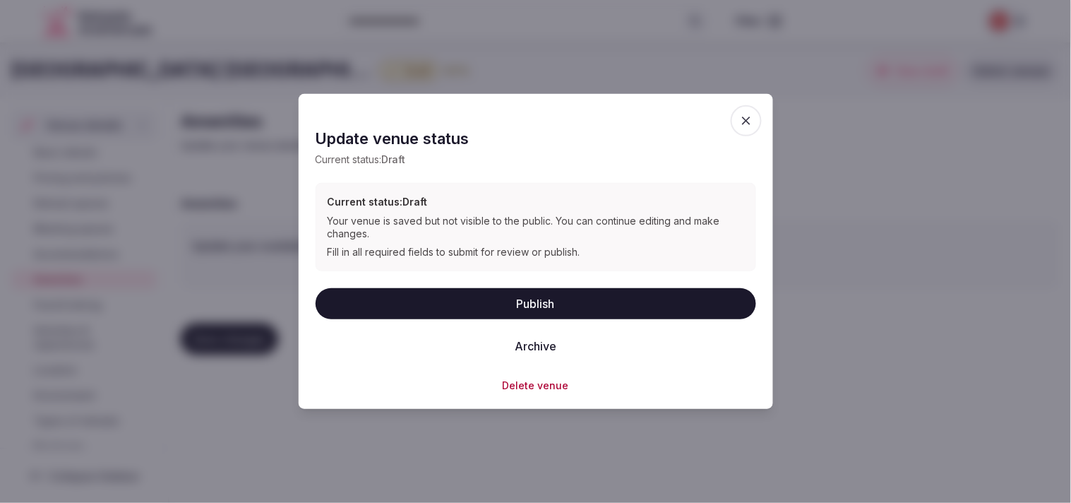
click at [516, 312] on button "Publish" at bounding box center [536, 302] width 440 height 31
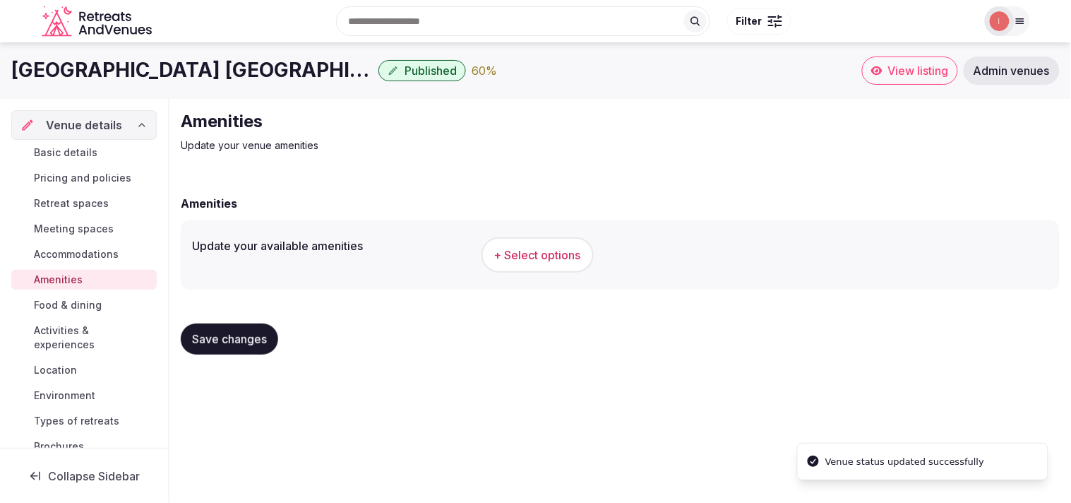
click at [531, 257] on span "+ Select options" at bounding box center [537, 255] width 87 height 16
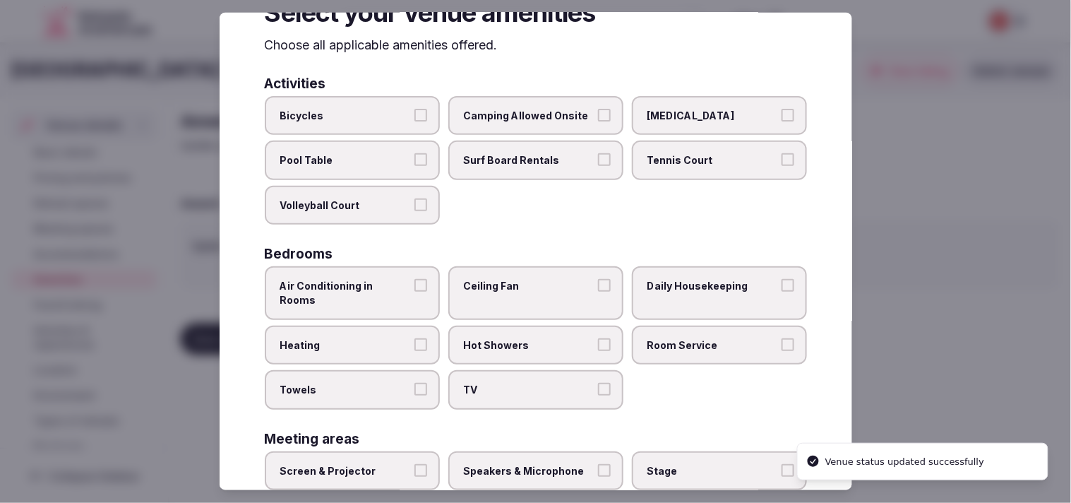
scroll to position [78, 0]
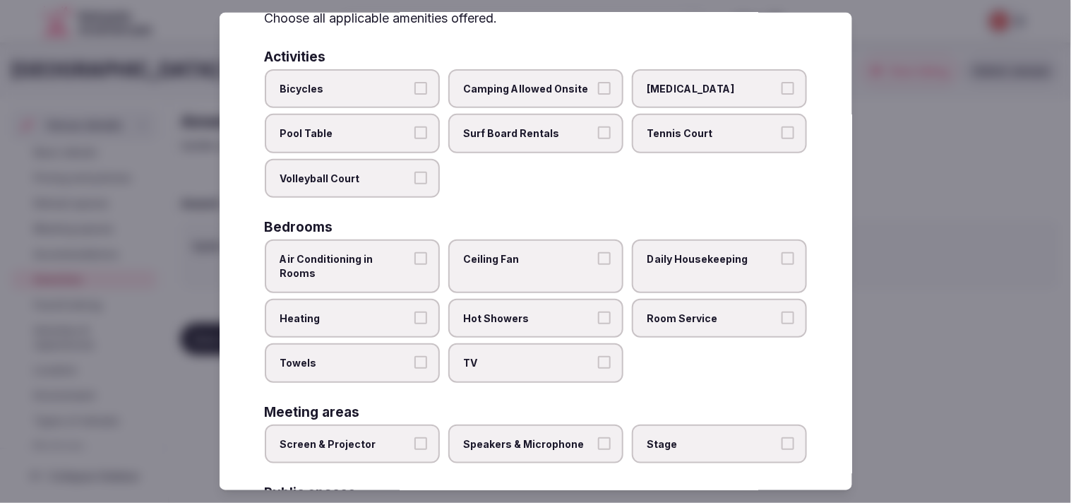
click at [373, 246] on label "Air Conditioning in Rooms" at bounding box center [352, 265] width 175 height 53
click at [414, 252] on button "Air Conditioning in Rooms" at bounding box center [420, 258] width 13 height 13
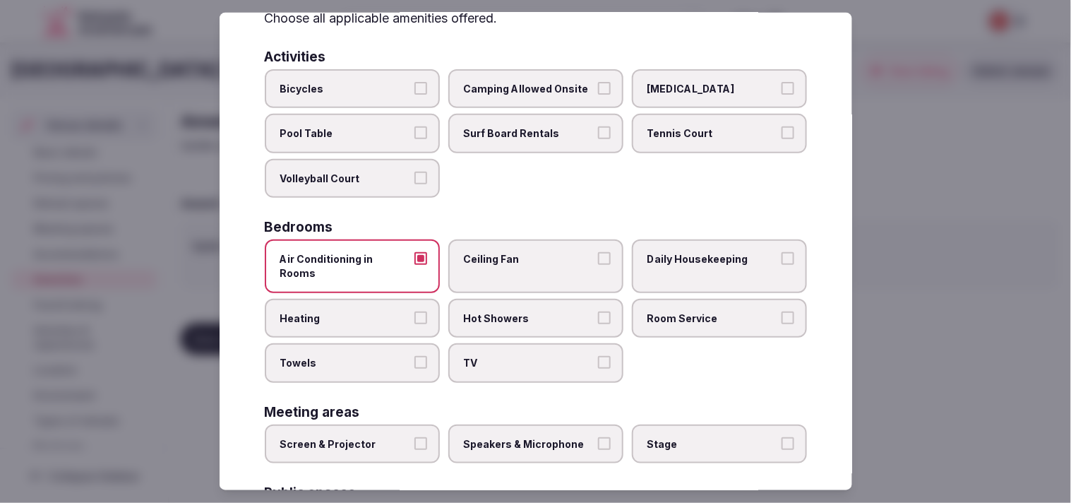
click at [553, 239] on label "Ceiling Fan" at bounding box center [535, 265] width 175 height 53
click at [598, 252] on button "Ceiling Fan" at bounding box center [604, 258] width 13 height 13
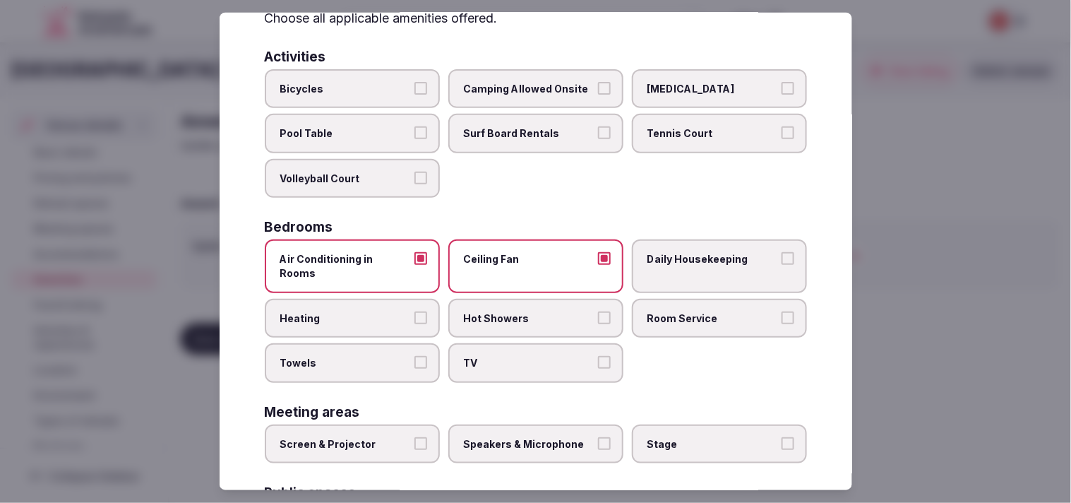
click at [575, 242] on label "Ceiling Fan" at bounding box center [535, 265] width 175 height 53
click at [598, 252] on button "Ceiling Fan" at bounding box center [604, 258] width 13 height 13
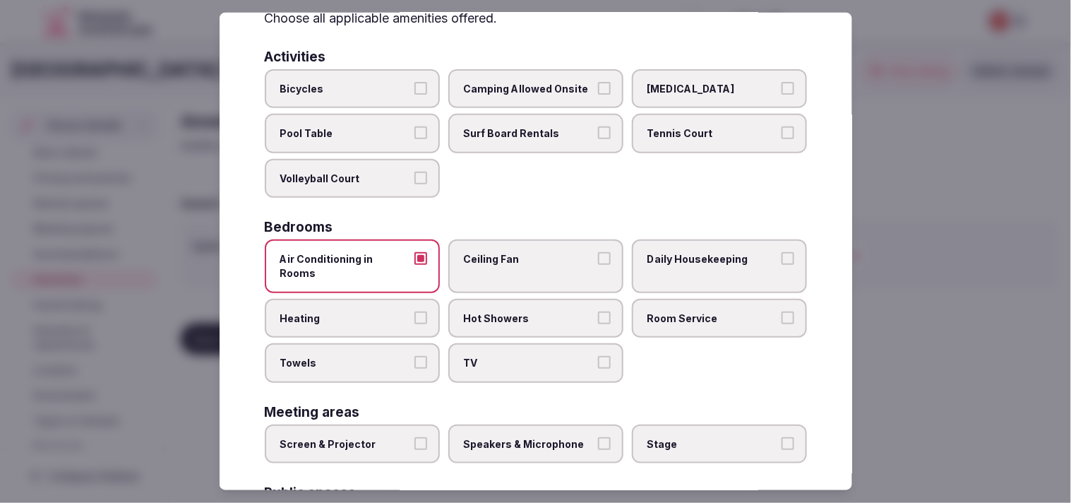
click at [659, 256] on span "Daily Housekeeping" at bounding box center [712, 259] width 130 height 14
click at [781, 256] on button "Daily Housekeeping" at bounding box center [787, 258] width 13 height 13
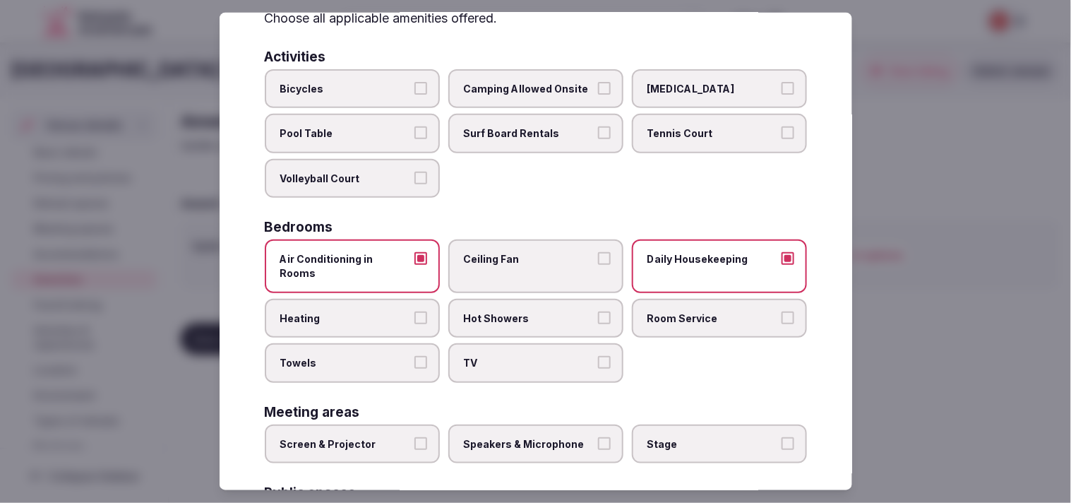
click at [519, 311] on span "Hot Showers" at bounding box center [529, 318] width 130 height 14
click at [598, 311] on button "Hot Showers" at bounding box center [604, 317] width 13 height 13
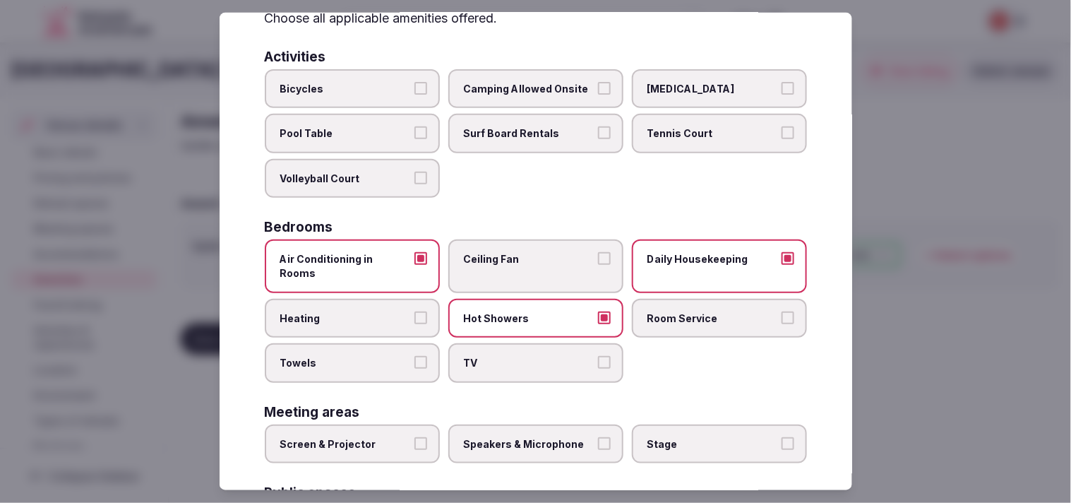
click at [520, 311] on span "Hot Showers" at bounding box center [529, 318] width 130 height 14
click at [598, 311] on button "Hot Showers" at bounding box center [604, 317] width 13 height 13
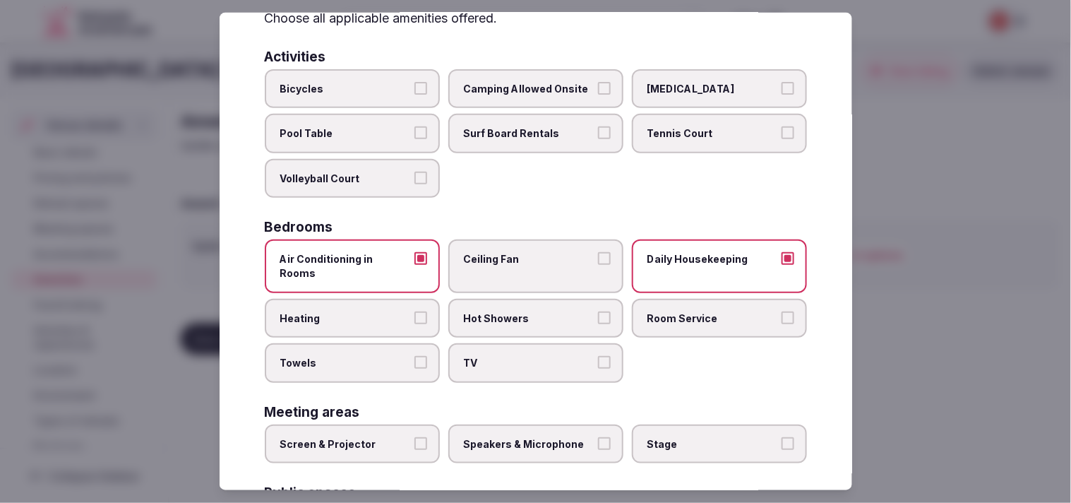
click at [414, 311] on button "Heating" at bounding box center [420, 317] width 13 height 13
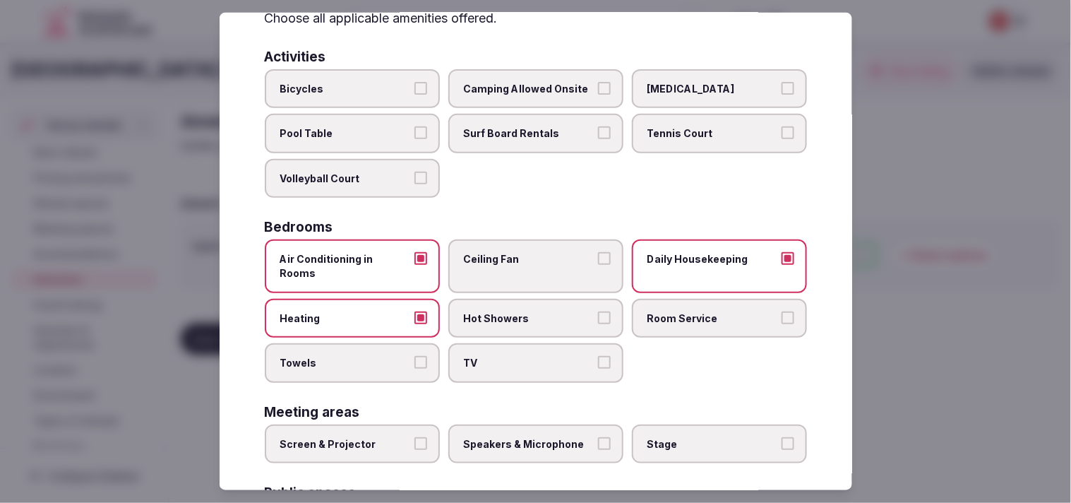
click at [657, 311] on span "Room Service" at bounding box center [712, 318] width 130 height 14
click at [781, 311] on button "Room Service" at bounding box center [787, 317] width 13 height 13
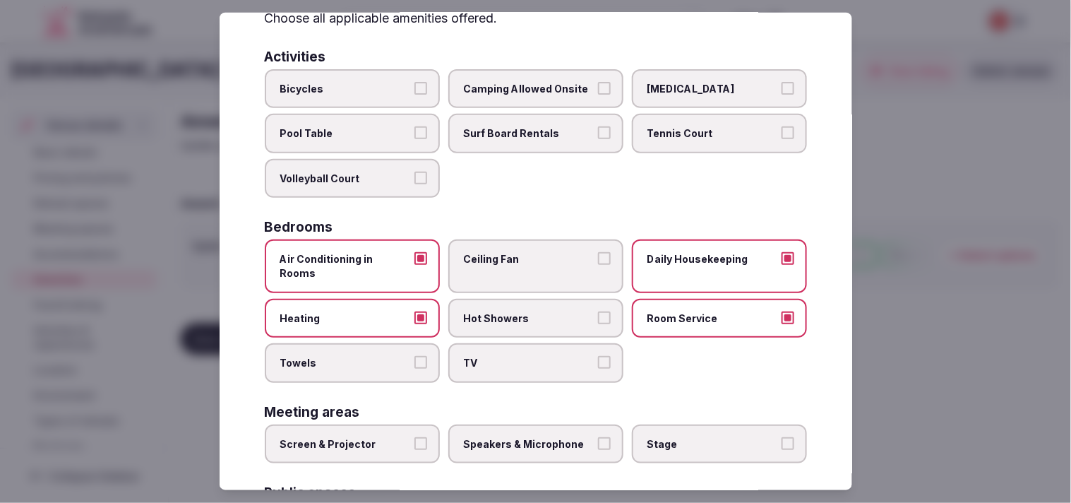
click at [567, 356] on span "TV" at bounding box center [529, 363] width 130 height 14
click at [598, 356] on button "TV" at bounding box center [604, 362] width 13 height 13
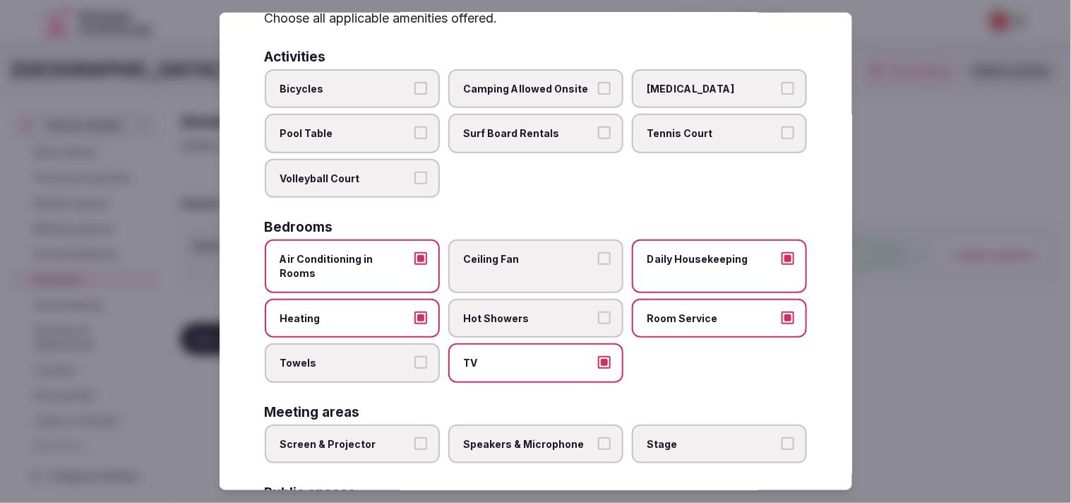
click at [367, 356] on span "Towels" at bounding box center [345, 363] width 130 height 14
click at [414, 356] on button "Towels" at bounding box center [420, 362] width 13 height 13
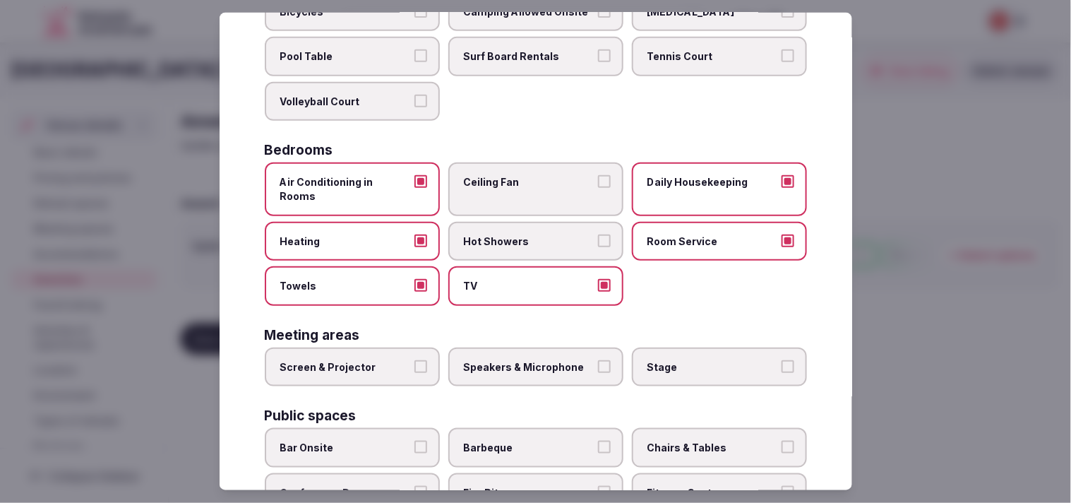
scroll to position [235, 0]
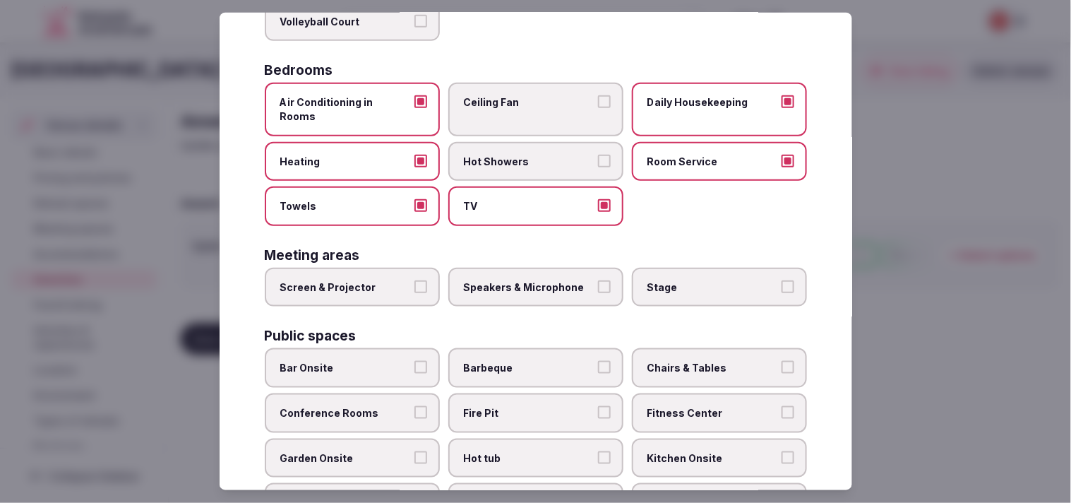
click at [383, 280] on span "Screen & Projector" at bounding box center [345, 287] width 130 height 14
click at [414, 280] on button "Screen & Projector" at bounding box center [420, 286] width 13 height 13
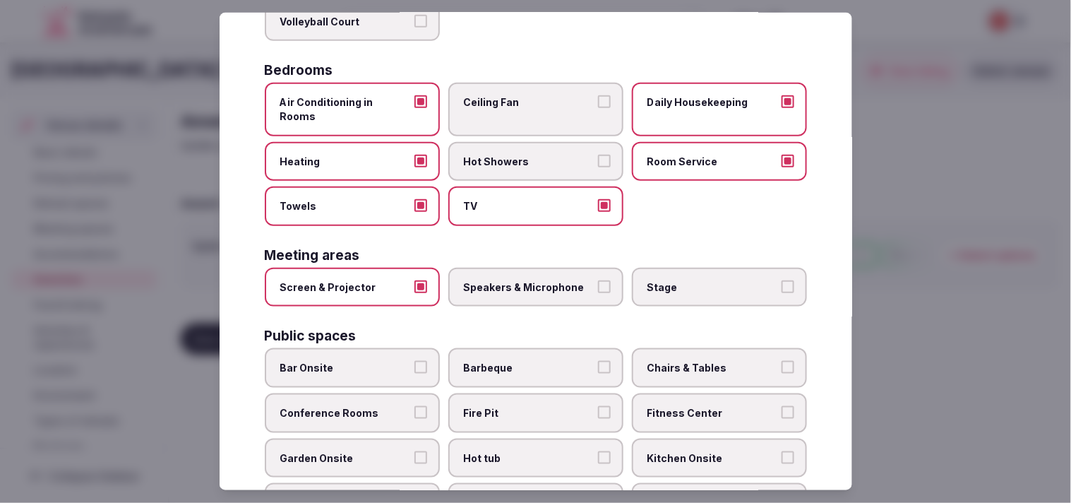
click at [484, 276] on label "Speakers & Microphone" at bounding box center [535, 288] width 175 height 40
click at [598, 280] on button "Speakers & Microphone" at bounding box center [604, 286] width 13 height 13
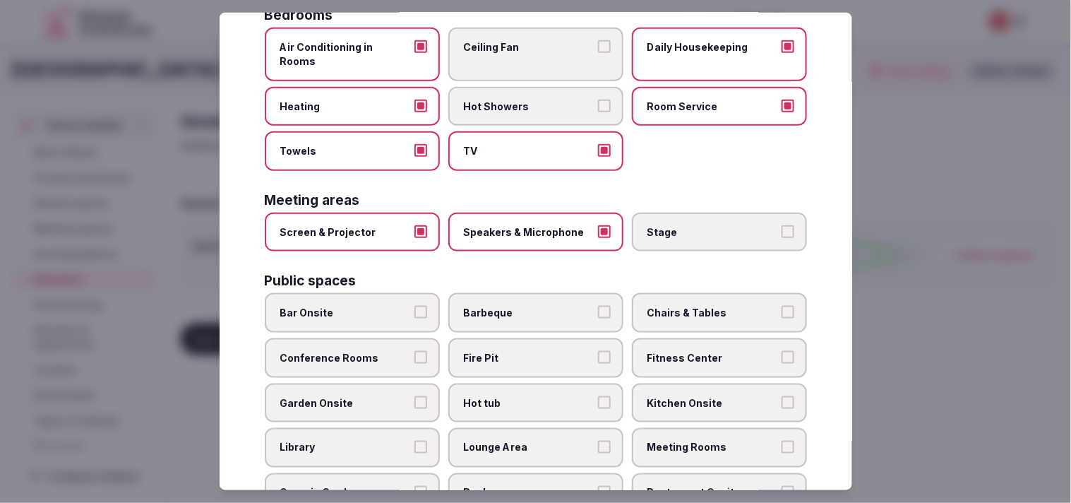
scroll to position [392, 0]
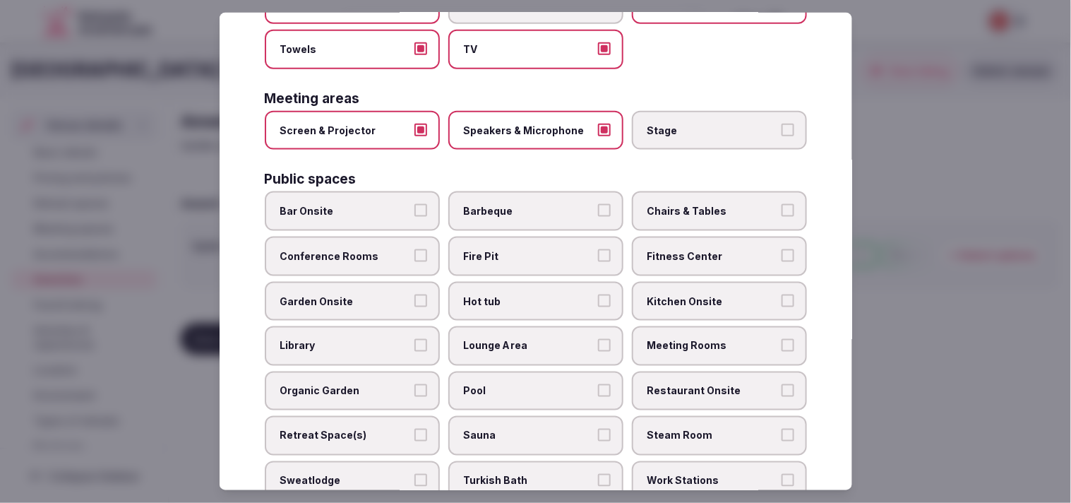
click at [384, 191] on label "Bar Onsite" at bounding box center [352, 211] width 175 height 40
click at [414, 204] on button "Bar Onsite" at bounding box center [420, 210] width 13 height 13
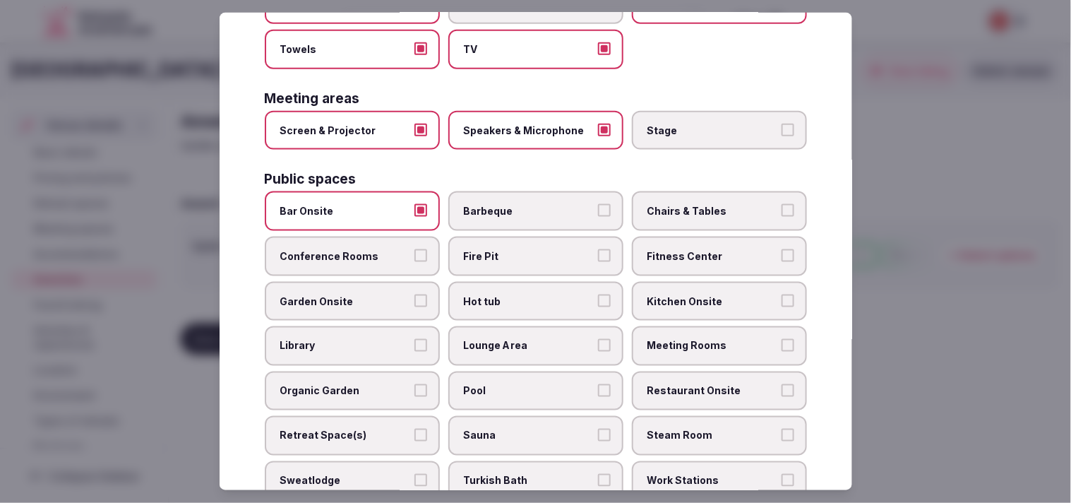
click at [724, 204] on span "Chairs & Tables" at bounding box center [712, 211] width 130 height 14
click at [781, 204] on button "Chairs & Tables" at bounding box center [787, 210] width 13 height 13
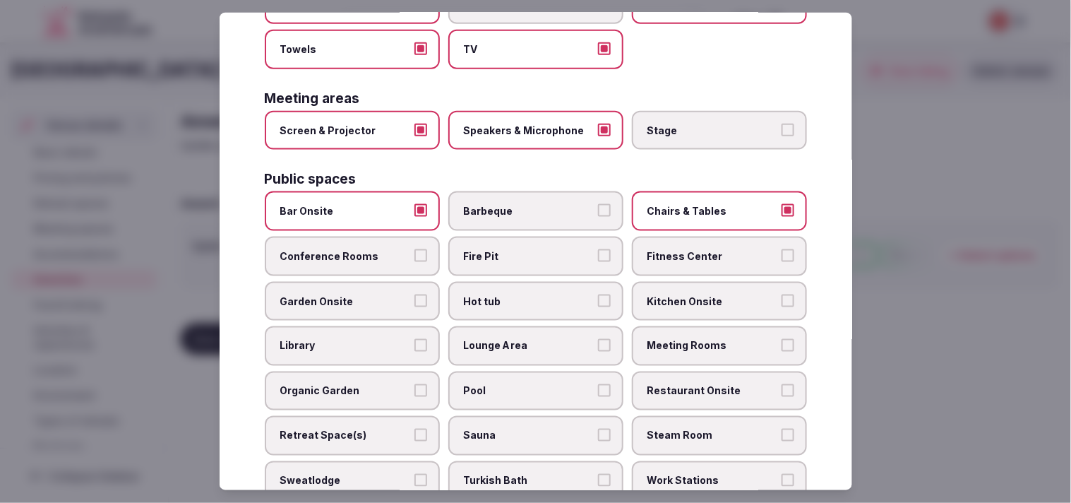
click at [744, 249] on span "Fitness Center" at bounding box center [712, 256] width 130 height 14
click at [781, 249] on button "Fitness Center" at bounding box center [787, 255] width 13 height 13
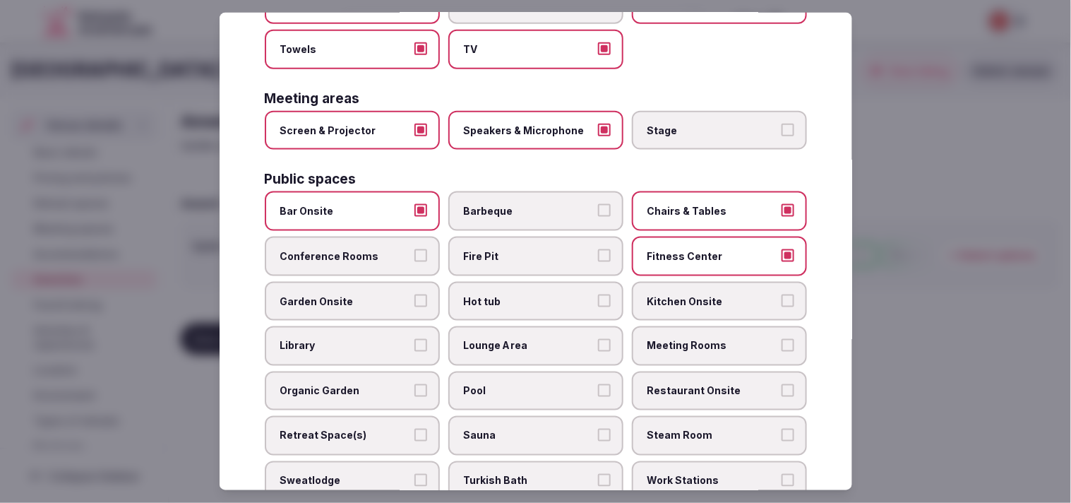
click at [409, 236] on label "Conference Rooms" at bounding box center [352, 256] width 175 height 40
click at [414, 249] on button "Conference Rooms" at bounding box center [420, 255] width 13 height 13
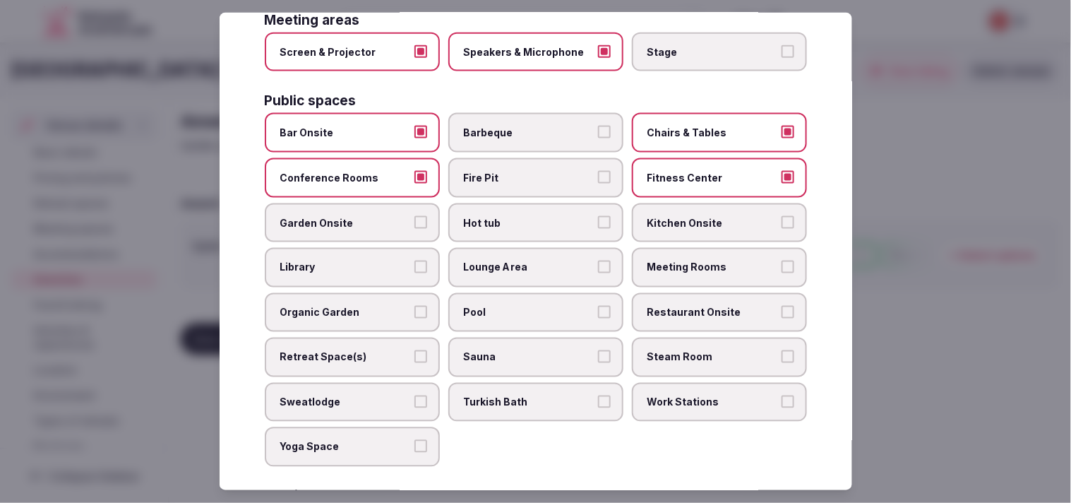
click at [663, 215] on span "Kitchen Onsite" at bounding box center [712, 222] width 130 height 14
click at [781, 215] on button "Kitchen Onsite" at bounding box center [787, 221] width 13 height 13
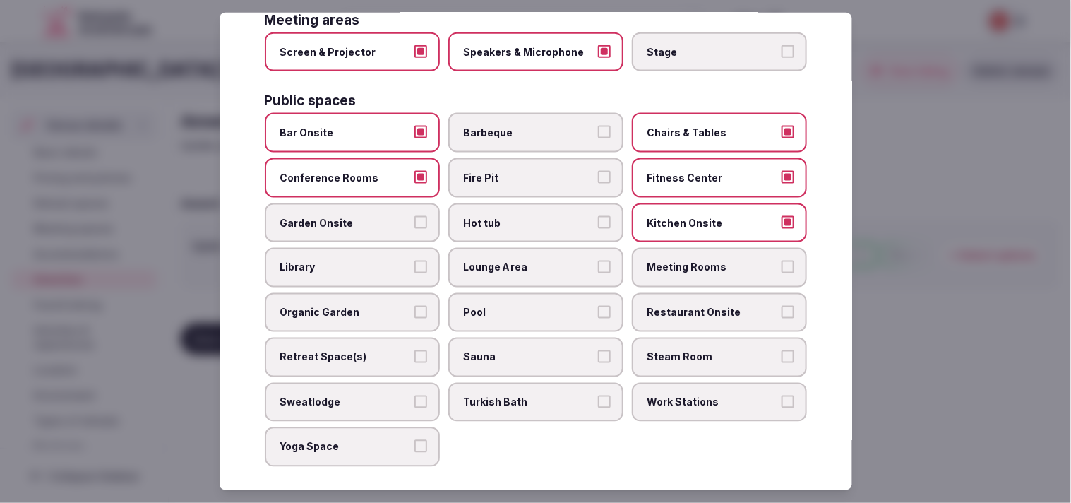
click at [673, 260] on span "Meeting Rooms" at bounding box center [712, 267] width 130 height 14
click at [781, 260] on button "Meeting Rooms" at bounding box center [787, 266] width 13 height 13
click at [575, 260] on span "Lounge Area" at bounding box center [529, 267] width 130 height 14
click at [598, 260] on button "Lounge Area" at bounding box center [604, 266] width 13 height 13
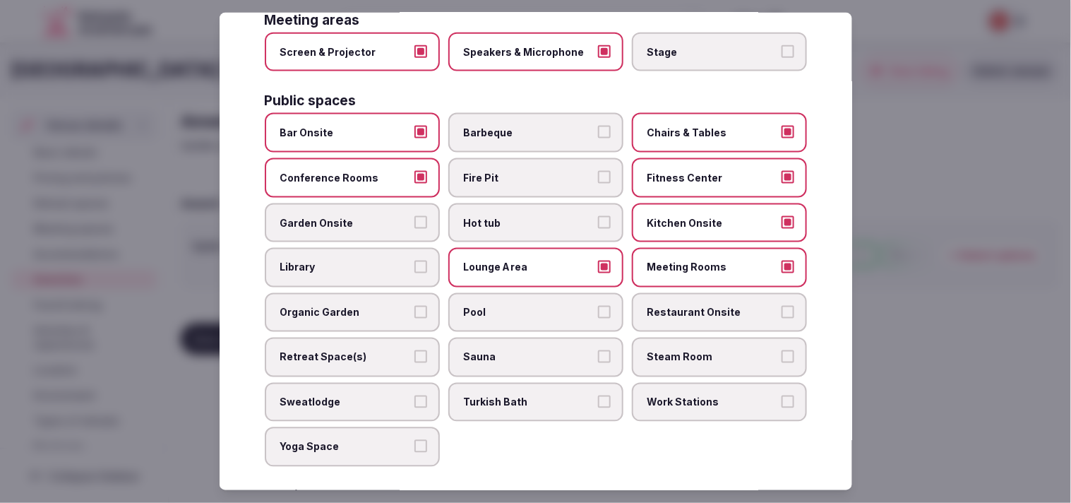
click at [344, 215] on span "Garden Onsite" at bounding box center [345, 222] width 130 height 14
click at [414, 215] on button "Garden Onsite" at bounding box center [420, 221] width 13 height 13
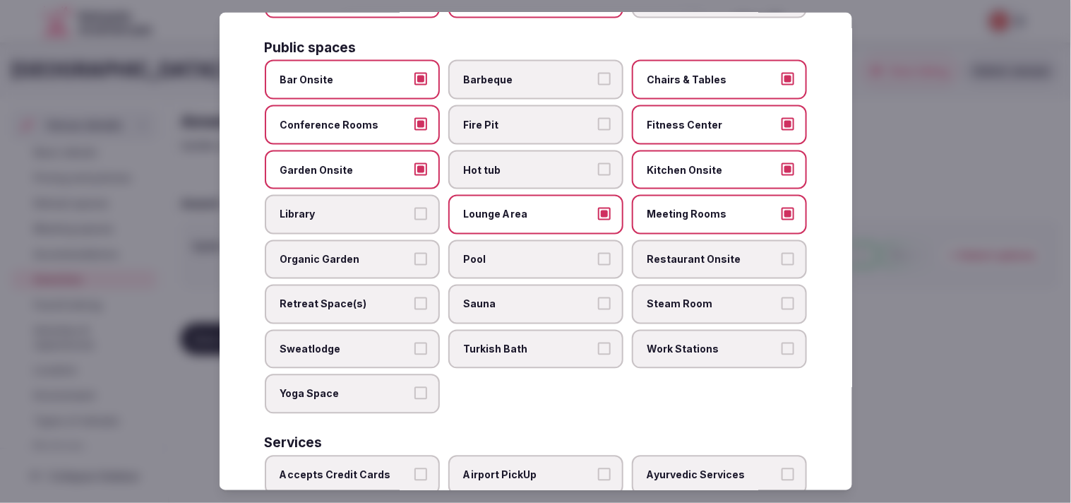
scroll to position [548, 0]
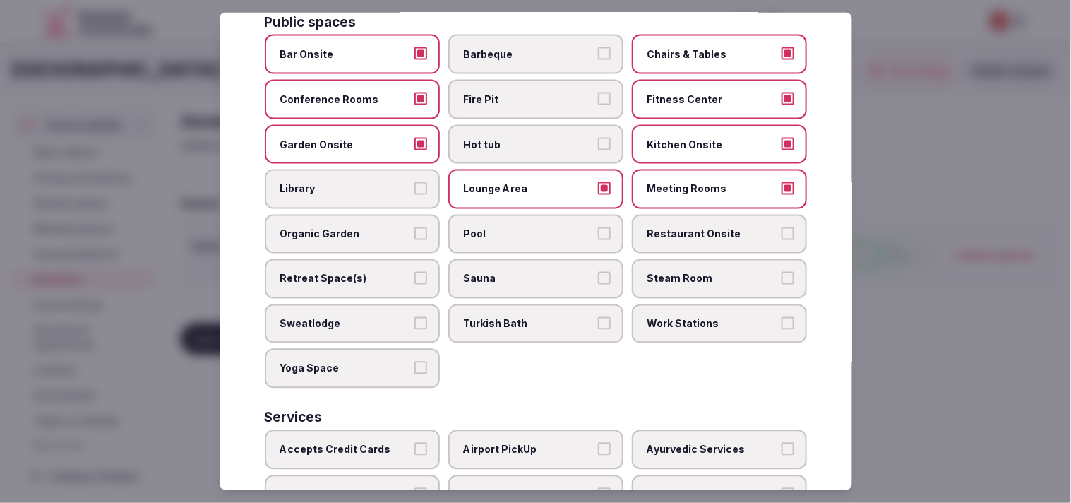
click at [478, 217] on label "Pool" at bounding box center [535, 235] width 175 height 40
click at [598, 227] on button "Pool" at bounding box center [604, 233] width 13 height 13
click at [632, 215] on label "Restaurant Onsite" at bounding box center [719, 235] width 175 height 40
click at [781, 227] on button "Restaurant Onsite" at bounding box center [787, 233] width 13 height 13
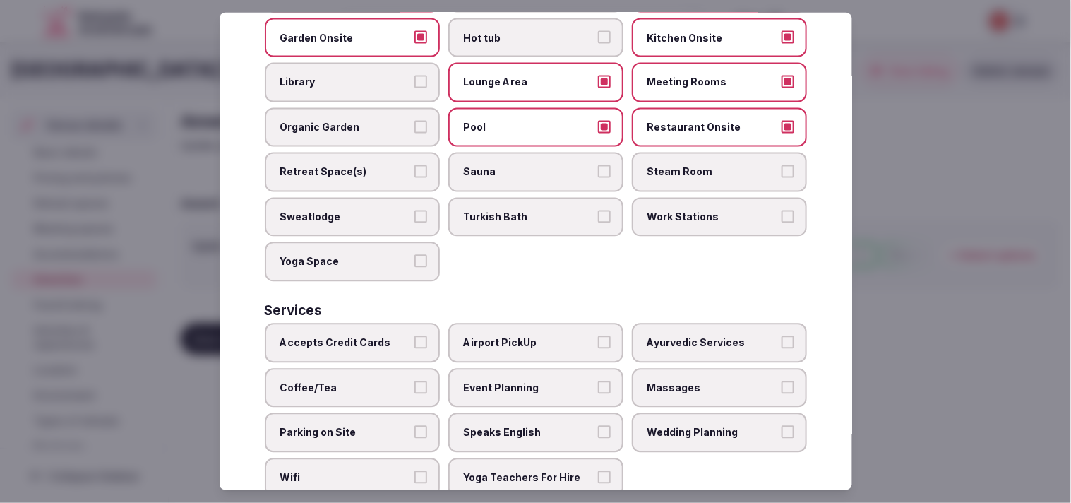
scroll to position [657, 0]
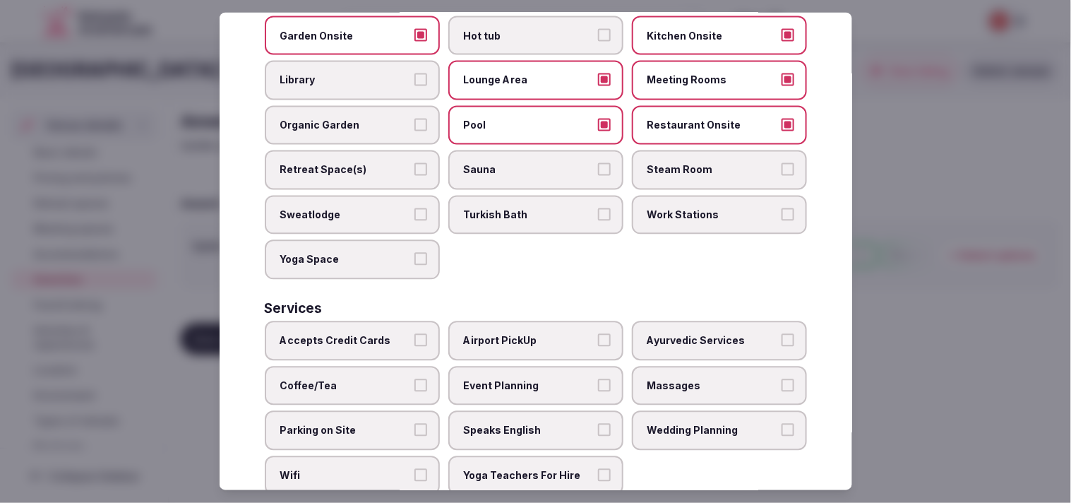
click at [390, 334] on span "Accepts Credit Cards" at bounding box center [345, 341] width 130 height 14
click at [414, 334] on button "Accepts Credit Cards" at bounding box center [420, 340] width 13 height 13
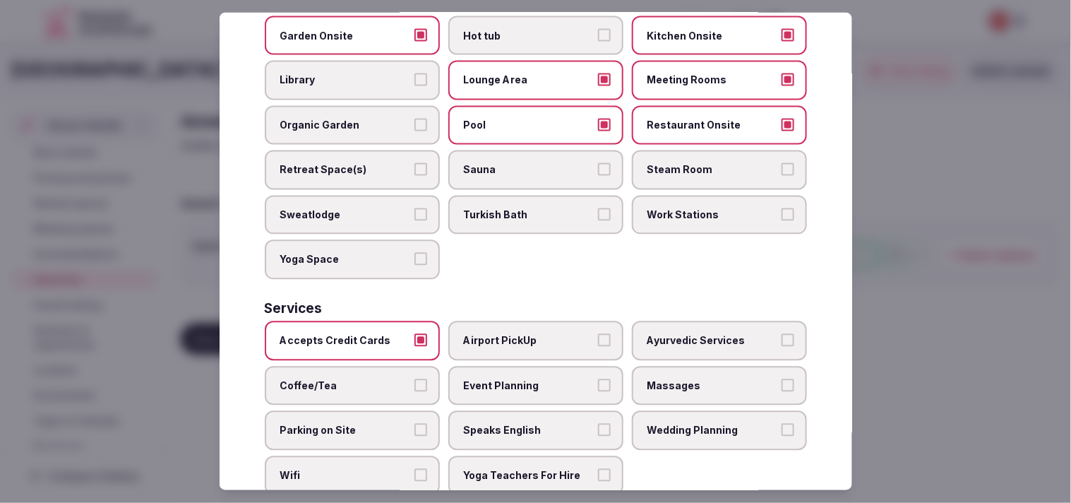
click at [686, 378] on span "Massages" at bounding box center [712, 385] width 130 height 14
click at [781, 378] on button "Massages" at bounding box center [787, 384] width 13 height 13
click at [549, 378] on span "Event Planning" at bounding box center [529, 385] width 130 height 14
click at [598, 378] on button "Event Planning" at bounding box center [604, 384] width 13 height 13
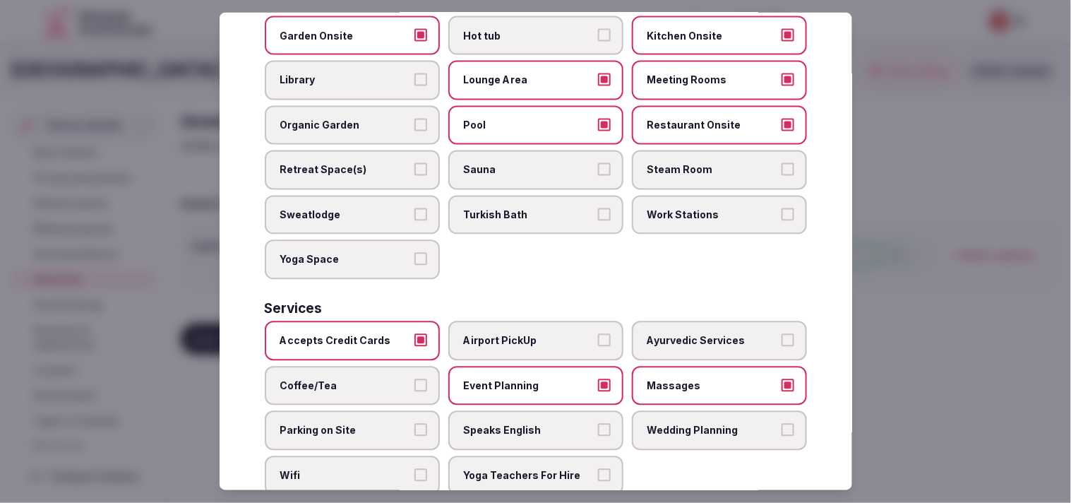
click at [544, 366] on label "Event Planning" at bounding box center [535, 386] width 175 height 40
click at [598, 378] on button "Event Planning" at bounding box center [604, 384] width 13 height 13
click at [390, 366] on label "Coffee/Tea" at bounding box center [352, 386] width 175 height 40
click at [414, 378] on button "Coffee/Tea" at bounding box center [420, 384] width 13 height 13
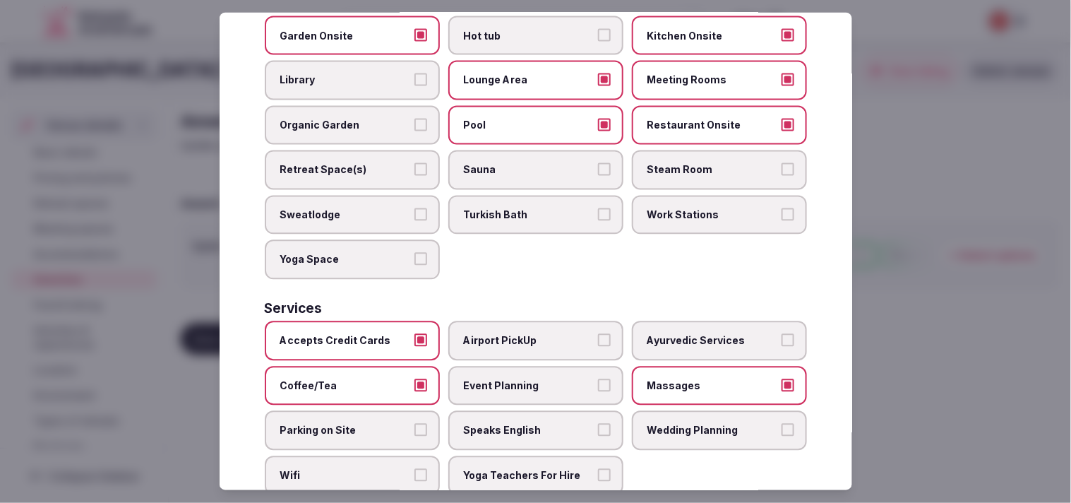
click at [563, 424] on span "Speaks English" at bounding box center [529, 431] width 130 height 14
click at [598, 424] on button "Speaks English" at bounding box center [604, 430] width 13 height 13
drag, startPoint x: 335, startPoint y: 453, endPoint x: 411, endPoint y: 436, distance: 78.2
click at [341, 456] on label "Wifi" at bounding box center [352, 476] width 175 height 40
click at [414, 469] on button "Wifi" at bounding box center [420, 475] width 13 height 13
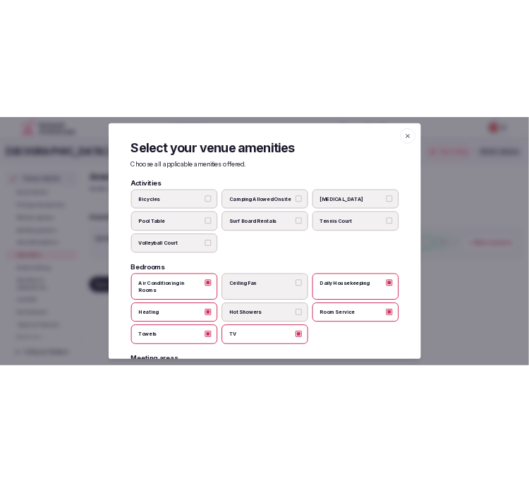
scroll to position [0, 0]
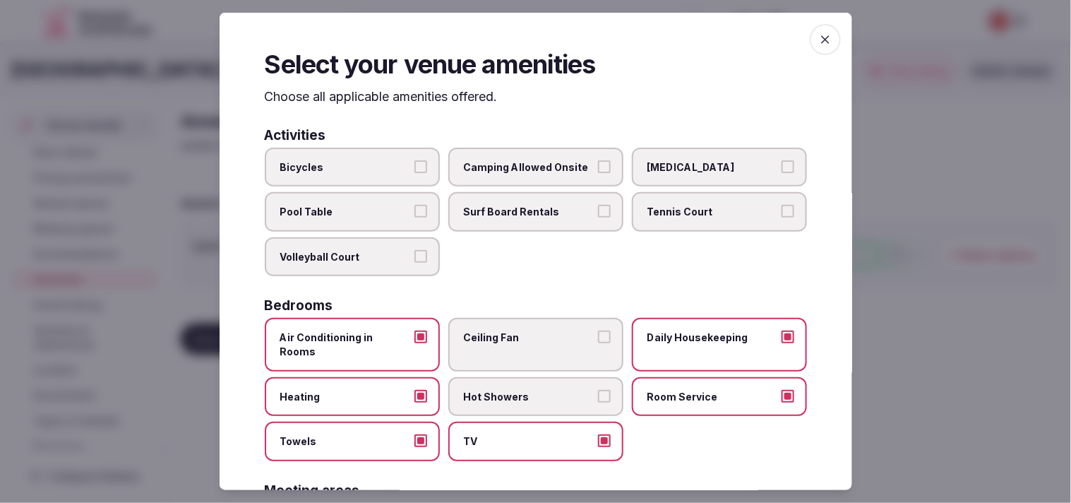
click at [815, 30] on span "button" at bounding box center [825, 39] width 31 height 31
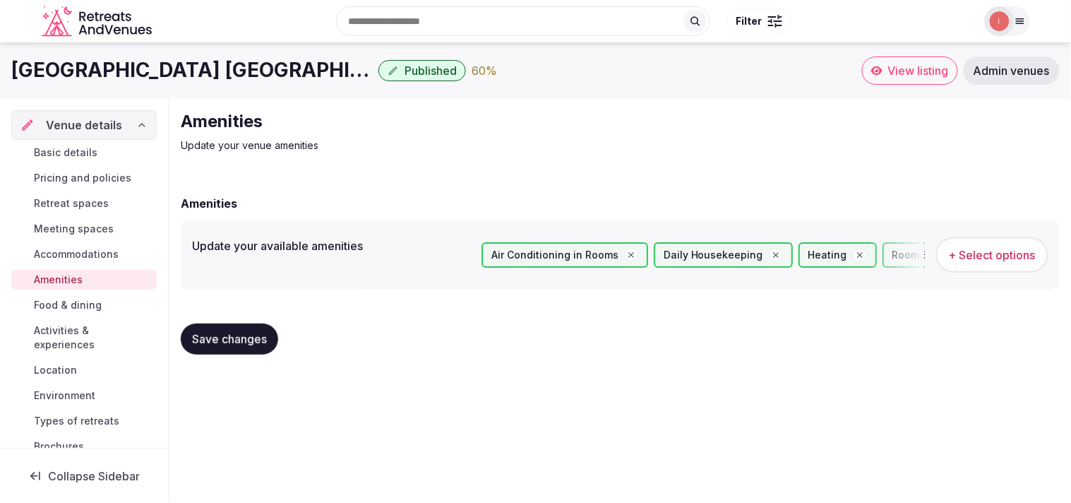
click at [223, 334] on span "Save changes" at bounding box center [229, 339] width 75 height 14
click at [97, 304] on span "Food & dining" at bounding box center [68, 305] width 68 height 14
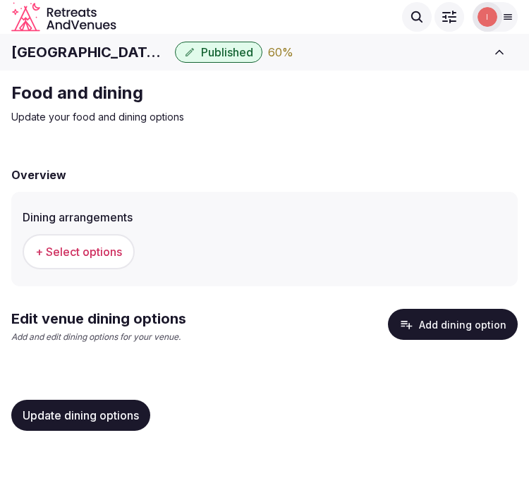
click at [37, 237] on button "+ Select options" at bounding box center [79, 251] width 112 height 35
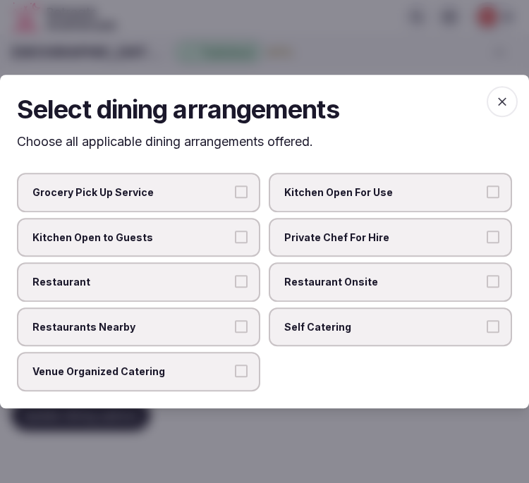
click at [222, 314] on label "Restaurants Nearby" at bounding box center [139, 328] width 244 height 40
click at [235, 320] on button "Restaurants Nearby" at bounding box center [241, 326] width 13 height 13
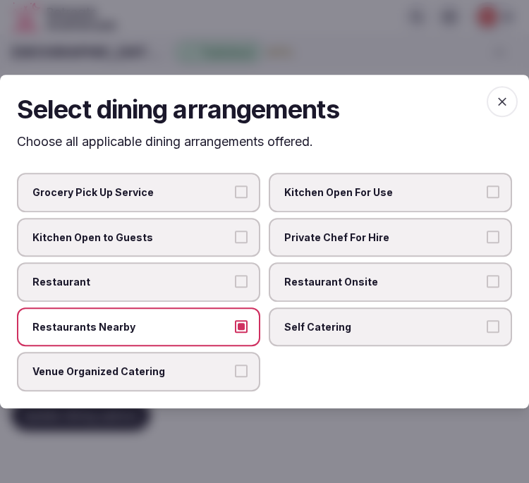
click at [238, 288] on label "Restaurant" at bounding box center [139, 283] width 244 height 40
click at [238, 288] on button "Restaurant" at bounding box center [241, 281] width 13 height 13
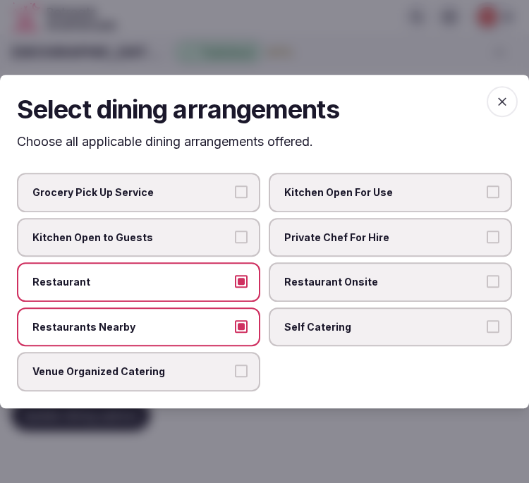
click at [349, 292] on label "Restaurant Onsite" at bounding box center [391, 283] width 244 height 40
click at [487, 288] on button "Restaurant Onsite" at bounding box center [493, 281] width 13 height 13
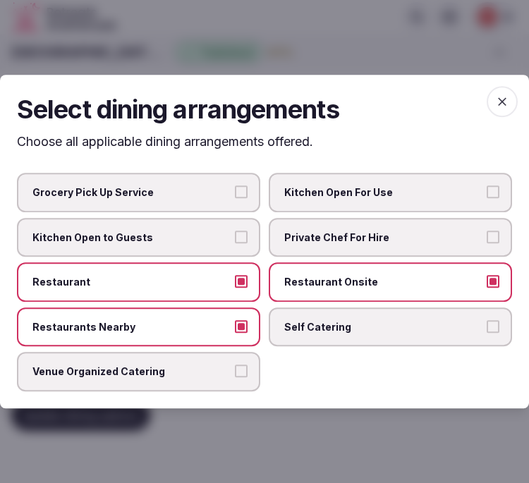
drag, startPoint x: 241, startPoint y: 370, endPoint x: 299, endPoint y: 347, distance: 62.1
click at [241, 369] on button "Venue Organized Catering" at bounding box center [241, 372] width 13 height 13
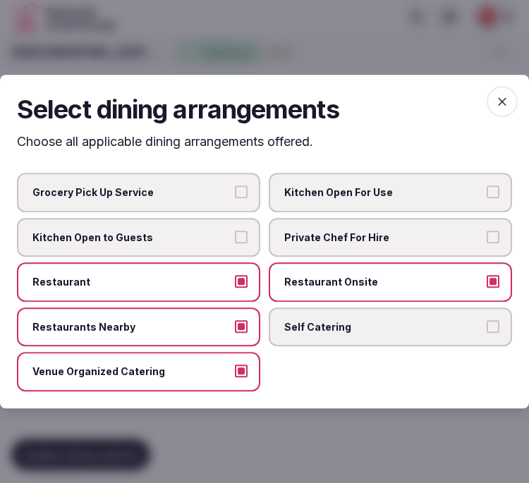
click at [492, 107] on span "button" at bounding box center [502, 101] width 31 height 31
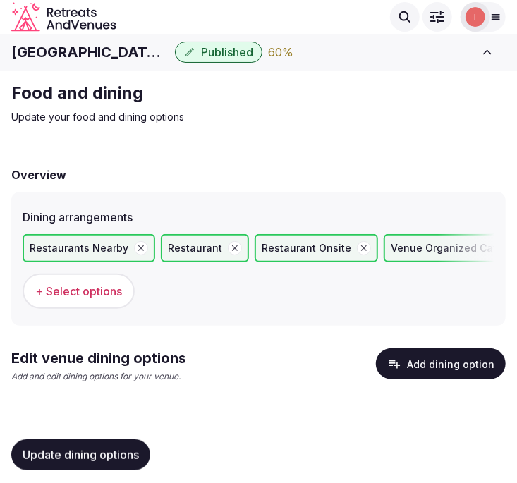
click at [418, 358] on button "Add dining option" at bounding box center [441, 364] width 130 height 31
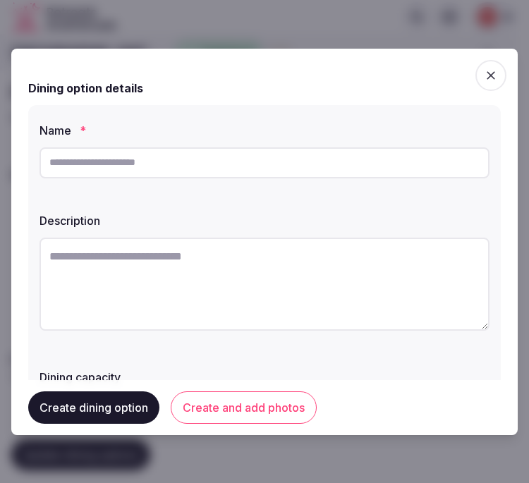
click at [484, 71] on icon "button" at bounding box center [491, 75] width 14 height 14
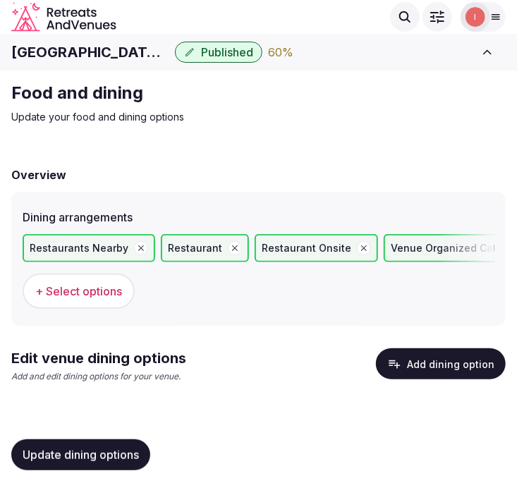
click at [68, 436] on div "Update dining options" at bounding box center [258, 455] width 495 height 54
click at [93, 450] on span "Update dining options" at bounding box center [81, 455] width 116 height 14
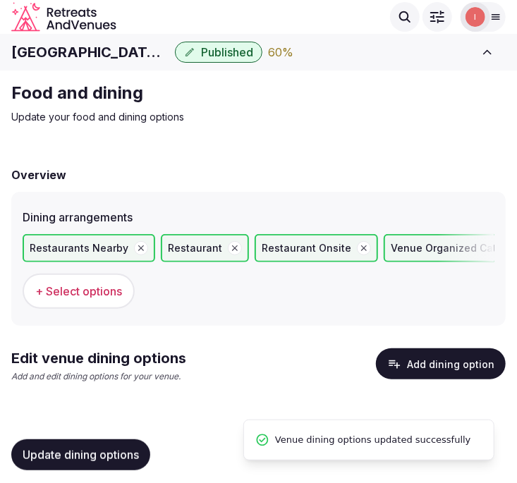
click at [455, 366] on button "Add dining option" at bounding box center [441, 364] width 130 height 31
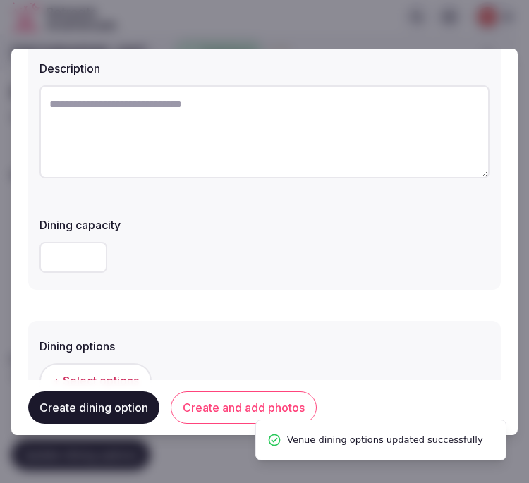
scroll to position [78, 0]
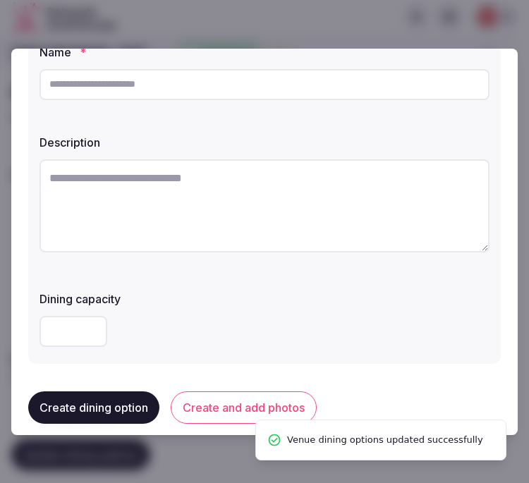
click at [272, 93] on input "text" at bounding box center [265, 84] width 450 height 31
paste input "*******"
type input "*******"
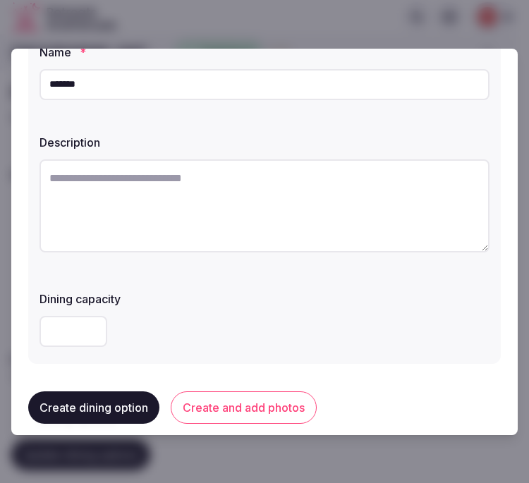
paste textarea "**********"
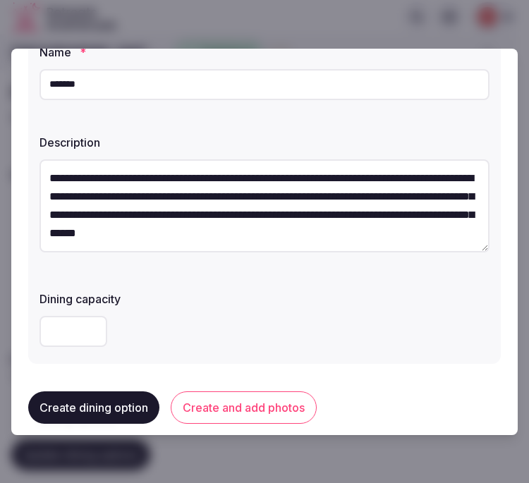
click at [163, 237] on textarea "**********" at bounding box center [265, 206] width 450 height 93
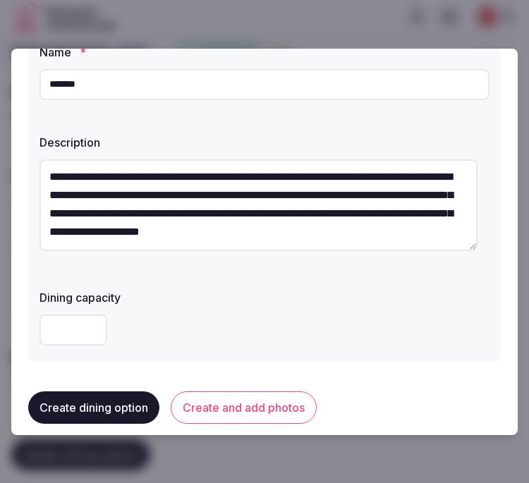
type textarea "**********"
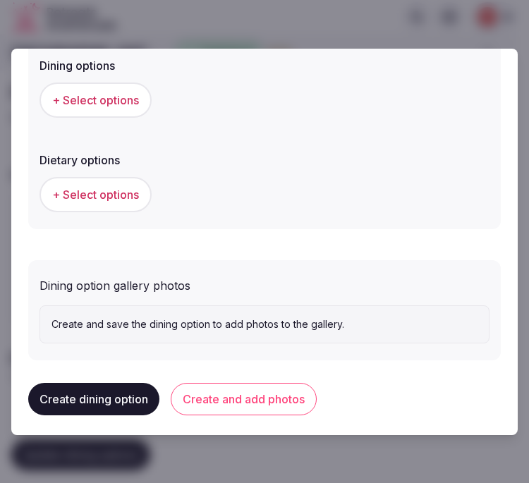
scroll to position [438, 0]
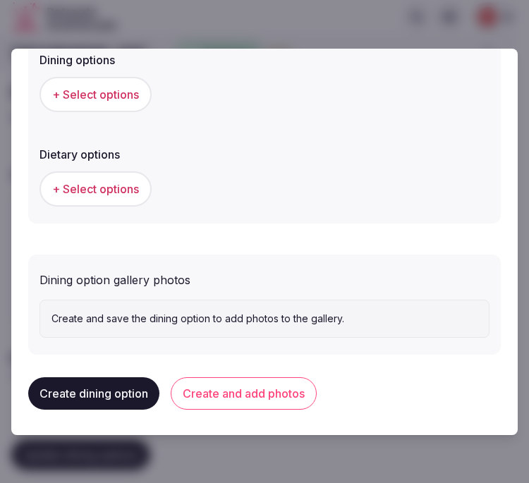
click at [125, 94] on span "+ Select options" at bounding box center [95, 95] width 87 height 16
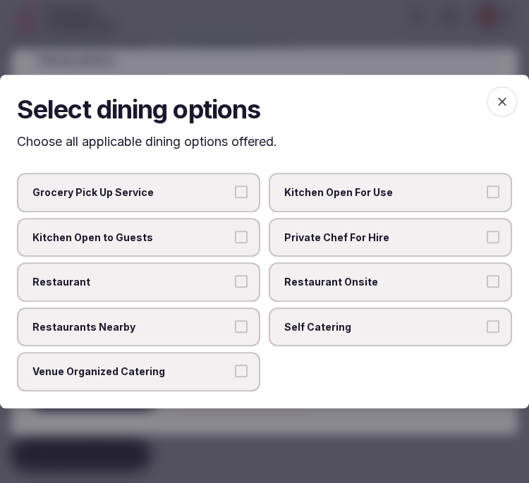
click at [349, 271] on label "Restaurant Onsite" at bounding box center [391, 283] width 244 height 40
click at [487, 275] on button "Restaurant Onsite" at bounding box center [493, 281] width 13 height 13
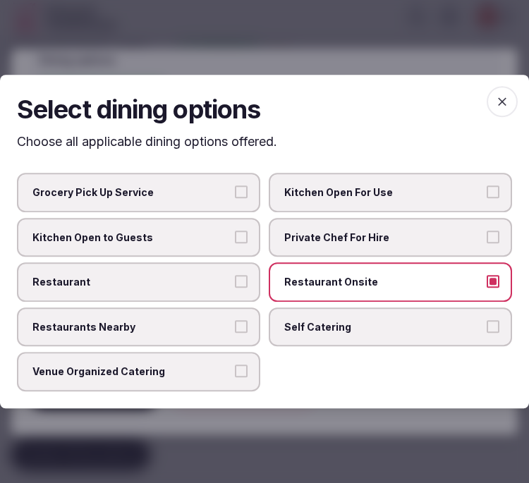
click at [203, 294] on label "Restaurant" at bounding box center [139, 283] width 244 height 40
click at [235, 288] on button "Restaurant" at bounding box center [241, 281] width 13 height 13
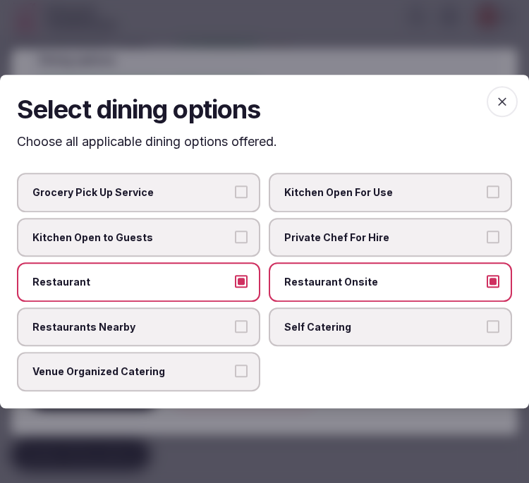
click at [213, 329] on span "Restaurants Nearby" at bounding box center [131, 327] width 198 height 14
click at [235, 329] on button "Restaurants Nearby" at bounding box center [241, 326] width 13 height 13
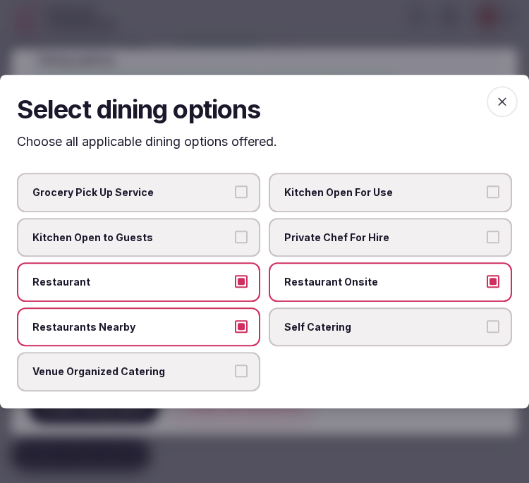
click at [504, 104] on icon "button" at bounding box center [502, 101] width 8 height 8
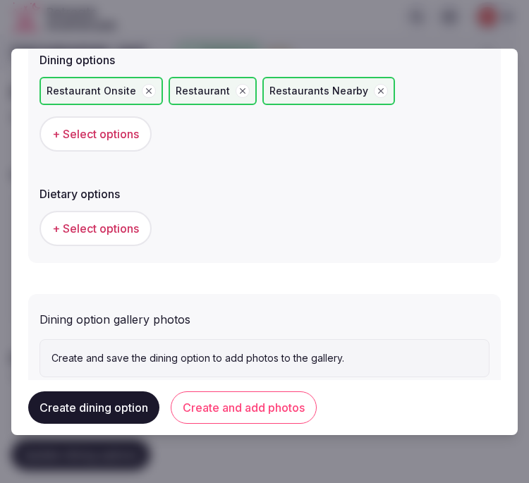
click at [376, 90] on icon "button" at bounding box center [381, 91] width 10 height 10
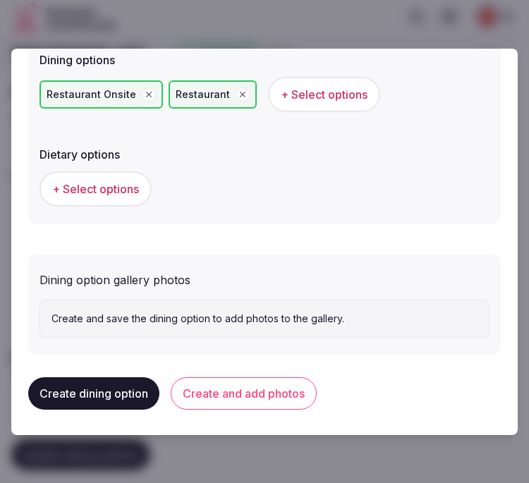
click at [124, 188] on span "+ Select options" at bounding box center [95, 189] width 87 height 16
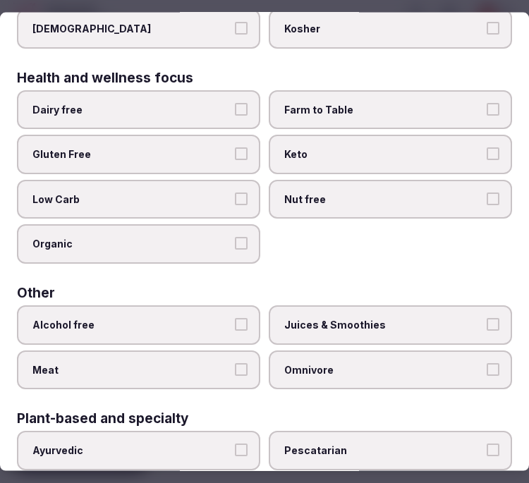
scroll to position [0, 0]
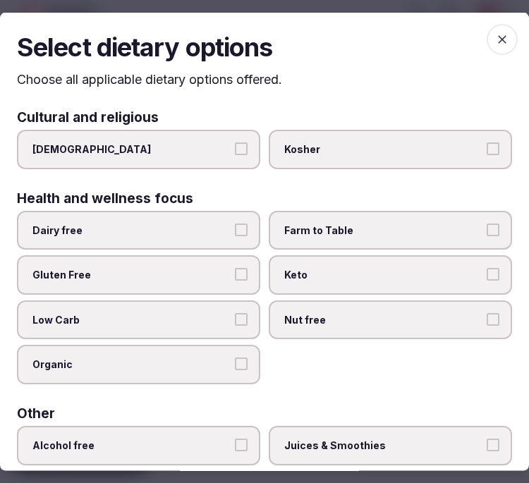
click at [498, 32] on icon "button" at bounding box center [502, 39] width 14 height 14
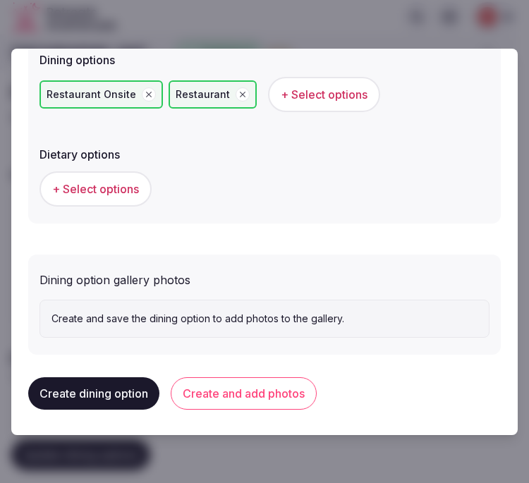
click at [244, 384] on button "Create and add photos" at bounding box center [244, 394] width 146 height 32
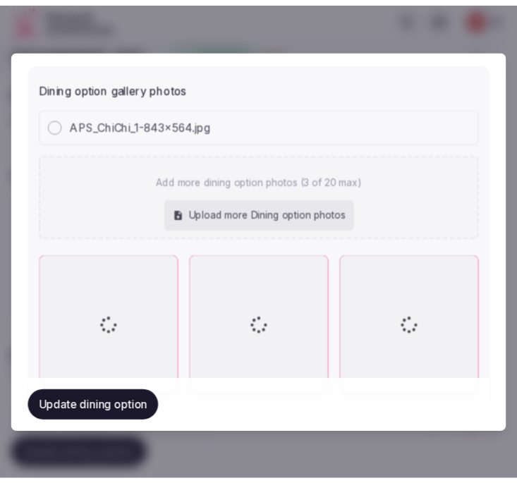
scroll to position [685, 0]
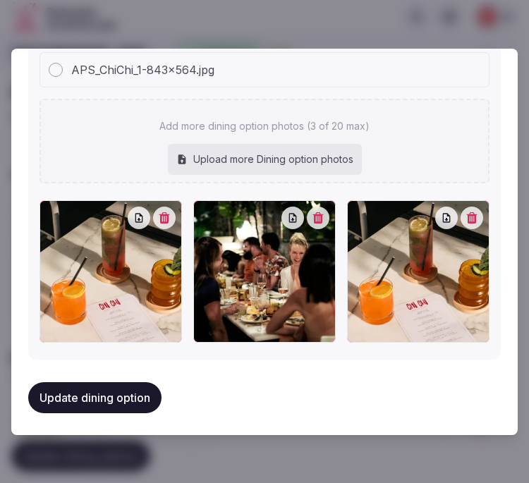
click at [160, 217] on icon "button" at bounding box center [165, 217] width 11 height 11
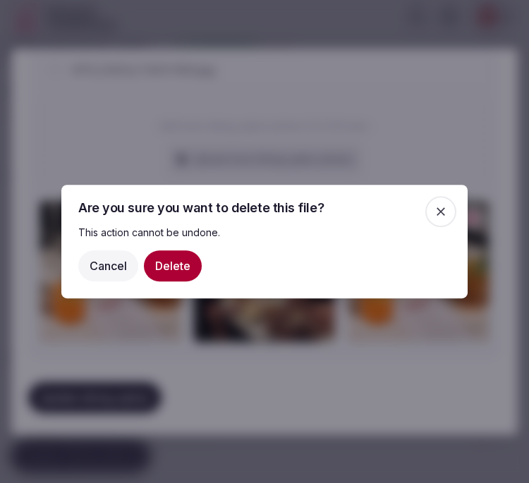
click at [164, 264] on button "Delete" at bounding box center [173, 266] width 58 height 31
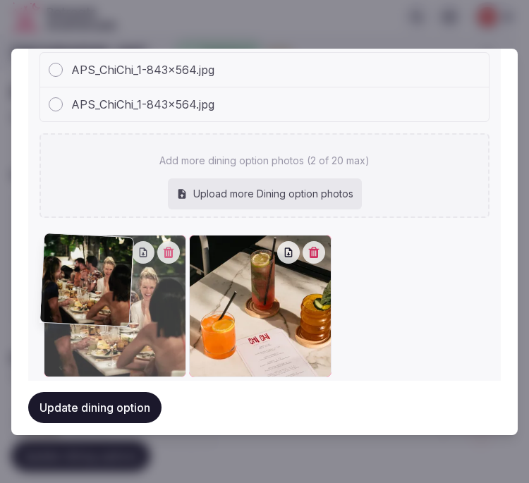
drag, startPoint x: 172, startPoint y: 243, endPoint x: 81, endPoint y: 248, distance: 91.2
click at [82, 248] on div at bounding box center [115, 306] width 143 height 143
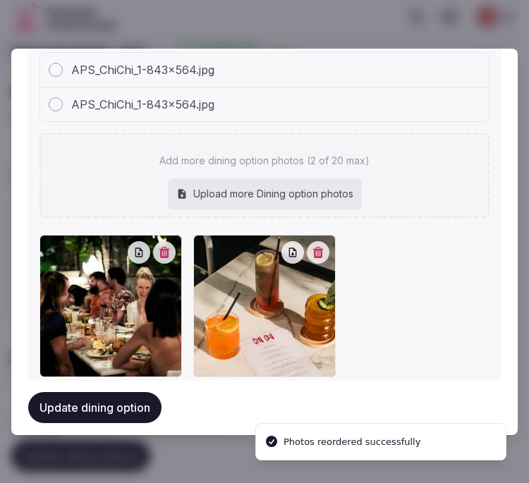
click at [102, 403] on button "Update dining option" at bounding box center [94, 408] width 133 height 31
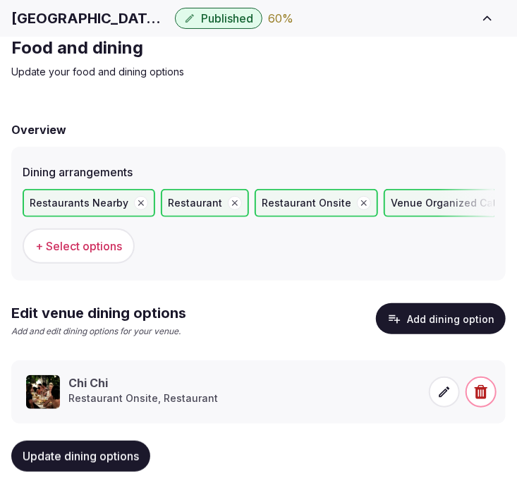
scroll to position [71, 0]
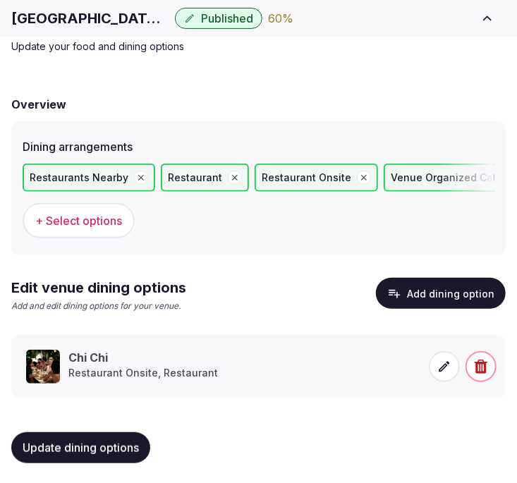
click at [107, 454] on button "Update dining options" at bounding box center [80, 448] width 139 height 31
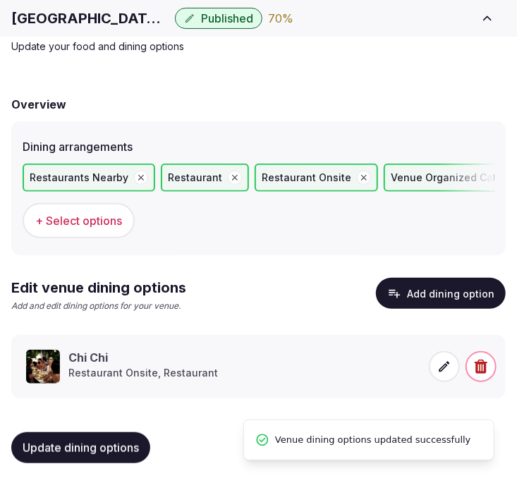
drag, startPoint x: 124, startPoint y: 445, endPoint x: 131, endPoint y: 439, distance: 9.0
click at [124, 445] on span "Update dining options" at bounding box center [81, 448] width 116 height 14
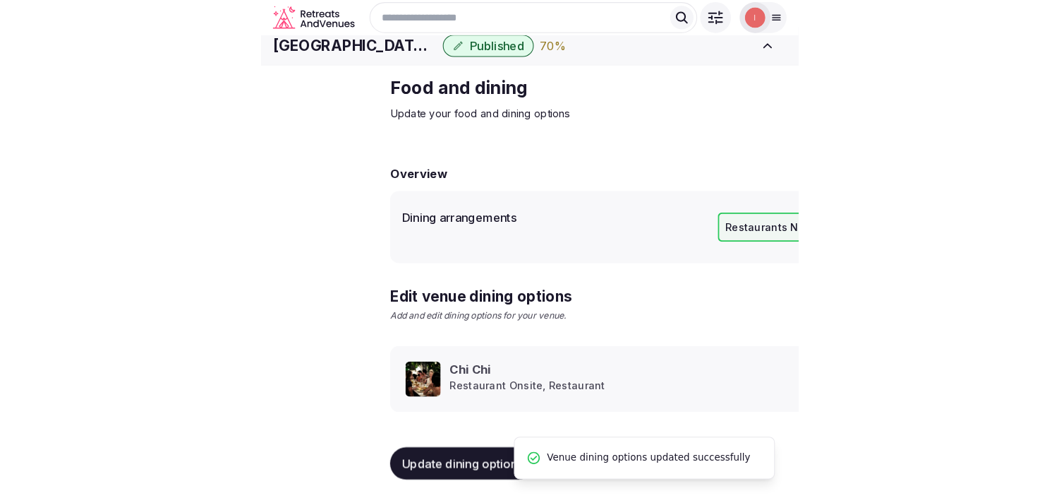
scroll to position [16, 0]
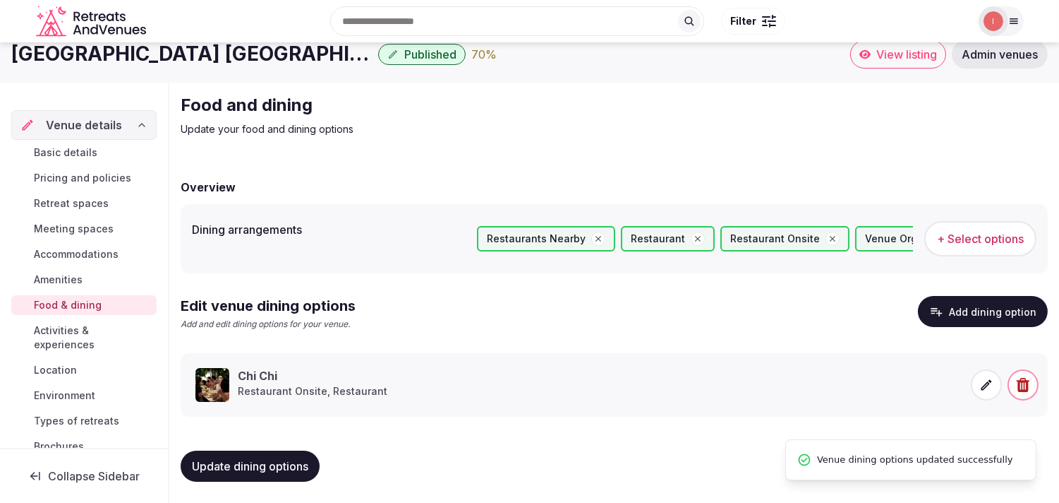
click at [83, 337] on span "Activities & experiences" at bounding box center [92, 337] width 117 height 28
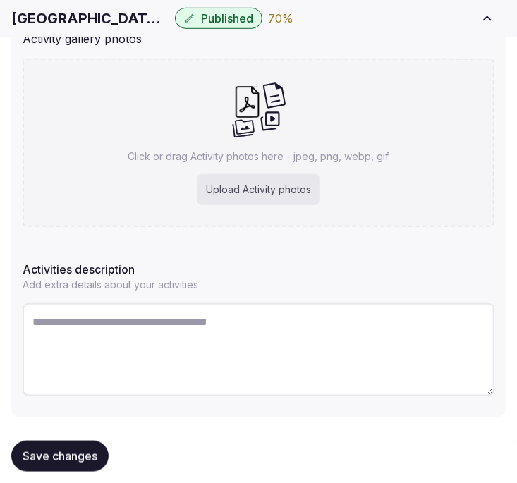
scroll to position [292, 0]
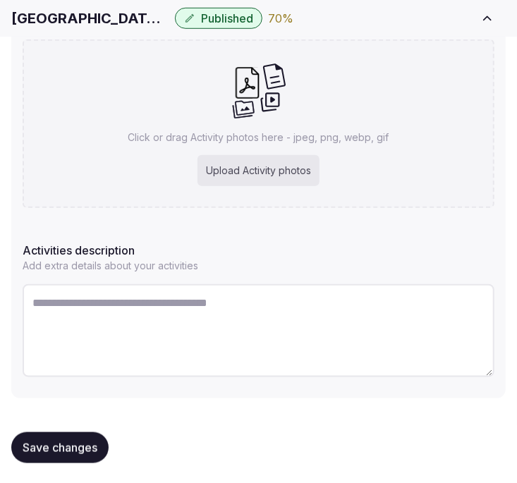
click at [335, 298] on textarea at bounding box center [259, 330] width 472 height 93
paste textarea "**********"
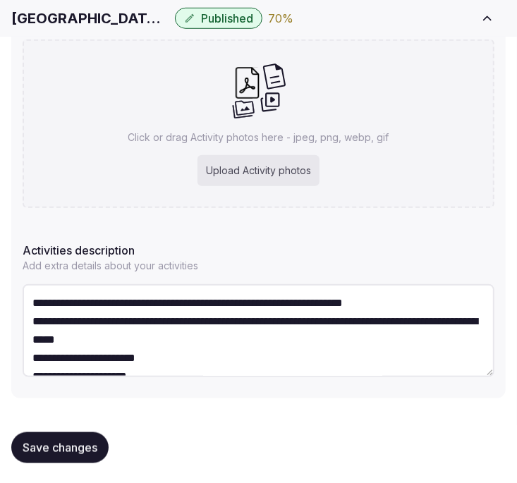
scroll to position [100, 0]
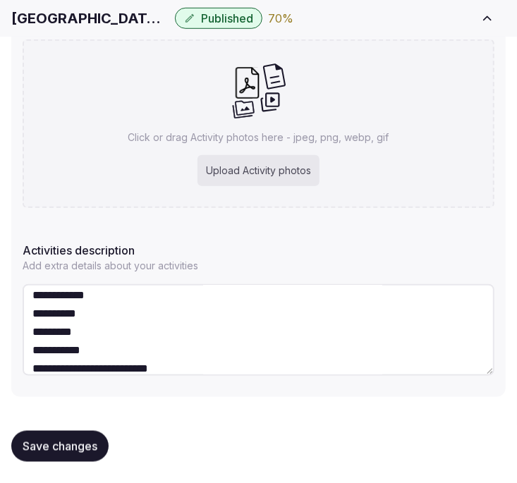
click at [292, 361] on textarea "**********" at bounding box center [259, 330] width 472 height 92
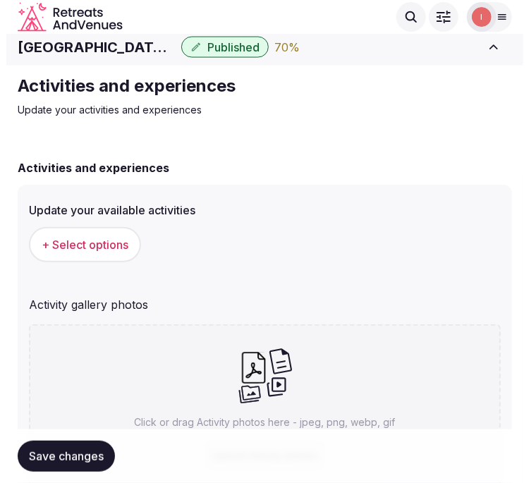
scroll to position [0, 0]
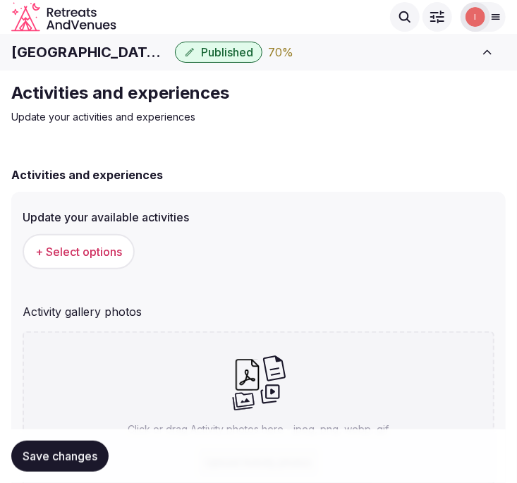
type textarea "**********"
click at [112, 248] on span "+ Select options" at bounding box center [78, 252] width 87 height 16
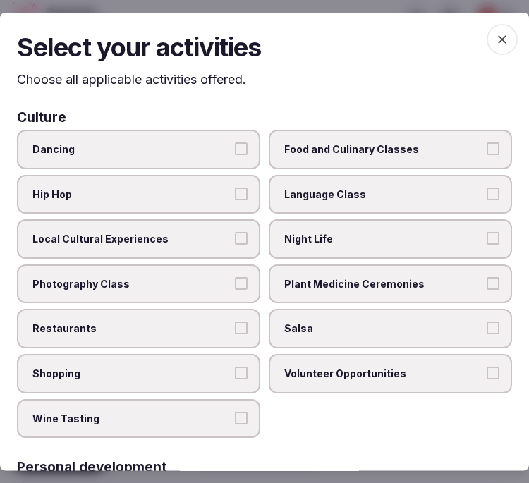
click at [167, 254] on label "Local Cultural Experiences" at bounding box center [139, 240] width 244 height 40
click at [235, 245] on button "Local Cultural Experiences" at bounding box center [241, 238] width 13 height 13
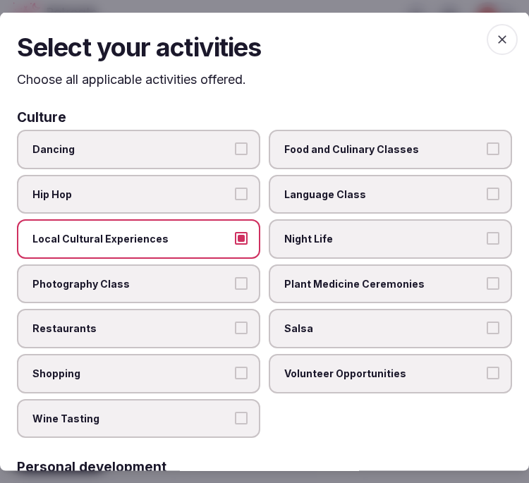
click at [200, 325] on span "Restaurants" at bounding box center [131, 329] width 198 height 14
click at [235, 325] on button "Restaurants" at bounding box center [241, 328] width 13 height 13
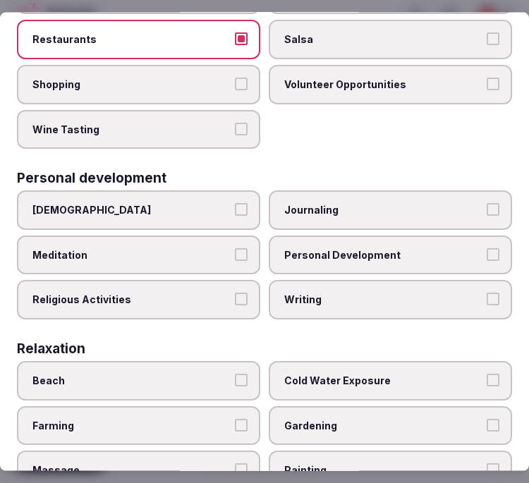
scroll to position [313, 0]
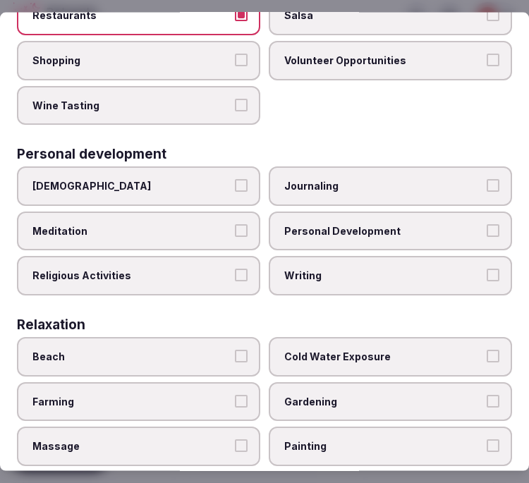
click at [373, 224] on span "Personal Development" at bounding box center [383, 231] width 198 height 14
click at [487, 224] on button "Personal Development" at bounding box center [493, 230] width 13 height 13
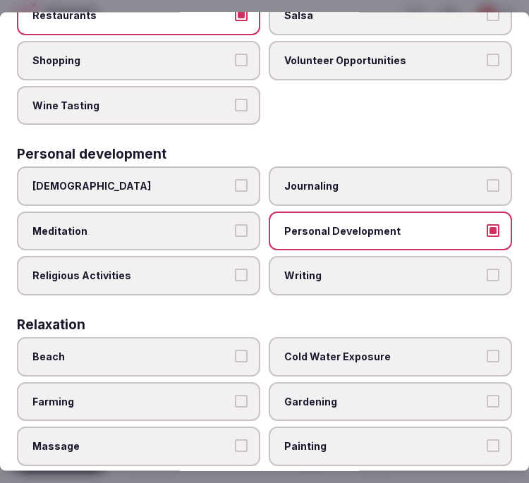
scroll to position [470, 0]
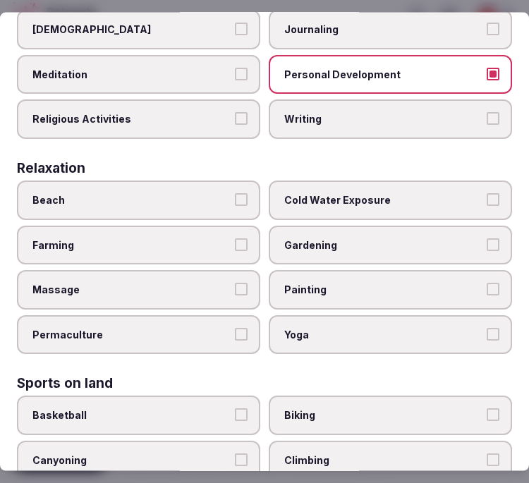
click at [199, 283] on span "Massage" at bounding box center [131, 290] width 198 height 14
click at [235, 283] on button "Massage" at bounding box center [241, 289] width 13 height 13
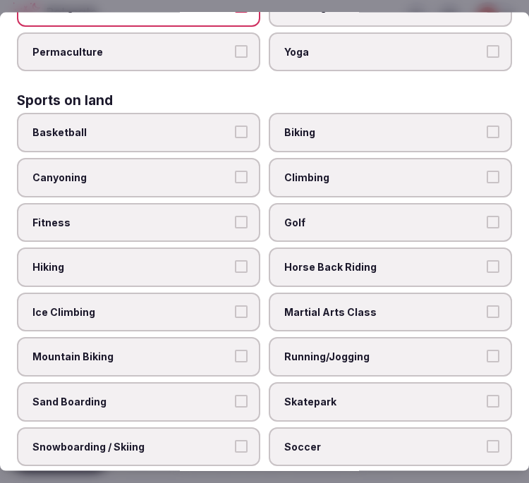
scroll to position [784, 0]
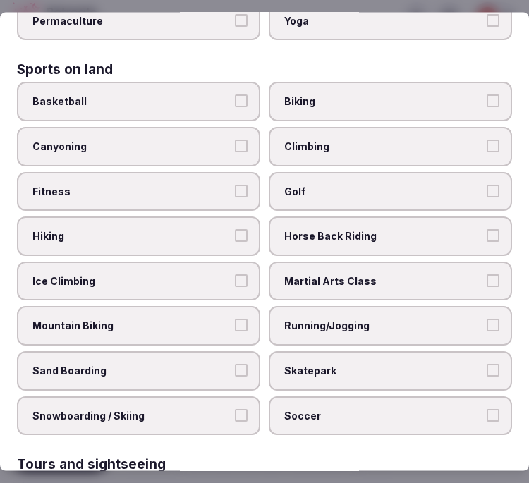
click at [152, 172] on label "Fitness" at bounding box center [139, 192] width 244 height 40
click at [235, 184] on button "Fitness" at bounding box center [241, 190] width 13 height 13
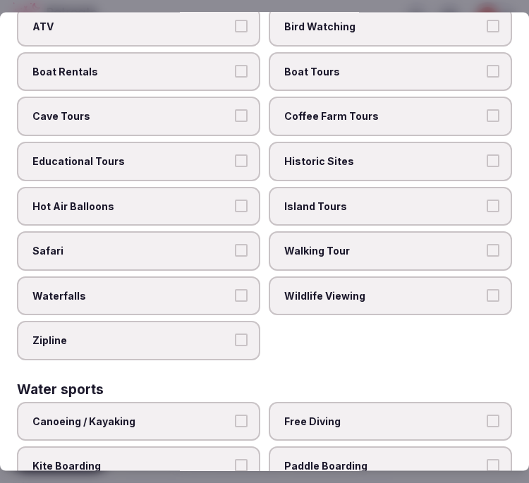
scroll to position [1176, 0]
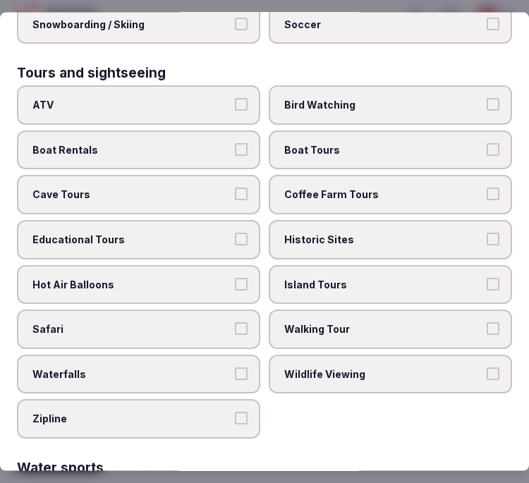
click at [383, 354] on label "Wildlife Viewing" at bounding box center [391, 374] width 244 height 40
click at [487, 367] on button "Wildlife Viewing" at bounding box center [493, 373] width 13 height 13
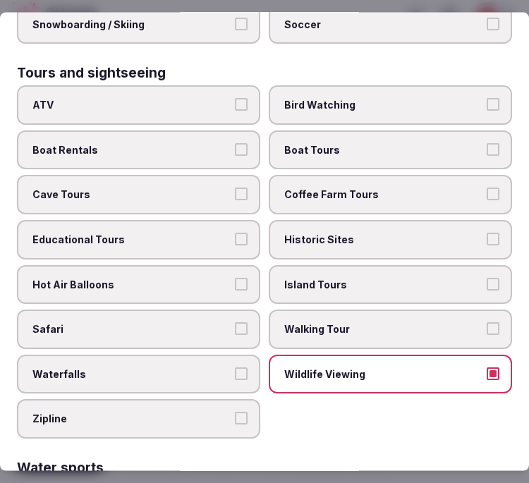
click at [383, 367] on span "Wildlife Viewing" at bounding box center [383, 374] width 198 height 14
click at [487, 367] on button "Wildlife Viewing" at bounding box center [493, 373] width 13 height 13
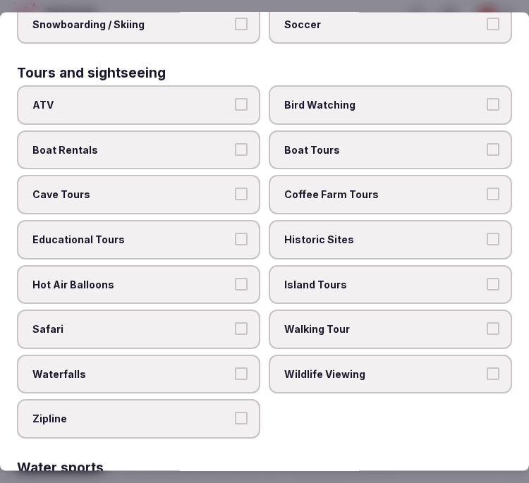
click at [361, 233] on span "Historic Sites" at bounding box center [383, 240] width 198 height 14
click at [487, 233] on button "Historic Sites" at bounding box center [493, 239] width 13 height 13
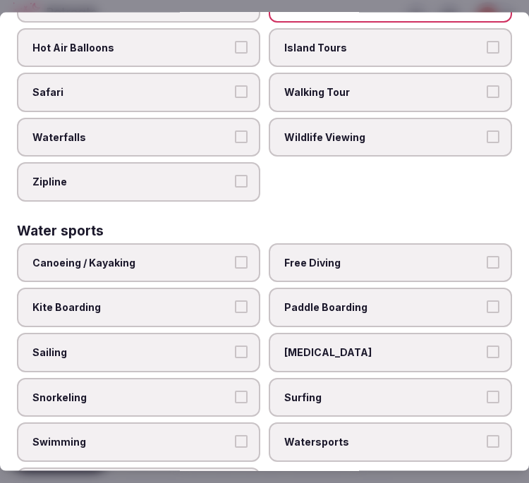
scroll to position [1419, 0]
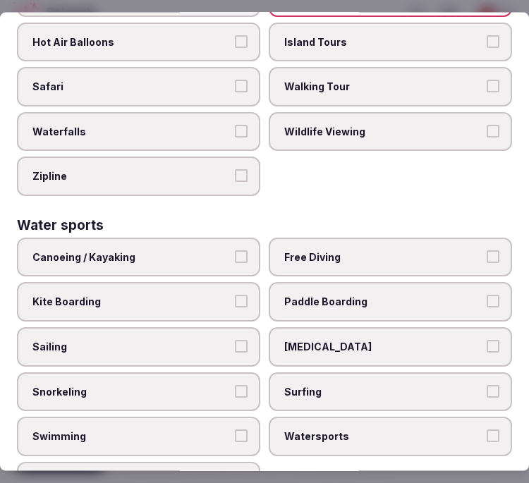
click at [185, 417] on label "Swimming" at bounding box center [139, 437] width 244 height 40
click at [235, 430] on button "Swimming" at bounding box center [241, 436] width 13 height 13
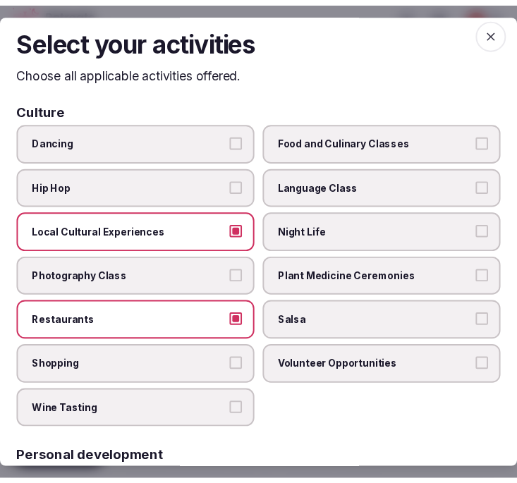
scroll to position [0, 0]
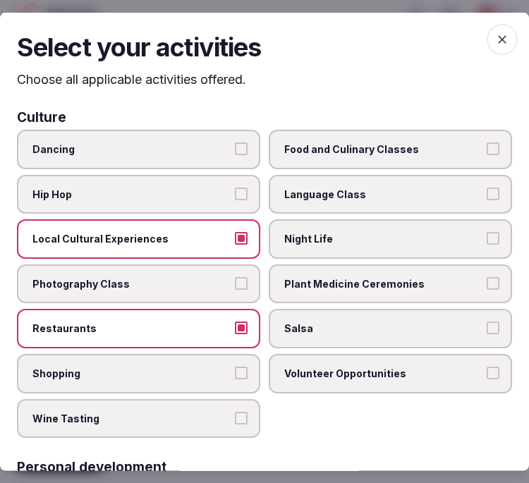
click at [495, 41] on icon "button" at bounding box center [502, 39] width 14 height 14
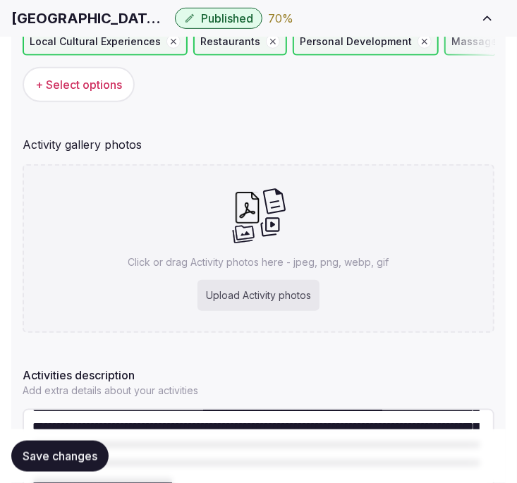
scroll to position [235, 0]
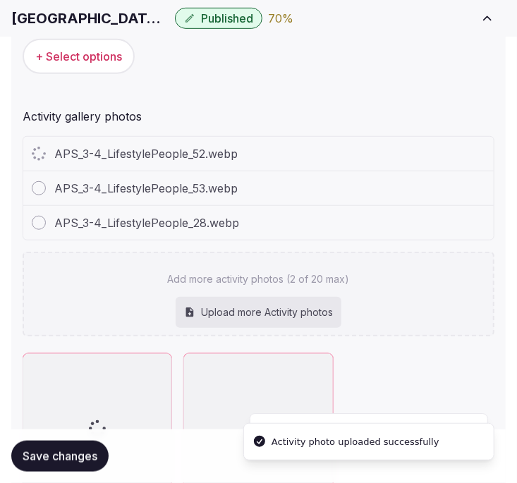
click at [334, 238] on div "APS_3-4_LifestylePeople_52.webp APS_3-4_LifestylePeople_53.webp APS_3-4_Lifesty…" at bounding box center [259, 236] width 472 height 200
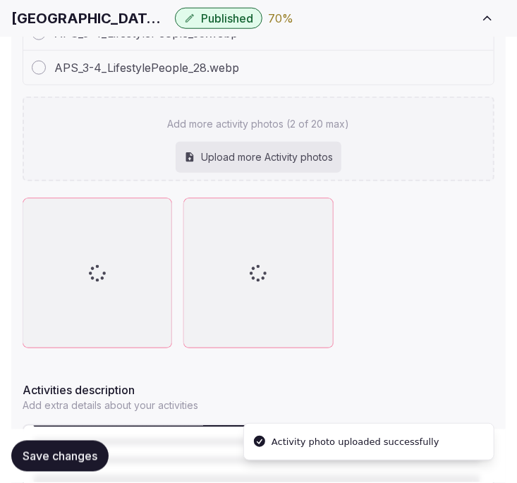
scroll to position [392, 0]
